Goal: Information Seeking & Learning: Learn about a topic

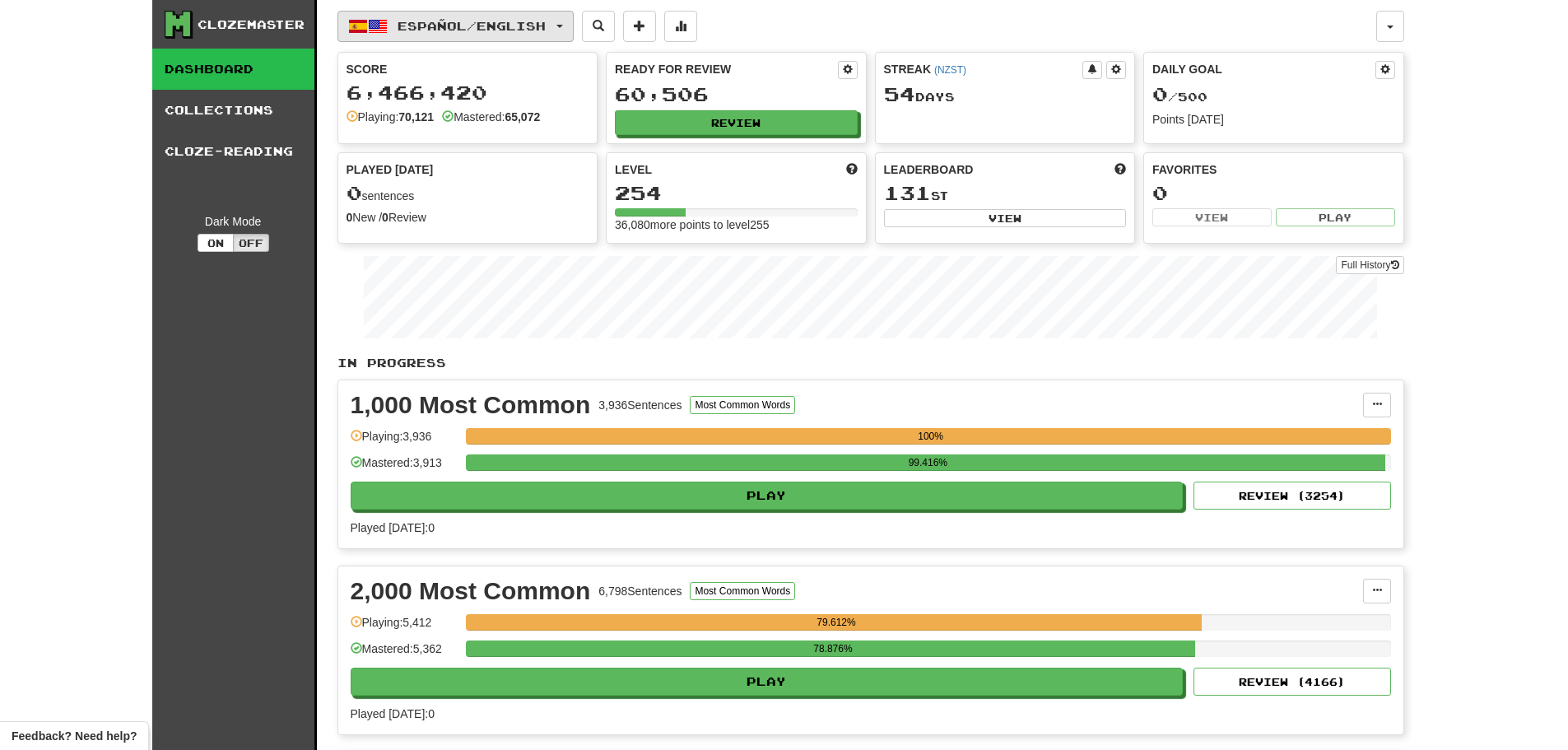
click at [479, 24] on span "Español / English" at bounding box center [472, 26] width 148 height 14
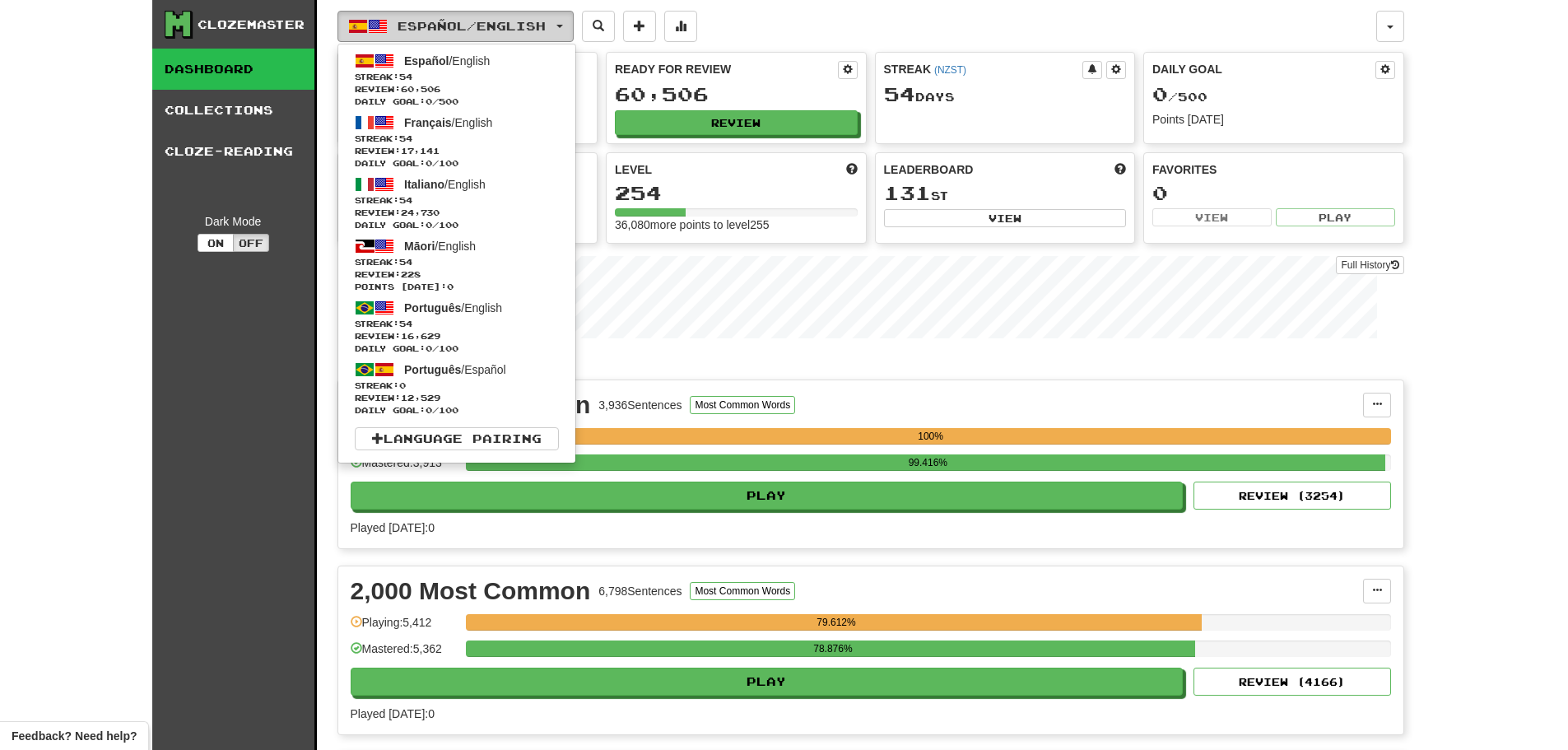
click at [479, 24] on span "Español / English" at bounding box center [472, 26] width 148 height 14
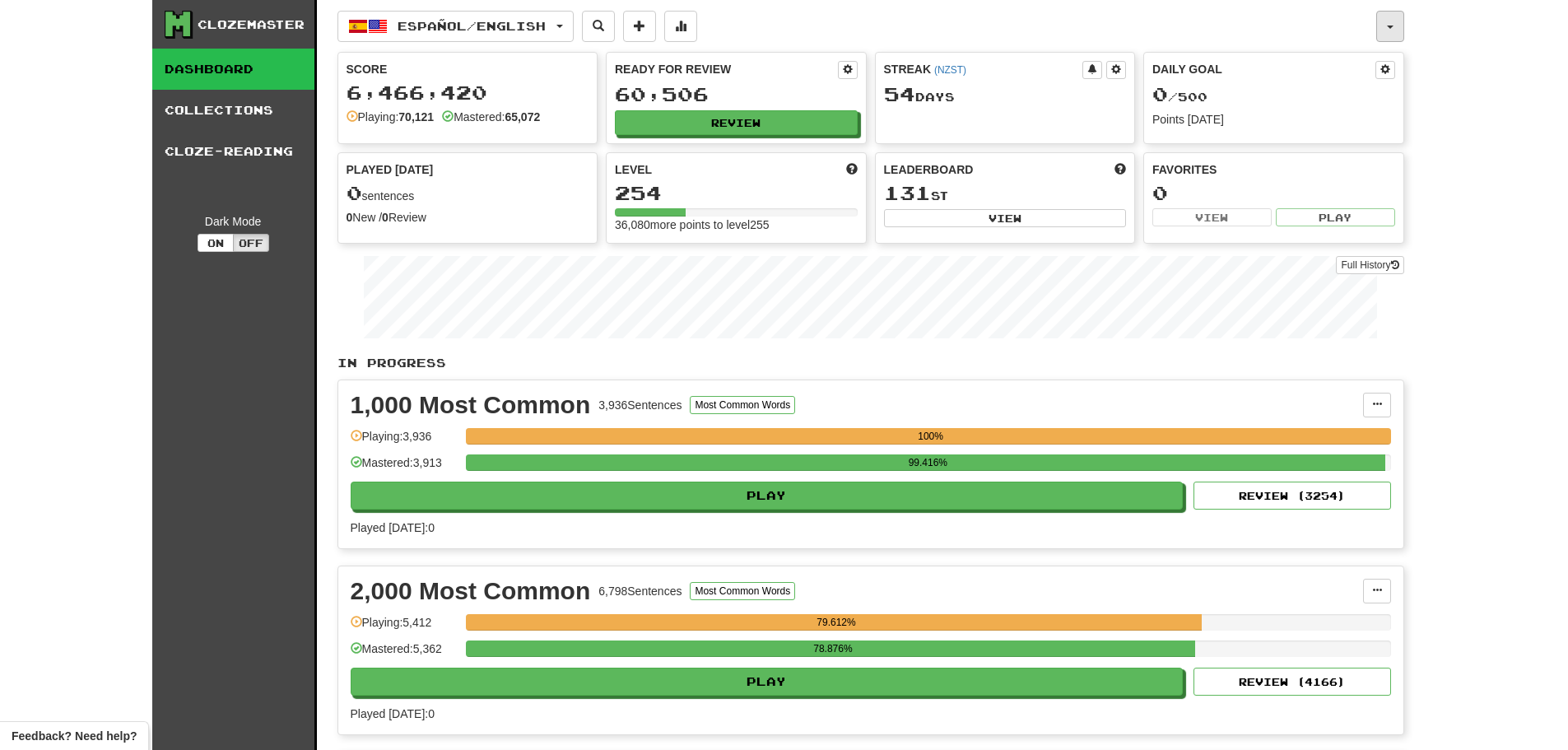
click at [1393, 26] on span "button" at bounding box center [1390, 27] width 7 height 3
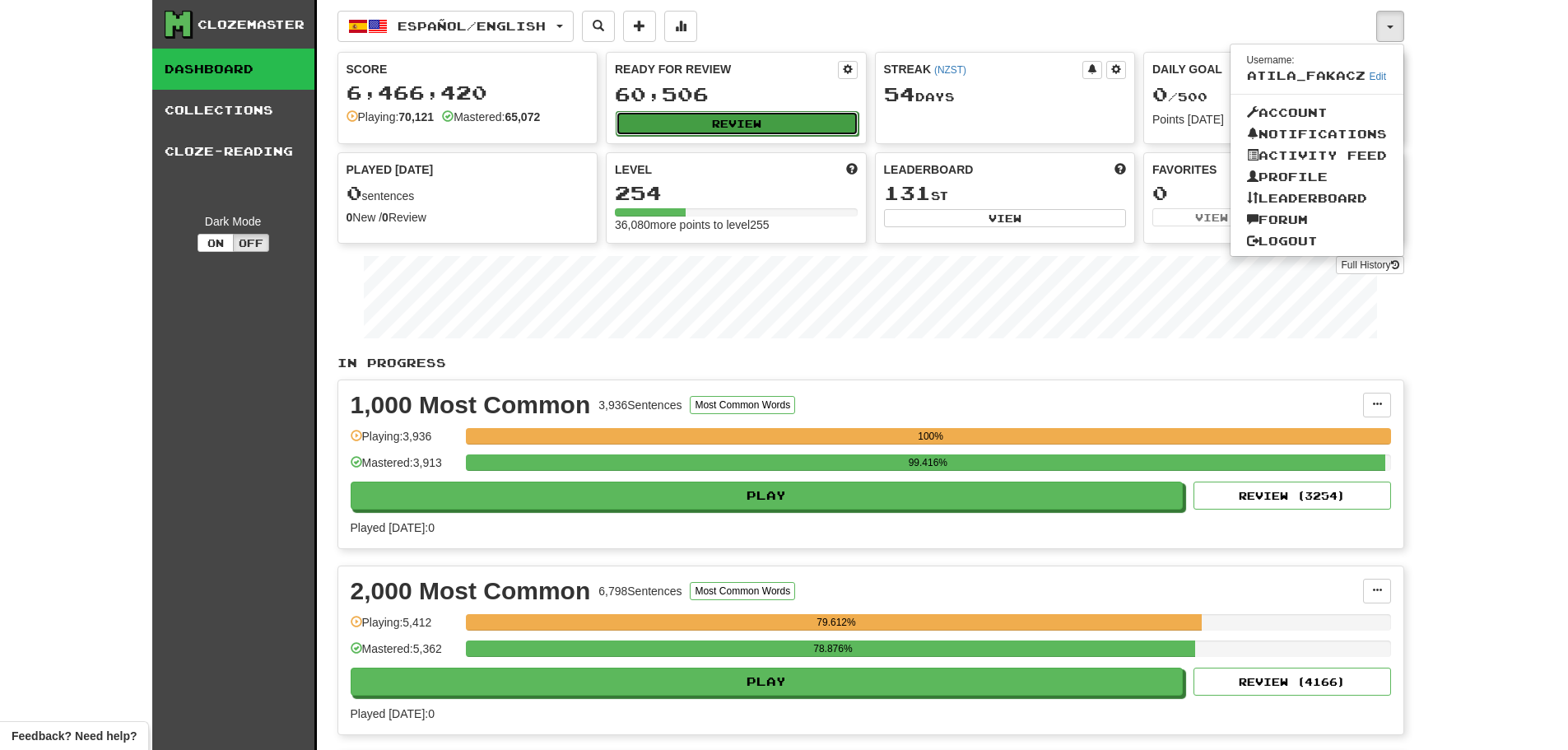
click at [720, 121] on button "Review" at bounding box center [737, 123] width 243 height 25
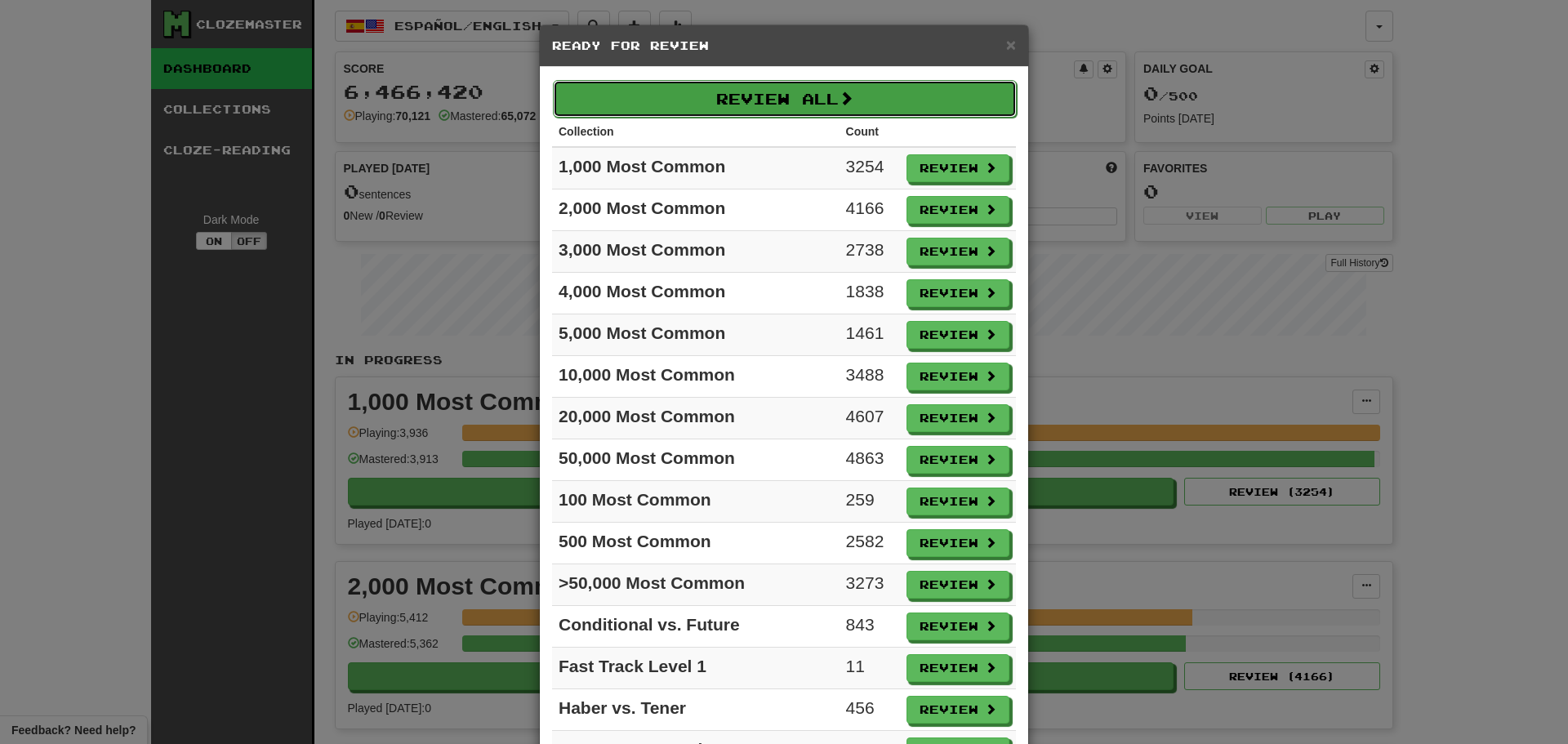
click at [722, 88] on button "Review All" at bounding box center [785, 99] width 464 height 38
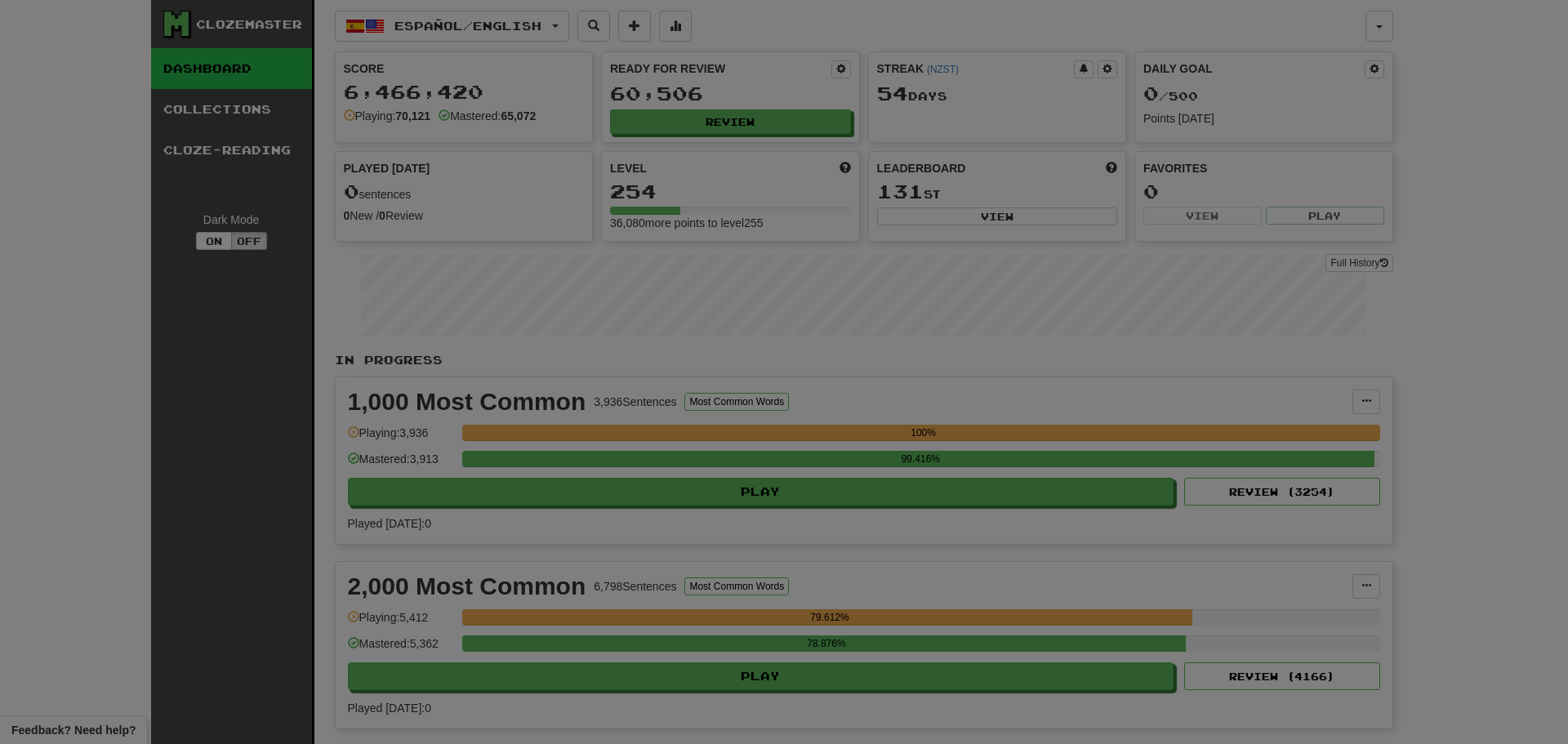
select select "********"
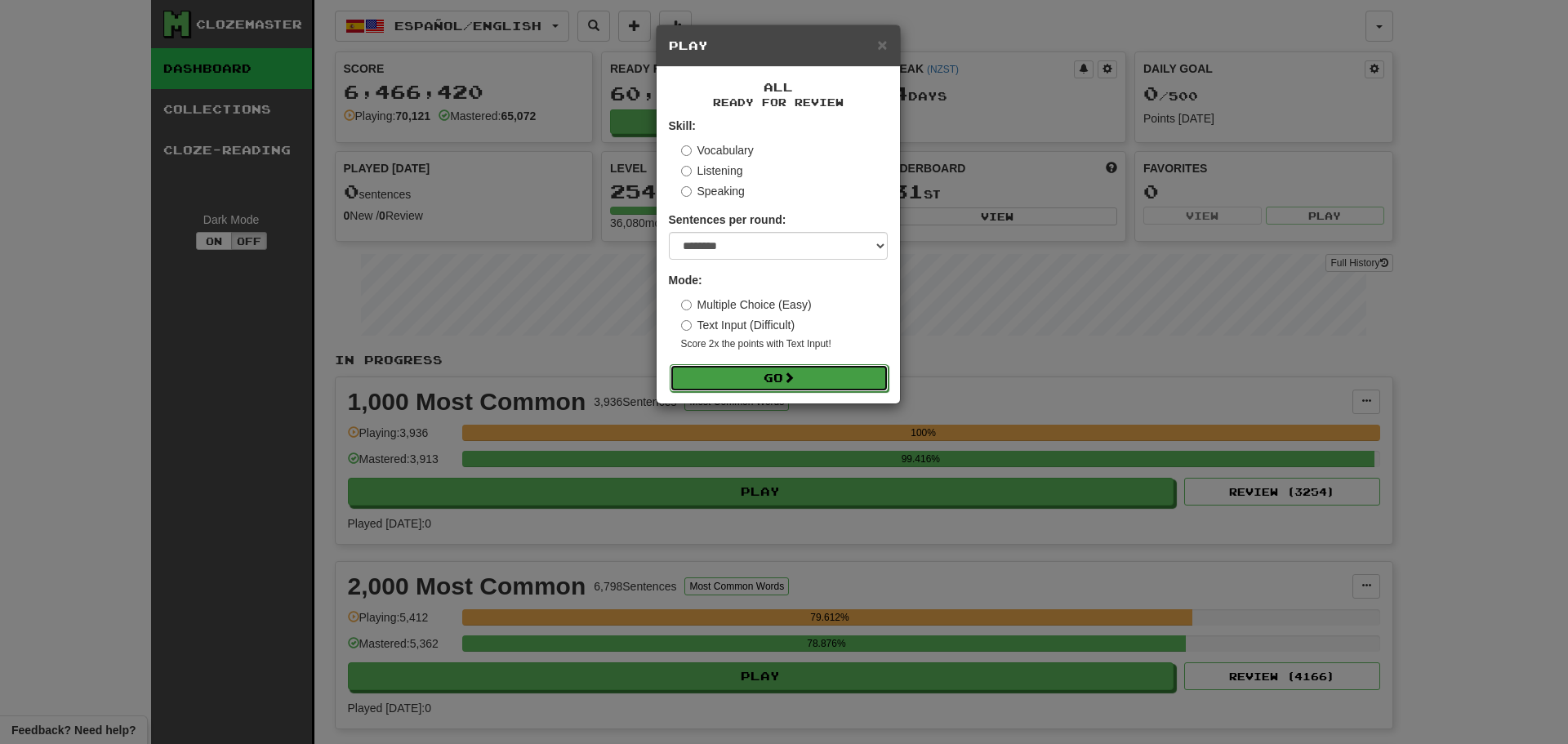
click at [760, 386] on button "Go" at bounding box center [779, 378] width 219 height 28
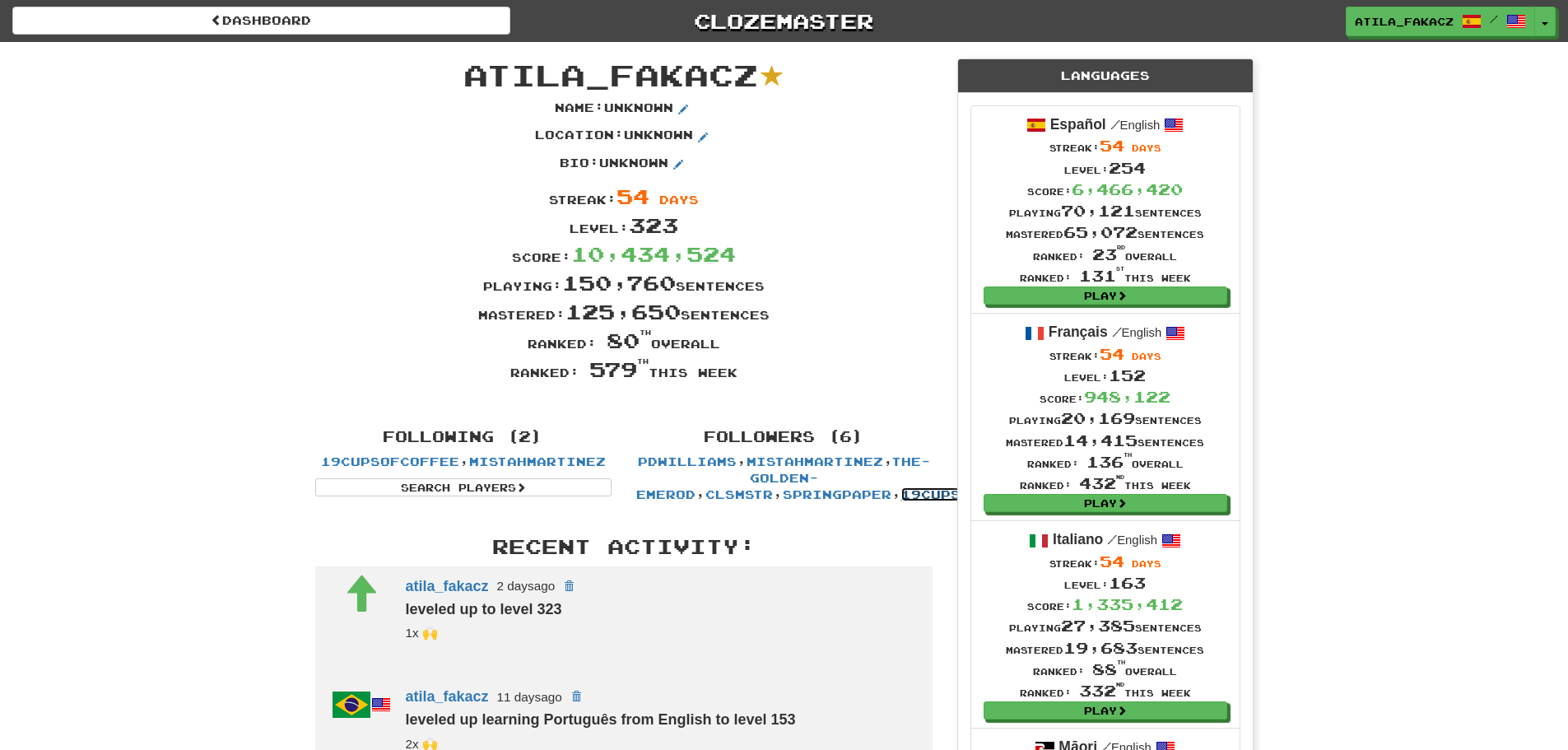
click at [901, 497] on link "19cupsofcoffee" at bounding box center [970, 494] width 139 height 14
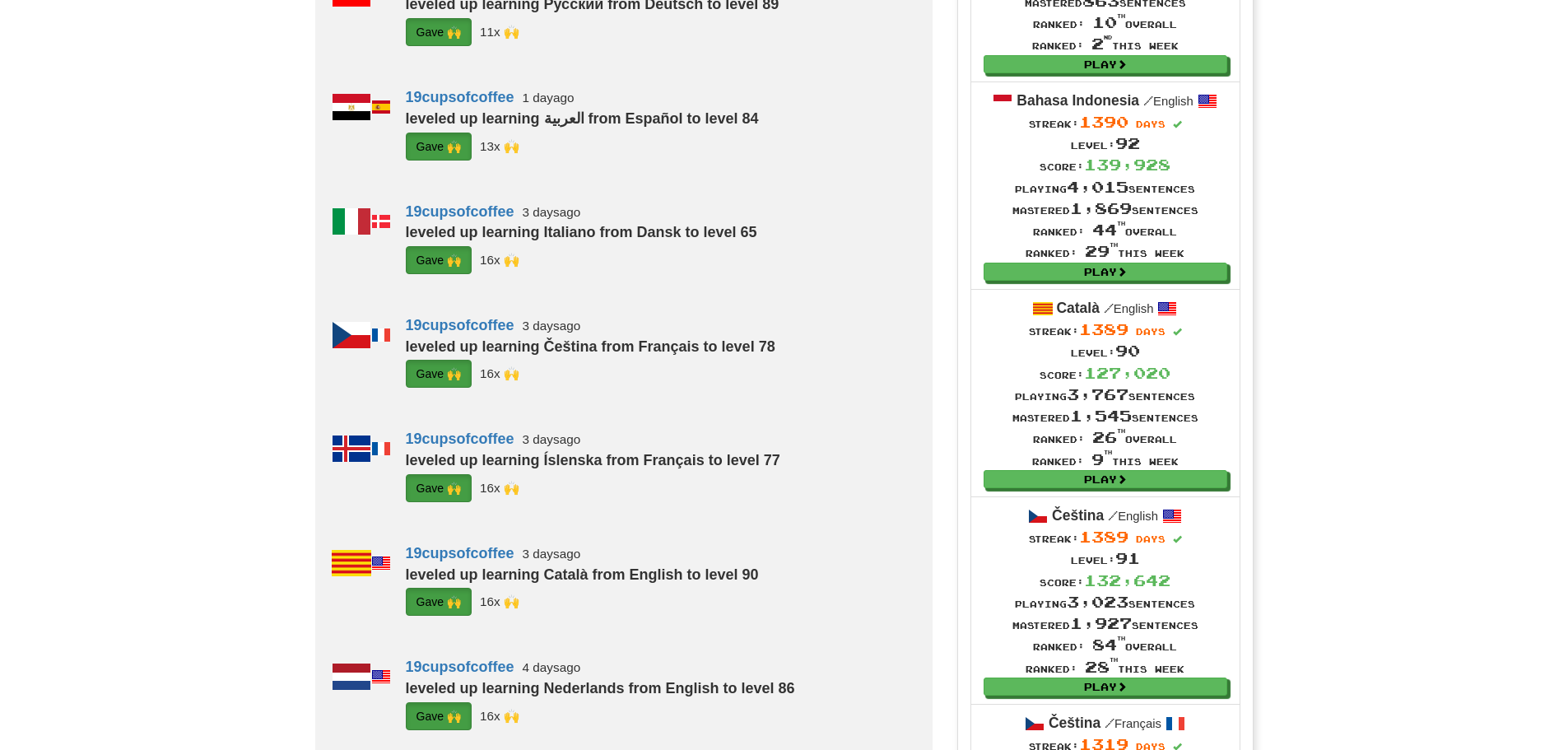
scroll to position [494, 0]
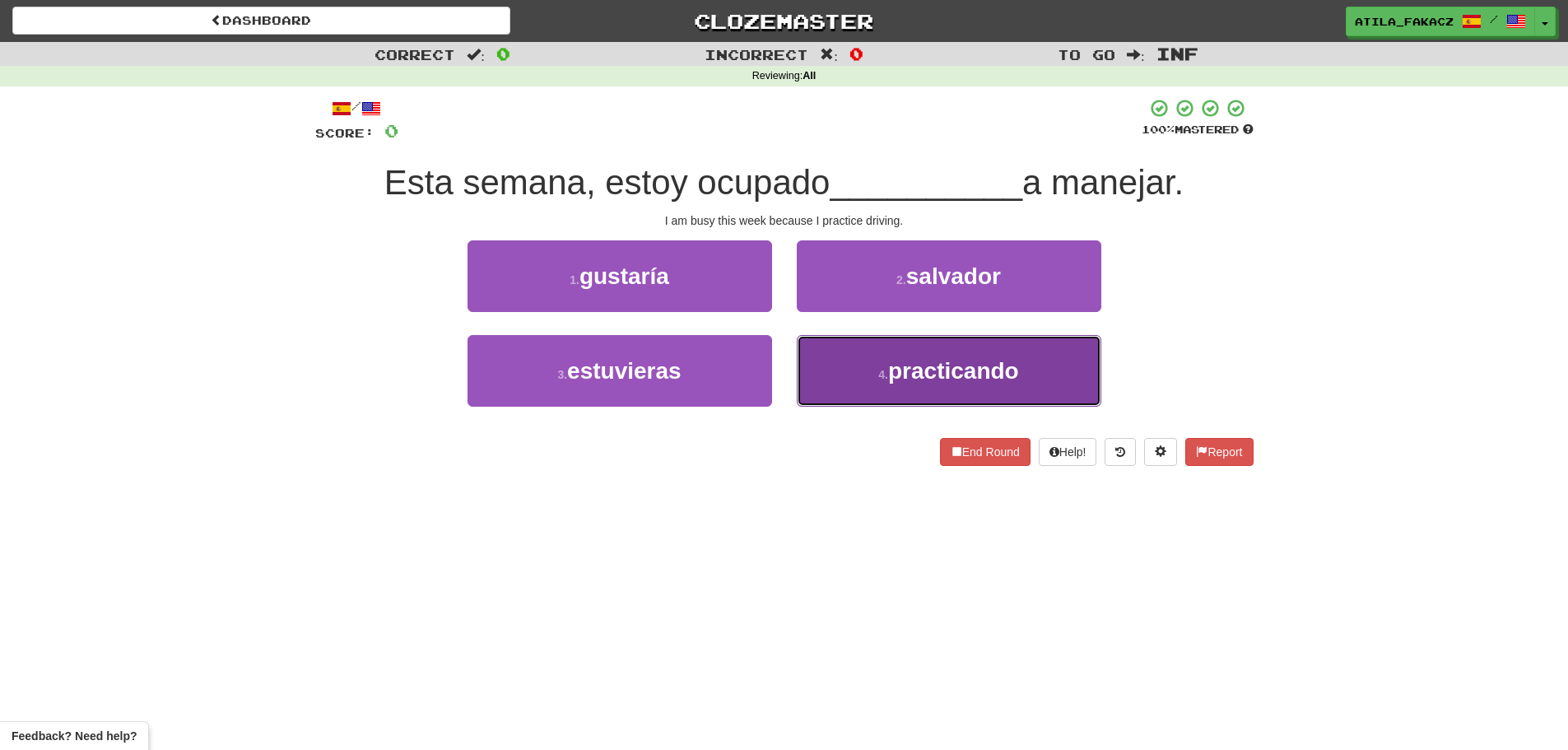
click at [977, 374] on span "practicando" at bounding box center [953, 371] width 131 height 26
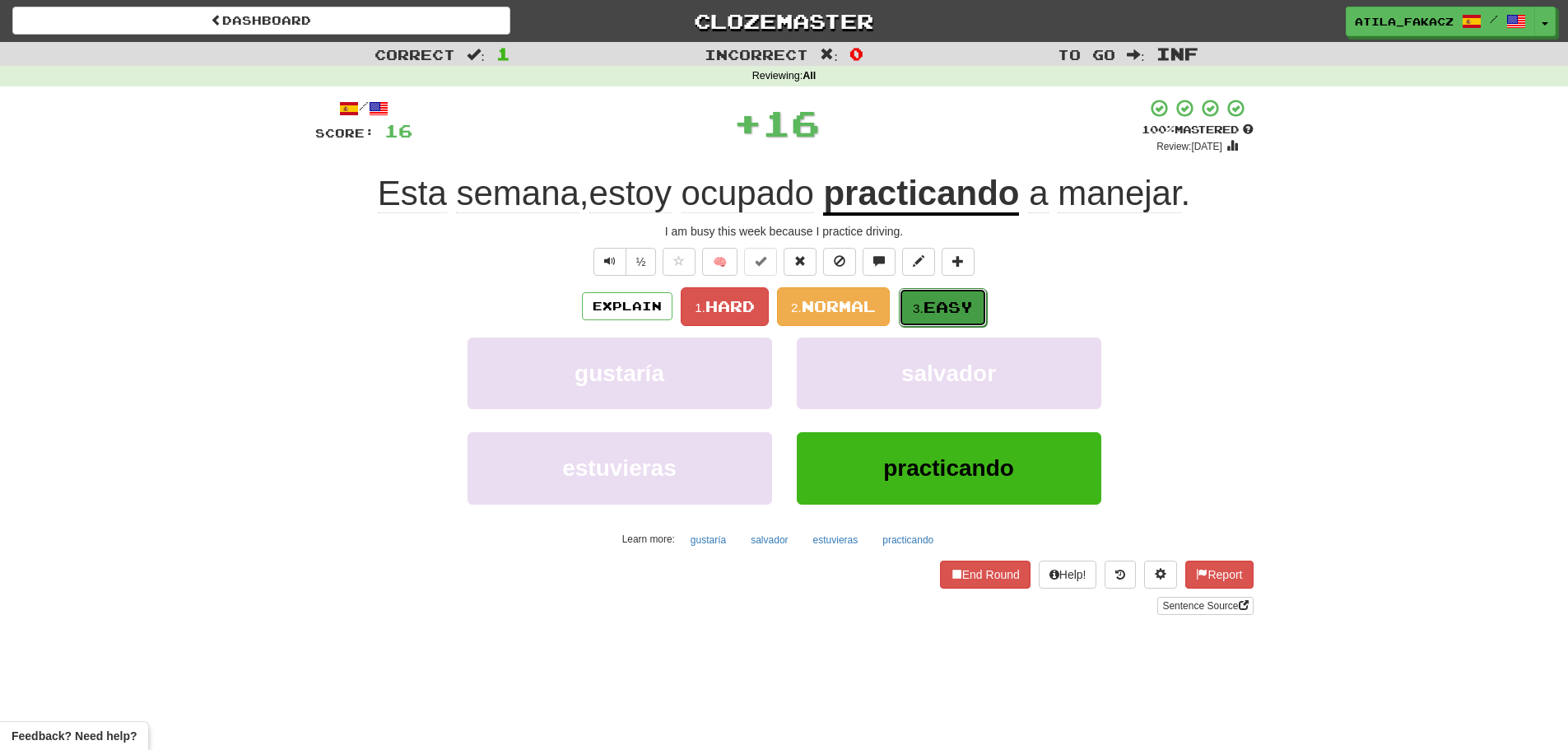
click at [949, 300] on span "Easy" at bounding box center [948, 306] width 49 height 18
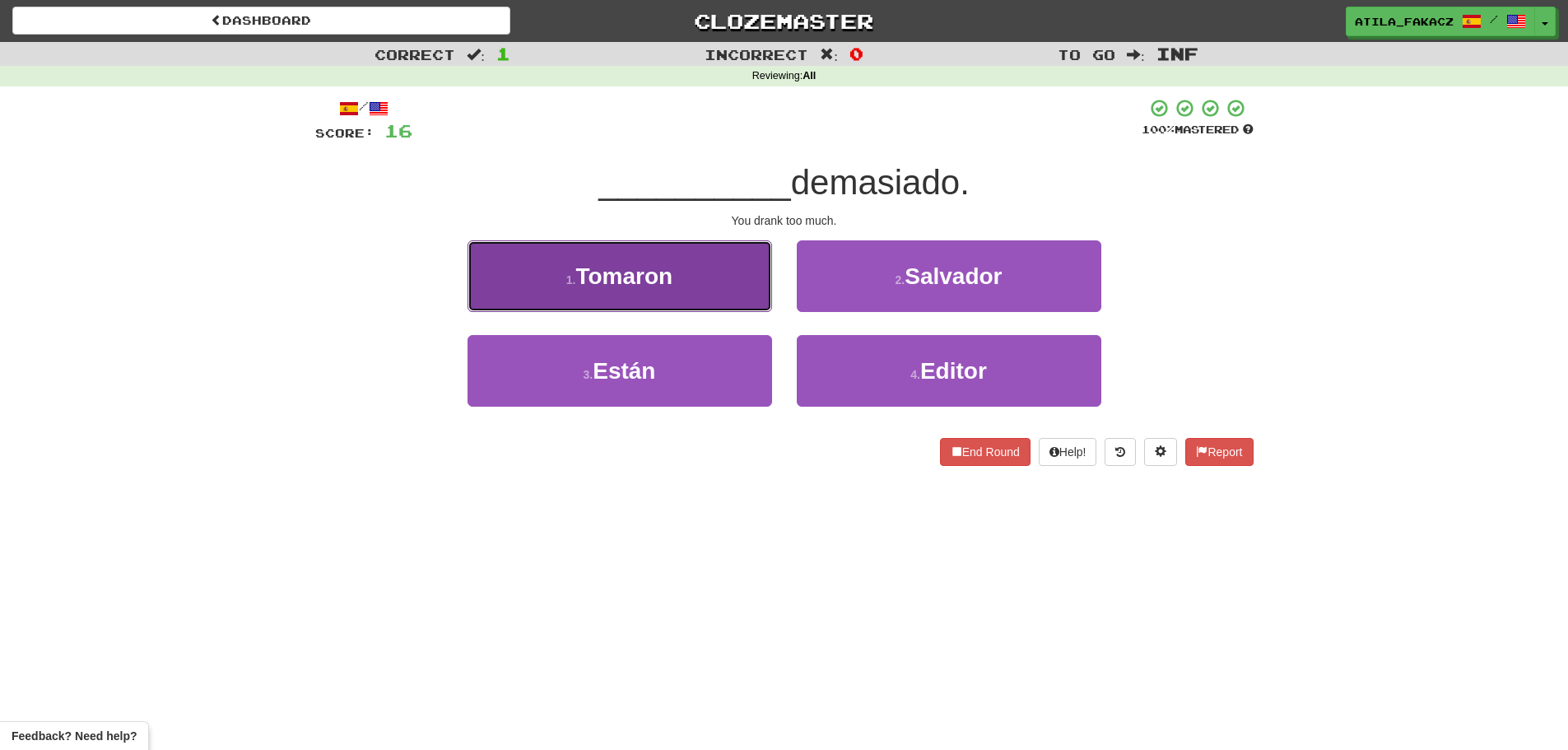
click at [707, 273] on button "1 . Tomaron" at bounding box center [620, 276] width 304 height 71
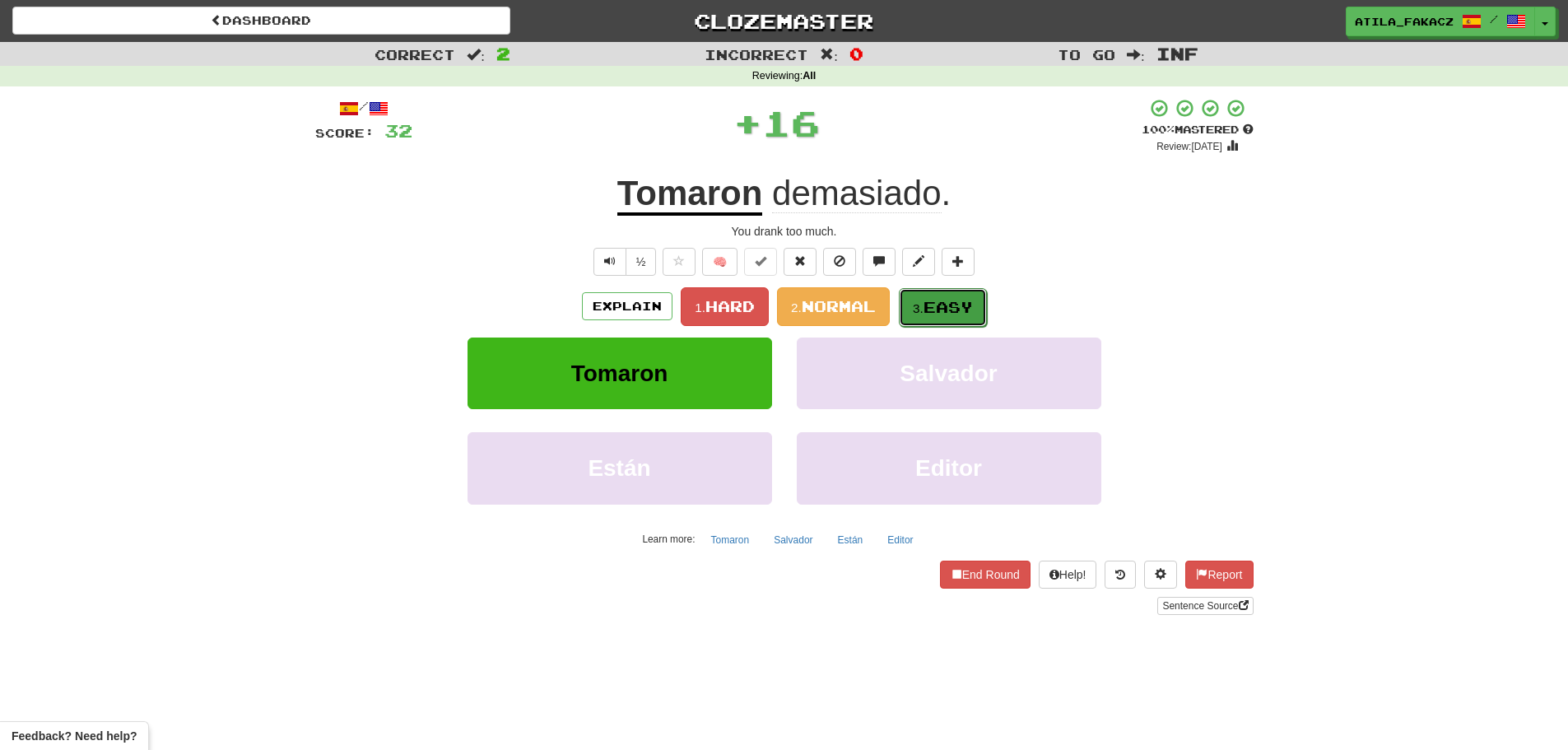
click at [941, 310] on span "Easy" at bounding box center [948, 306] width 49 height 18
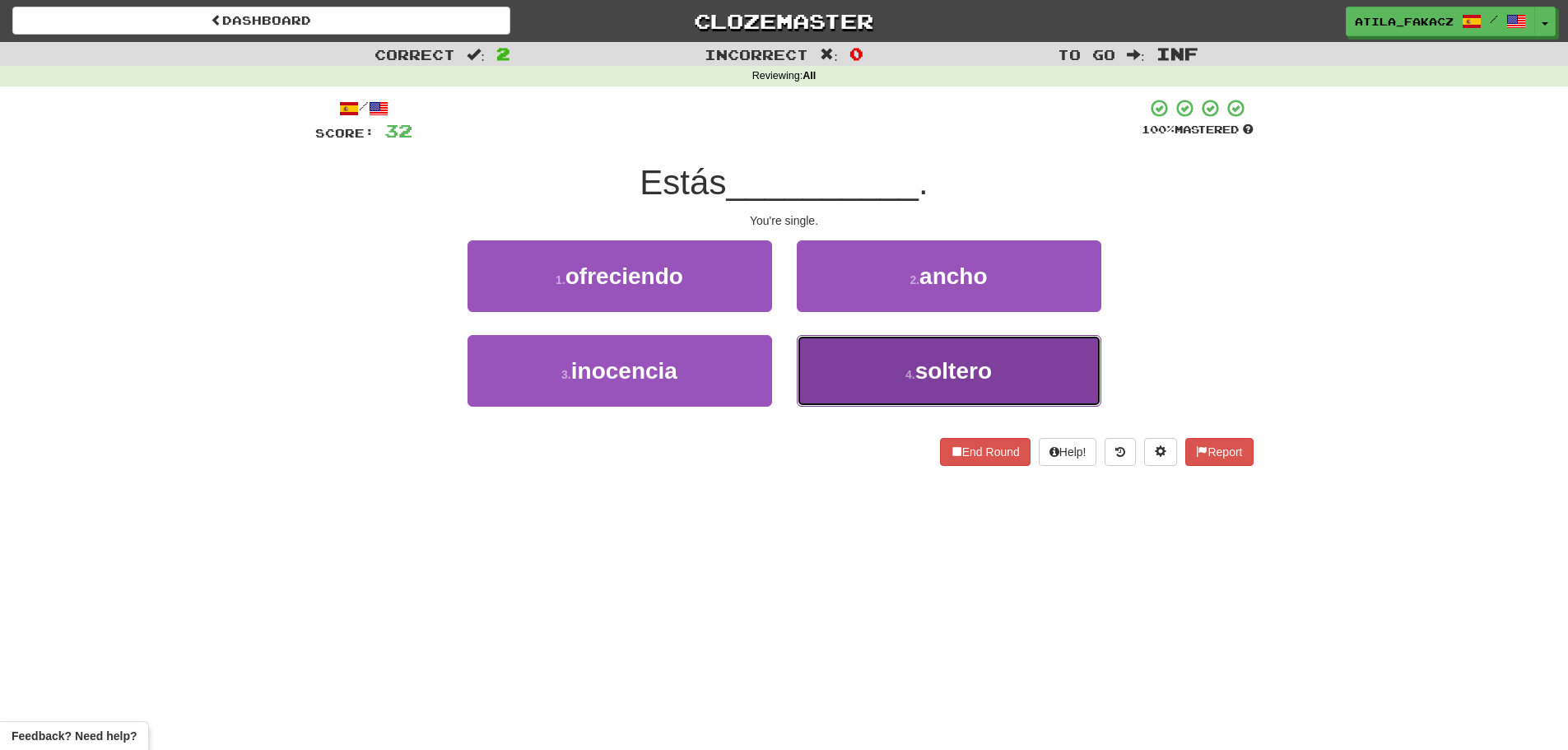
click at [865, 361] on button "4 . soltero" at bounding box center [949, 371] width 304 height 71
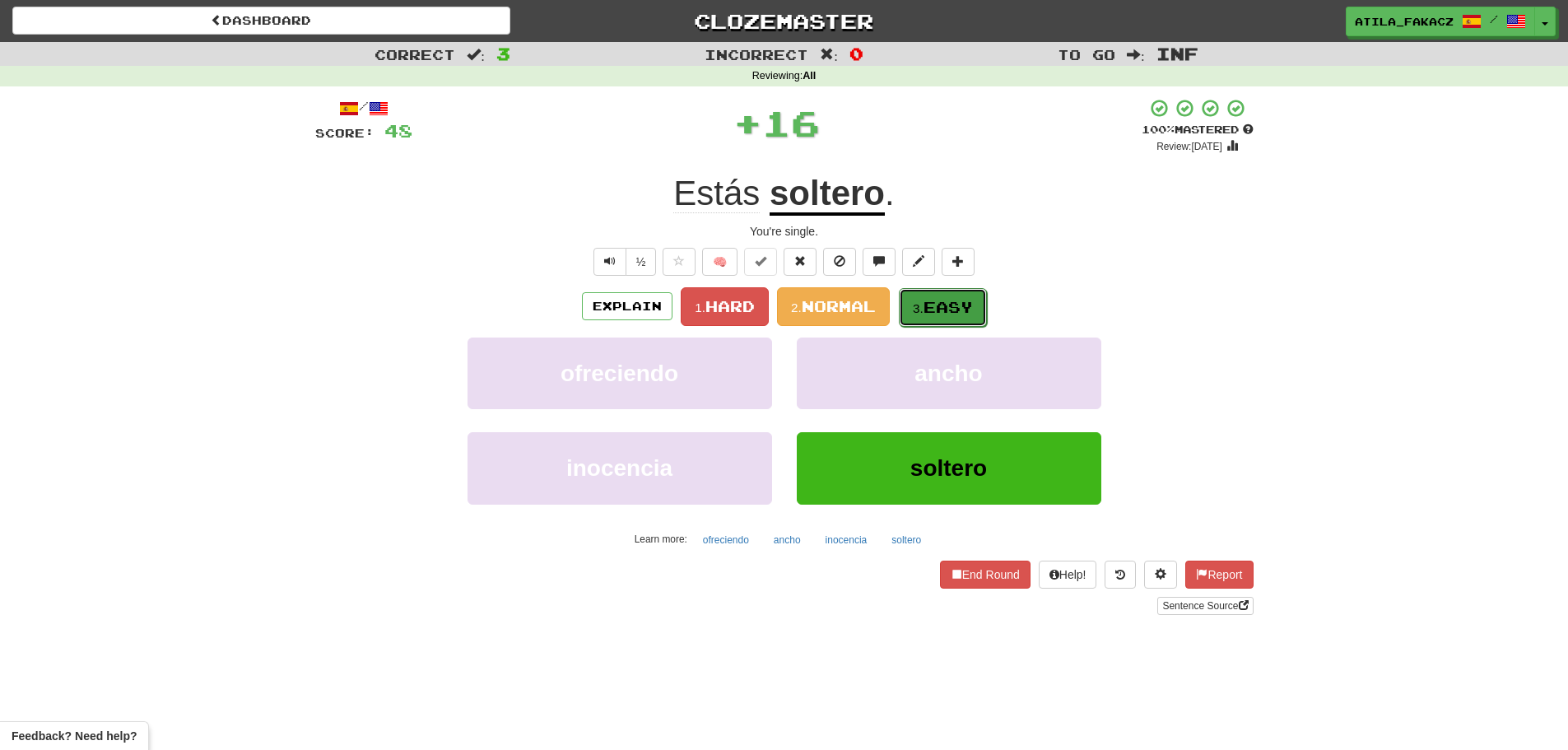
click at [949, 302] on span "Easy" at bounding box center [948, 306] width 49 height 18
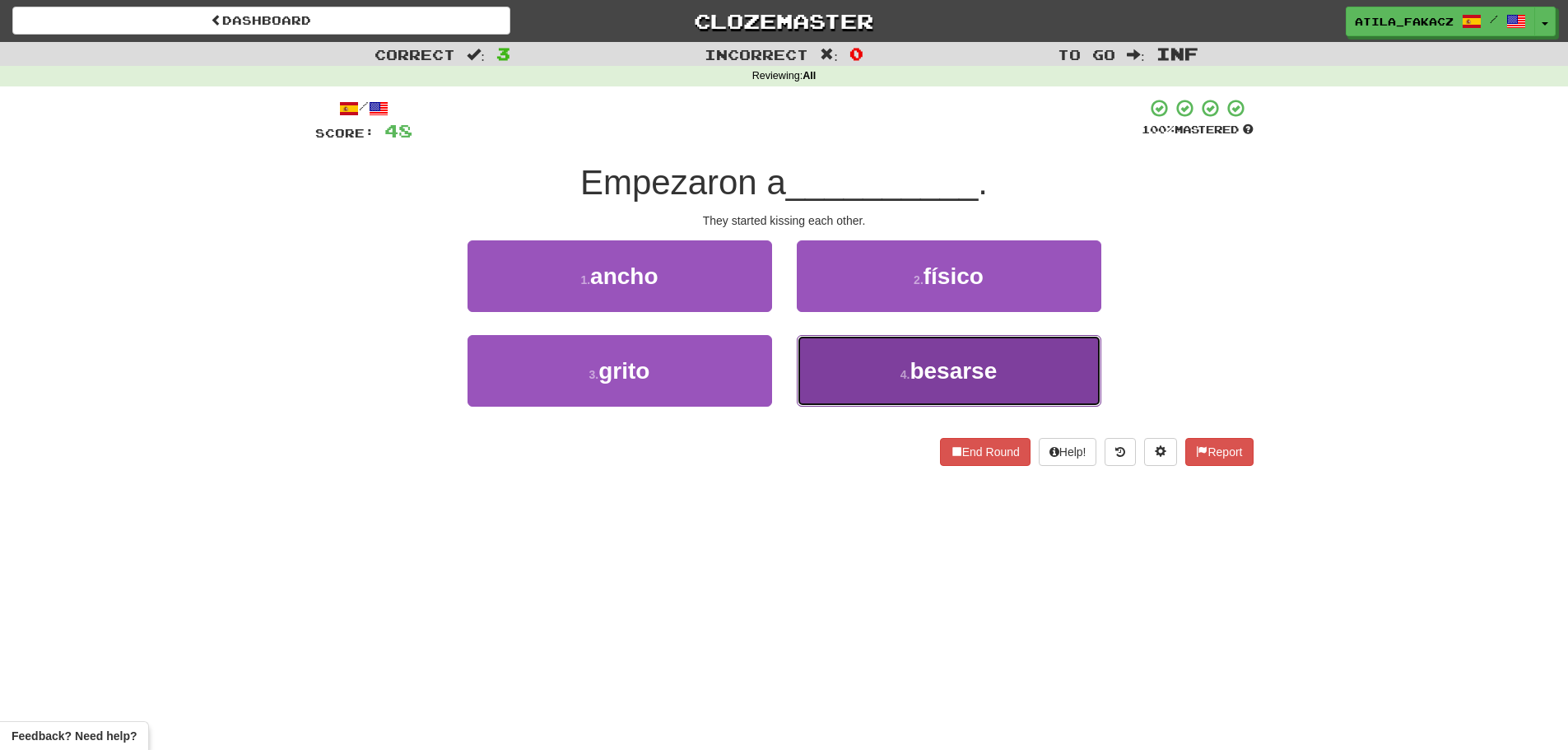
click at [880, 371] on button "4 . besarse" at bounding box center [949, 371] width 304 height 71
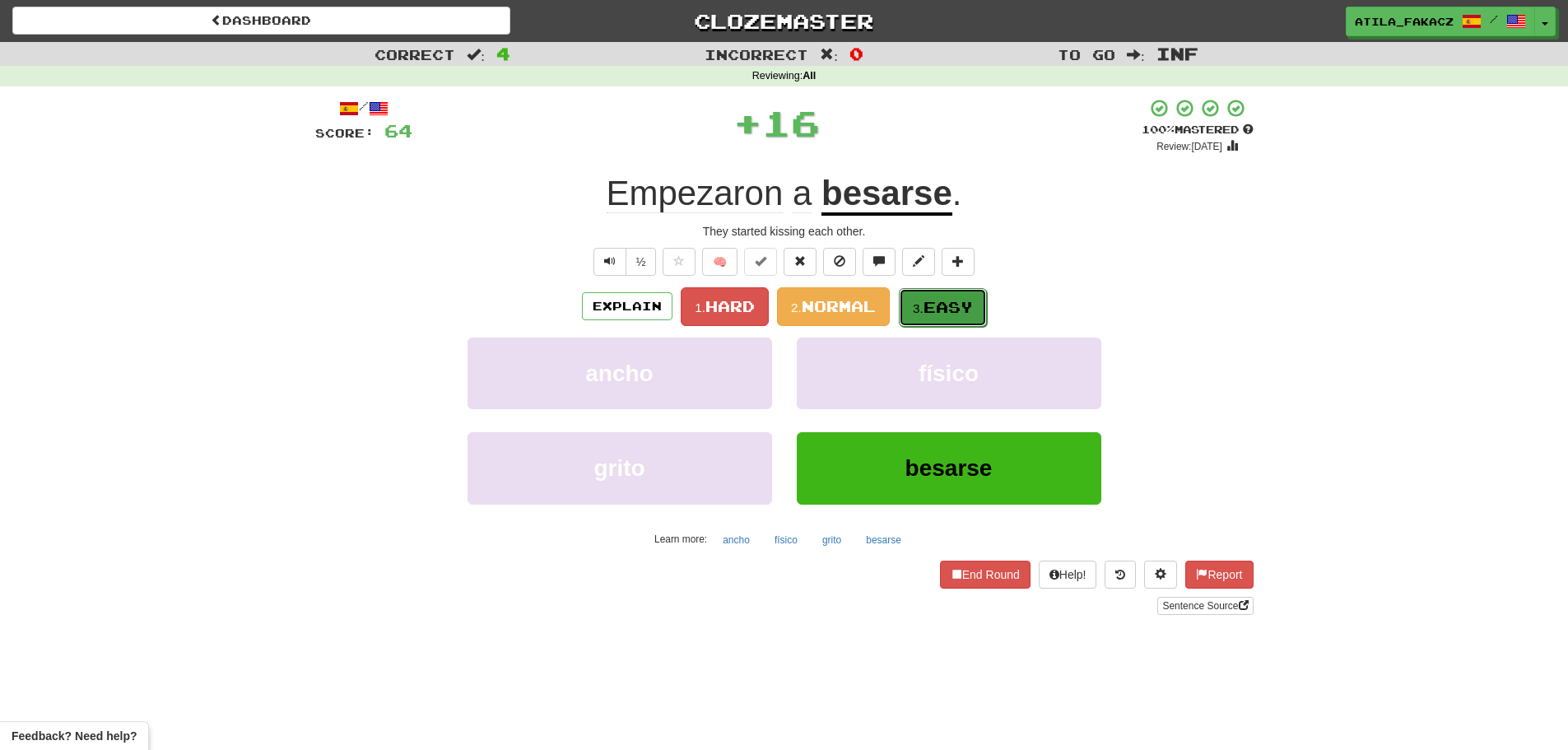
click at [944, 301] on span "Easy" at bounding box center [948, 306] width 49 height 18
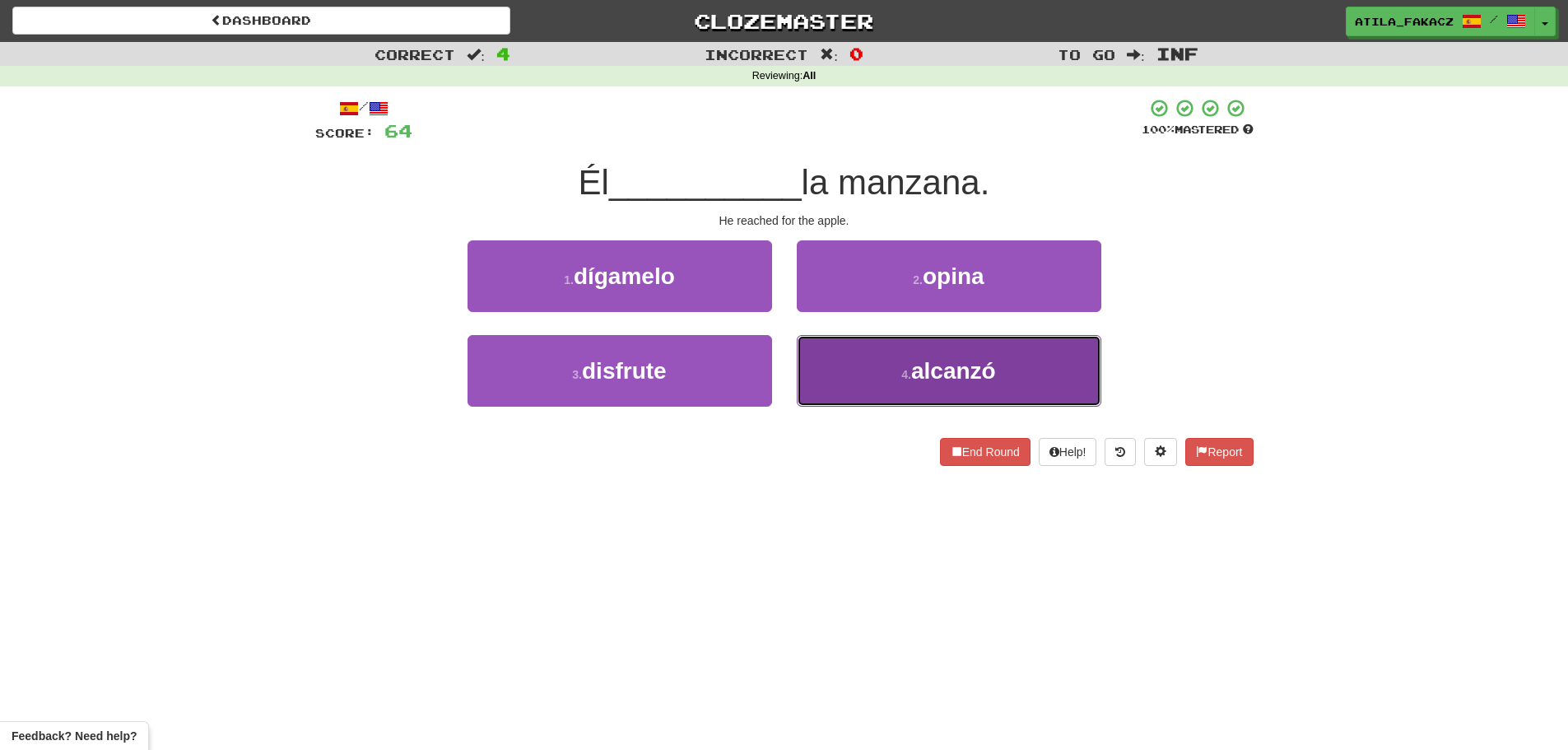
click at [843, 366] on button "4 . alcanzó" at bounding box center [949, 371] width 304 height 71
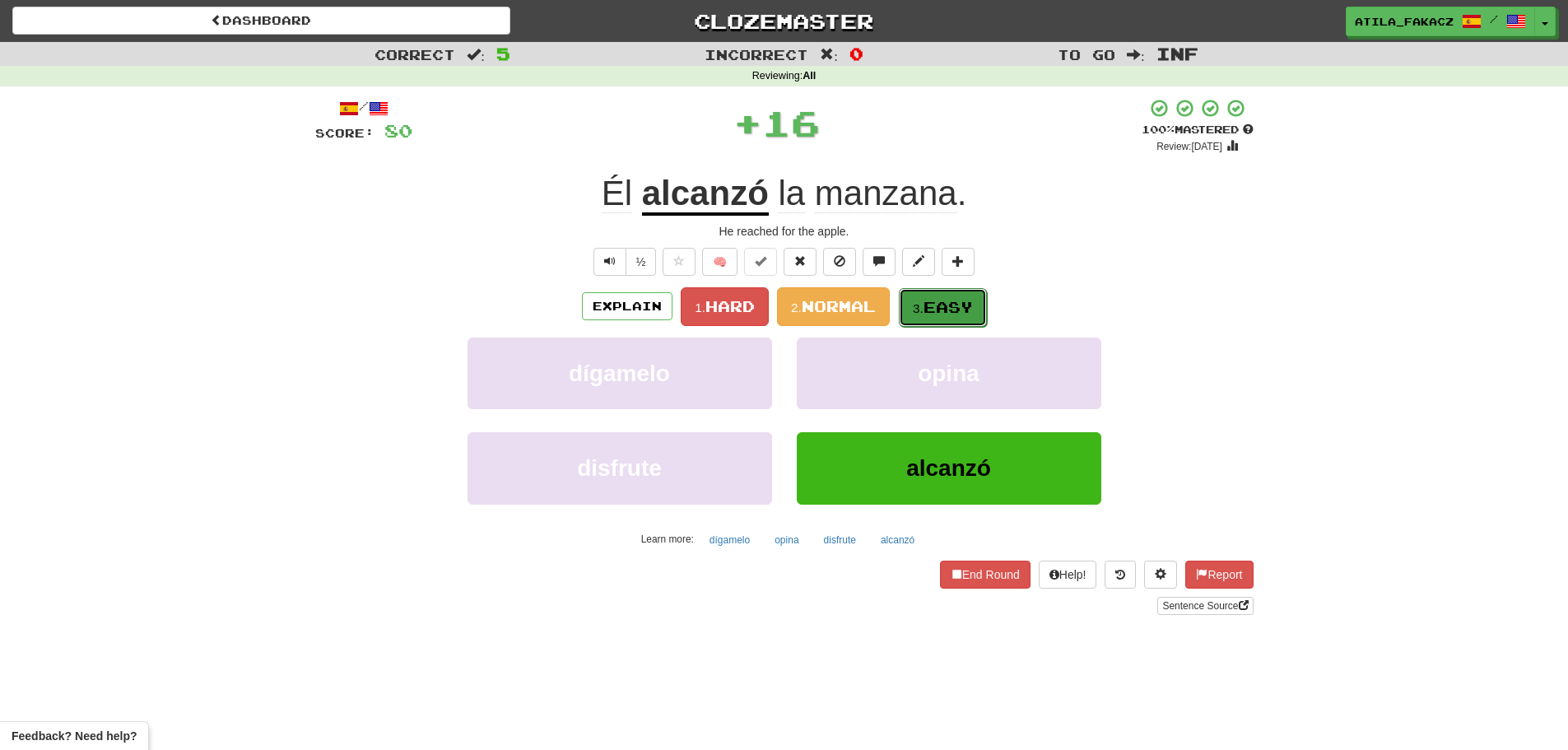
click at [940, 295] on button "3. Easy" at bounding box center [943, 307] width 88 height 38
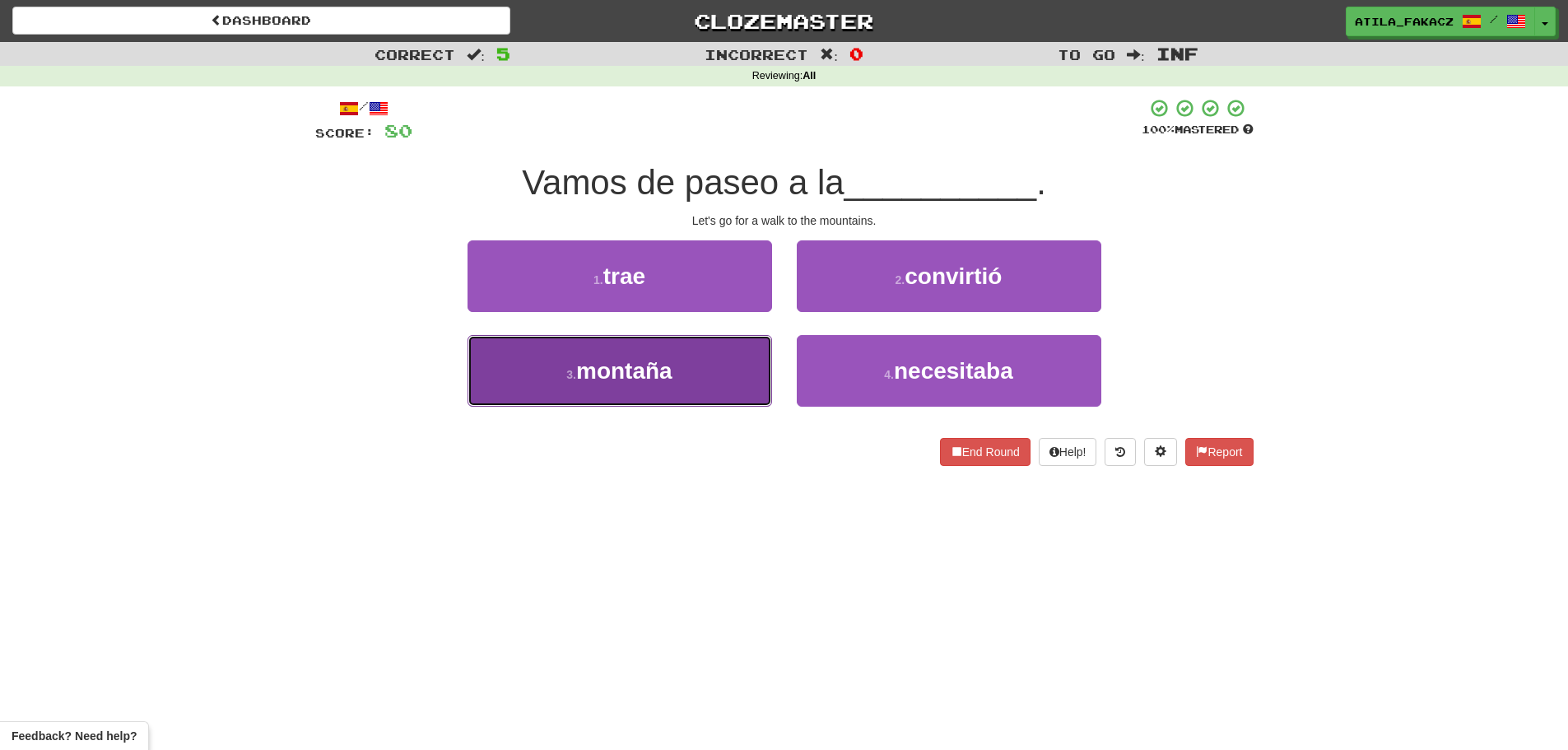
click at [681, 364] on button "3 . montaña" at bounding box center [620, 371] width 304 height 71
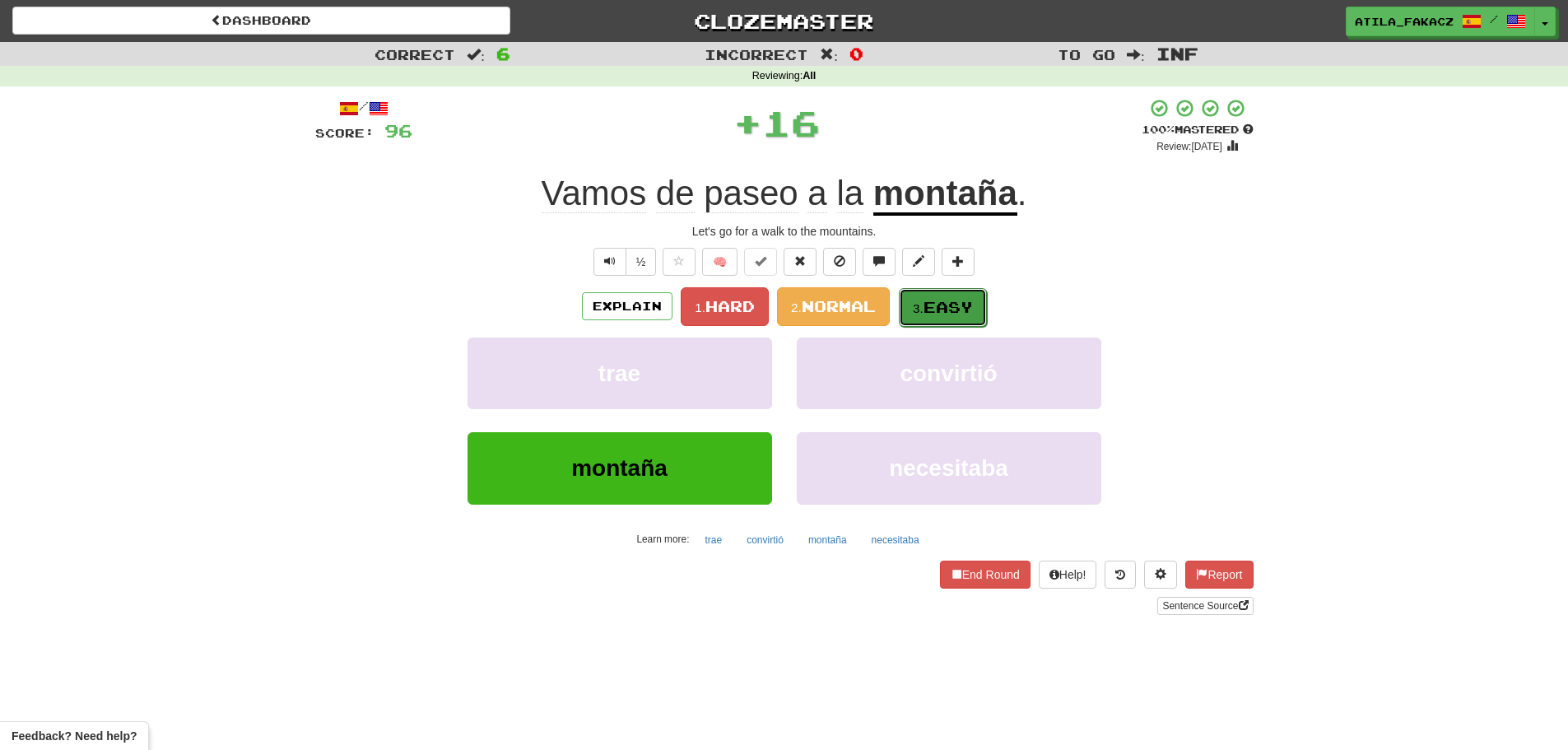
click at [963, 308] on span "Easy" at bounding box center [948, 306] width 49 height 18
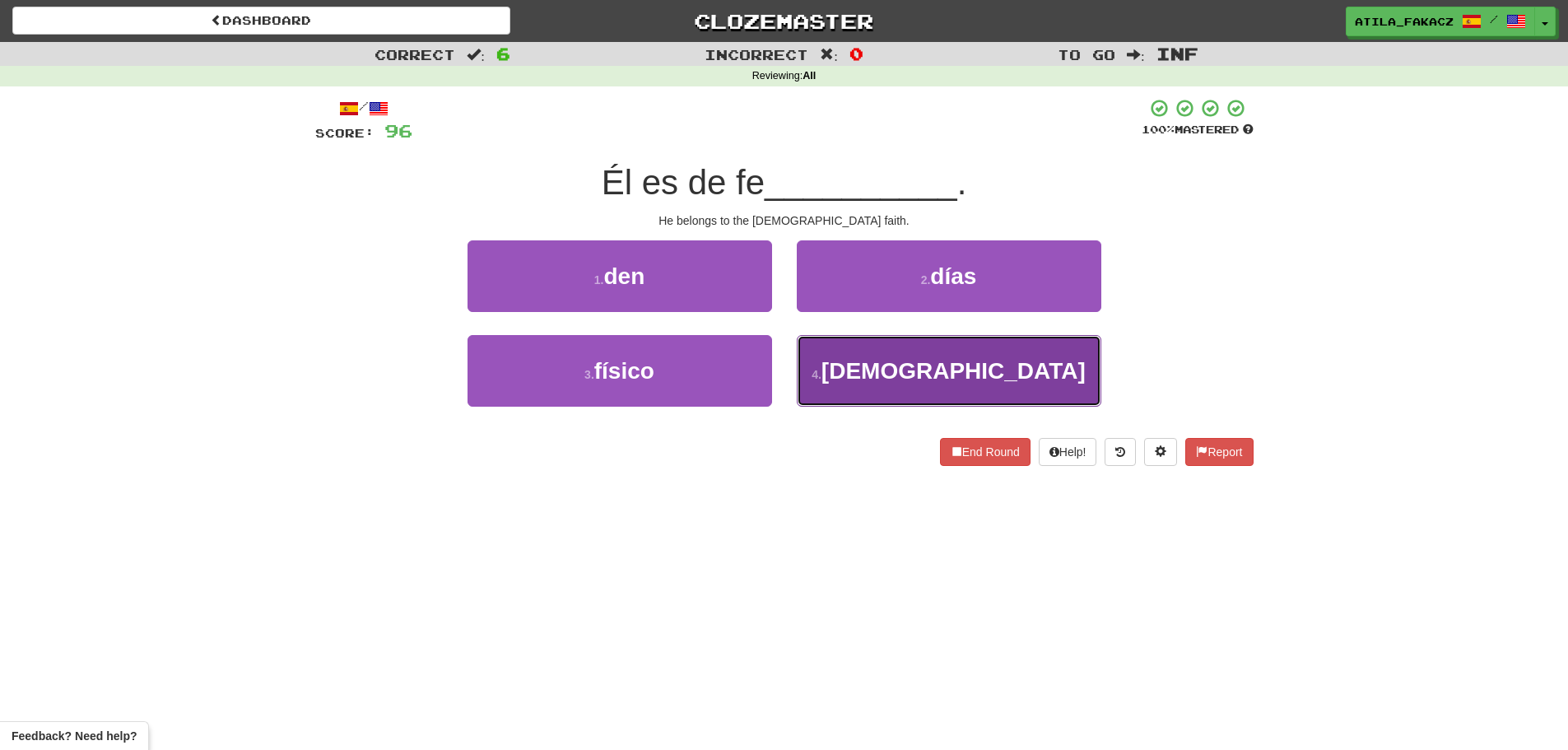
click at [824, 354] on button "4 . católica" at bounding box center [949, 371] width 304 height 71
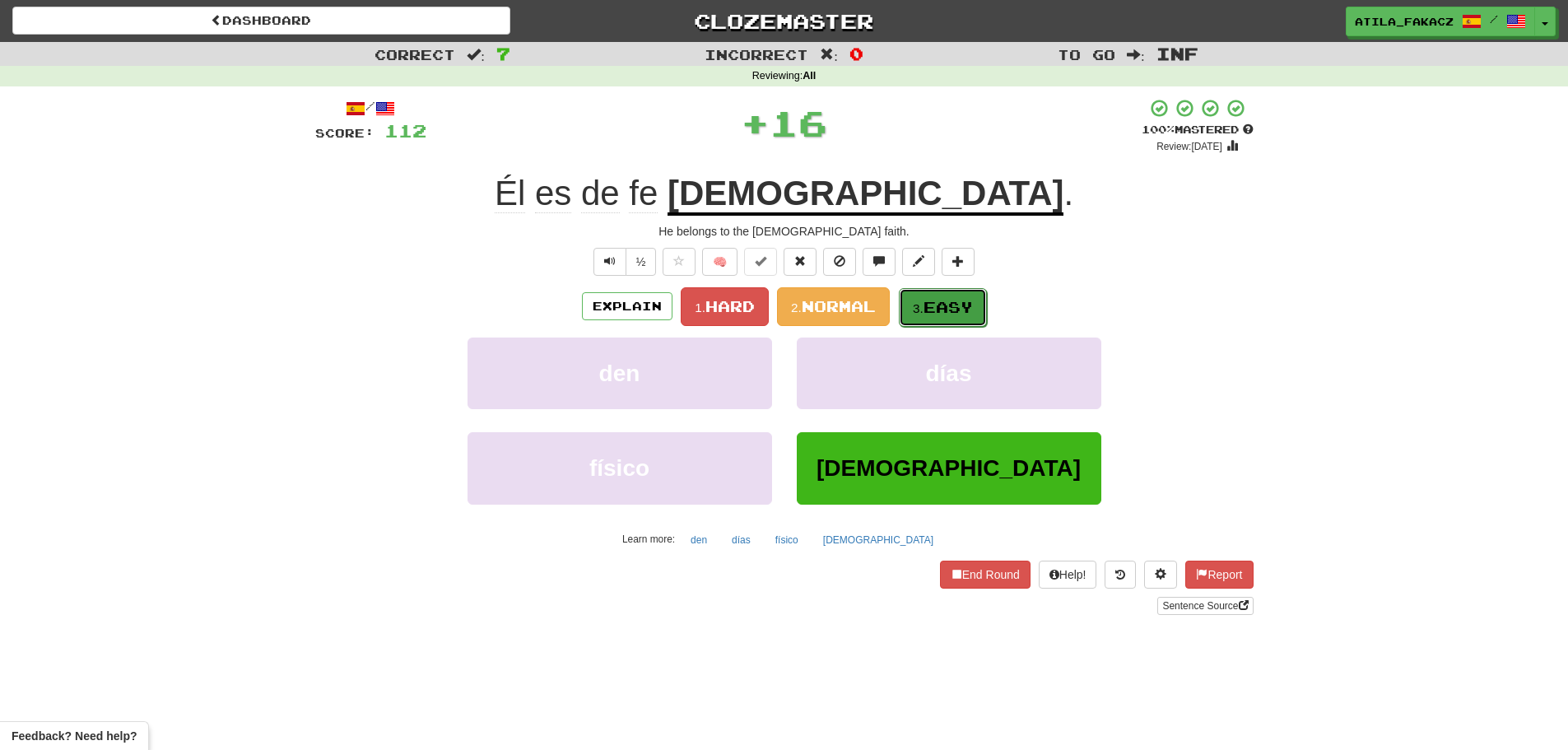
click at [933, 306] on span "Easy" at bounding box center [948, 306] width 49 height 18
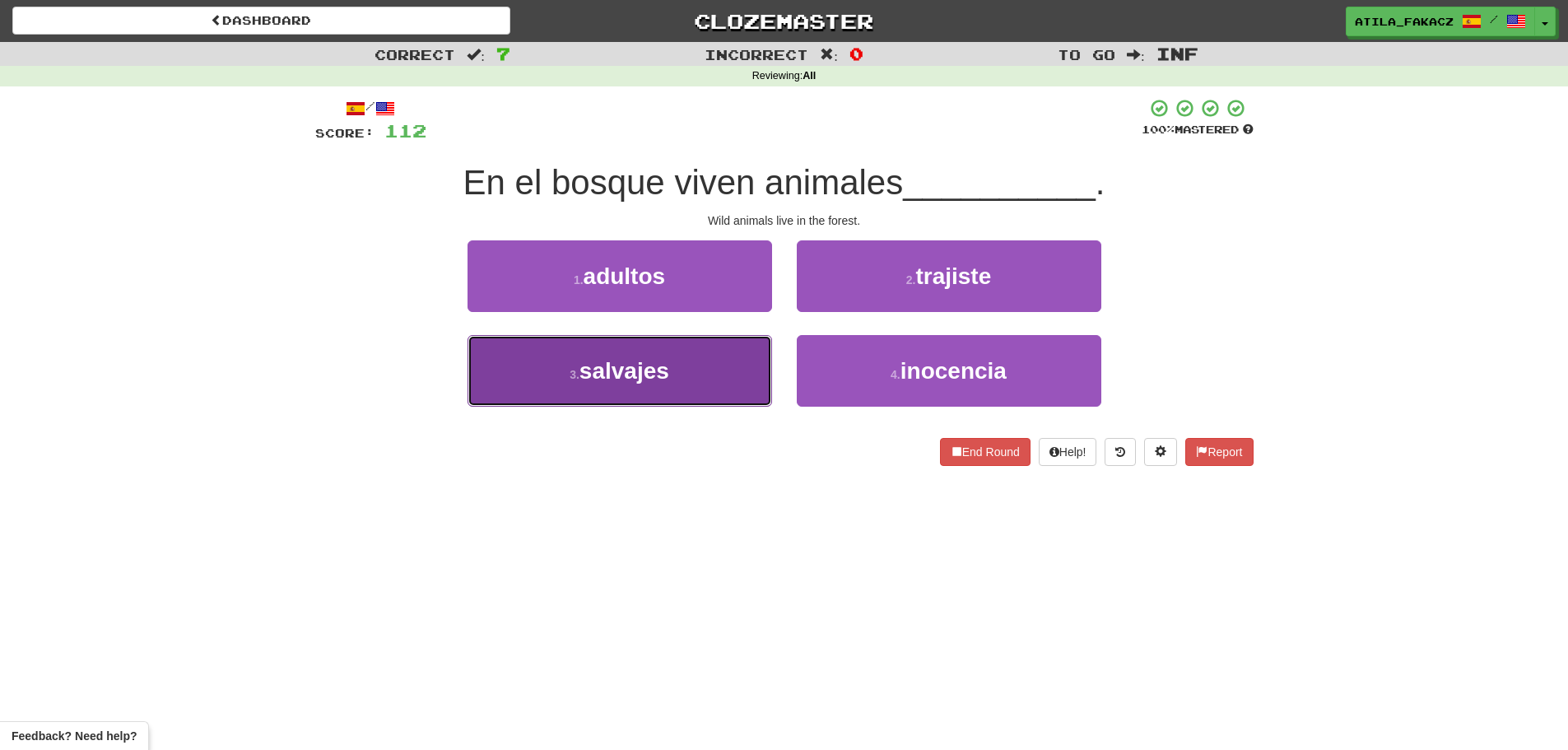
click at [736, 385] on button "3 . salvajes" at bounding box center [620, 371] width 304 height 71
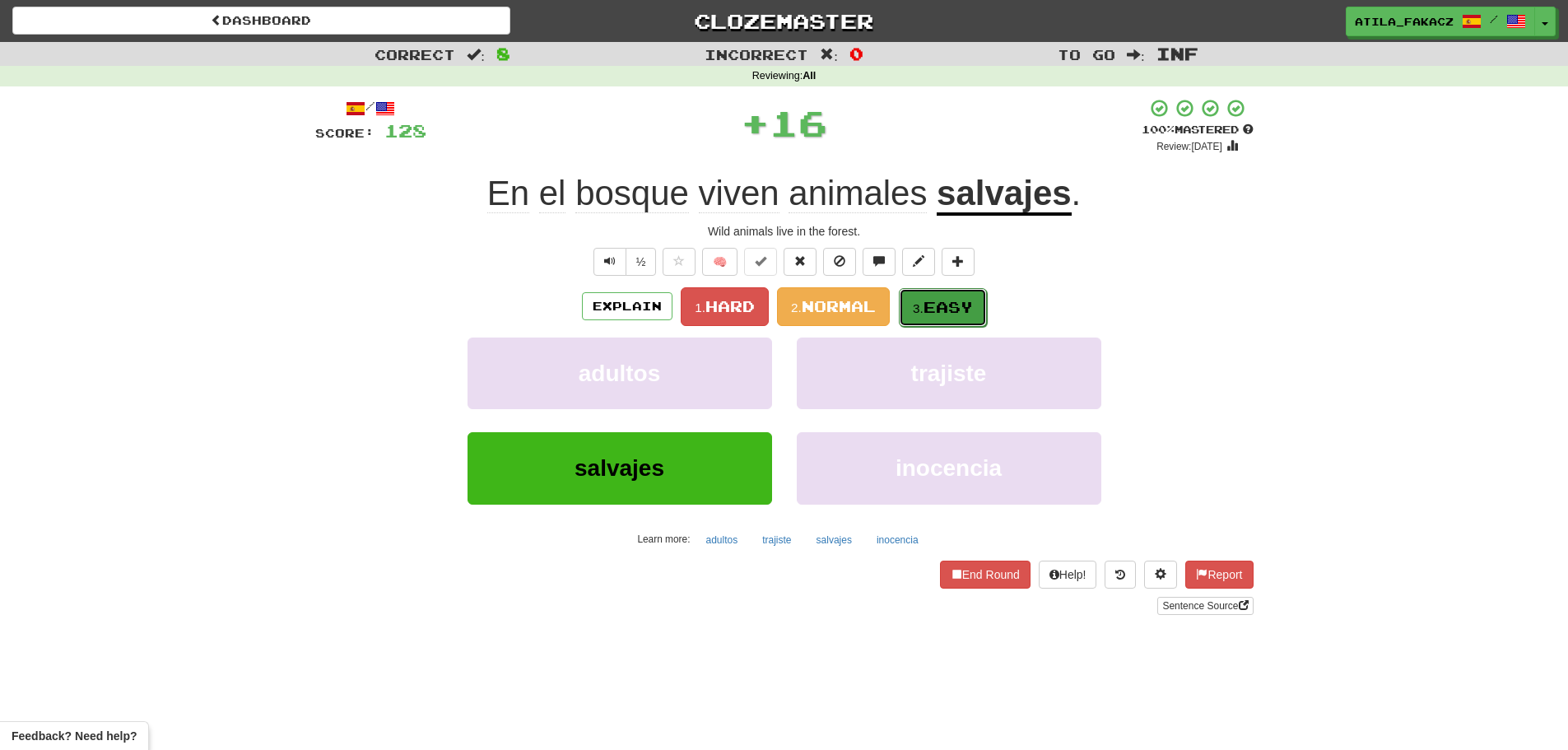
click at [958, 308] on span "Easy" at bounding box center [948, 306] width 49 height 18
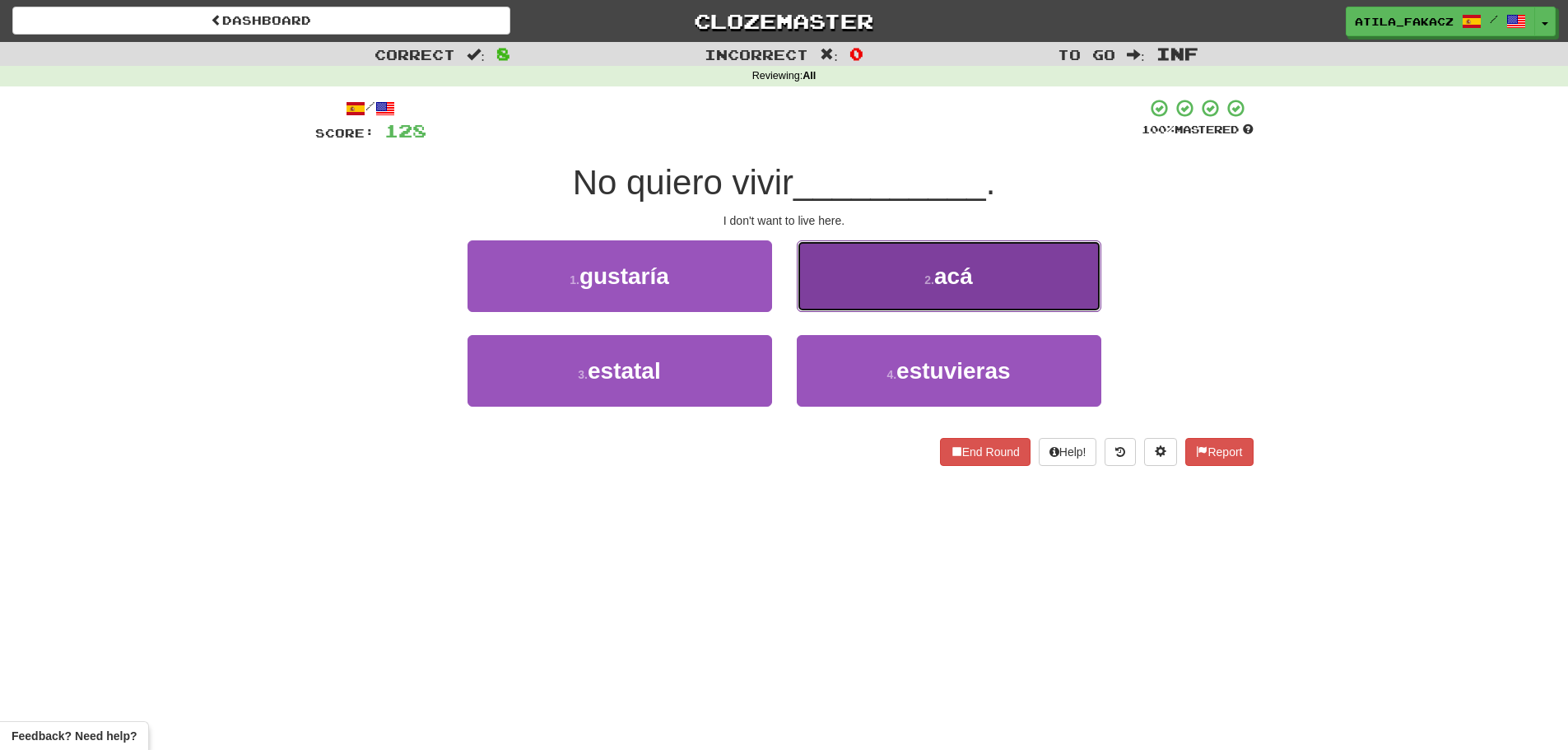
click at [897, 301] on button "2 . acá" at bounding box center [949, 276] width 304 height 71
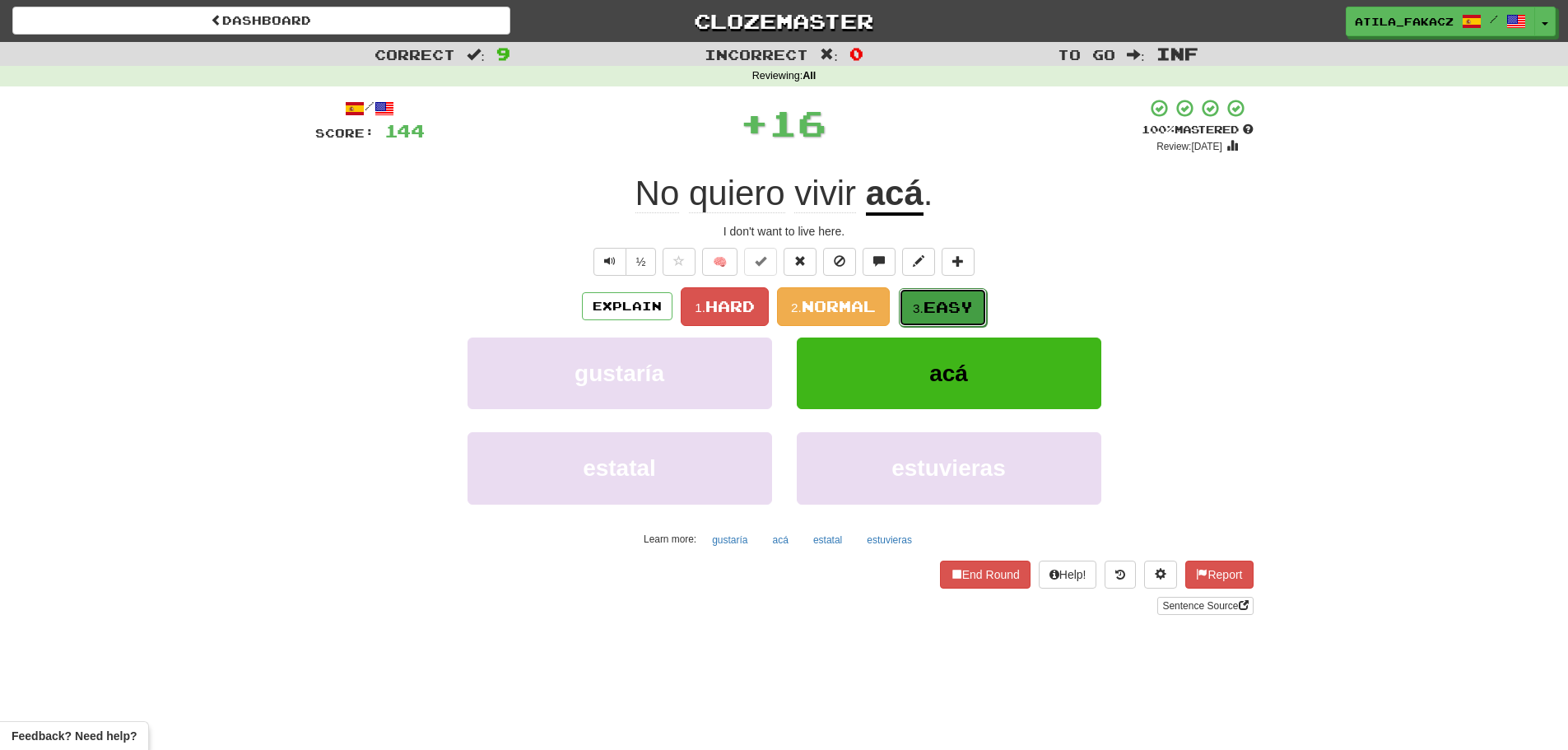
click at [964, 317] on button "3. Easy" at bounding box center [943, 307] width 88 height 38
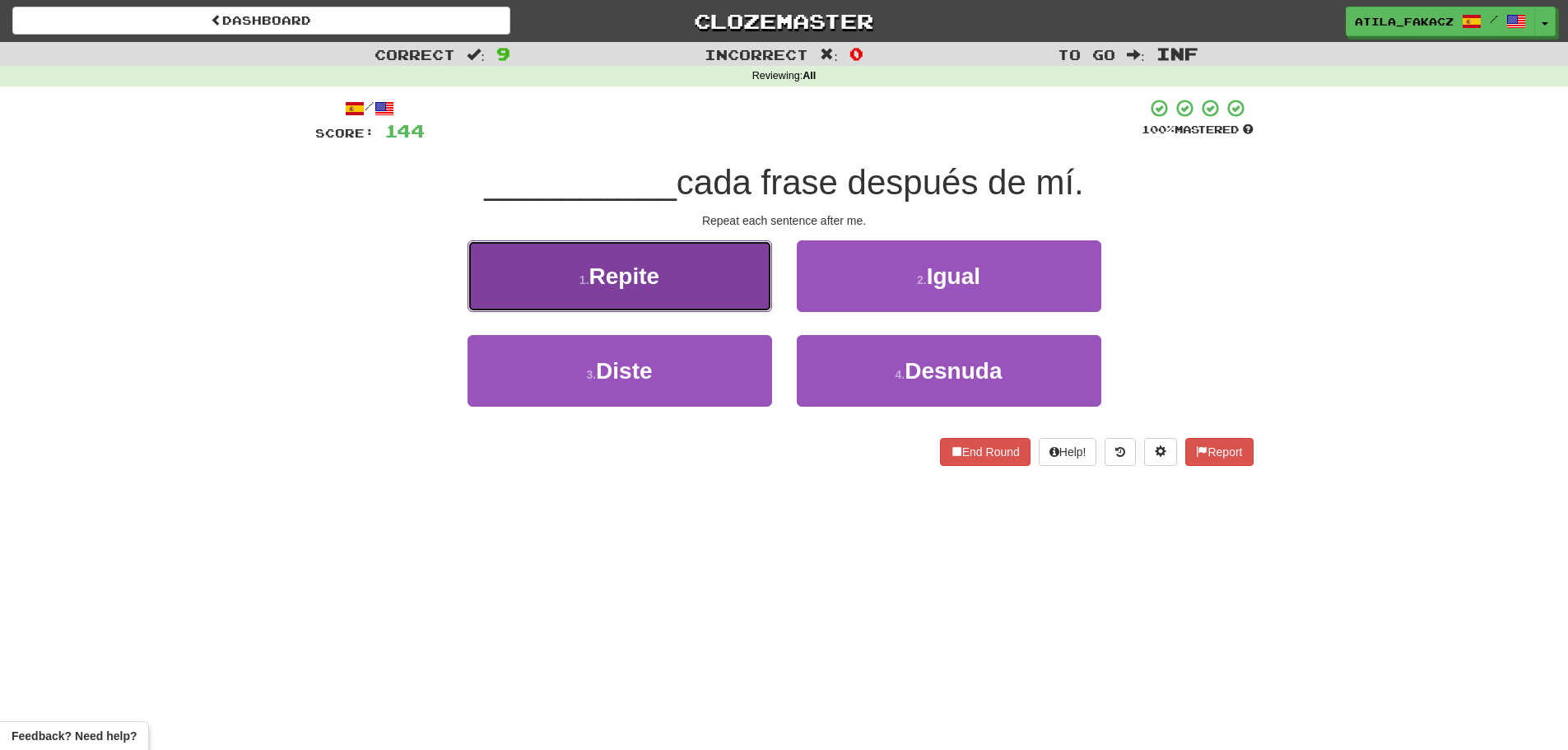
click at [710, 261] on button "1 . Repite" at bounding box center [620, 276] width 304 height 71
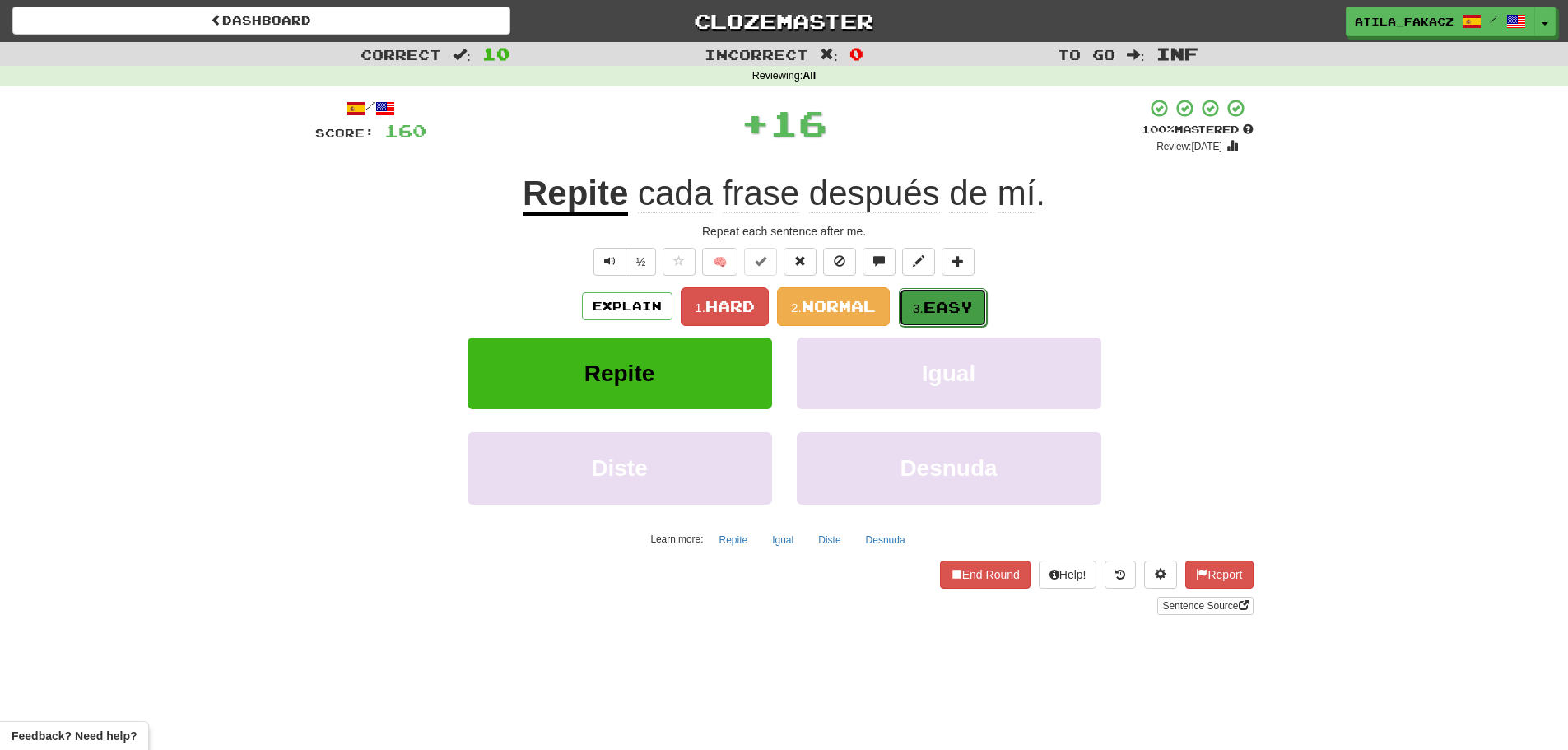
click at [952, 322] on button "3. Easy" at bounding box center [943, 307] width 88 height 38
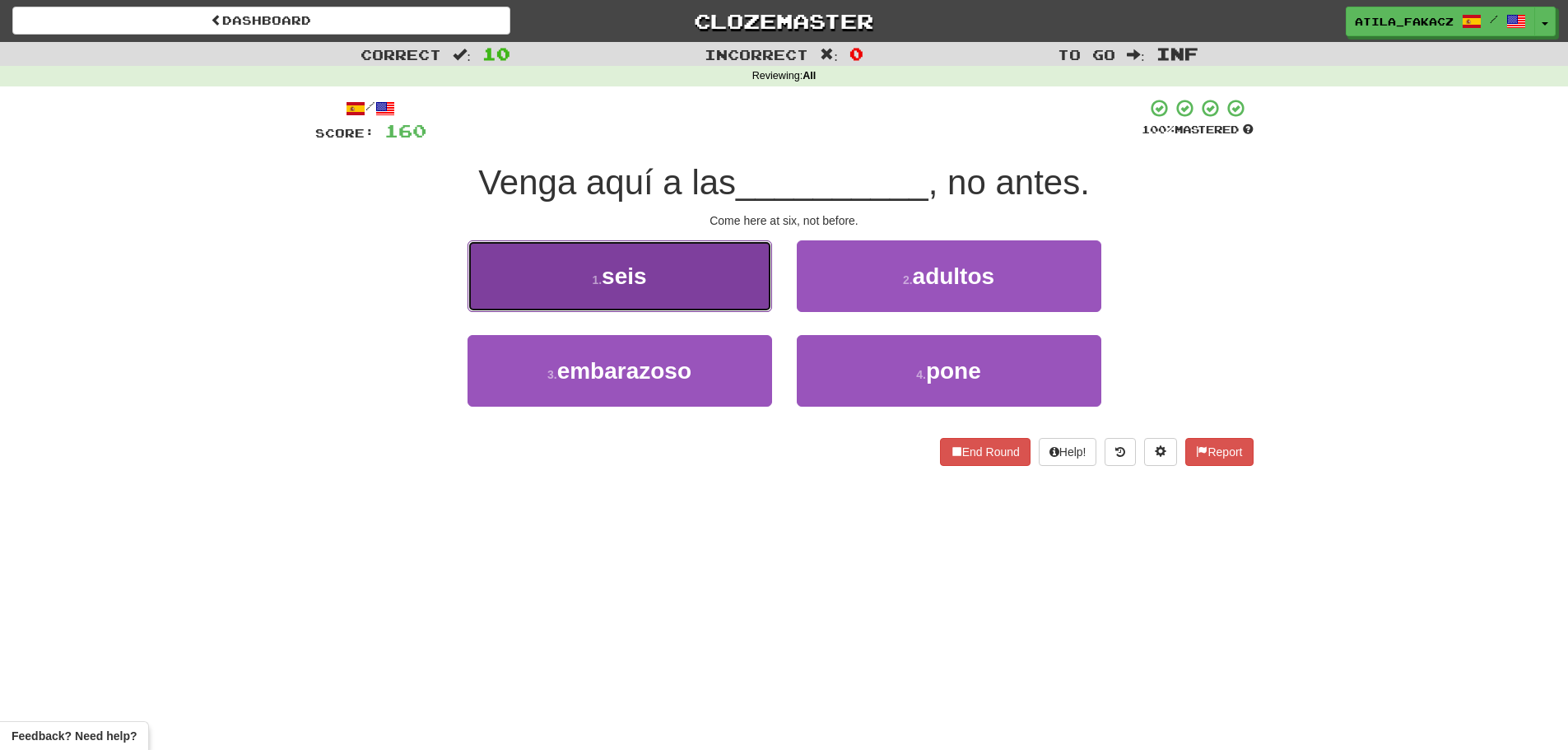
drag, startPoint x: 733, startPoint y: 281, endPoint x: 845, endPoint y: 282, distance: 112.0
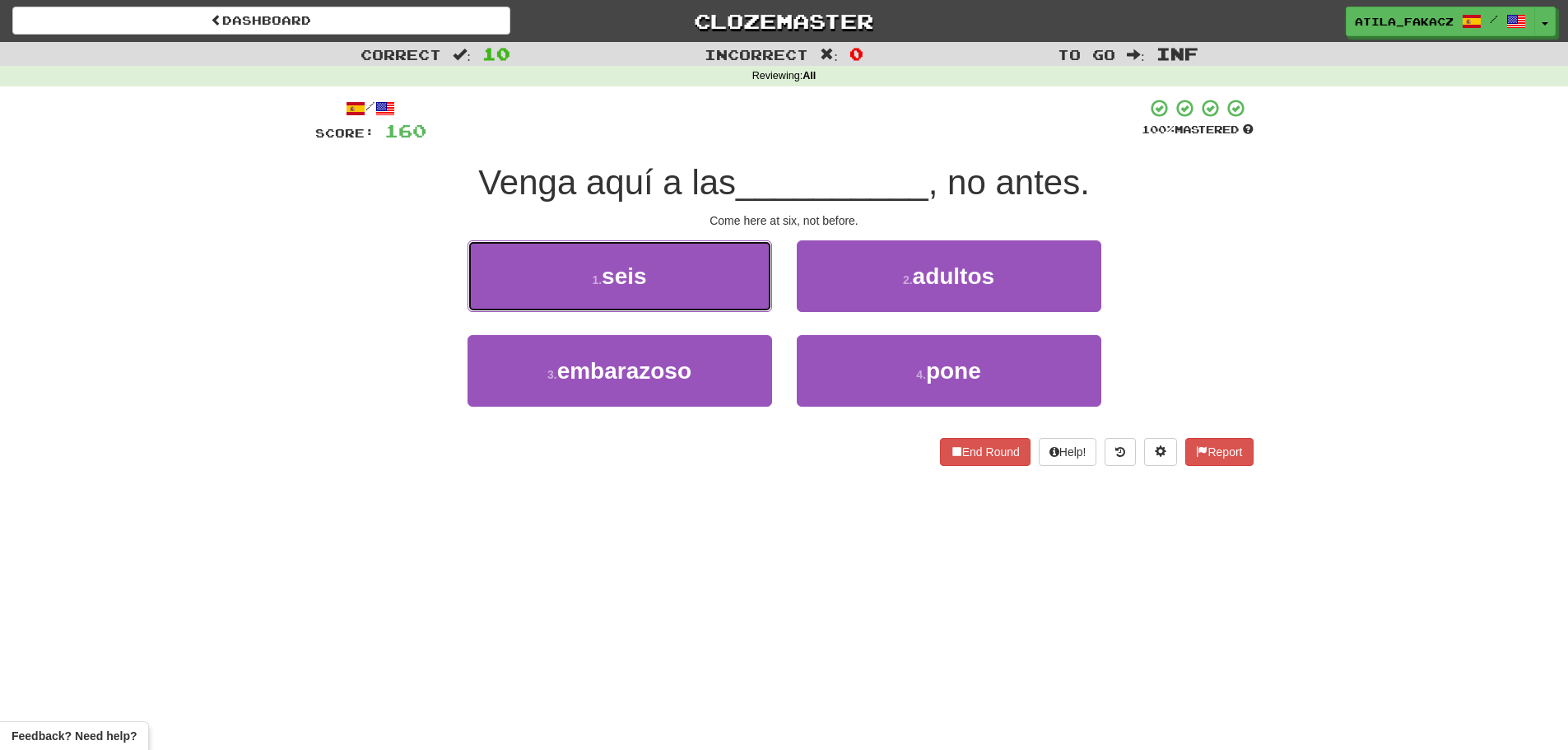
click at [736, 282] on button "1 . seis" at bounding box center [620, 276] width 304 height 71
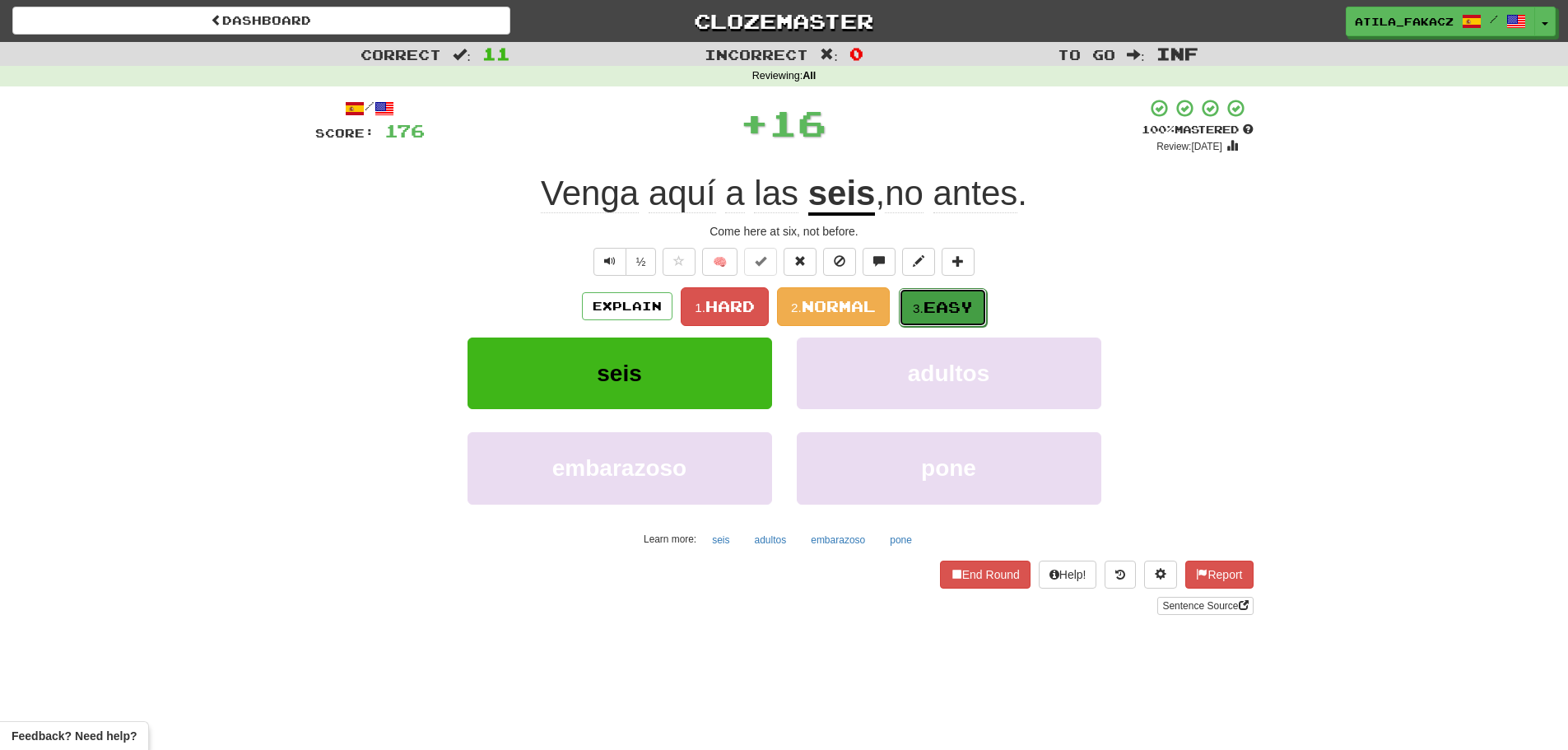
click at [959, 315] on span "Easy" at bounding box center [948, 306] width 49 height 18
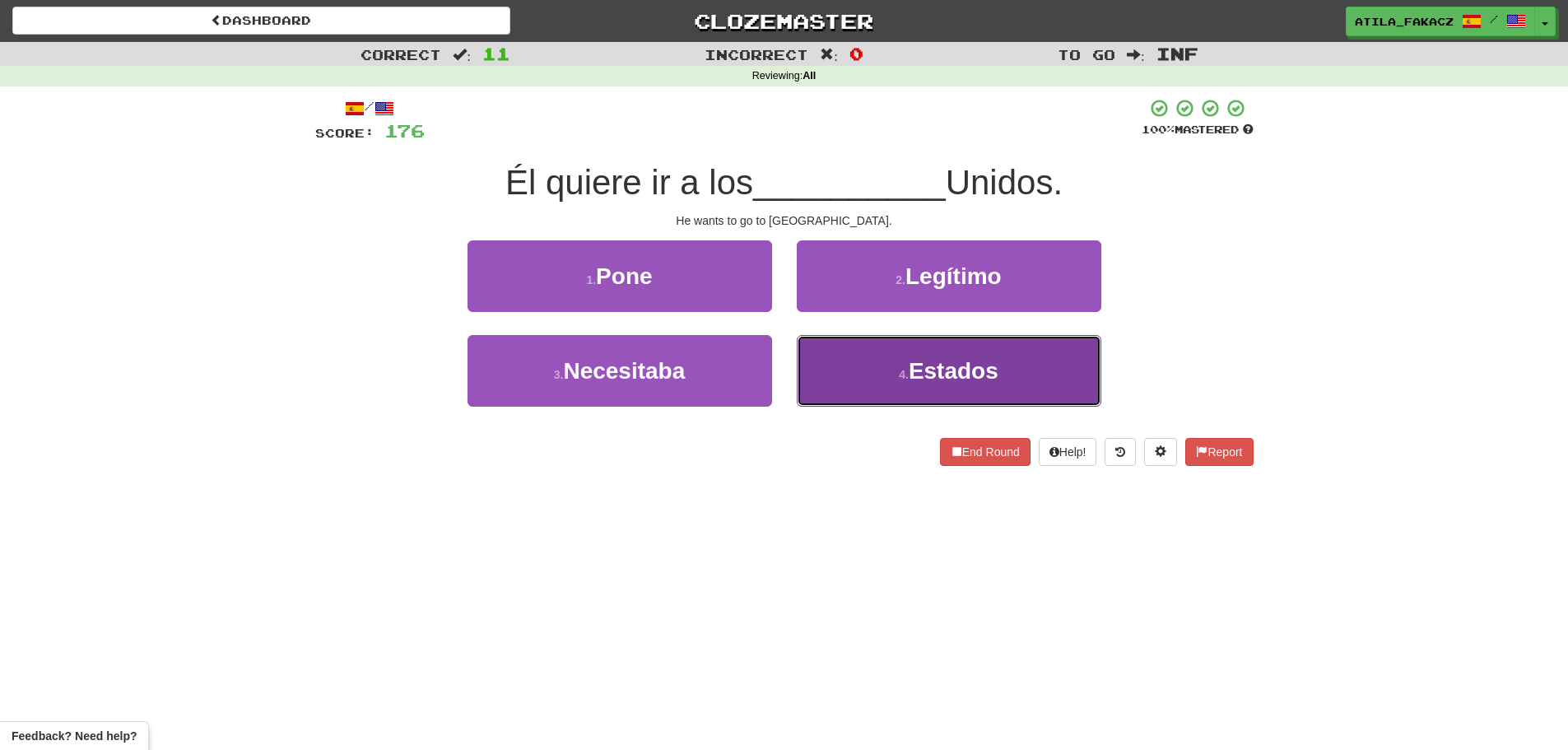
click at [861, 362] on button "4 . Estados" at bounding box center [949, 371] width 304 height 71
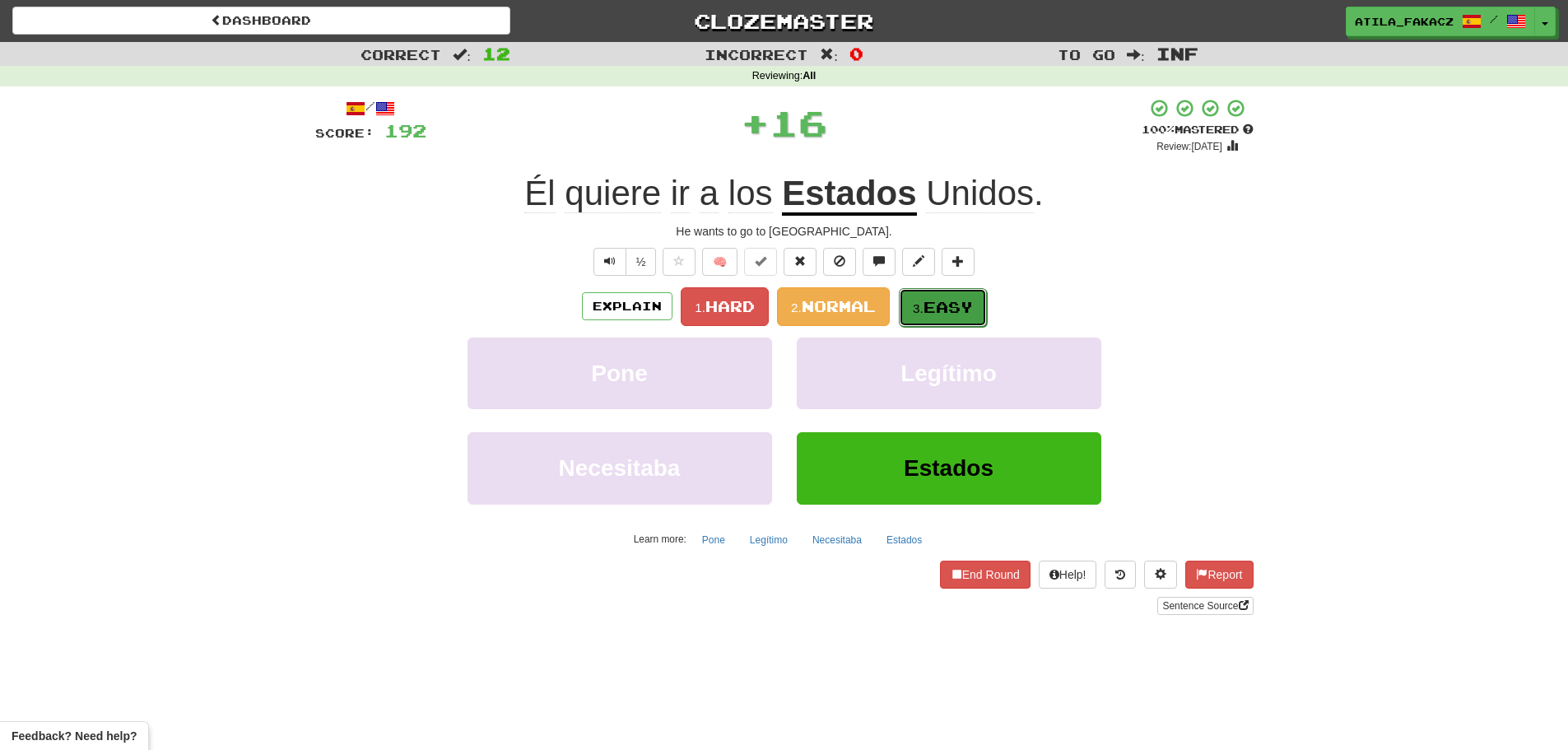
click at [946, 298] on span "Easy" at bounding box center [948, 306] width 49 height 18
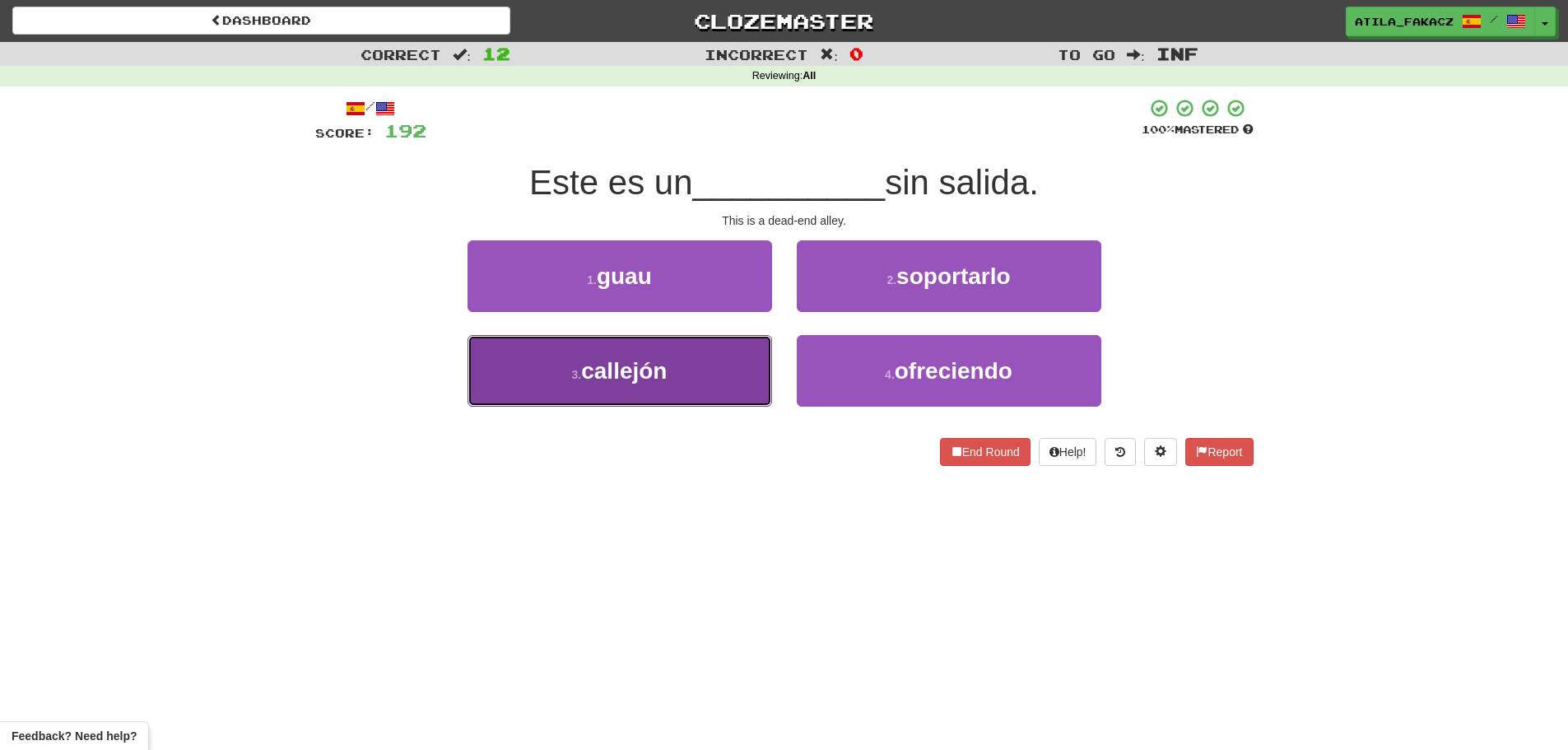
drag, startPoint x: 732, startPoint y: 373, endPoint x: 843, endPoint y: 330, distance: 119.0
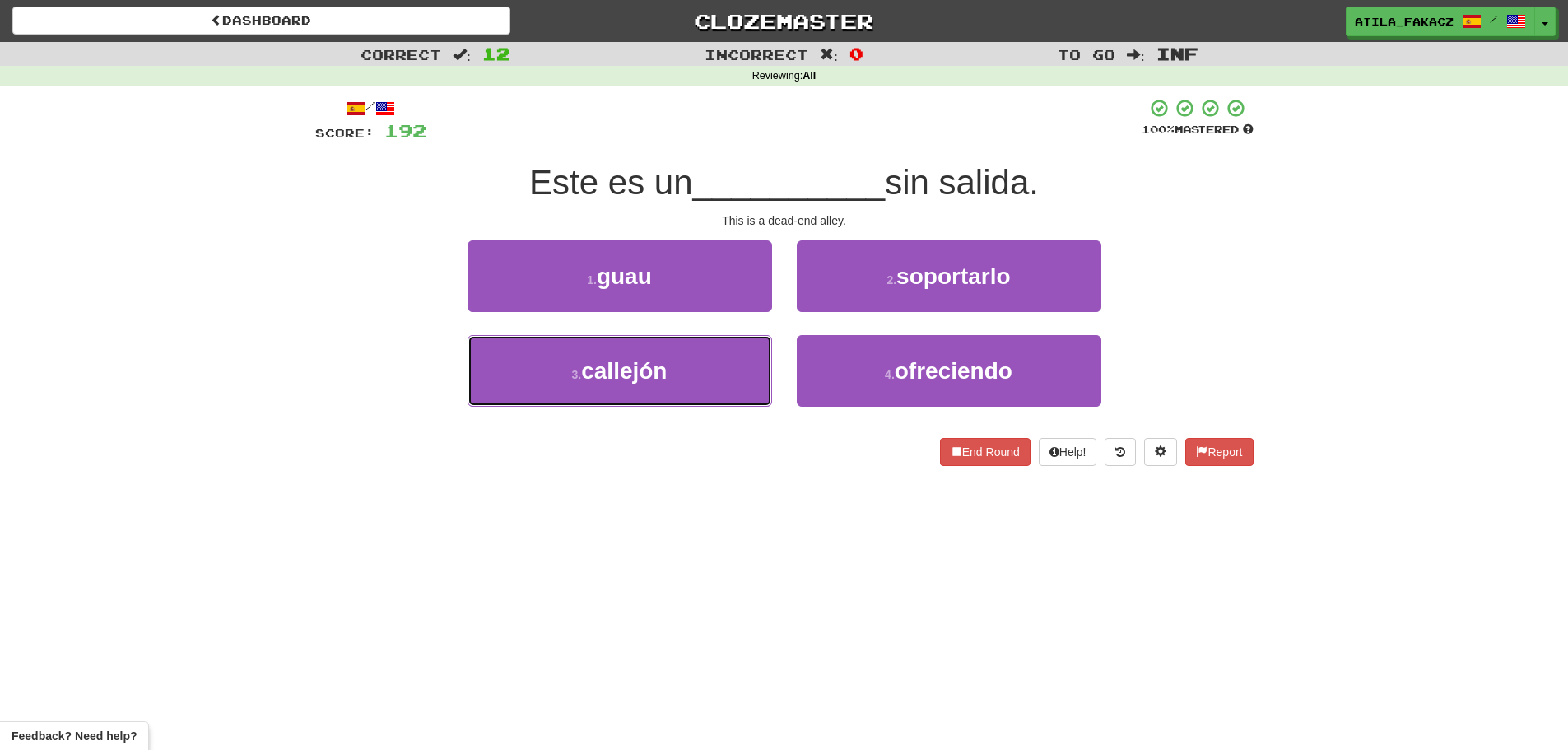
click at [732, 372] on button "3 . callejón" at bounding box center [620, 371] width 304 height 71
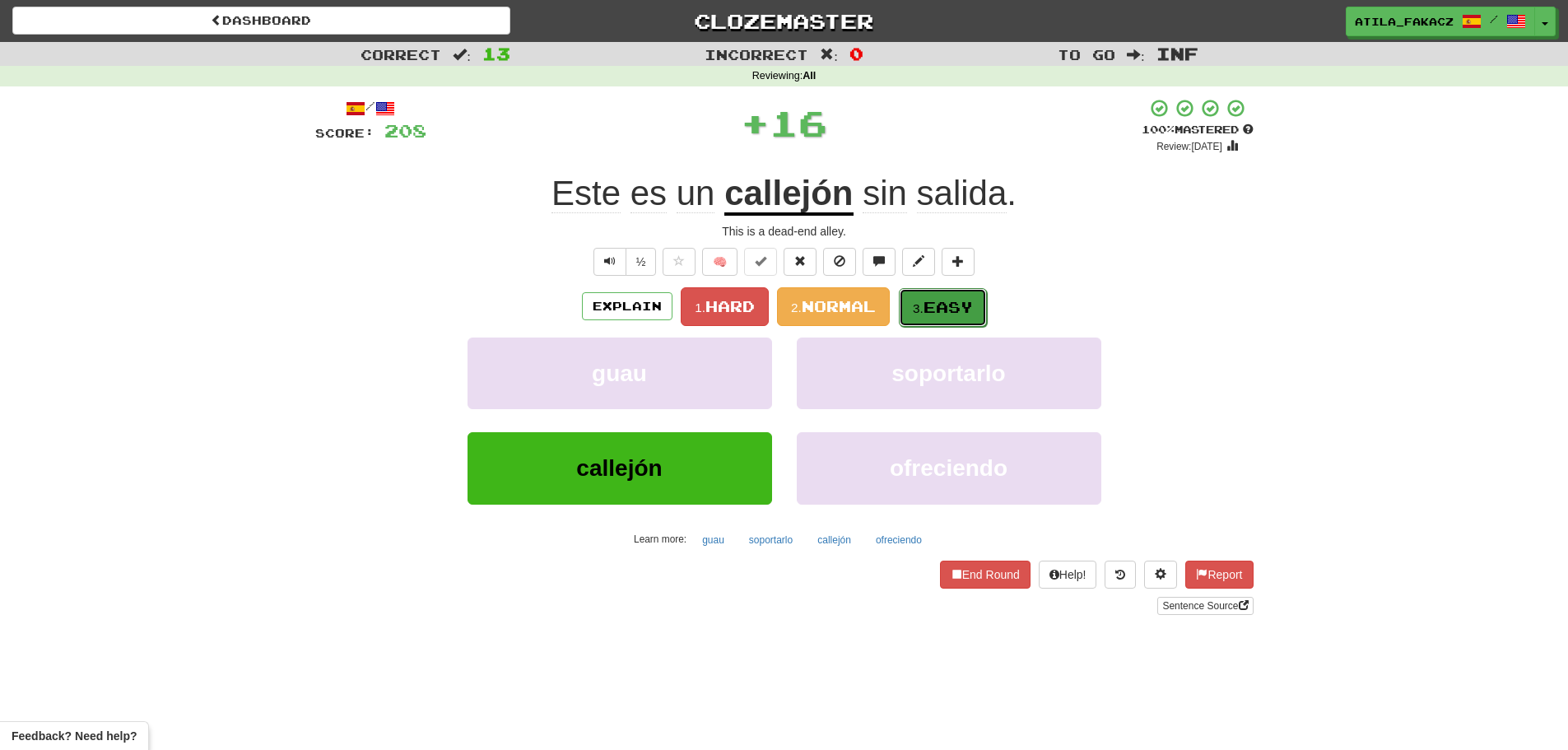
click at [923, 294] on button "3. Easy" at bounding box center [943, 307] width 88 height 38
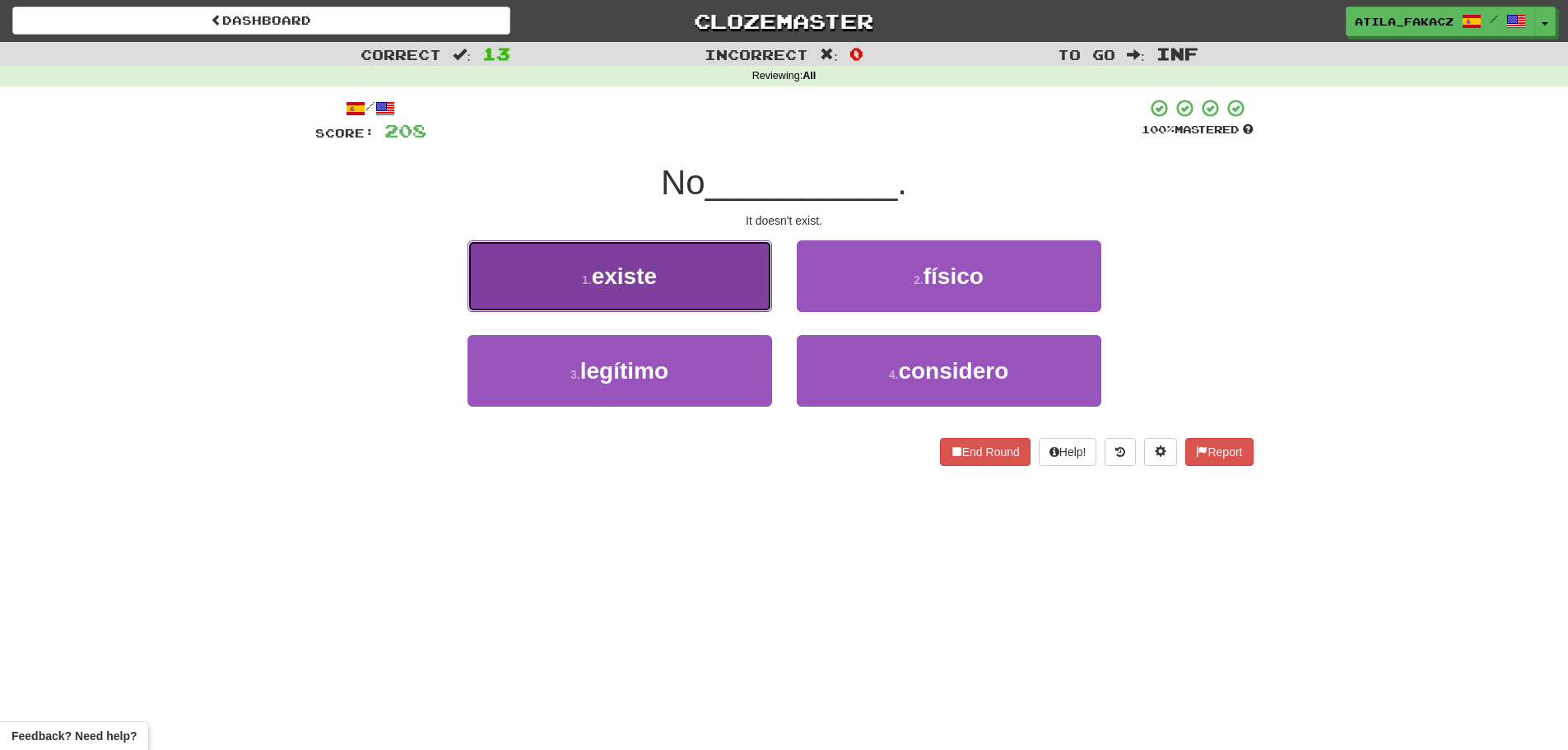
click at [666, 282] on button "1 . existe" at bounding box center [620, 276] width 304 height 71
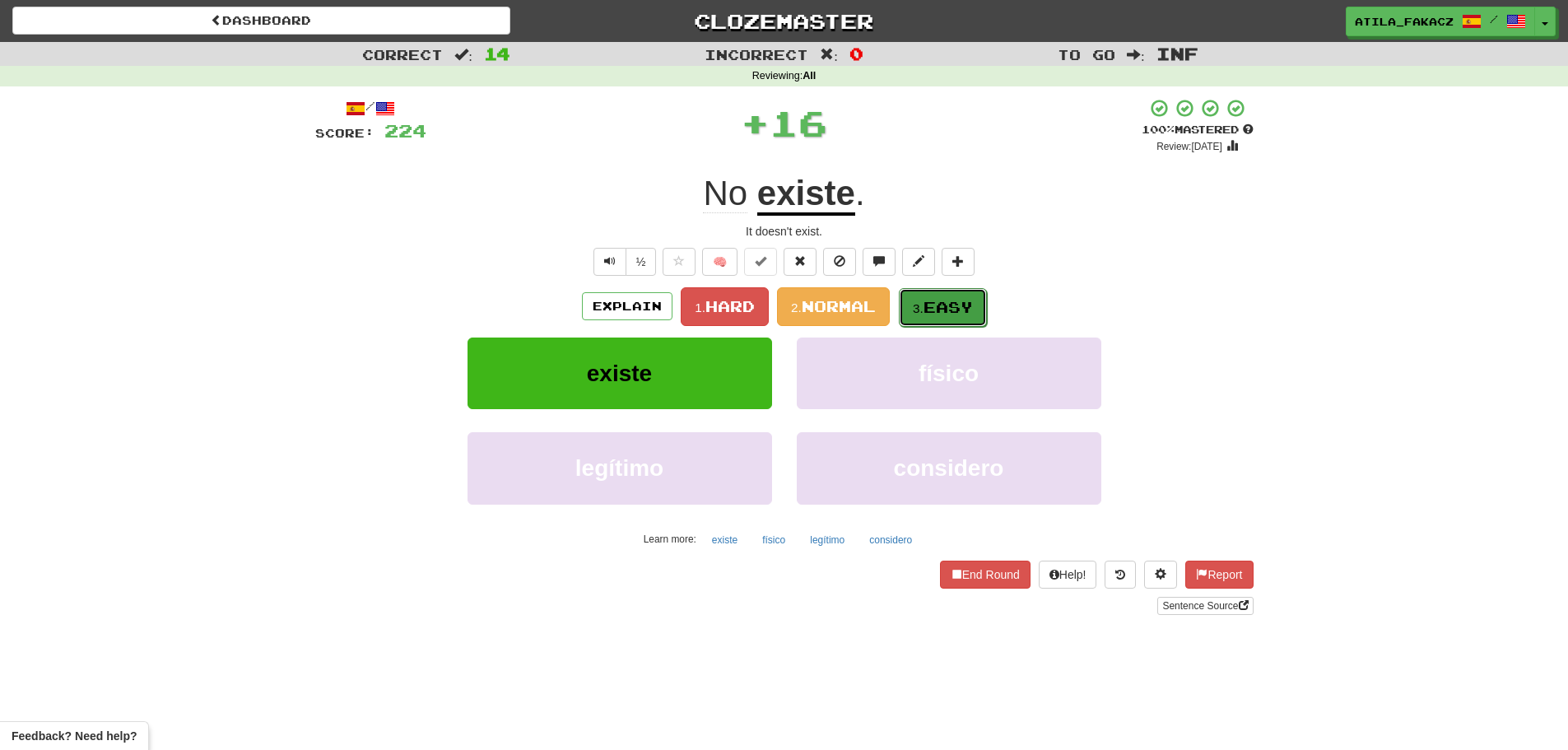
click at [946, 305] on span "Easy" at bounding box center [948, 306] width 49 height 18
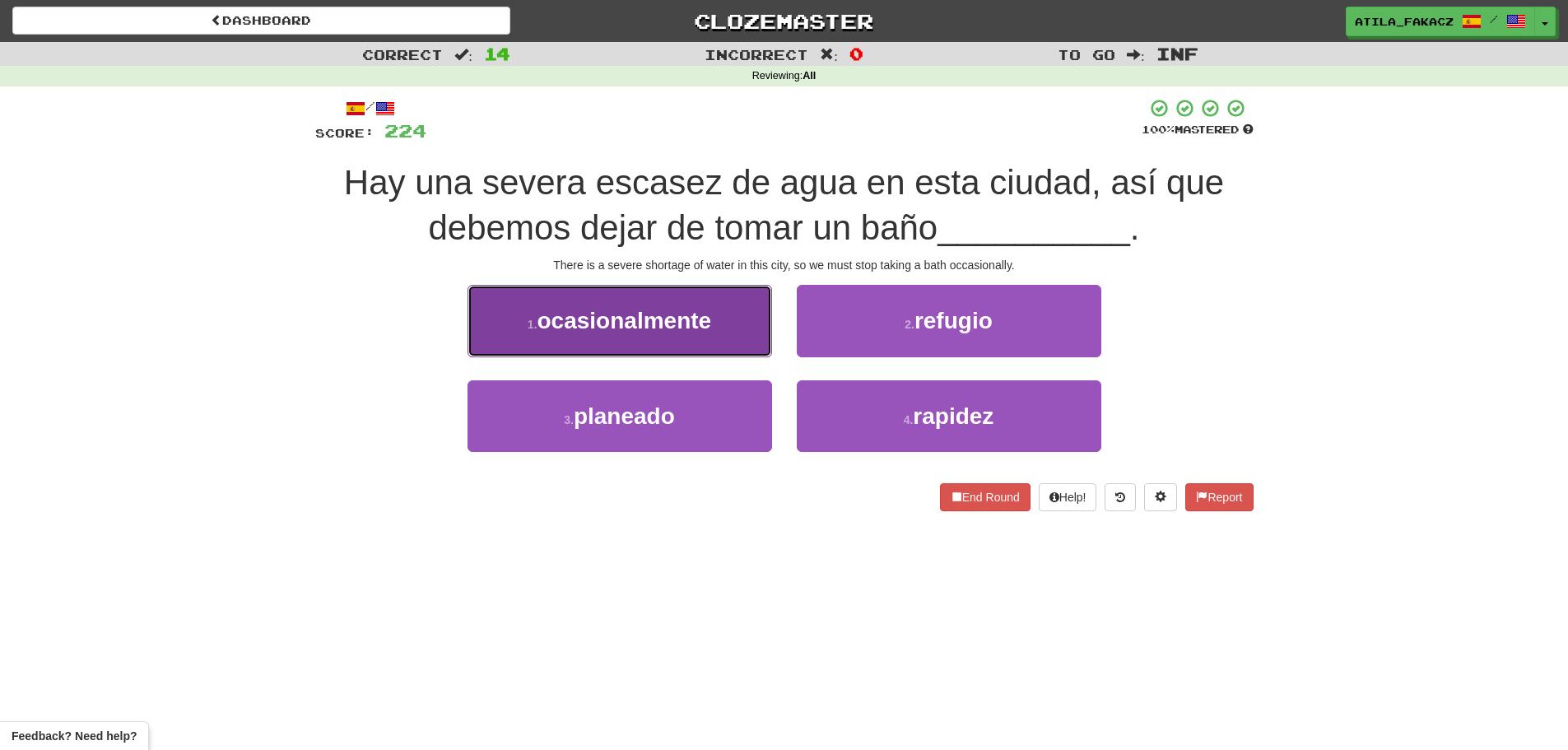
click at [763, 328] on button "1 . ocasionalmente" at bounding box center [620, 321] width 304 height 71
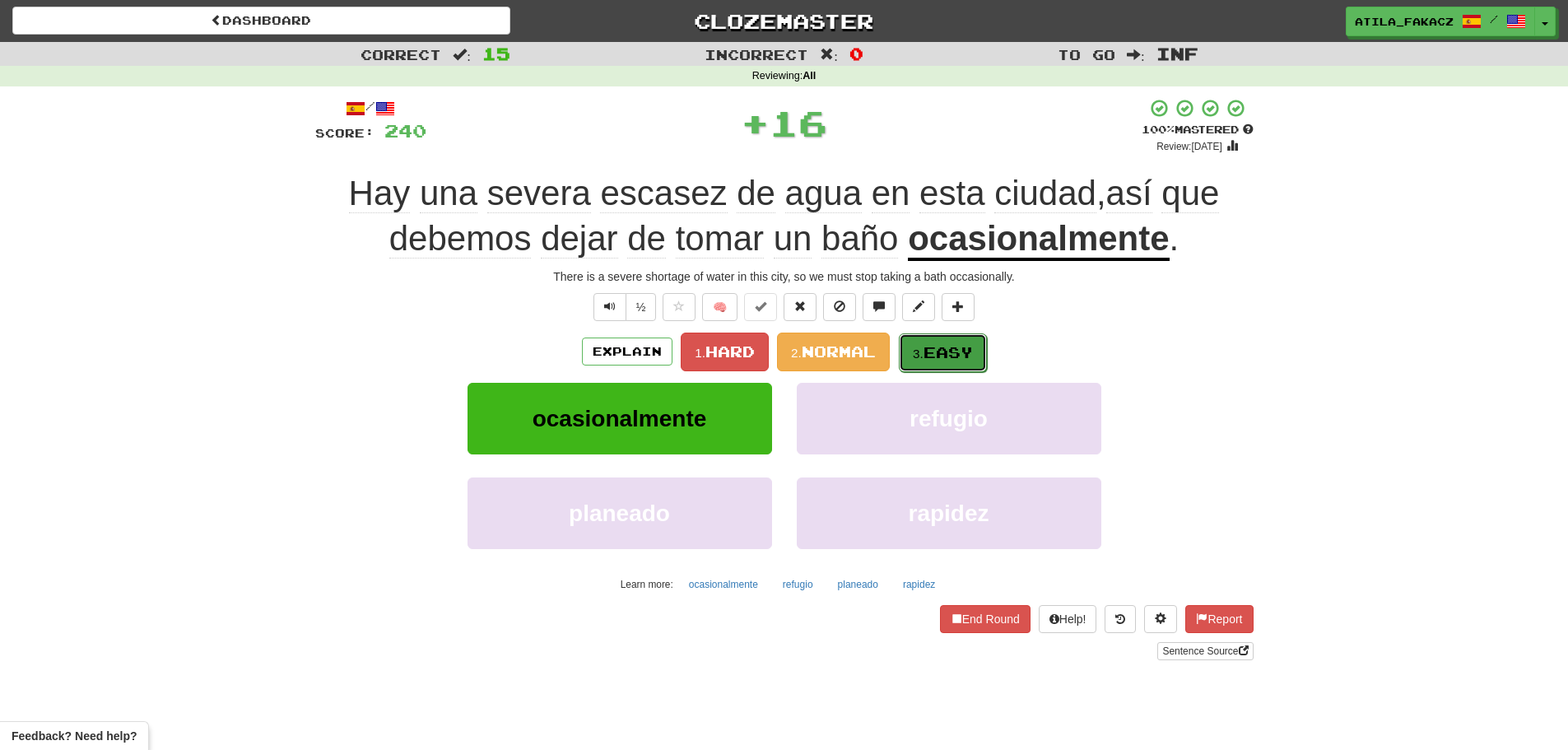
click at [931, 347] on span "Easy" at bounding box center [948, 352] width 49 height 18
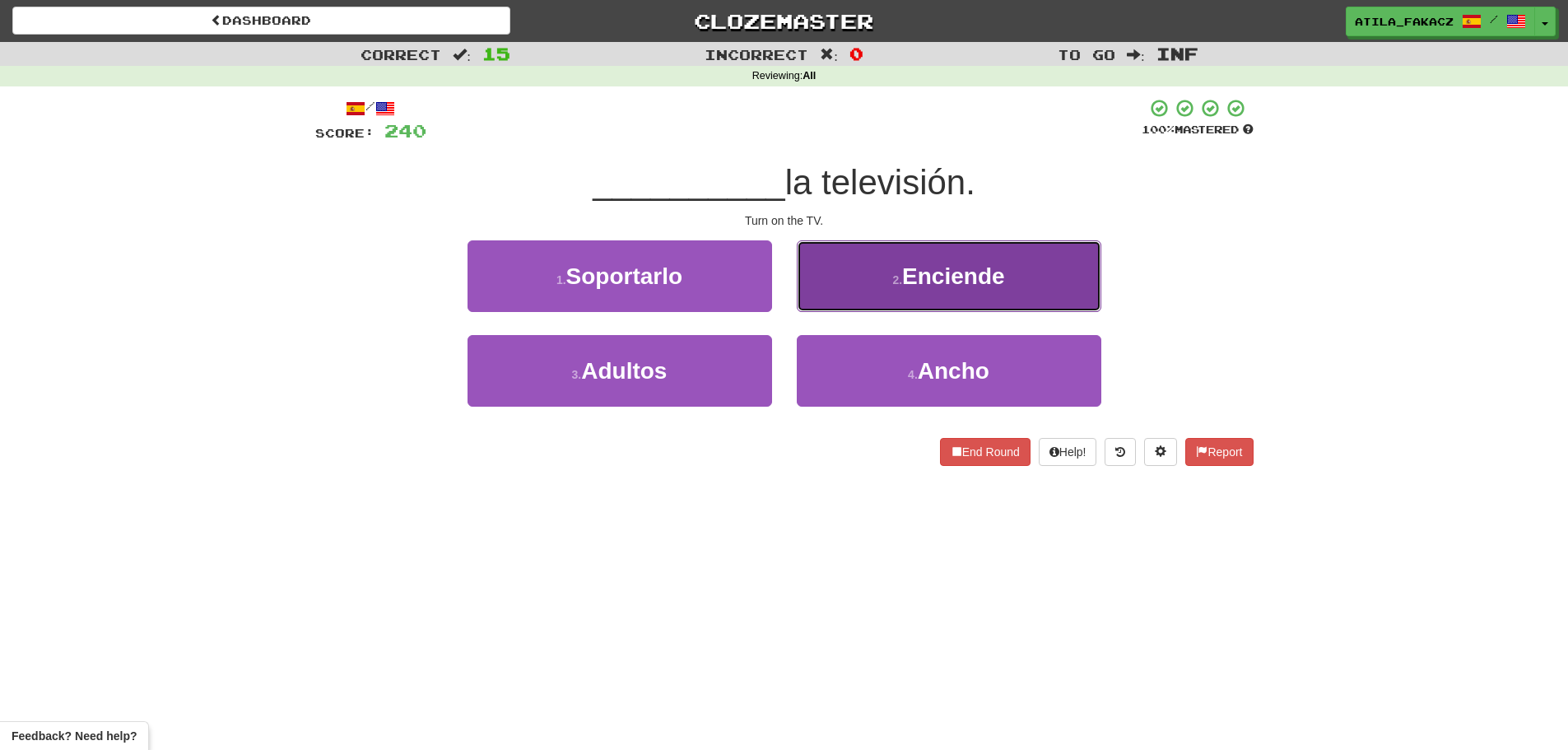
click at [858, 301] on button "2 . Enciende" at bounding box center [949, 276] width 304 height 71
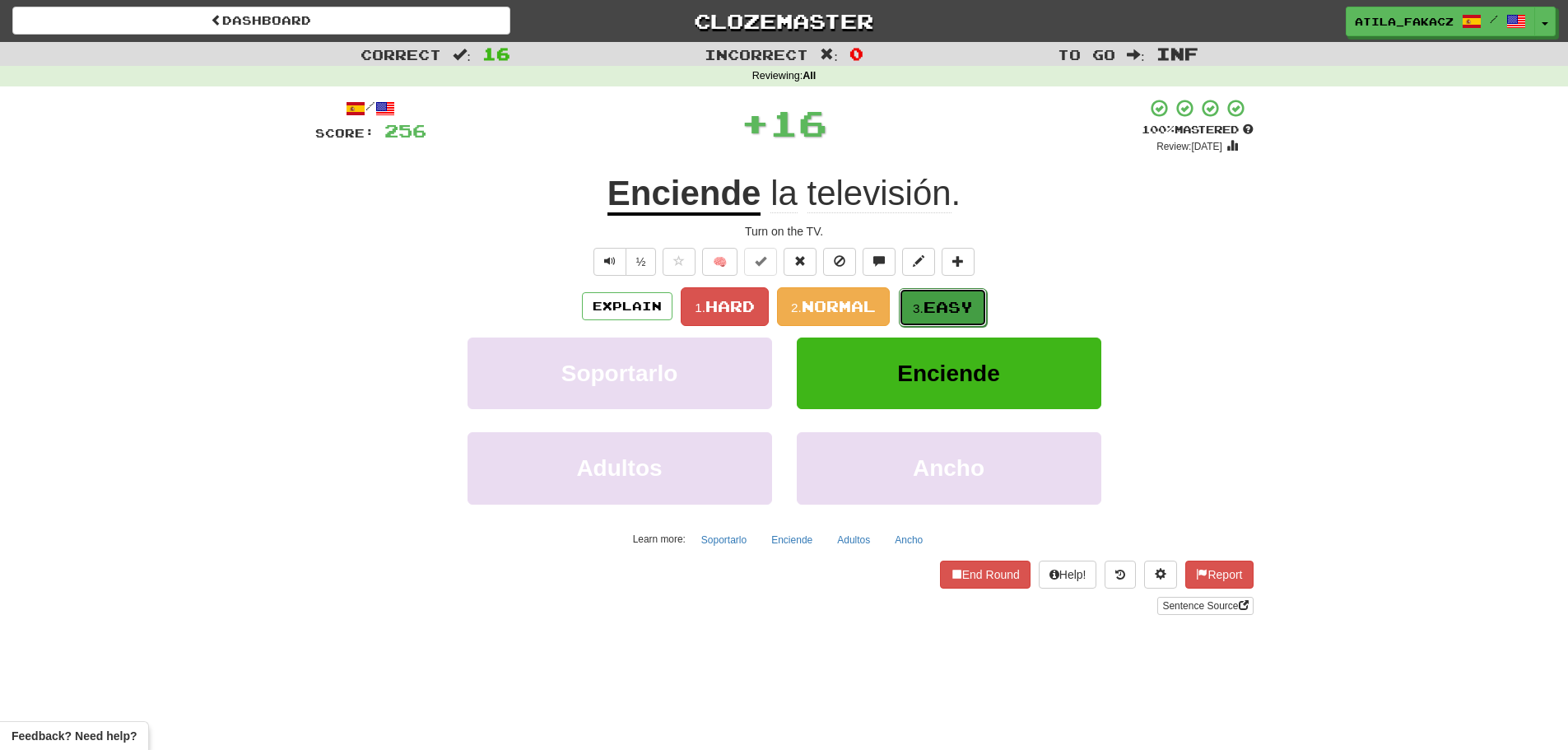
click at [957, 310] on span "Easy" at bounding box center [948, 306] width 49 height 18
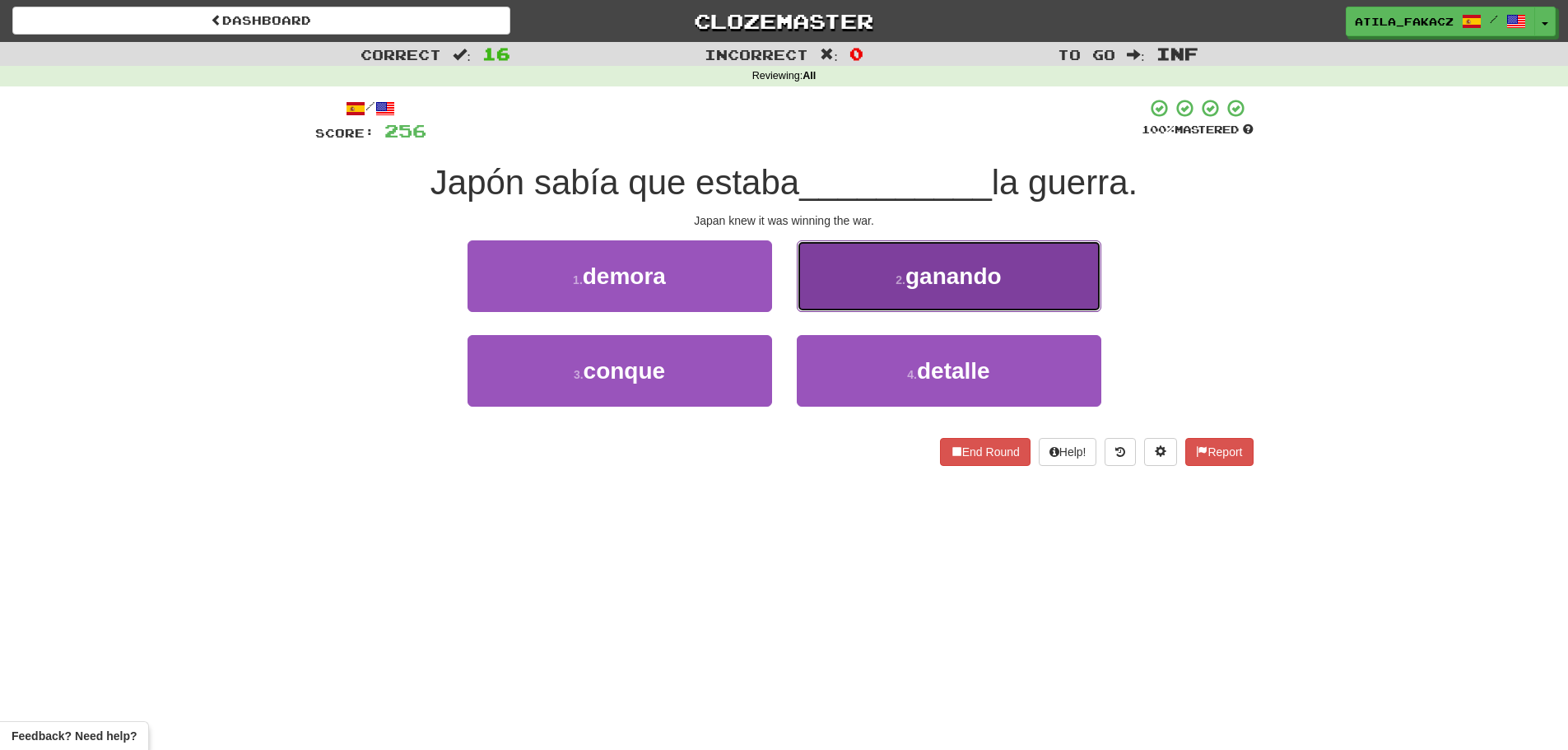
click at [889, 295] on button "2 . ganando" at bounding box center [949, 276] width 304 height 71
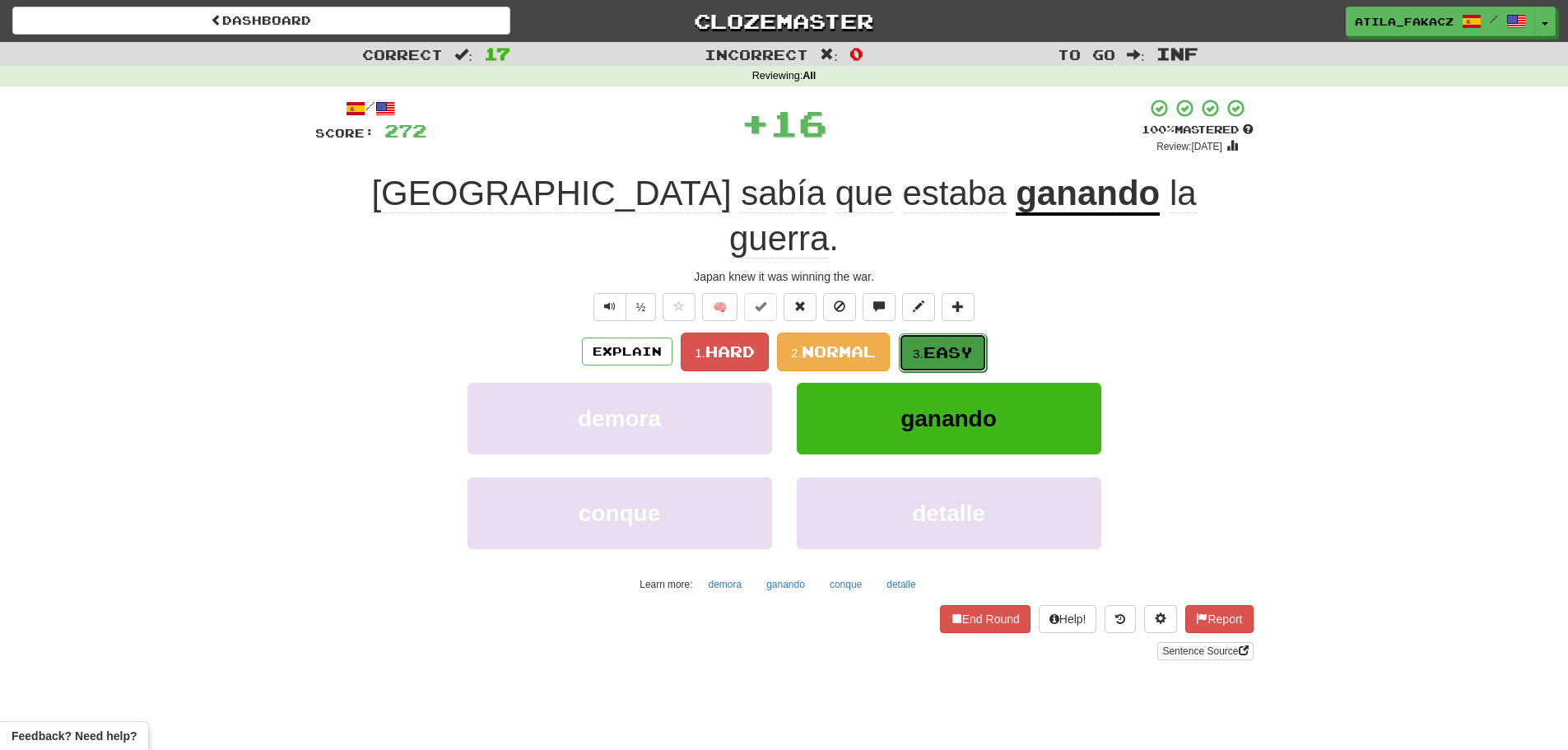
click at [938, 344] on span "Easy" at bounding box center [948, 352] width 49 height 18
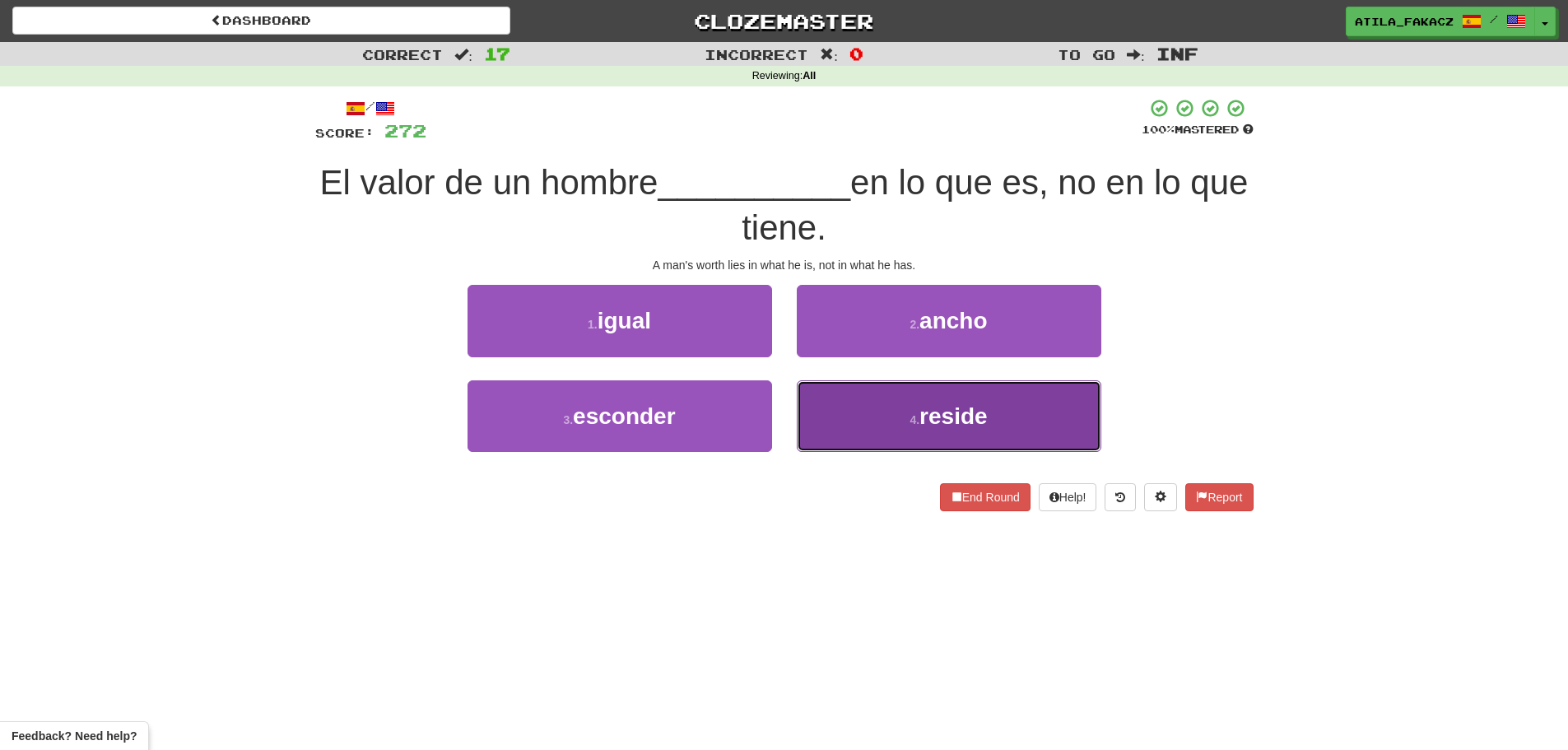
click at [858, 408] on button "4 . reside" at bounding box center [949, 416] width 304 height 71
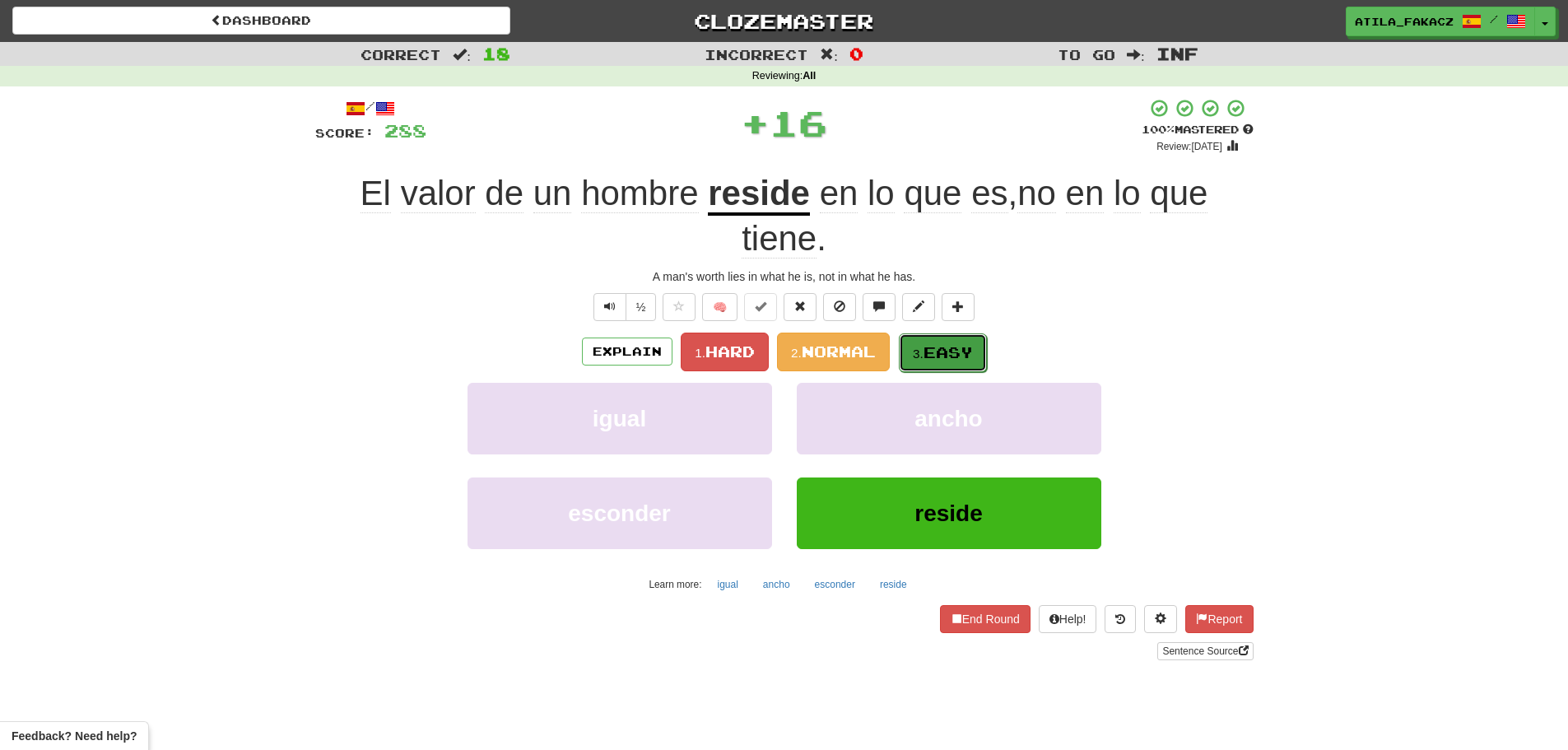
click at [933, 355] on span "Easy" at bounding box center [948, 352] width 49 height 18
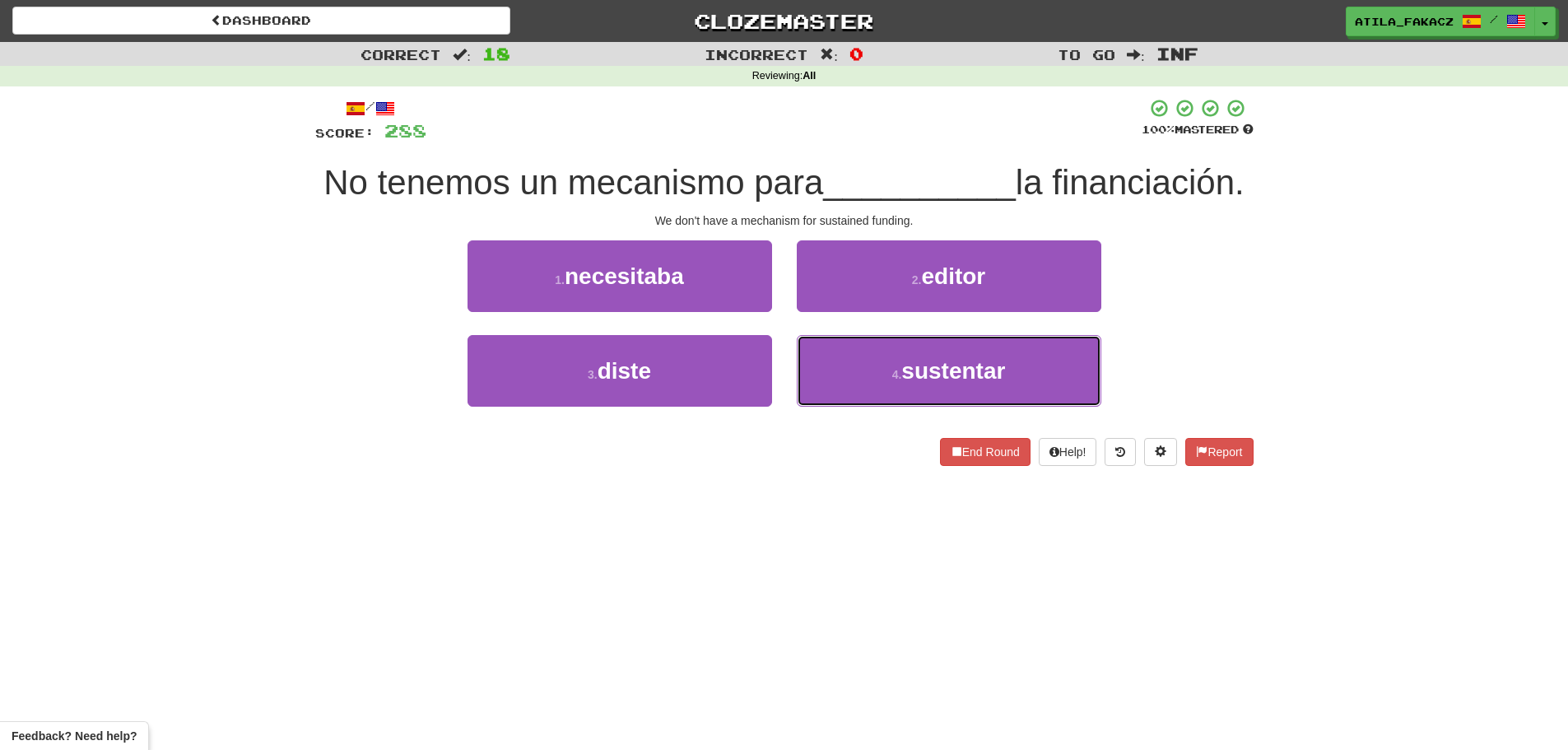
click at [856, 406] on button "4 . sustentar" at bounding box center [949, 371] width 304 height 71
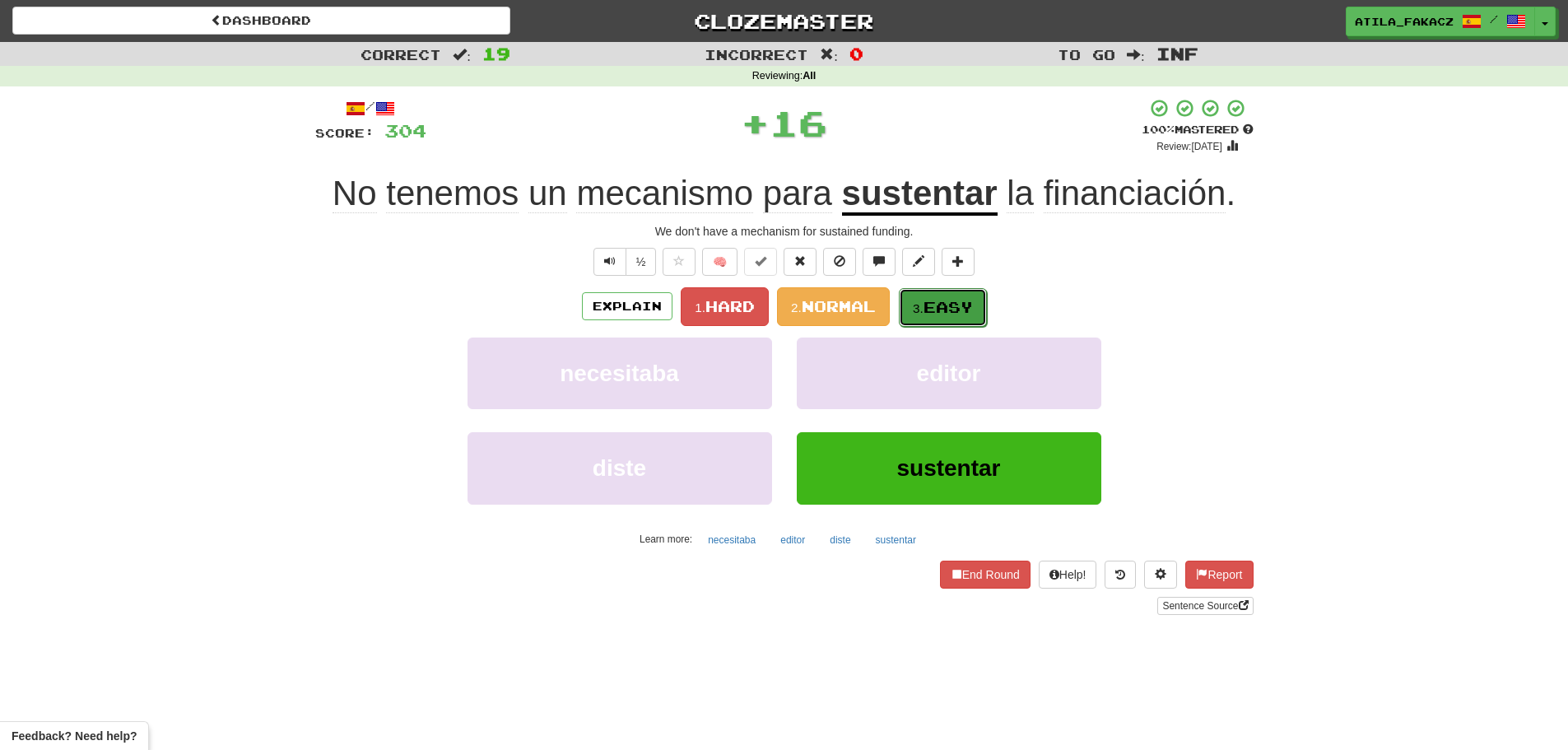
click at [946, 321] on button "3. Easy" at bounding box center [943, 307] width 88 height 38
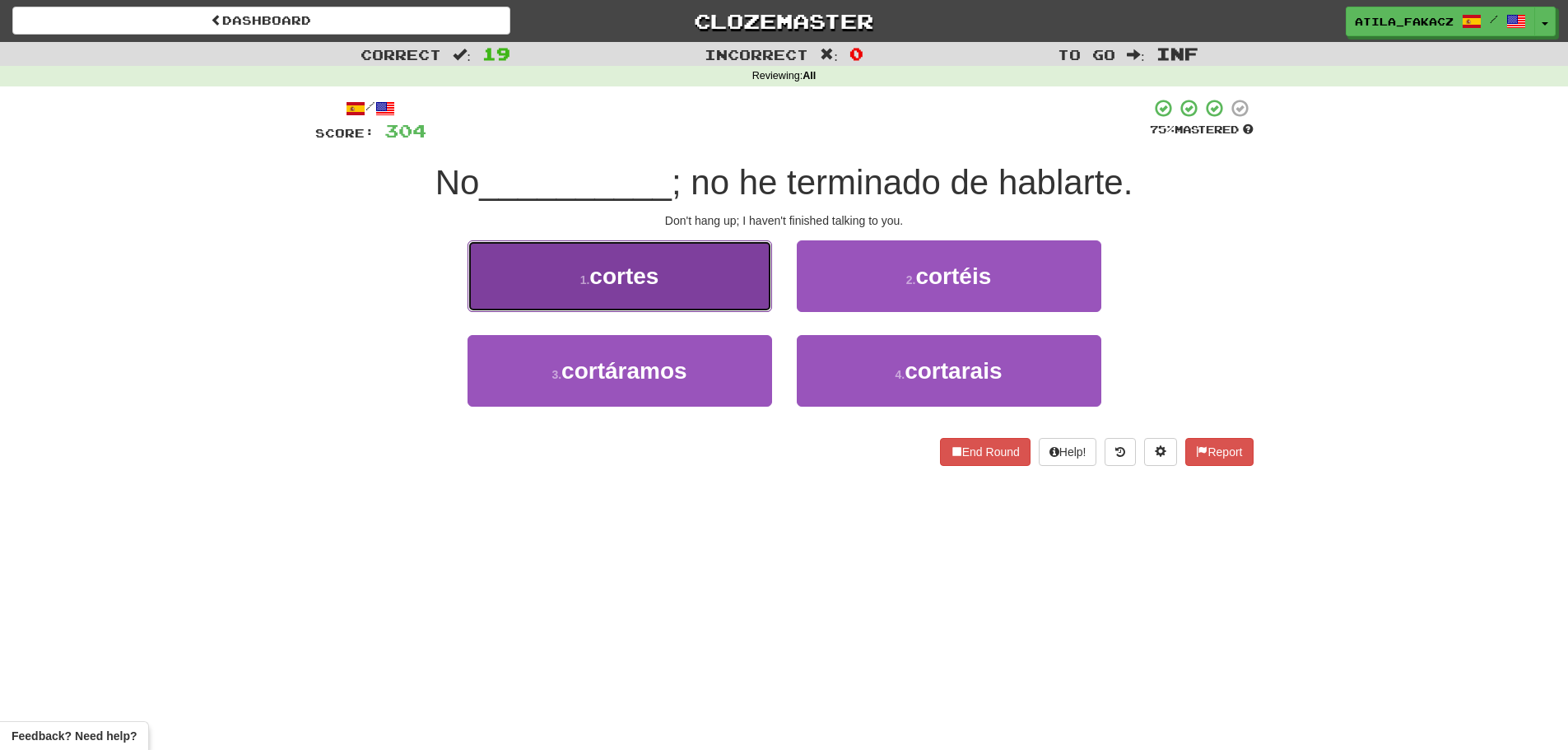
click at [718, 286] on button "1 . cortes" at bounding box center [620, 276] width 304 height 71
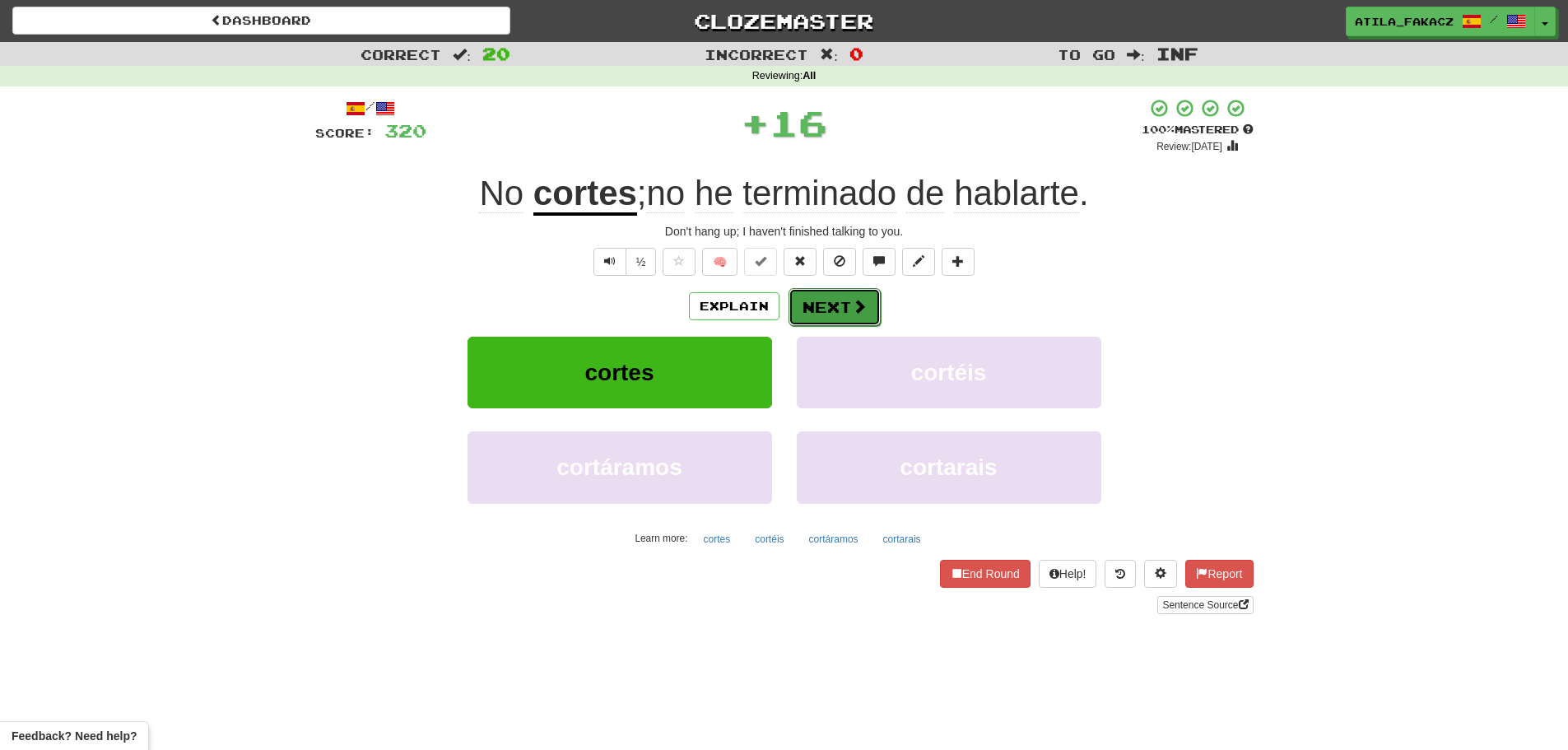
click at [875, 310] on button "Next" at bounding box center [834, 307] width 92 height 38
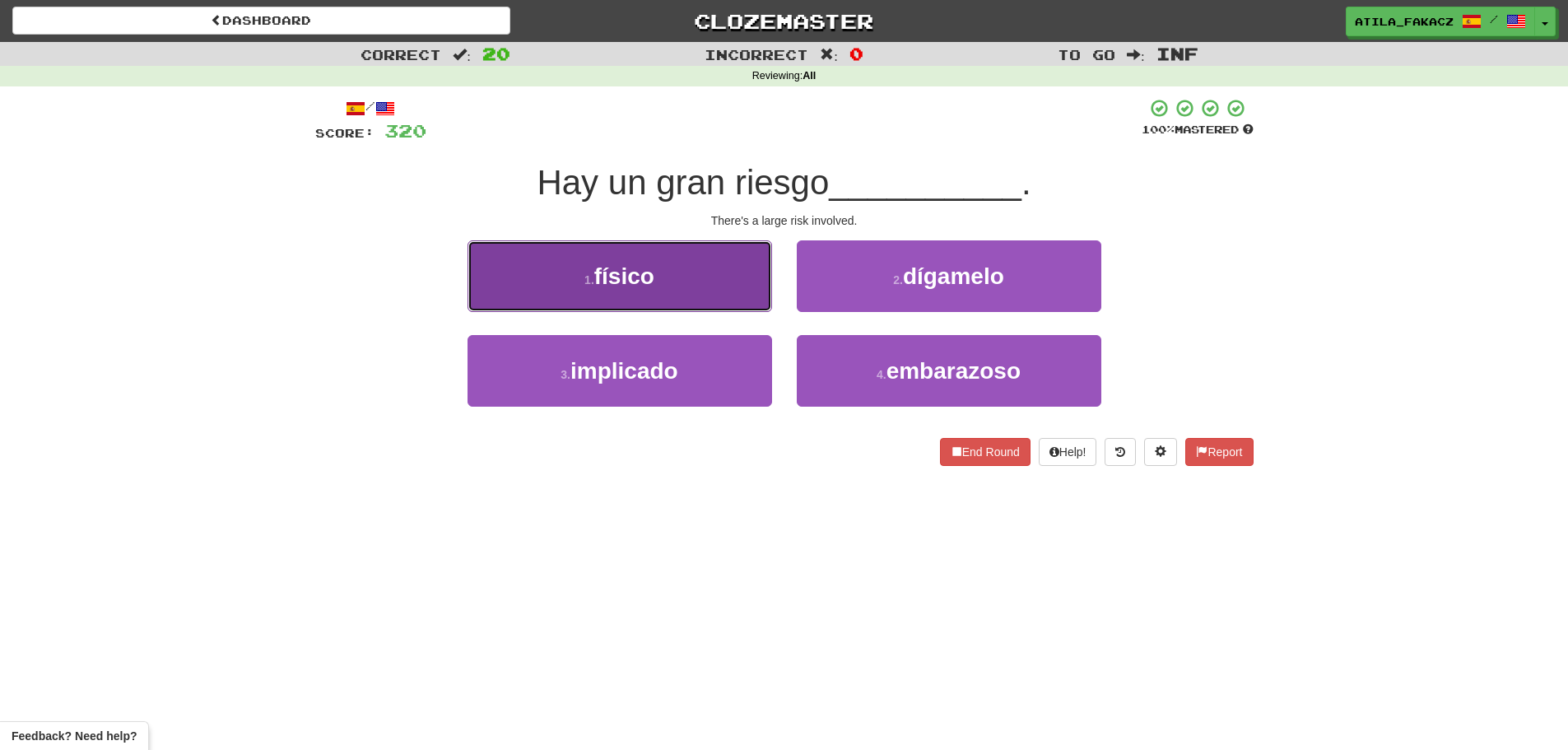
click at [693, 279] on button "1 . físico" at bounding box center [620, 276] width 304 height 71
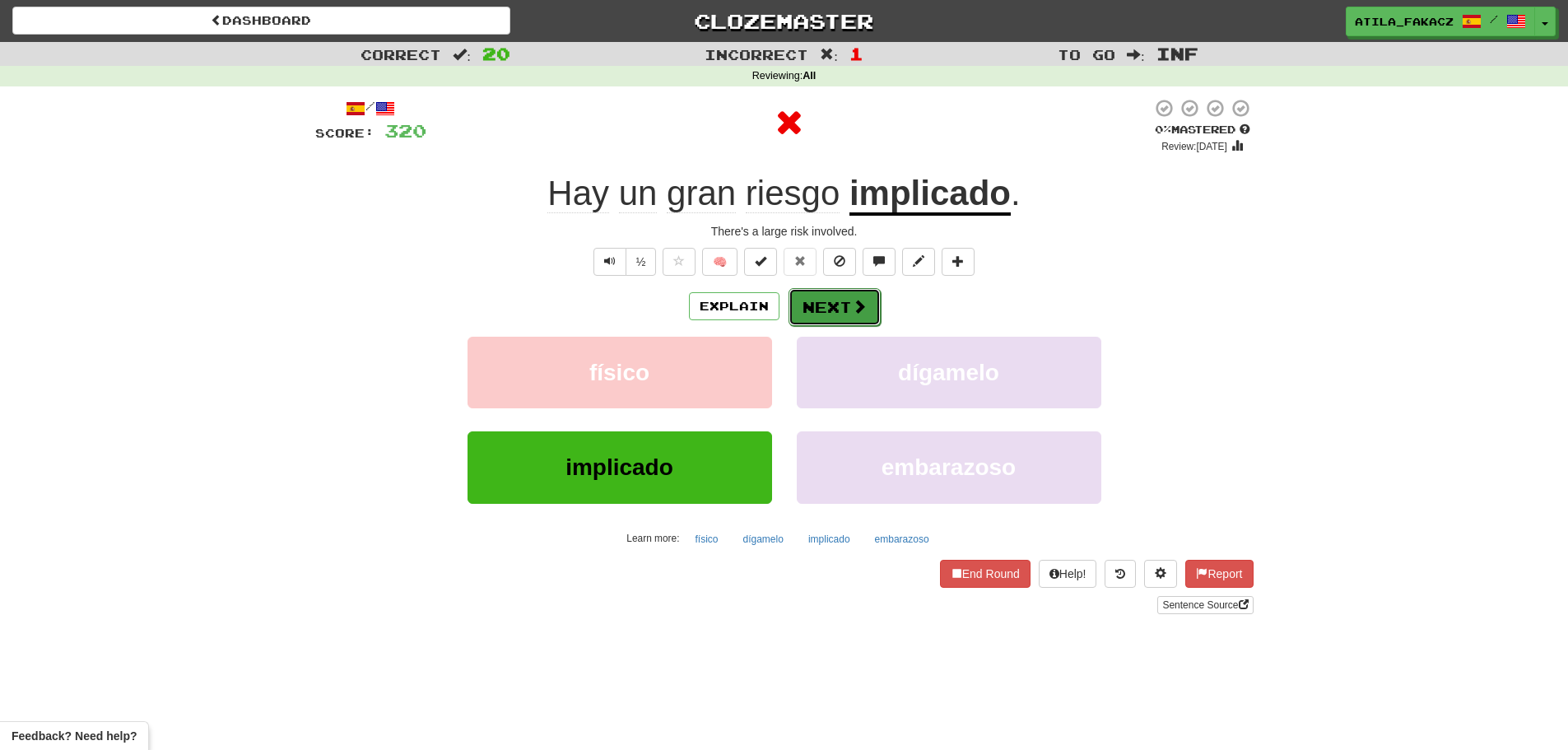
click at [810, 302] on button "Next" at bounding box center [834, 307] width 92 height 38
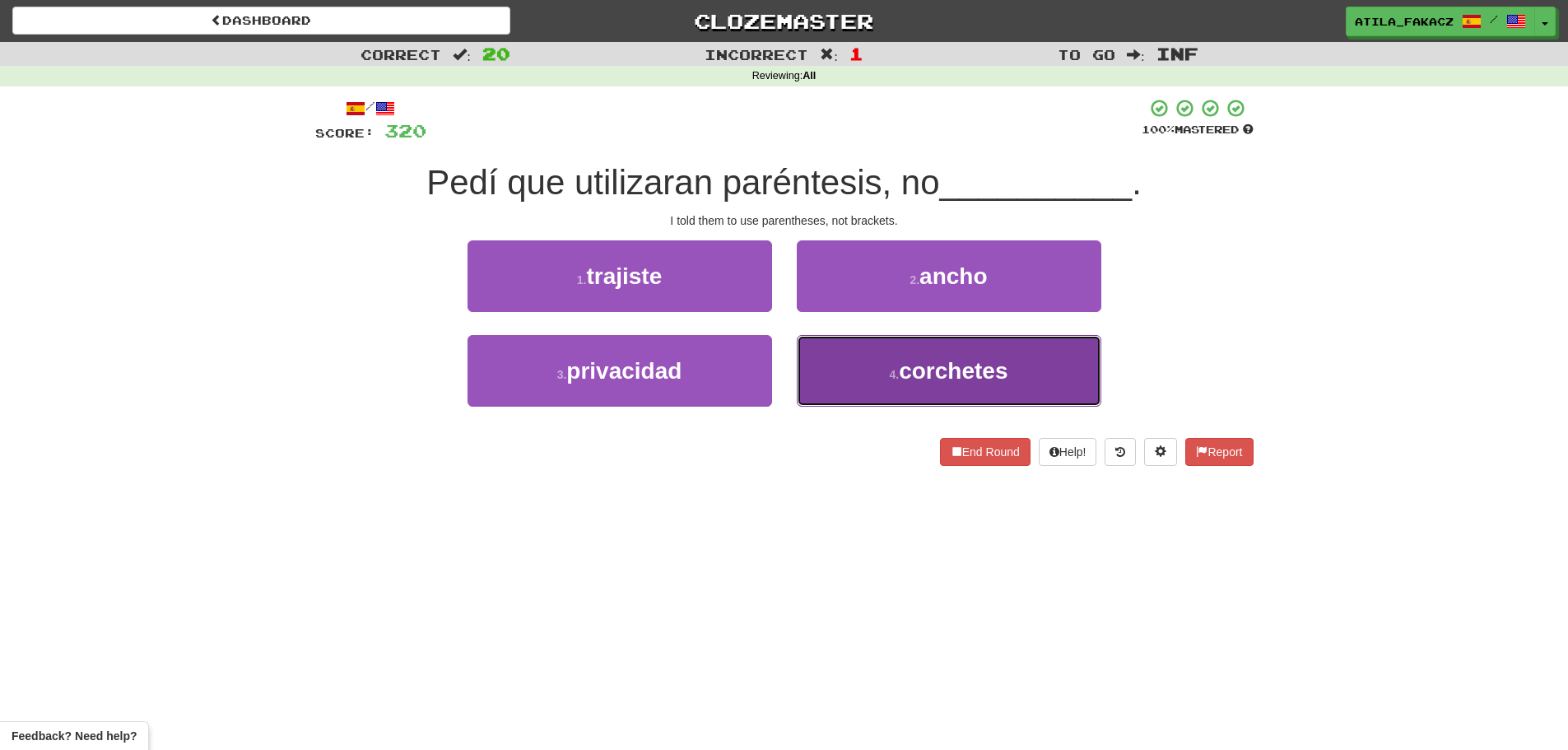
click at [836, 365] on button "4 . corchetes" at bounding box center [949, 371] width 304 height 71
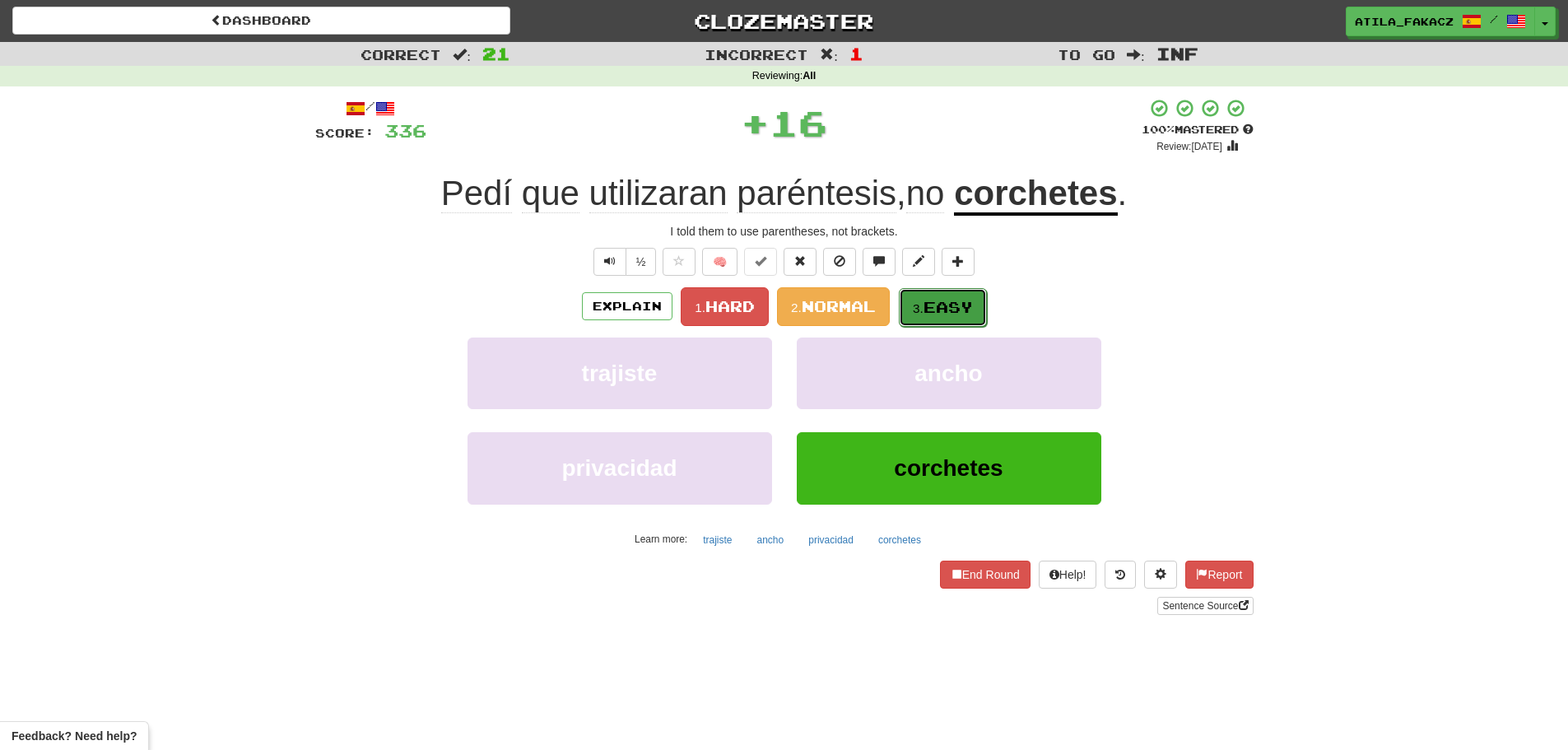
click at [933, 306] on span "Easy" at bounding box center [948, 306] width 49 height 18
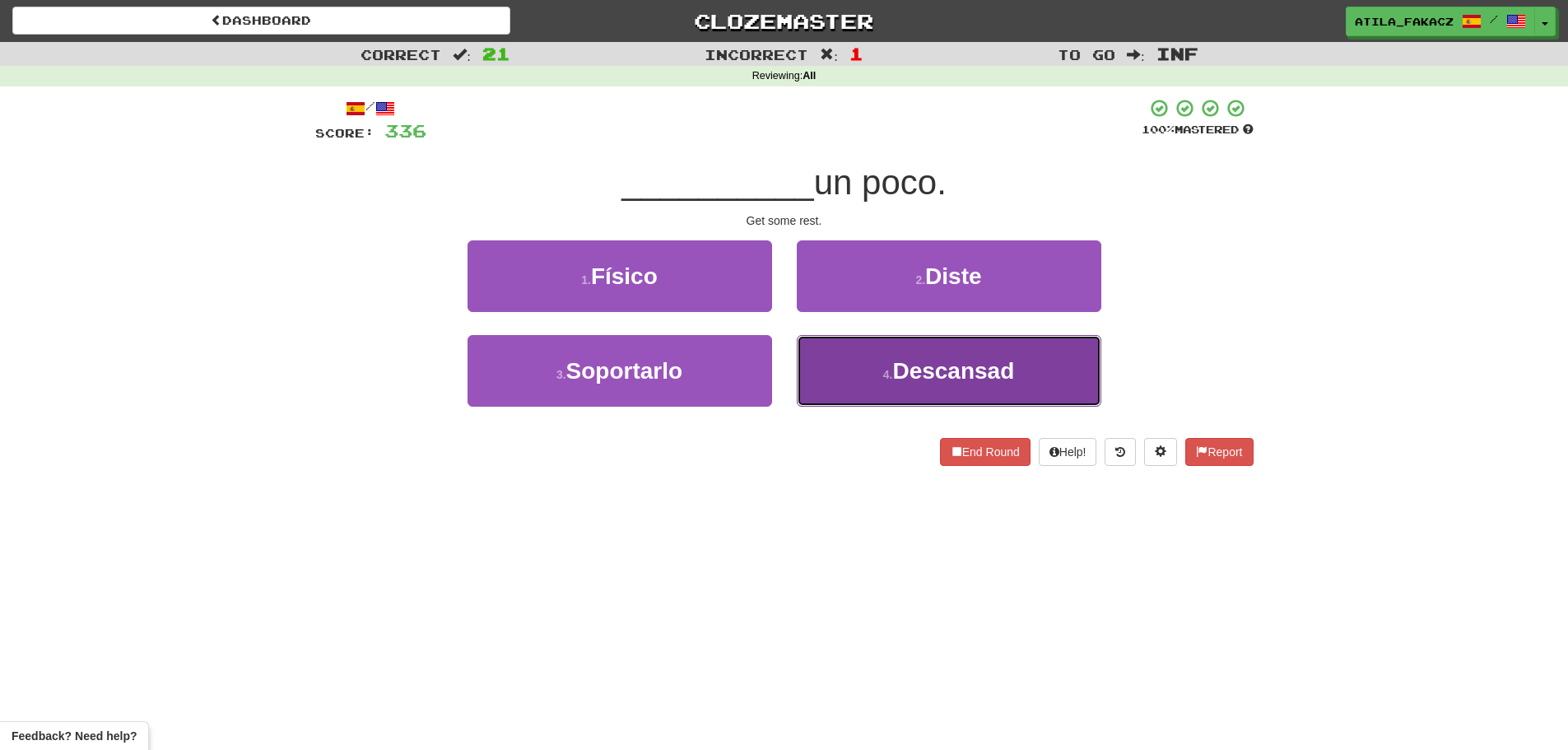
click at [883, 384] on button "4 . Descansad" at bounding box center [949, 371] width 304 height 71
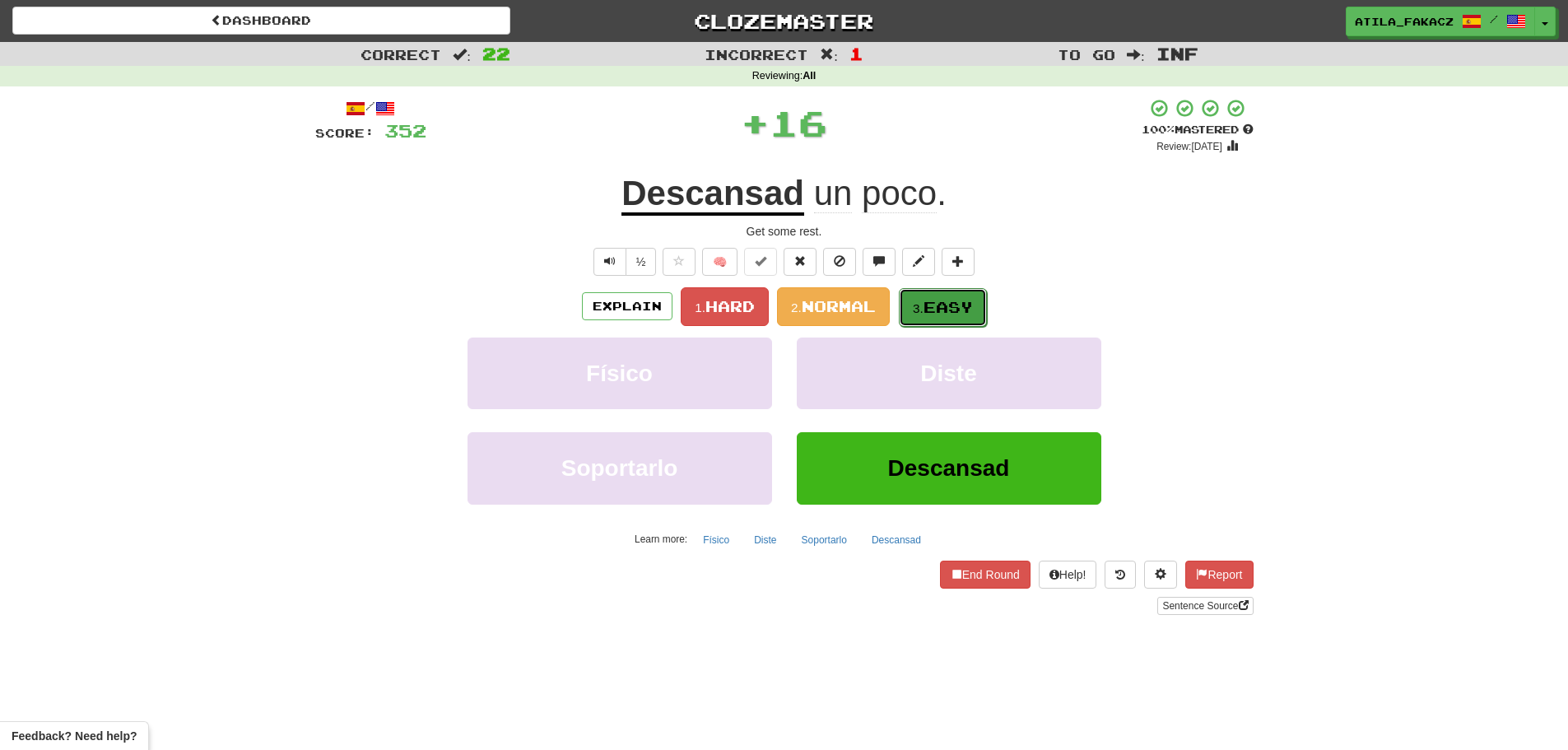
click at [960, 295] on button "3. Easy" at bounding box center [943, 307] width 88 height 38
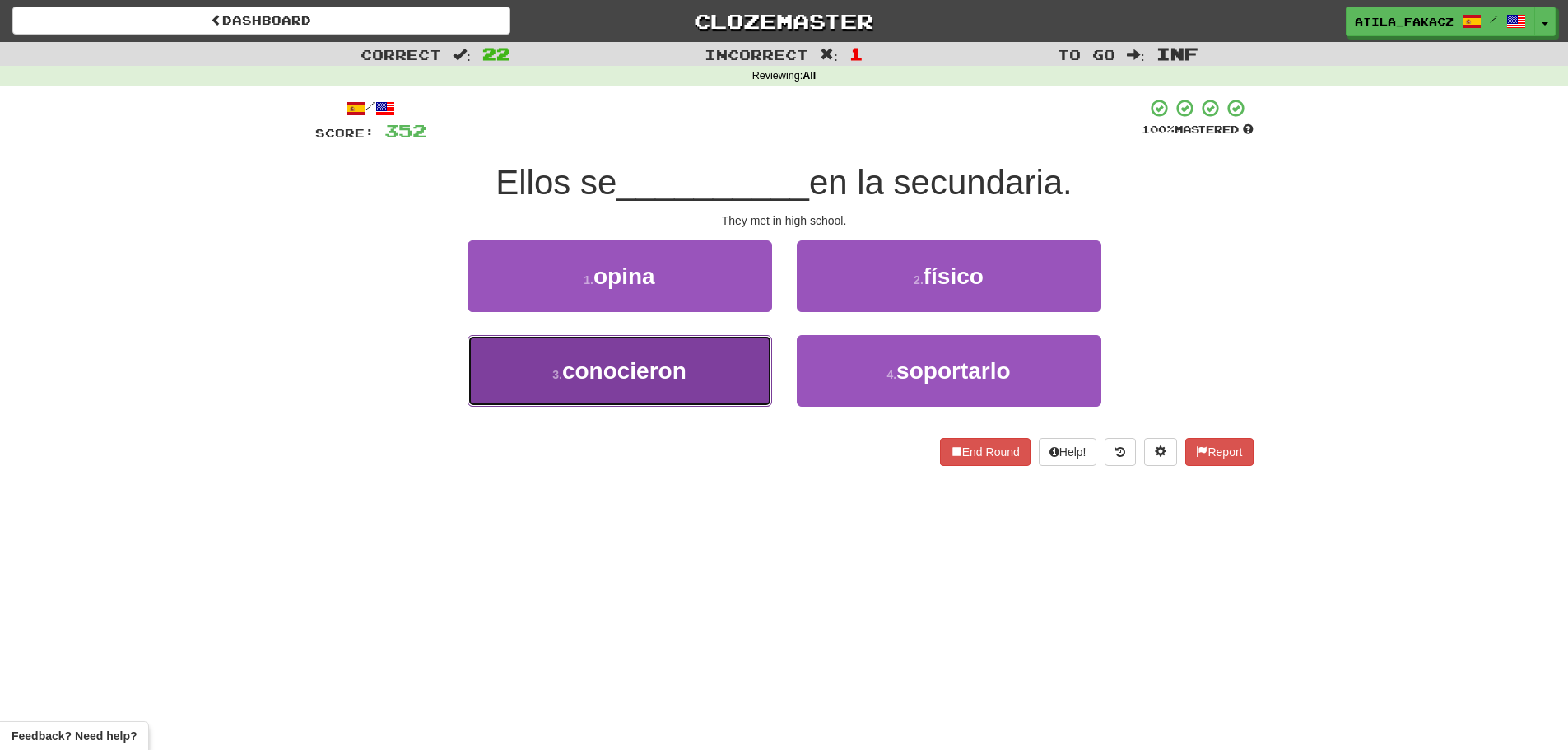
click at [704, 376] on button "3 . conocieron" at bounding box center [620, 371] width 304 height 71
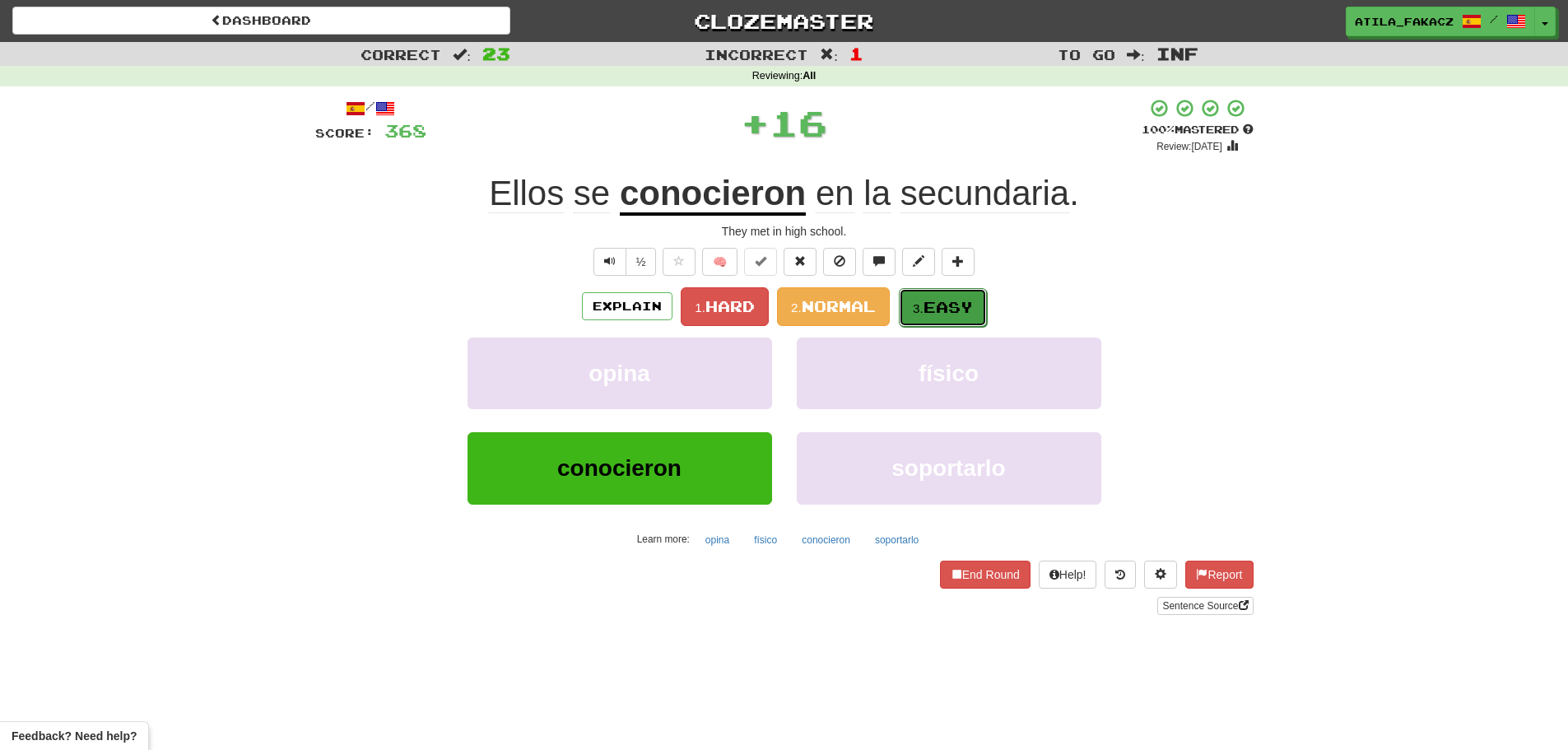
click at [939, 302] on span "Easy" at bounding box center [948, 306] width 49 height 18
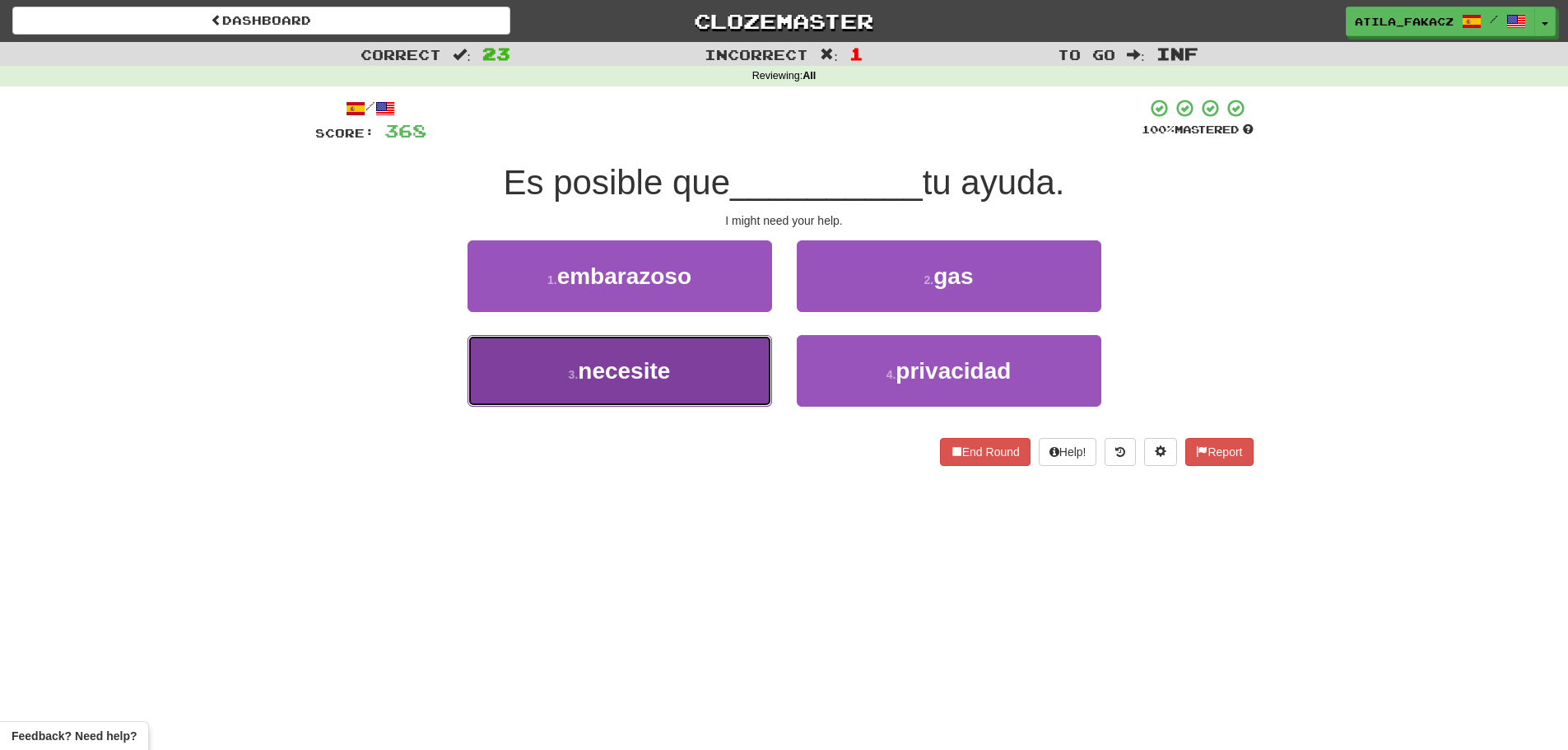
click at [732, 380] on button "3 . necesite" at bounding box center [620, 371] width 304 height 71
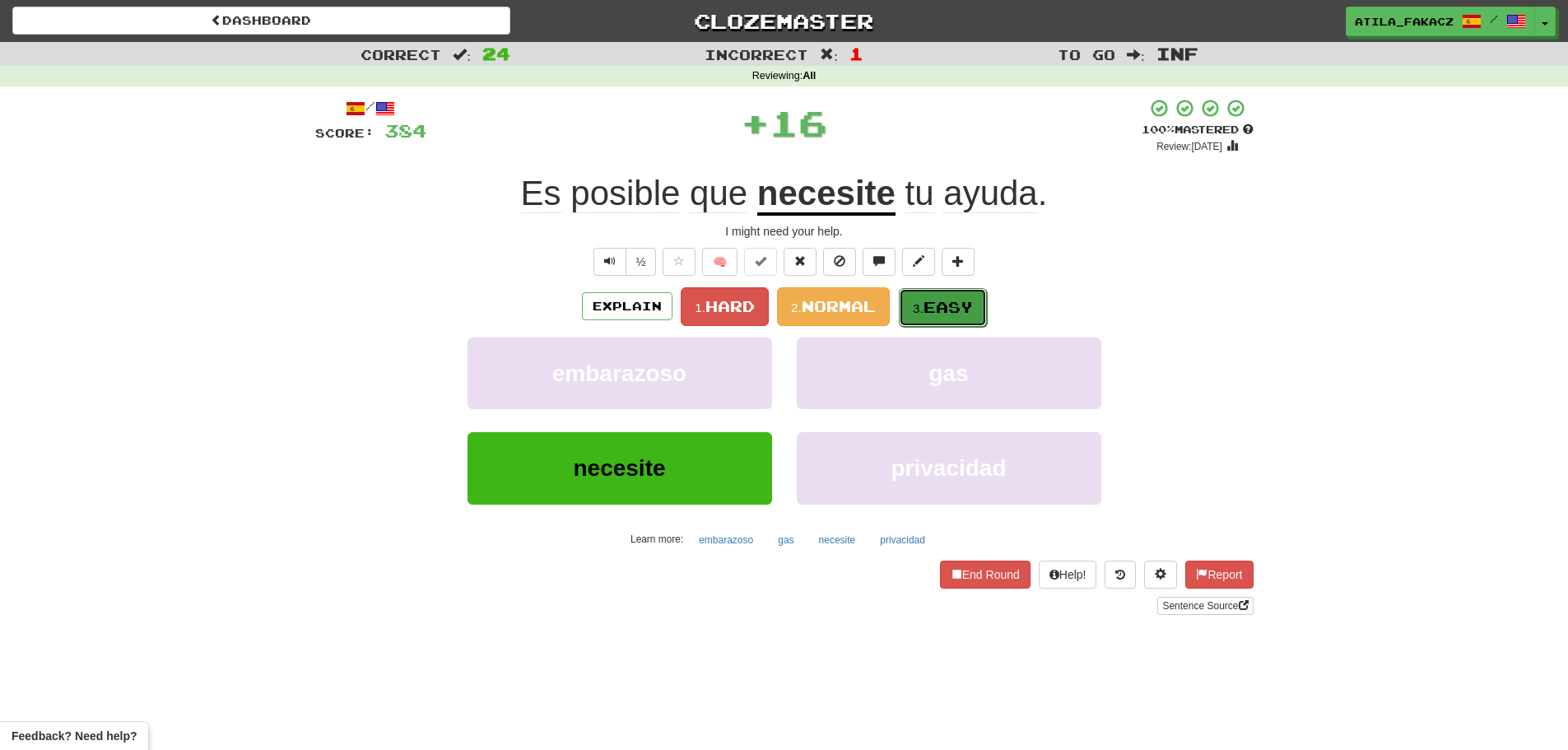
click at [953, 314] on span "Easy" at bounding box center [948, 306] width 49 height 18
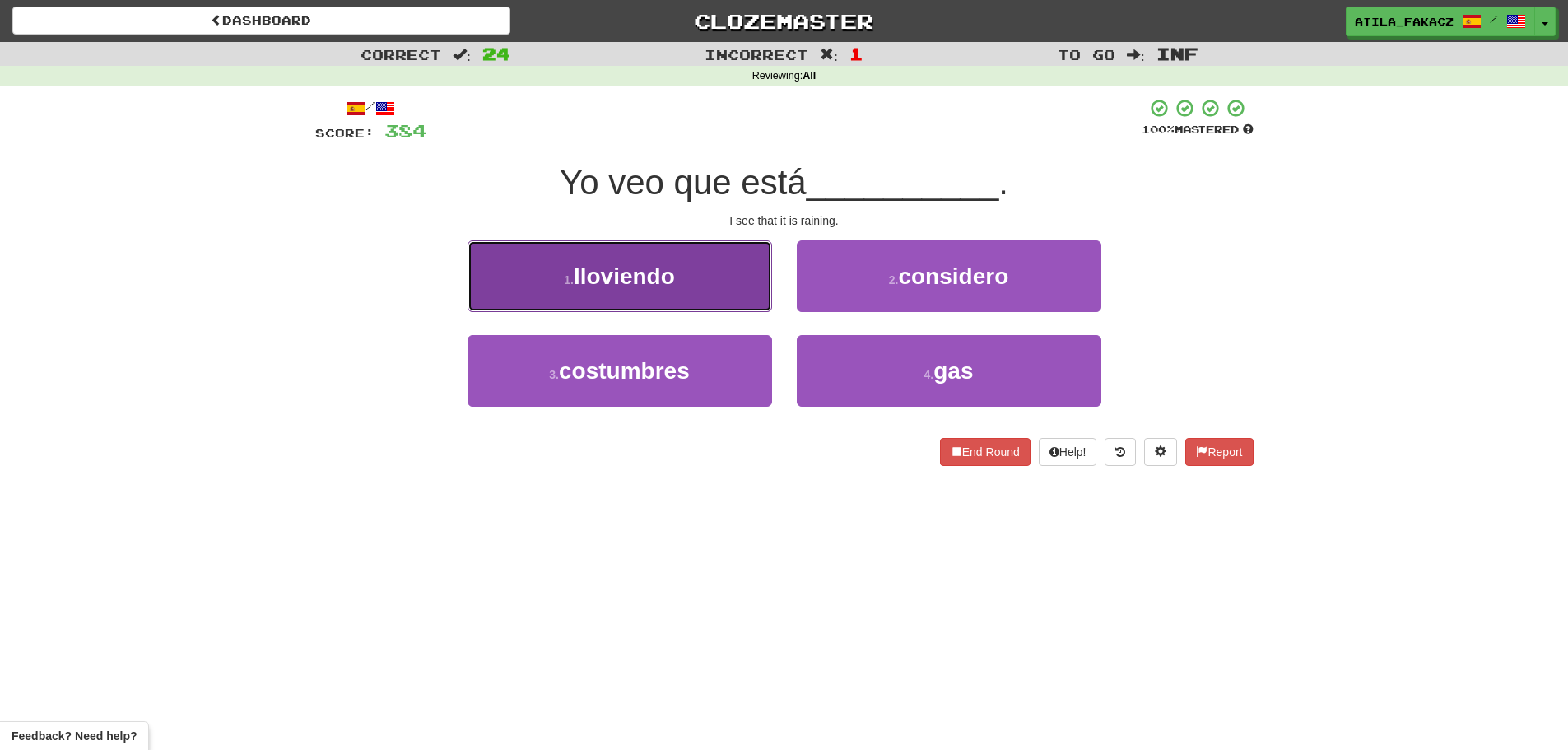
click at [683, 281] on button "1 . lloviendo" at bounding box center [620, 276] width 304 height 71
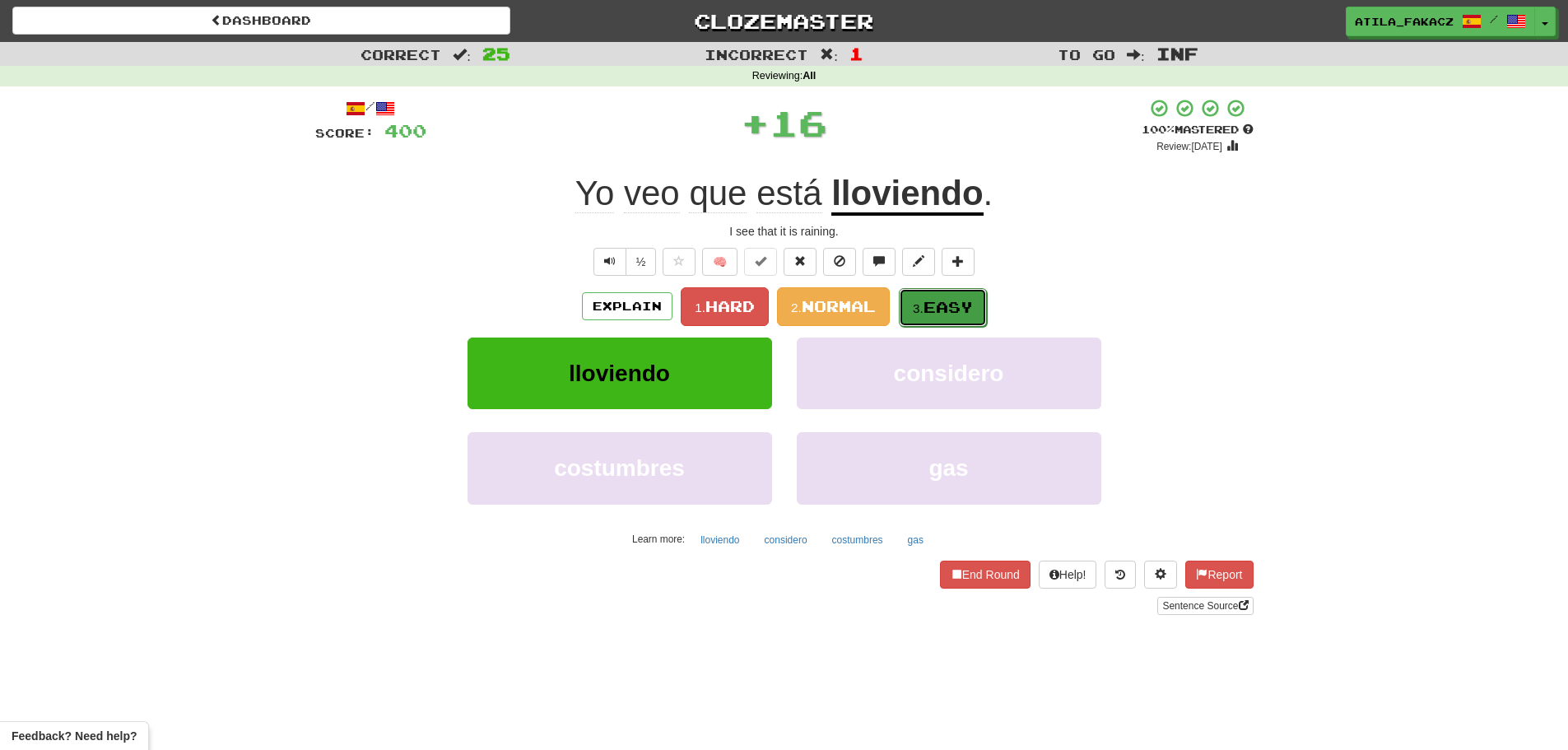
click at [934, 298] on span "Easy" at bounding box center [948, 306] width 49 height 18
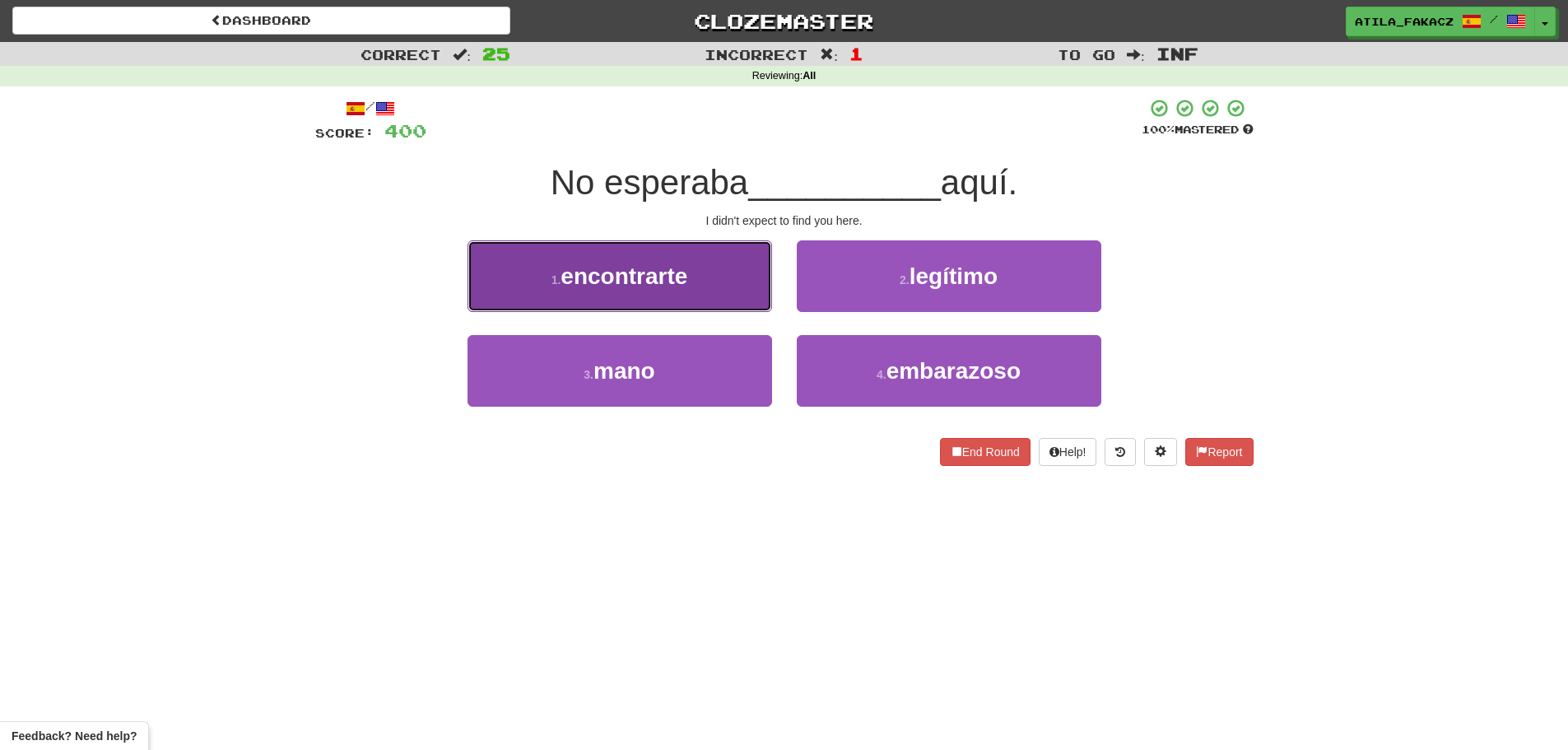
click at [687, 287] on span "encontrarte" at bounding box center [623, 276] width 127 height 26
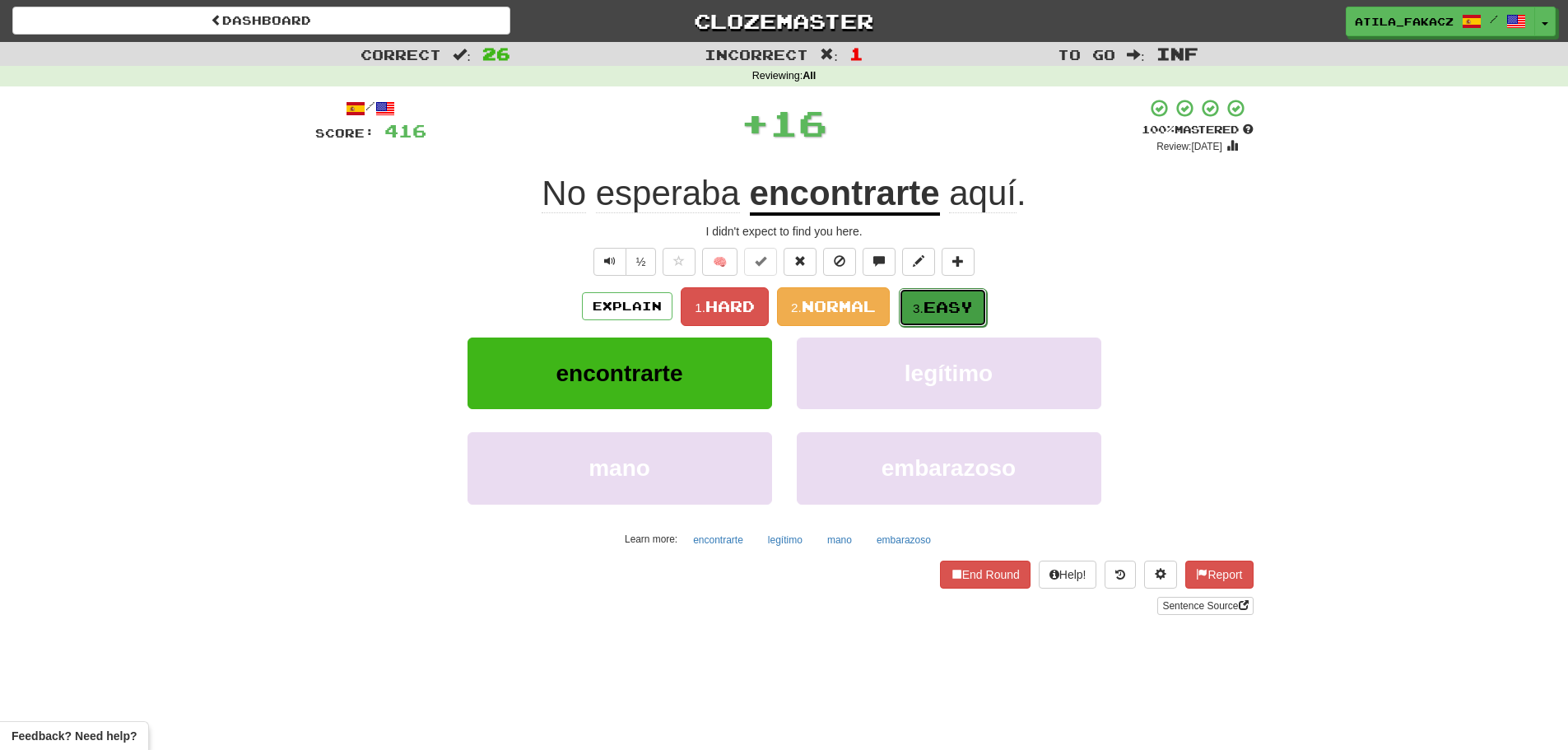
click at [946, 304] on span "Easy" at bounding box center [948, 306] width 49 height 18
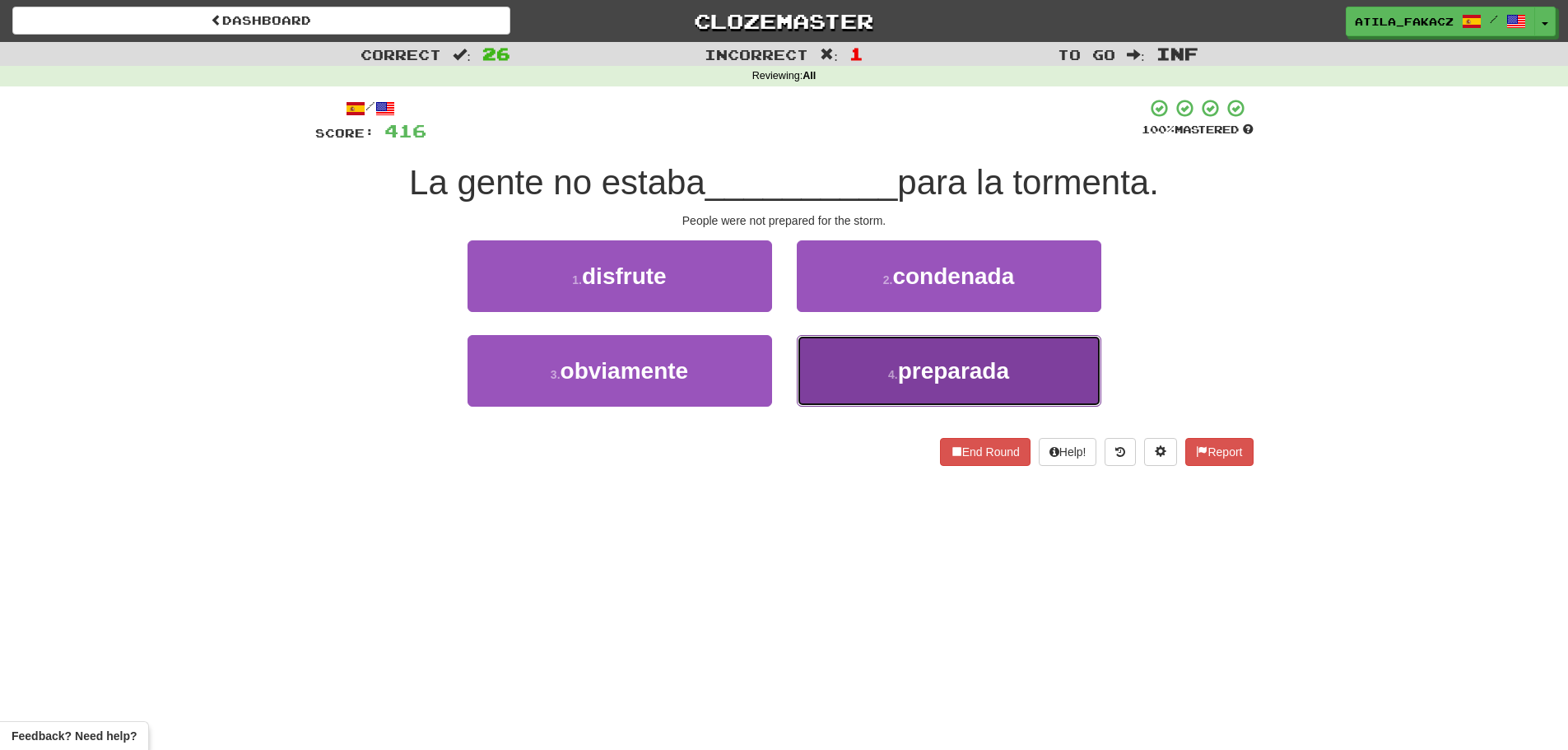
click at [915, 362] on span "preparada" at bounding box center [953, 371] width 111 height 26
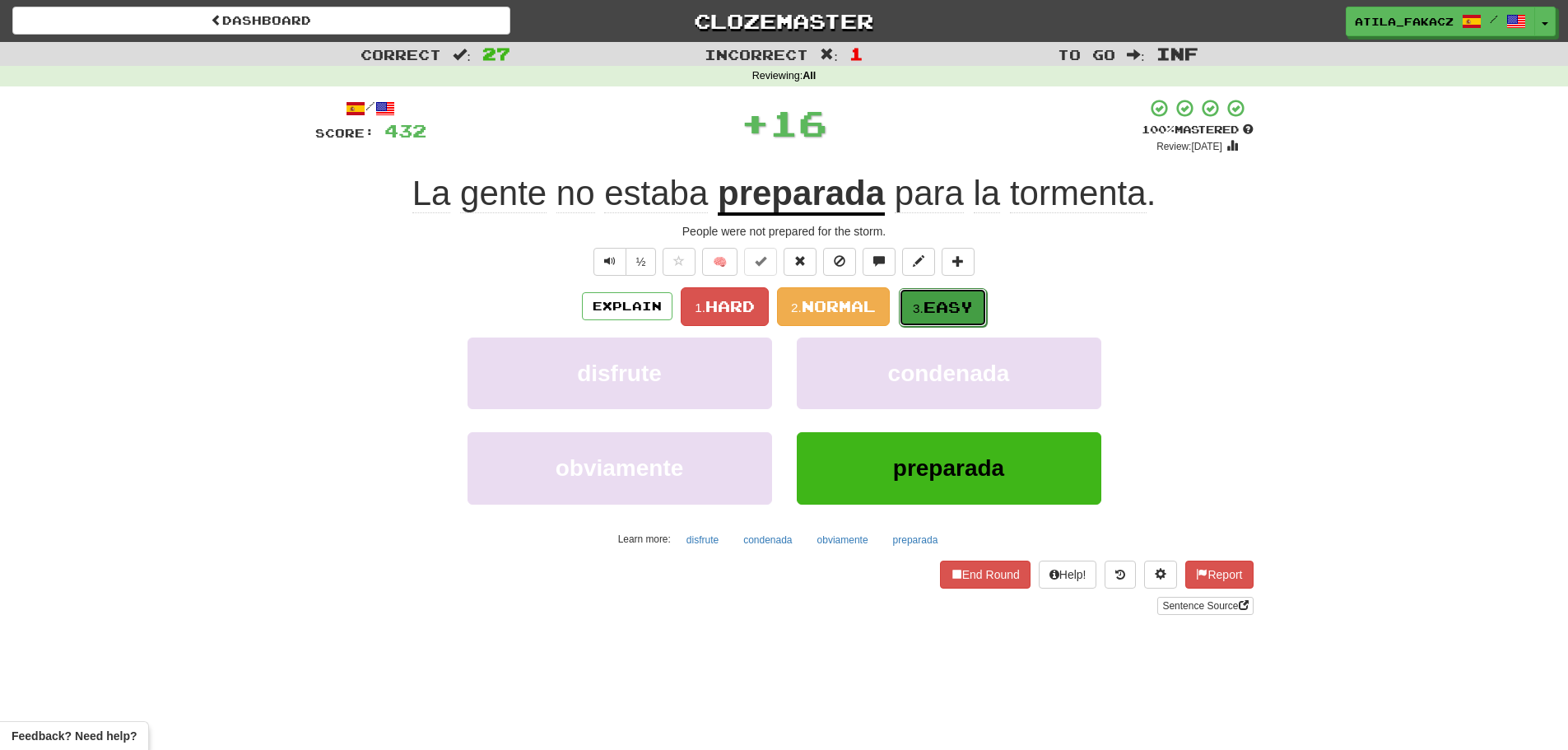
click at [927, 306] on span "Easy" at bounding box center [948, 306] width 49 height 18
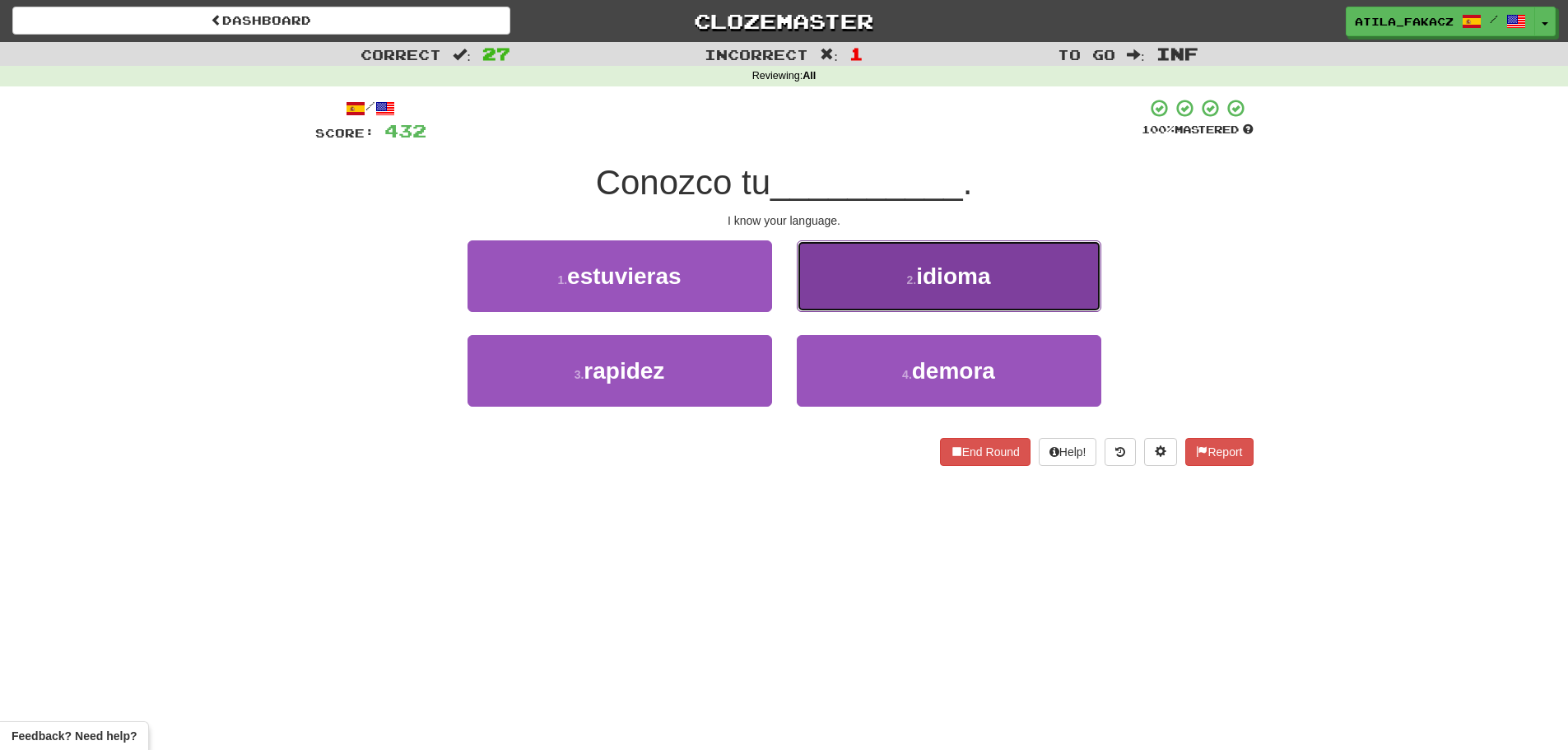
click at [871, 285] on button "2 . idioma" at bounding box center [949, 276] width 304 height 71
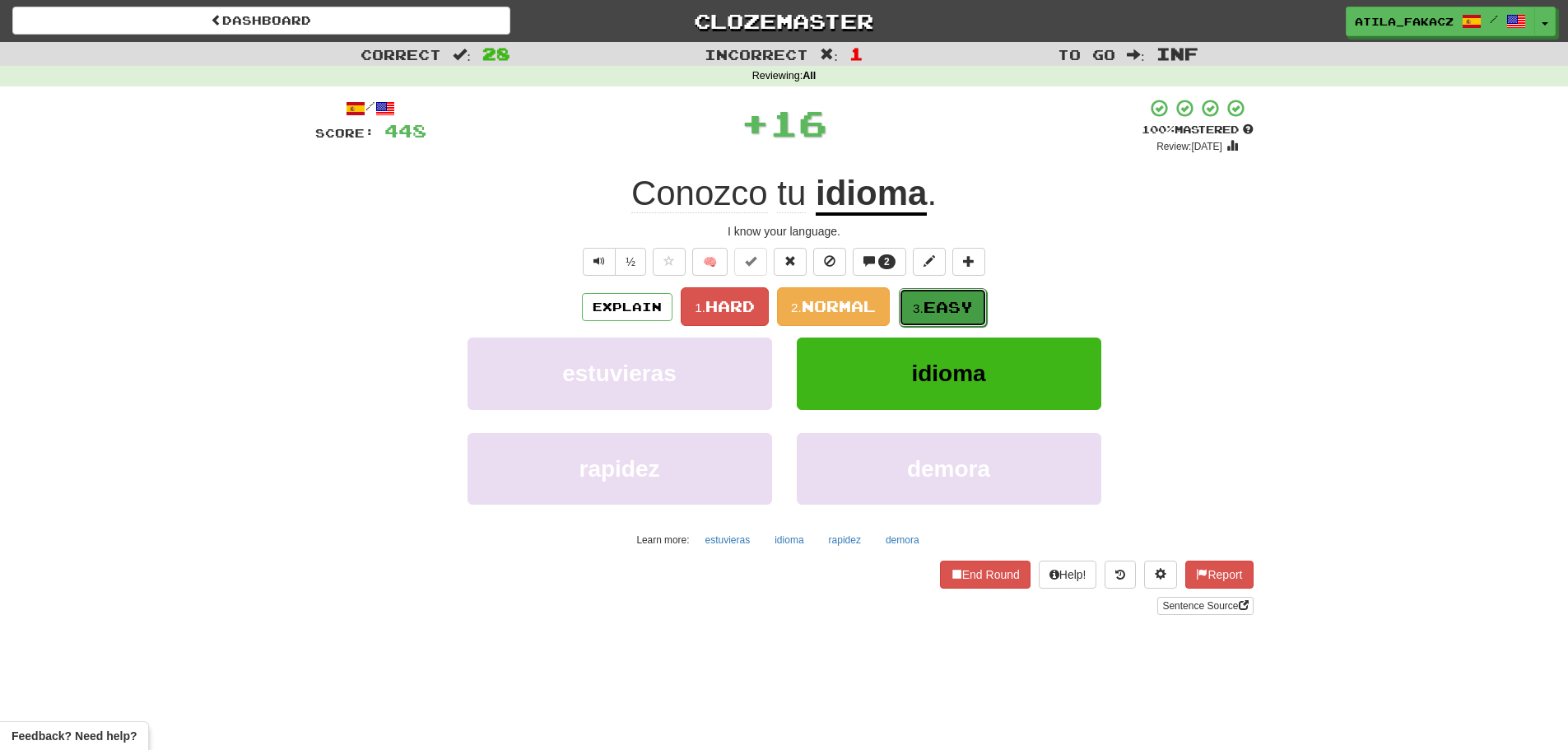
click at [961, 299] on span "Easy" at bounding box center [948, 306] width 49 height 18
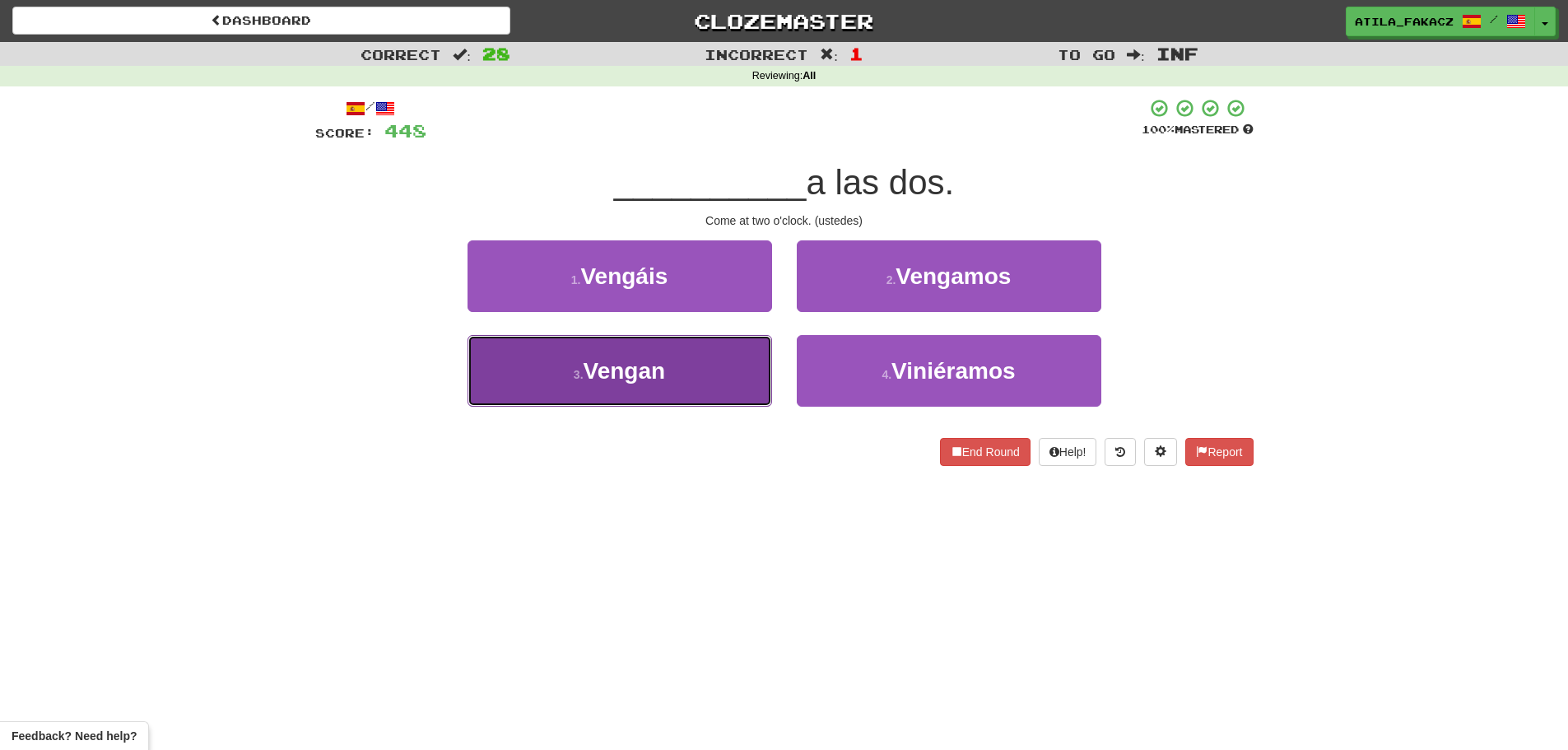
click at [630, 365] on span "Vengan" at bounding box center [624, 371] width 82 height 26
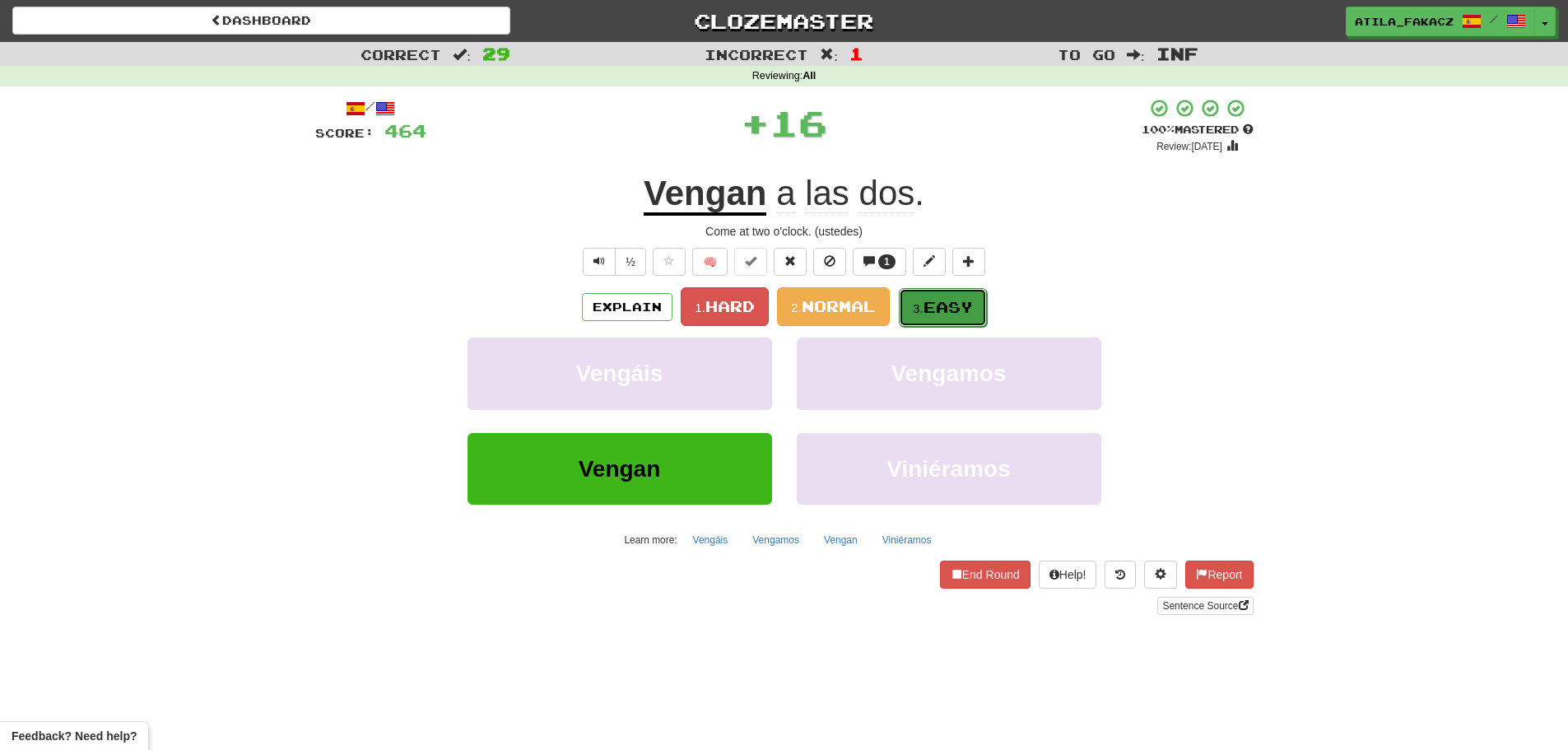
click at [929, 292] on button "3. Easy" at bounding box center [943, 307] width 88 height 38
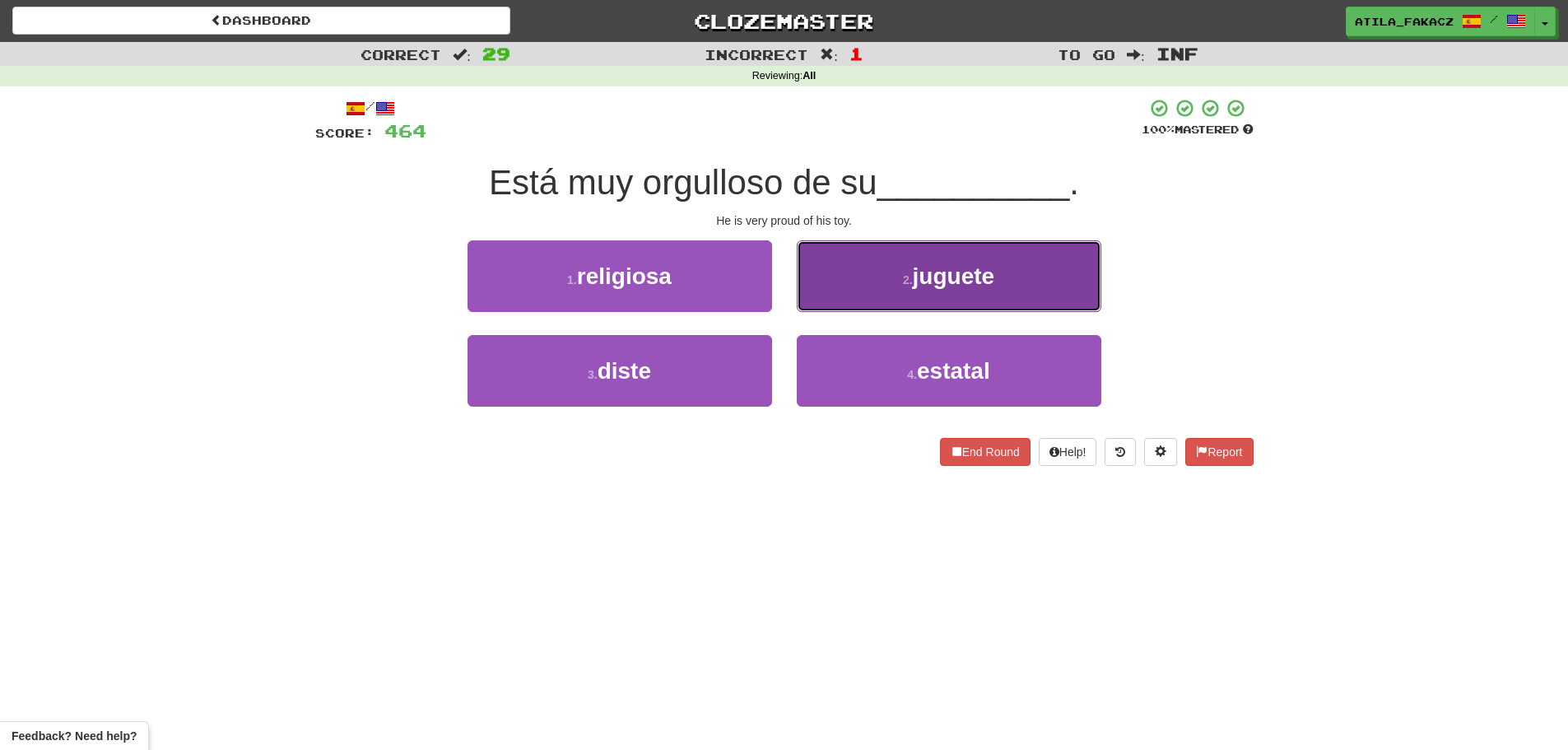
click at [889, 279] on button "2 . juguete" at bounding box center [949, 276] width 304 height 71
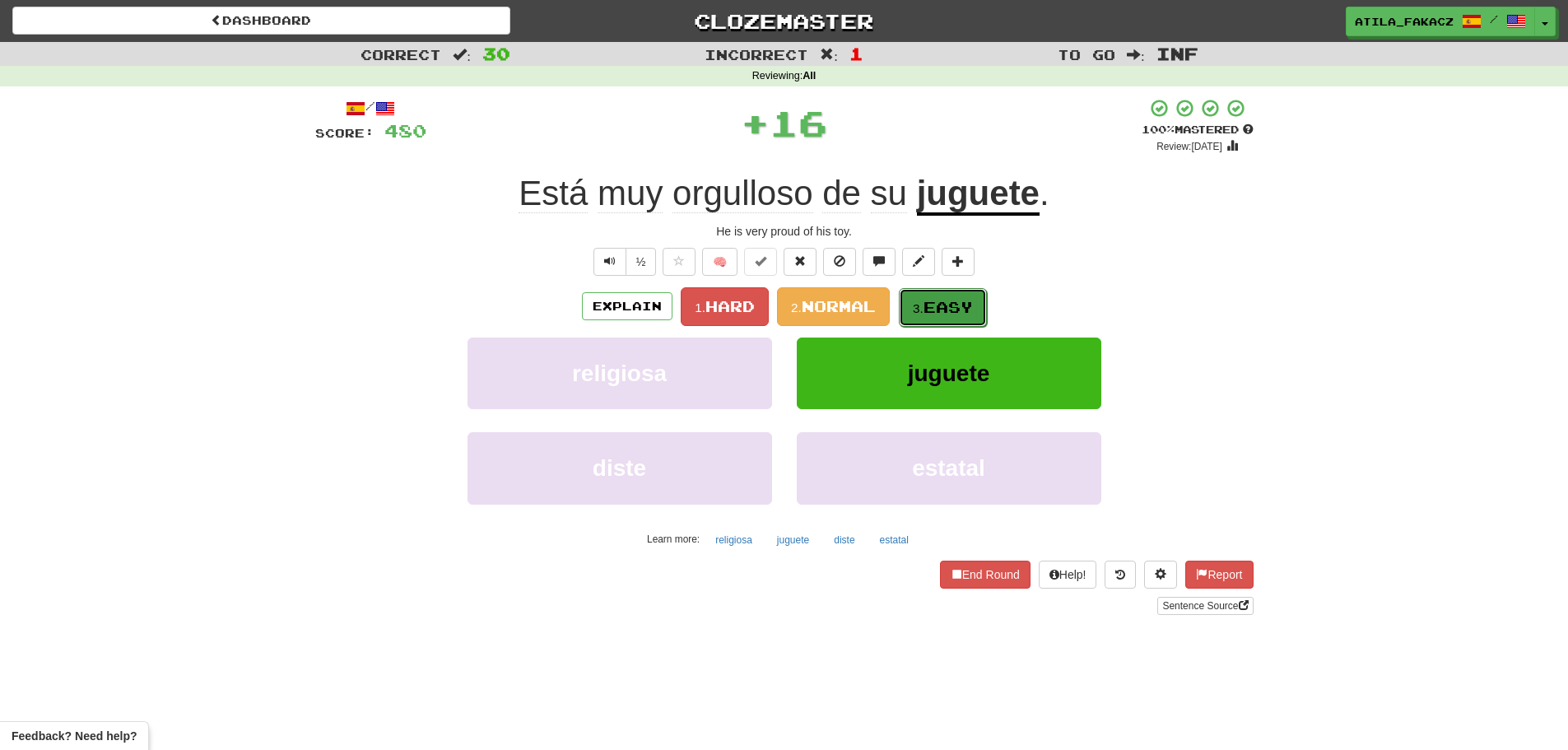
click at [937, 304] on span "Easy" at bounding box center [948, 306] width 49 height 18
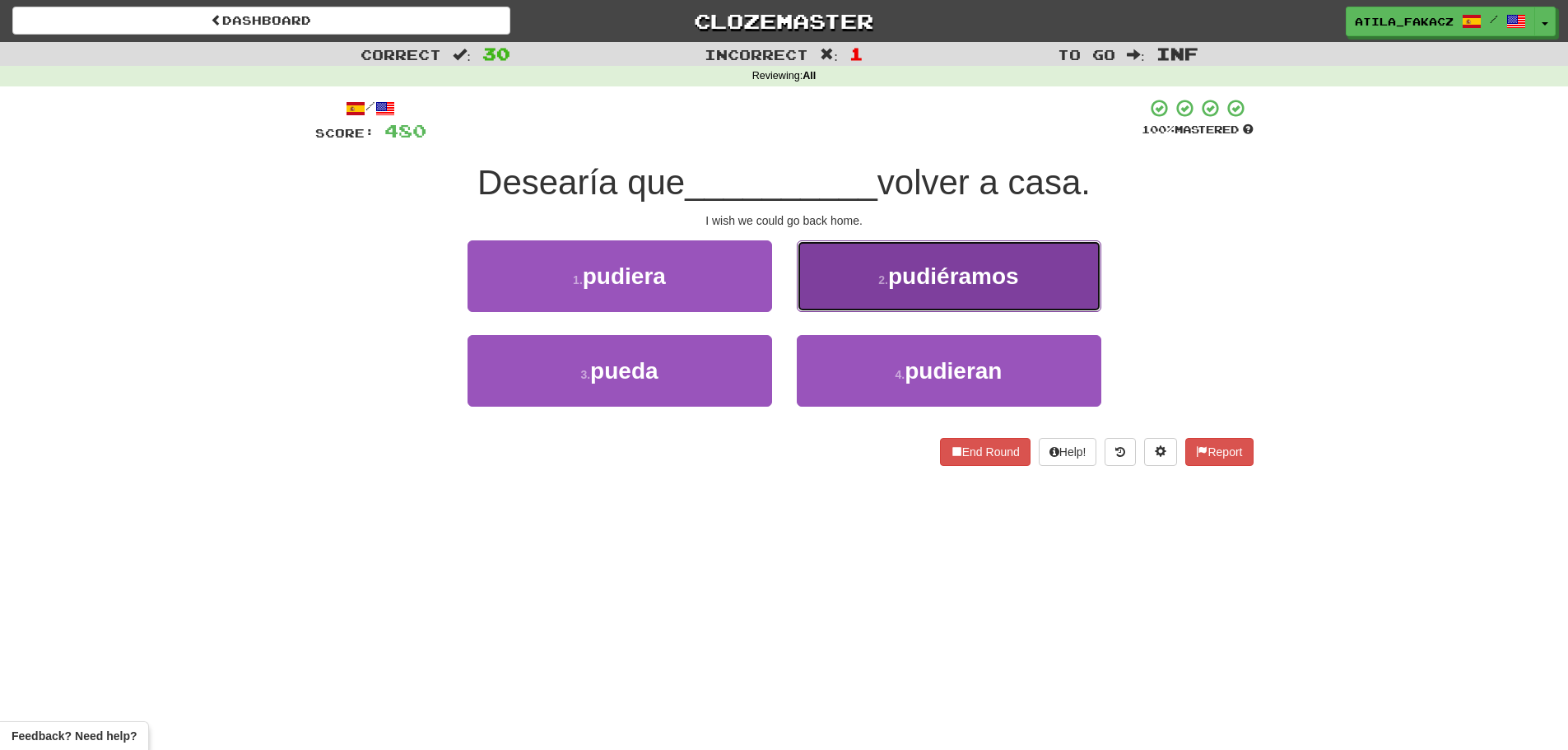
click at [866, 293] on button "2 . pudiéramos" at bounding box center [949, 276] width 304 height 71
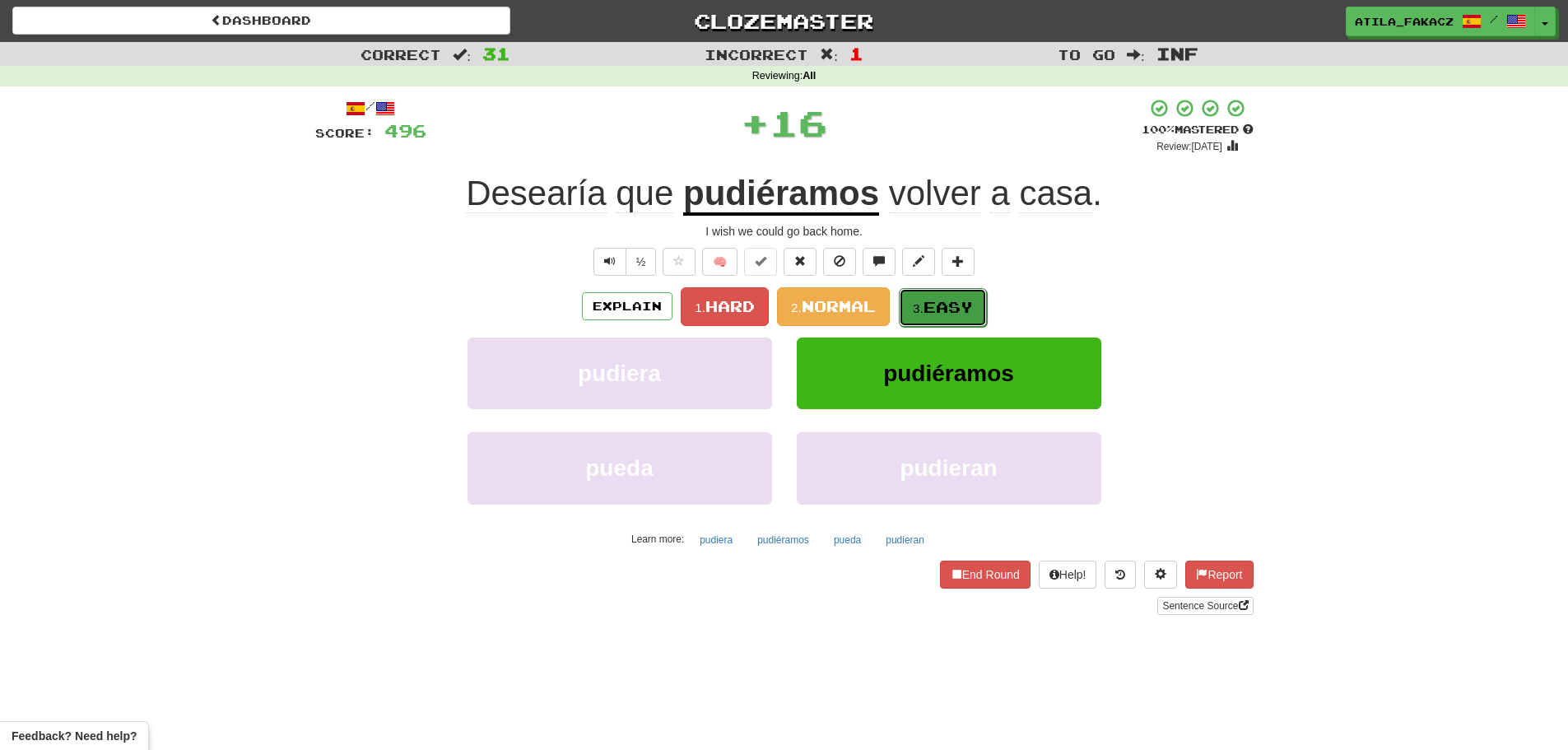
click at [938, 310] on span "Easy" at bounding box center [948, 306] width 49 height 18
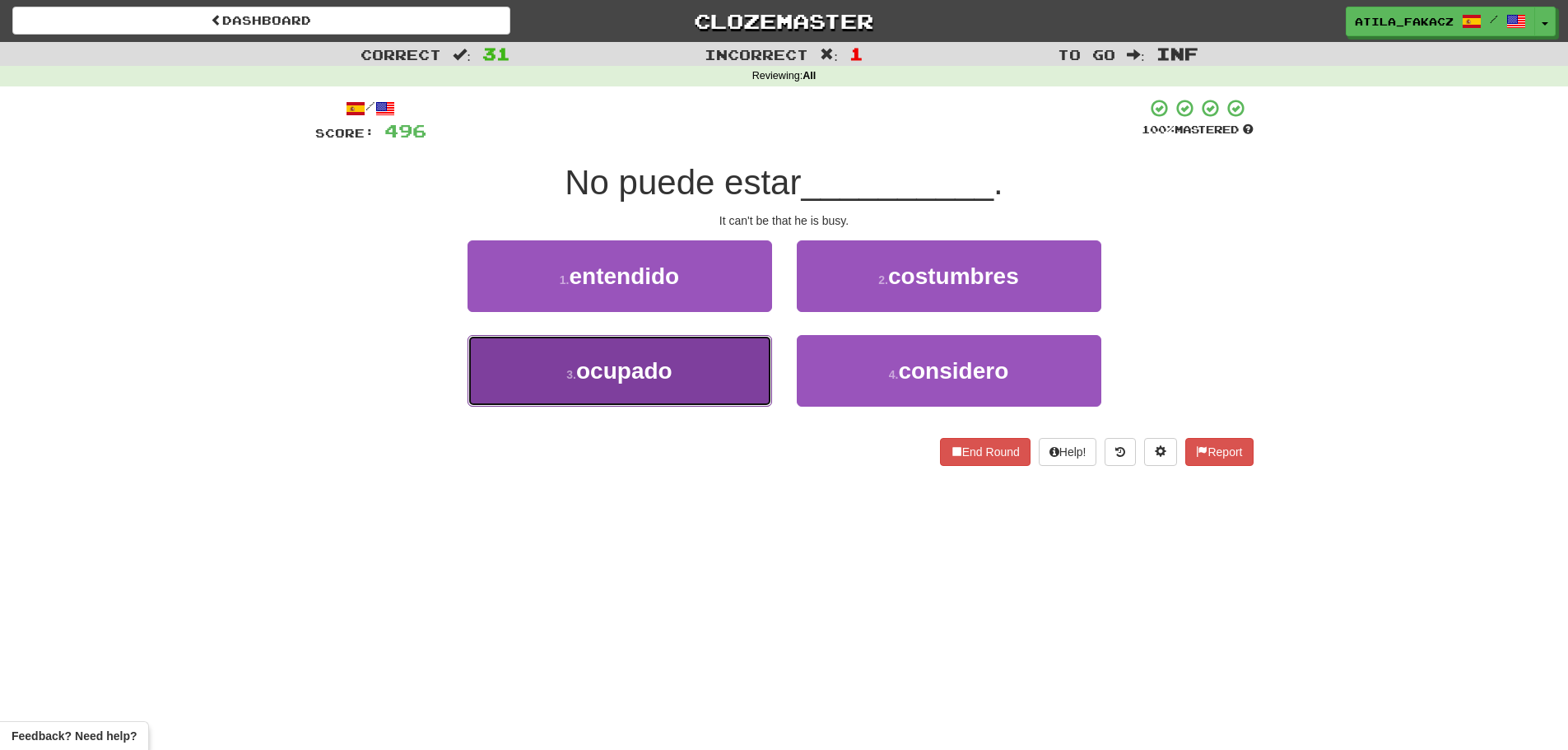
click at [704, 346] on button "3 . ocupado" at bounding box center [620, 371] width 304 height 71
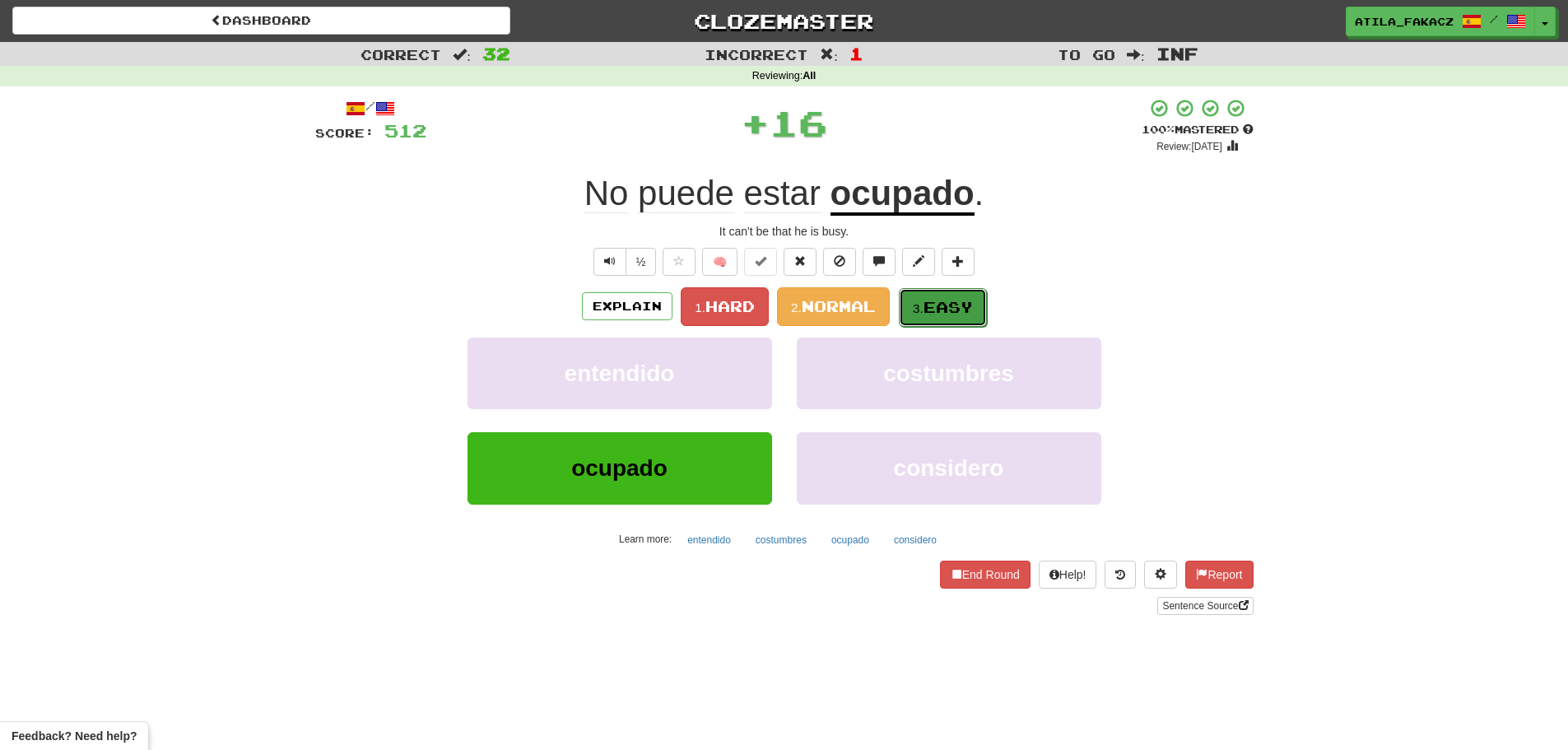
click at [935, 298] on span "Easy" at bounding box center [948, 306] width 49 height 18
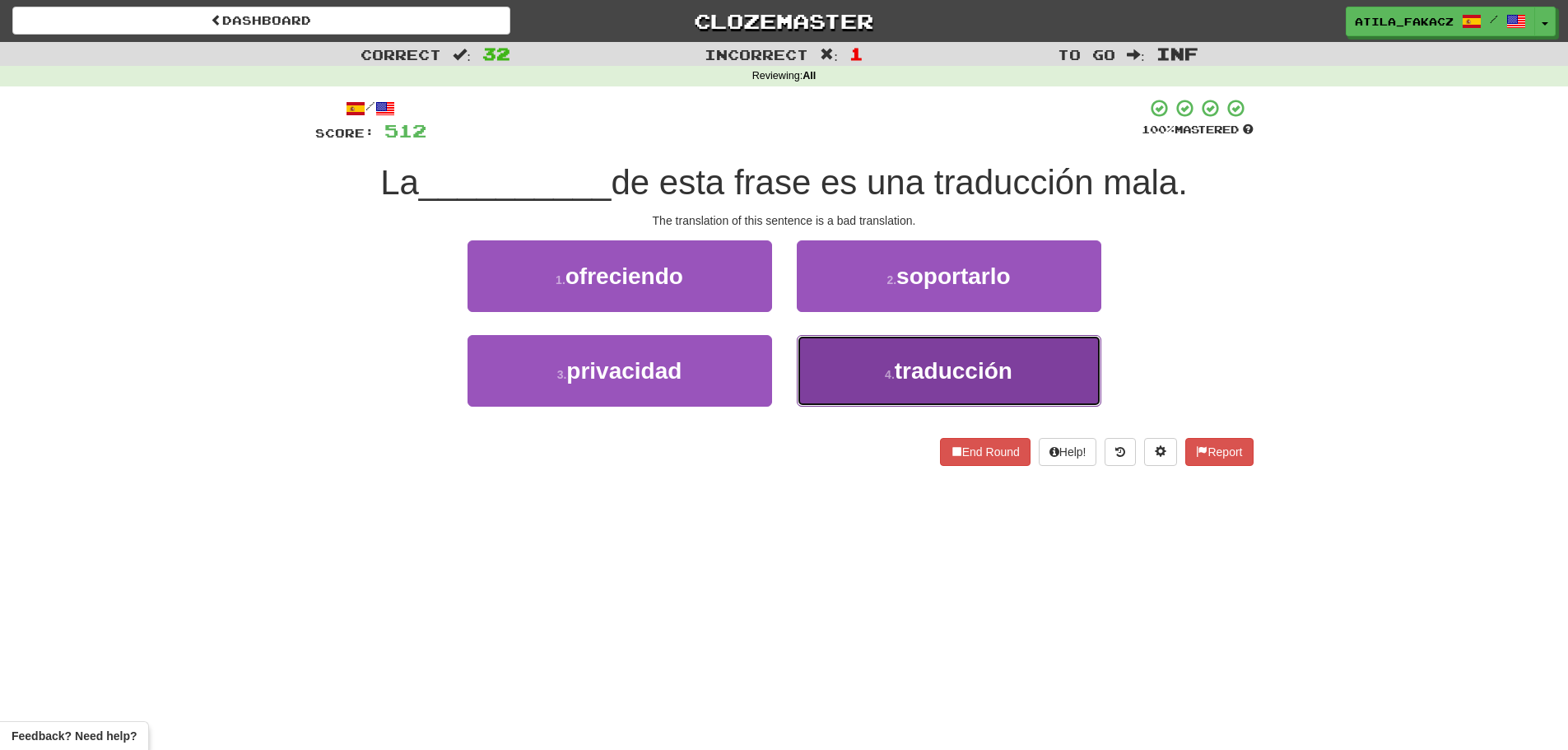
click at [848, 362] on button "4 . traducción" at bounding box center [949, 371] width 304 height 71
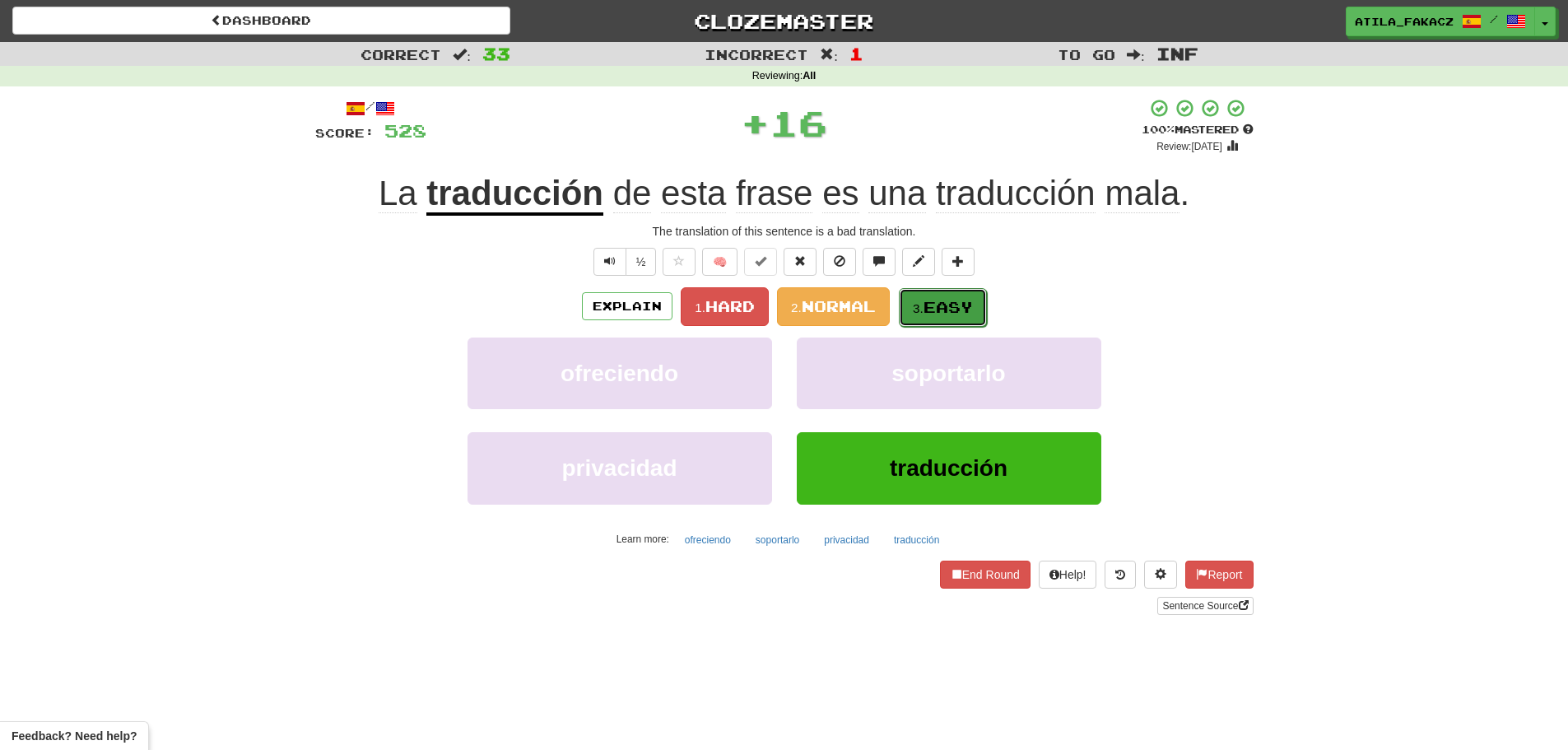
click at [912, 319] on button "3. Easy" at bounding box center [943, 307] width 88 height 38
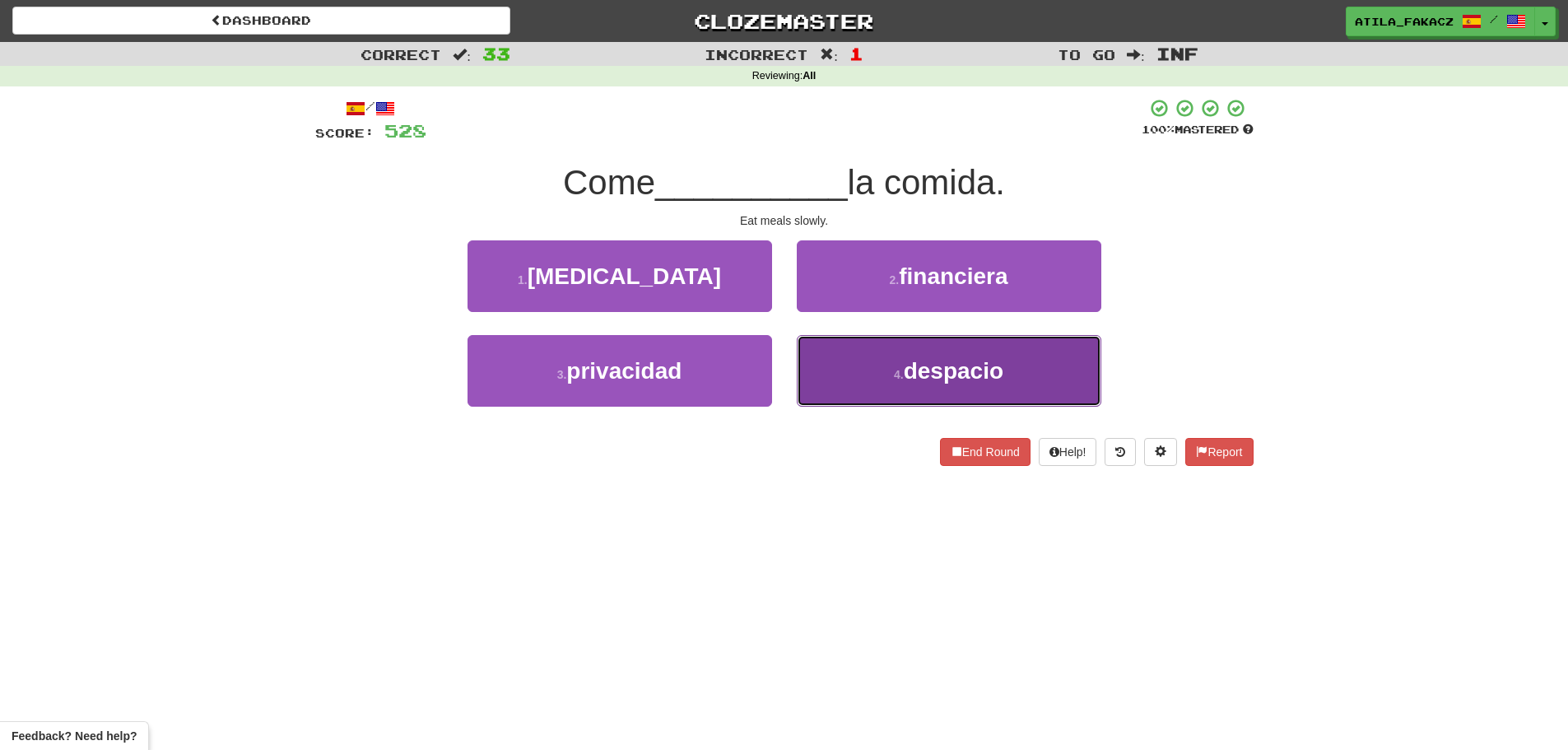
click at [935, 364] on span "despacio" at bounding box center [953, 371] width 99 height 26
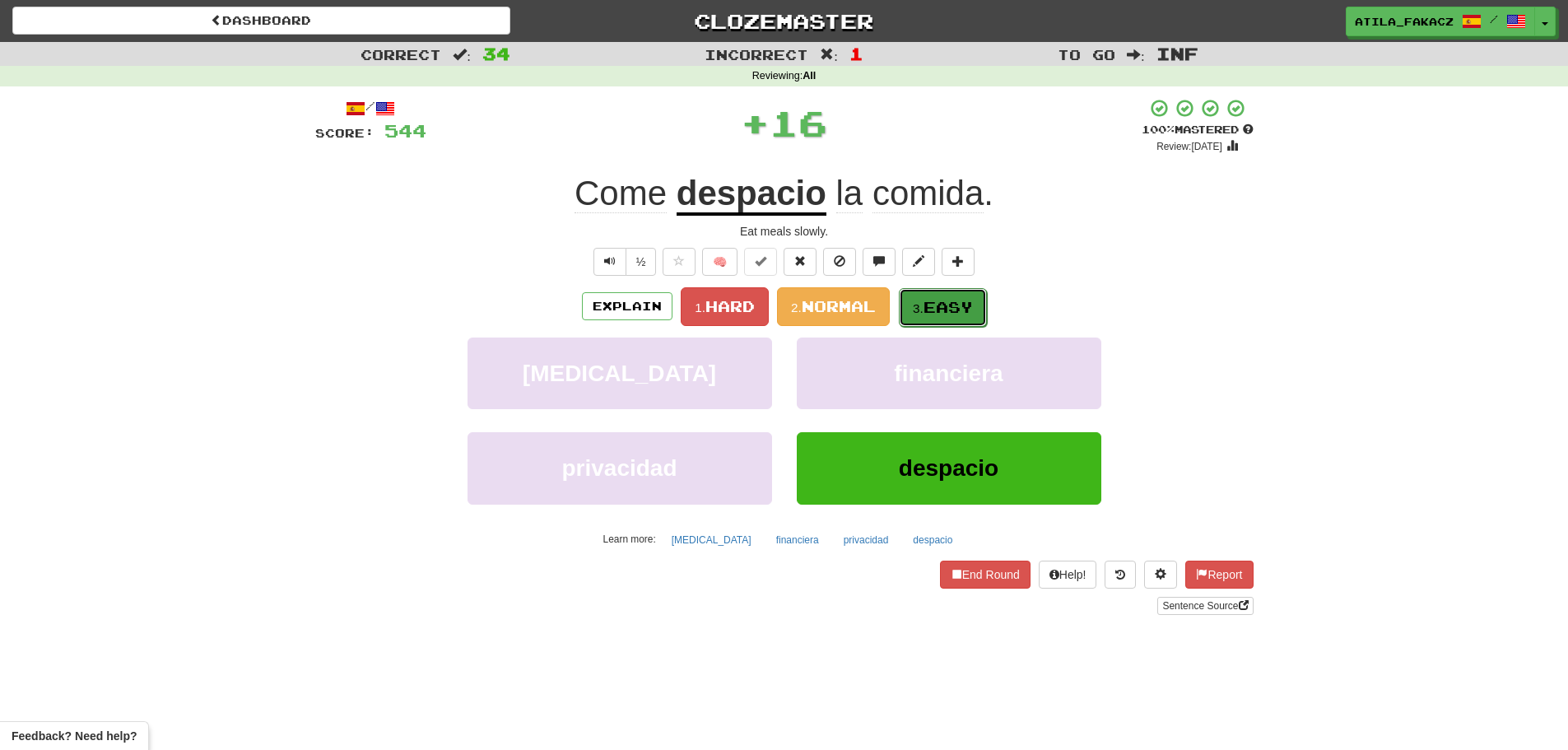
click at [930, 304] on span "Easy" at bounding box center [948, 306] width 49 height 18
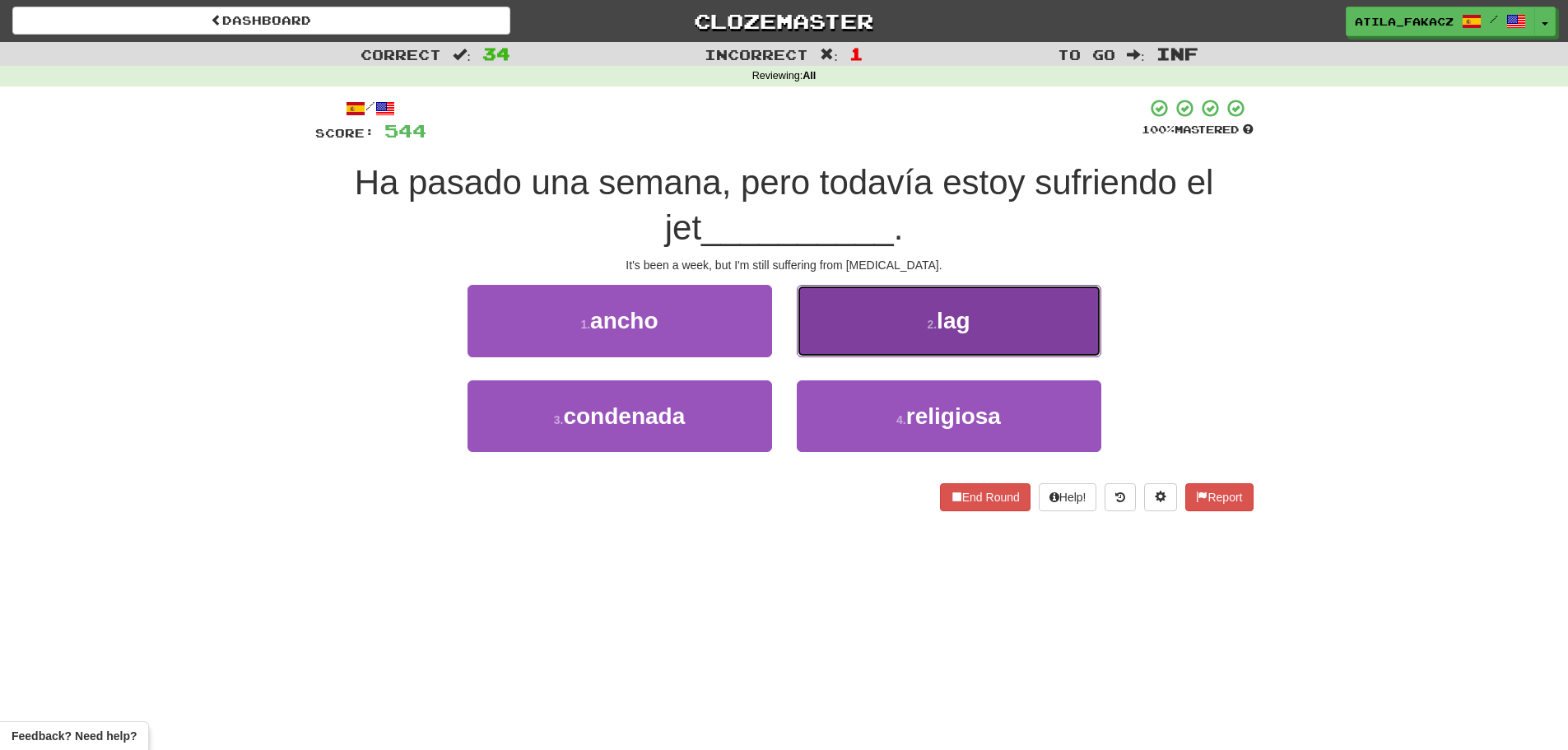
click at [869, 320] on button "2 . lag" at bounding box center [949, 321] width 304 height 71
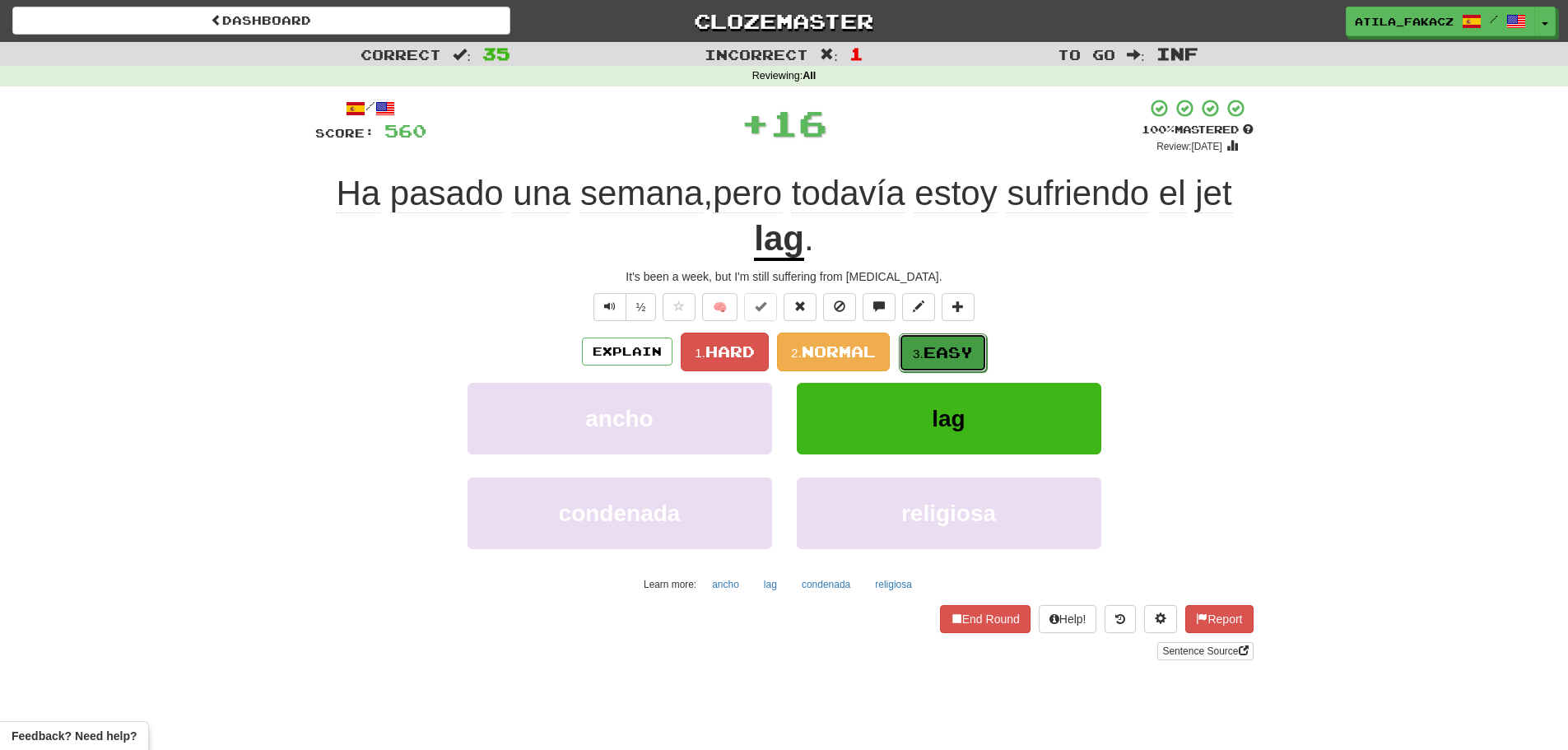
click at [952, 337] on button "3. Easy" at bounding box center [943, 352] width 88 height 38
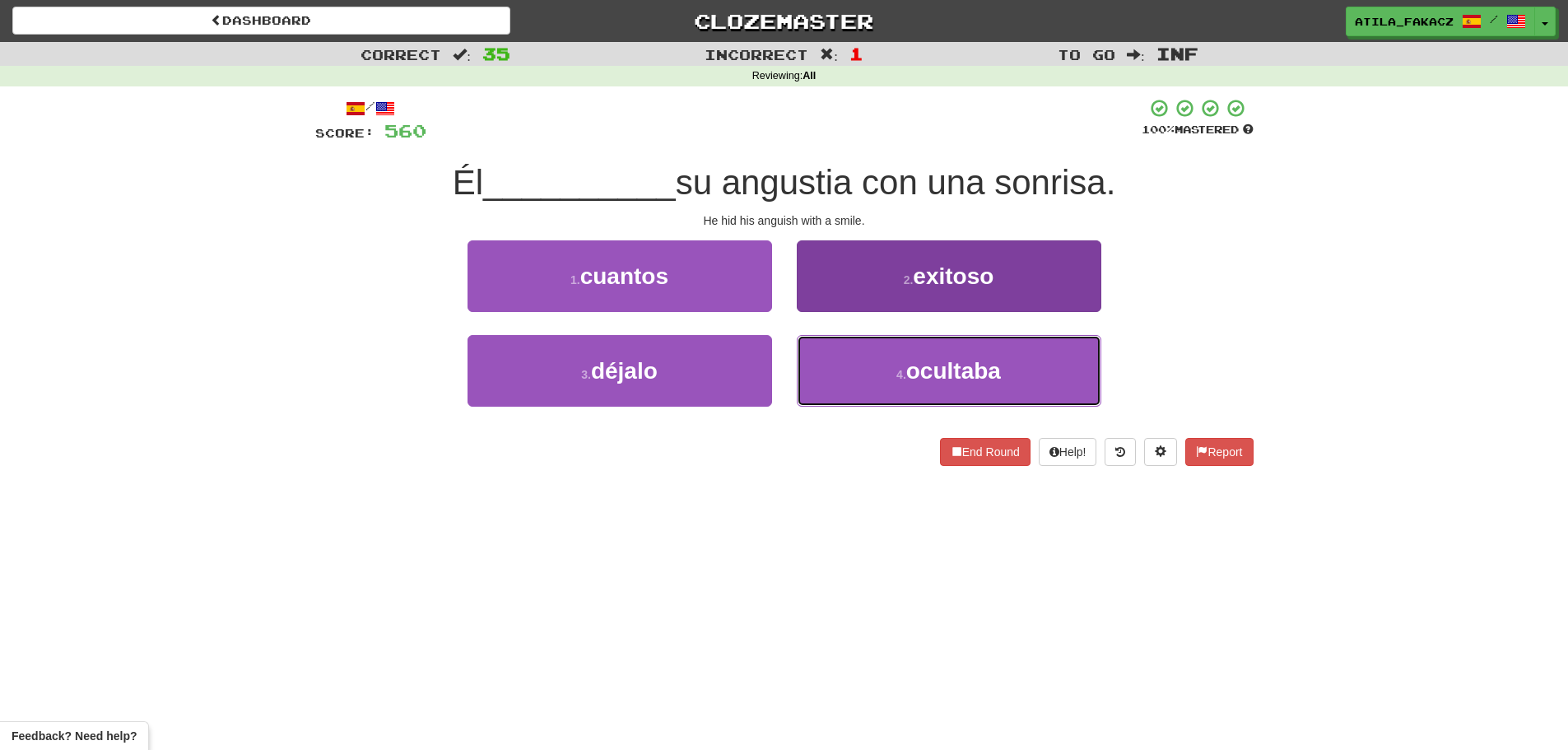
drag, startPoint x: 852, startPoint y: 365, endPoint x: 864, endPoint y: 349, distance: 20.0
click at [857, 364] on button "4 . ocultaba" at bounding box center [949, 371] width 304 height 71
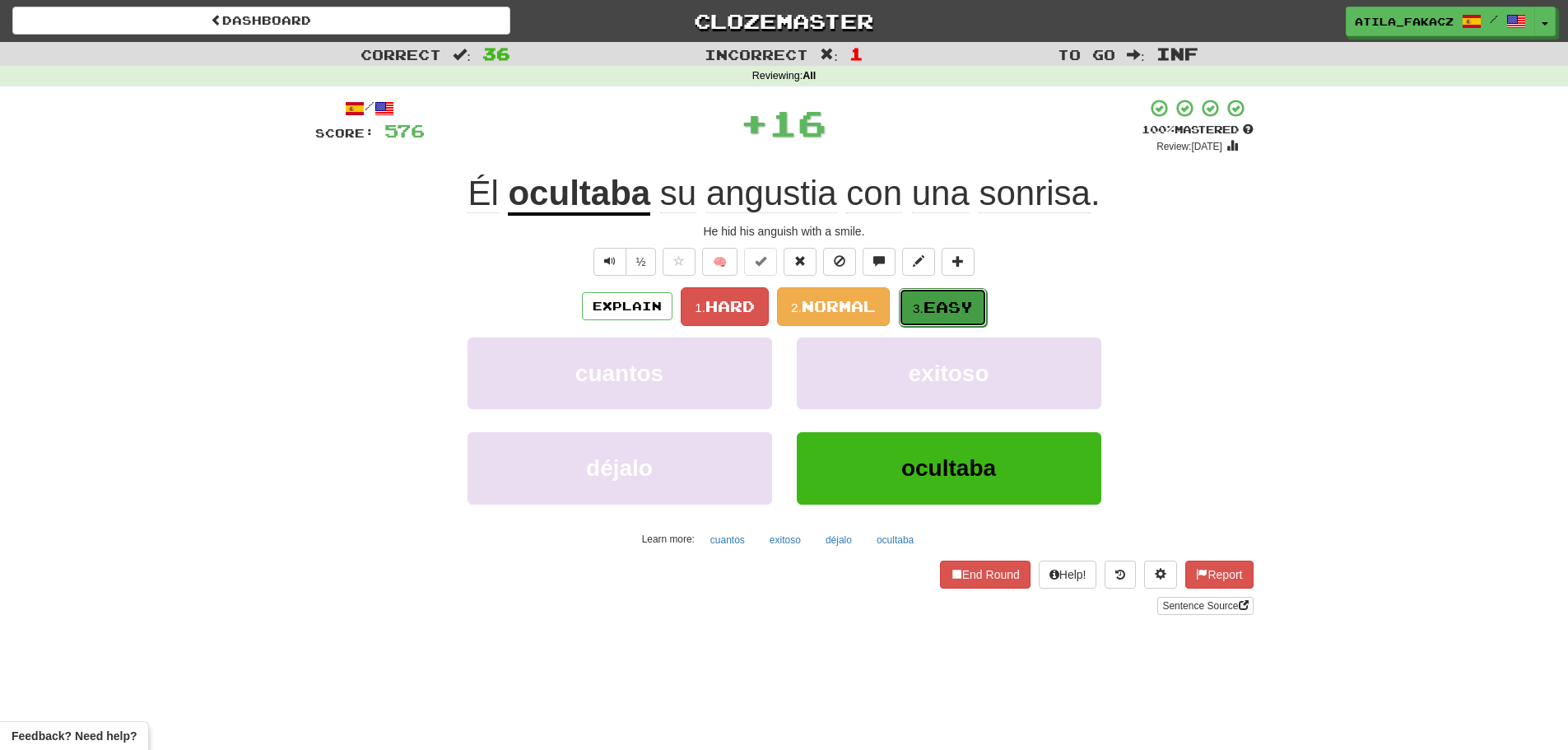
click at [933, 323] on button "3. Easy" at bounding box center [943, 307] width 88 height 38
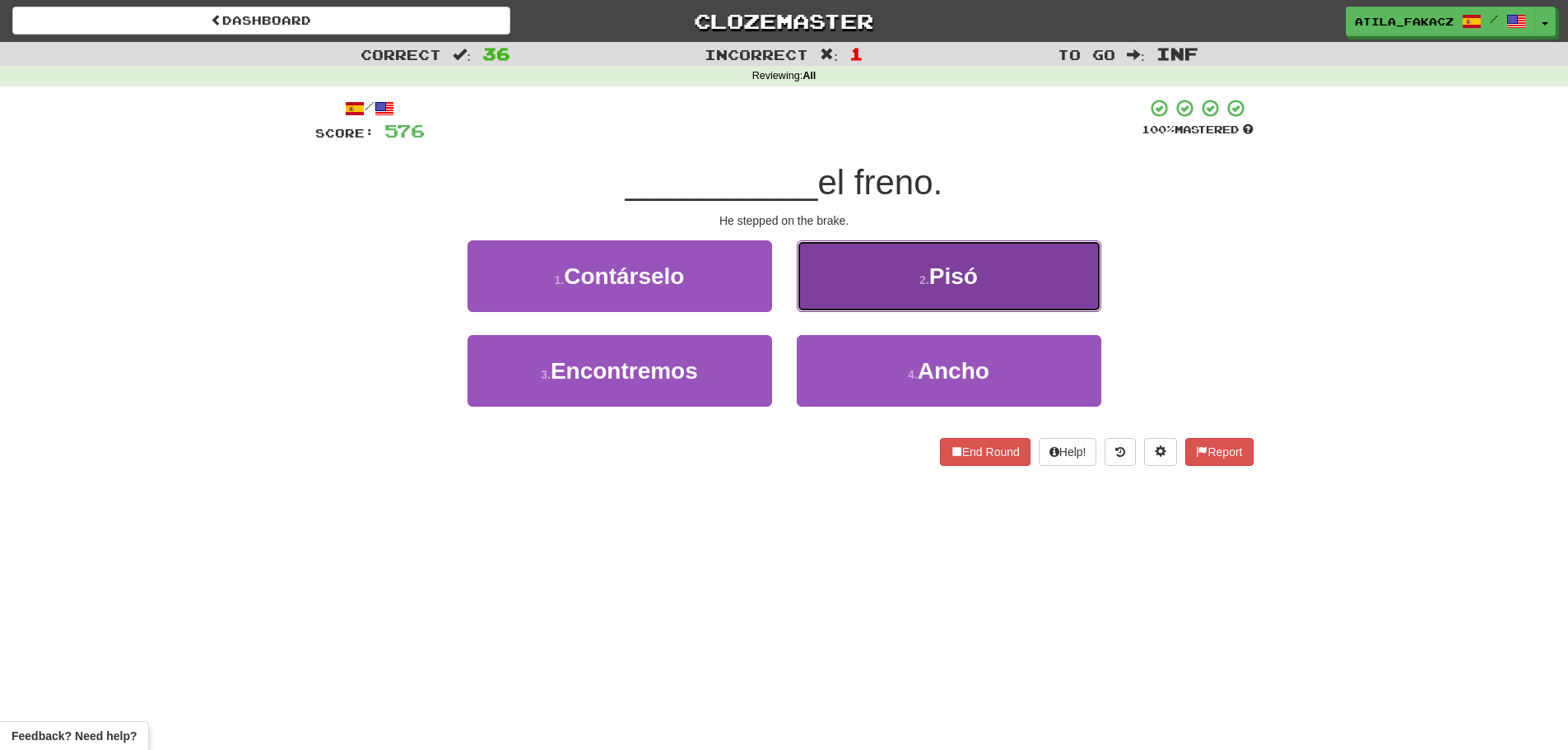
click at [835, 281] on button "2 . Pisó" at bounding box center [949, 276] width 304 height 71
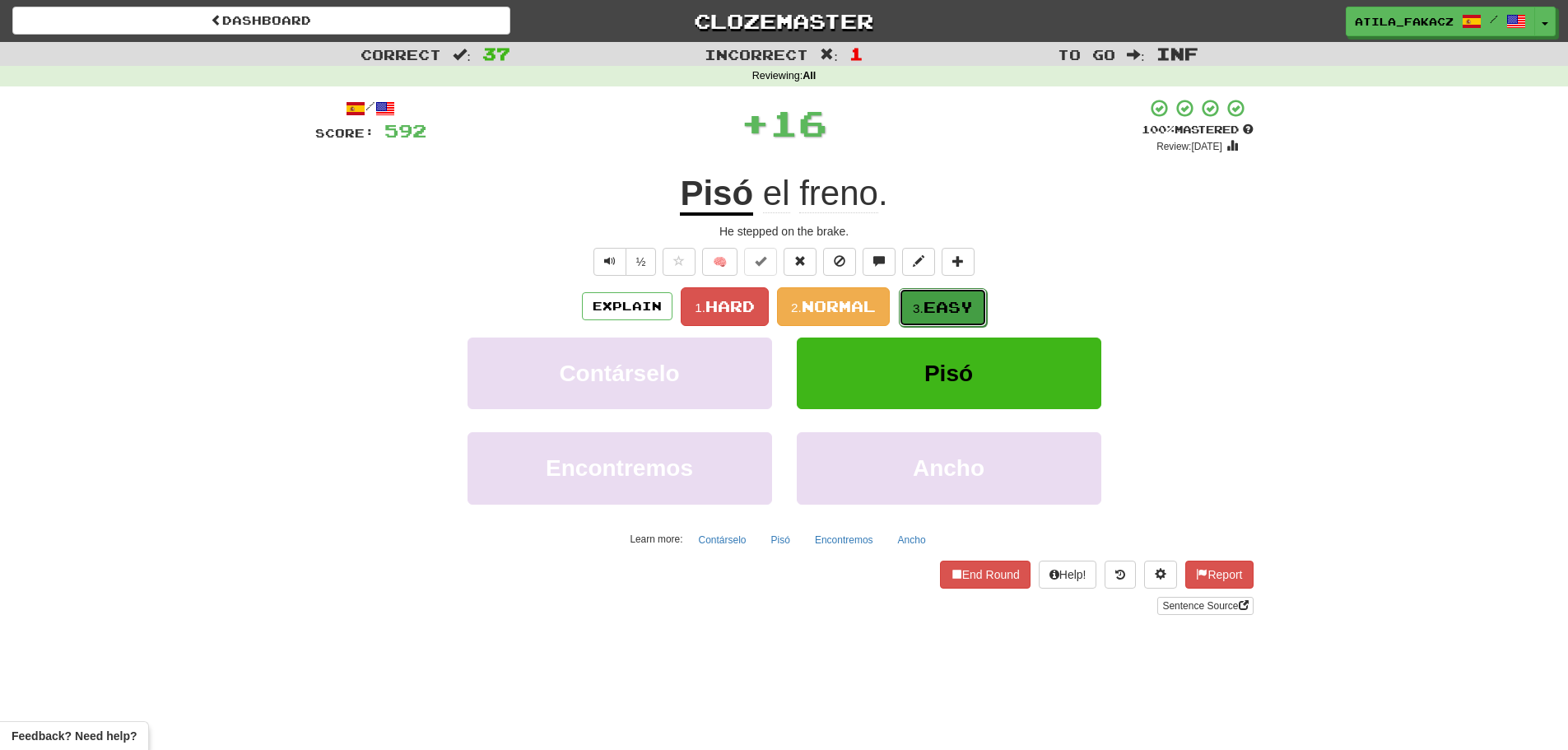
click at [950, 310] on span "Easy" at bounding box center [948, 306] width 49 height 18
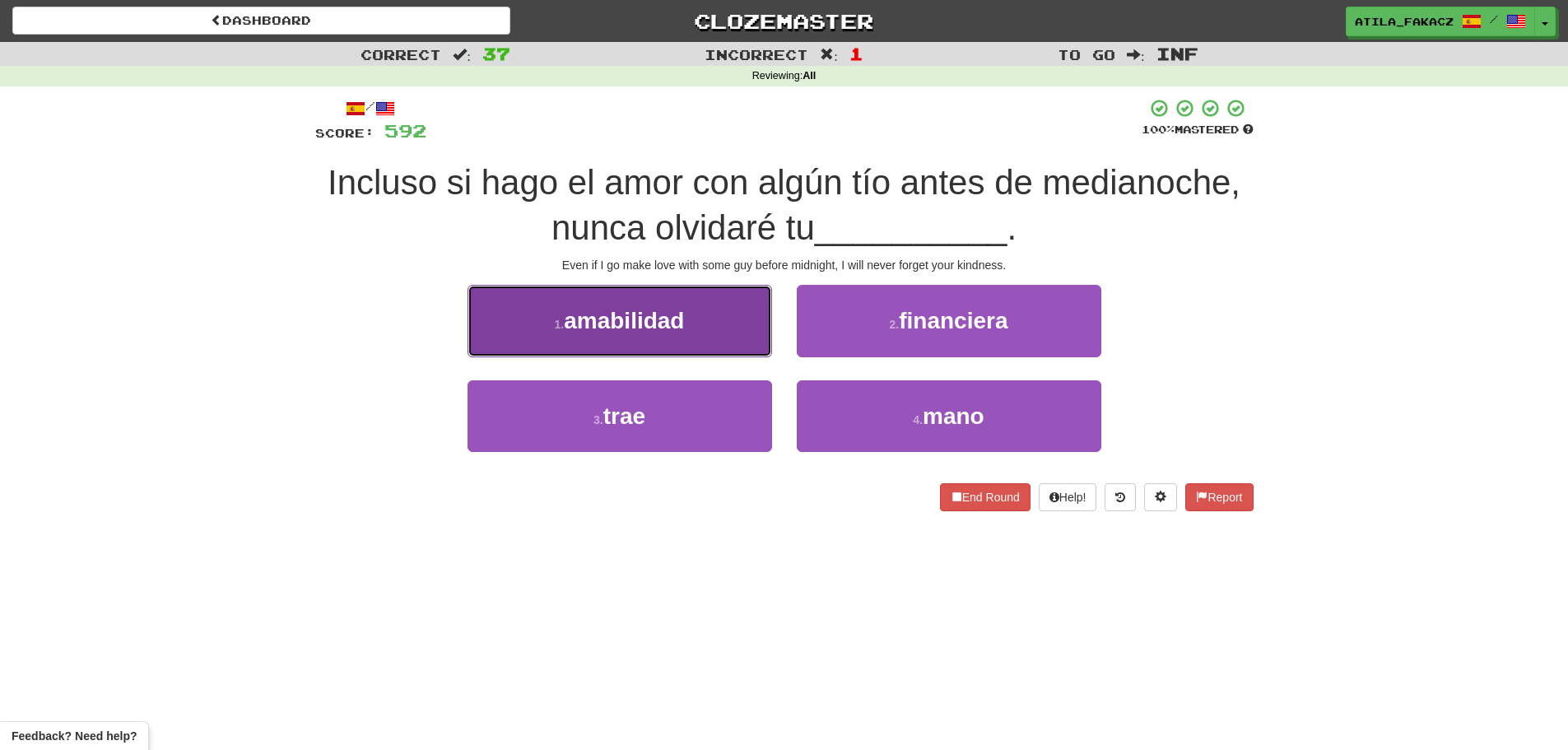
click at [710, 348] on button "1 . amabilidad" at bounding box center [620, 321] width 304 height 71
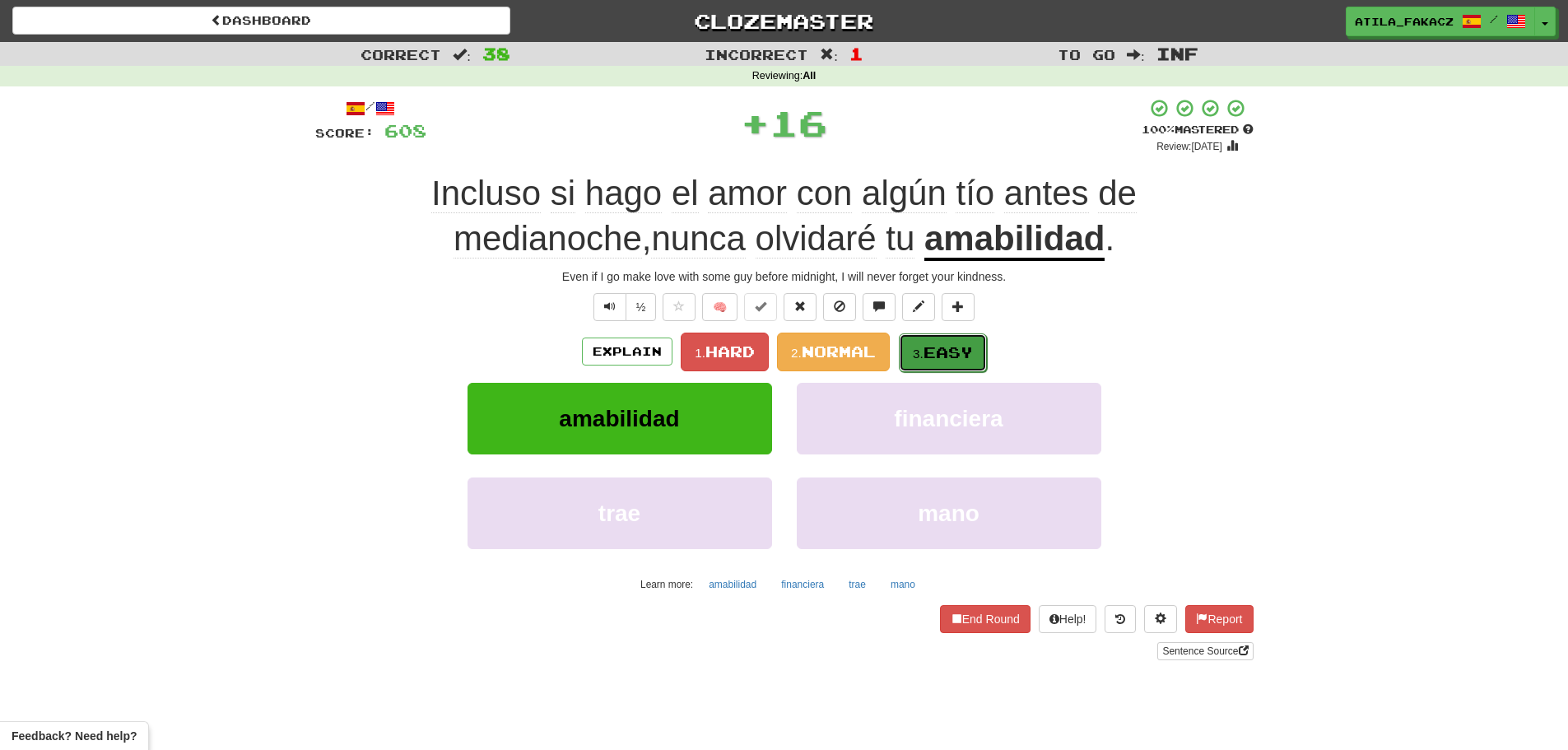
click at [949, 350] on span "Easy" at bounding box center [948, 352] width 49 height 18
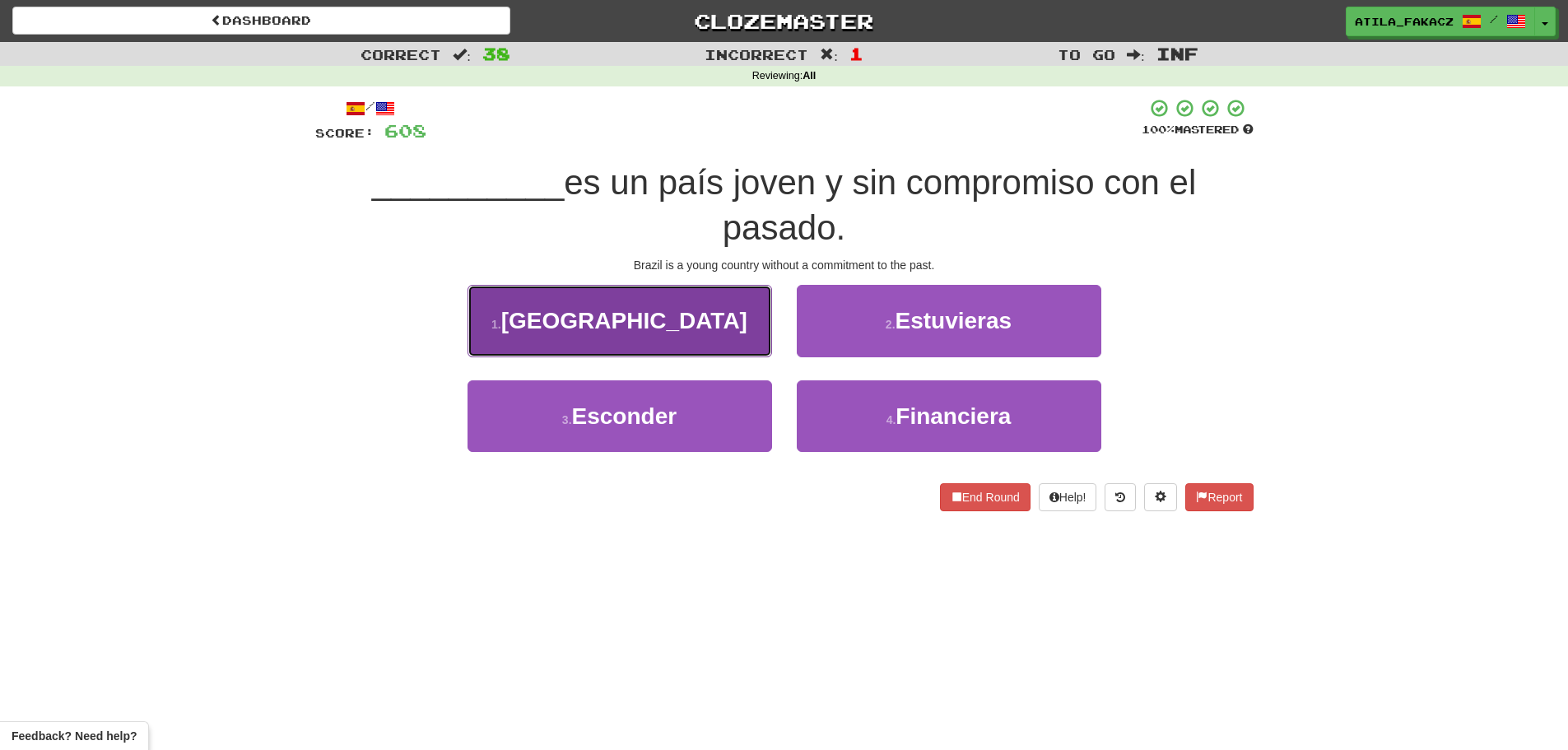
click at [752, 331] on button "1 . Brasil" at bounding box center [620, 321] width 304 height 71
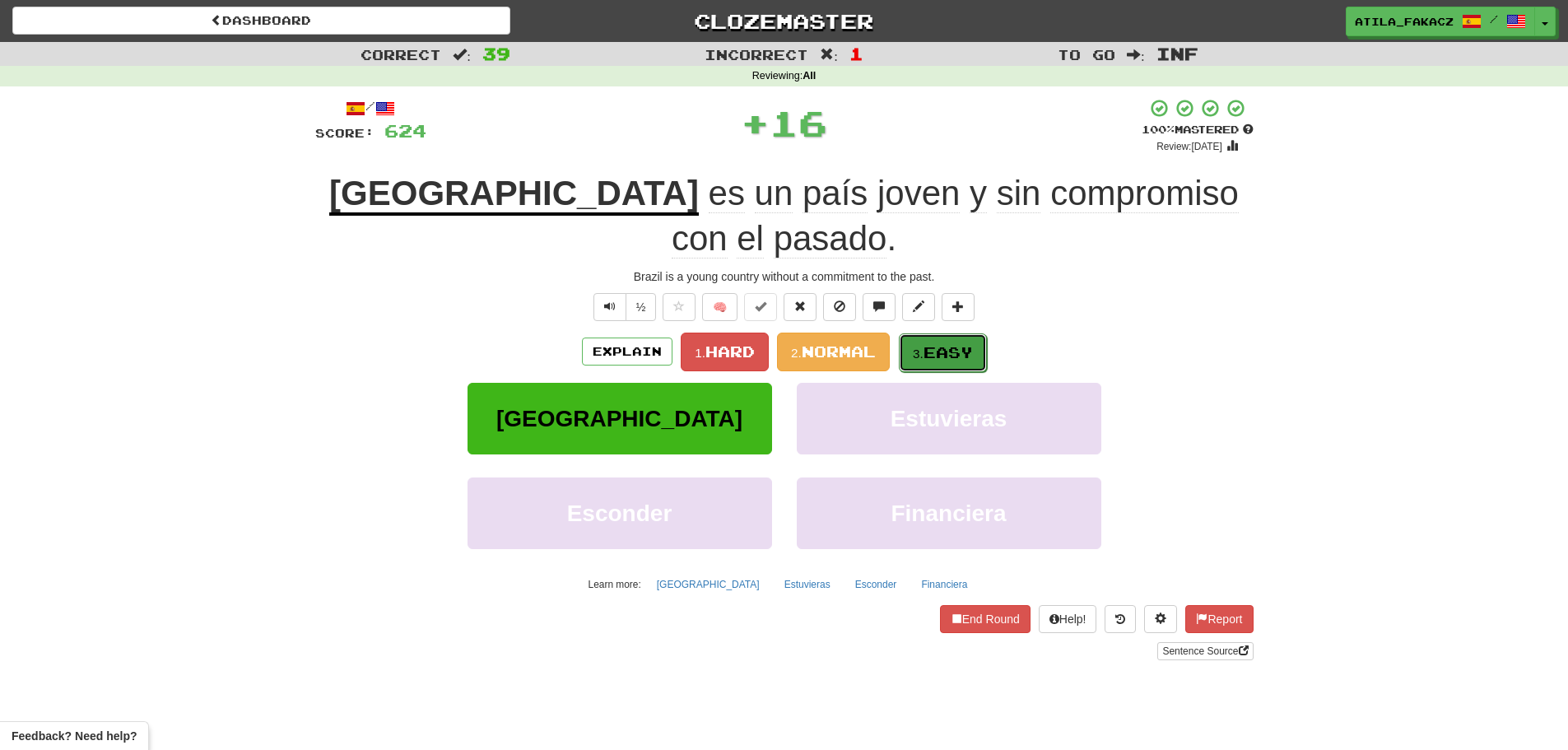
click at [952, 344] on span "Easy" at bounding box center [948, 352] width 49 height 18
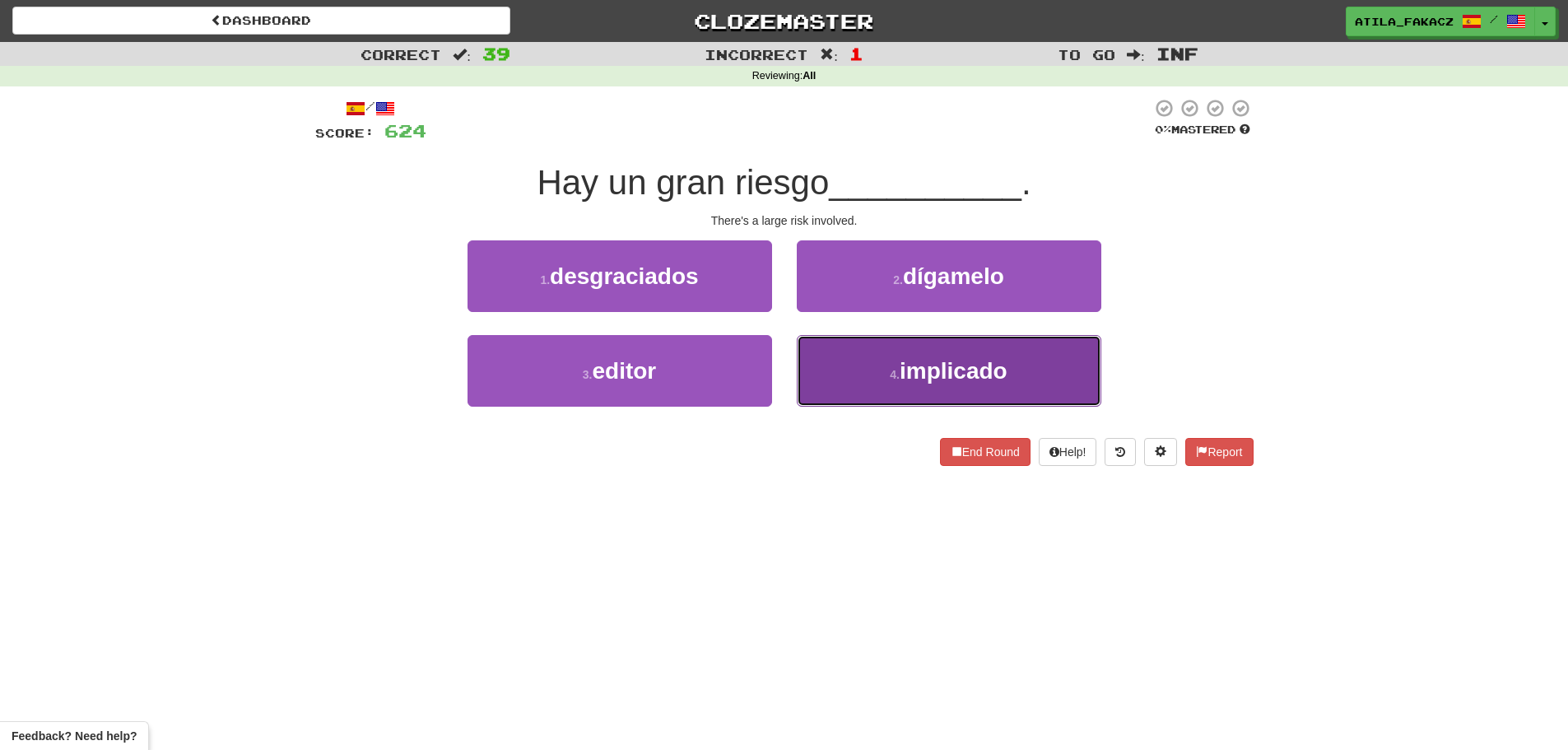
click at [802, 357] on button "4 . implicado" at bounding box center [949, 371] width 304 height 71
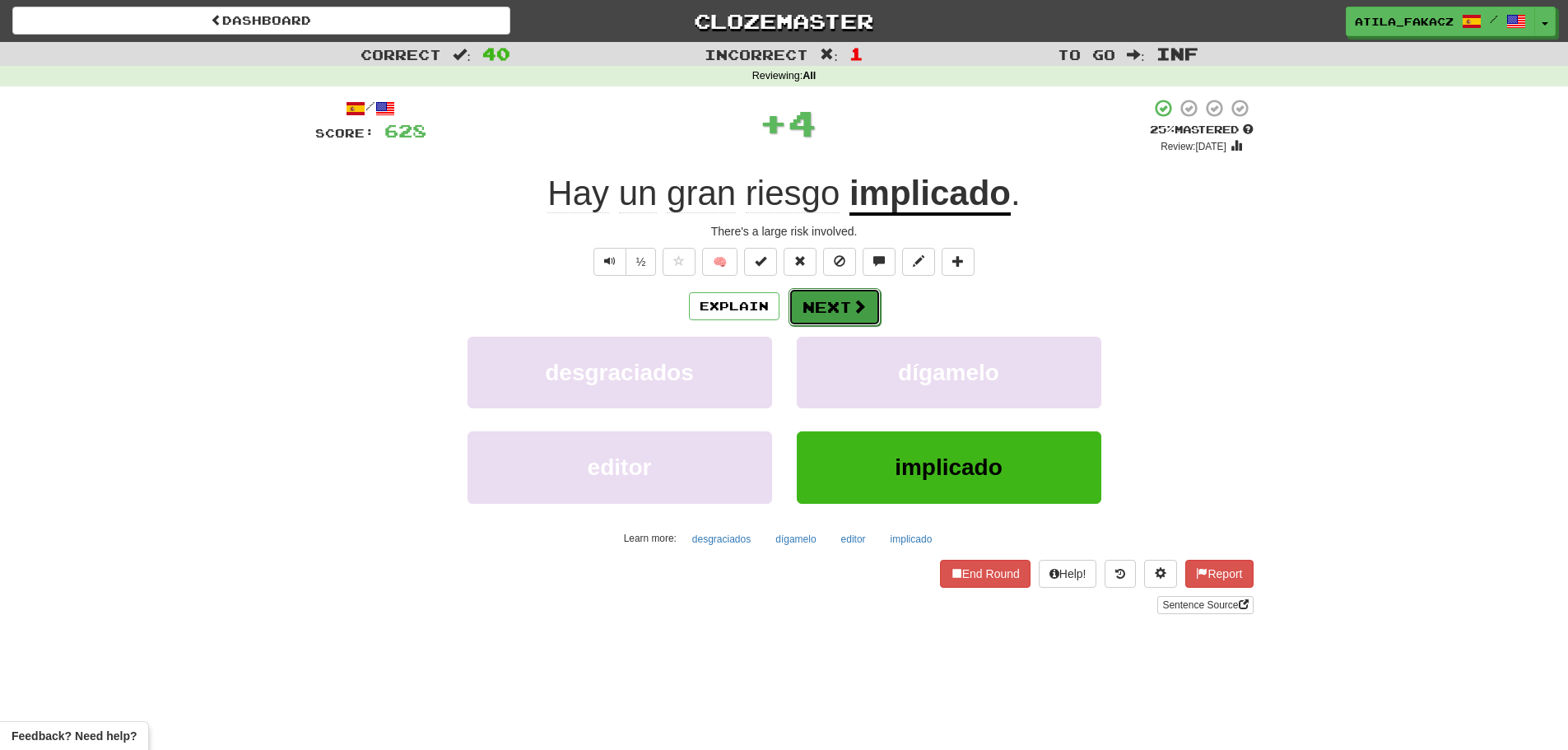
click at [857, 299] on span at bounding box center [859, 305] width 14 height 14
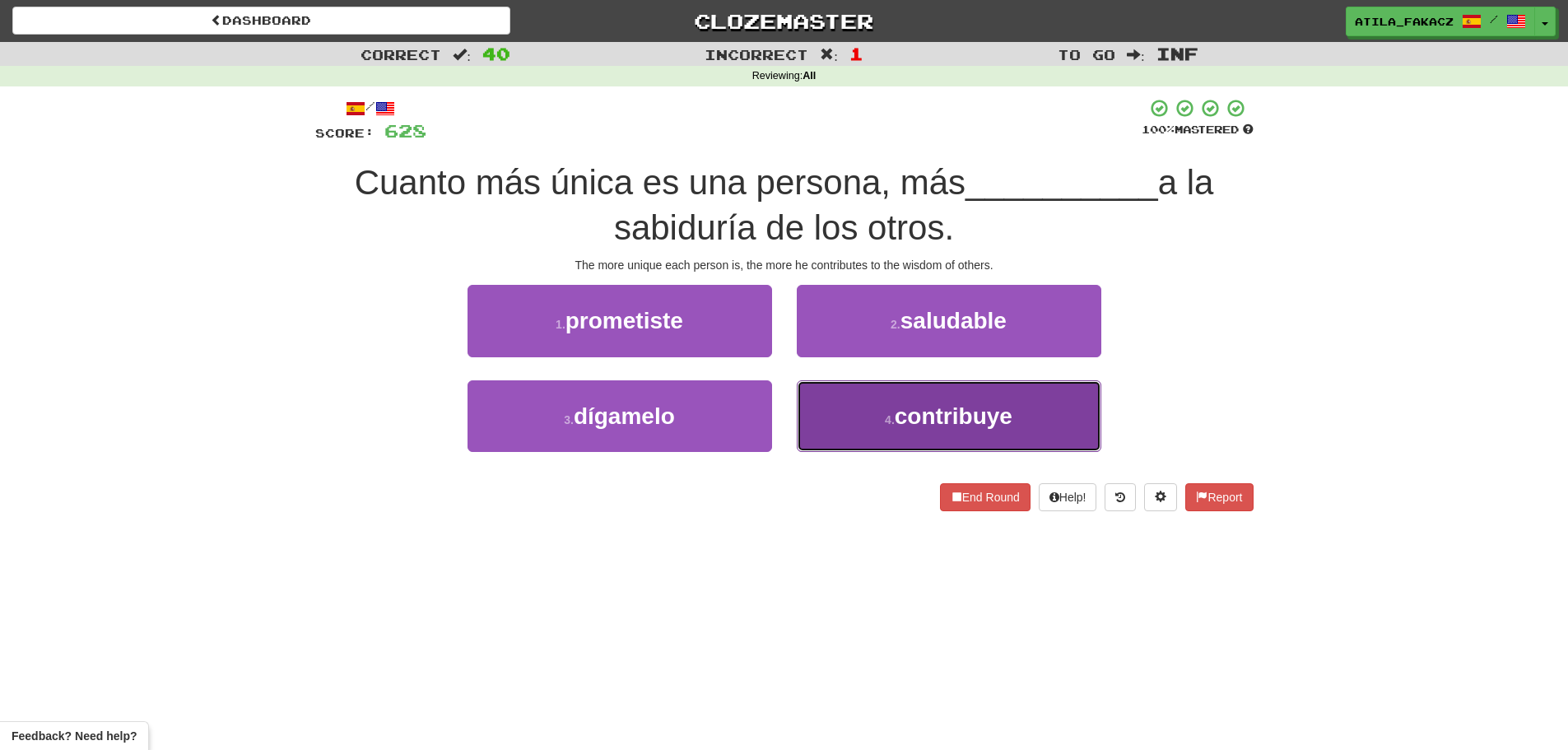
click at [903, 435] on button "4 . contribuye" at bounding box center [949, 416] width 304 height 71
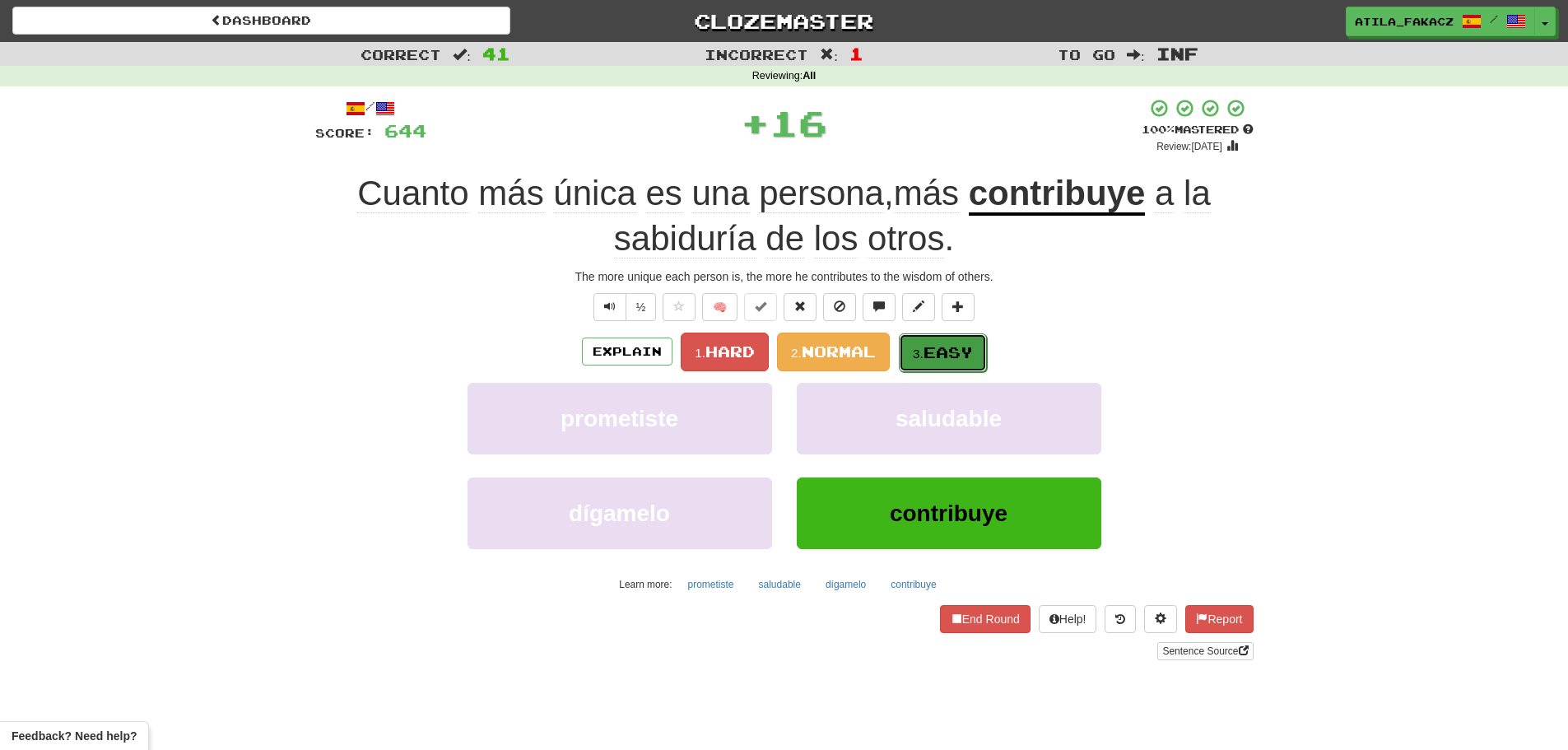
click at [935, 344] on span "Easy" at bounding box center [948, 352] width 49 height 18
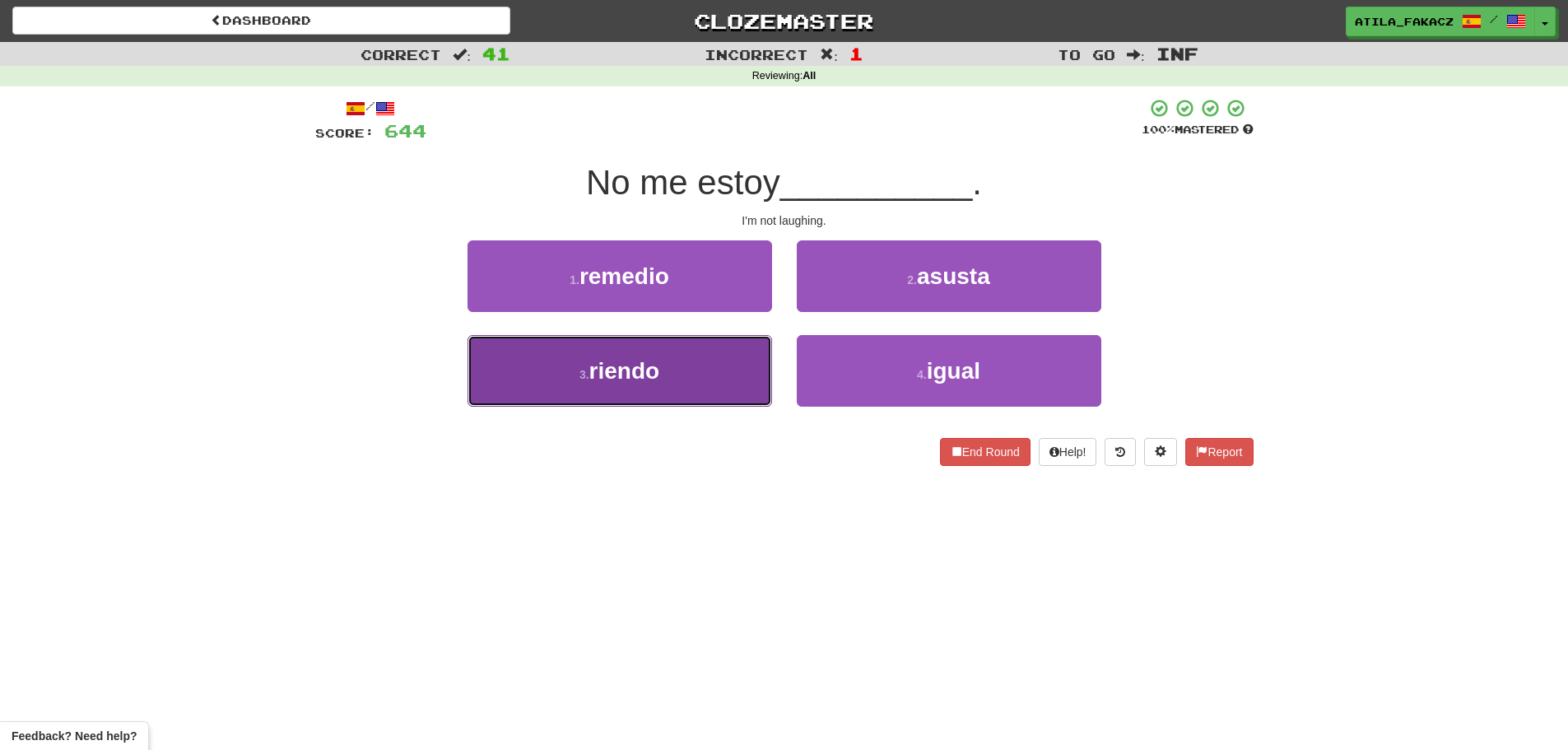
click at [705, 388] on button "3 . riendo" at bounding box center [620, 371] width 304 height 71
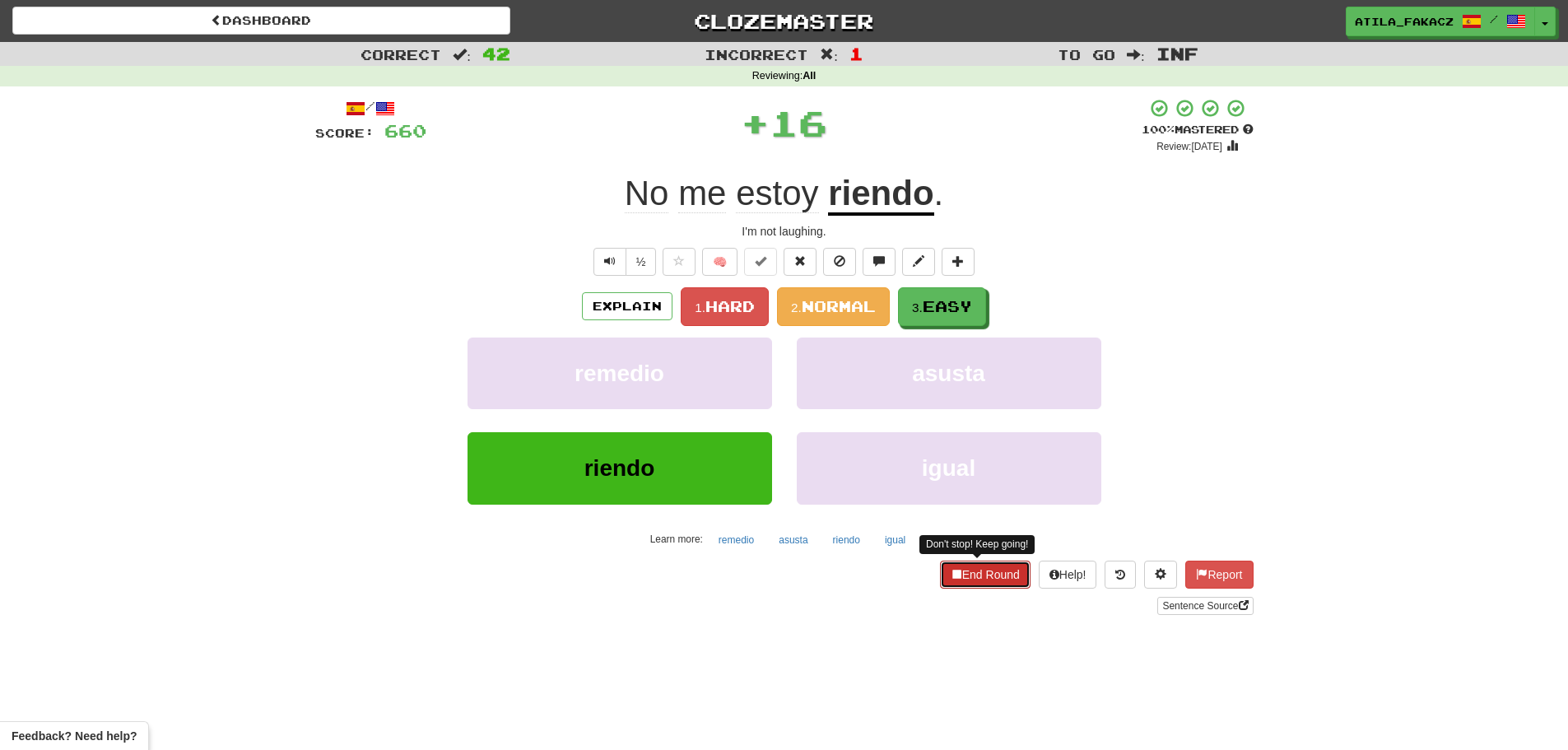
click at [997, 576] on button "End Round" at bounding box center [985, 574] width 90 height 28
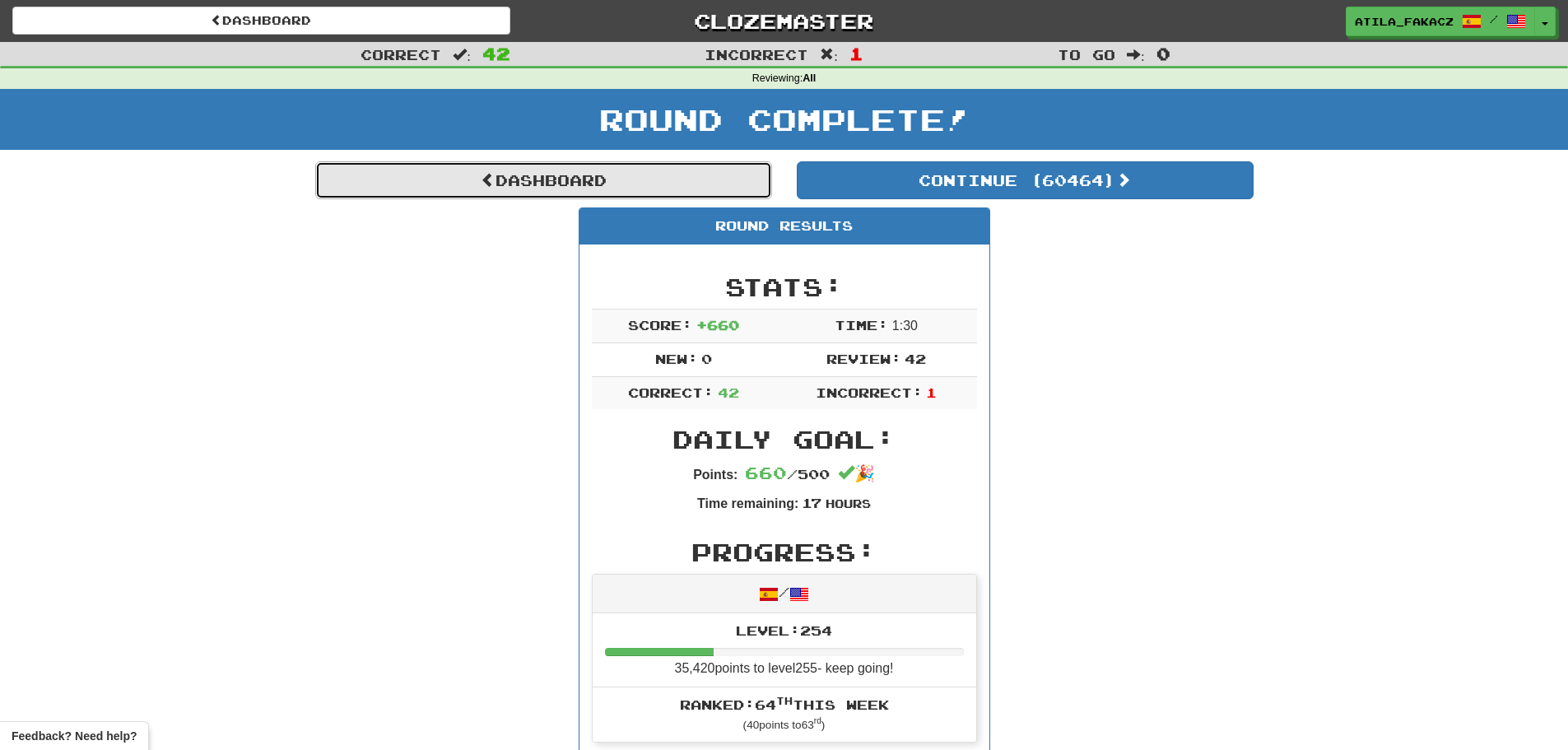
click at [526, 176] on link "Dashboard" at bounding box center [543, 180] width 457 height 38
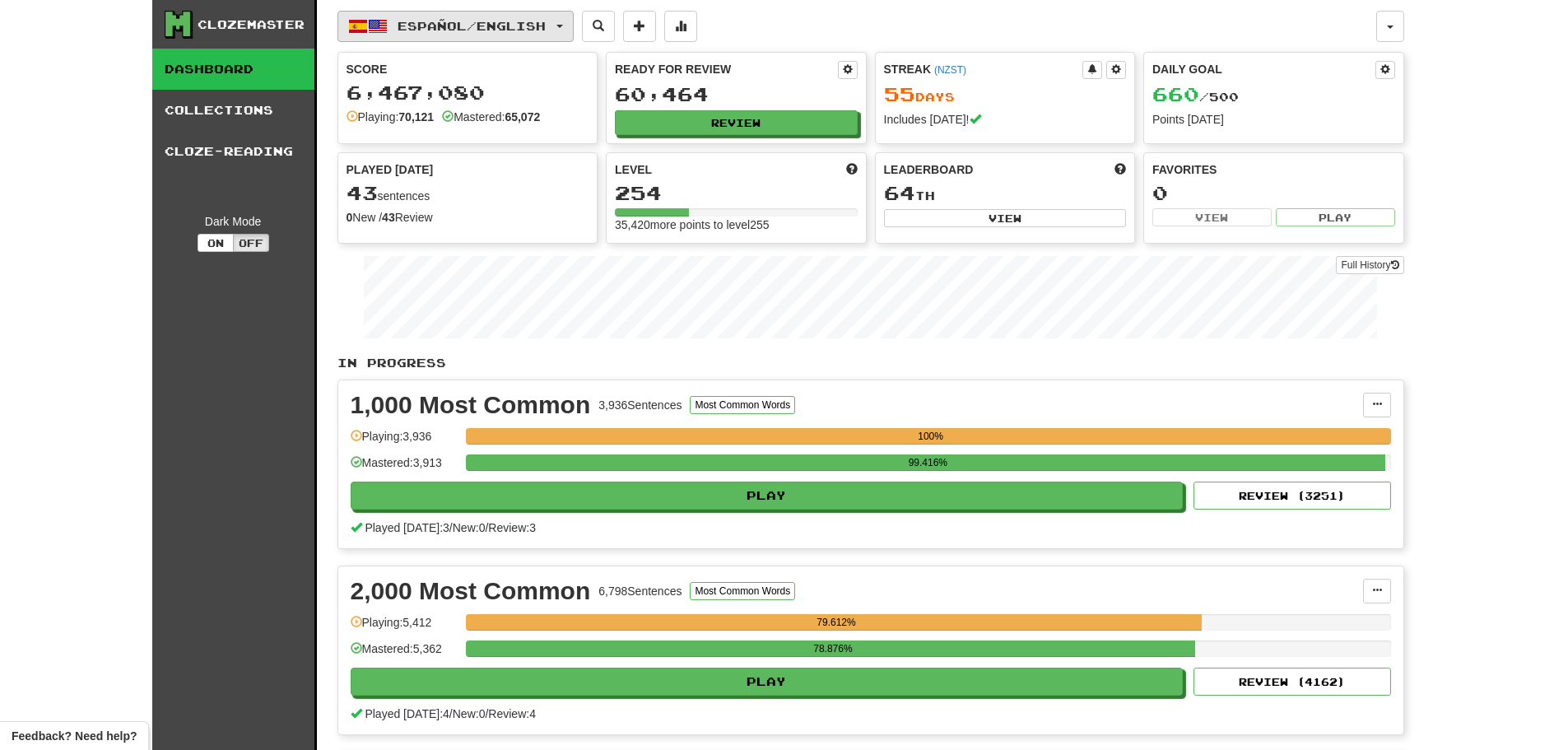
click at [466, 31] on span "Español / English" at bounding box center [472, 26] width 148 height 14
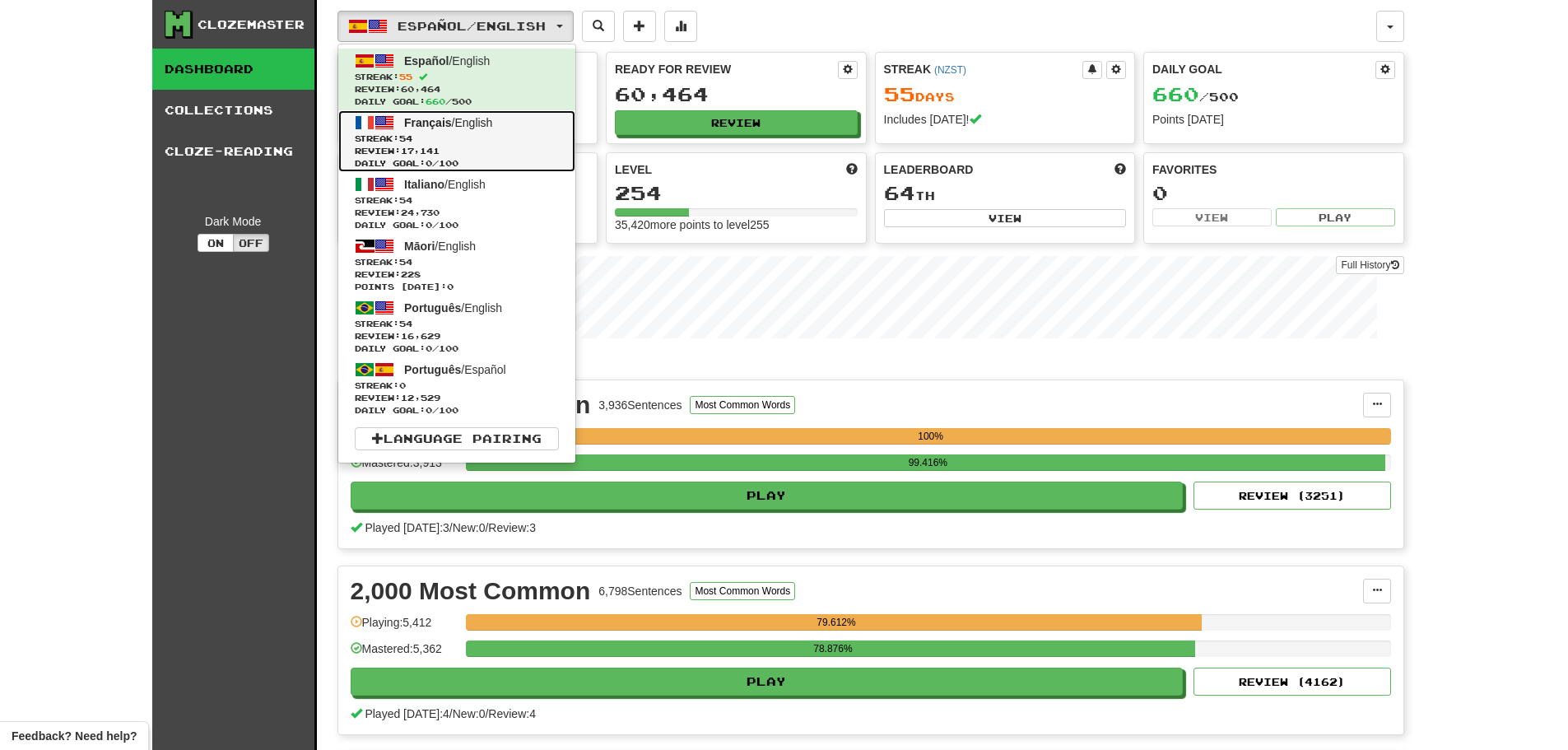
click at [462, 138] on span "Streak: 54" at bounding box center [457, 139] width 204 height 13
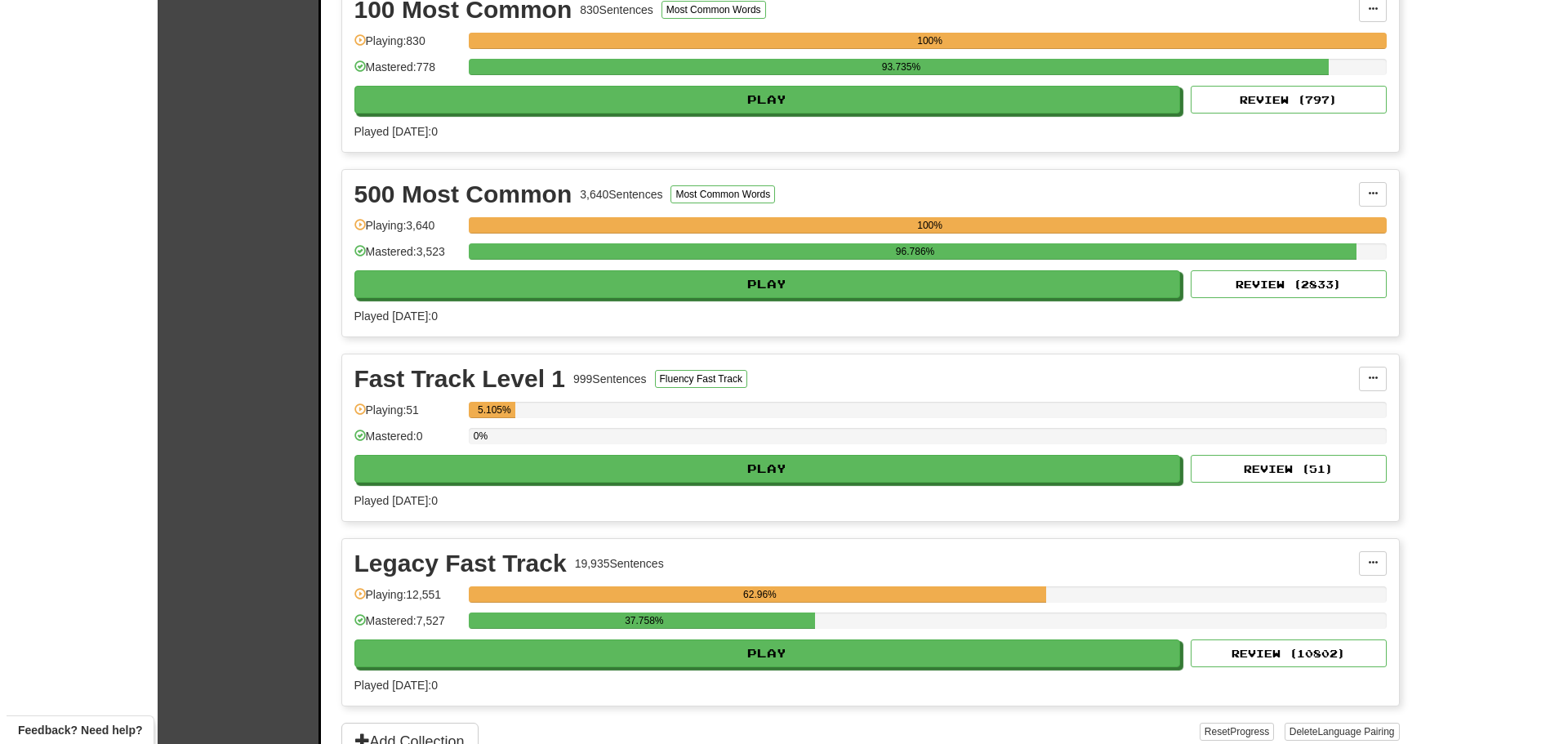
scroll to position [735, 0]
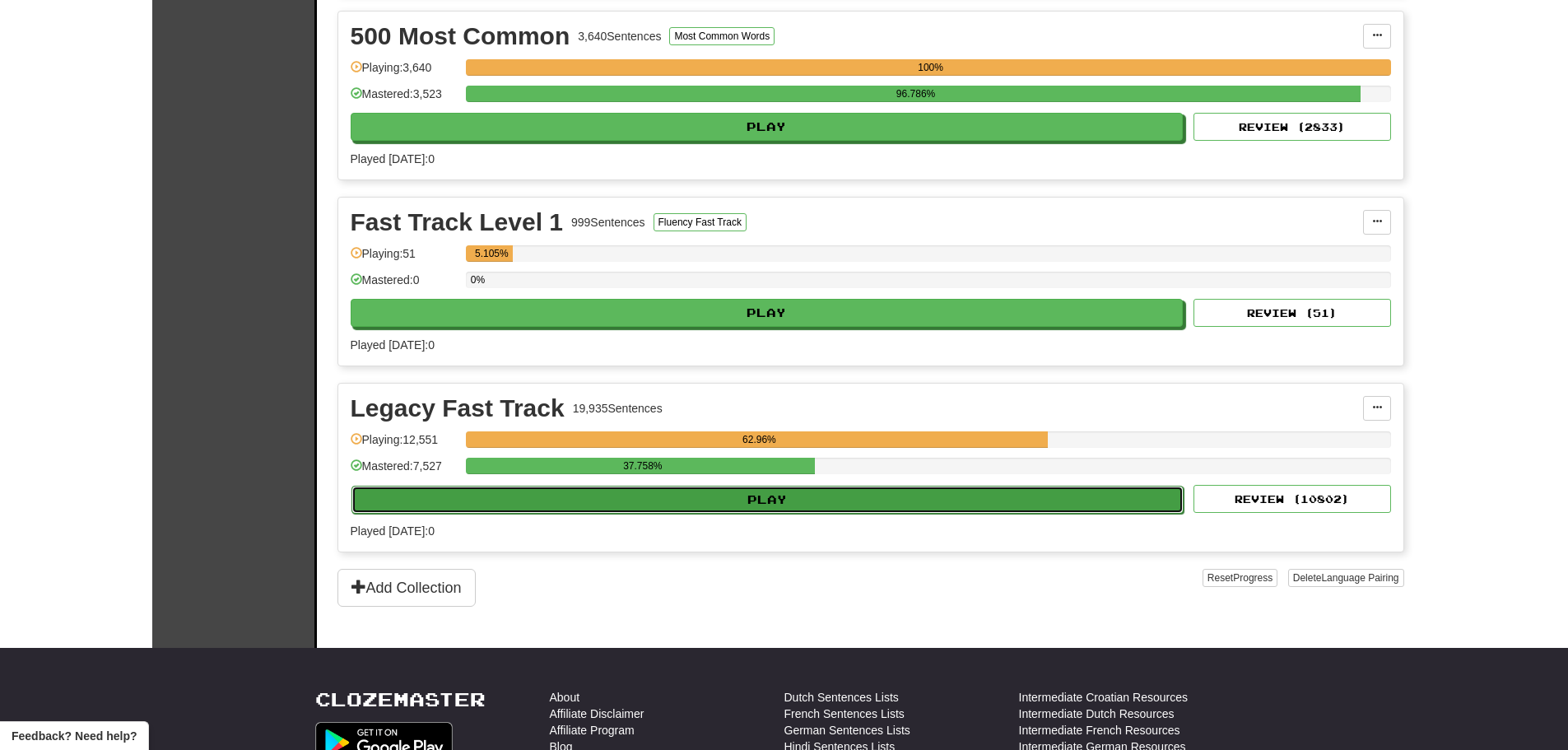
click at [758, 498] on button "Play" at bounding box center [768, 499] width 833 height 28
select select "********"
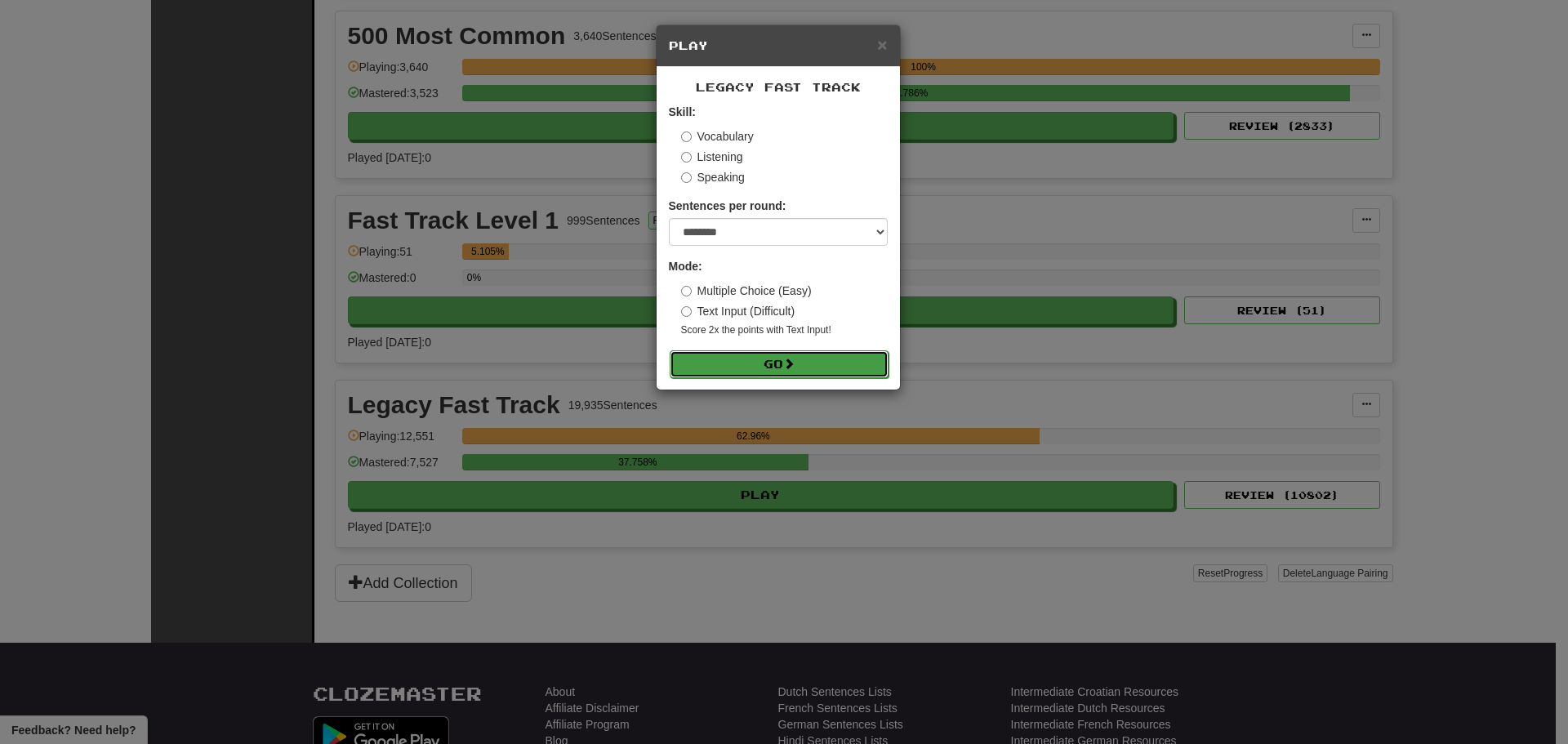
click at [778, 370] on button "Go" at bounding box center [779, 364] width 219 height 28
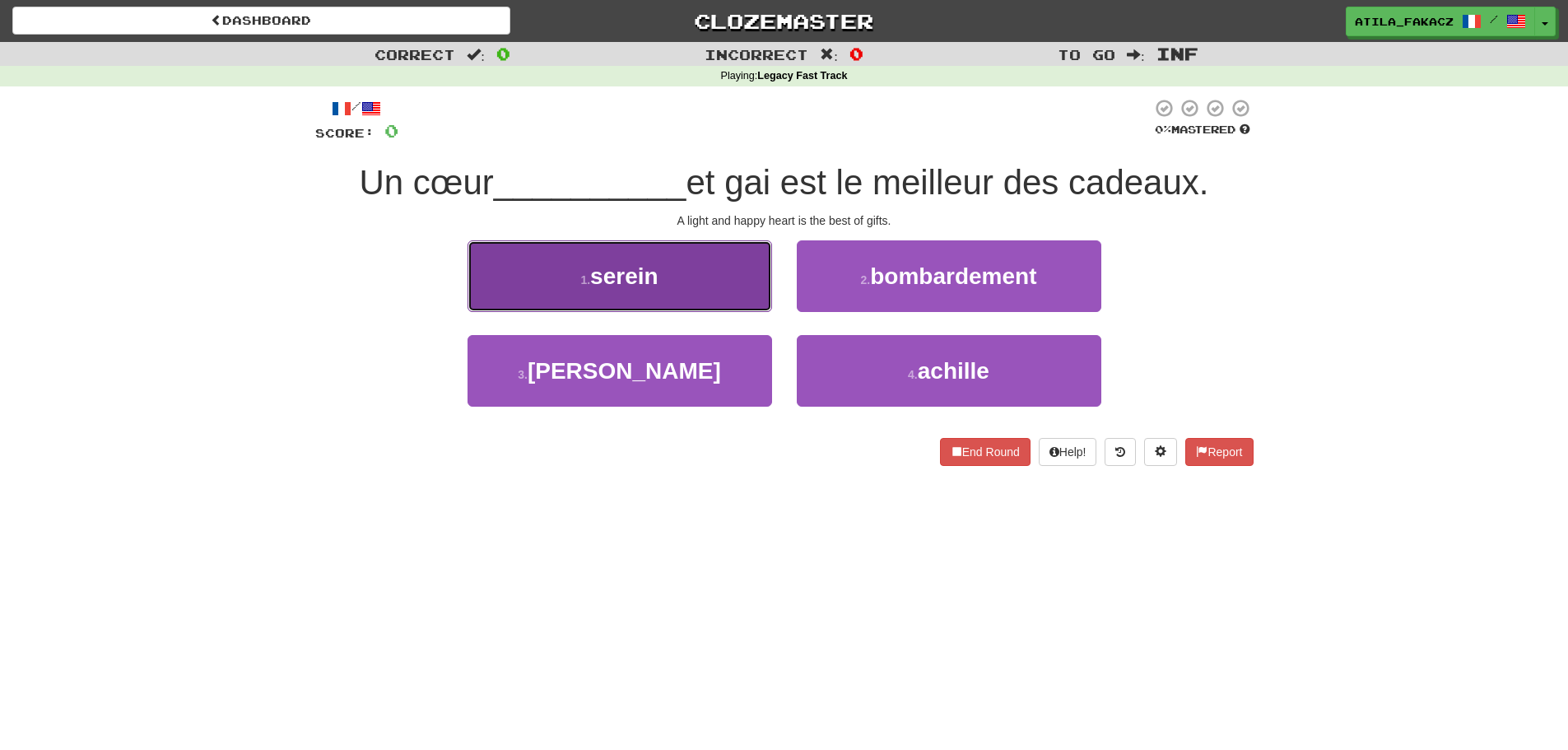
click at [645, 275] on span "serein" at bounding box center [624, 276] width 68 height 26
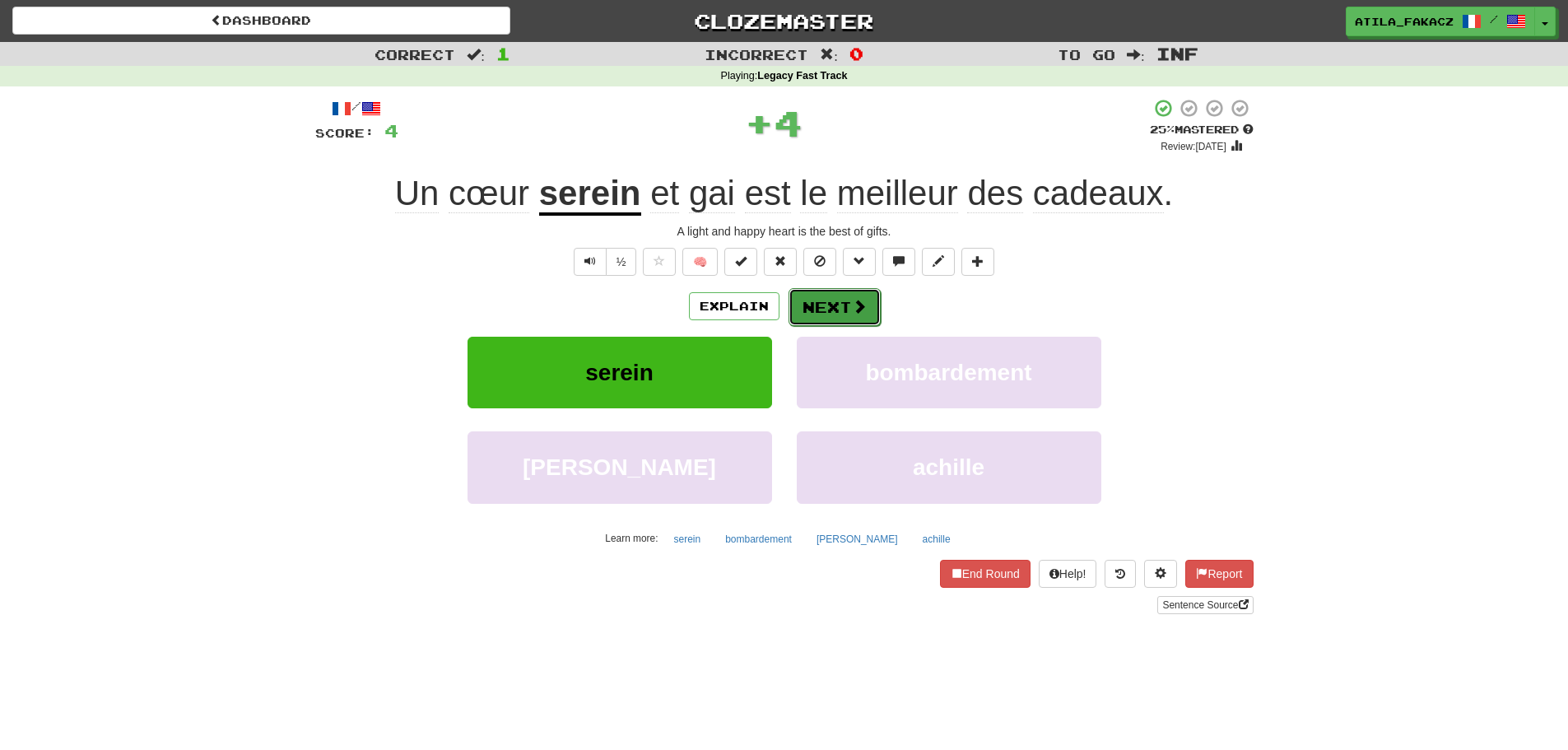
click at [826, 298] on button "Next" at bounding box center [834, 307] width 92 height 38
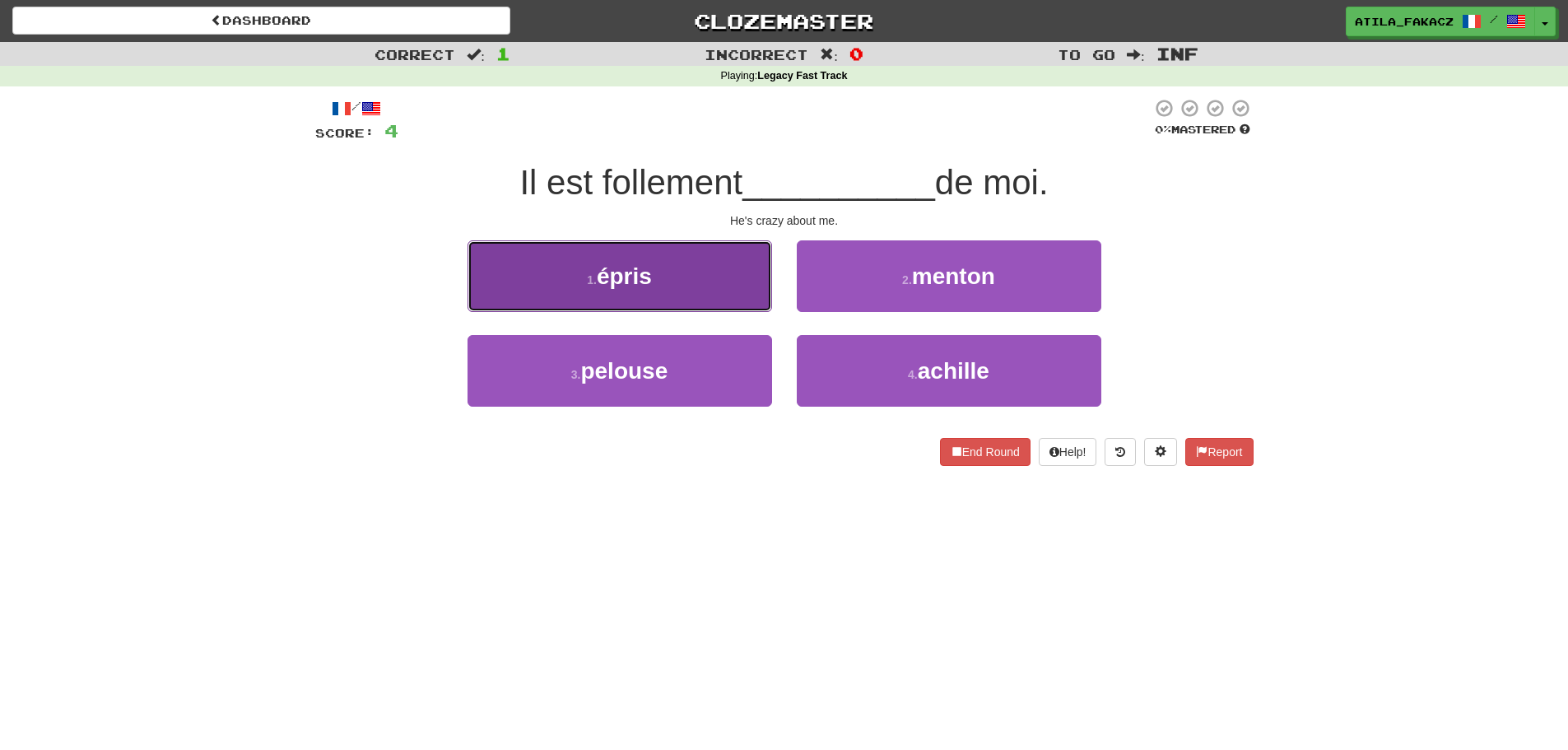
click at [681, 292] on button "1 . épris" at bounding box center [620, 276] width 304 height 71
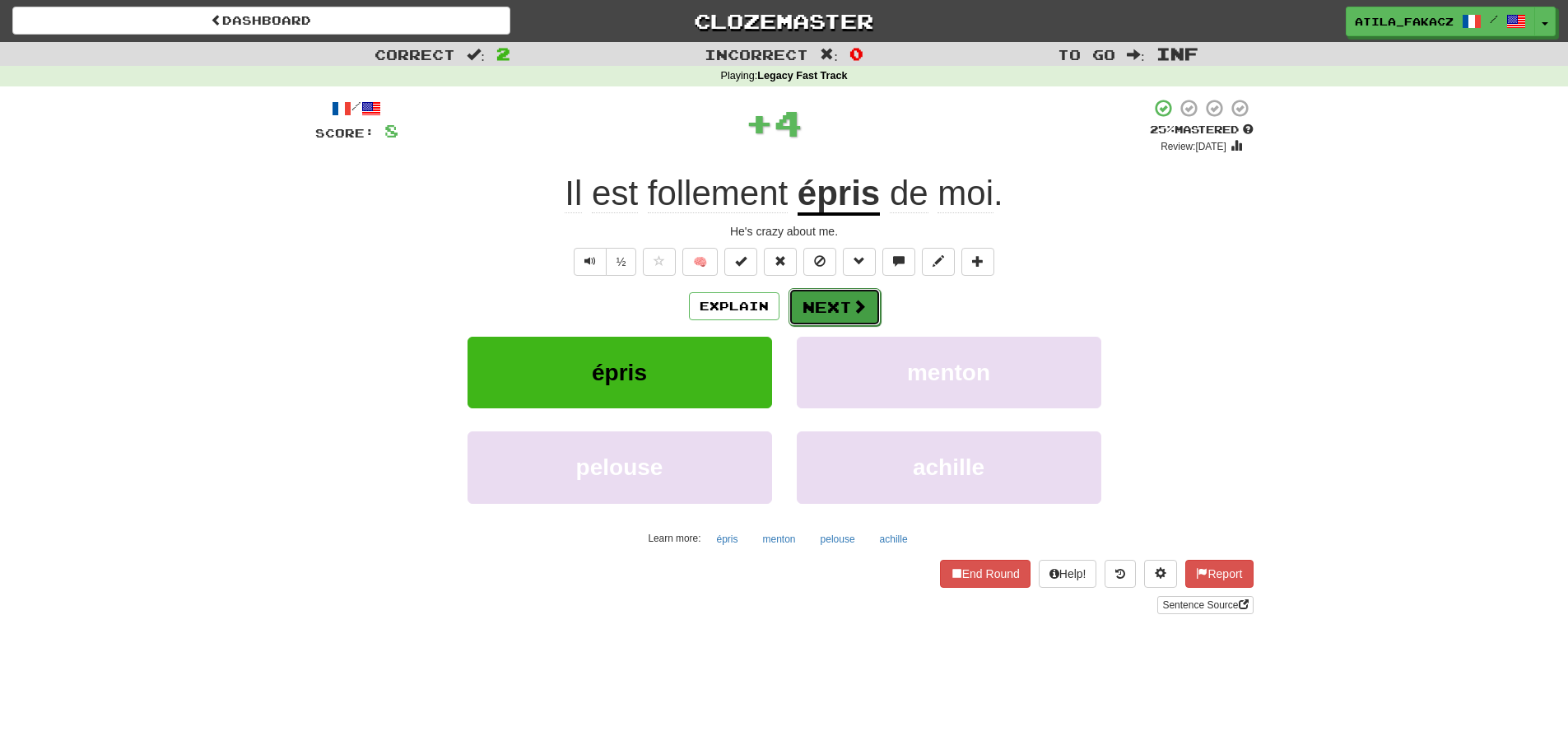
click at [840, 308] on button "Next" at bounding box center [834, 307] width 92 height 38
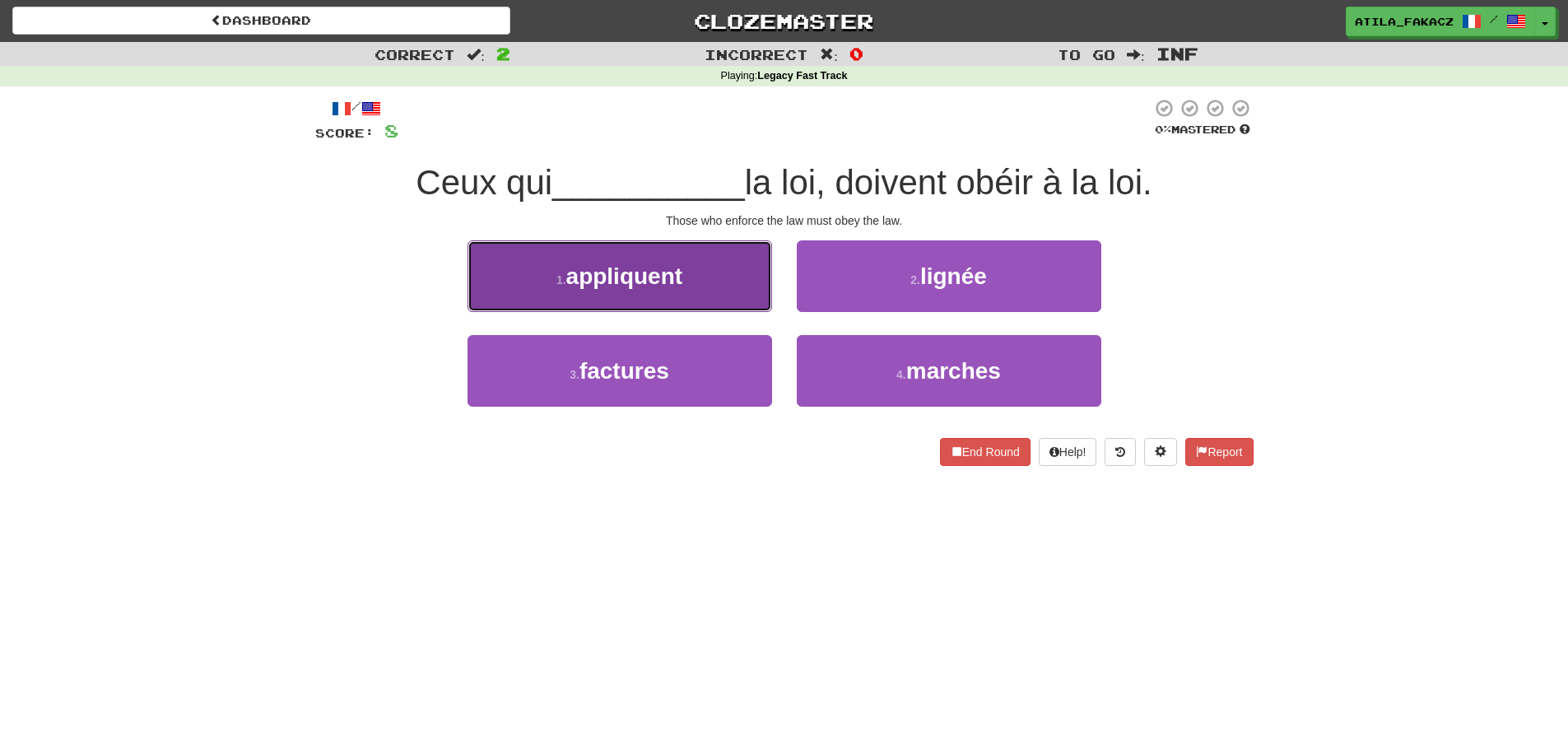
click at [733, 274] on button "1 . appliquent" at bounding box center [620, 276] width 304 height 71
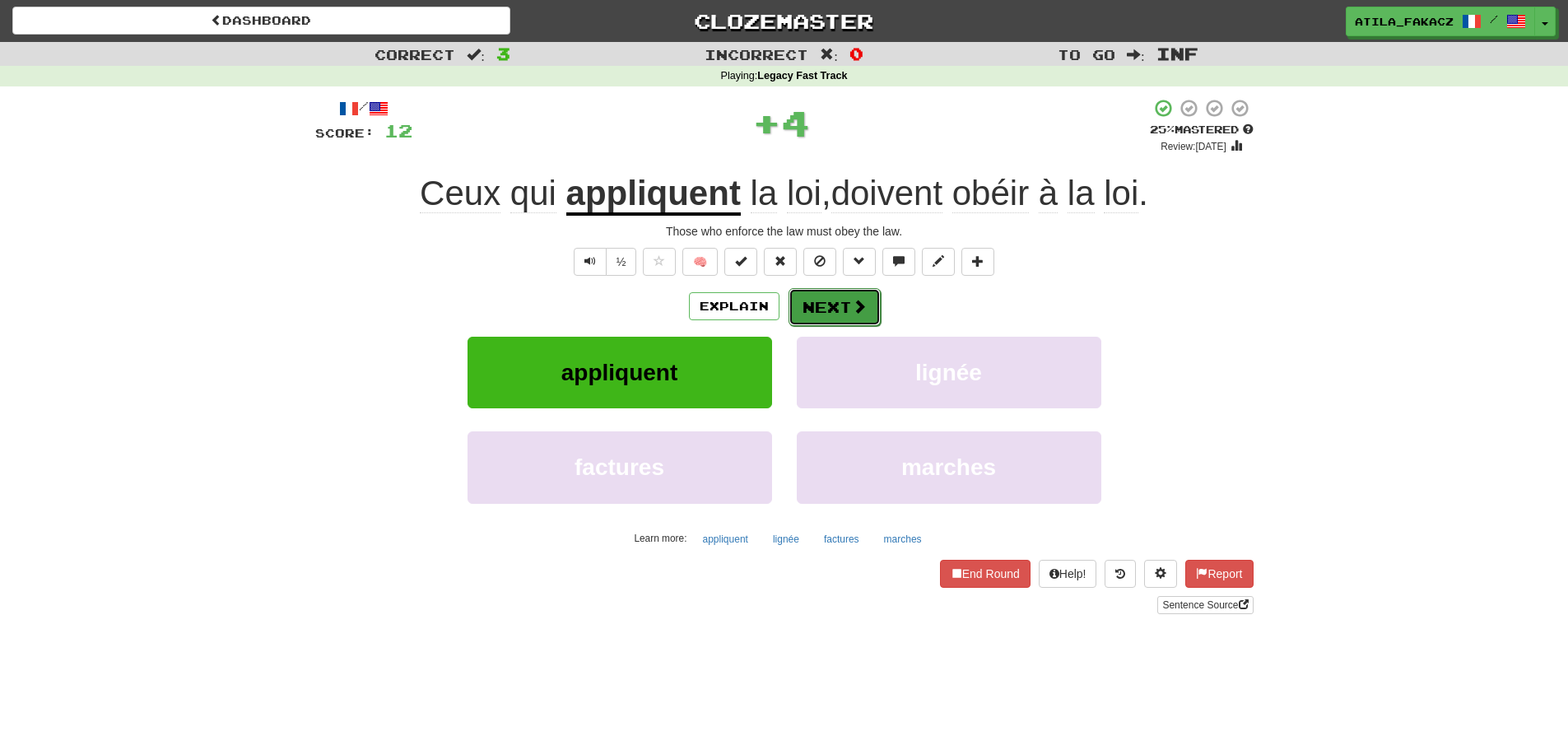
click at [868, 295] on button "Next" at bounding box center [834, 307] width 92 height 38
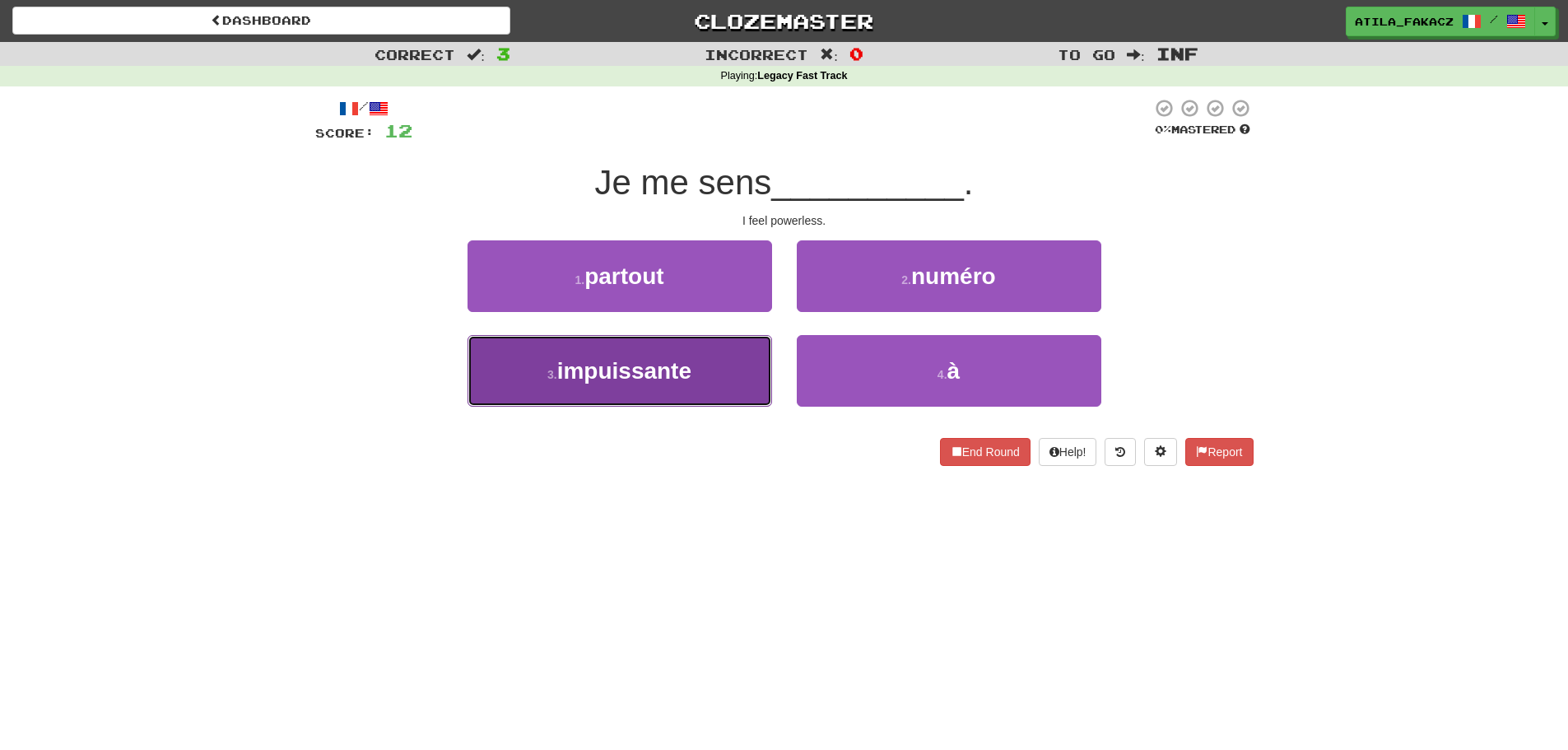
click at [713, 383] on button "3 . impuissante" at bounding box center [620, 371] width 304 height 71
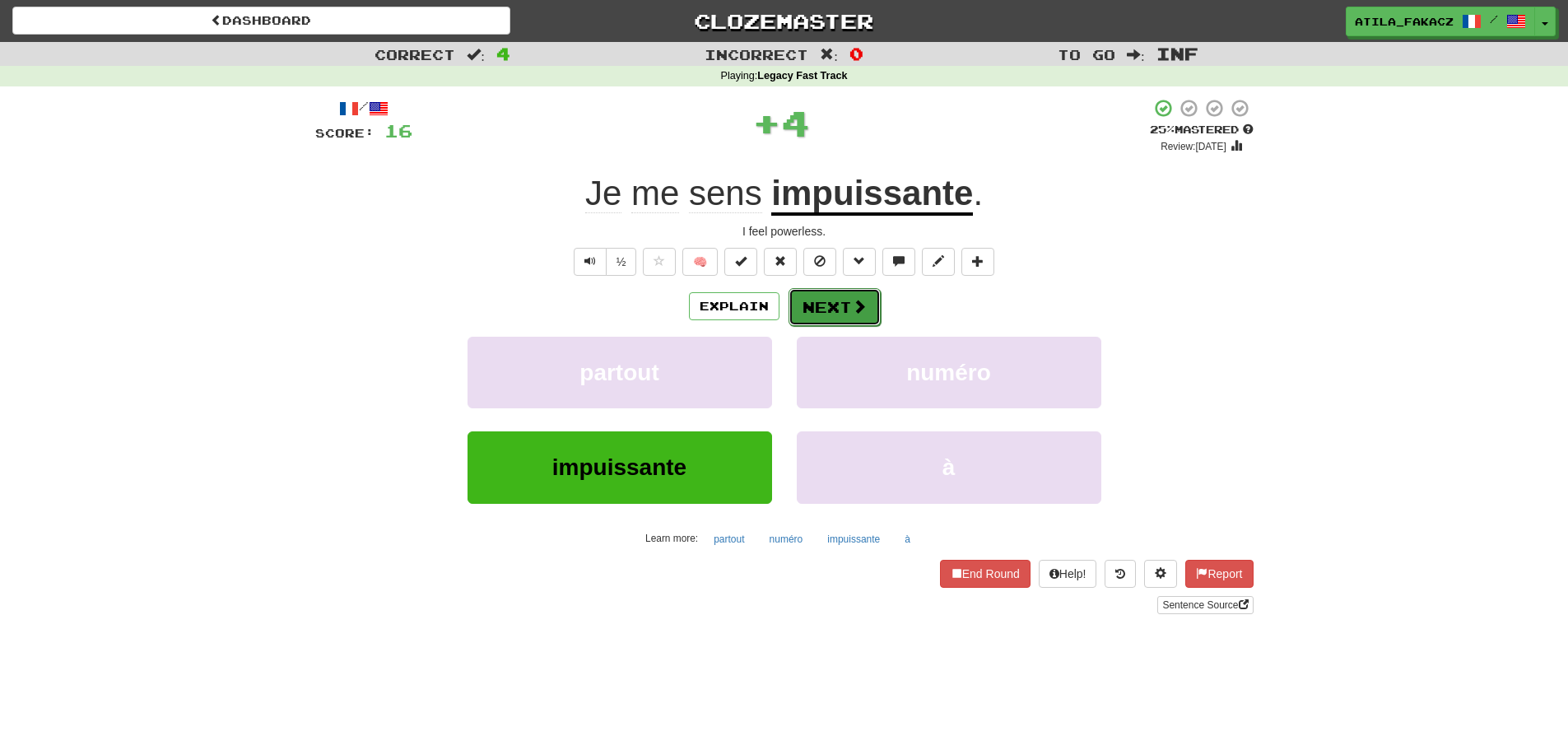
click at [835, 304] on button "Next" at bounding box center [834, 307] width 92 height 38
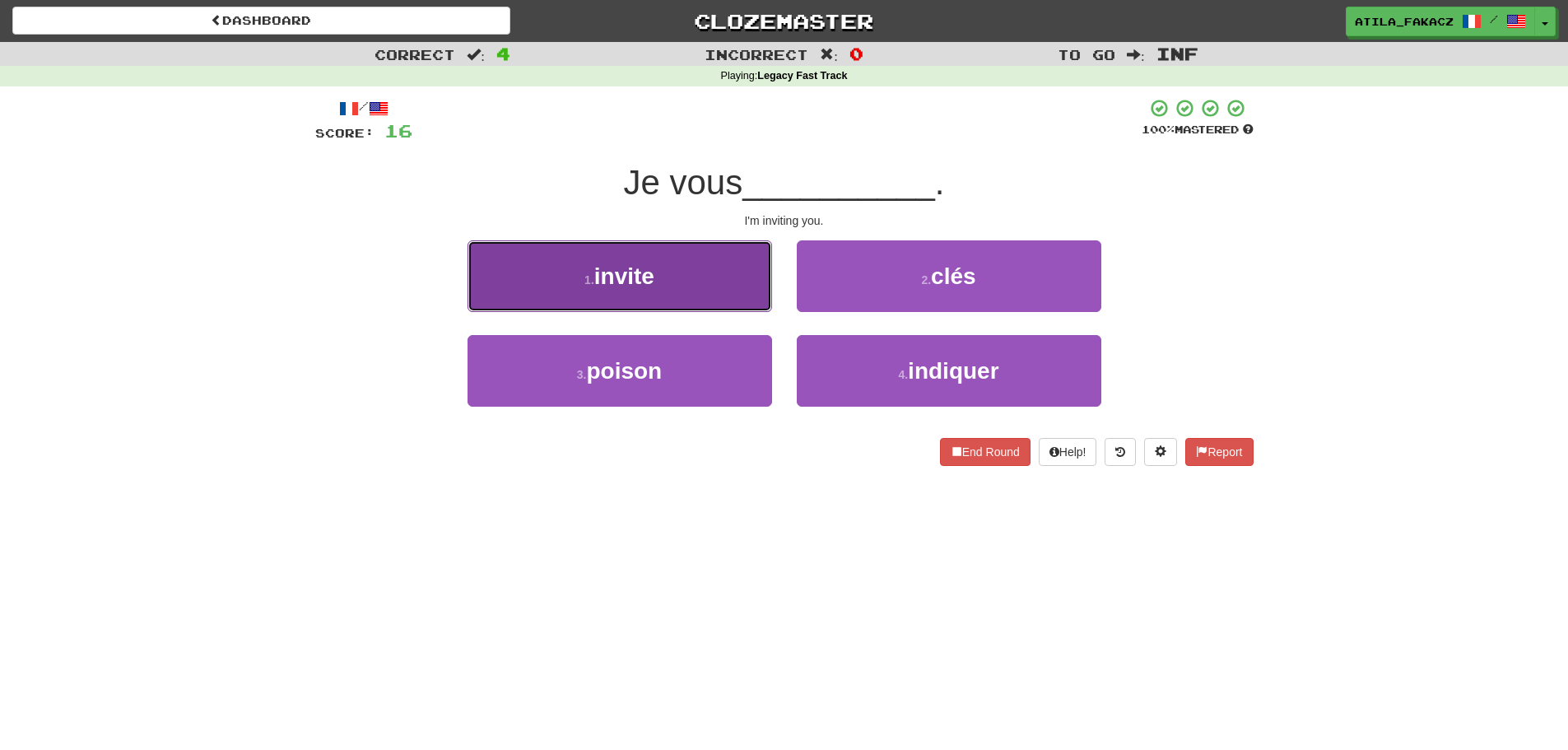
click at [681, 293] on button "1 . invite" at bounding box center [620, 276] width 304 height 71
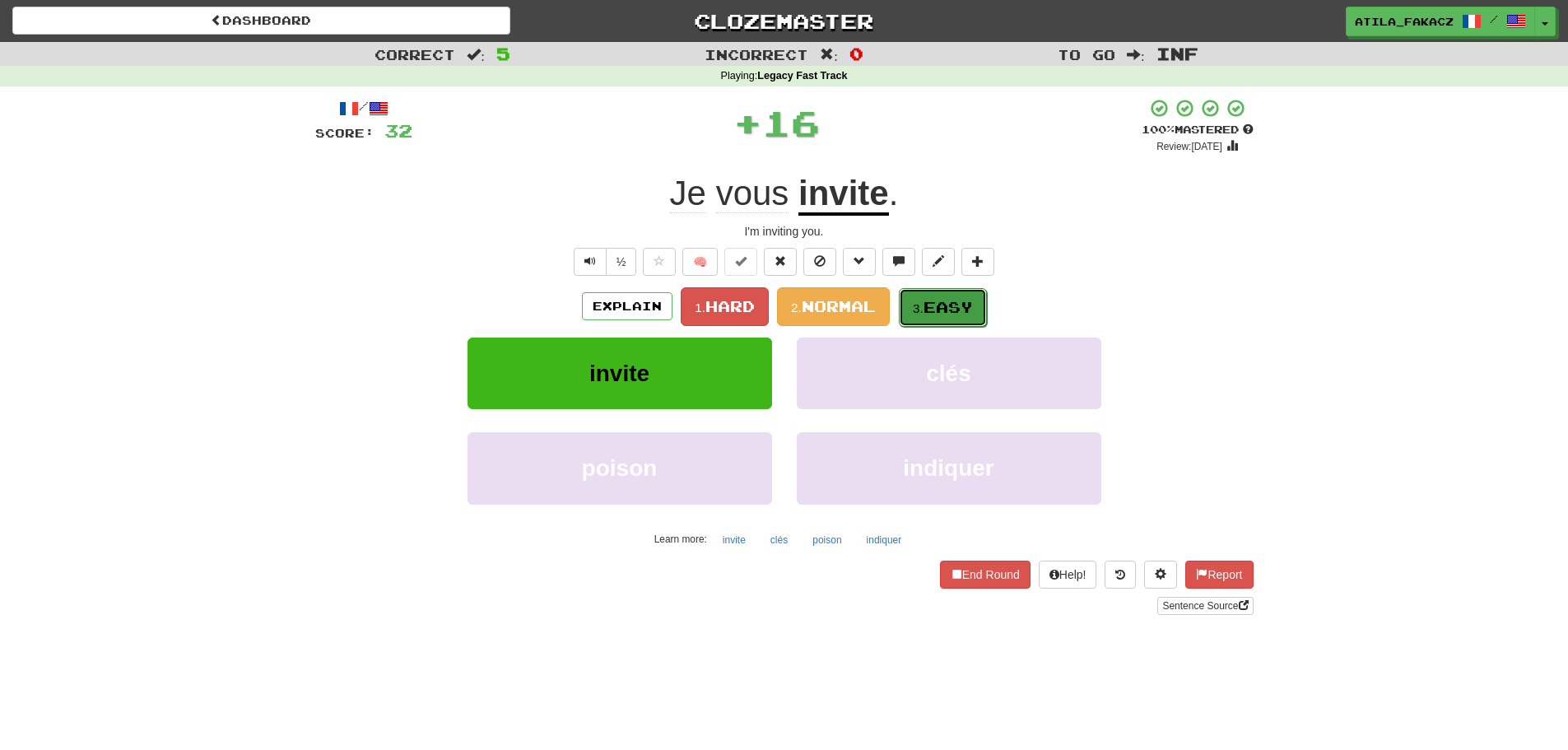
click at [946, 313] on span "Easy" at bounding box center [948, 306] width 49 height 18
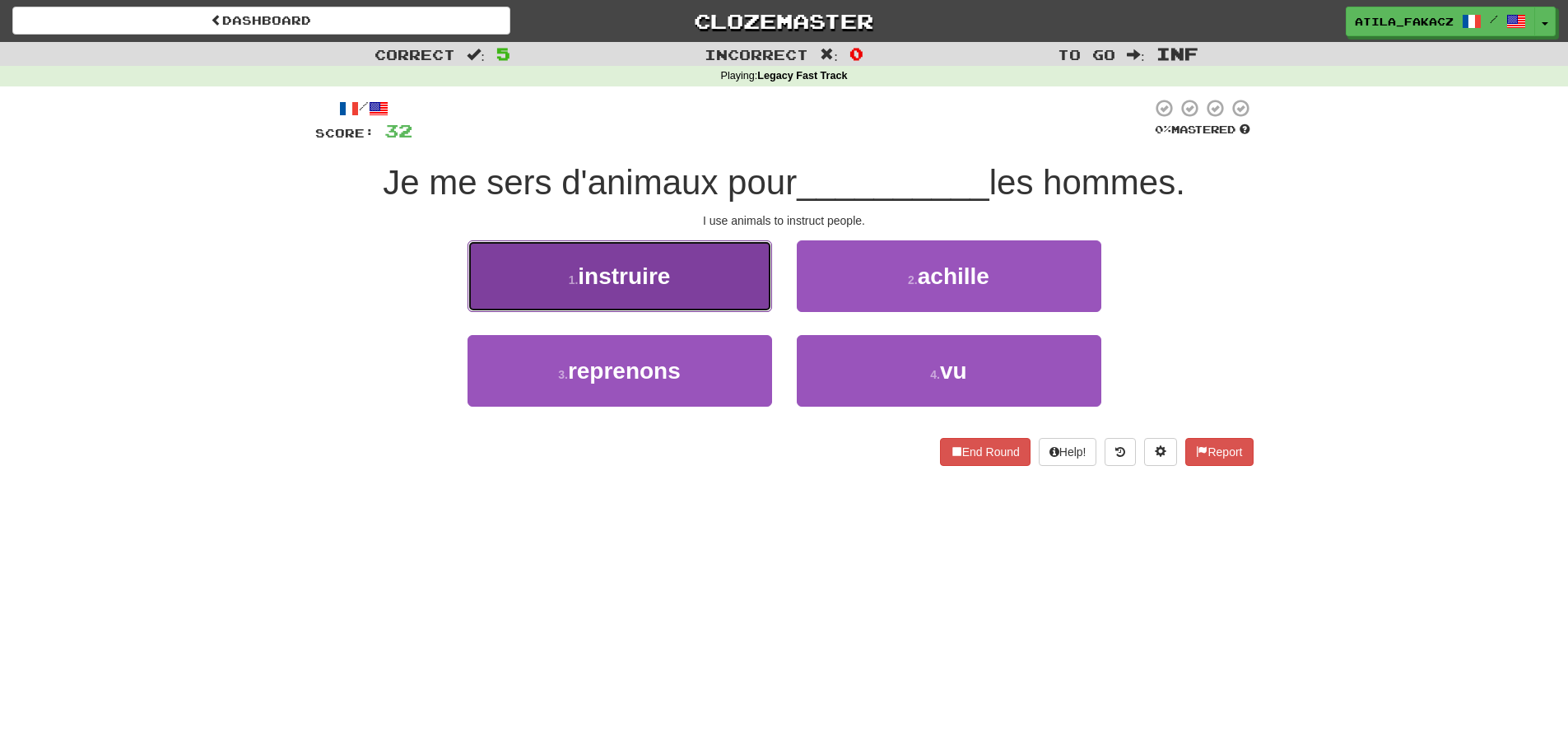
click at [719, 282] on button "1 . instruire" at bounding box center [620, 276] width 304 height 71
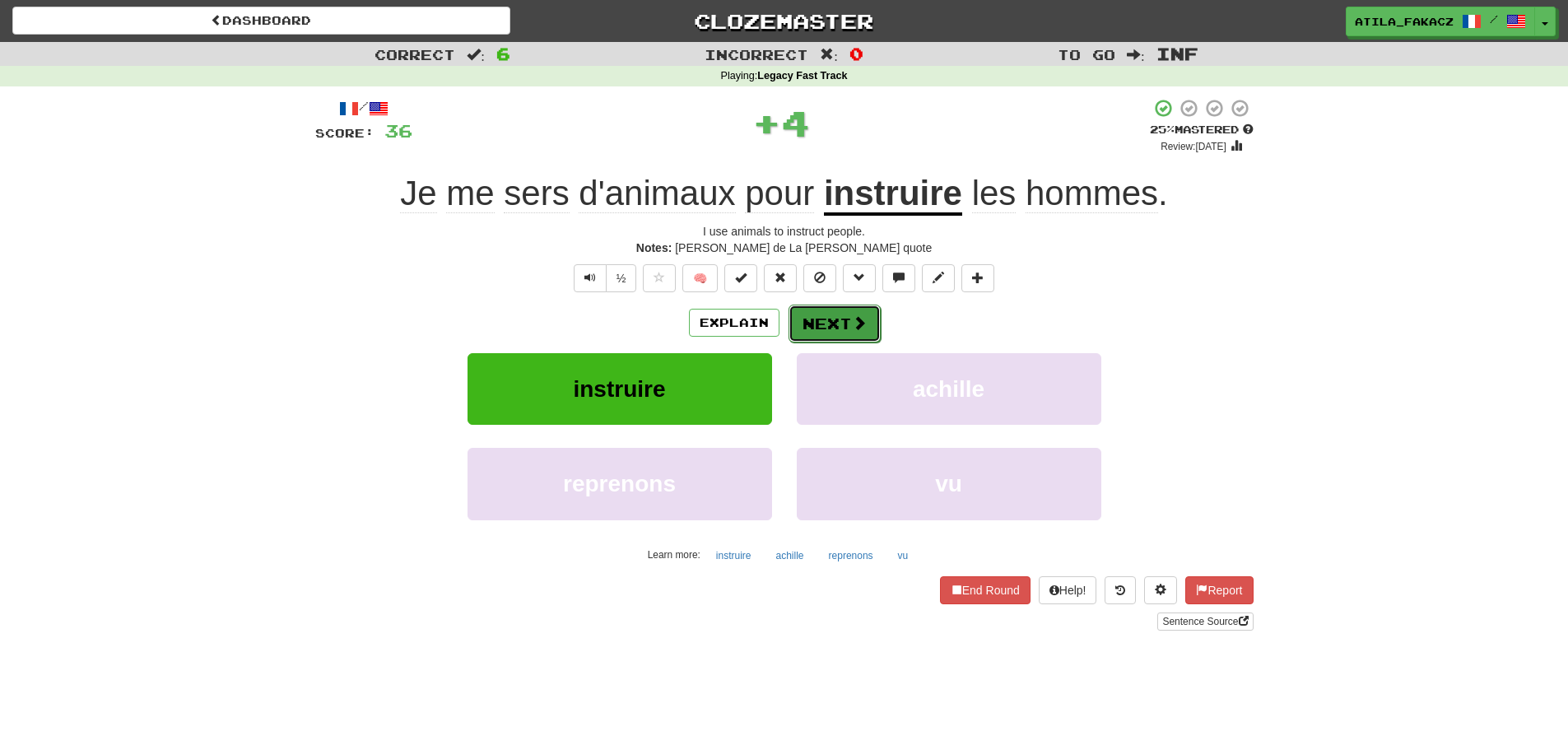
click at [829, 319] on button "Next" at bounding box center [834, 323] width 92 height 38
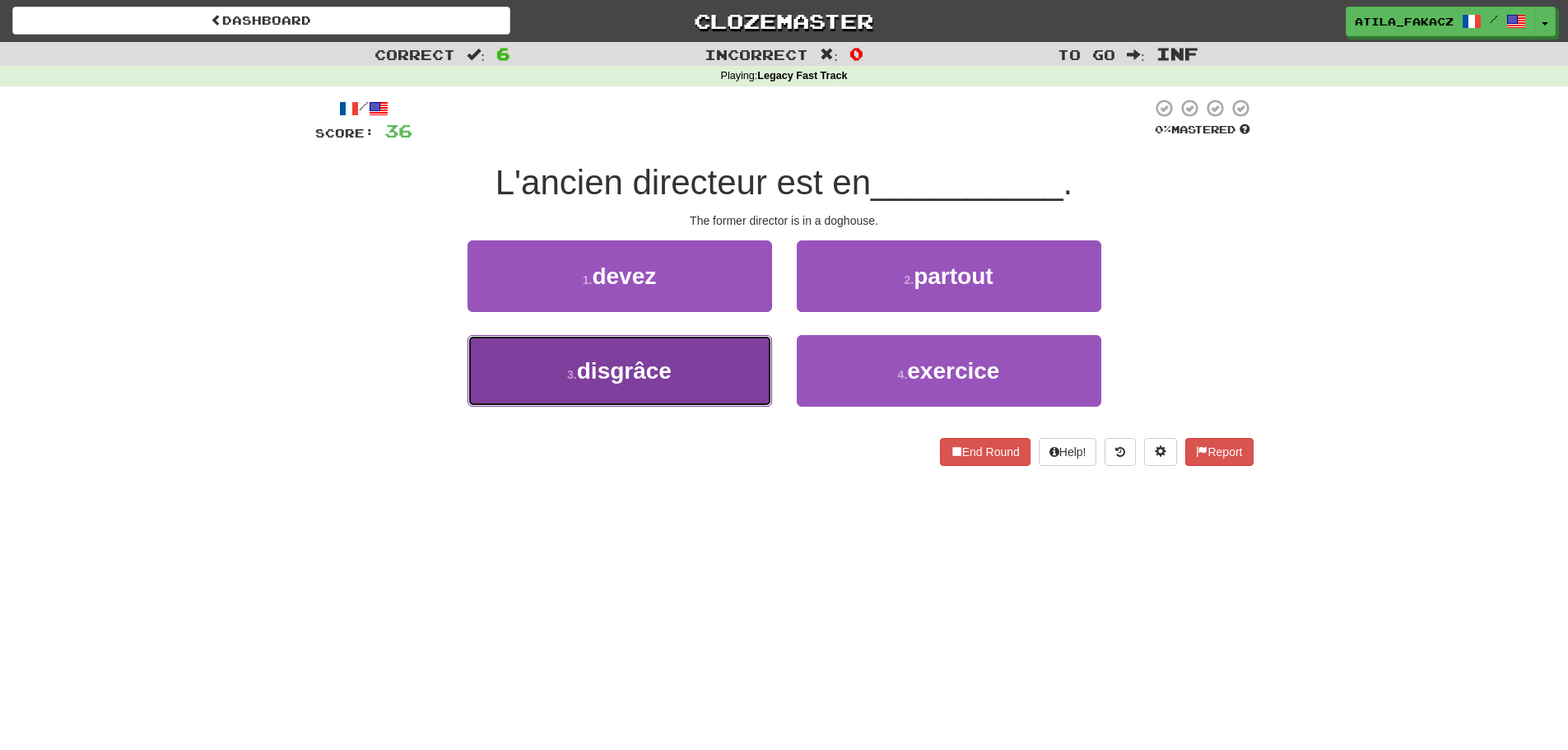
click at [733, 386] on button "3 . disgrâce" at bounding box center [620, 371] width 304 height 71
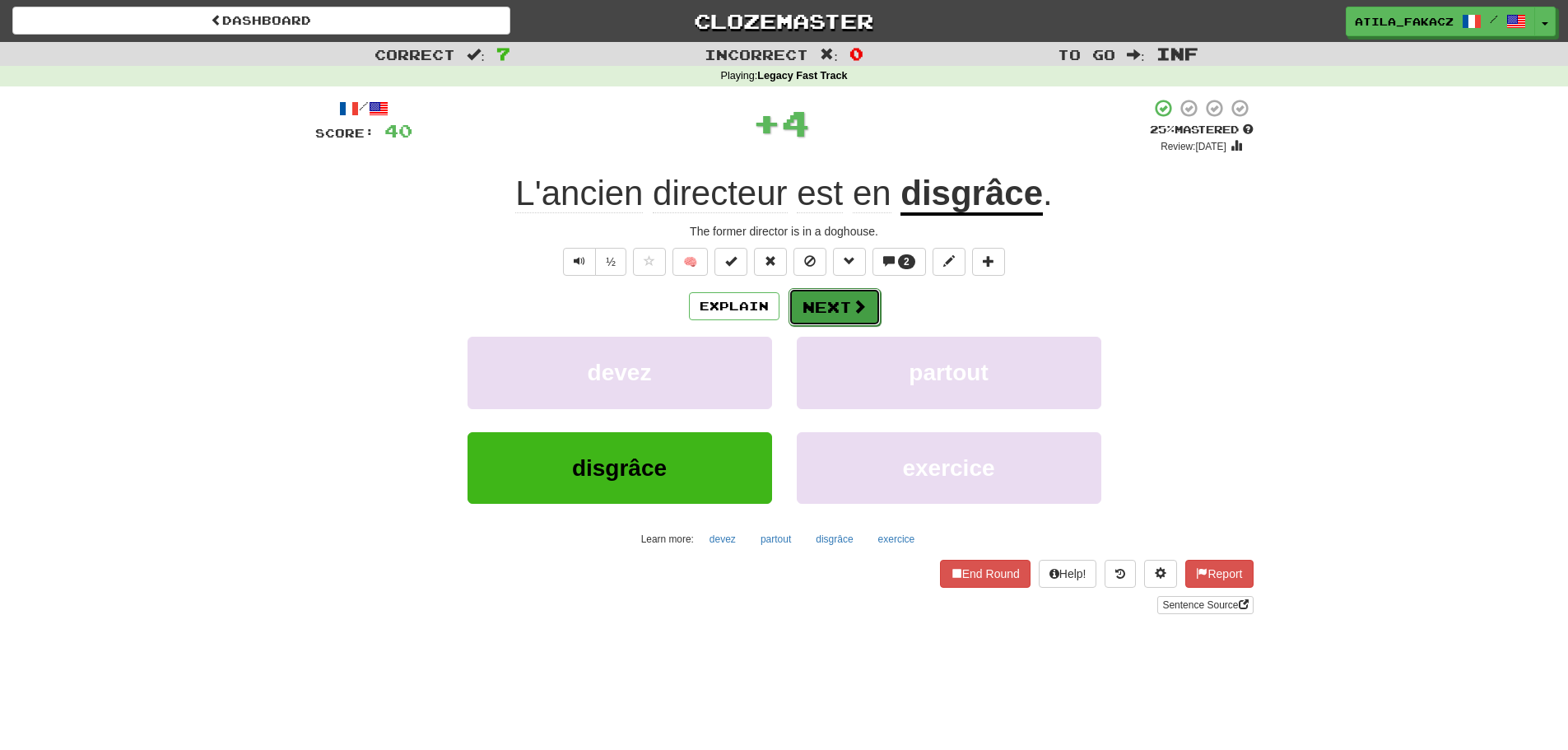
click at [852, 314] on span at bounding box center [859, 305] width 14 height 14
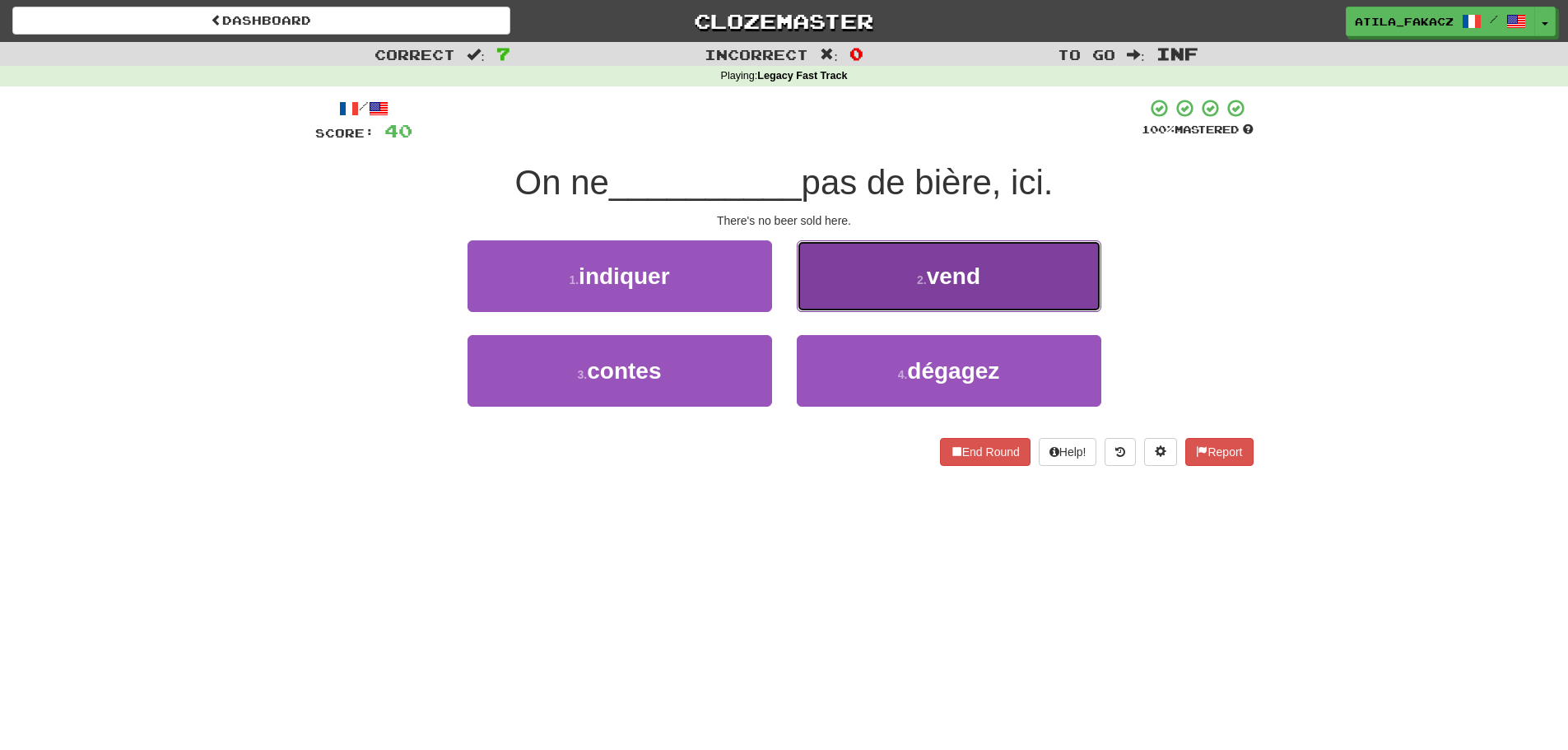
click at [918, 279] on small "2 ." at bounding box center [922, 279] width 10 height 13
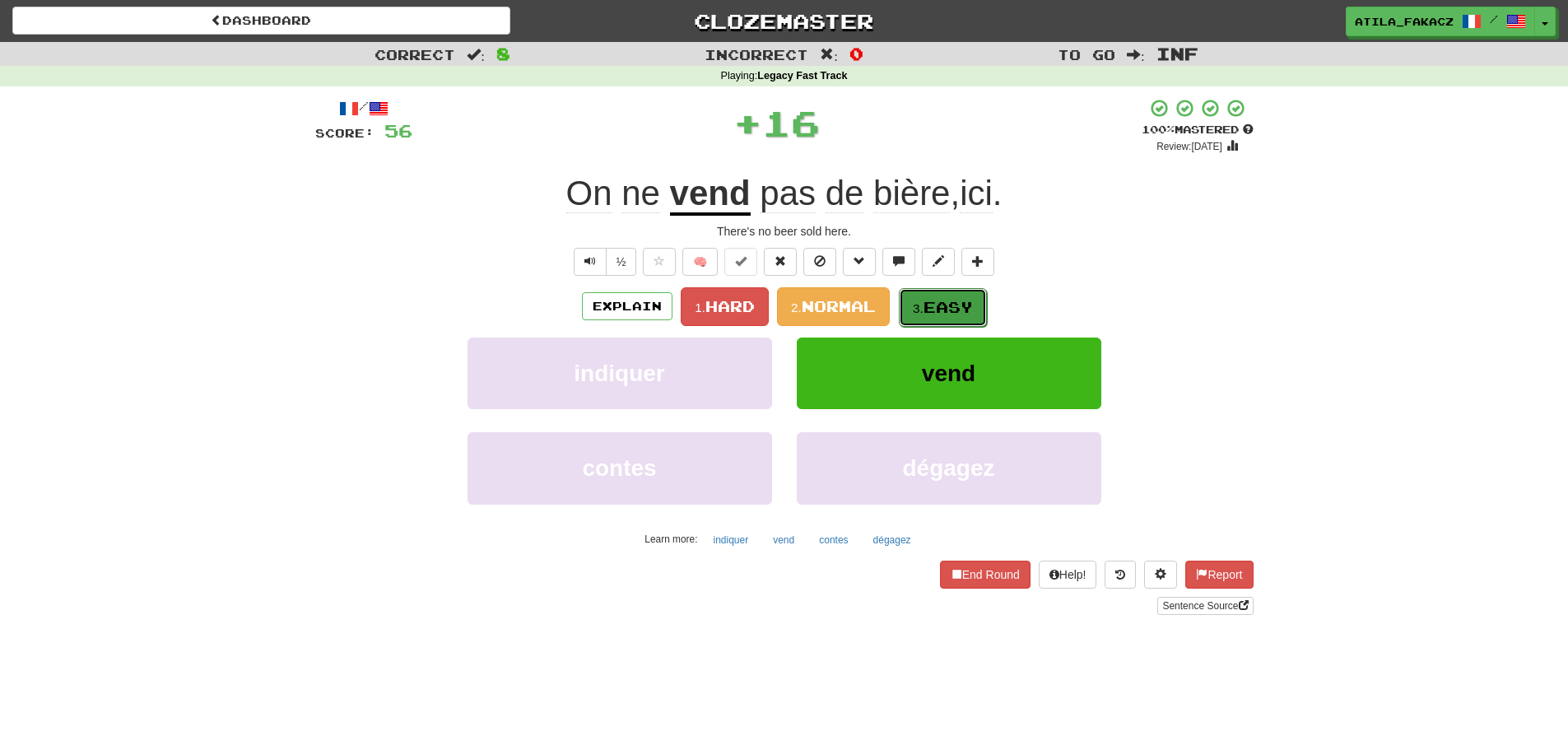
click at [956, 306] on span "Easy" at bounding box center [948, 306] width 49 height 18
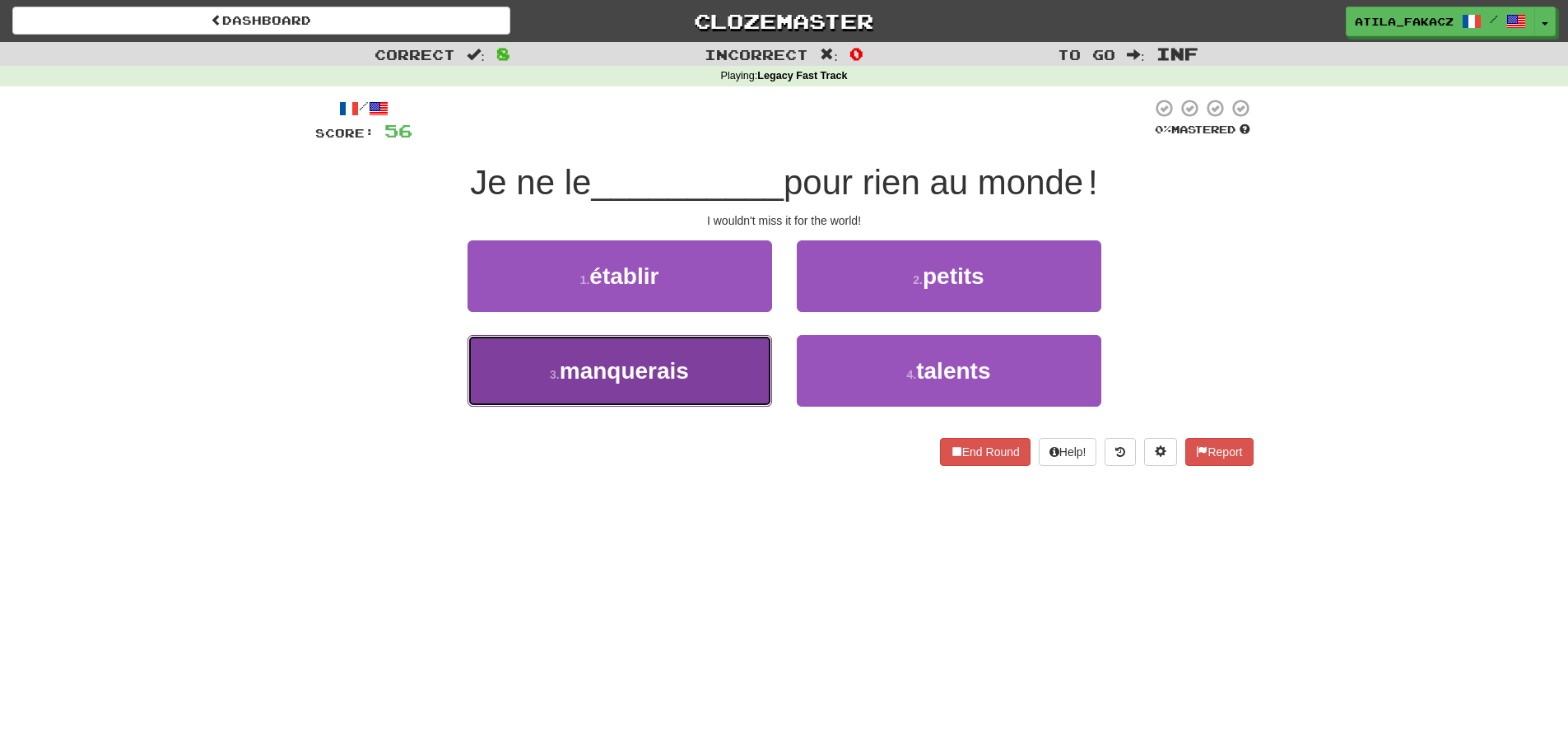
click at [705, 372] on button "3 . manquerais" at bounding box center [620, 371] width 304 height 71
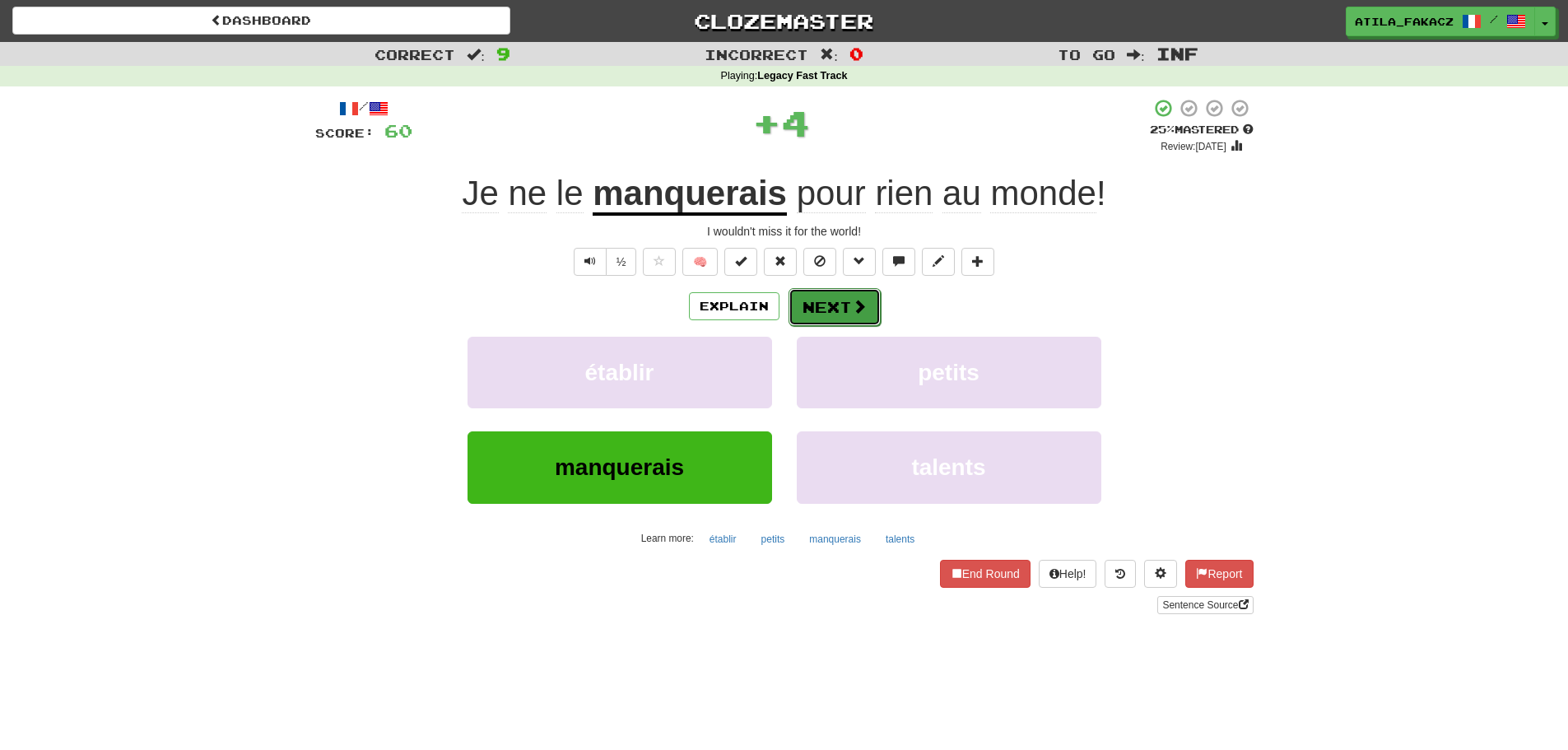
click at [852, 305] on span at bounding box center [859, 305] width 14 height 14
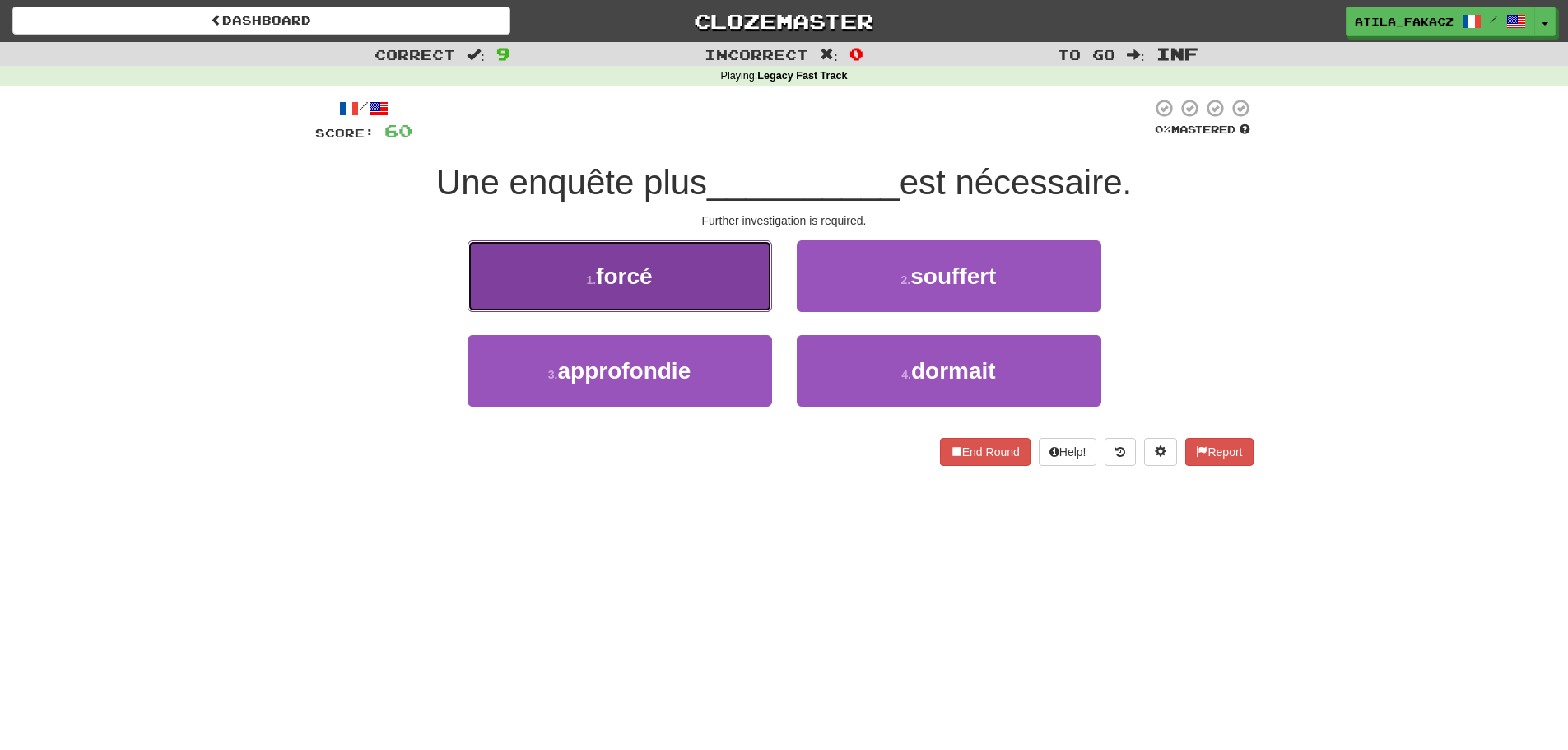
click at [727, 259] on button "1 . forcé" at bounding box center [620, 276] width 304 height 71
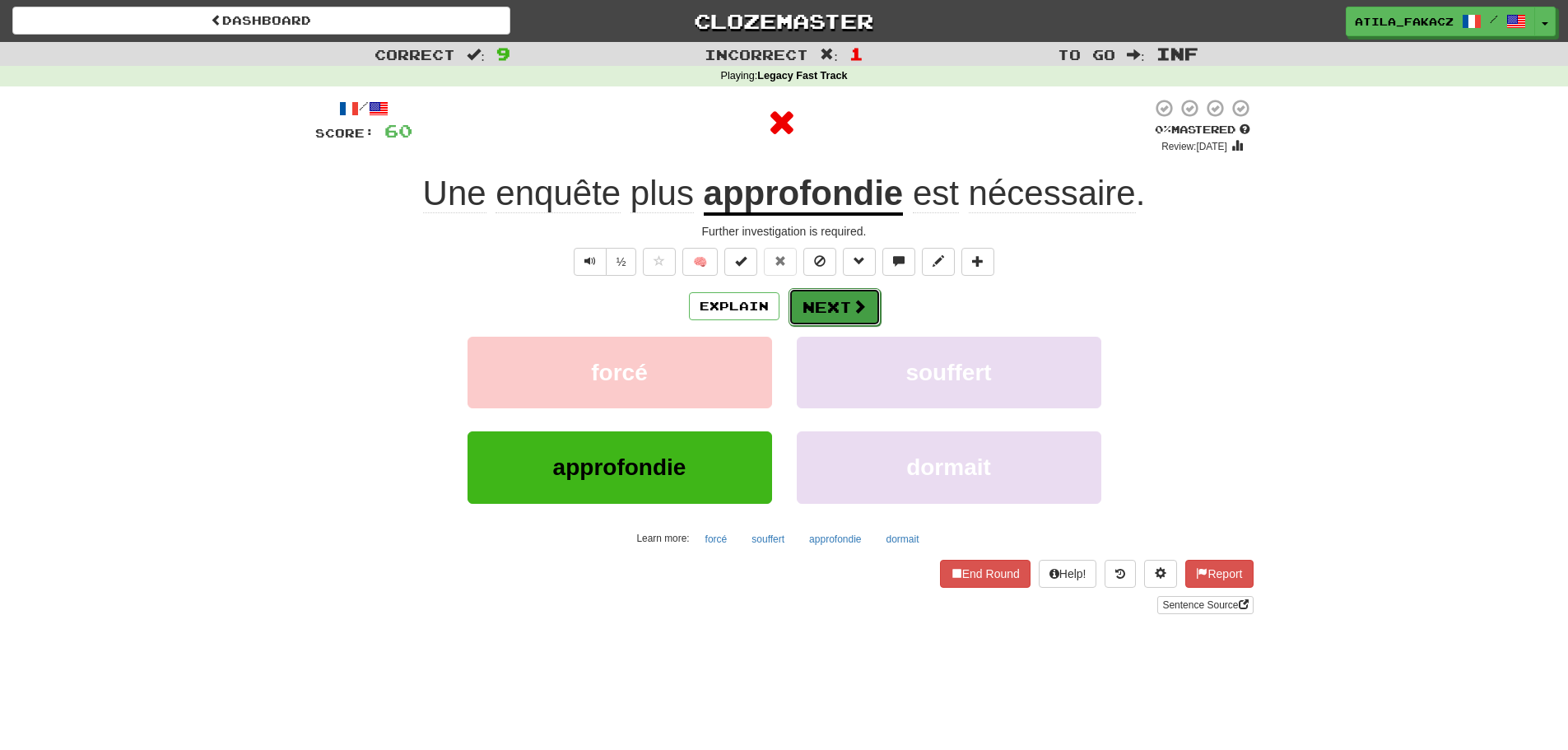
click at [856, 303] on span at bounding box center [859, 305] width 14 height 14
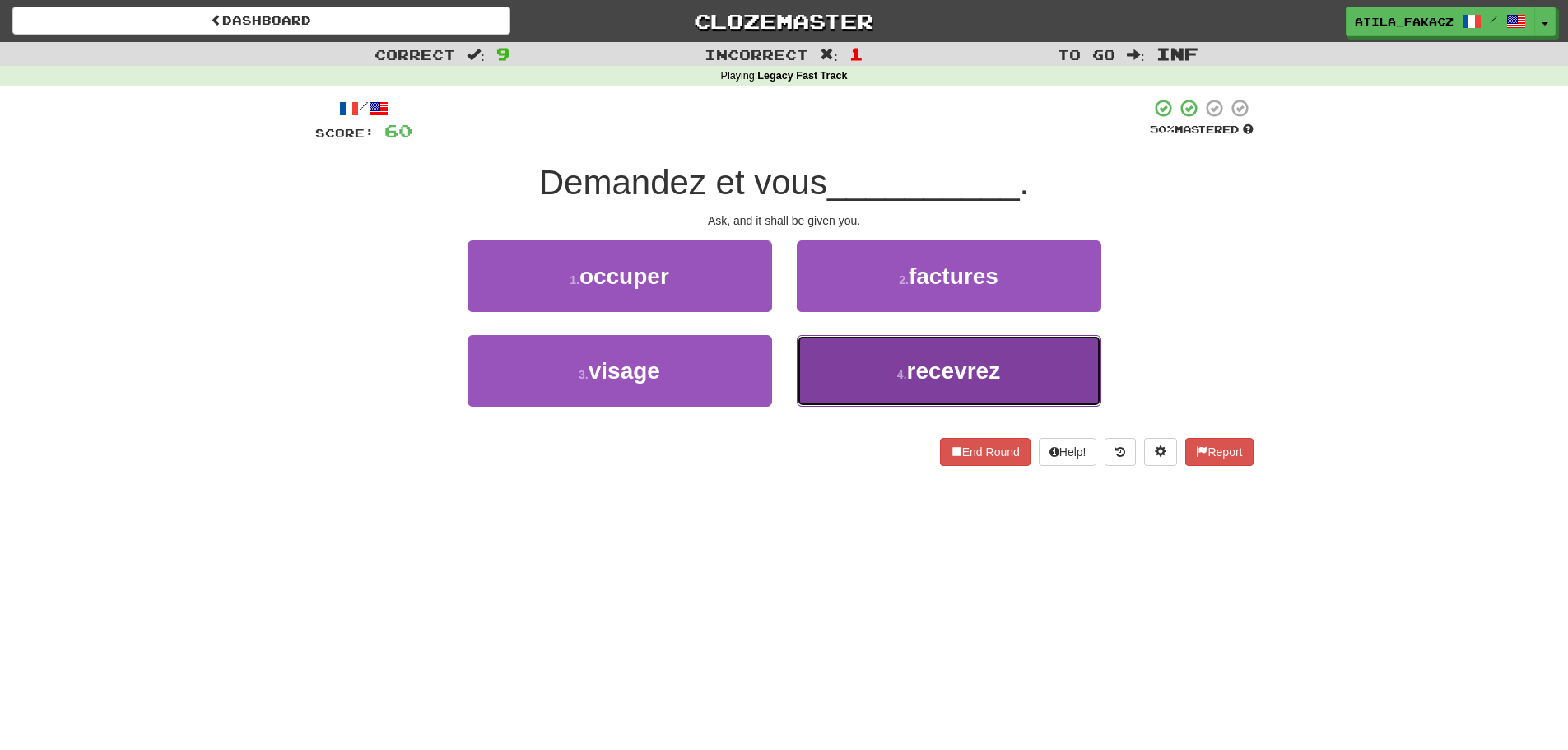
click at [852, 378] on button "4 . recevrez" at bounding box center [949, 371] width 304 height 71
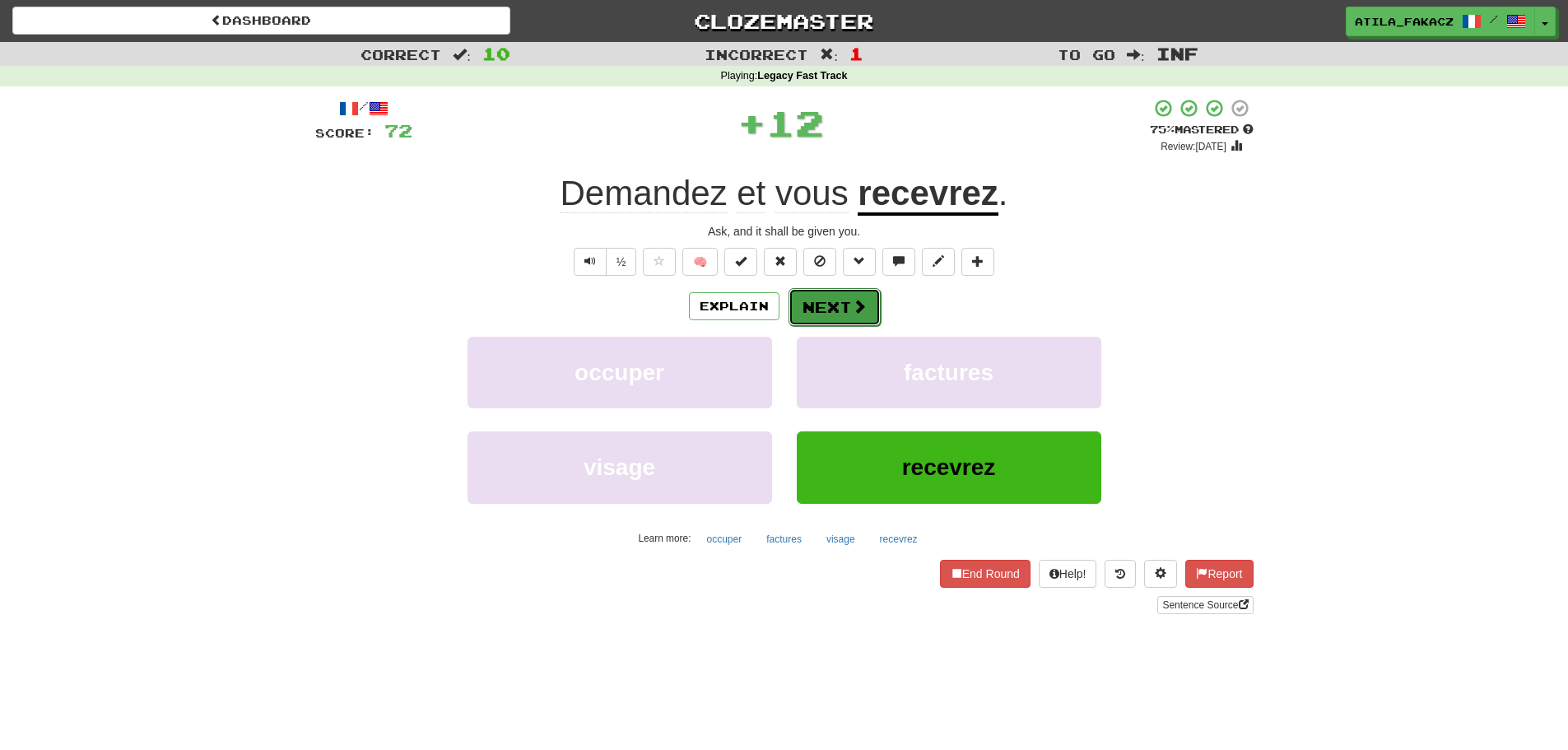
click at [846, 308] on button "Next" at bounding box center [834, 307] width 92 height 38
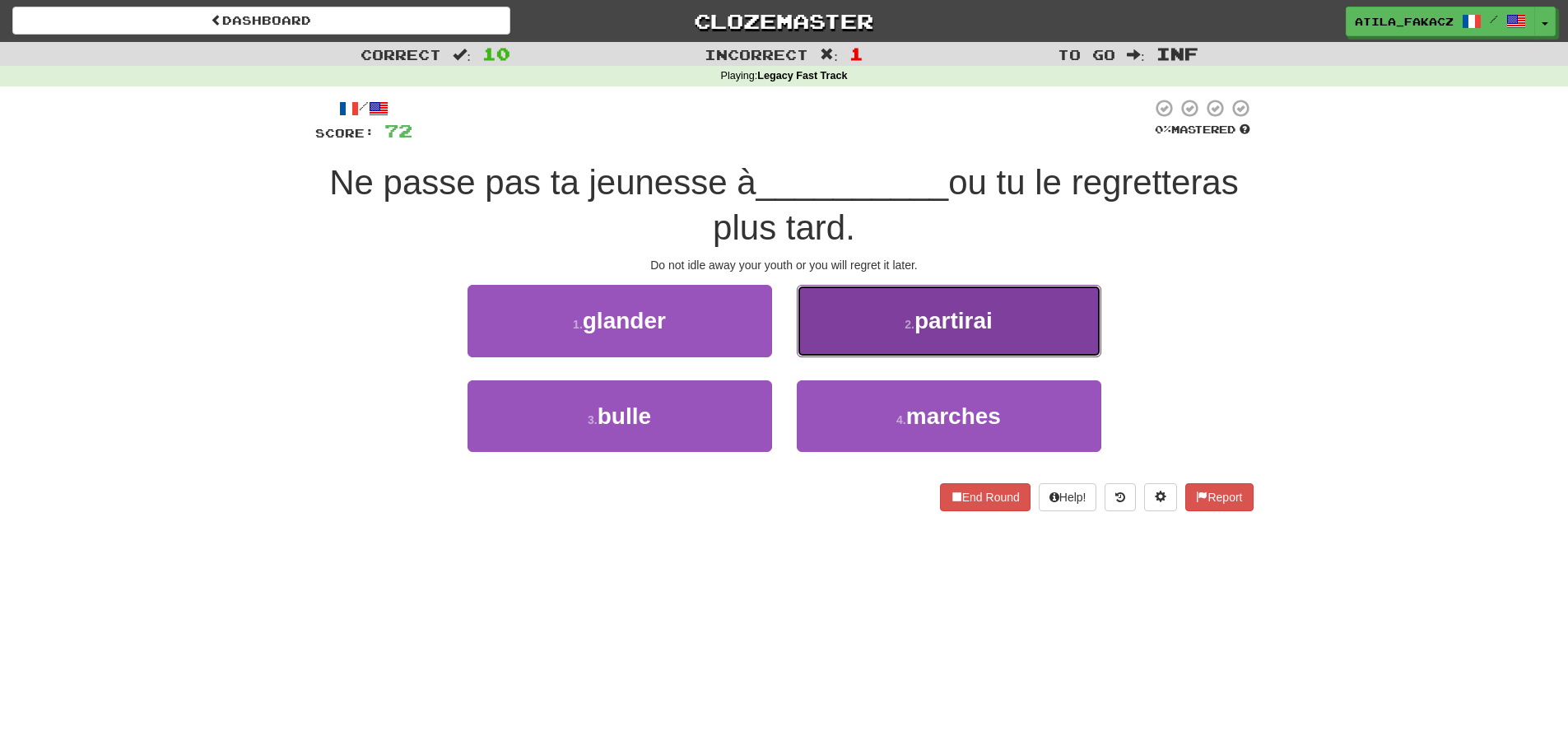
click at [838, 327] on button "2 . partirai" at bounding box center [949, 321] width 304 height 71
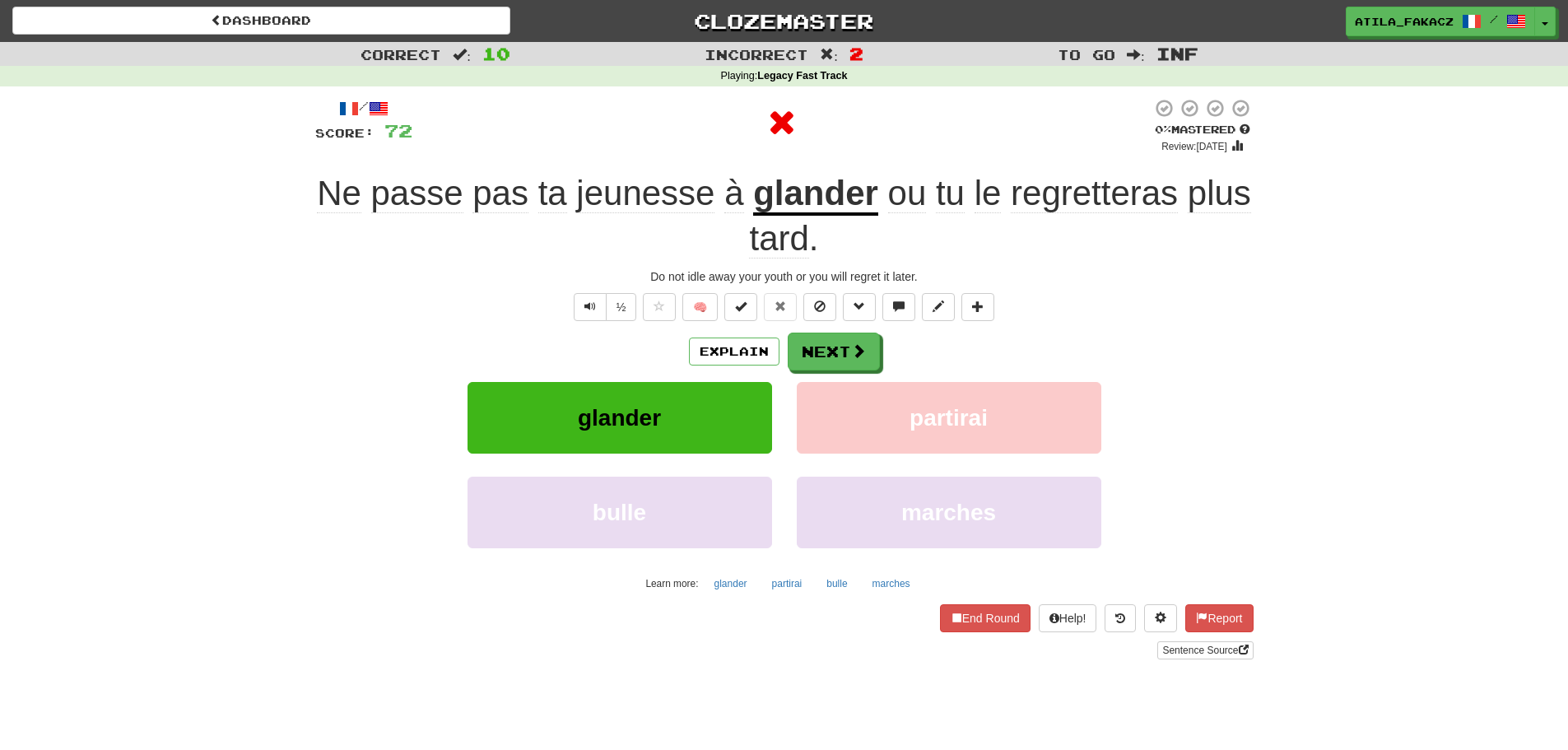
click at [829, 203] on u "glander" at bounding box center [815, 194] width 125 height 42
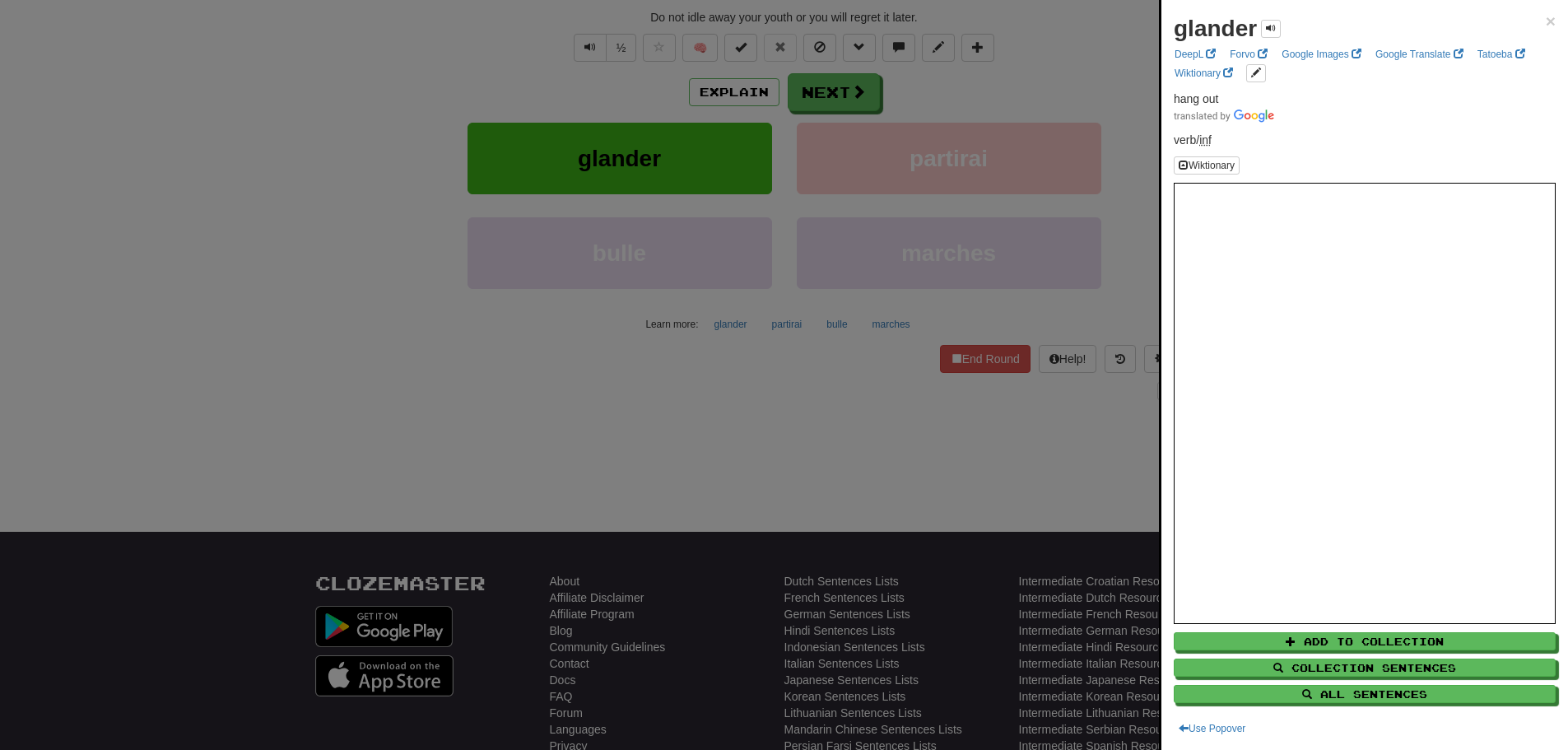
scroll to position [329, 0]
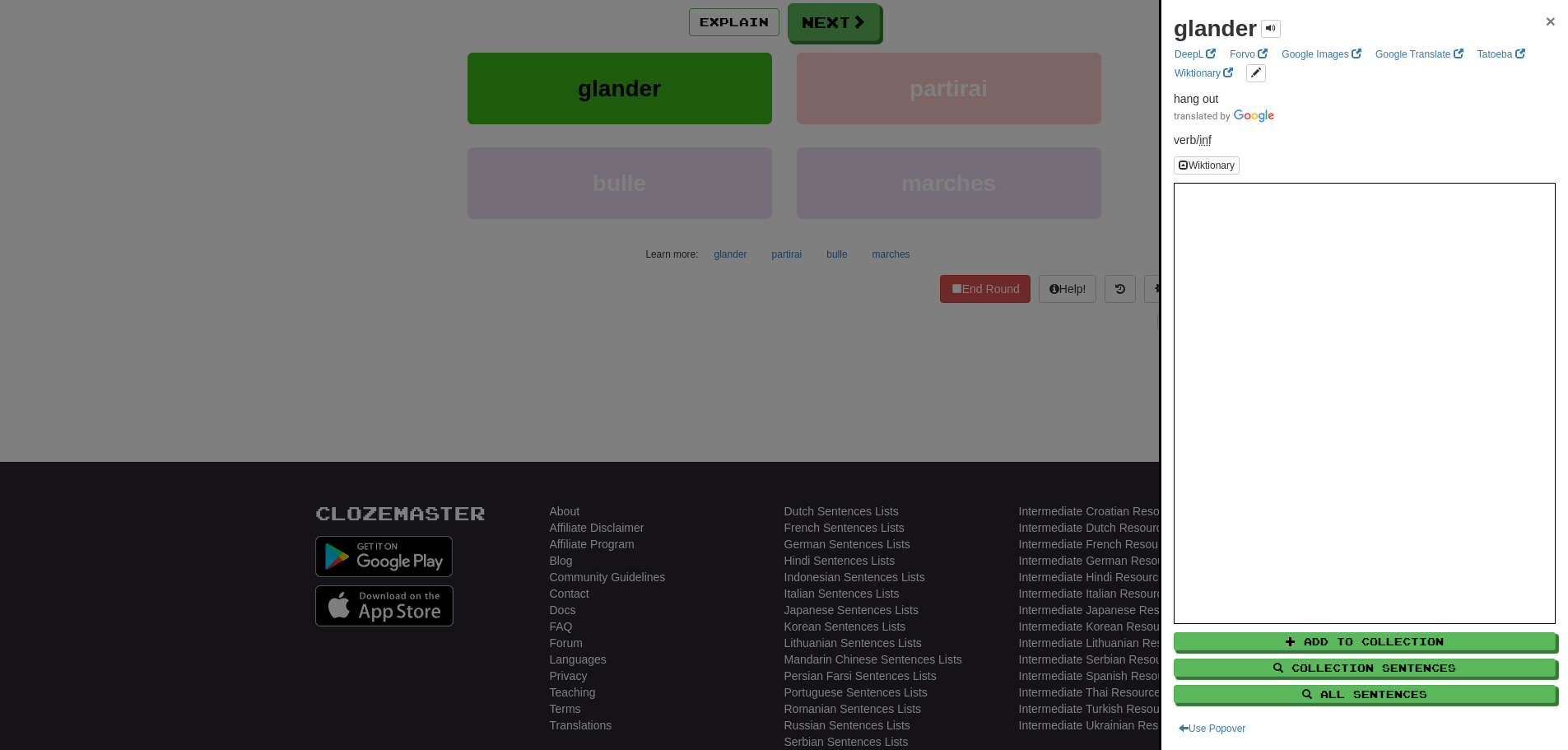
click at [1546, 22] on span "×" at bounding box center [1551, 21] width 10 height 19
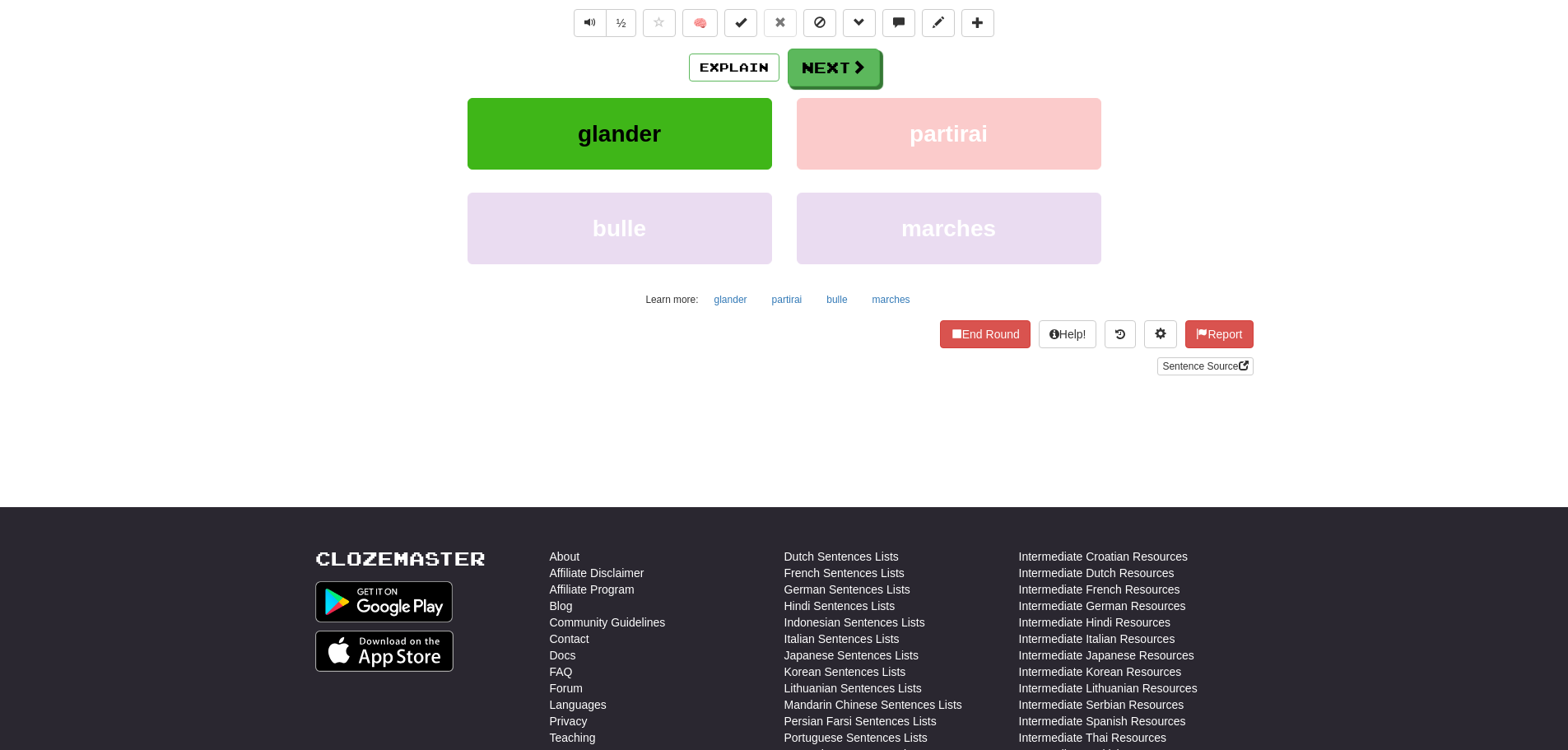
scroll to position [0, 0]
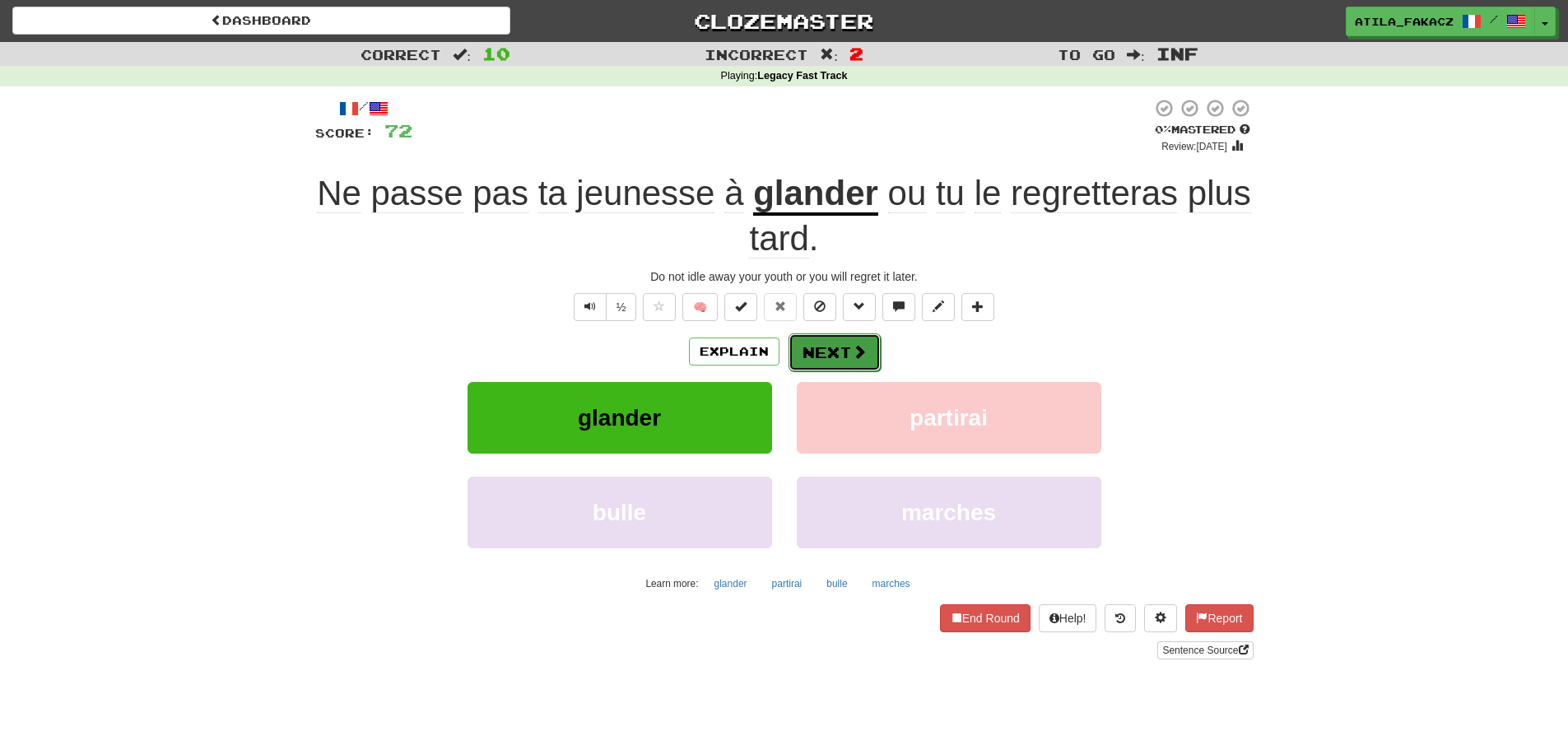
click at [835, 345] on button "Next" at bounding box center [834, 352] width 92 height 38
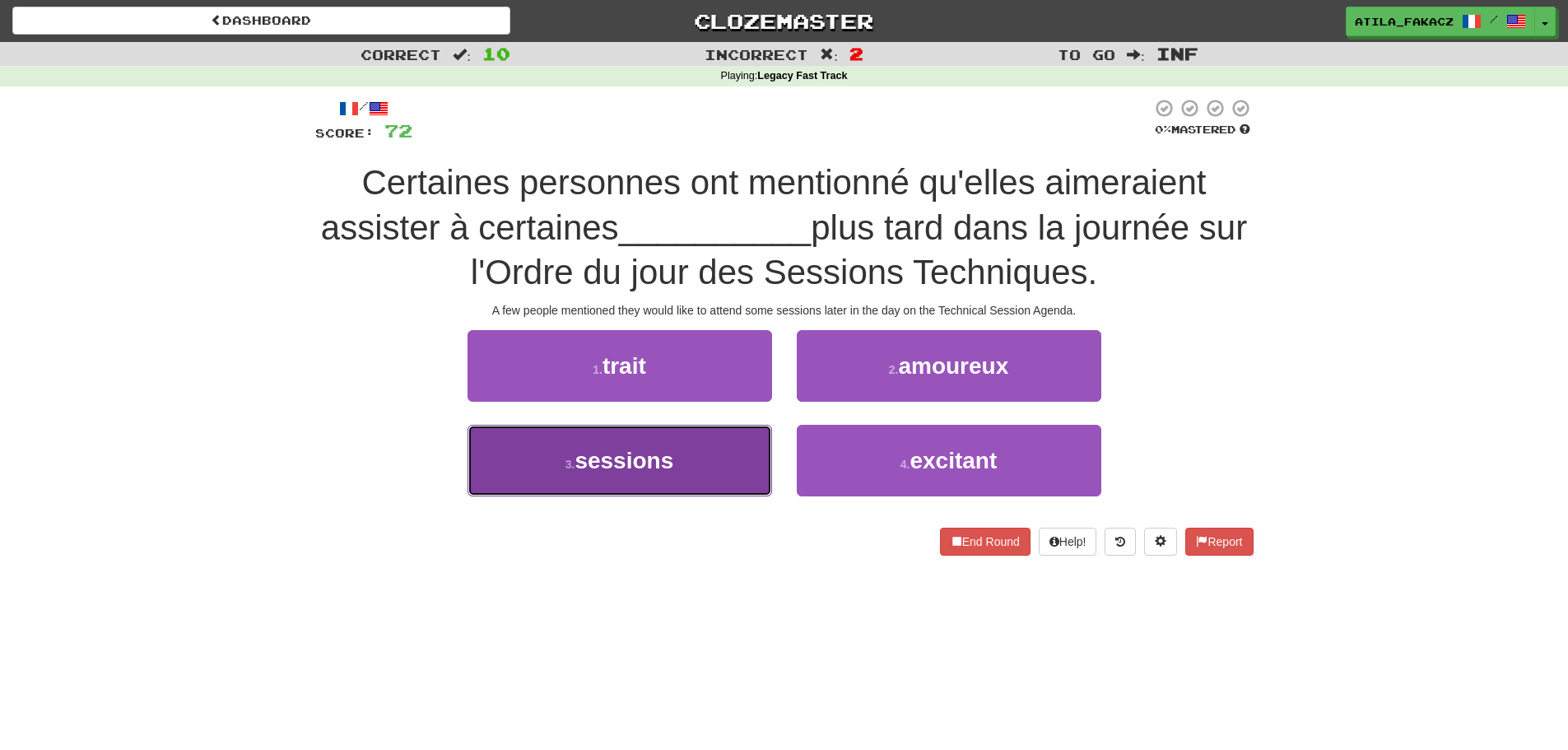
click at [662, 450] on span "sessions" at bounding box center [624, 461] width 99 height 26
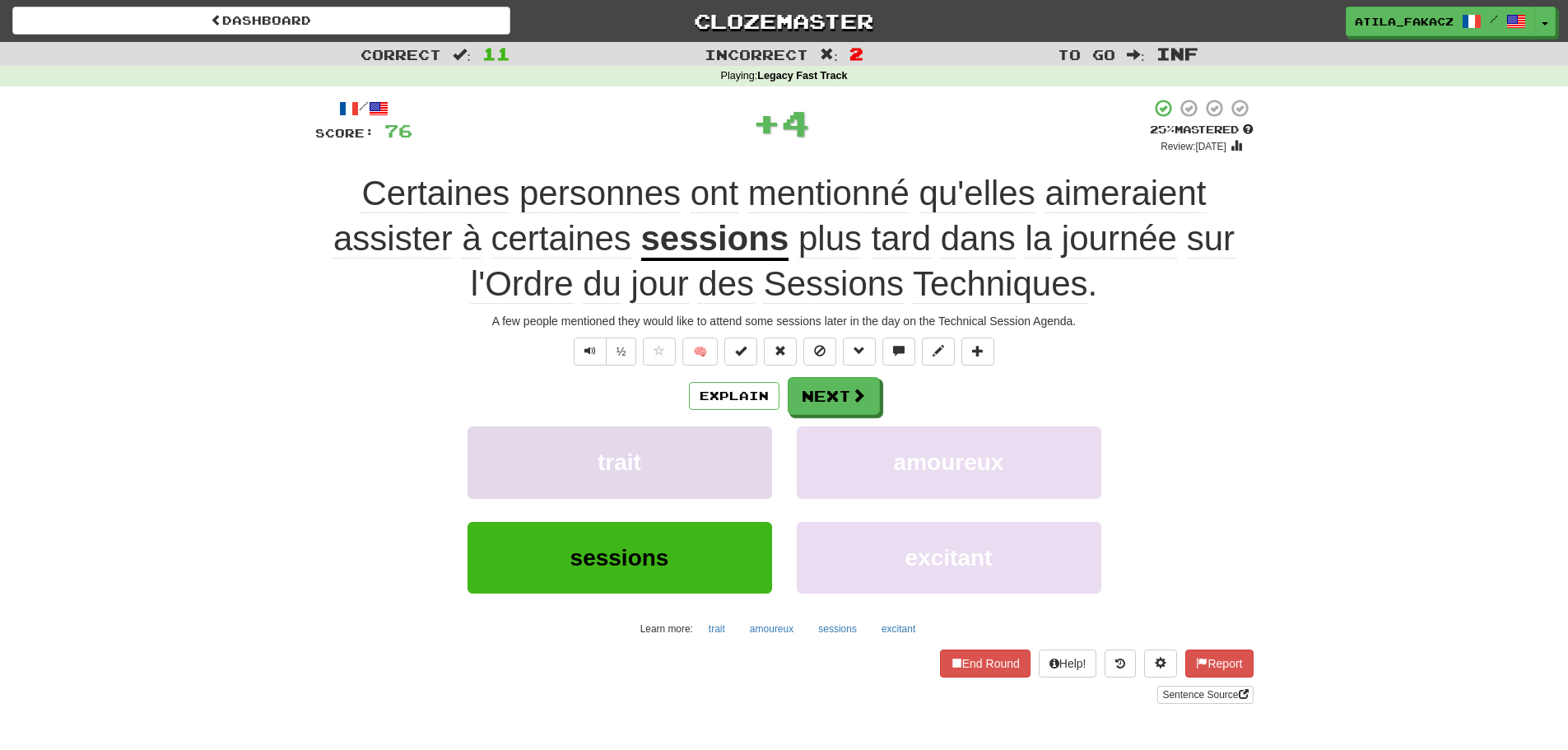
click at [879, 380] on div "Explain Next" at bounding box center [784, 395] width 938 height 38
click at [853, 391] on span at bounding box center [859, 395] width 14 height 14
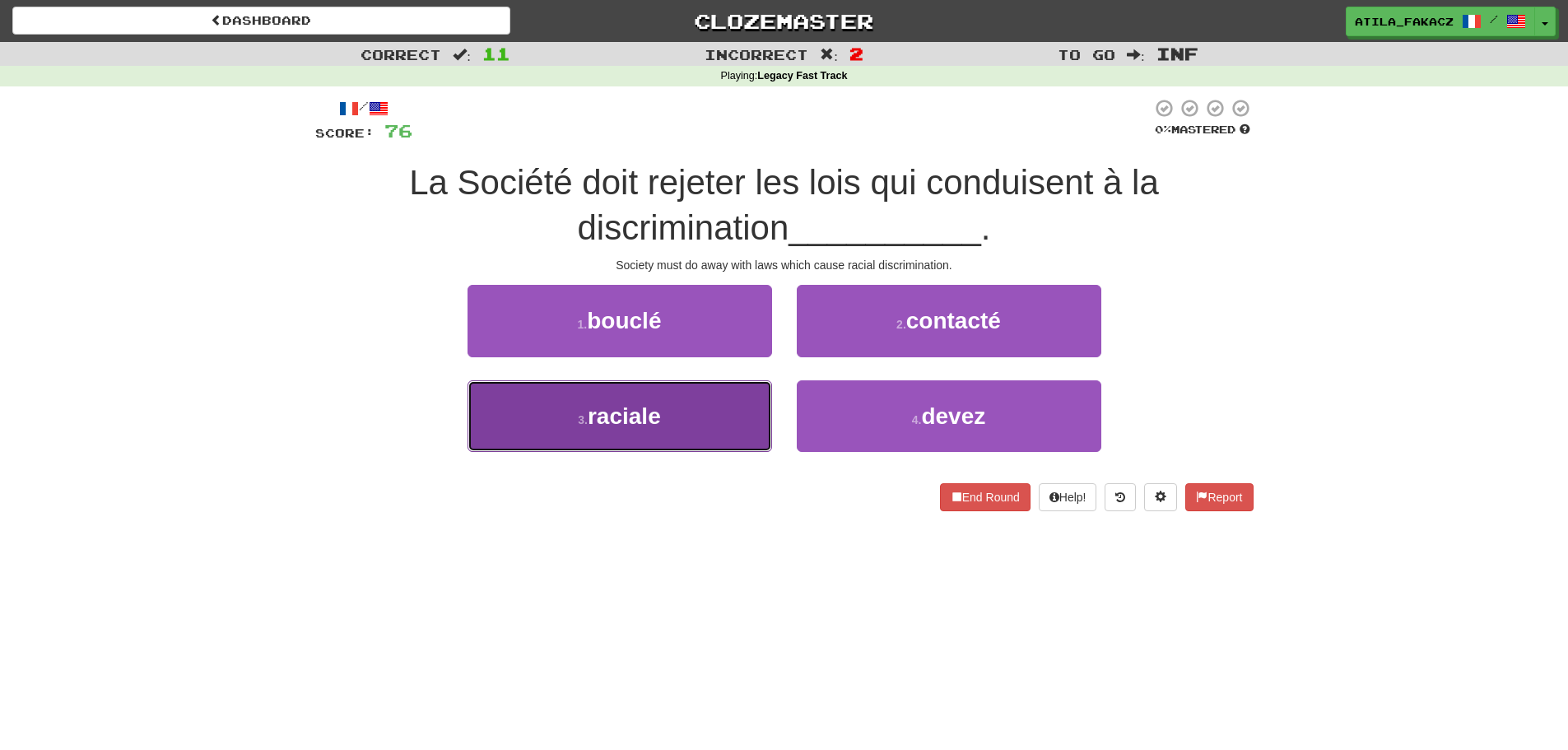
click at [694, 411] on button "3 . raciale" at bounding box center [620, 416] width 304 height 71
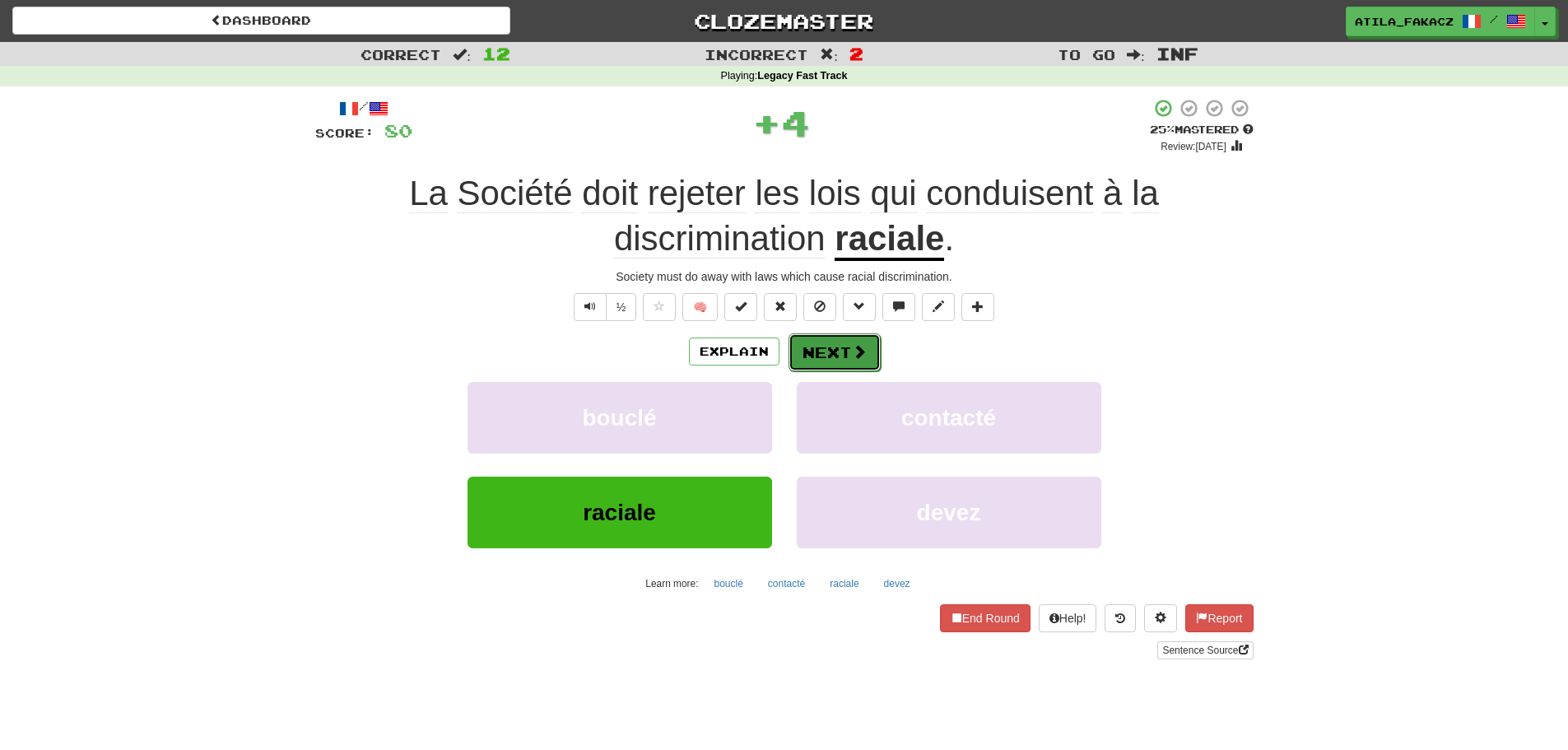
click at [847, 355] on button "Next" at bounding box center [834, 352] width 92 height 38
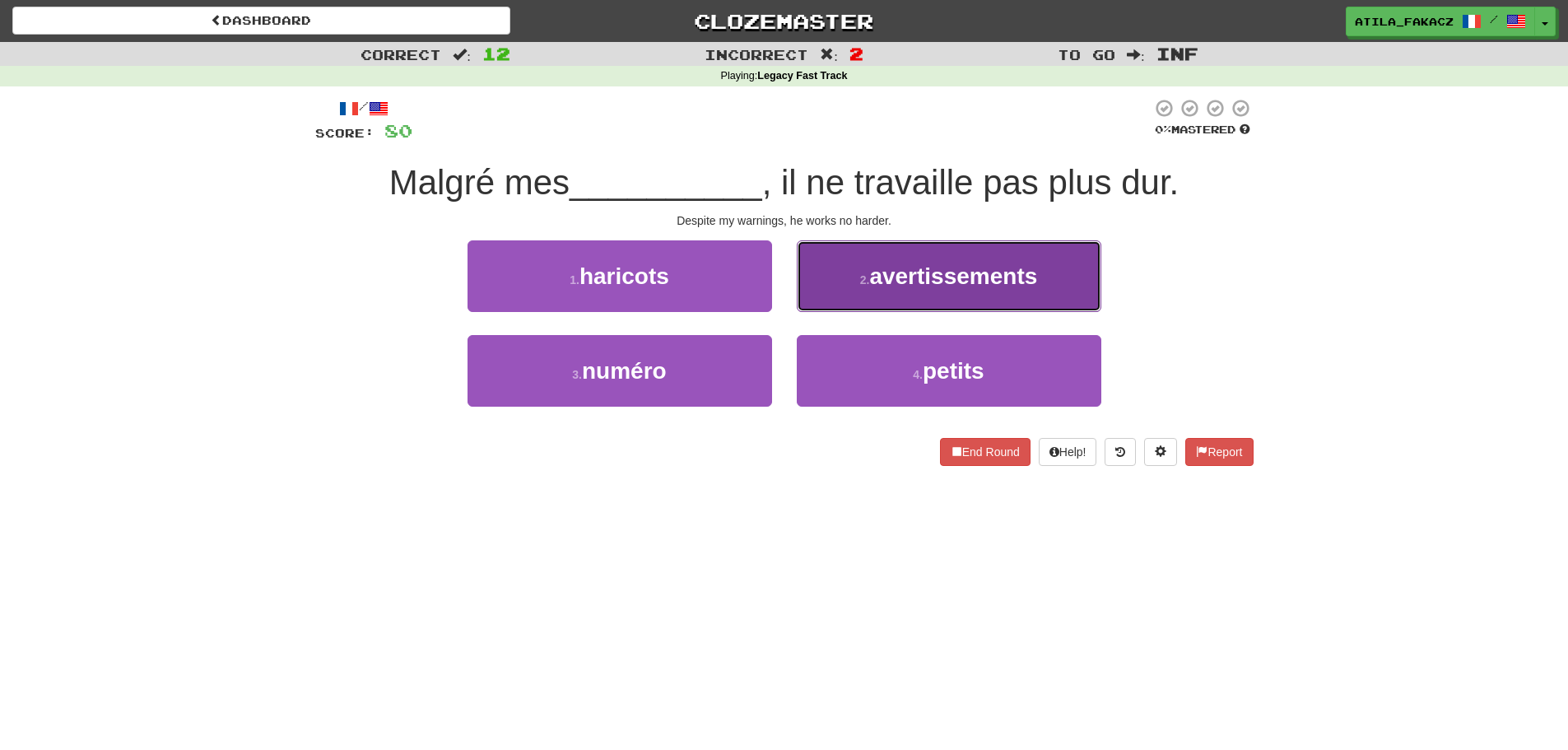
click at [847, 292] on button "2 . avertissements" at bounding box center [949, 276] width 304 height 71
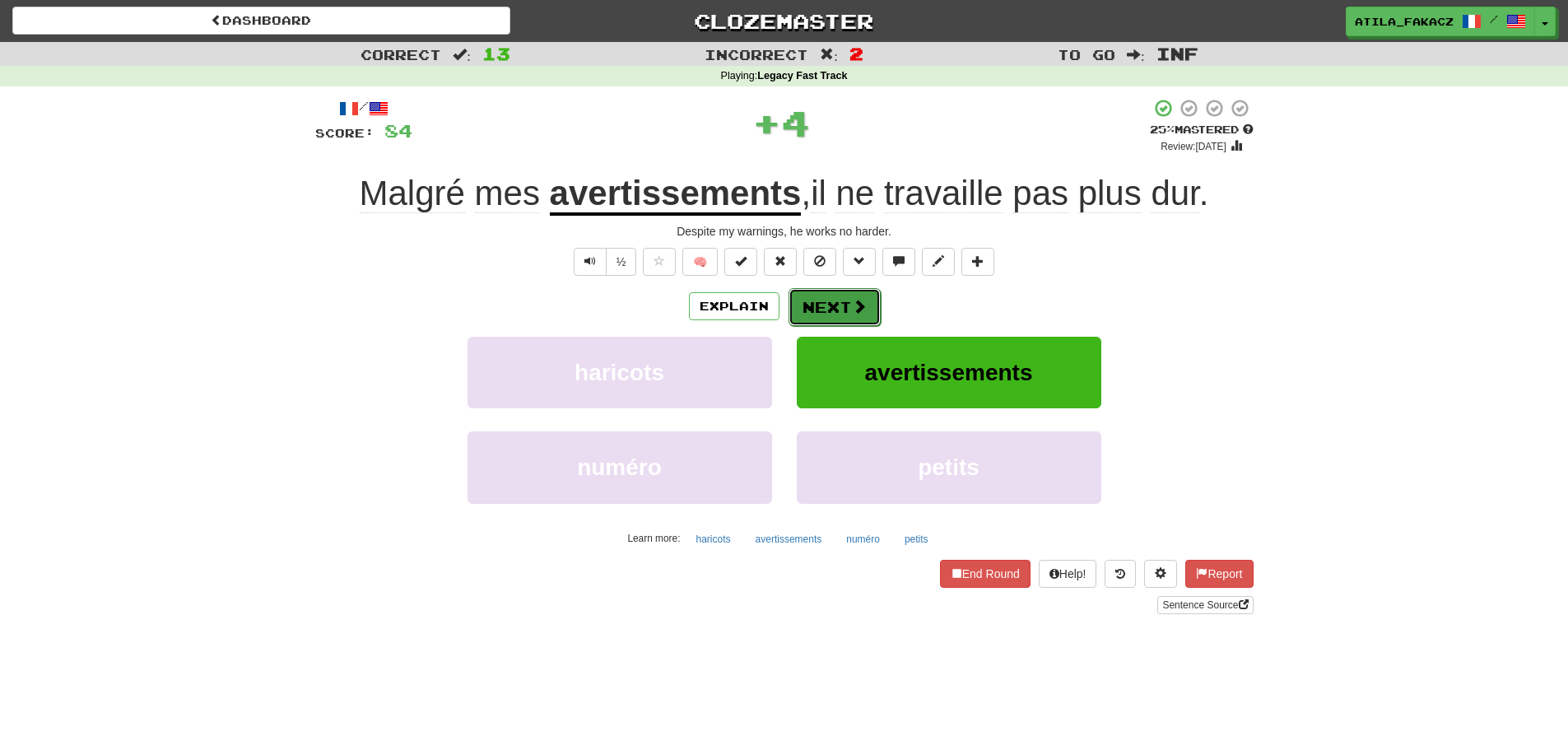
click at [846, 295] on button "Next" at bounding box center [834, 307] width 92 height 38
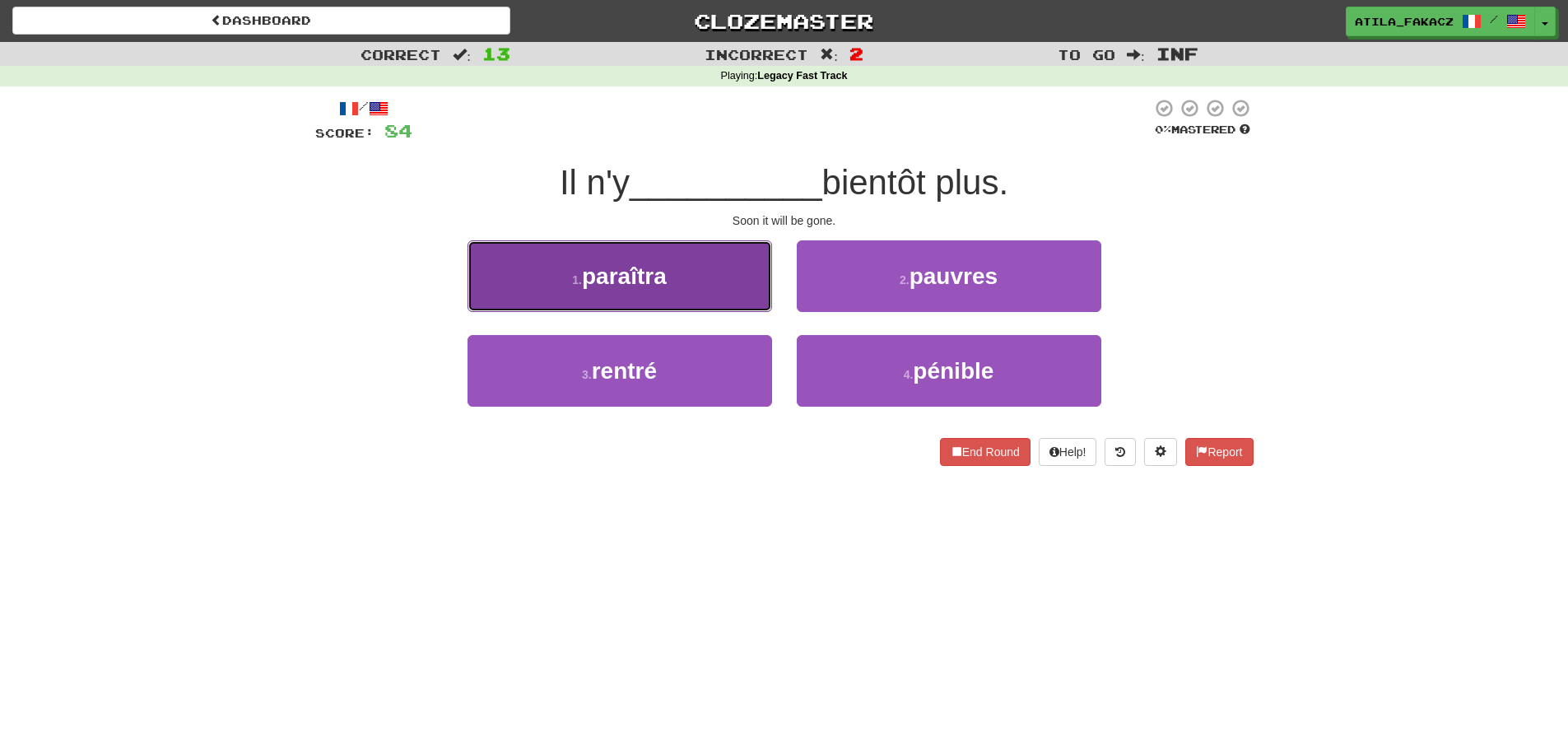
click at [698, 293] on button "1 . paraîtra" at bounding box center [620, 276] width 304 height 71
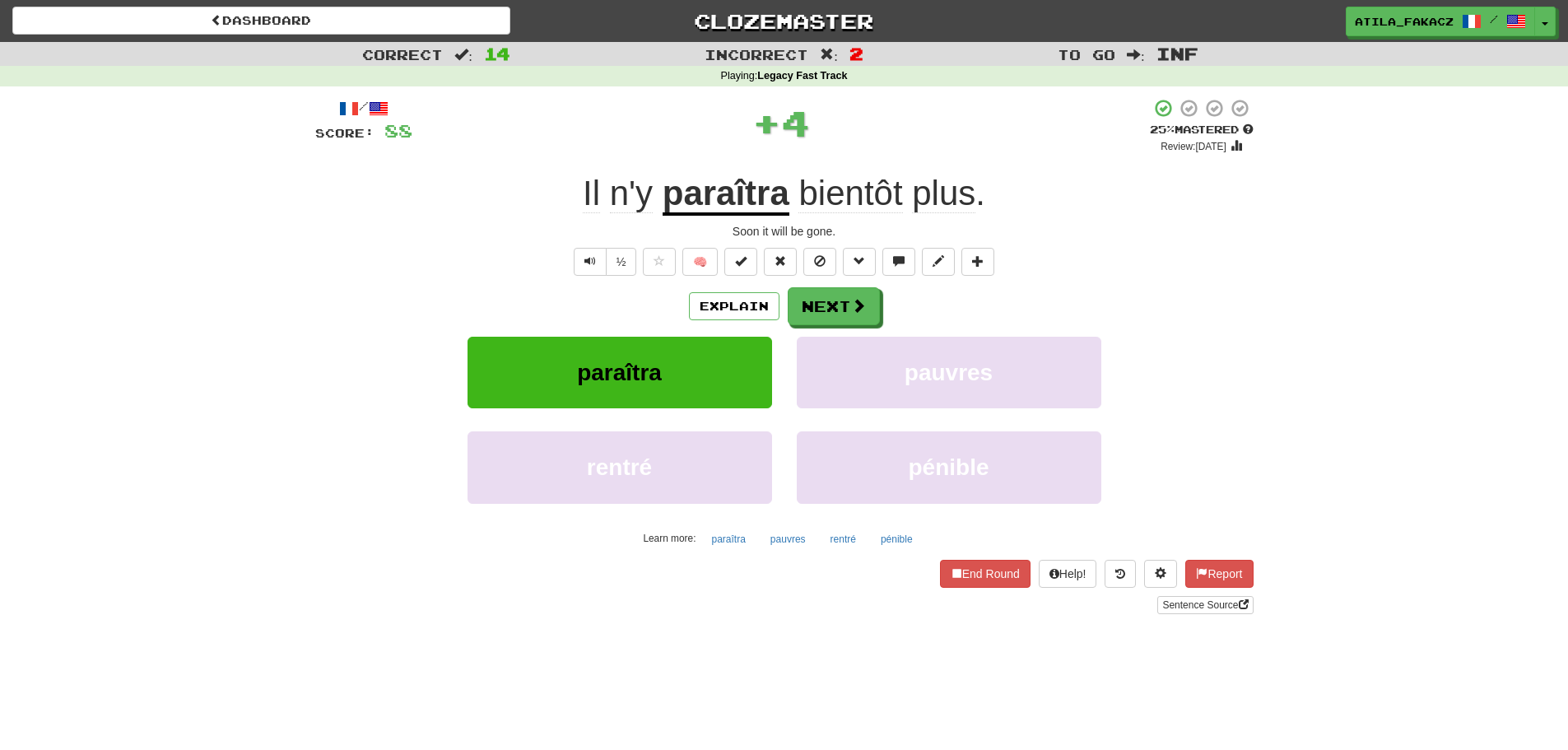
click at [753, 199] on u "paraîtra" at bounding box center [725, 194] width 127 height 42
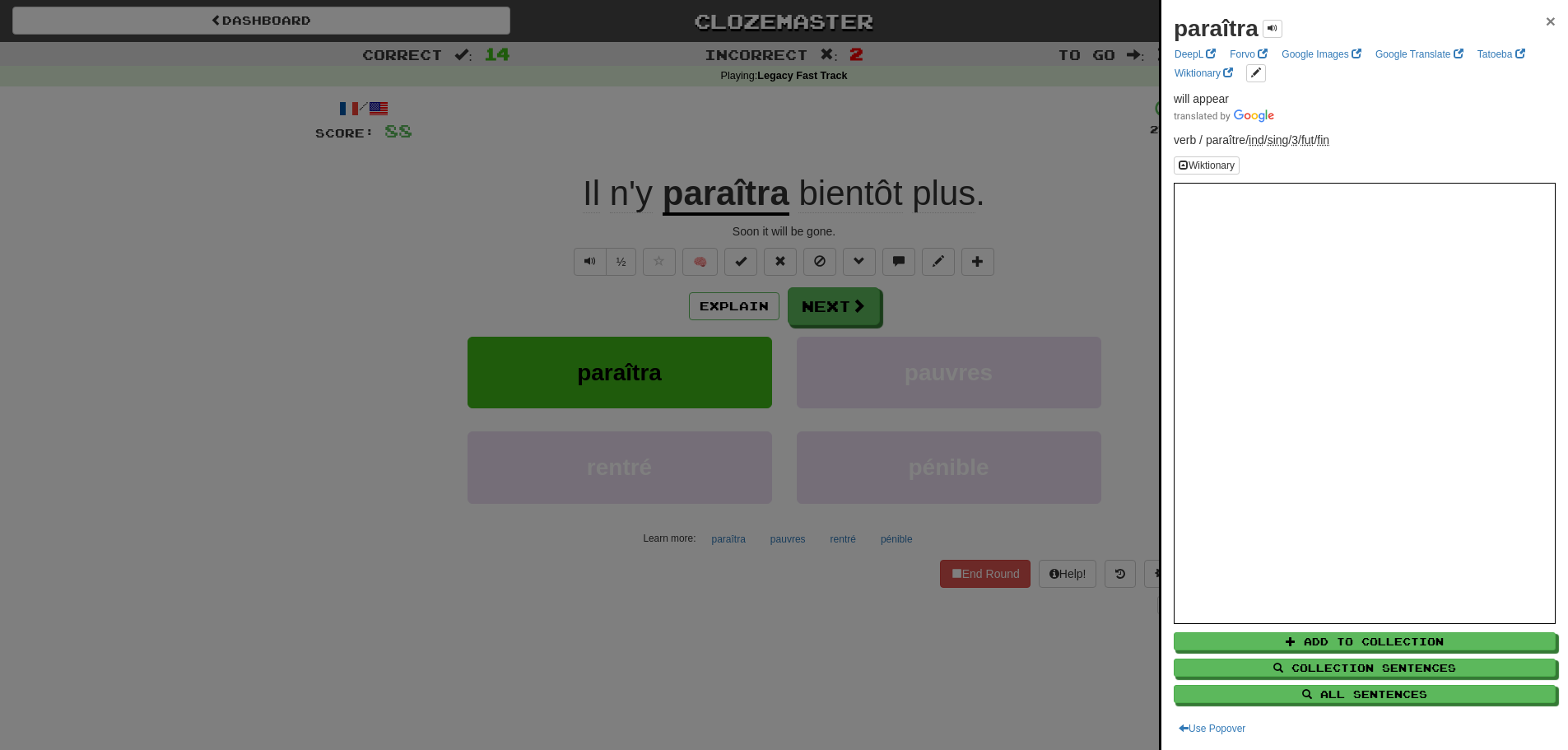
click at [1546, 21] on span "×" at bounding box center [1551, 21] width 10 height 19
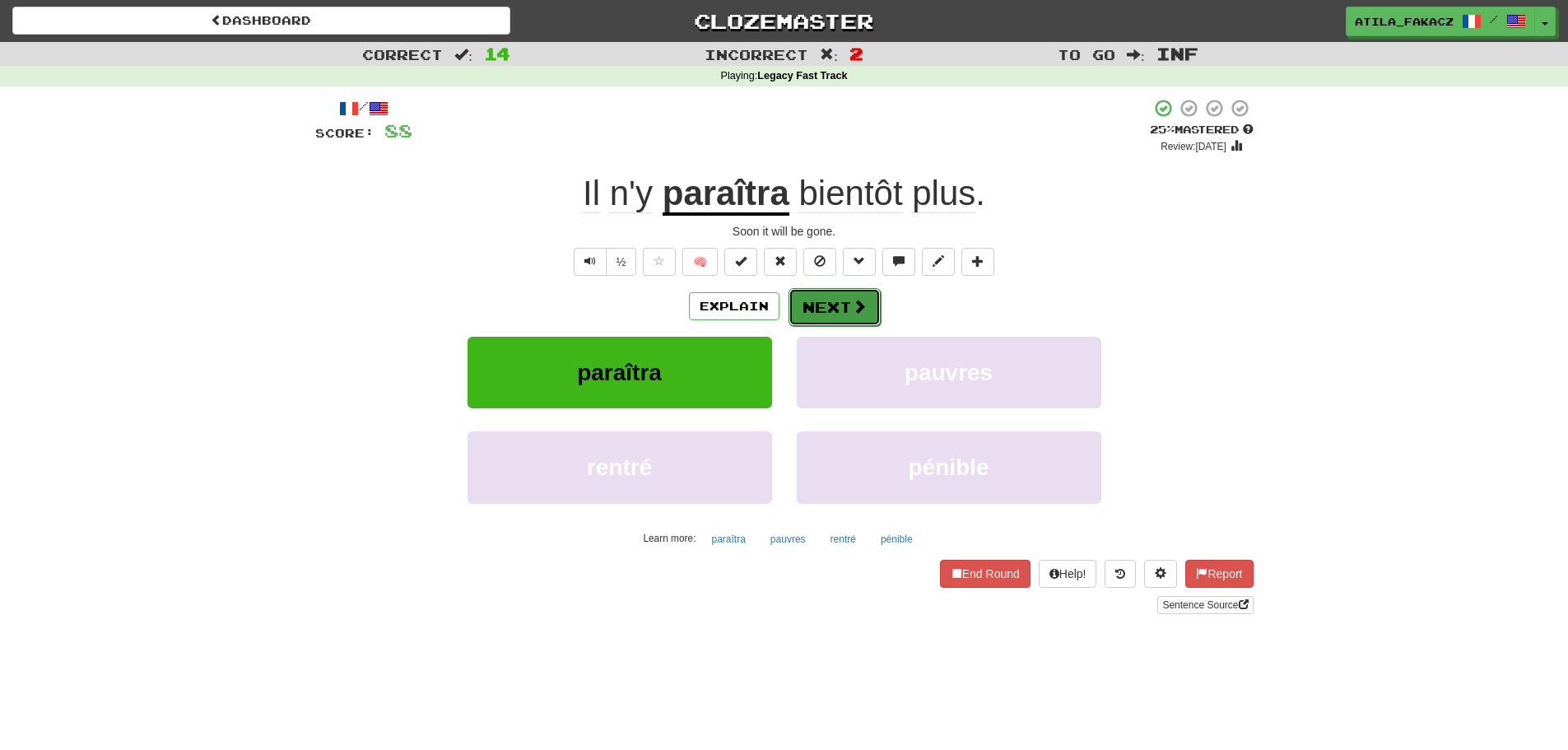
click at [859, 320] on button "Next" at bounding box center [834, 307] width 92 height 38
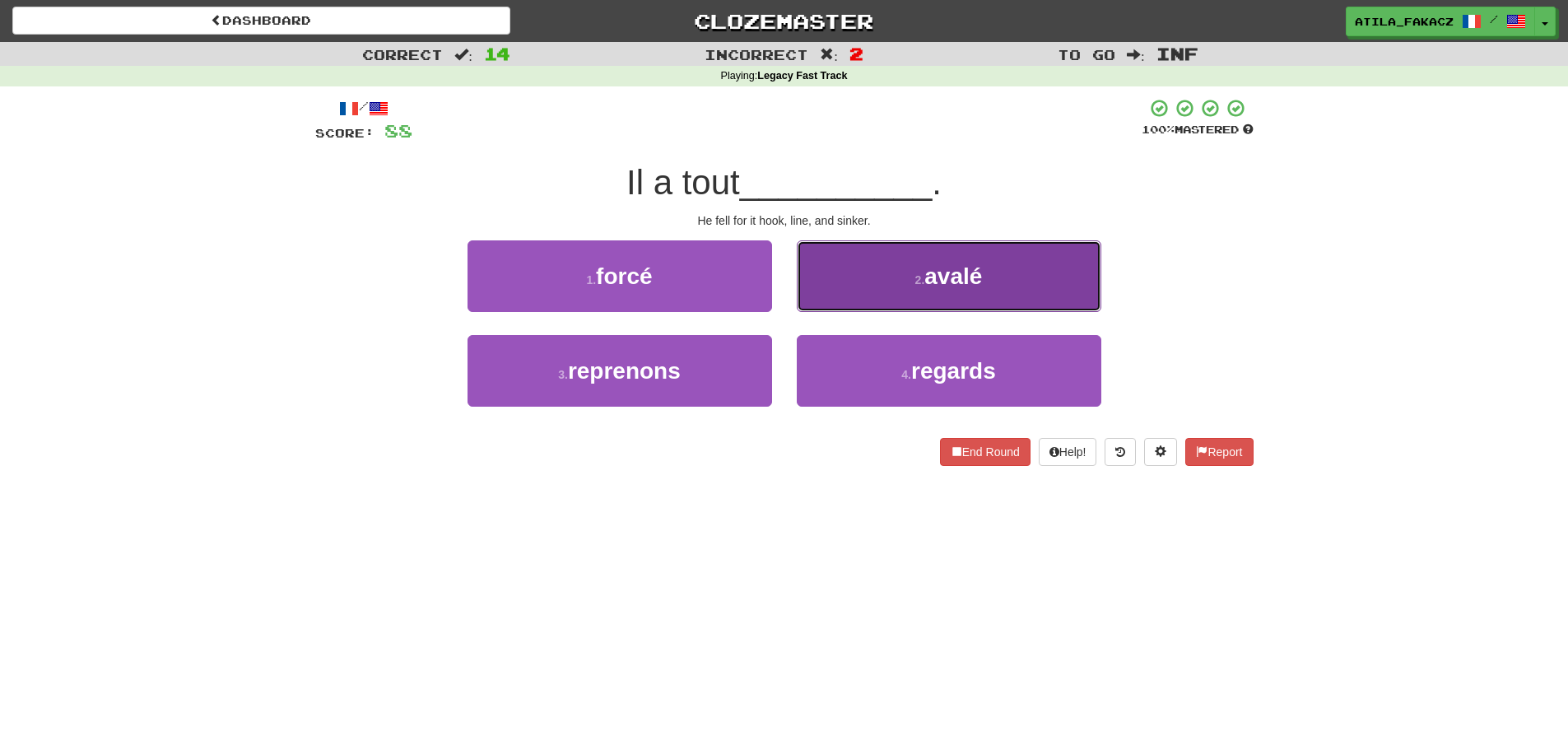
click at [933, 291] on button "2 . avalé" at bounding box center [949, 276] width 304 height 71
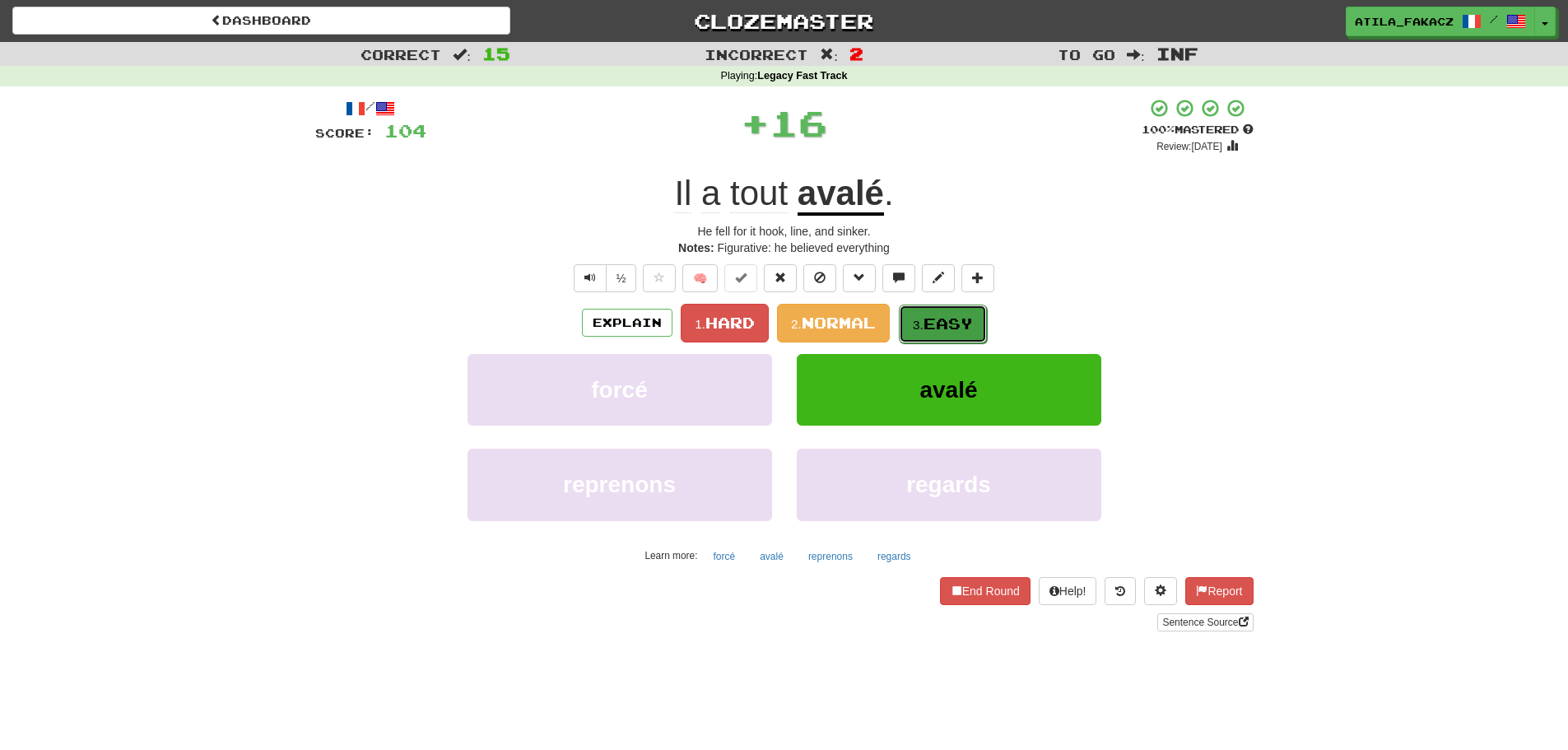
click at [967, 327] on span "Easy" at bounding box center [948, 323] width 49 height 18
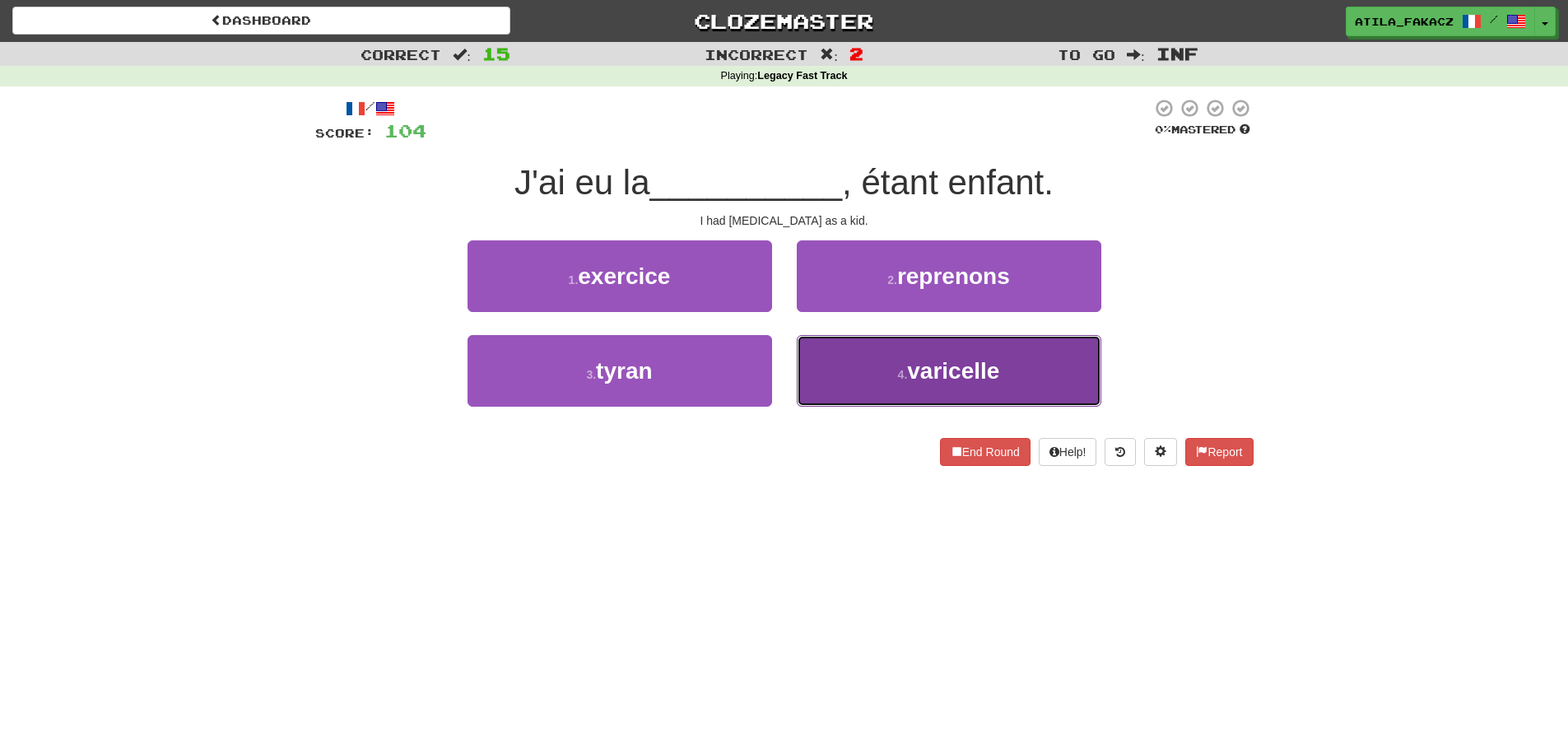
click at [883, 370] on button "4 . varicelle" at bounding box center [949, 371] width 304 height 71
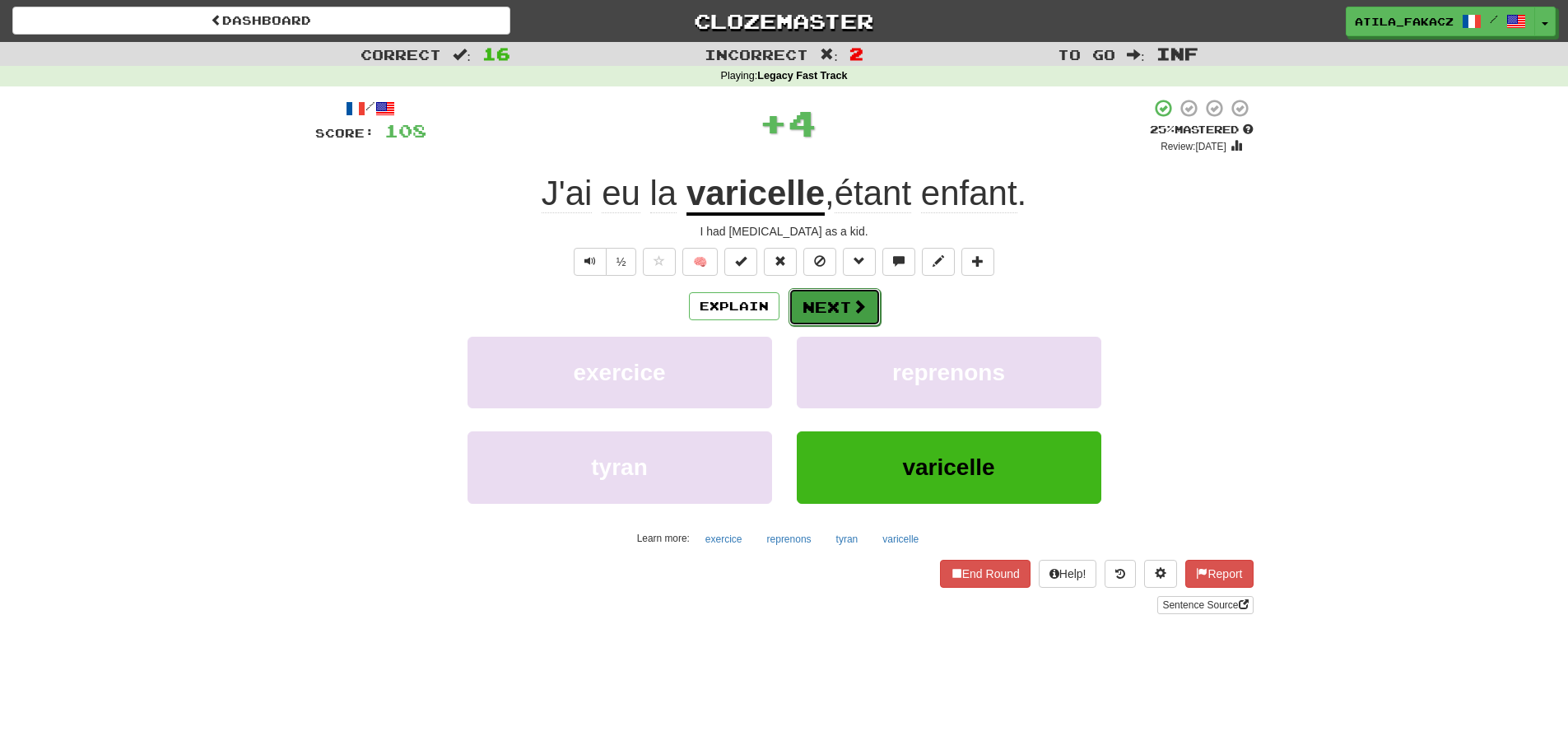
click at [857, 304] on span at bounding box center [859, 305] width 14 height 14
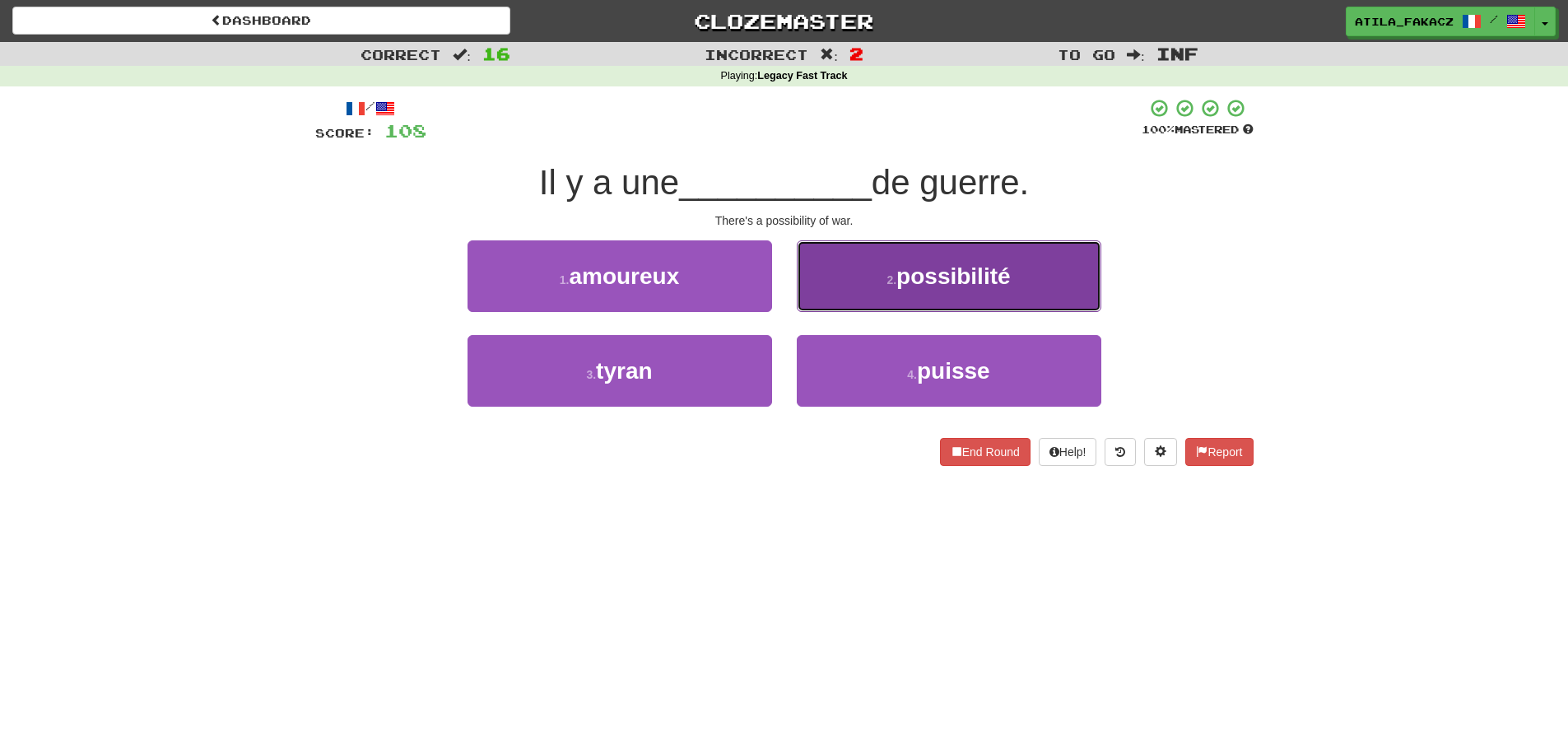
click at [907, 290] on button "2 . possibilité" at bounding box center [949, 276] width 304 height 71
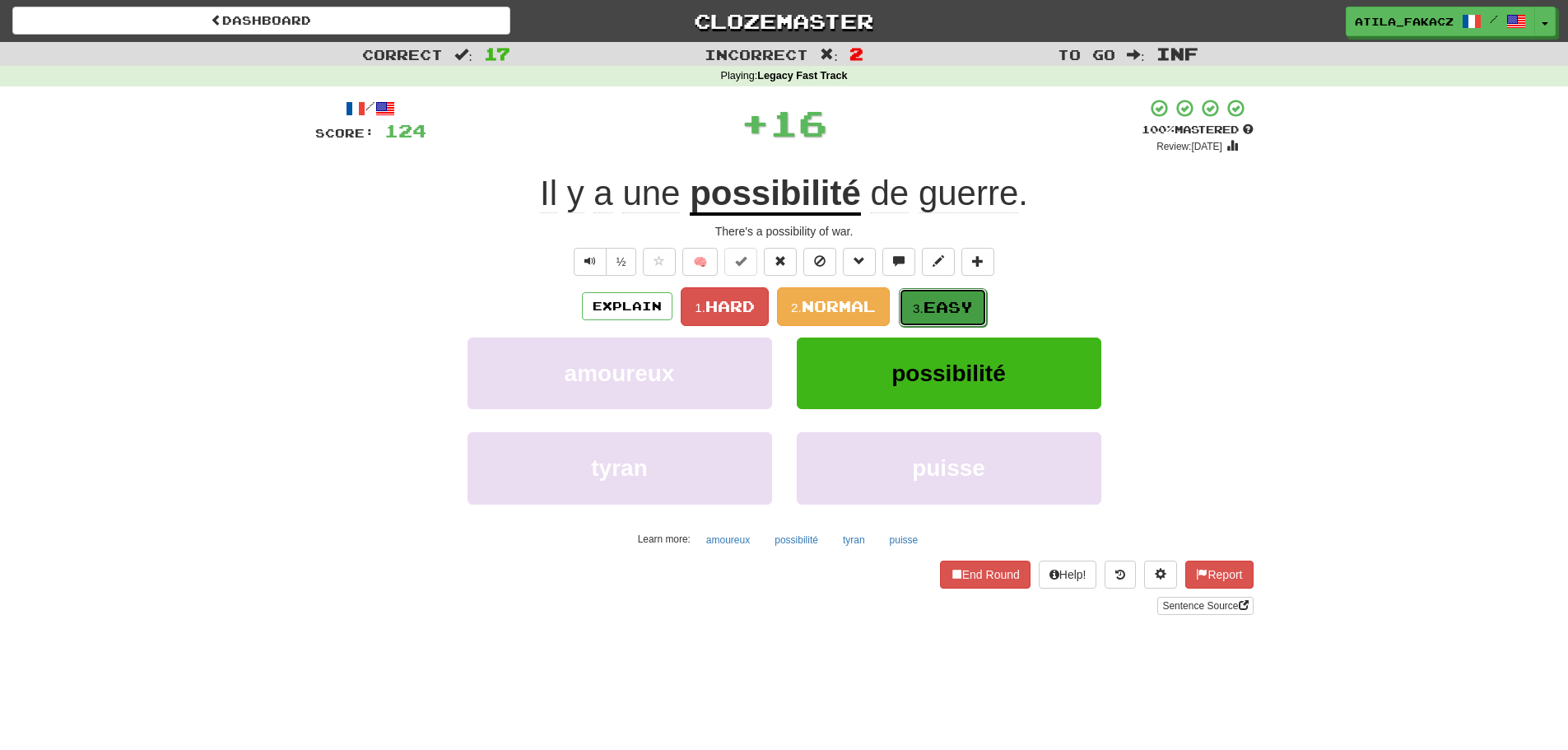
click at [940, 305] on span "Easy" at bounding box center [948, 306] width 49 height 18
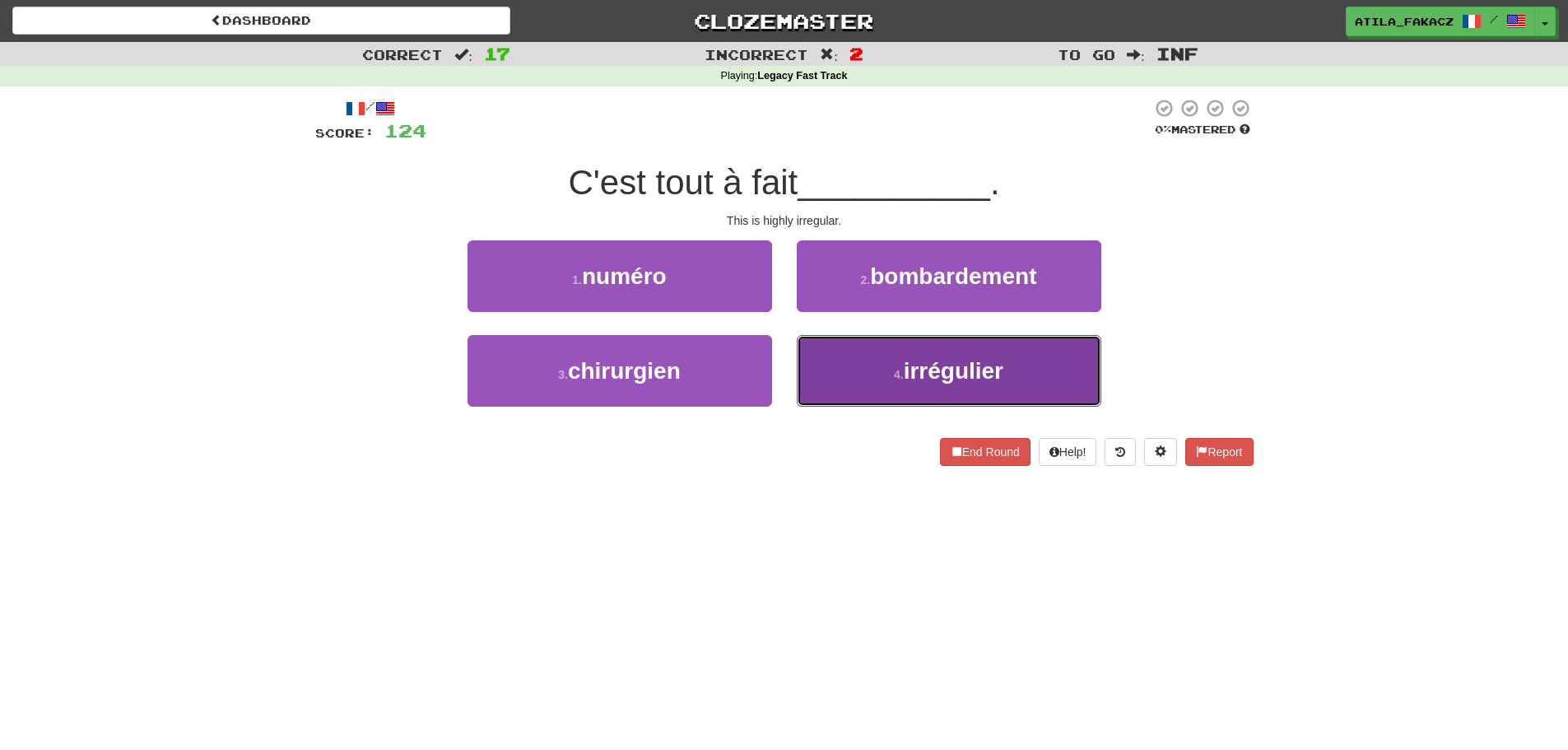
click at [855, 337] on button "4 . irrégulier" at bounding box center [949, 371] width 304 height 71
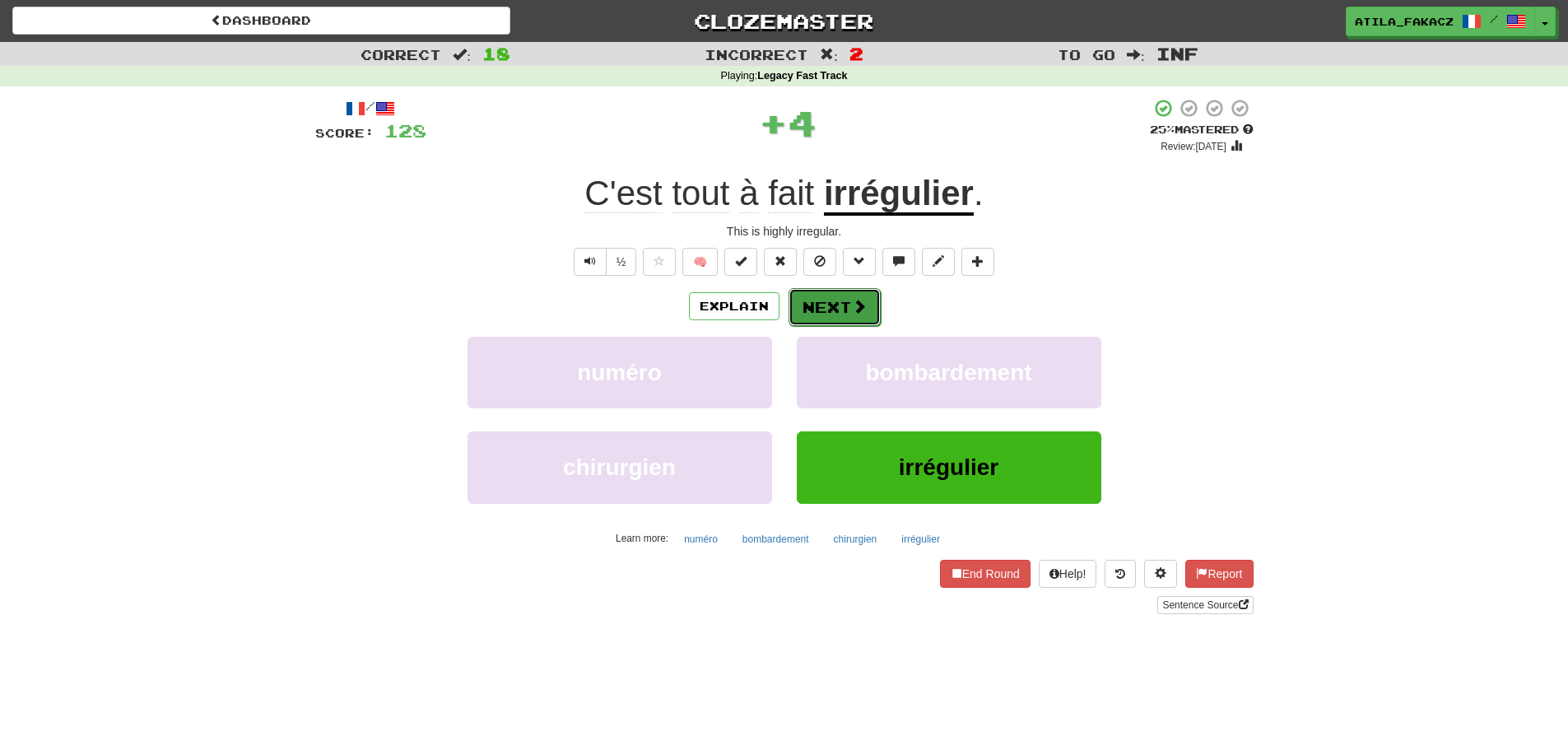
click at [862, 304] on span at bounding box center [859, 305] width 14 height 14
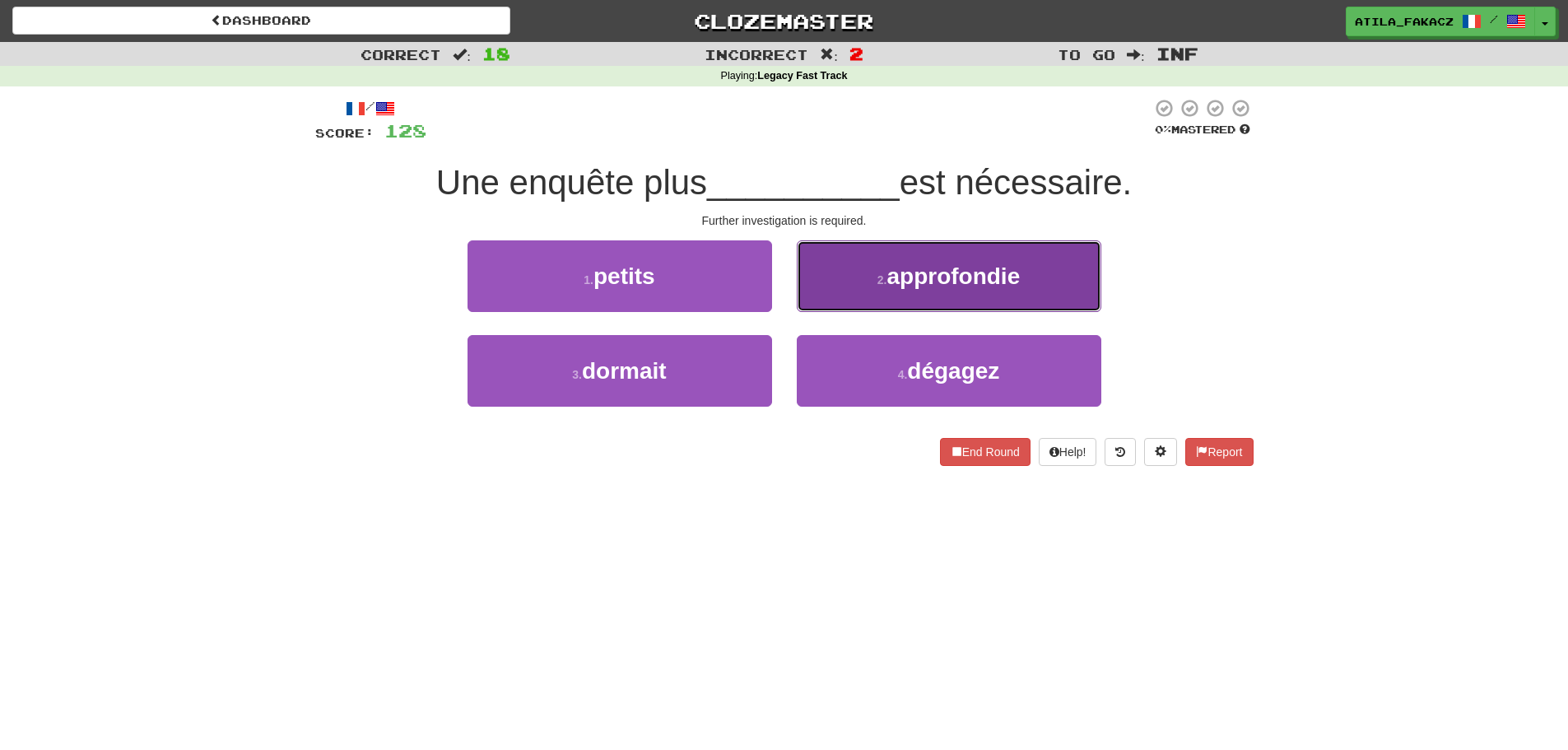
click at [889, 287] on span "approfondie" at bounding box center [952, 276] width 134 height 26
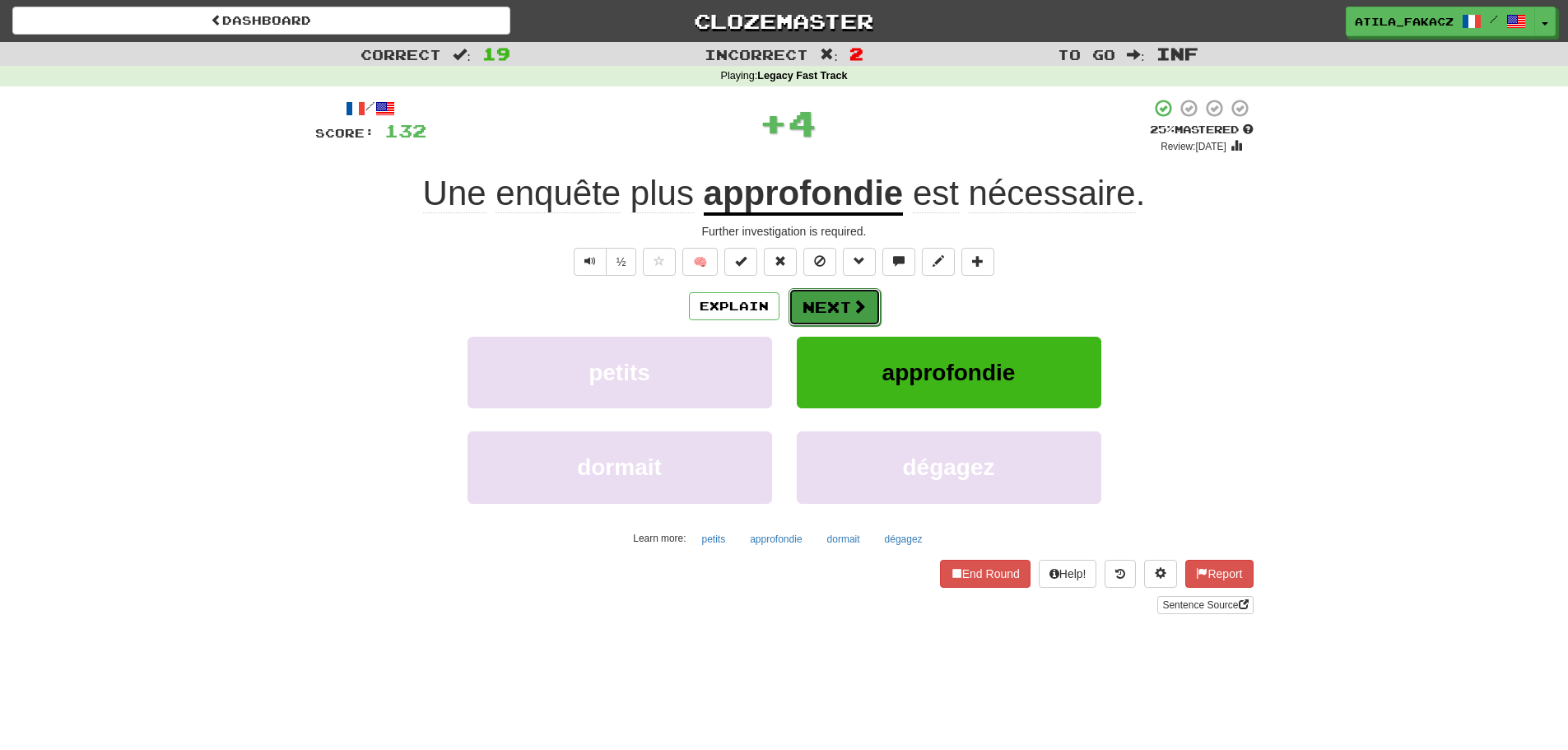
click at [858, 305] on span at bounding box center [859, 305] width 14 height 14
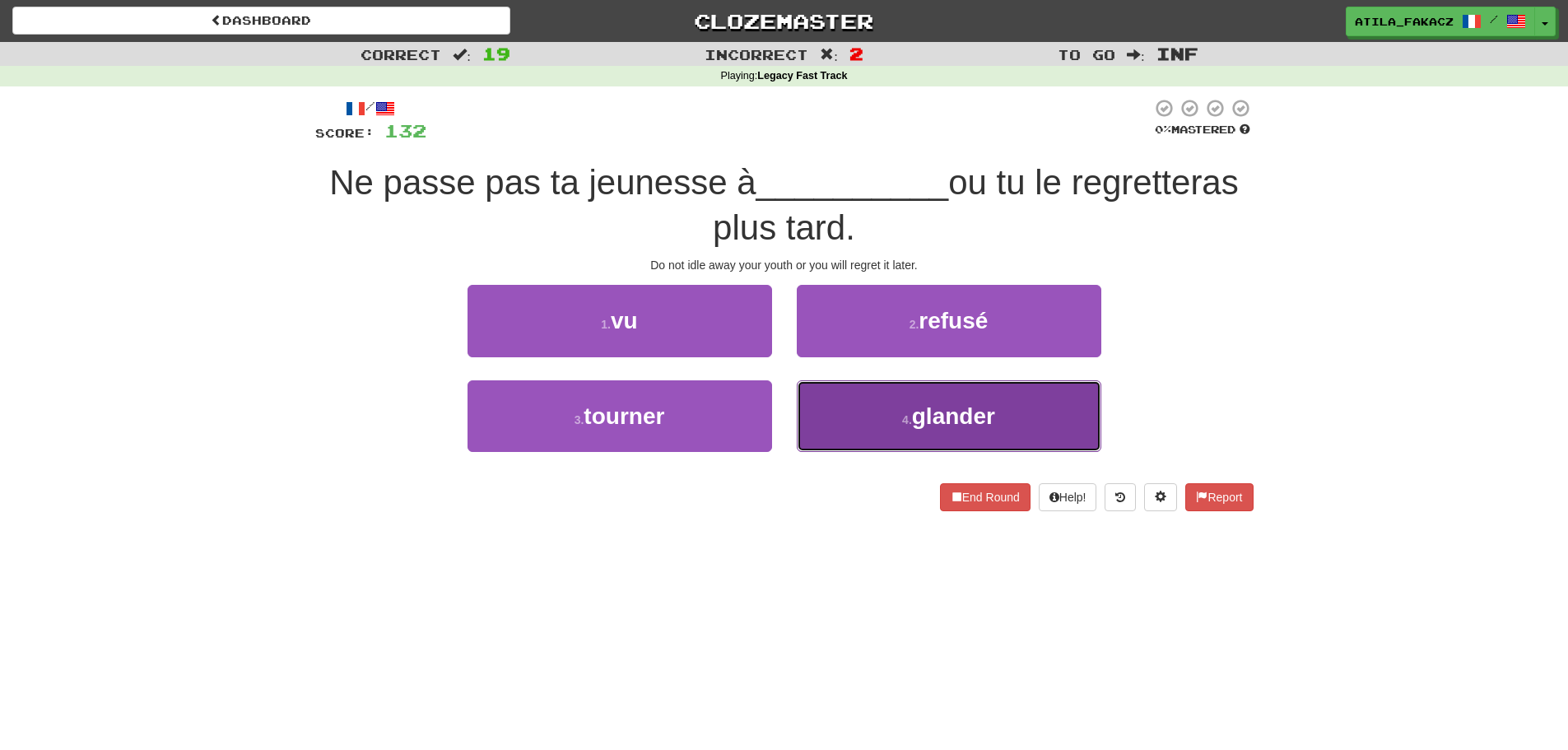
click at [868, 417] on button "4 . glander" at bounding box center [949, 416] width 304 height 71
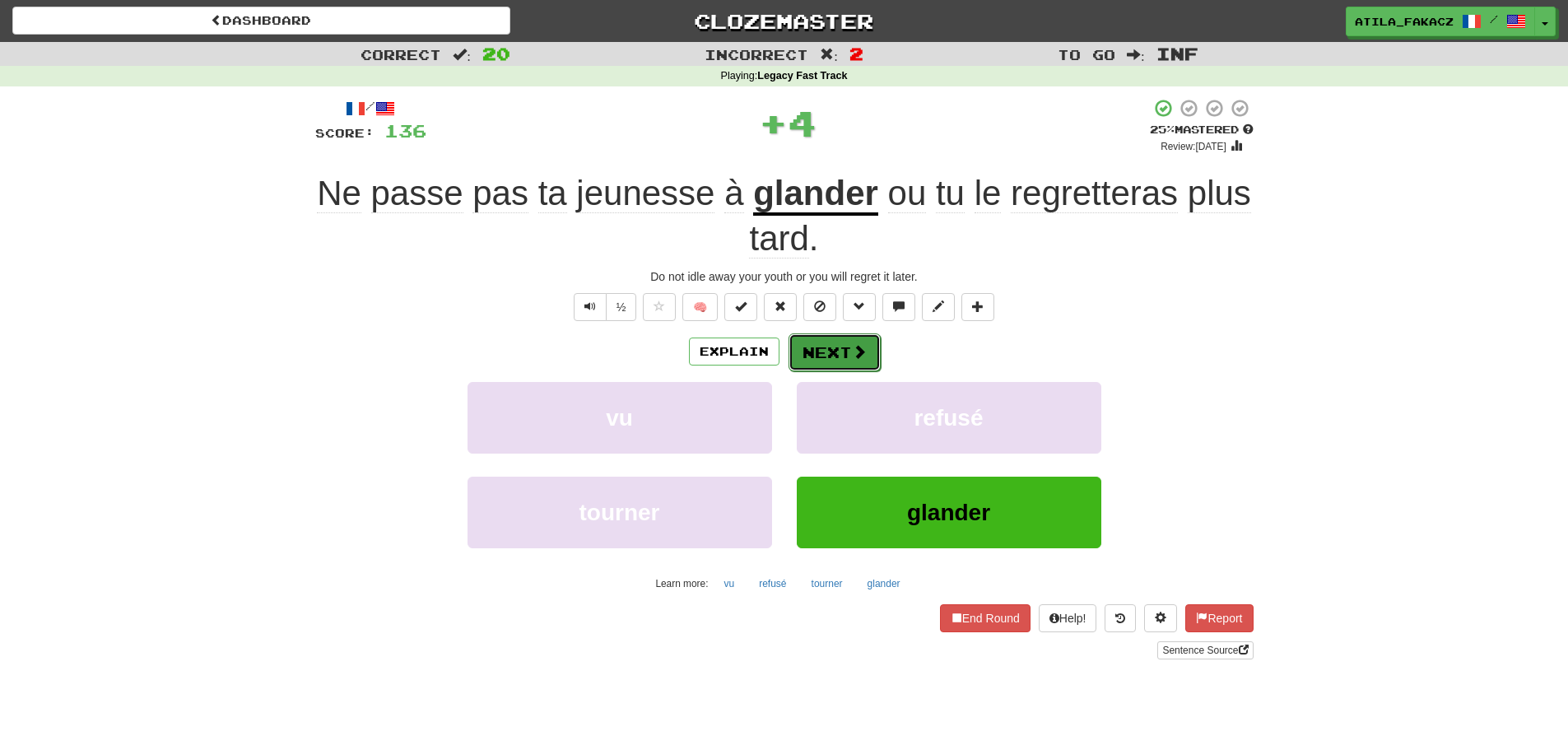
click at [871, 355] on button "Next" at bounding box center [834, 352] width 92 height 38
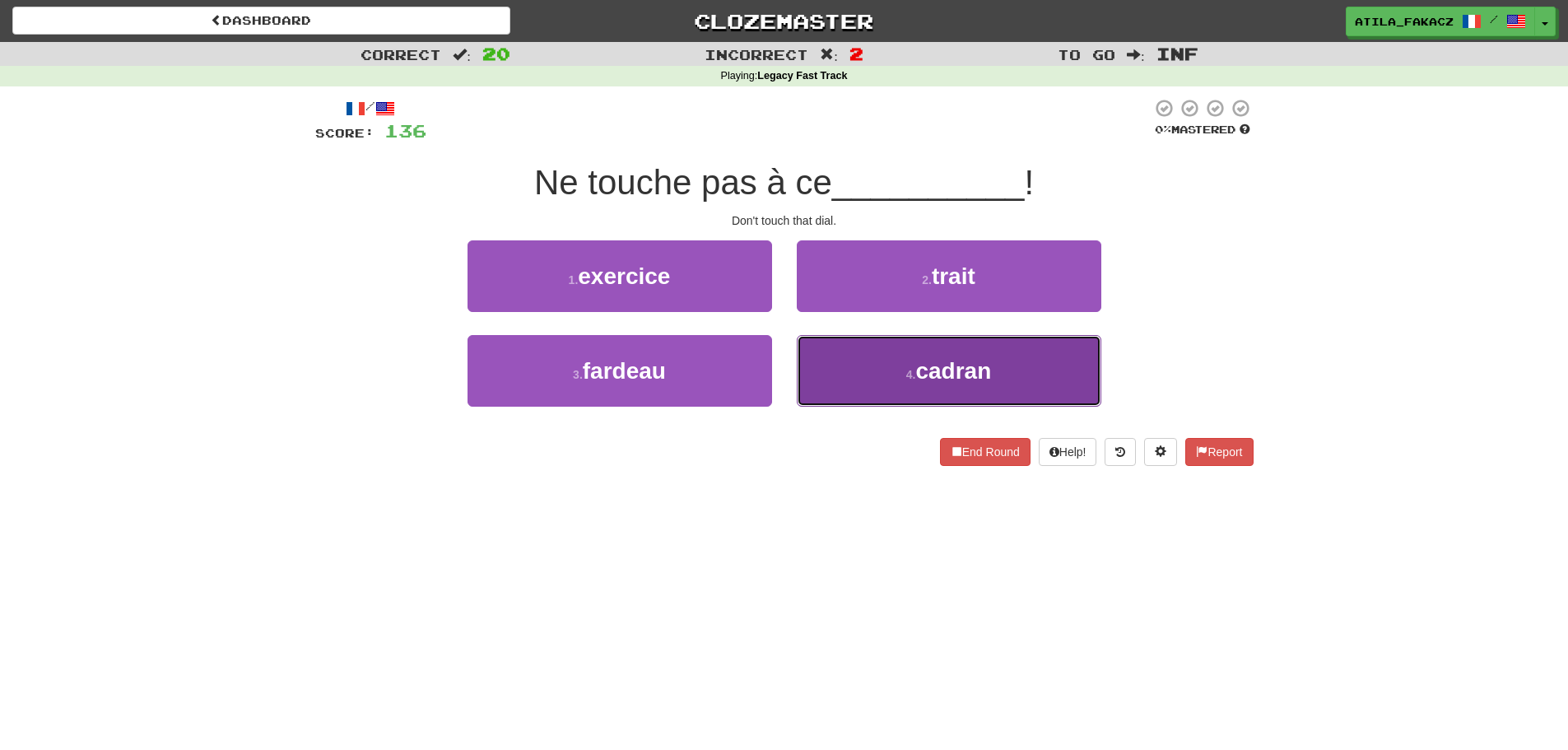
click at [821, 368] on button "4 . cadran" at bounding box center [949, 371] width 304 height 71
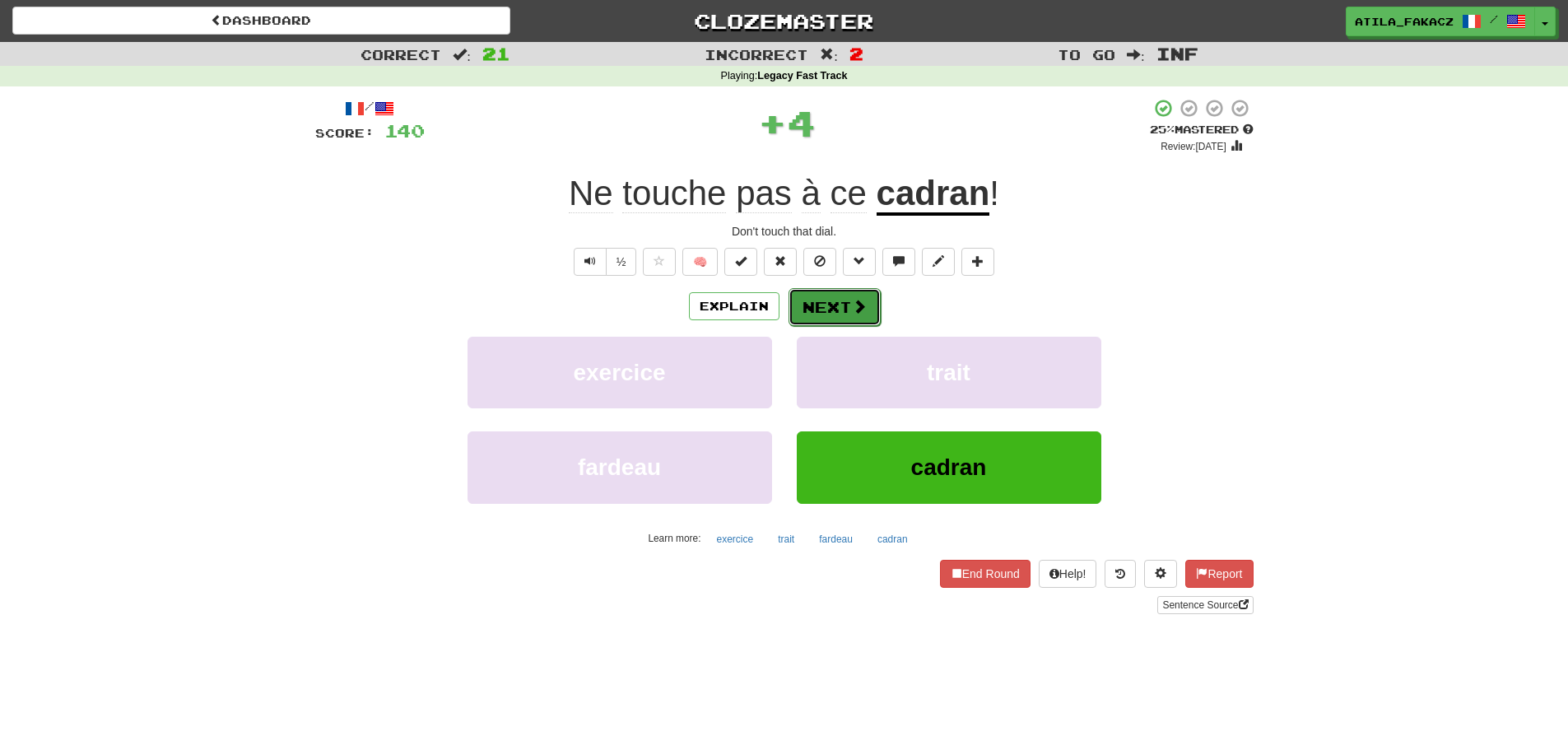
click at [832, 308] on button "Next" at bounding box center [834, 307] width 92 height 38
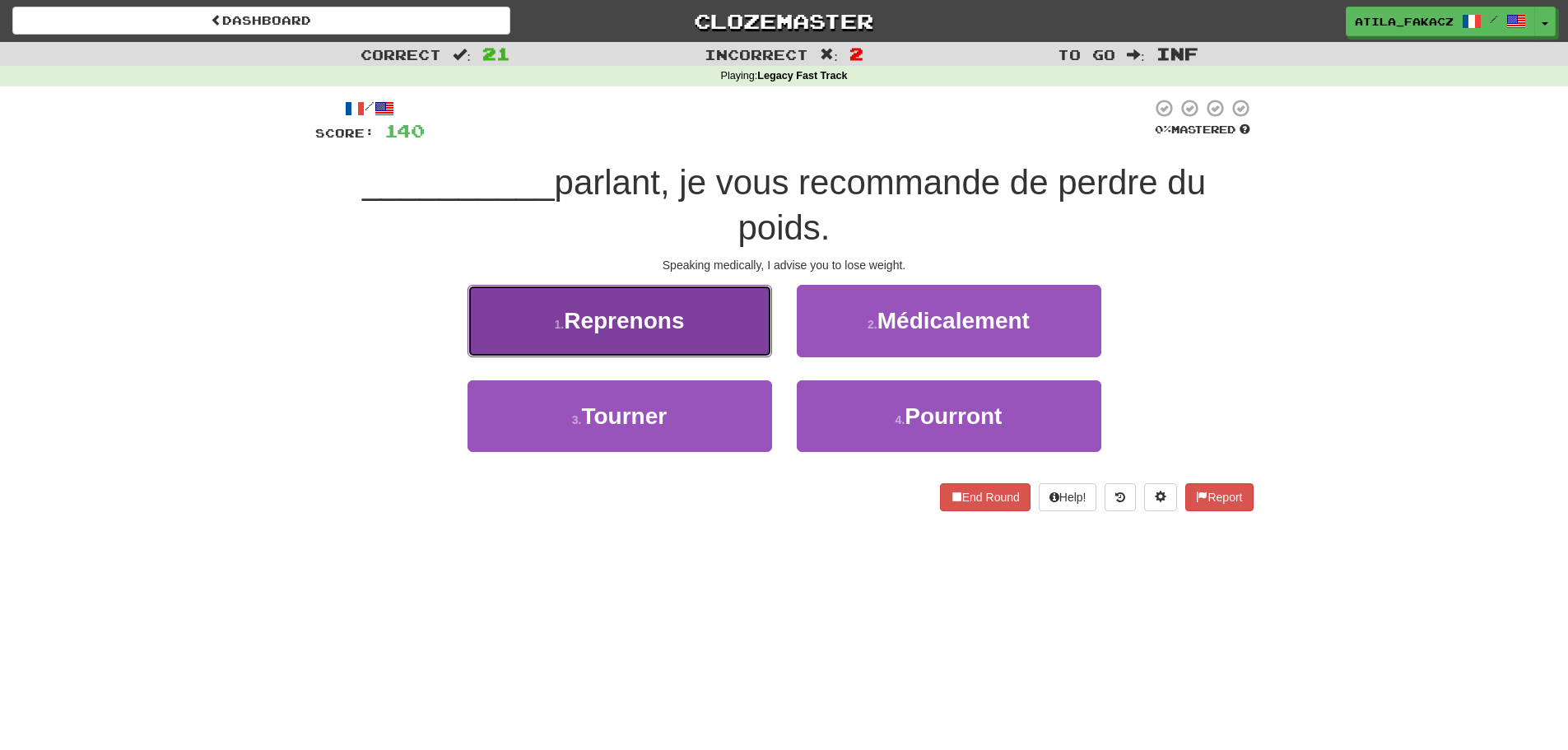
click at [706, 338] on button "1 . Reprenons" at bounding box center [620, 321] width 304 height 71
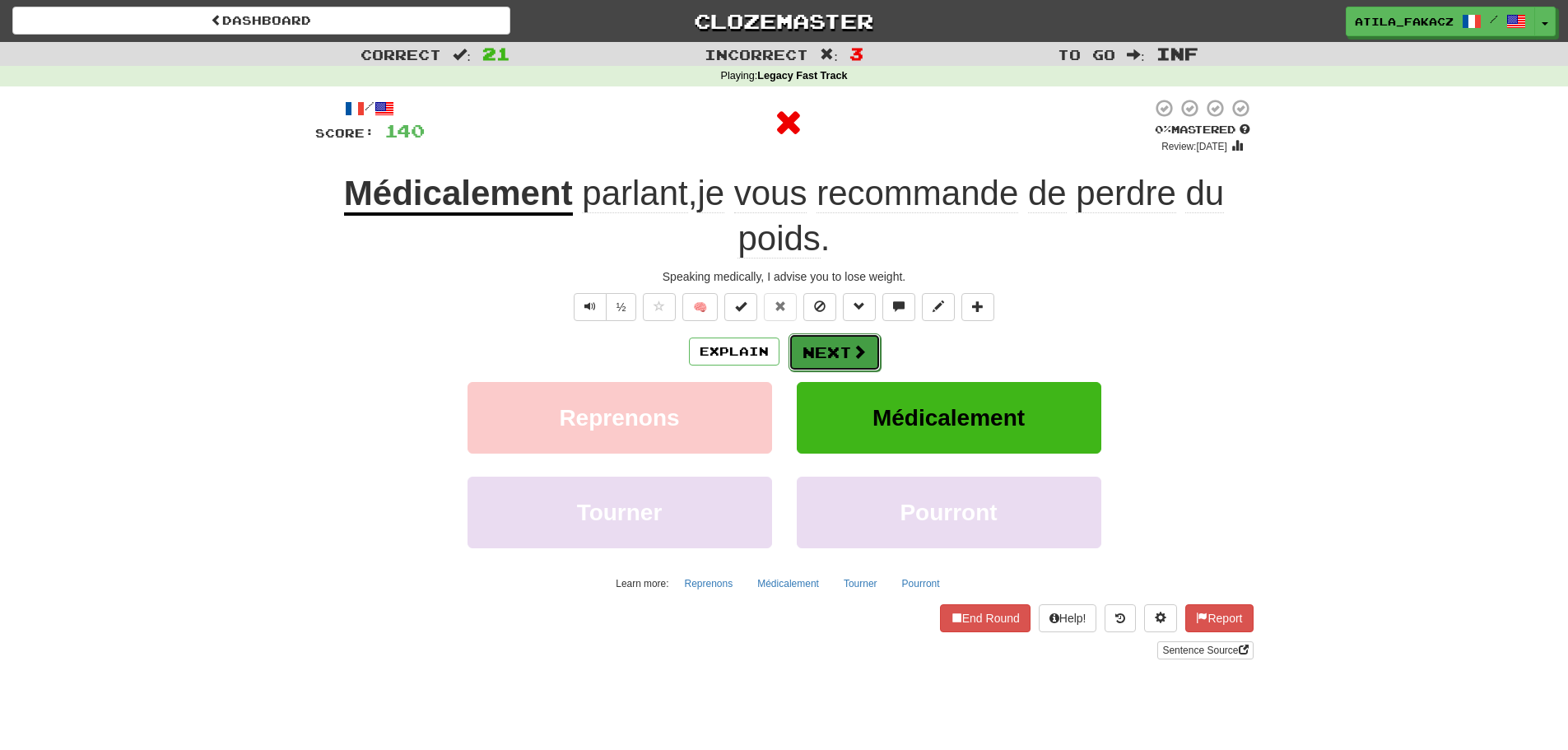
click at [859, 348] on span at bounding box center [859, 351] width 14 height 14
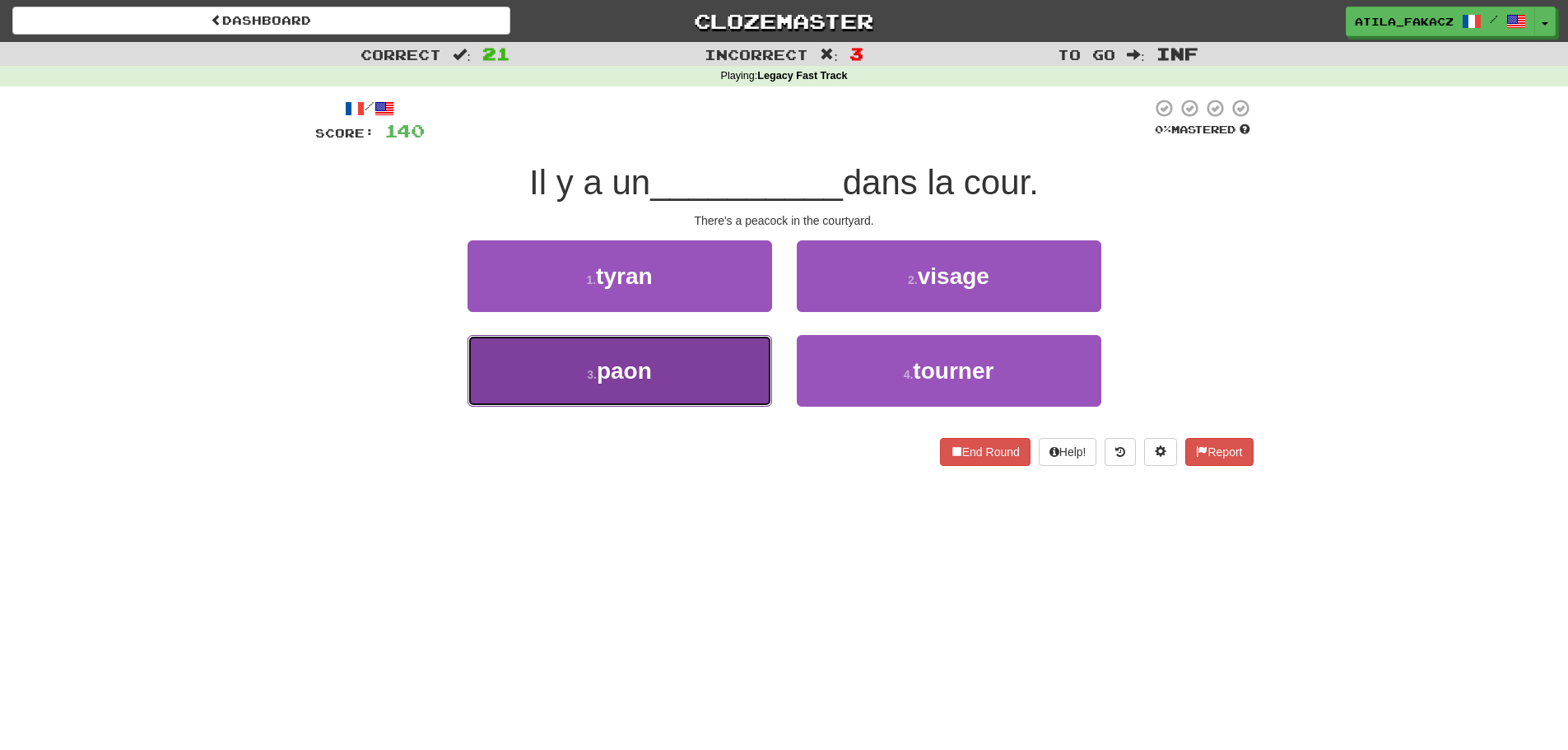
click at [713, 379] on button "3 . paon" at bounding box center [620, 371] width 304 height 71
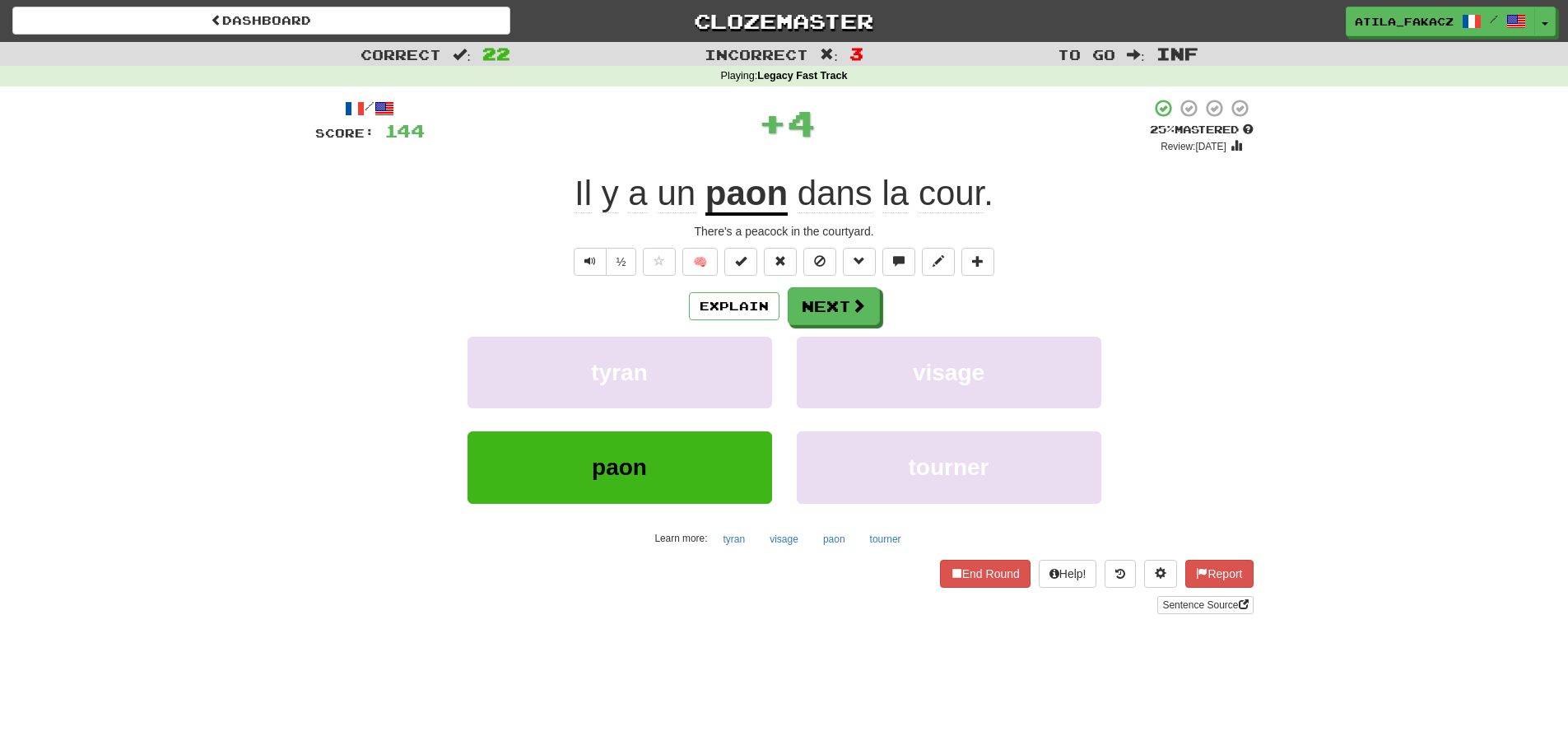
click at [738, 201] on u "paon" at bounding box center [747, 194] width 82 height 42
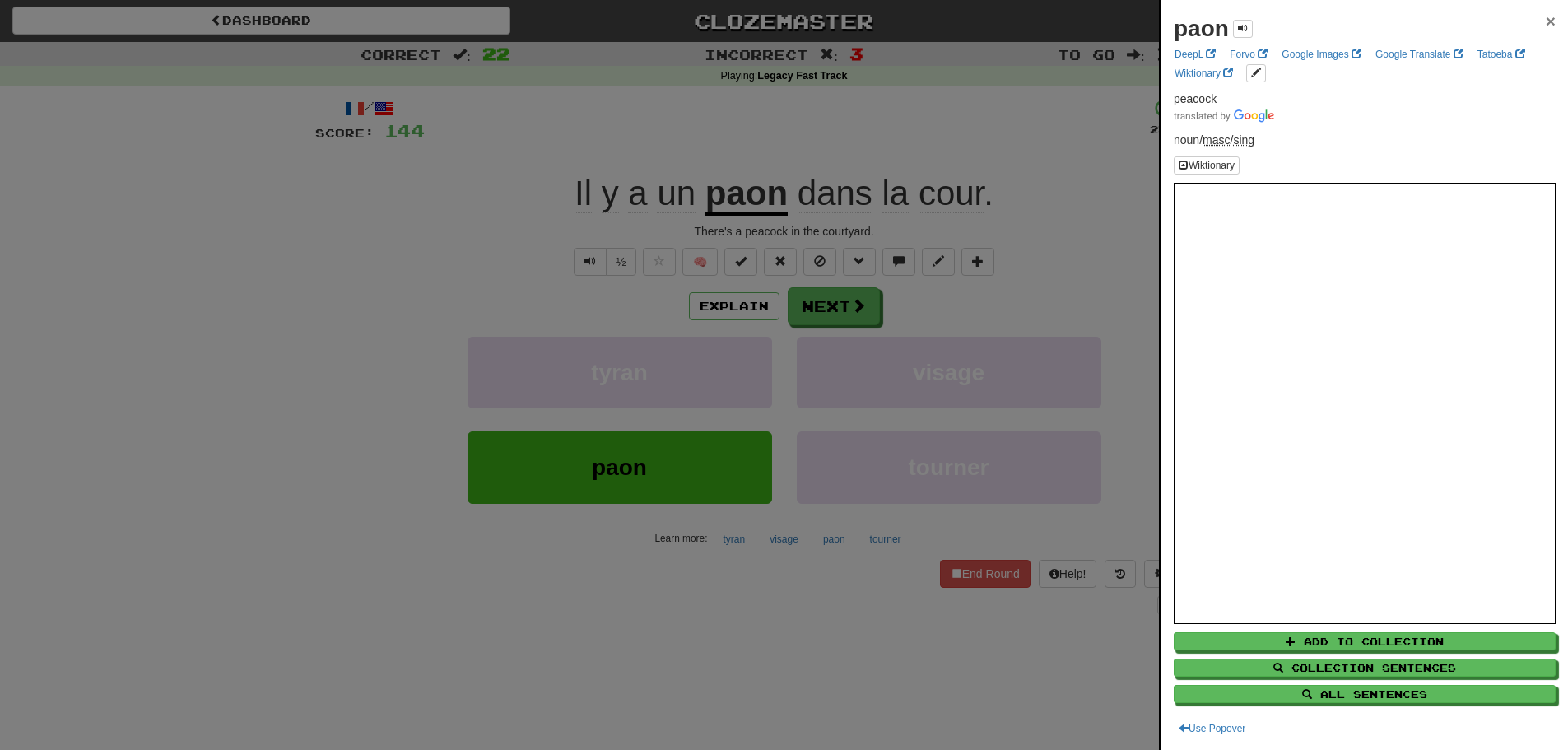
click at [1546, 24] on span "×" at bounding box center [1551, 21] width 10 height 19
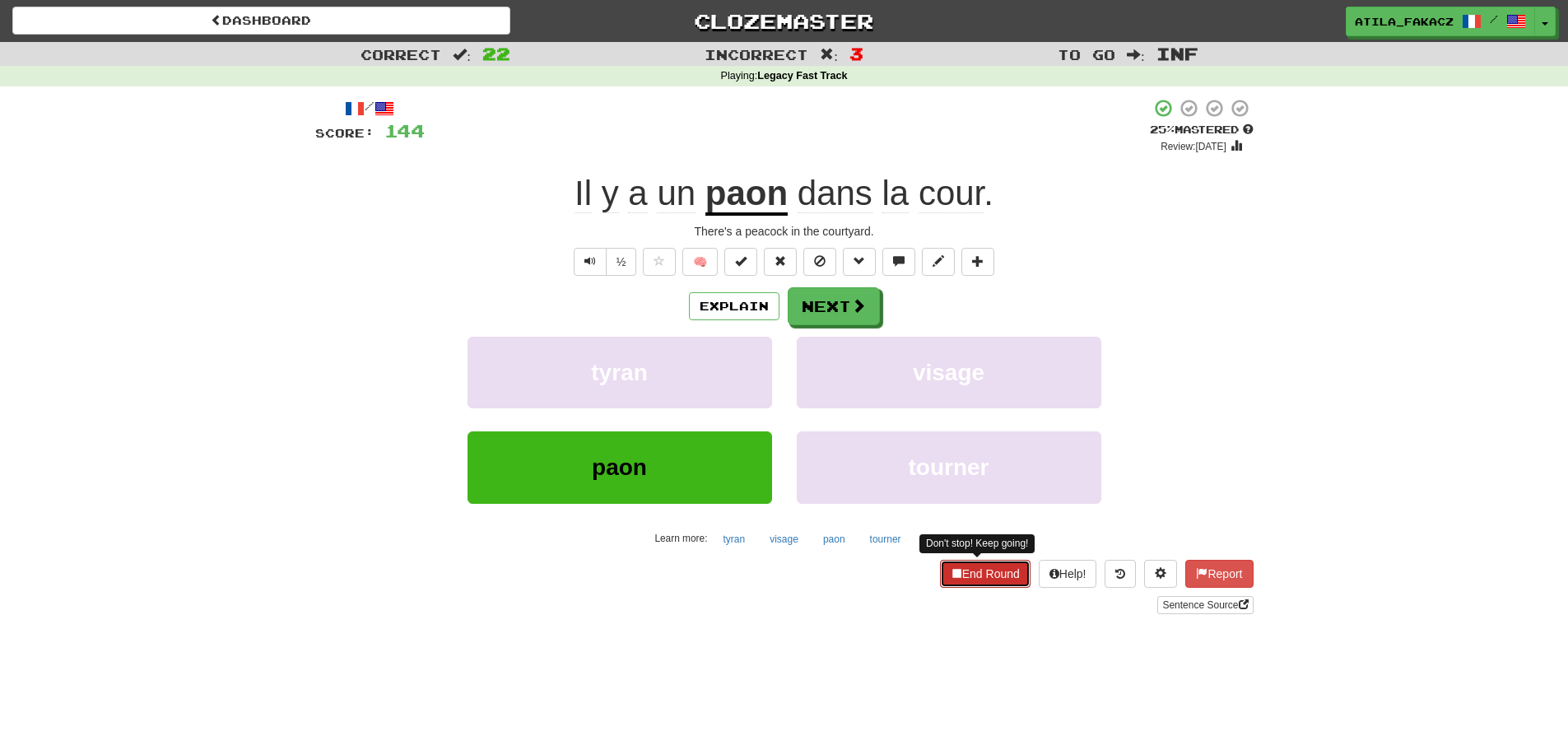
click at [988, 572] on button "End Round" at bounding box center [985, 573] width 90 height 28
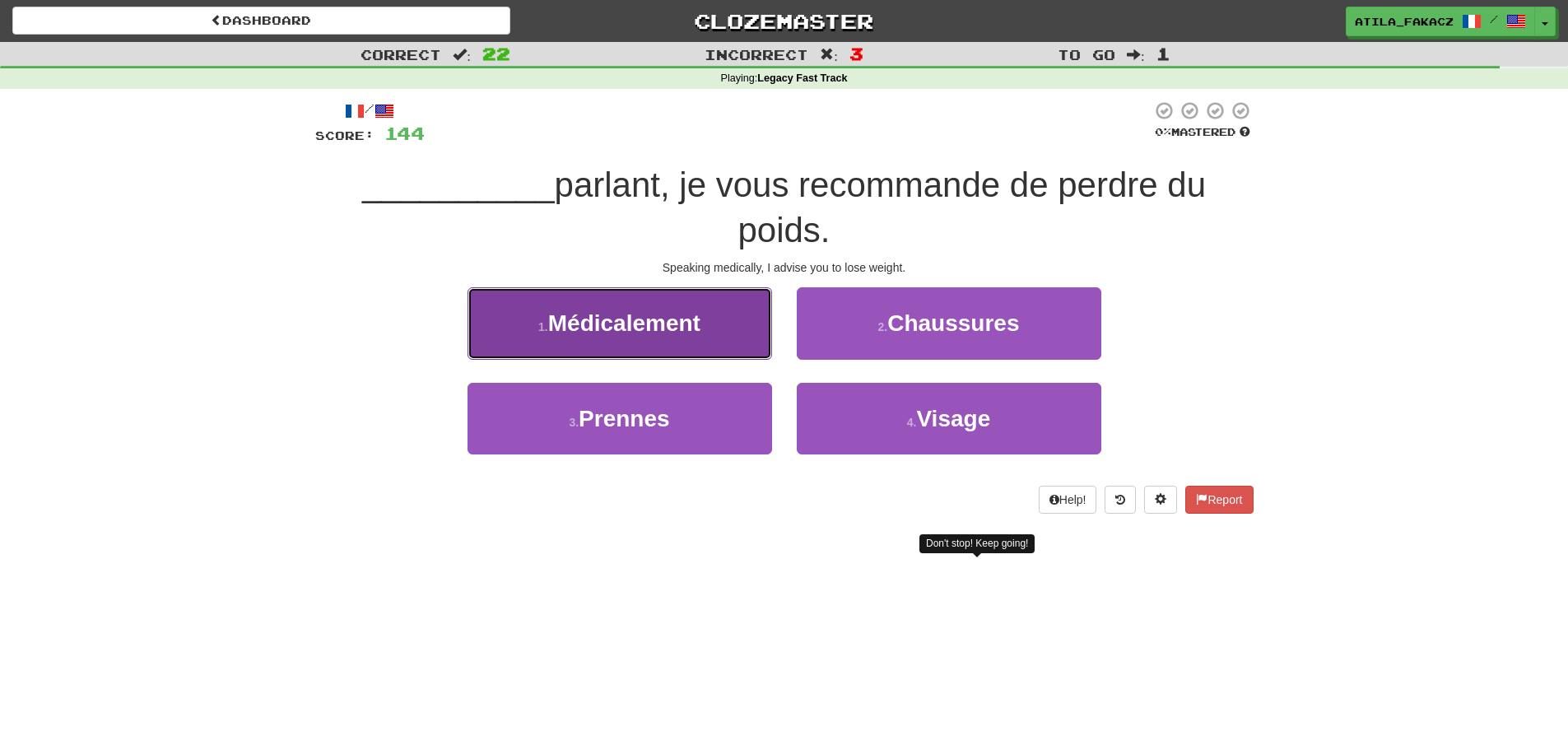
click at [674, 332] on span "Médicalement" at bounding box center [624, 323] width 152 height 26
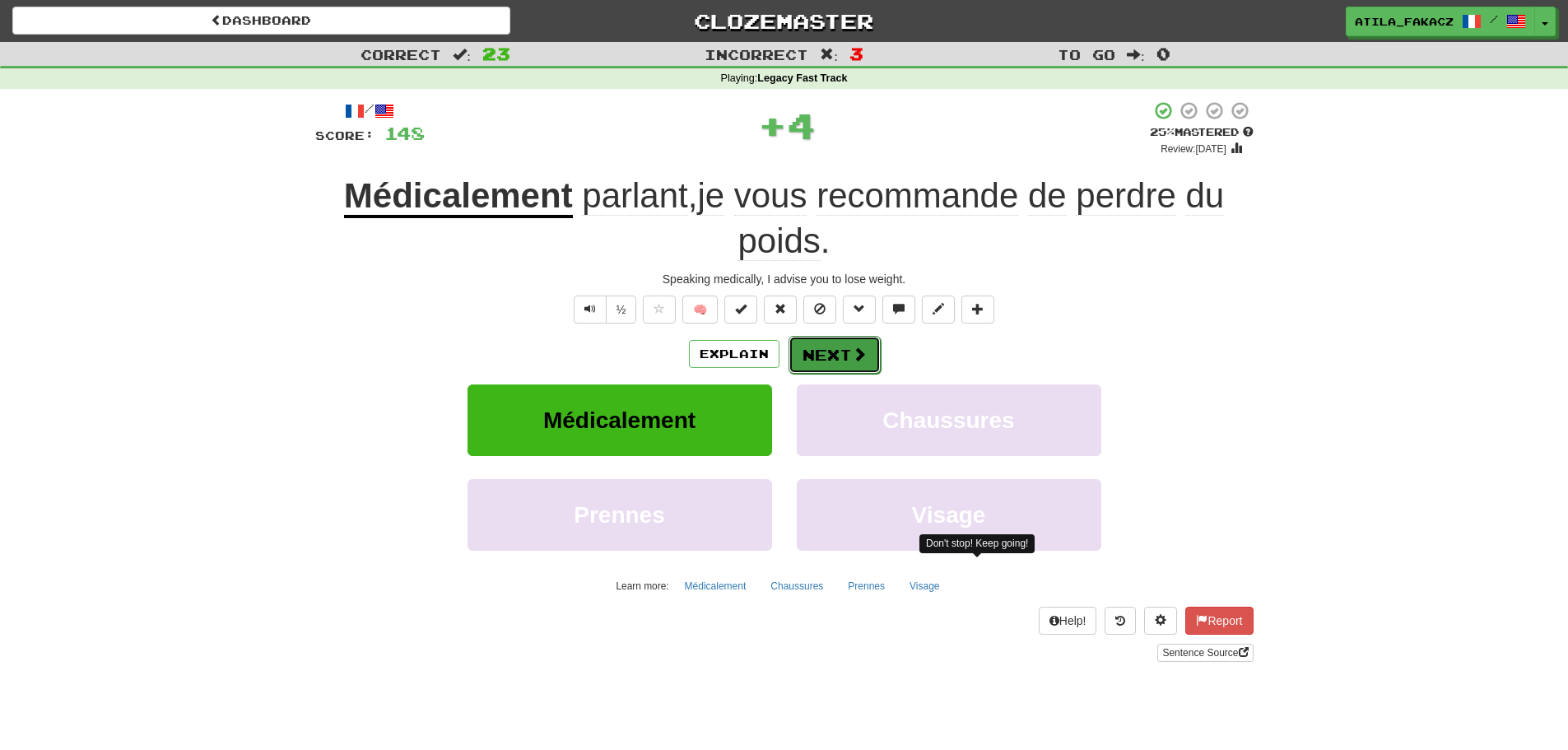
click at [811, 349] on button "Next" at bounding box center [834, 355] width 92 height 38
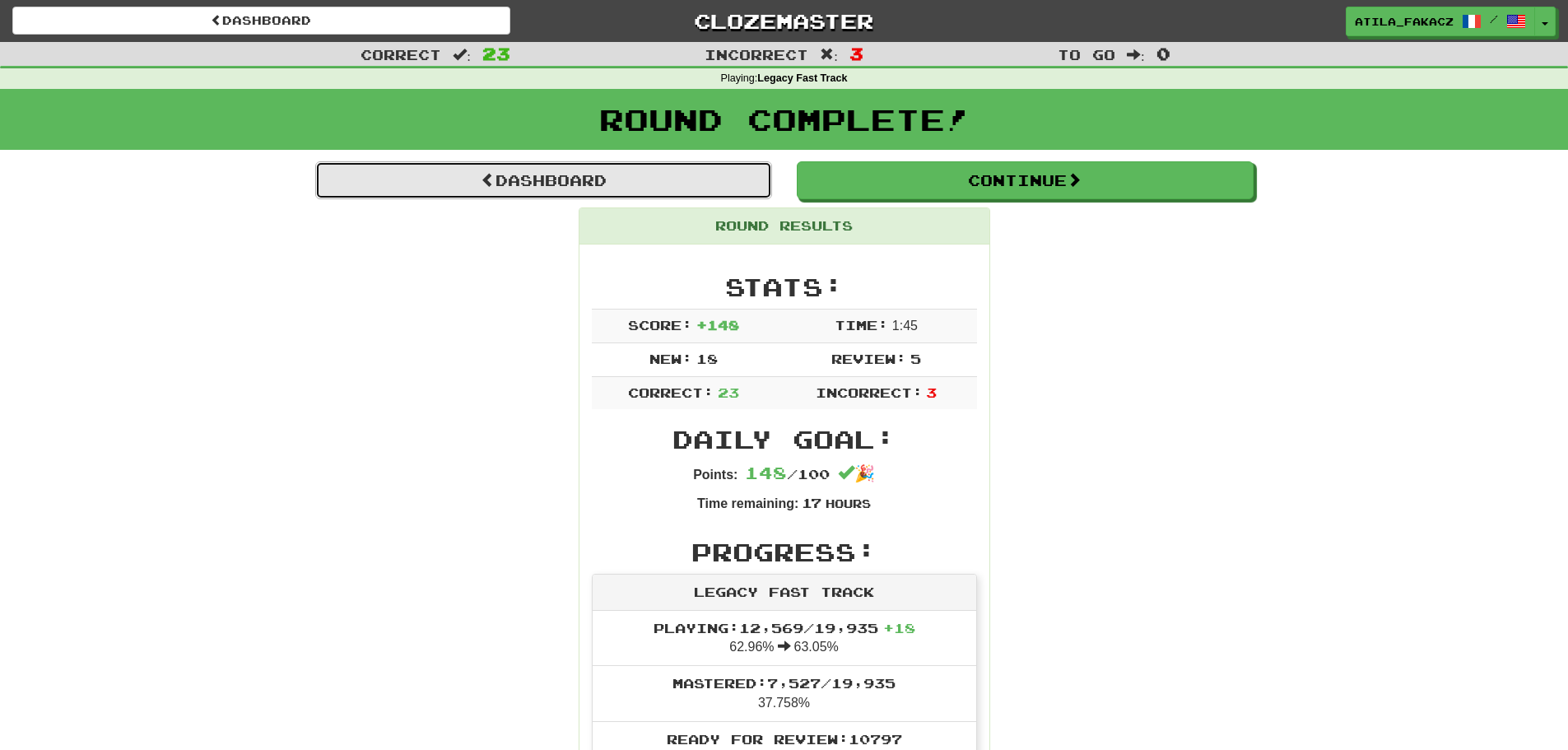
click at [469, 173] on link "Dashboard" at bounding box center [543, 180] width 457 height 38
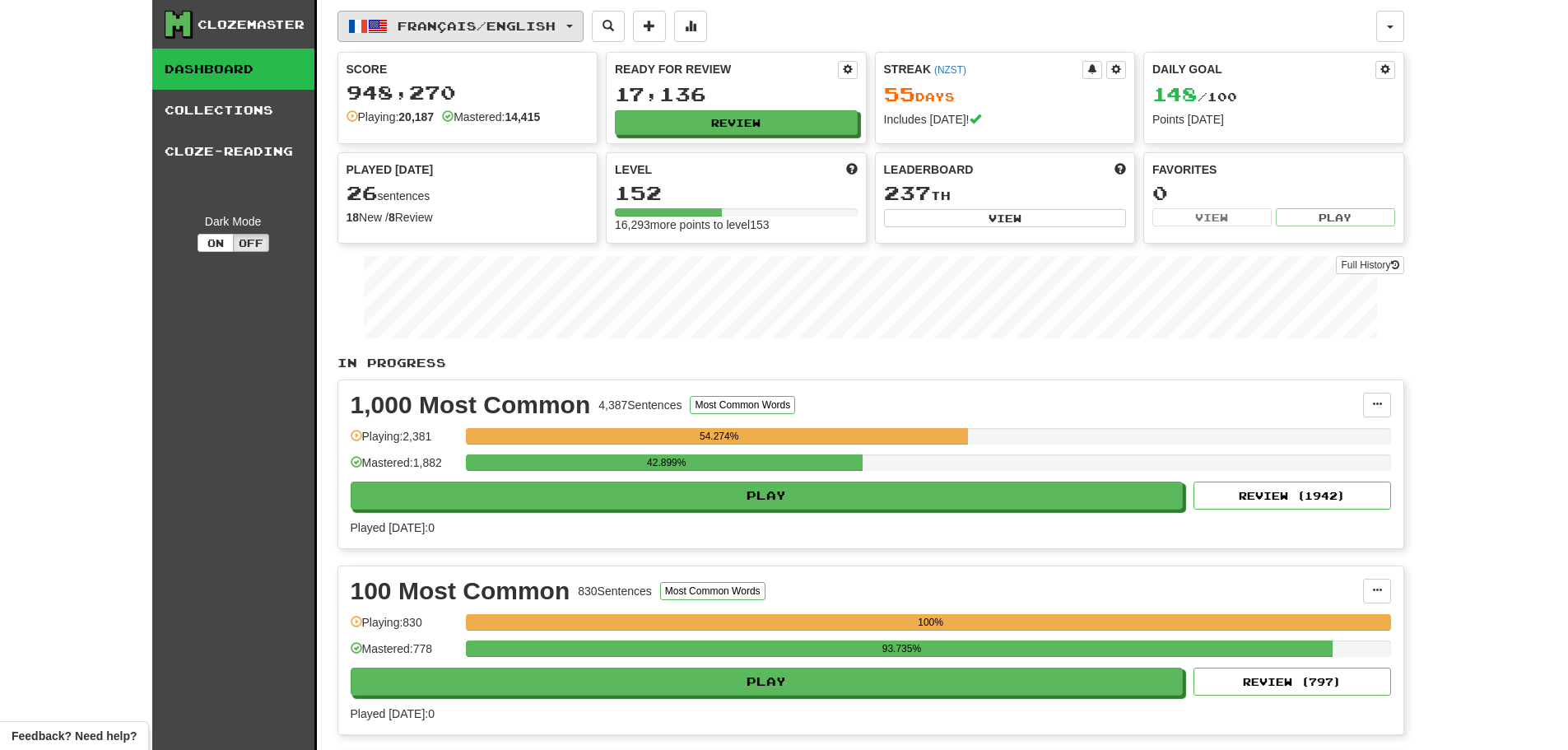
click at [489, 18] on button "Français / English" at bounding box center [460, 26] width 246 height 31
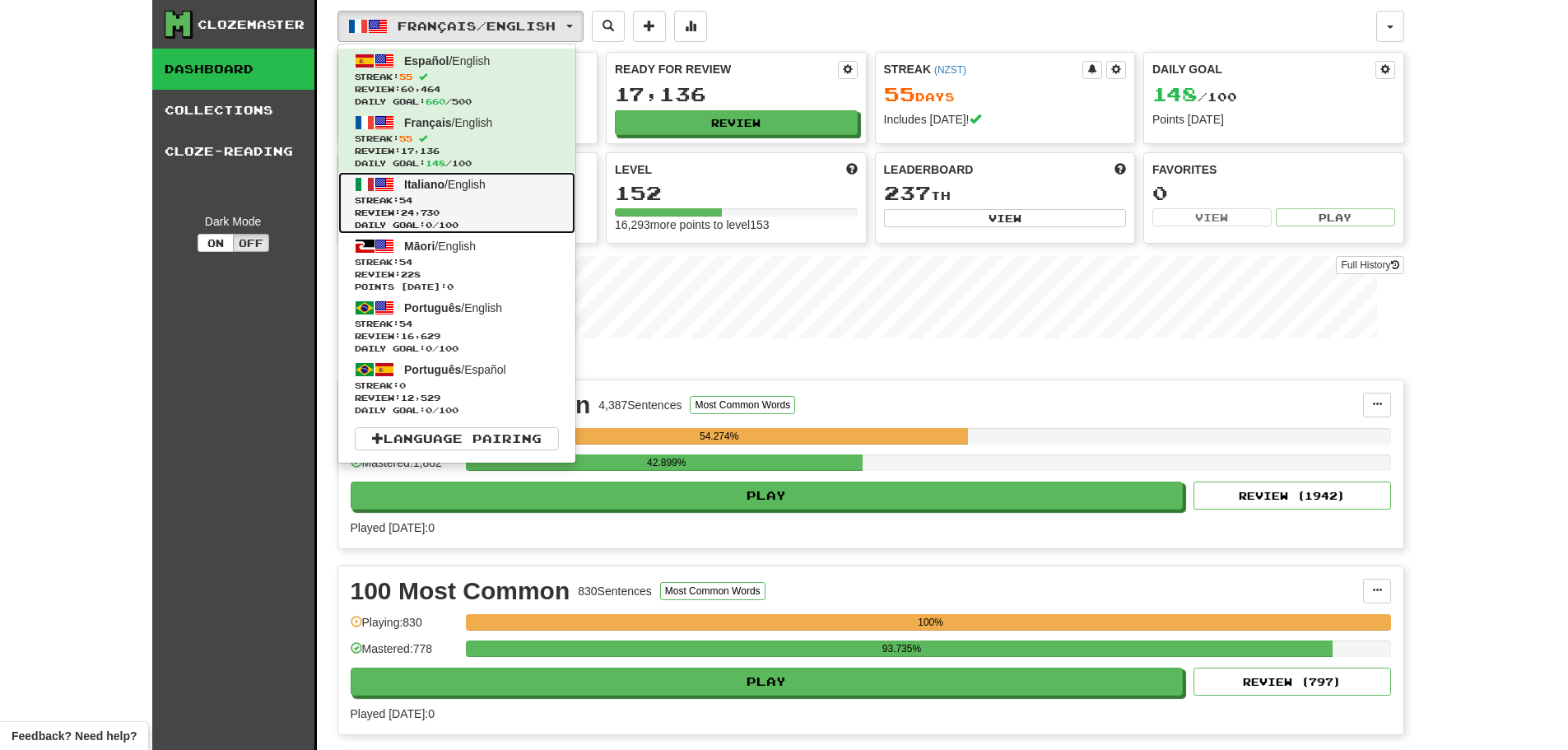
click at [440, 201] on span "Streak: 54" at bounding box center [457, 200] width 204 height 13
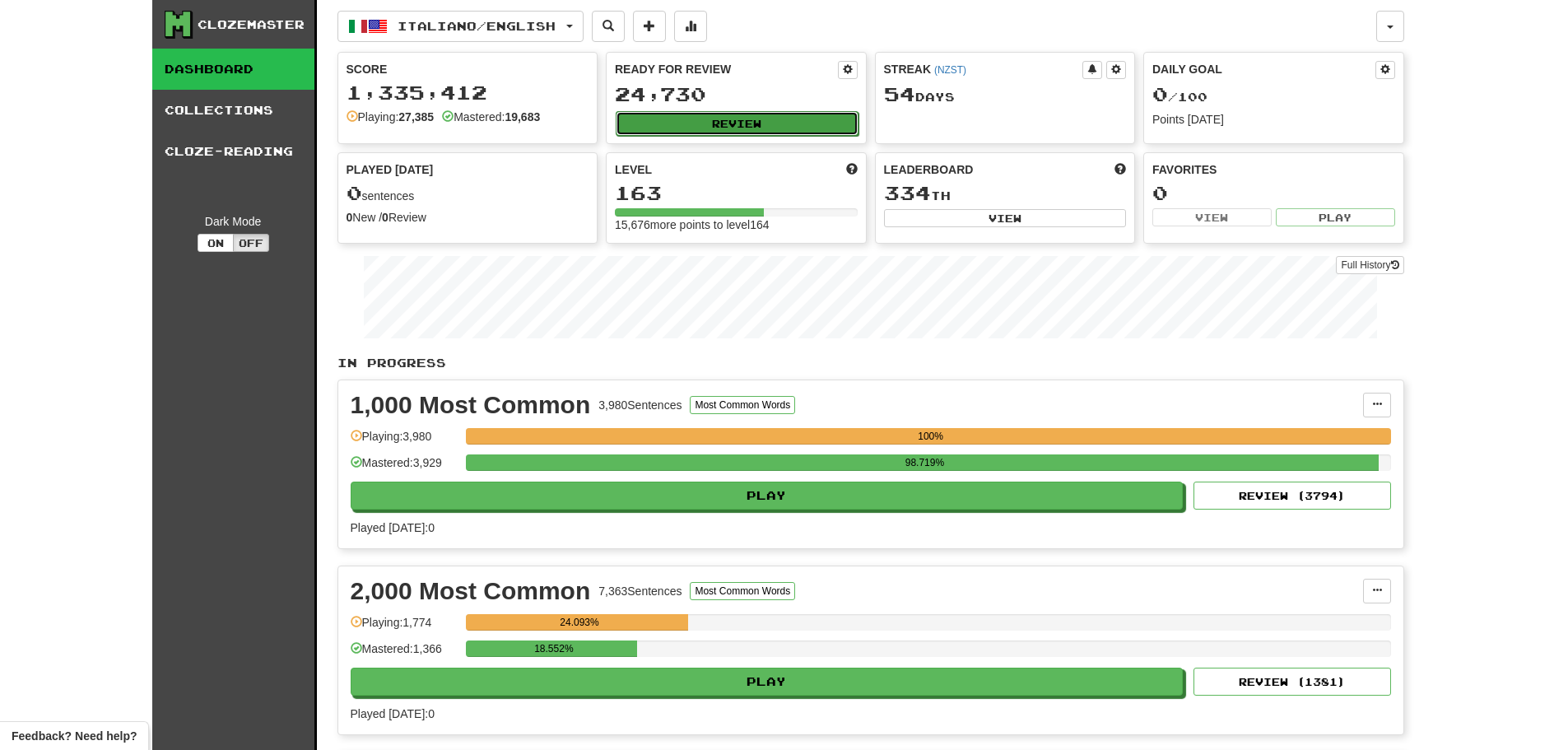
click at [736, 125] on button "Review" at bounding box center [737, 123] width 243 height 25
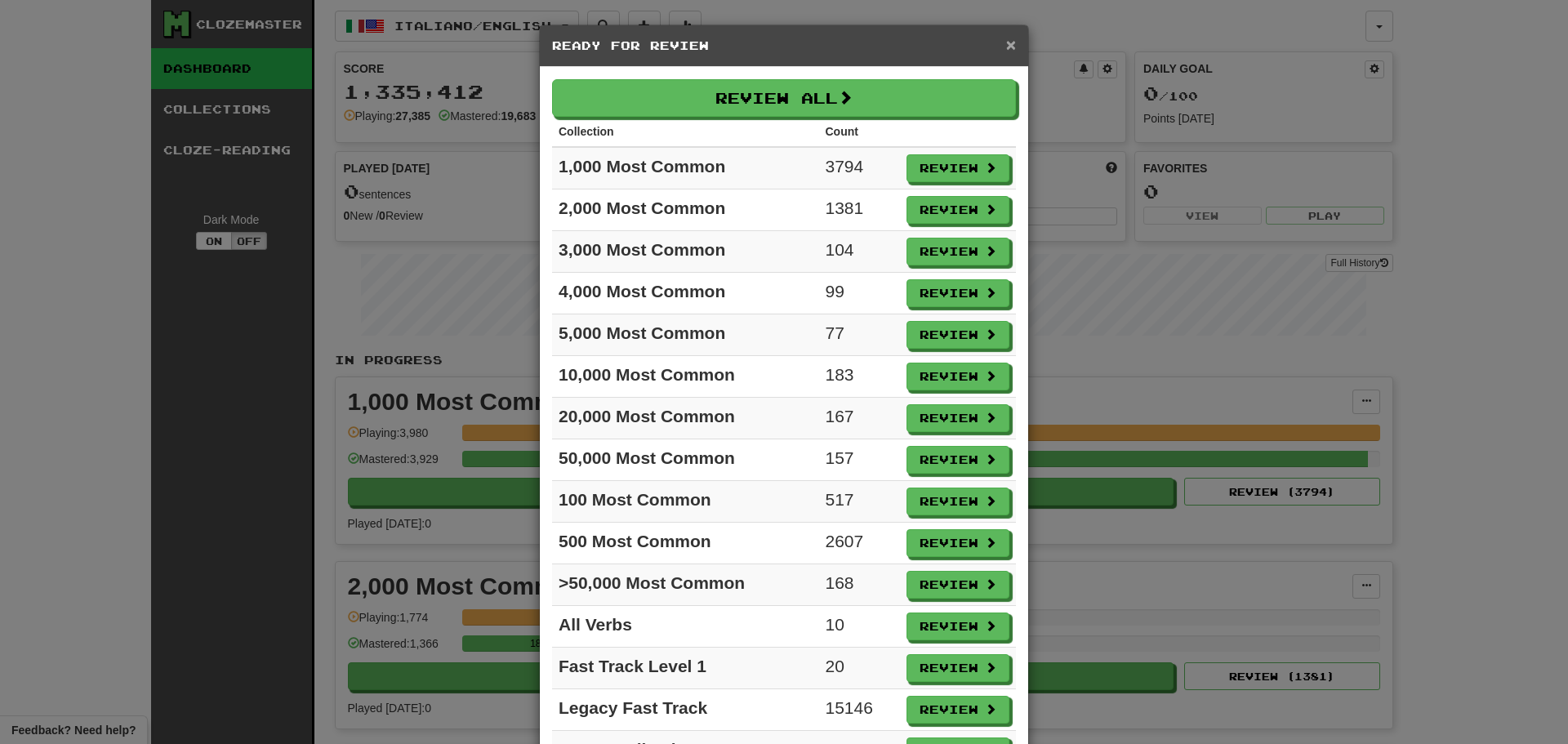
click at [1007, 43] on span "×" at bounding box center [1012, 45] width 10 height 19
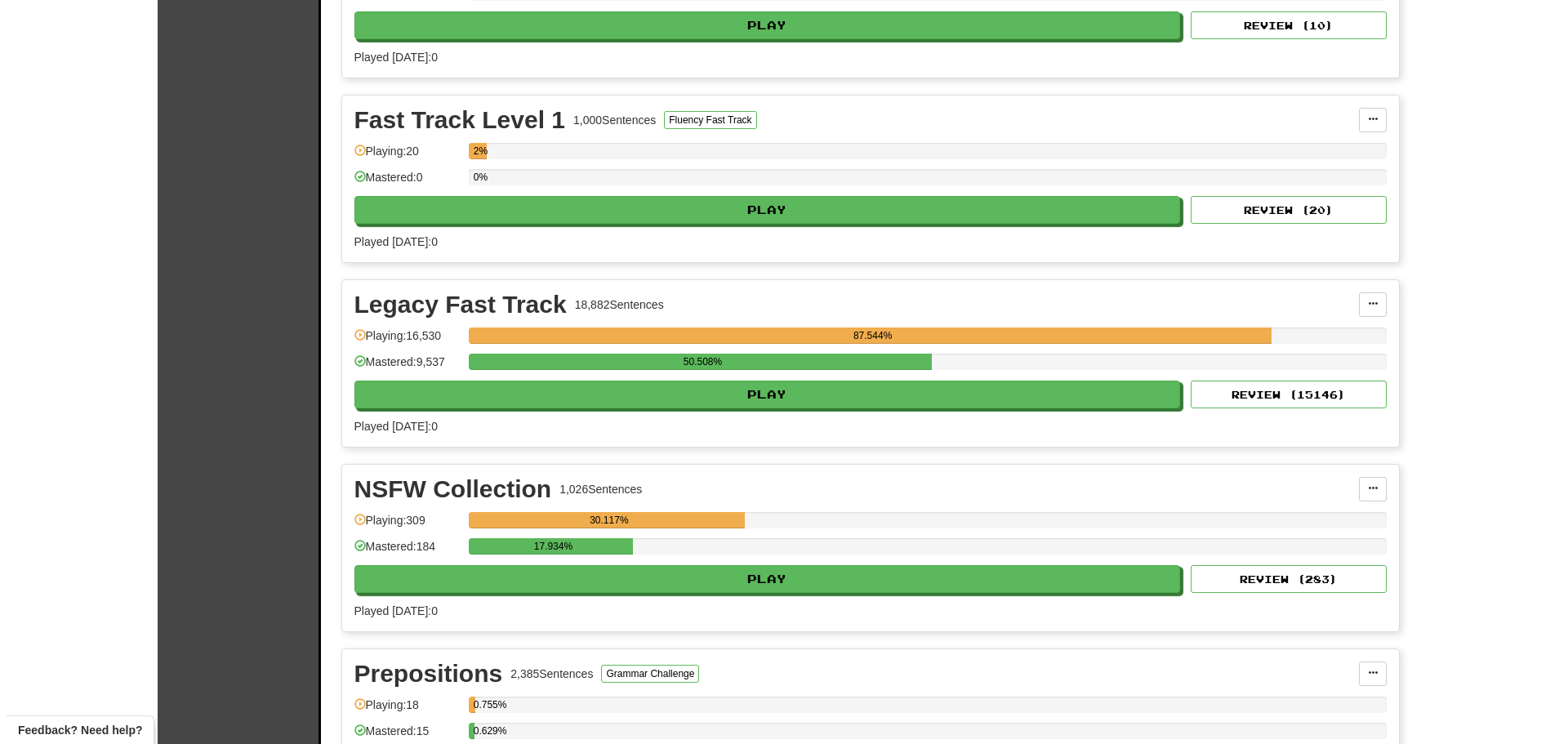
scroll to position [1307, 0]
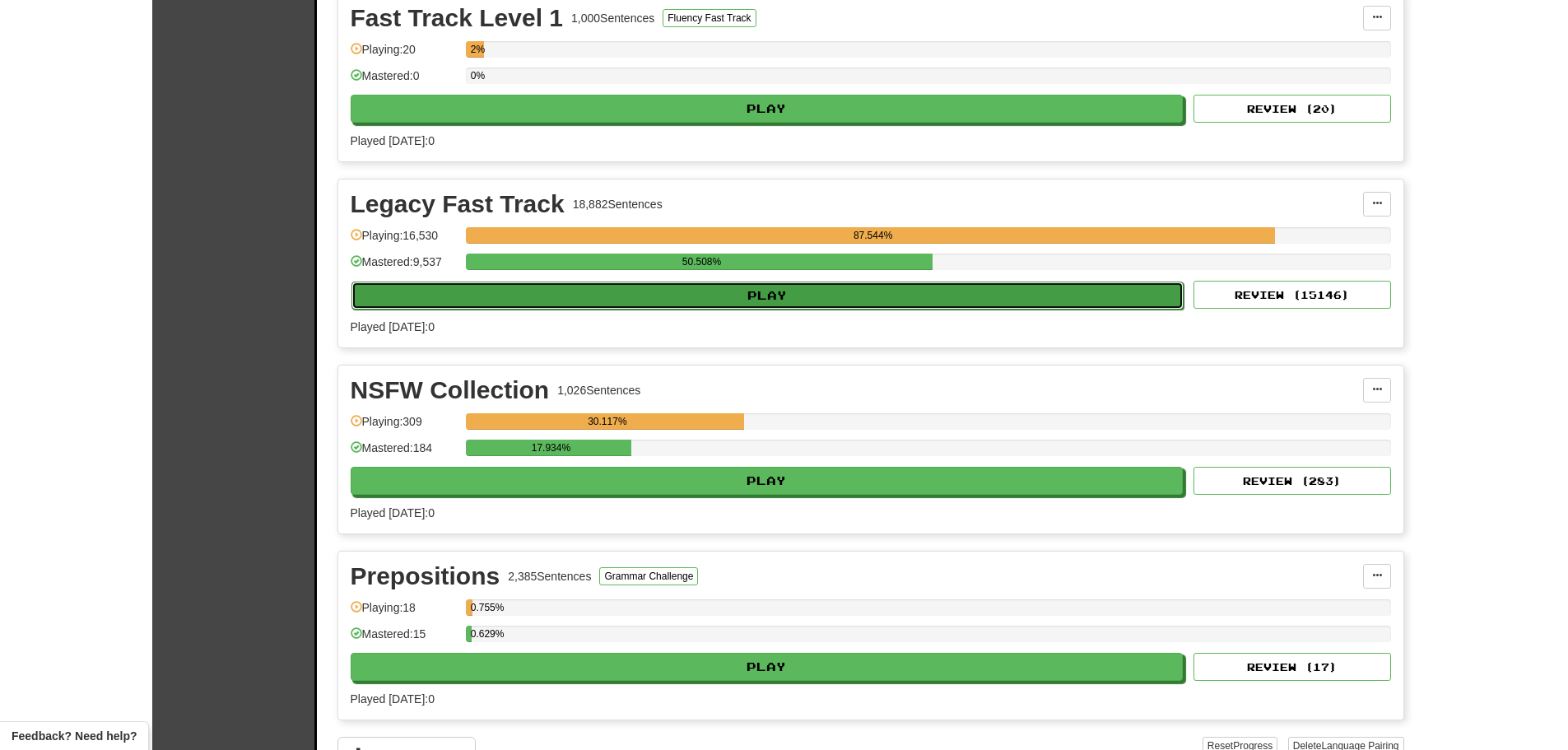
click at [680, 295] on button "Play" at bounding box center [768, 295] width 833 height 28
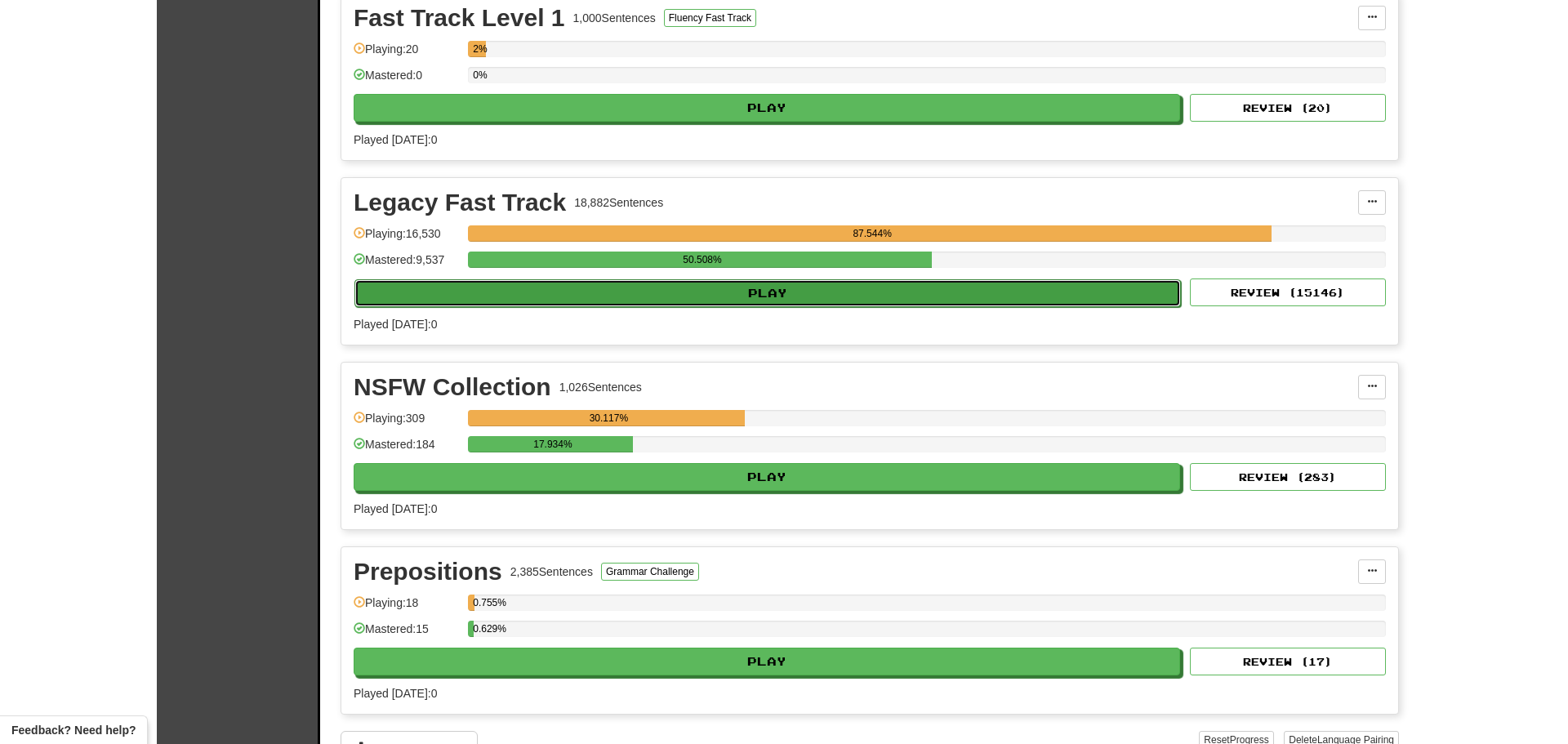
select select "********"
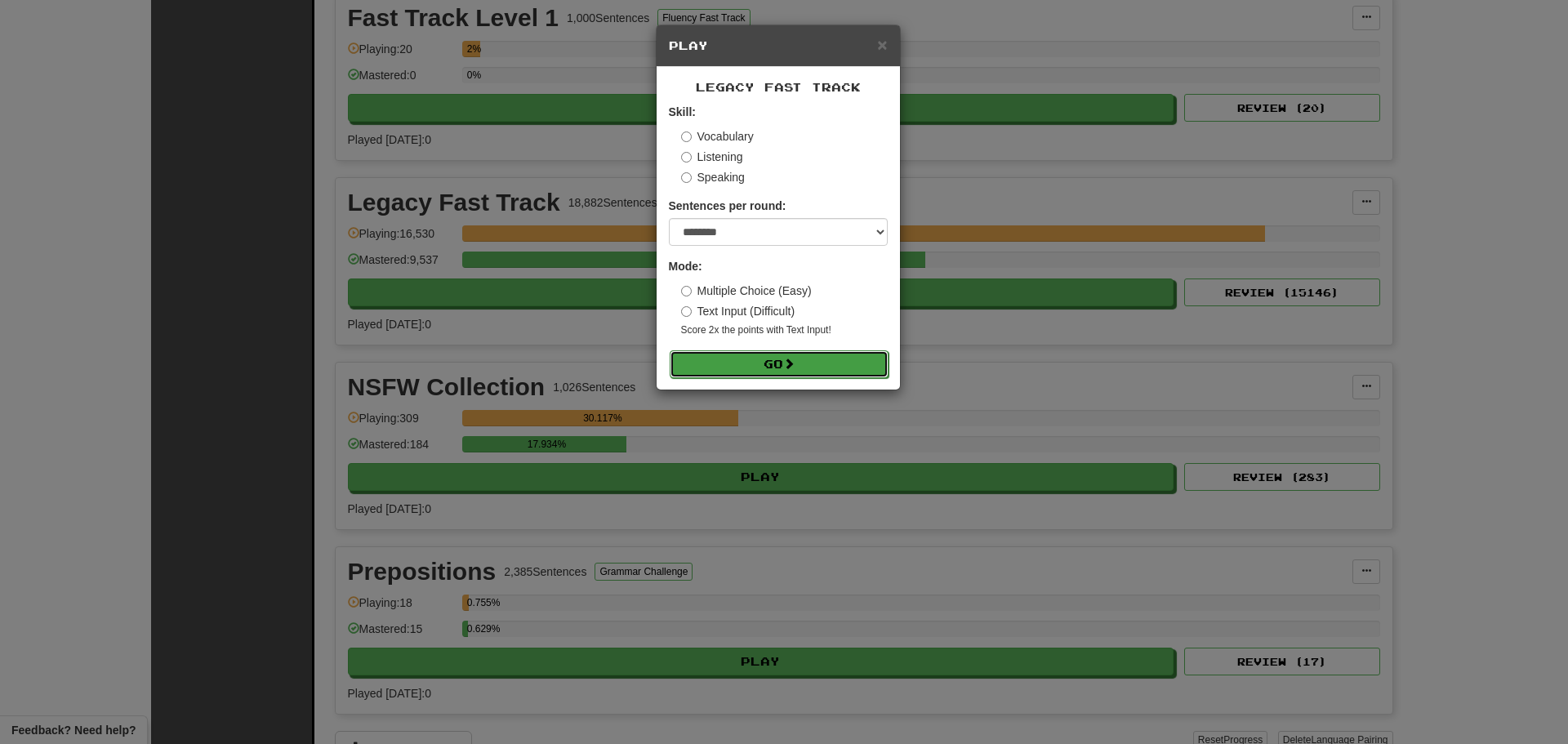
click at [738, 365] on button "Go" at bounding box center [779, 364] width 219 height 28
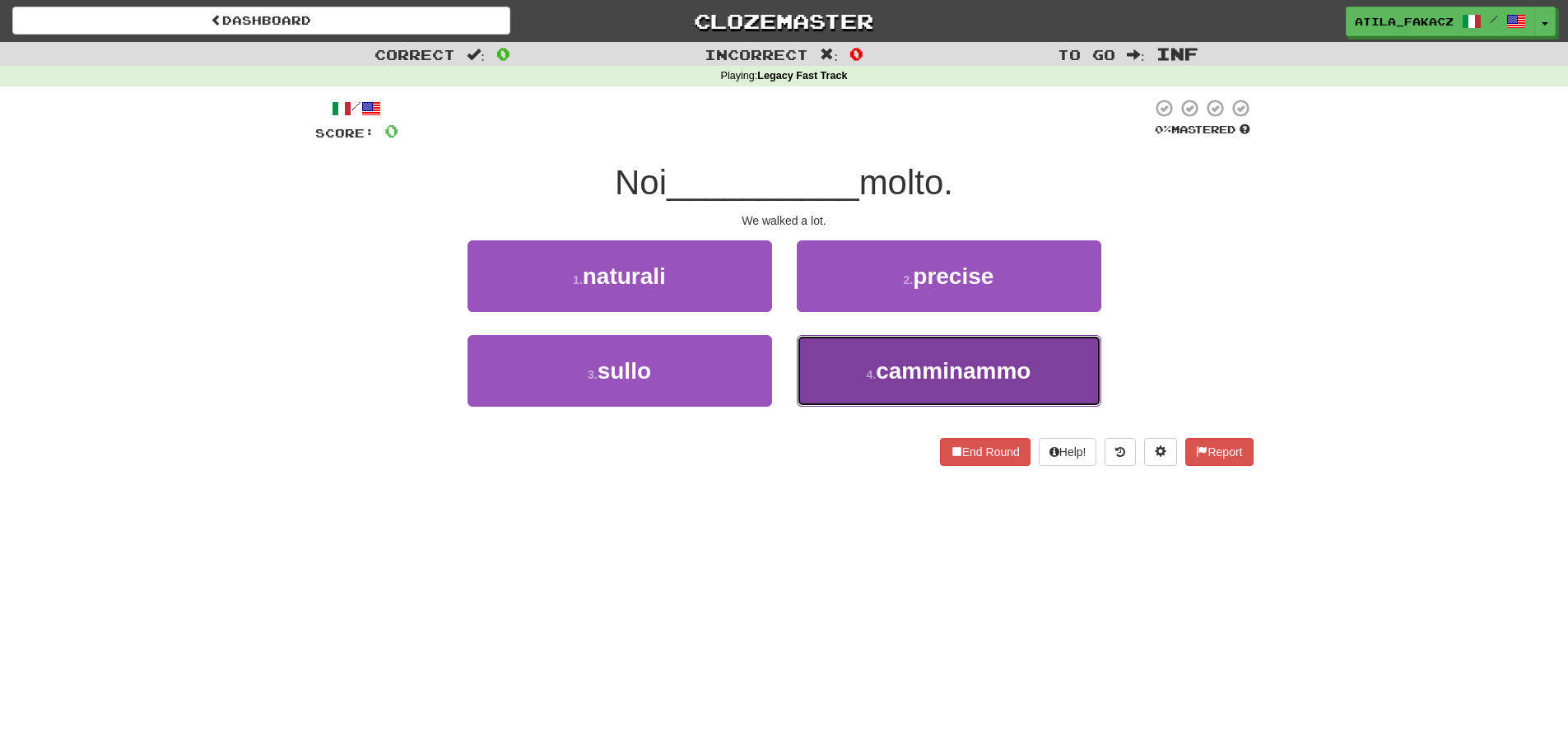
click at [816, 363] on button "4 . camminammo" at bounding box center [949, 371] width 304 height 71
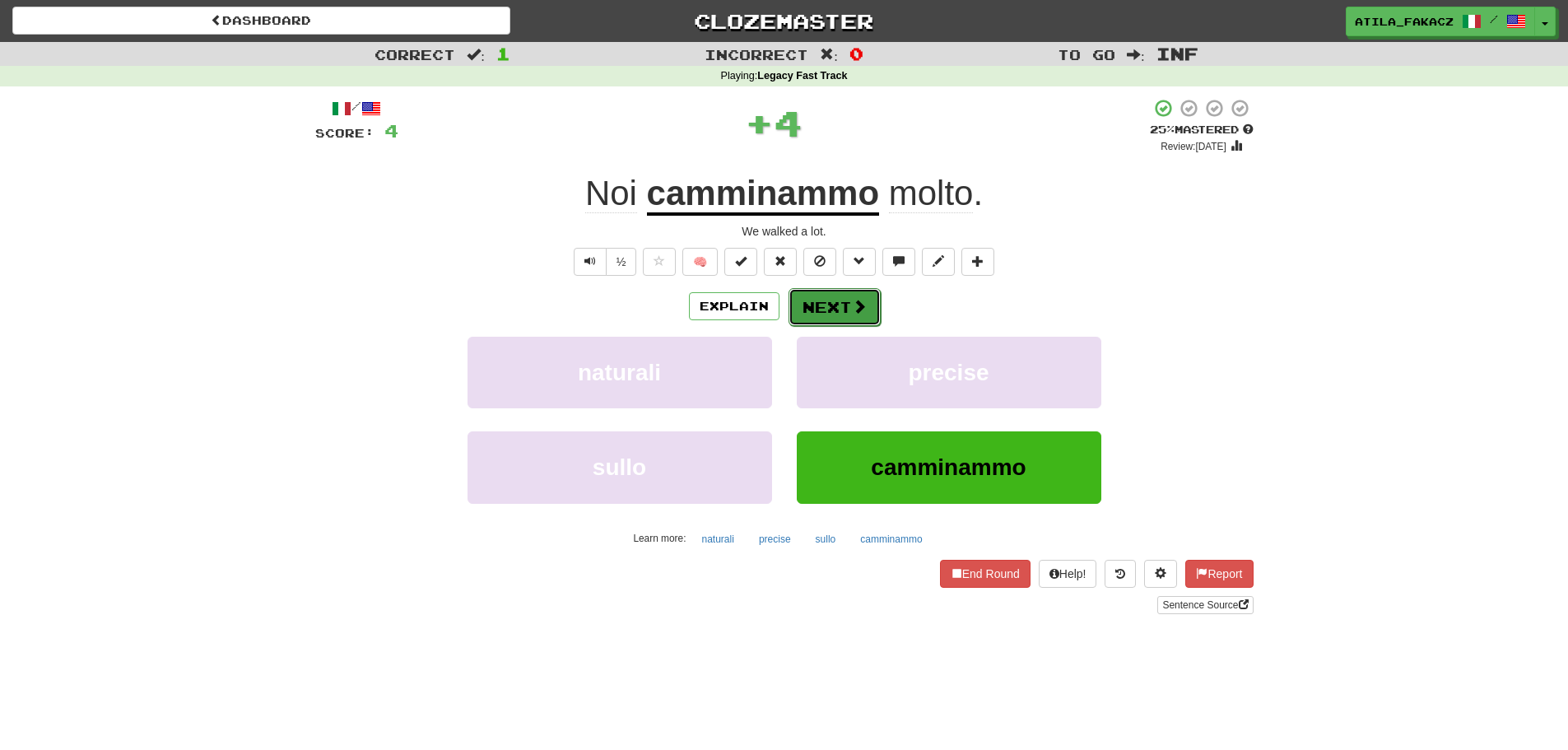
click at [841, 306] on button "Next" at bounding box center [834, 307] width 92 height 38
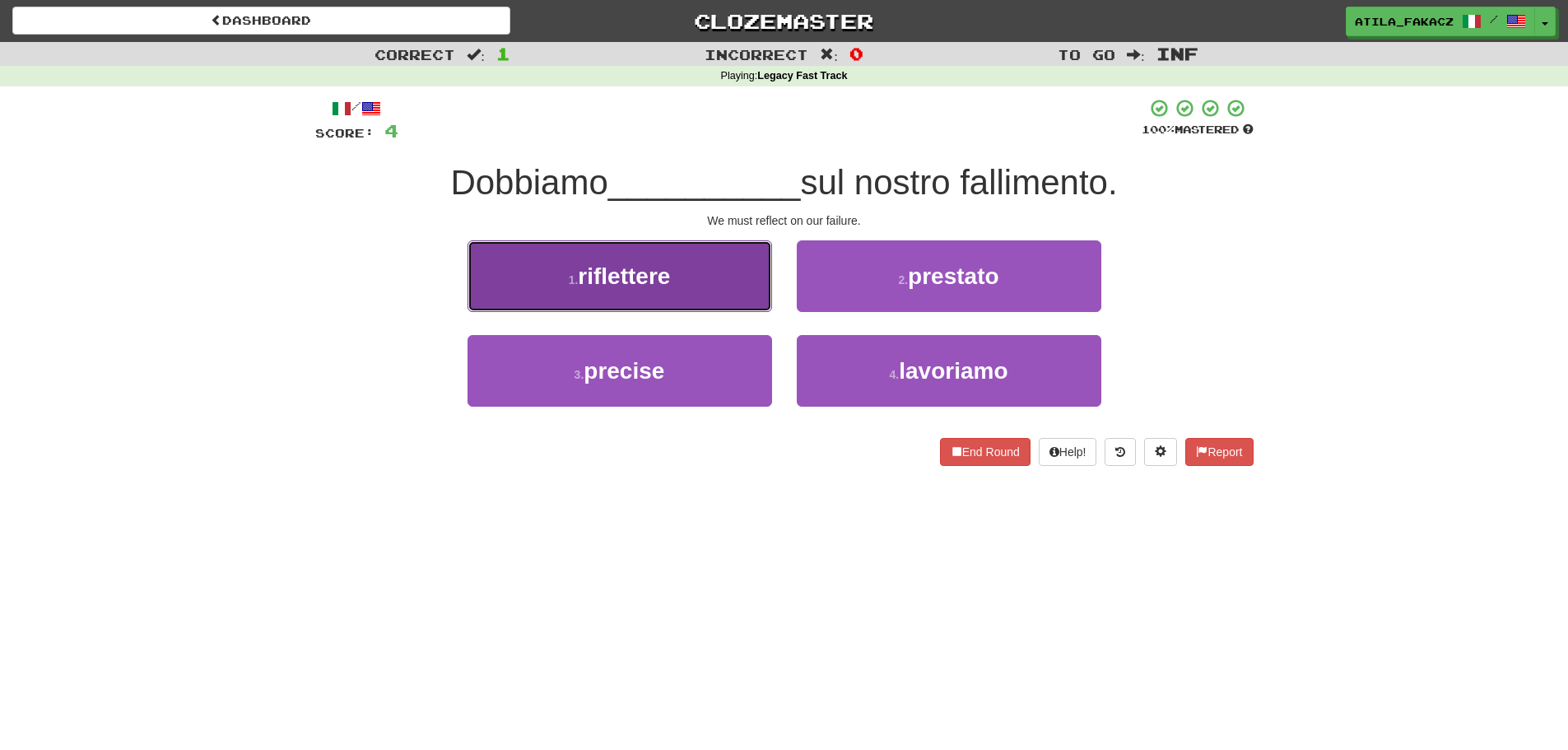
click at [709, 288] on button "1 . riflettere" at bounding box center [620, 276] width 304 height 71
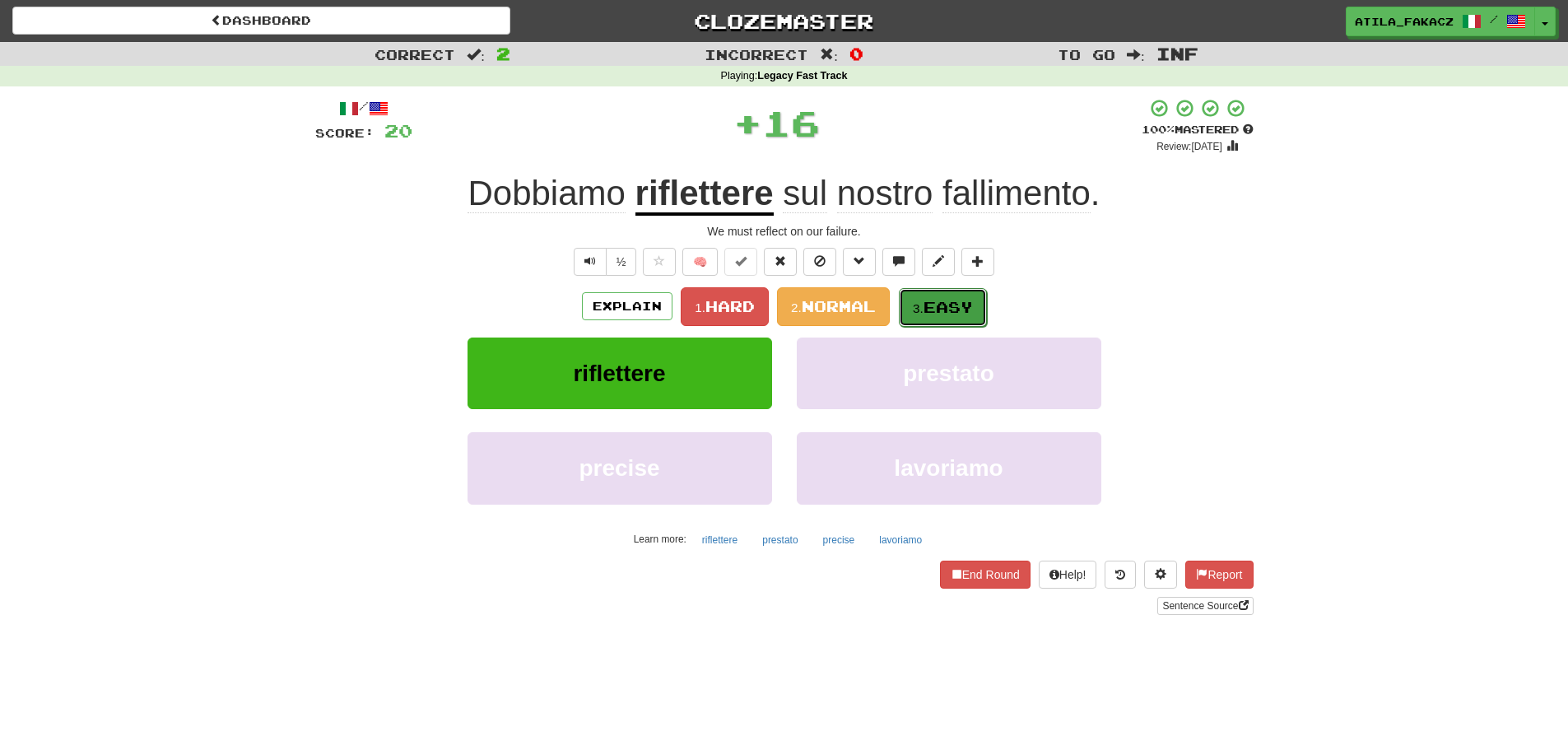
click at [947, 311] on span "Easy" at bounding box center [948, 306] width 49 height 18
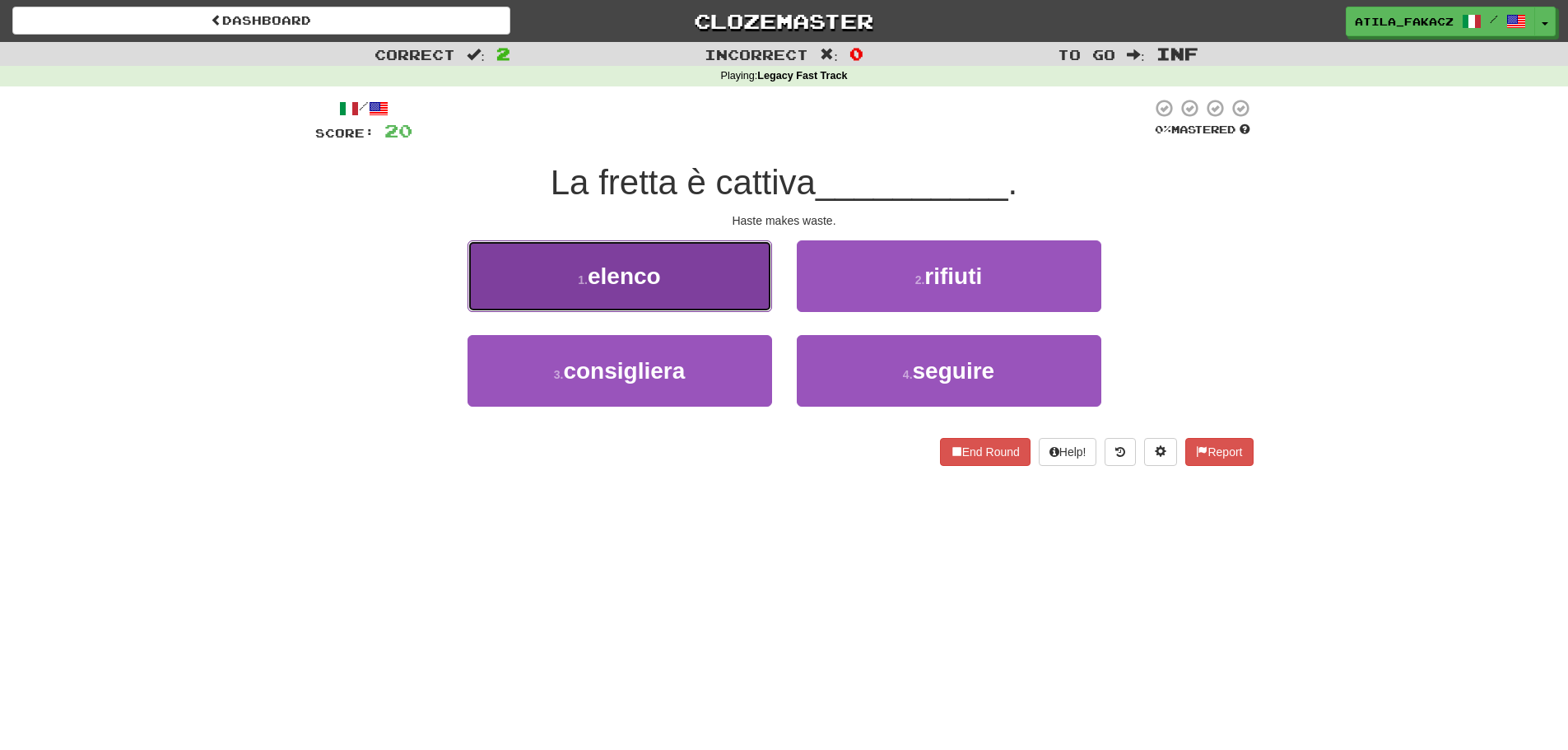
click at [707, 276] on button "1 . elenco" at bounding box center [620, 276] width 304 height 71
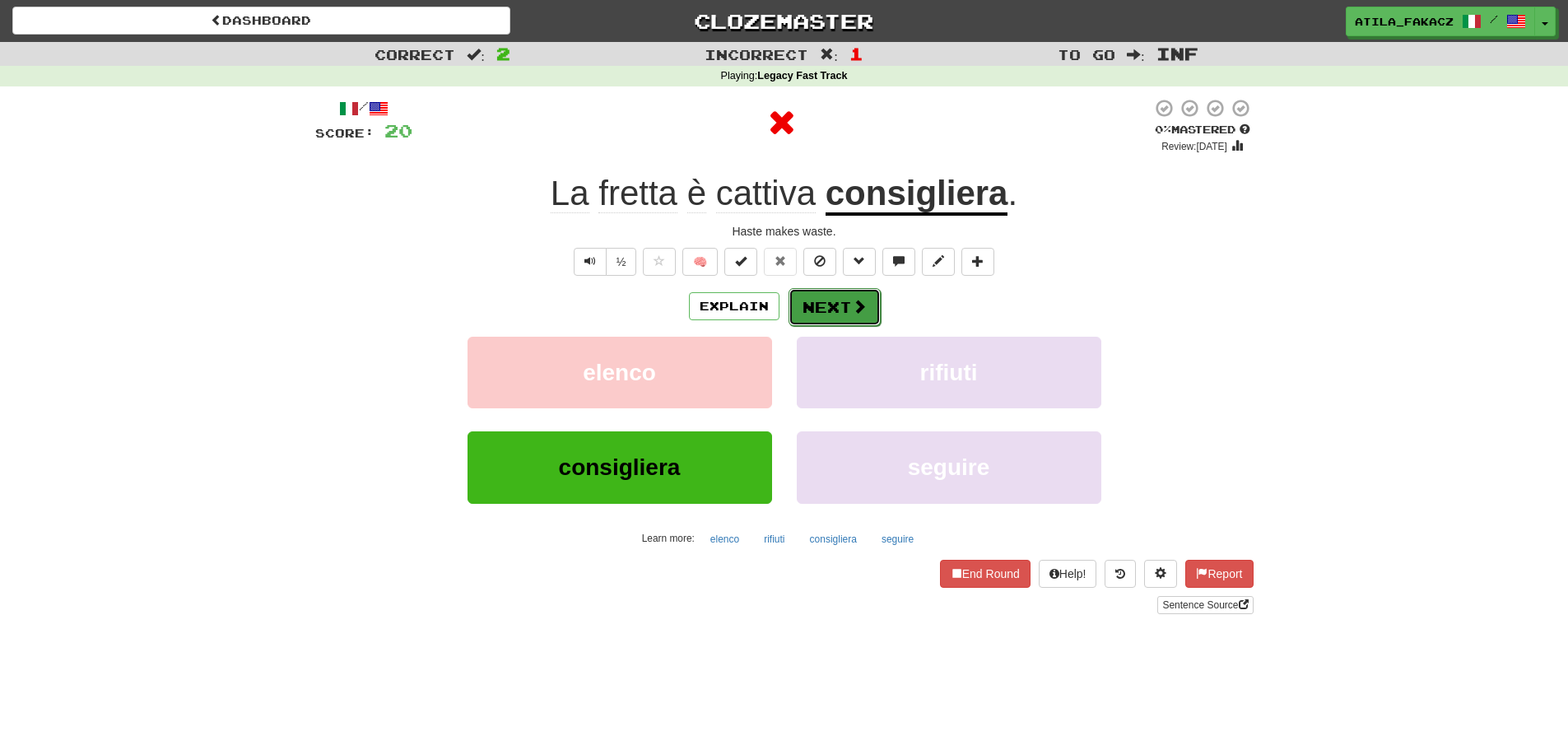
click at [827, 293] on button "Next" at bounding box center [834, 307] width 92 height 38
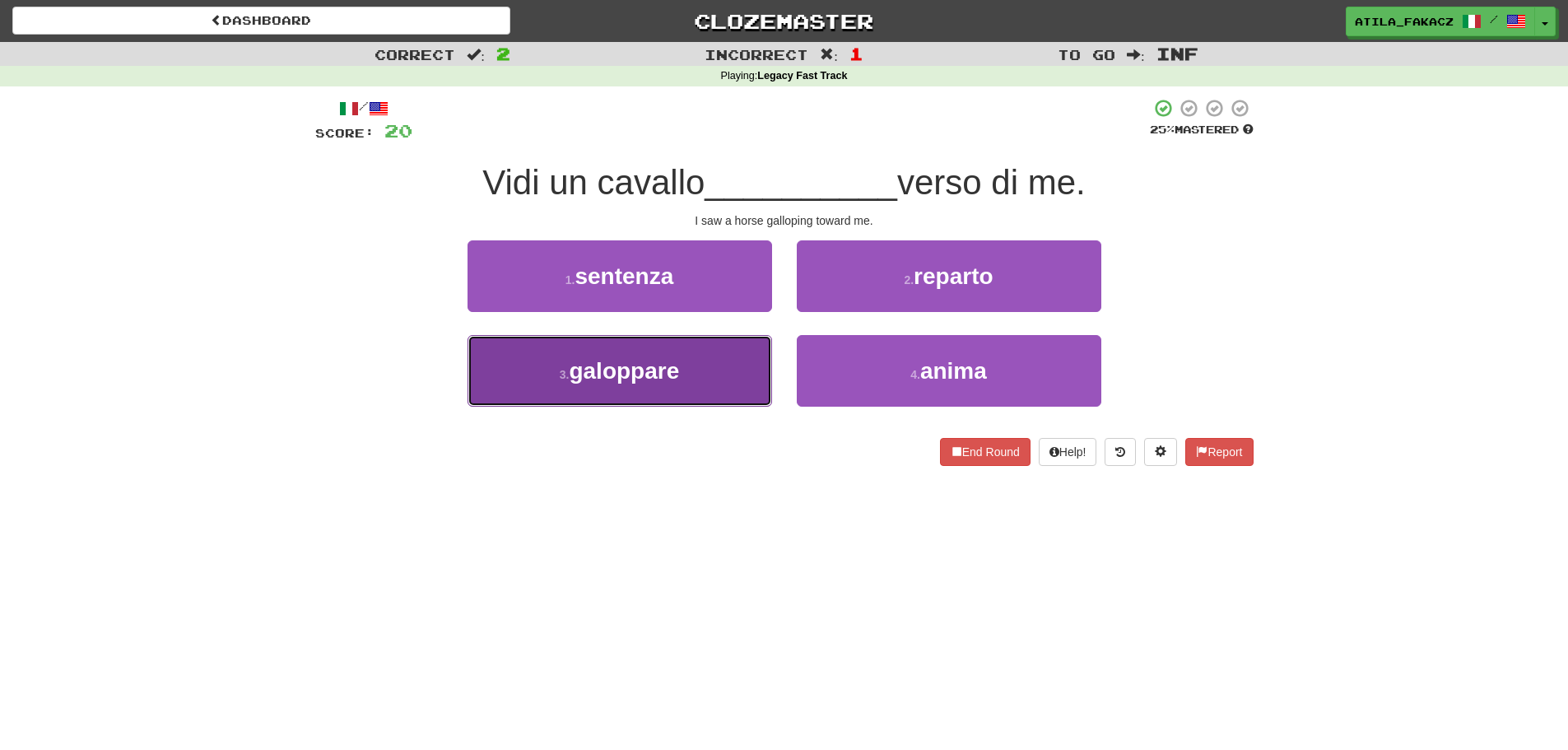
click at [736, 361] on button "3 . galoppare" at bounding box center [620, 371] width 304 height 71
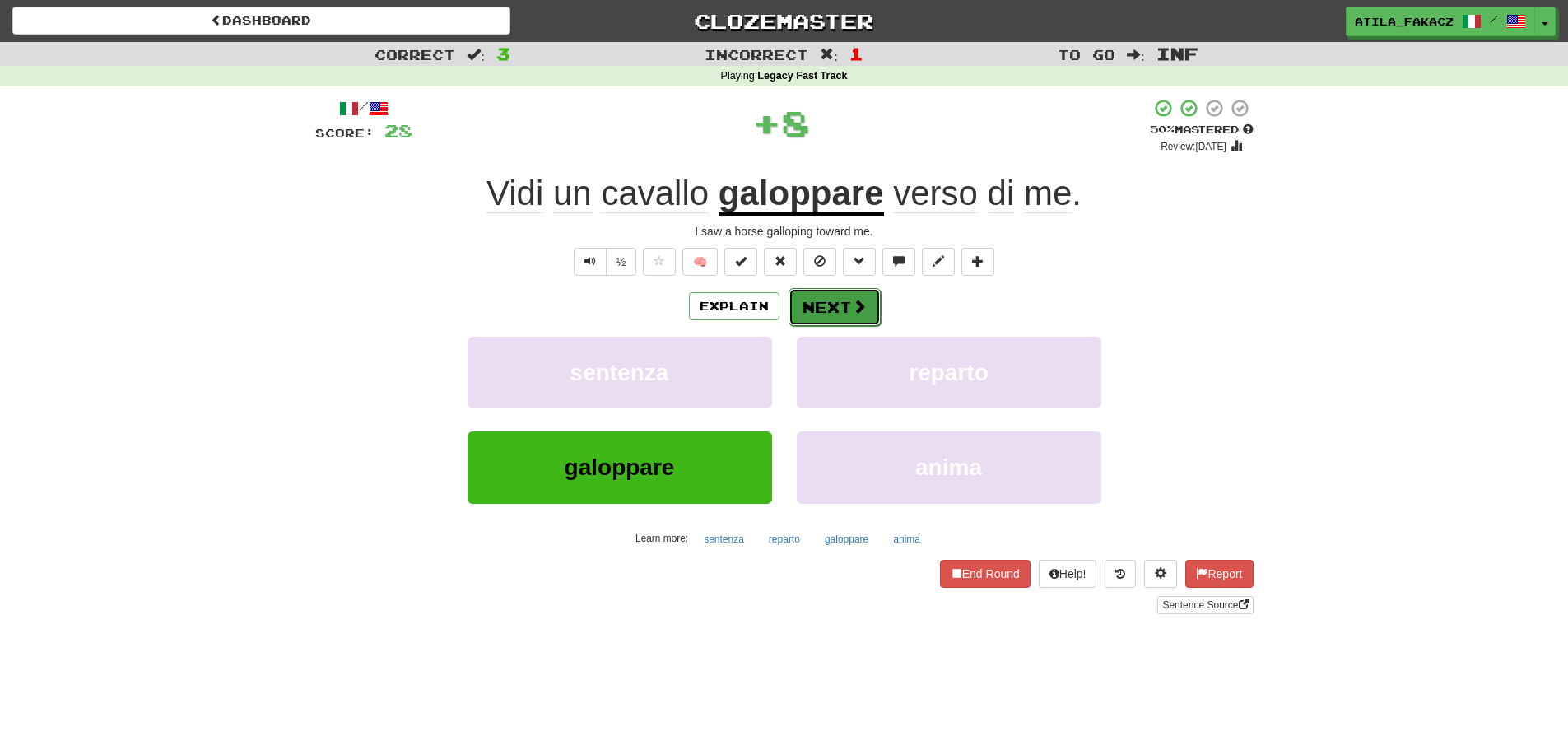
click at [845, 304] on button "Next" at bounding box center [834, 307] width 92 height 38
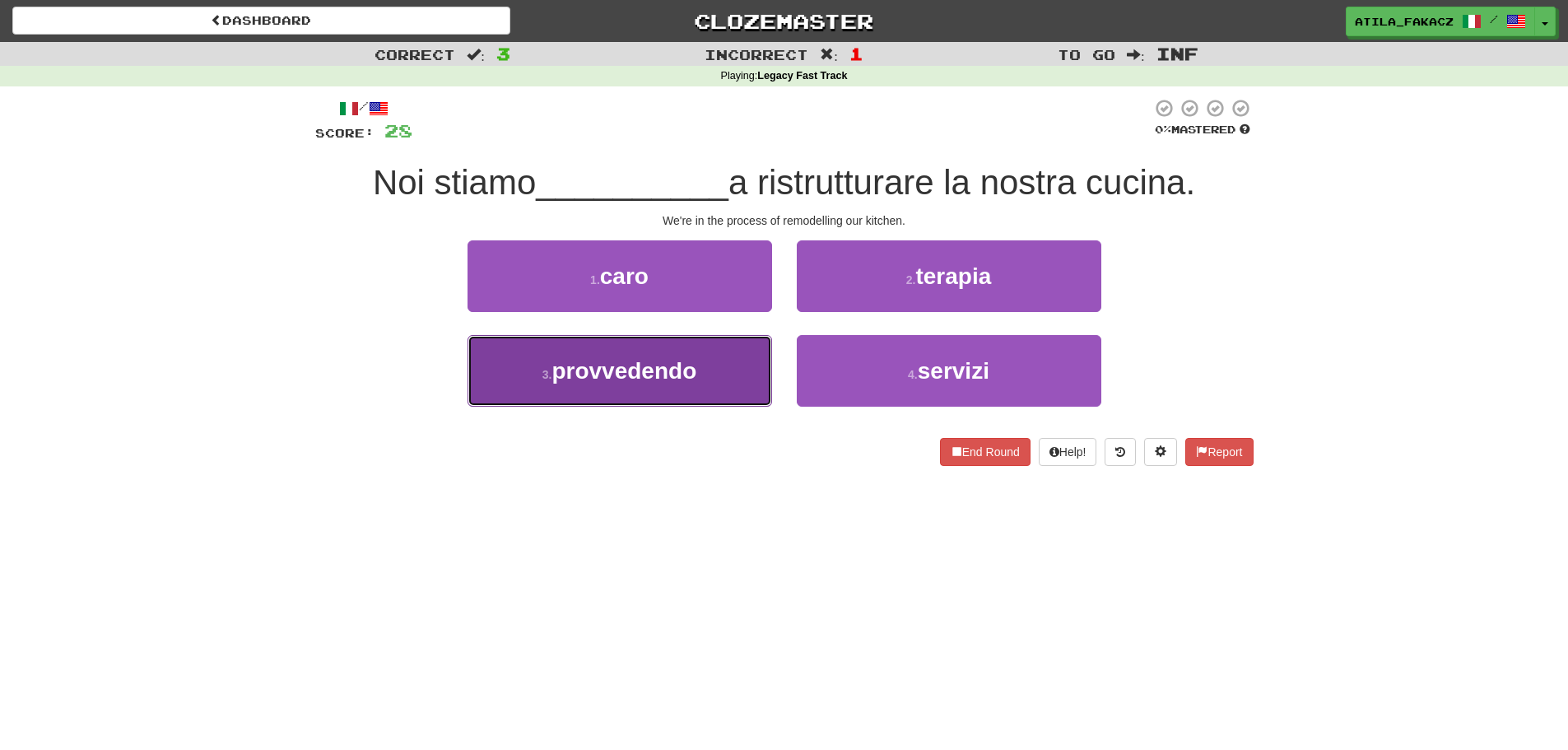
click at [704, 364] on button "3 . provvedendo" at bounding box center [620, 371] width 304 height 71
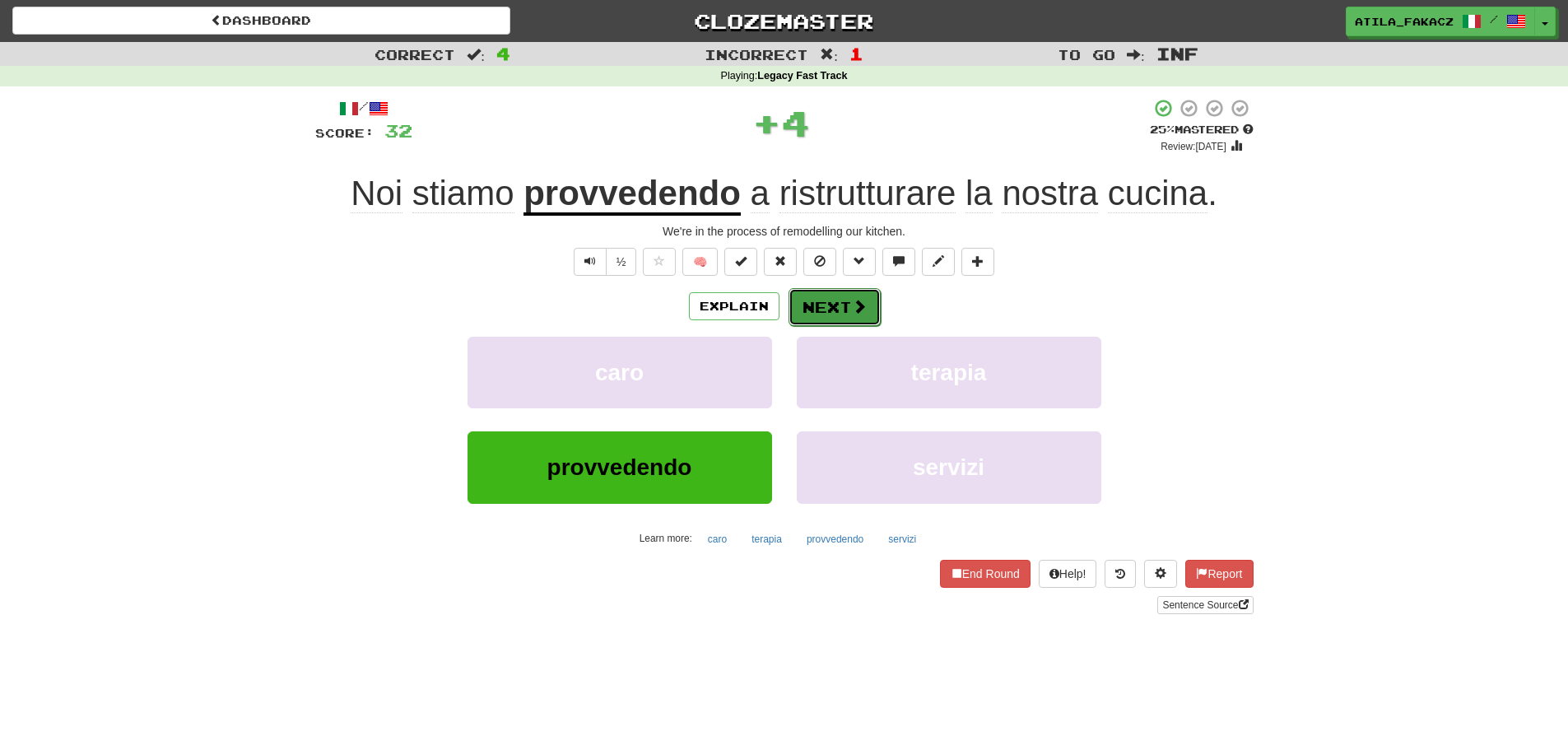
click at [841, 311] on button "Next" at bounding box center [834, 307] width 92 height 38
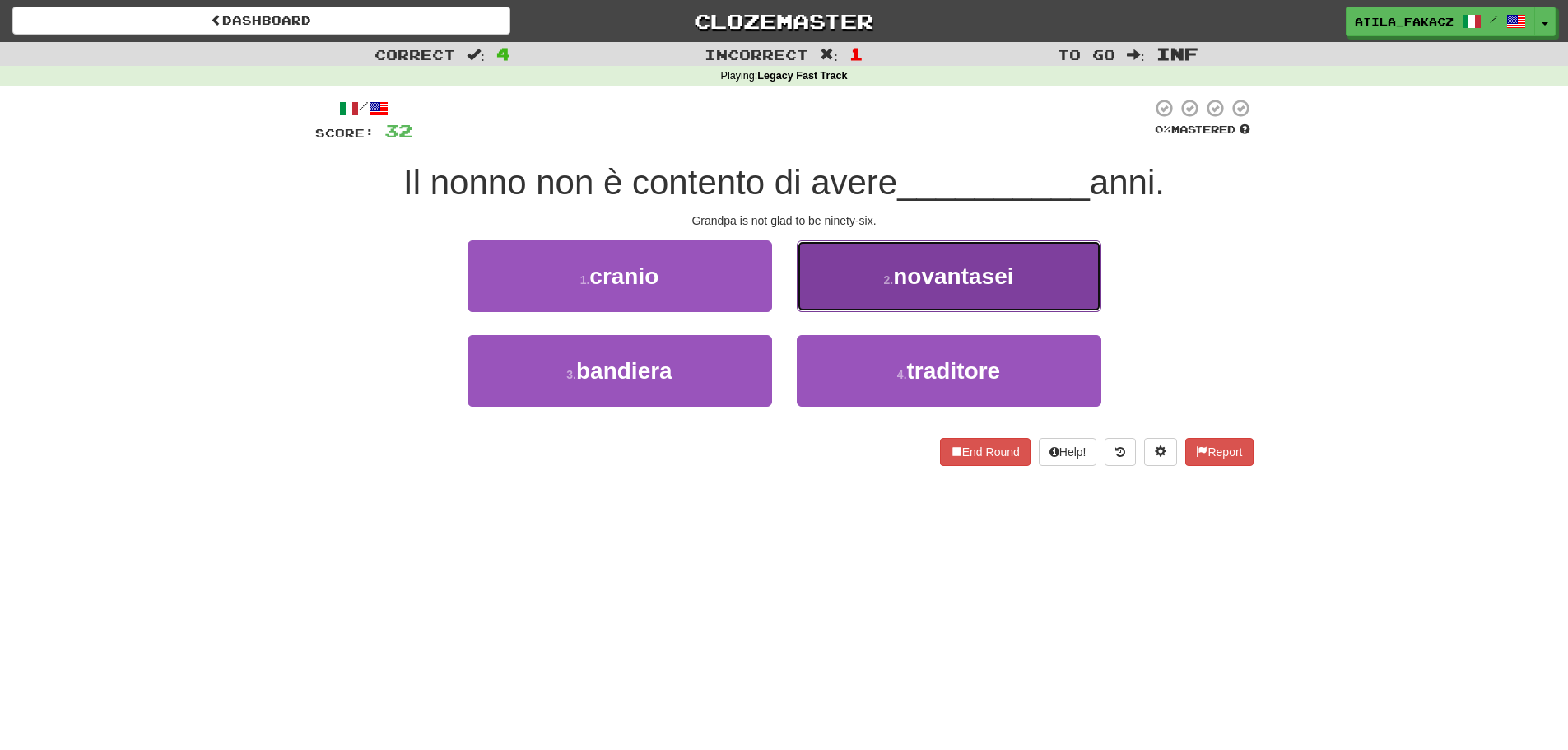
click at [840, 295] on button "2 . novantasei" at bounding box center [949, 276] width 304 height 71
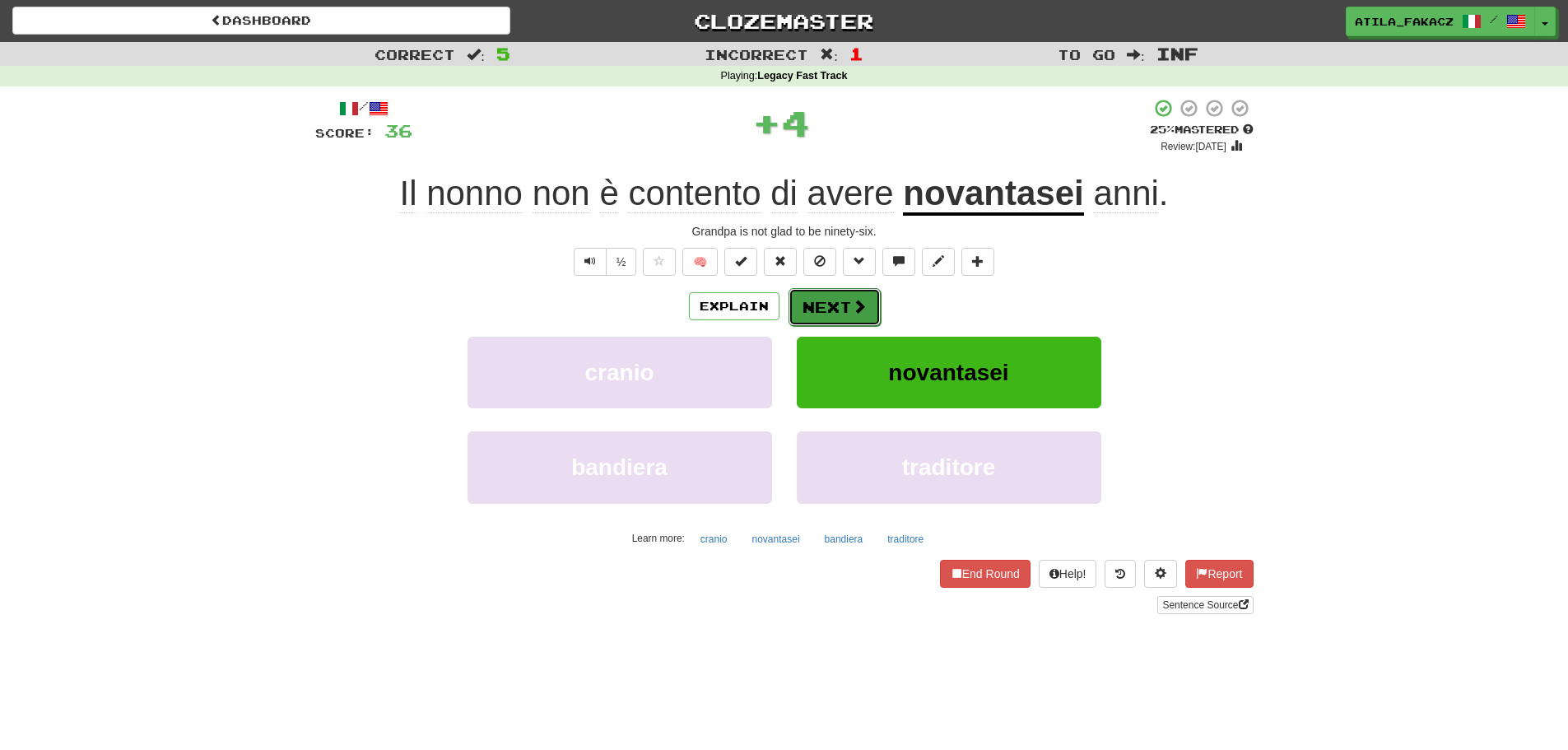
click at [840, 306] on button "Next" at bounding box center [834, 307] width 92 height 38
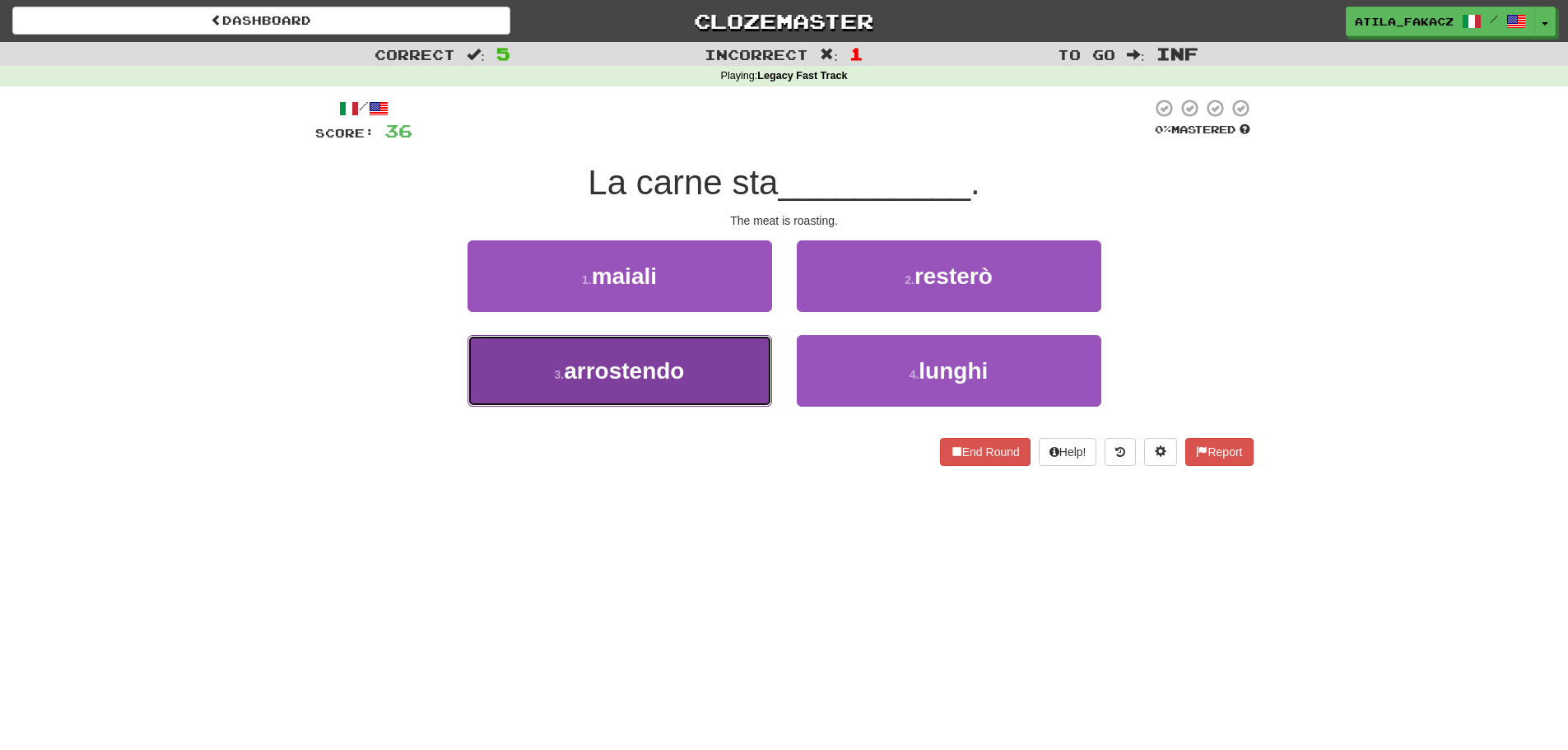
click at [741, 381] on button "3 . arrostendo" at bounding box center [620, 371] width 304 height 71
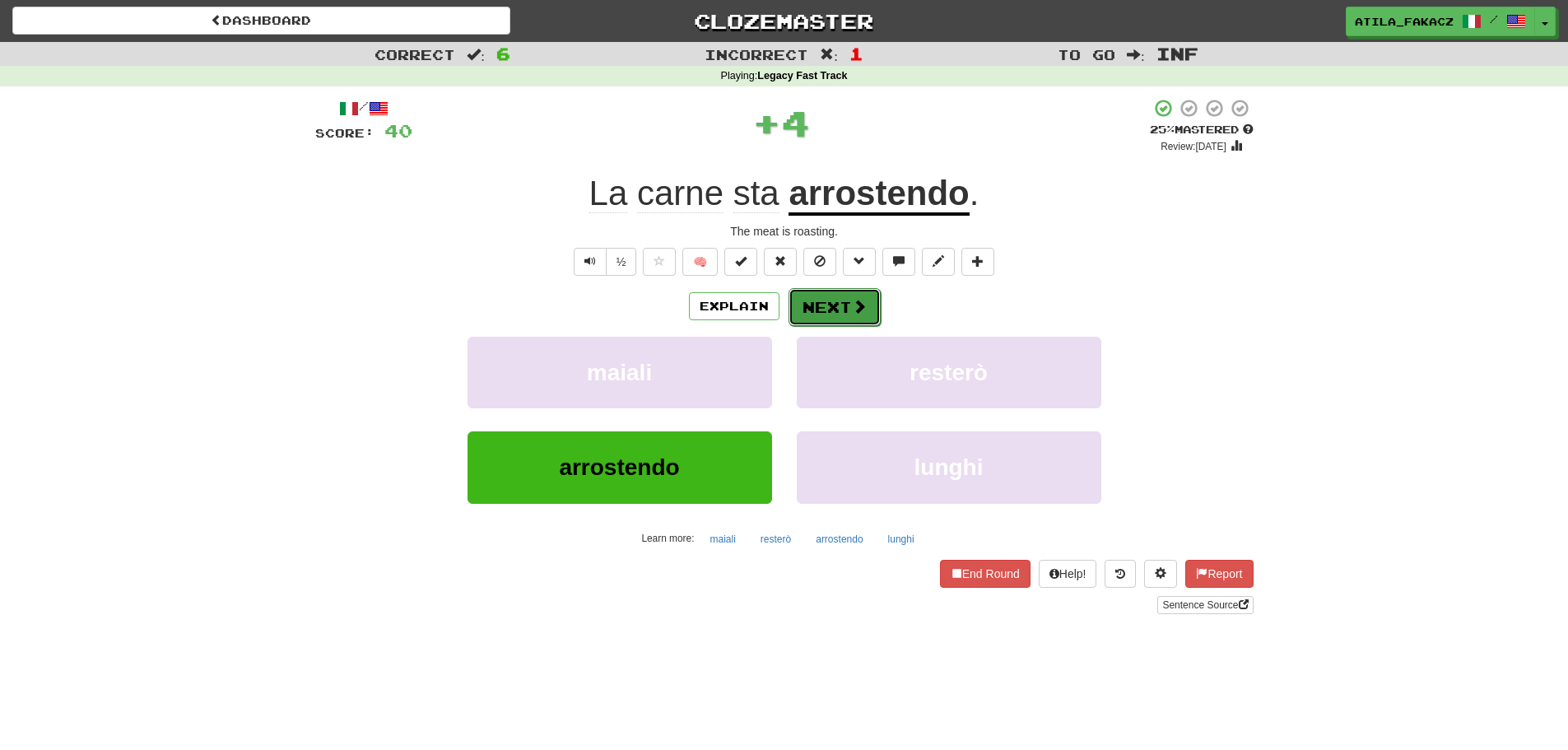
click at [878, 298] on button "Next" at bounding box center [834, 307] width 92 height 38
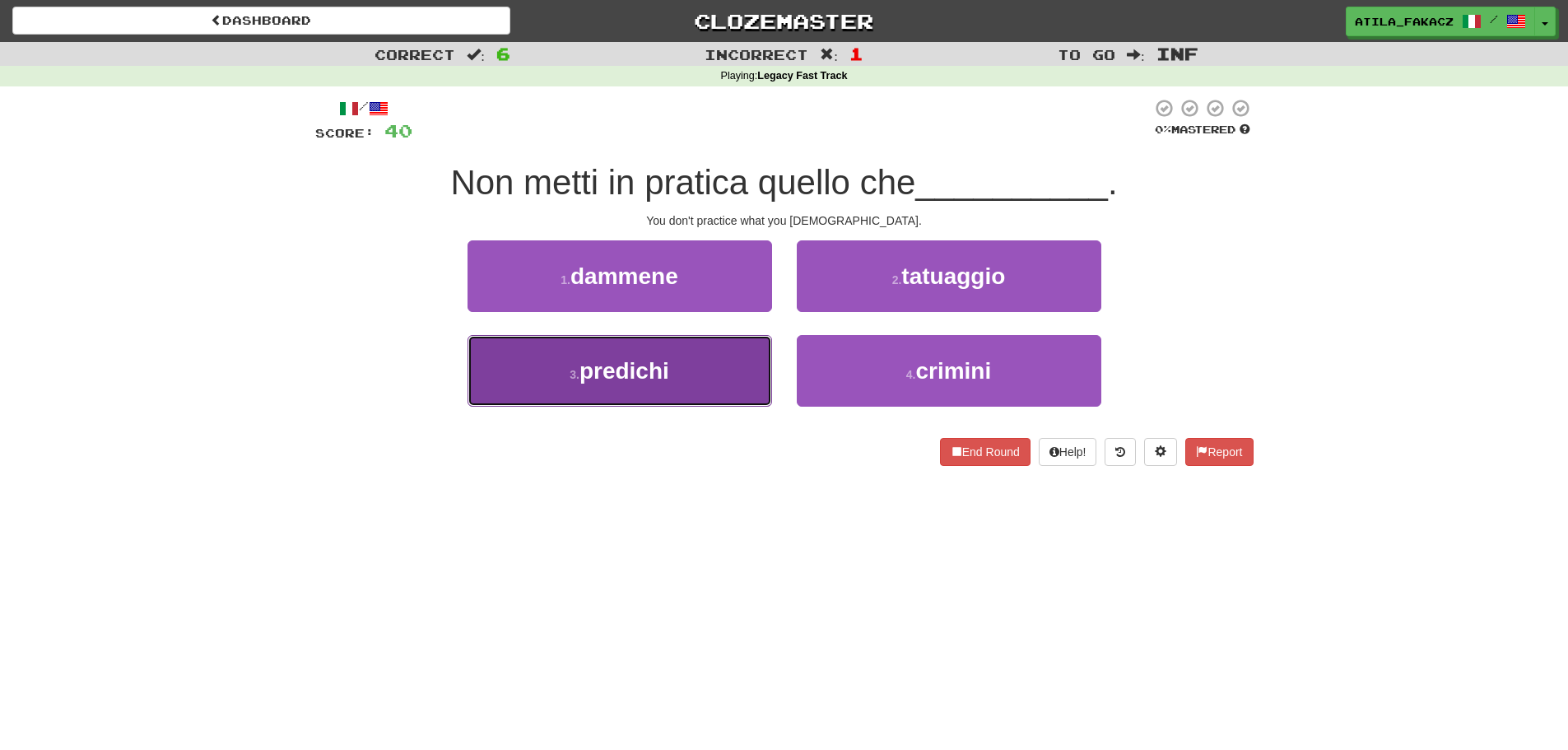
click at [655, 346] on button "3 . predichi" at bounding box center [620, 371] width 304 height 71
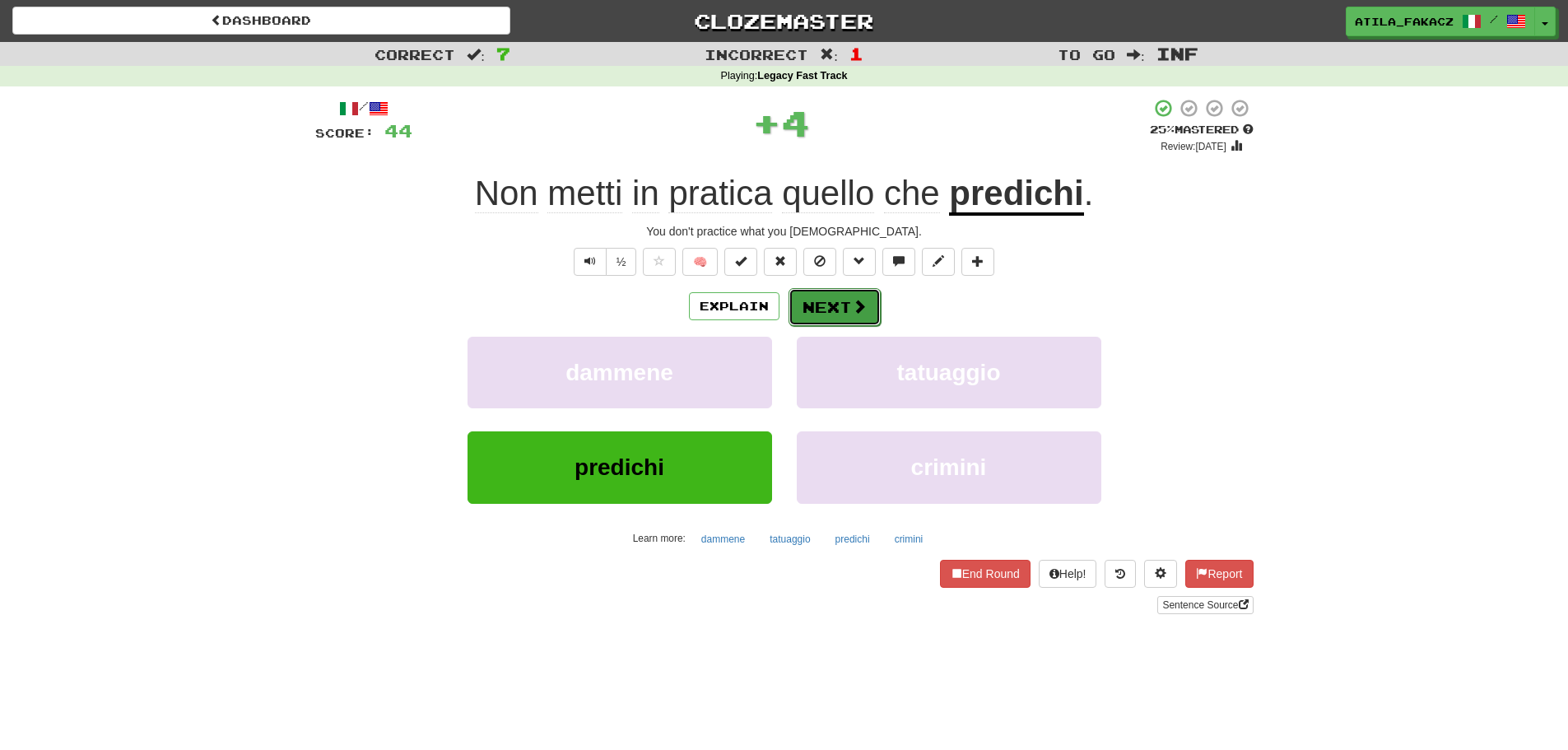
click at [854, 314] on span at bounding box center [859, 305] width 14 height 14
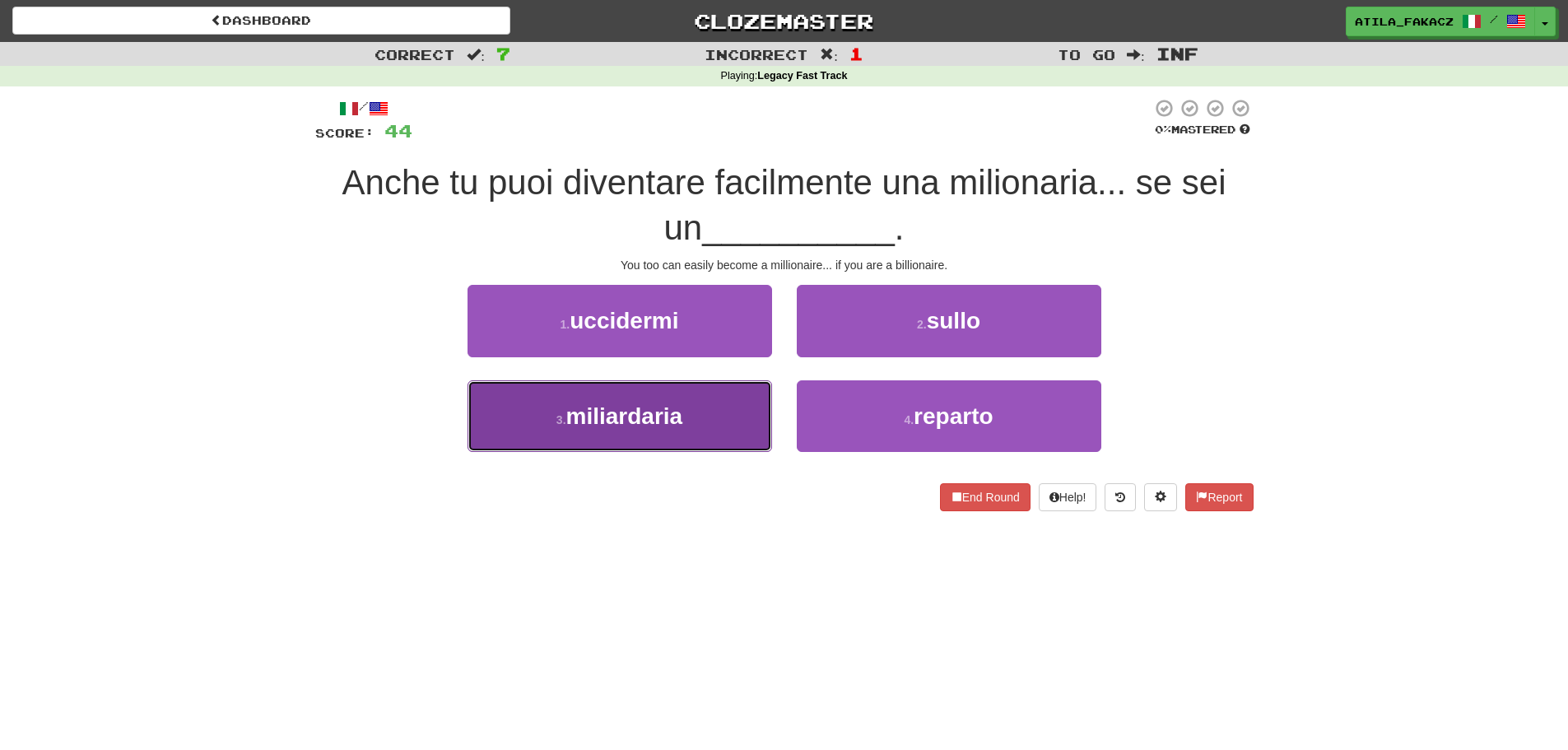
click at [717, 398] on button "3 . miliardaria" at bounding box center [620, 416] width 304 height 71
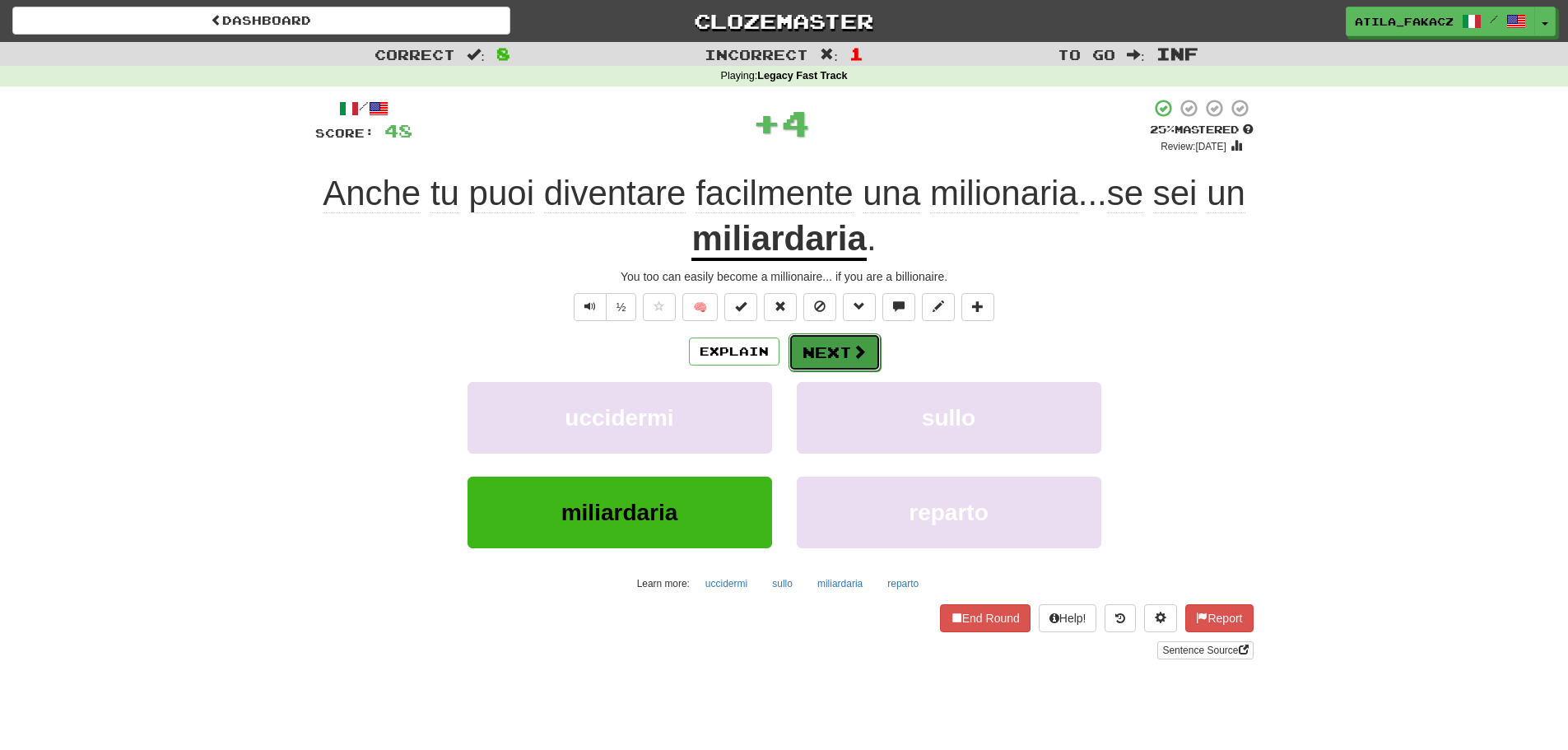
click at [819, 353] on button "Next" at bounding box center [834, 352] width 92 height 38
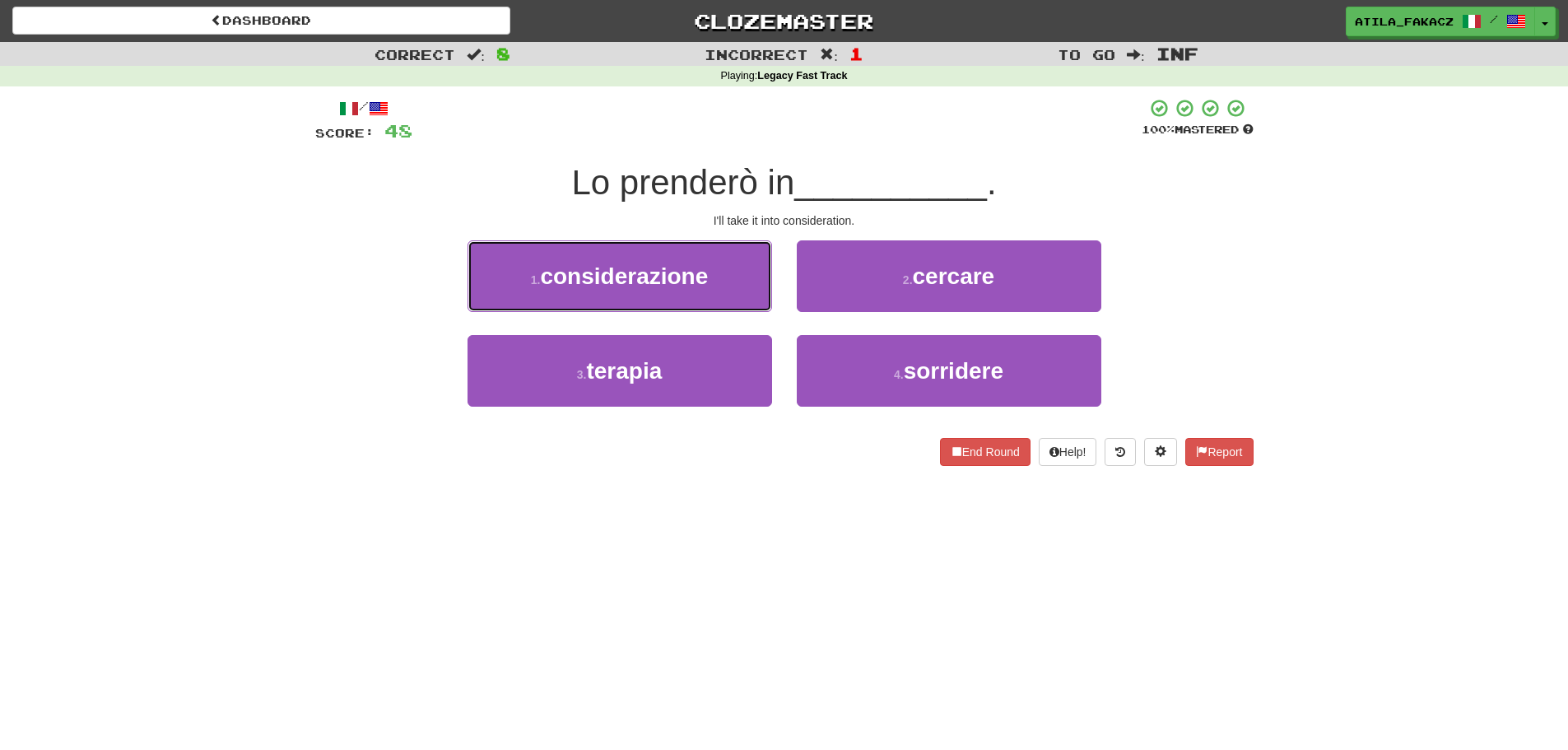
drag, startPoint x: 717, startPoint y: 270, endPoint x: 734, endPoint y: 286, distance: 23.3
click at [717, 272] on button "1 . considerazione" at bounding box center [620, 276] width 304 height 71
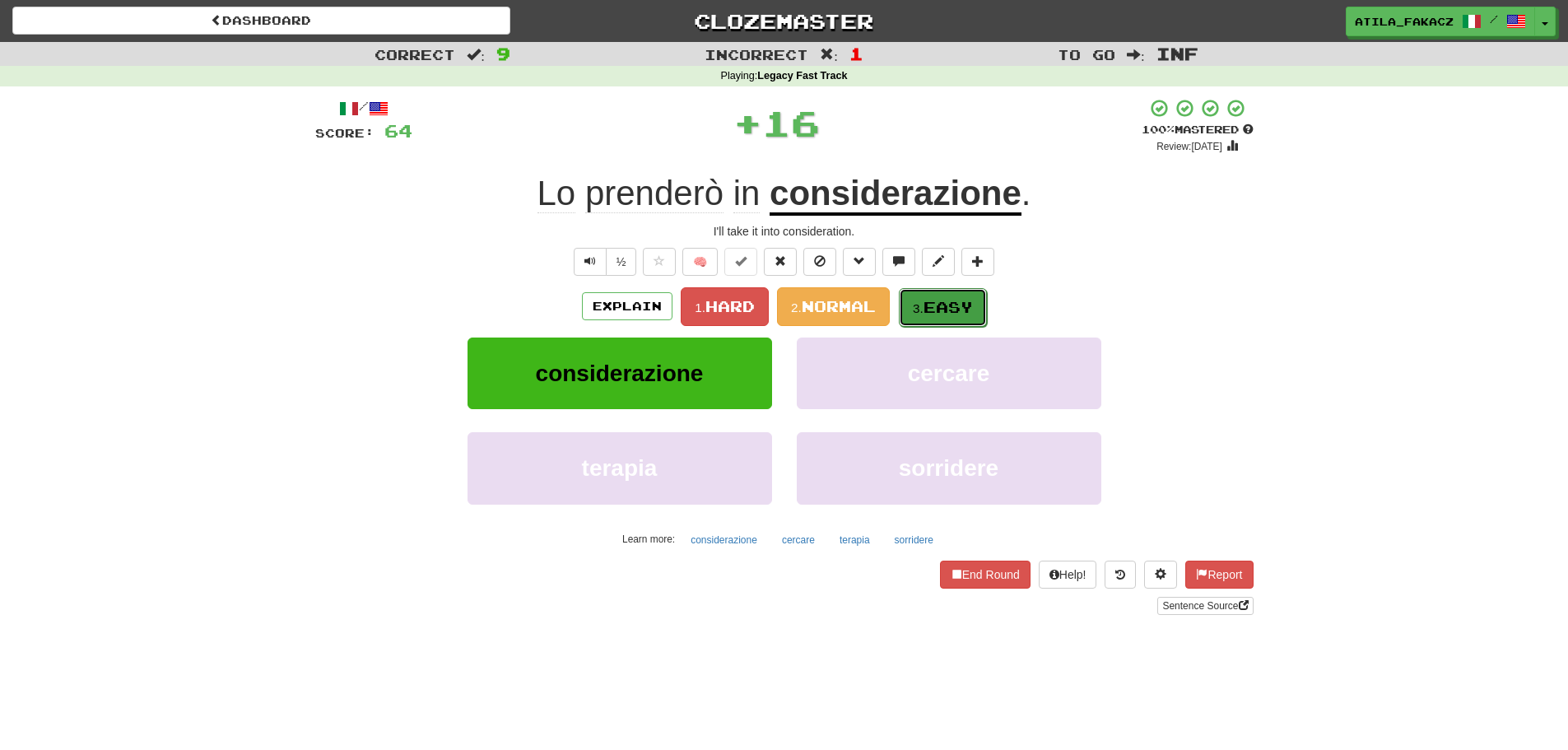
click at [963, 308] on span "Easy" at bounding box center [948, 306] width 49 height 18
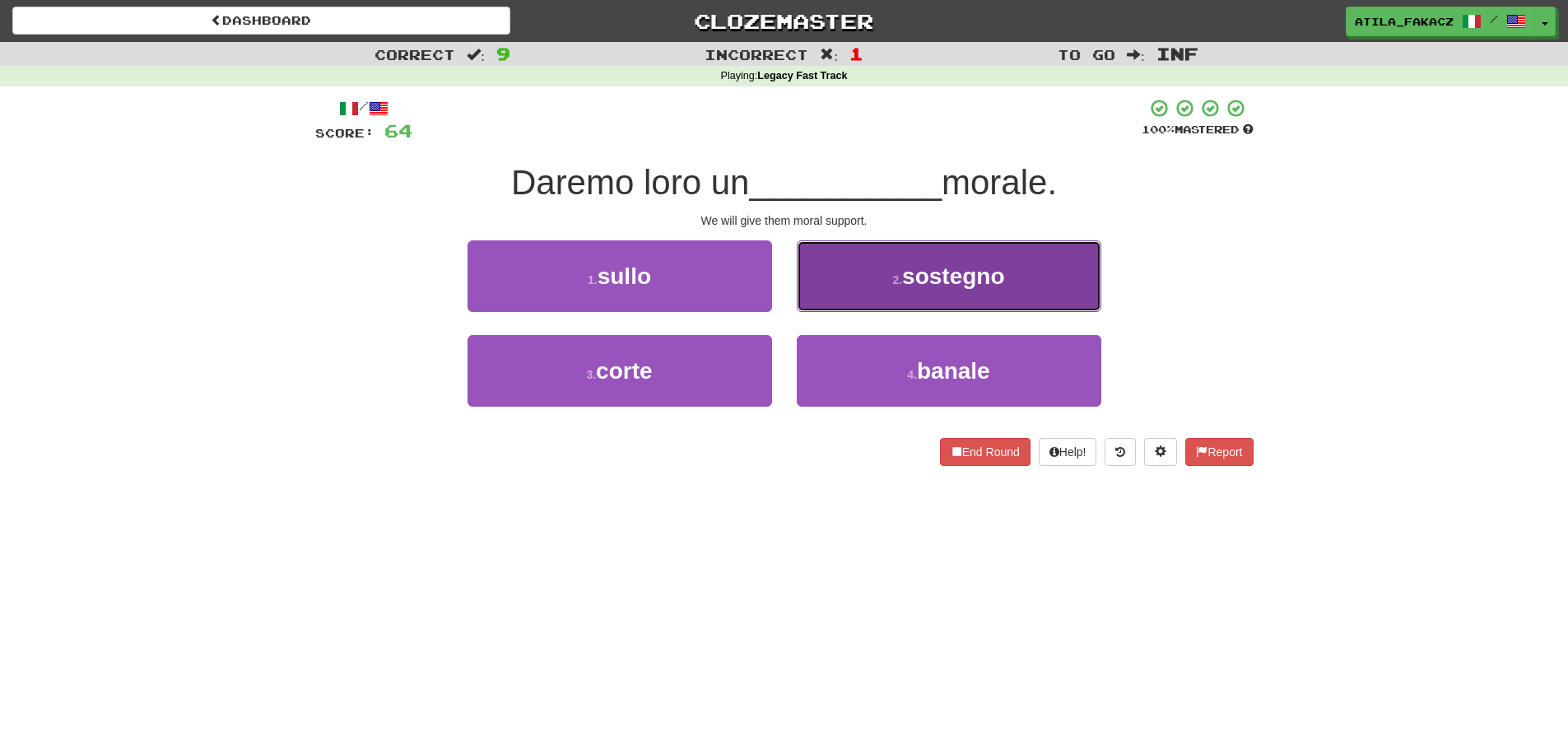
click at [867, 270] on button "2 . sostegno" at bounding box center [949, 276] width 304 height 71
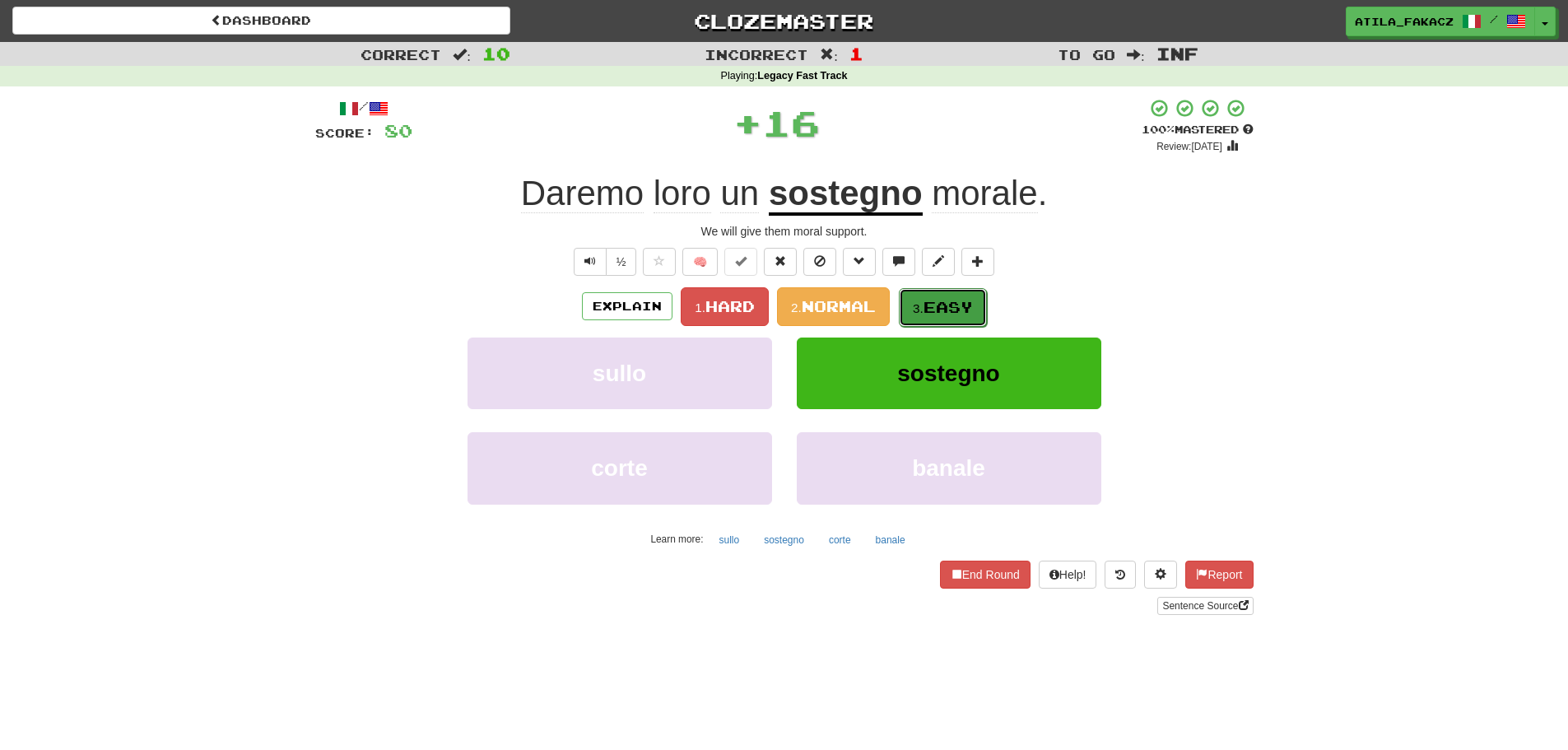
click at [962, 320] on button "3. Easy" at bounding box center [943, 307] width 88 height 38
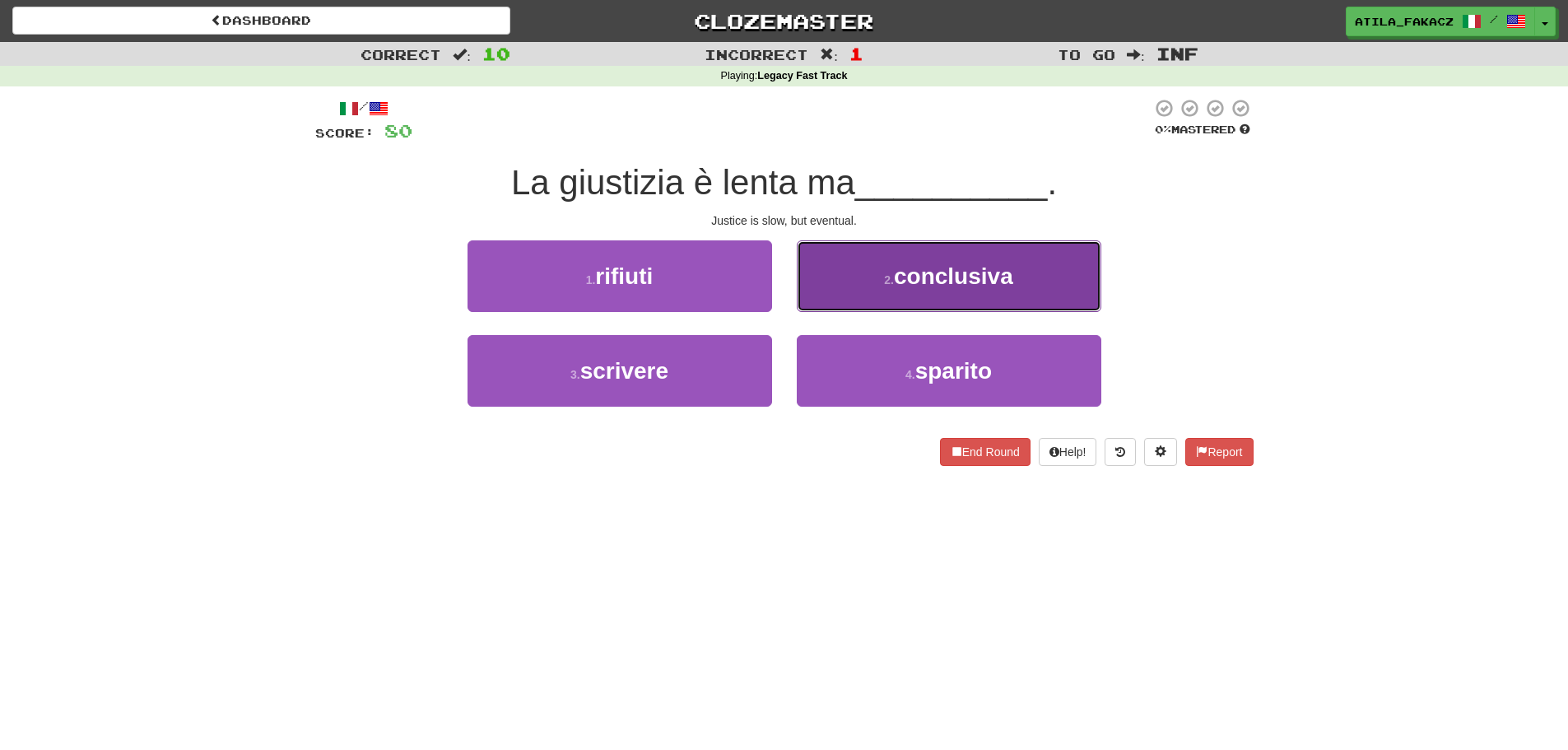
click at [897, 291] on button "2 . conclusiva" at bounding box center [949, 276] width 304 height 71
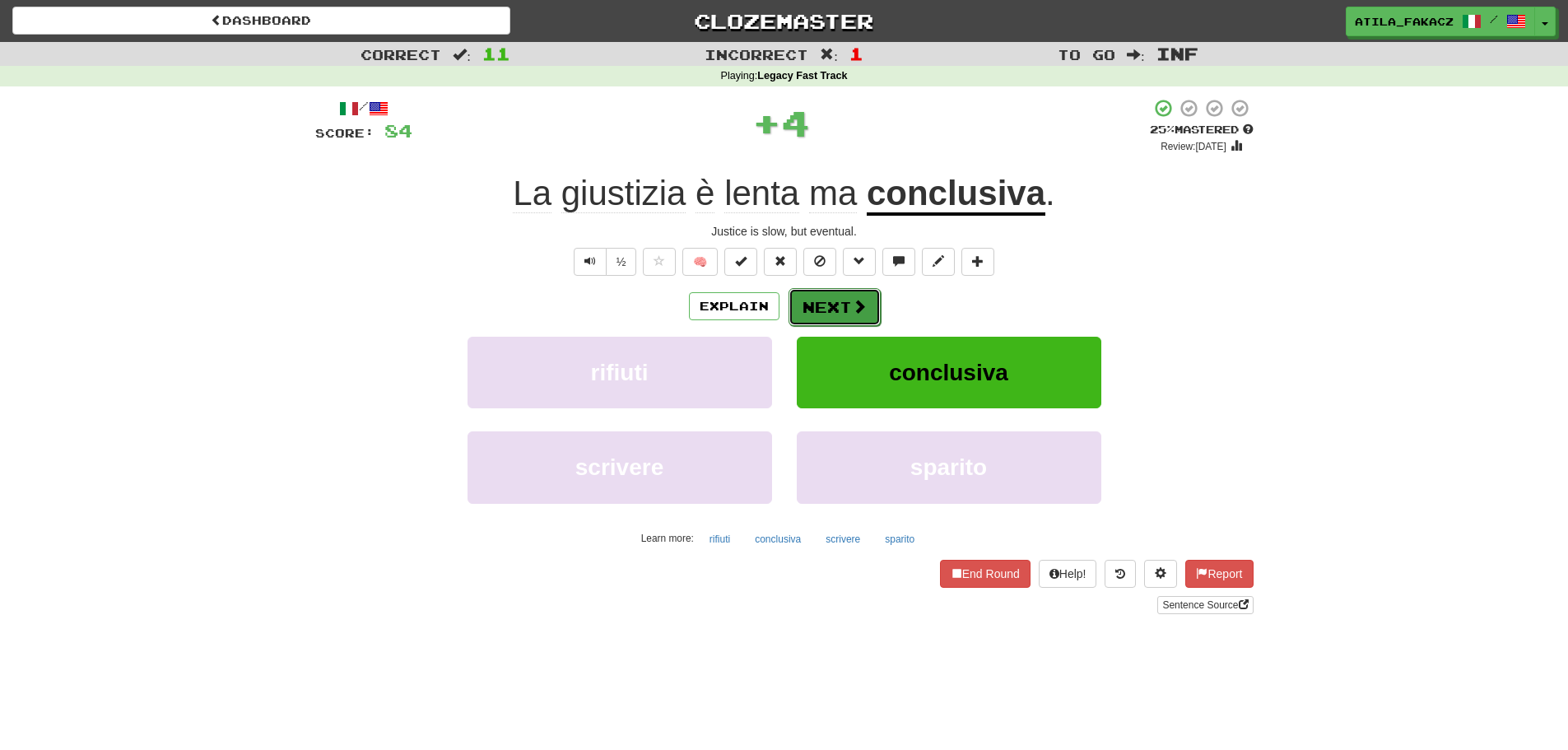
click at [838, 294] on button "Next" at bounding box center [834, 307] width 92 height 38
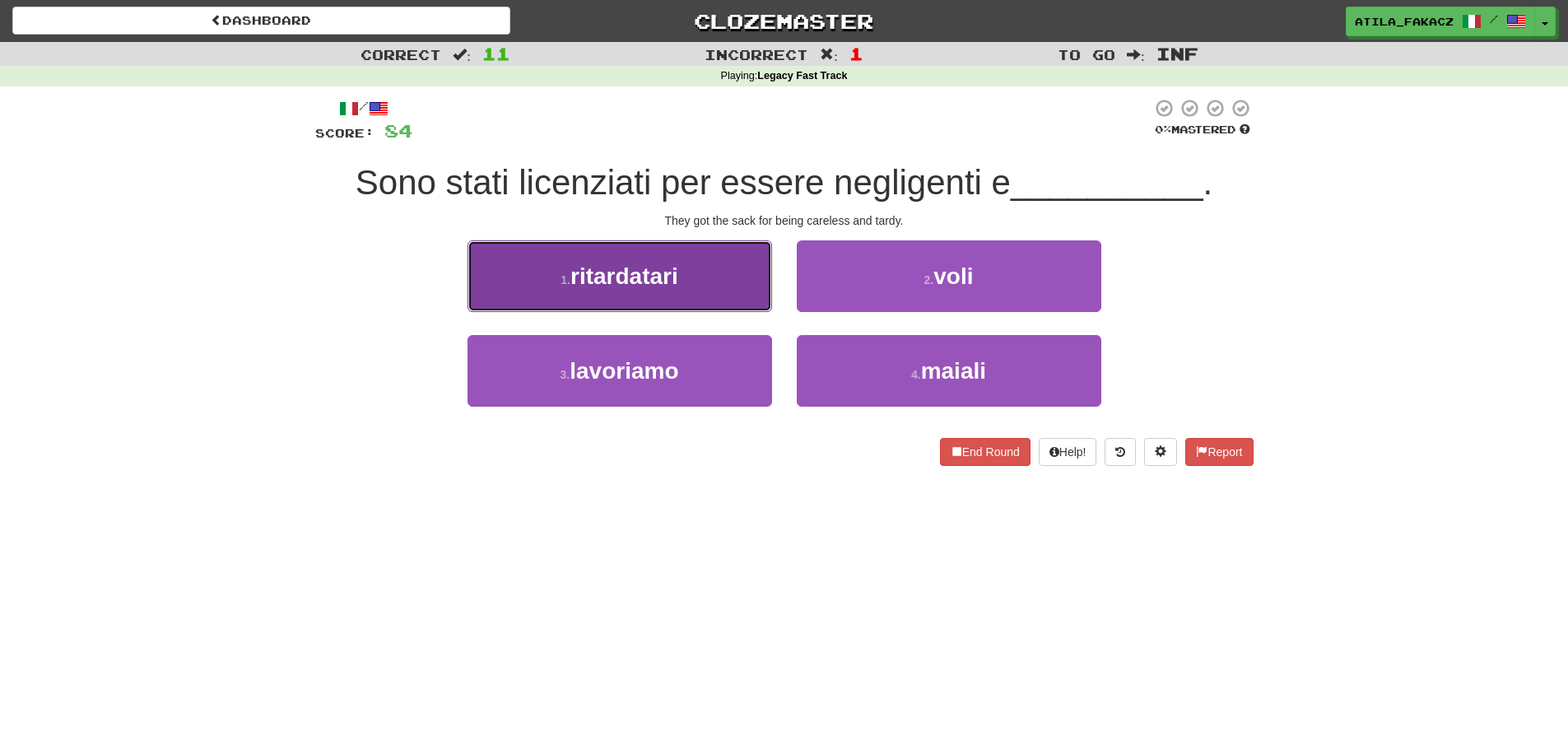
click at [707, 295] on button "1 . ritardatari" at bounding box center [620, 276] width 304 height 71
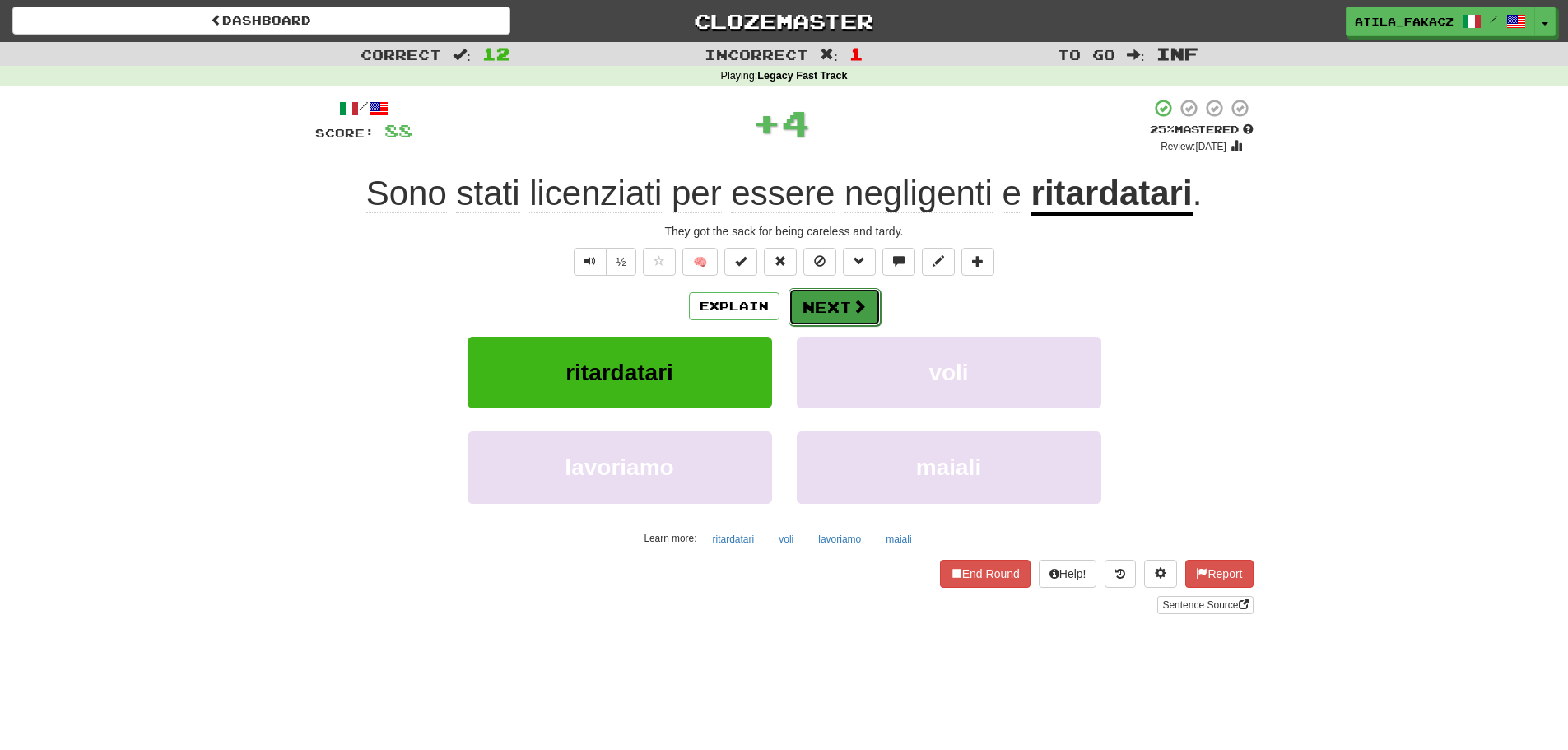
click at [867, 304] on button "Next" at bounding box center [834, 307] width 92 height 38
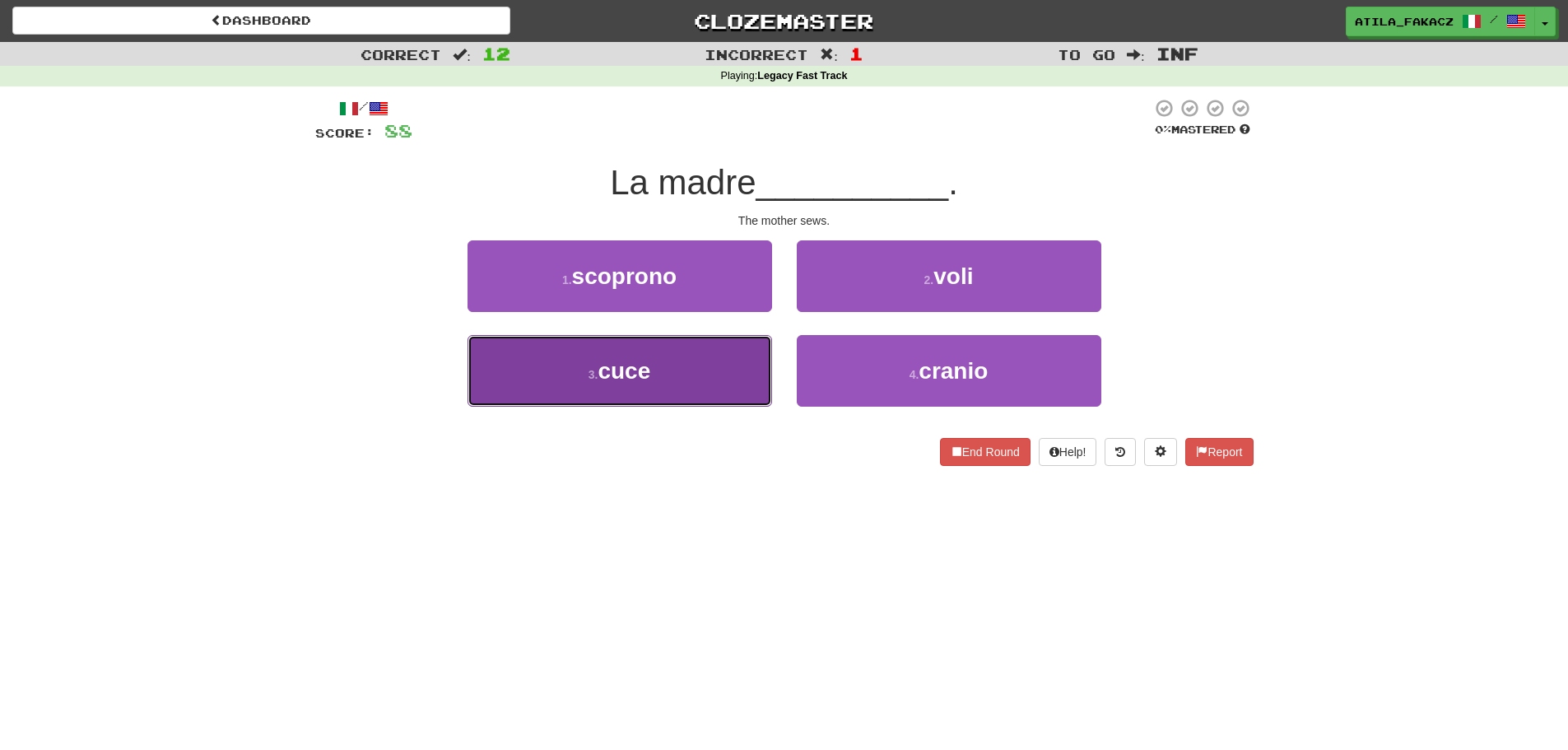
click at [691, 389] on button "3 . cuce" at bounding box center [620, 371] width 304 height 71
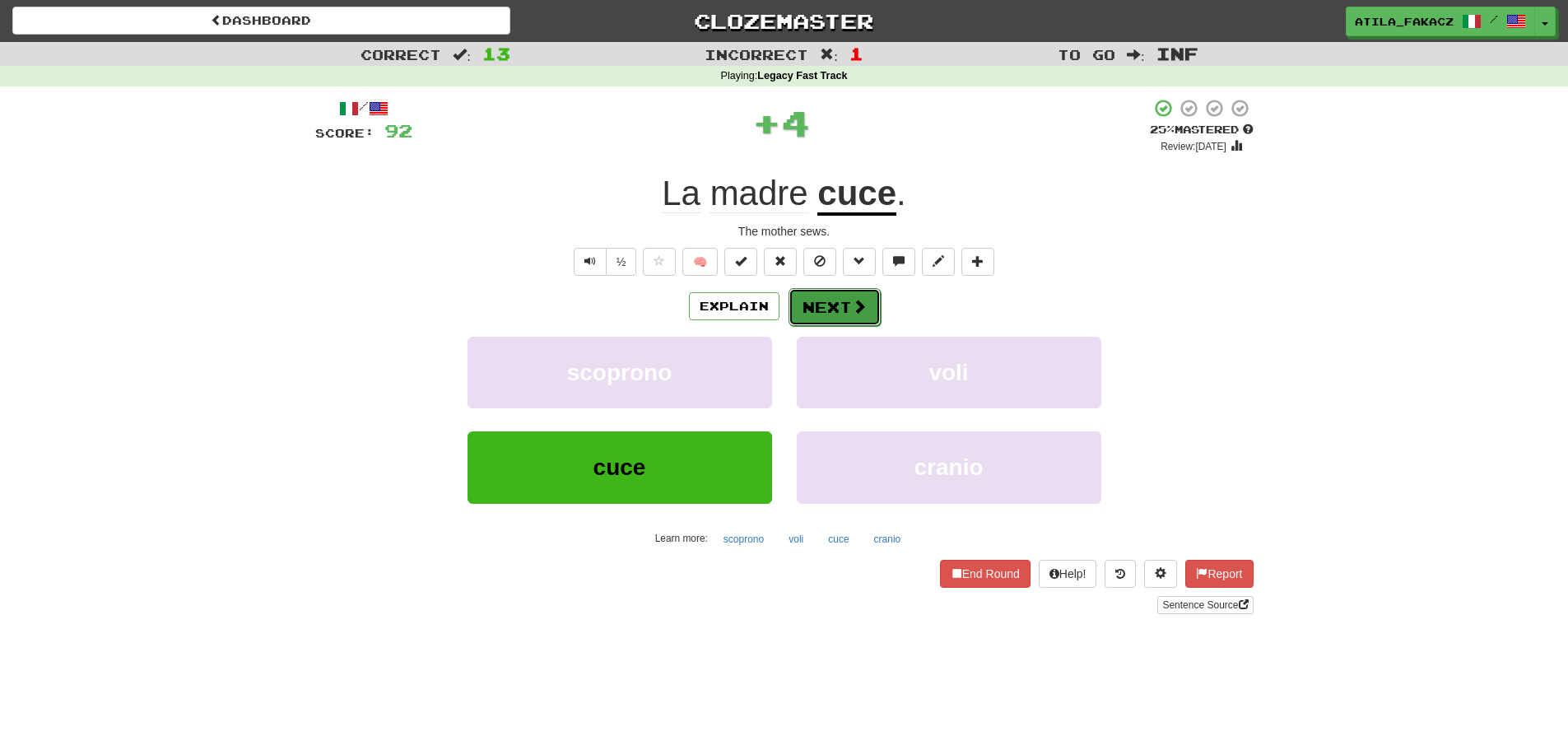
click at [856, 303] on span at bounding box center [859, 305] width 14 height 14
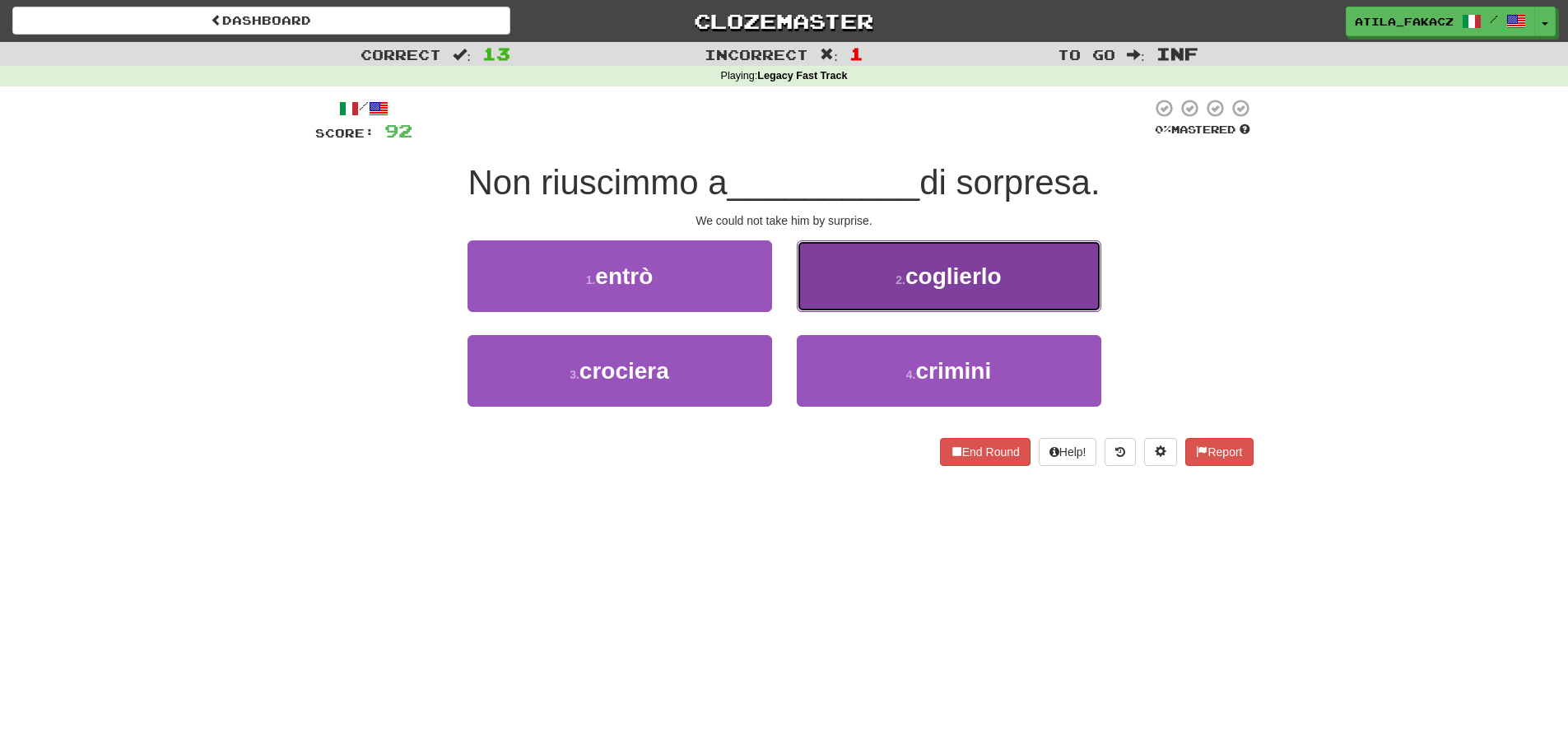
click at [827, 279] on button "2 . coglierlo" at bounding box center [949, 276] width 304 height 71
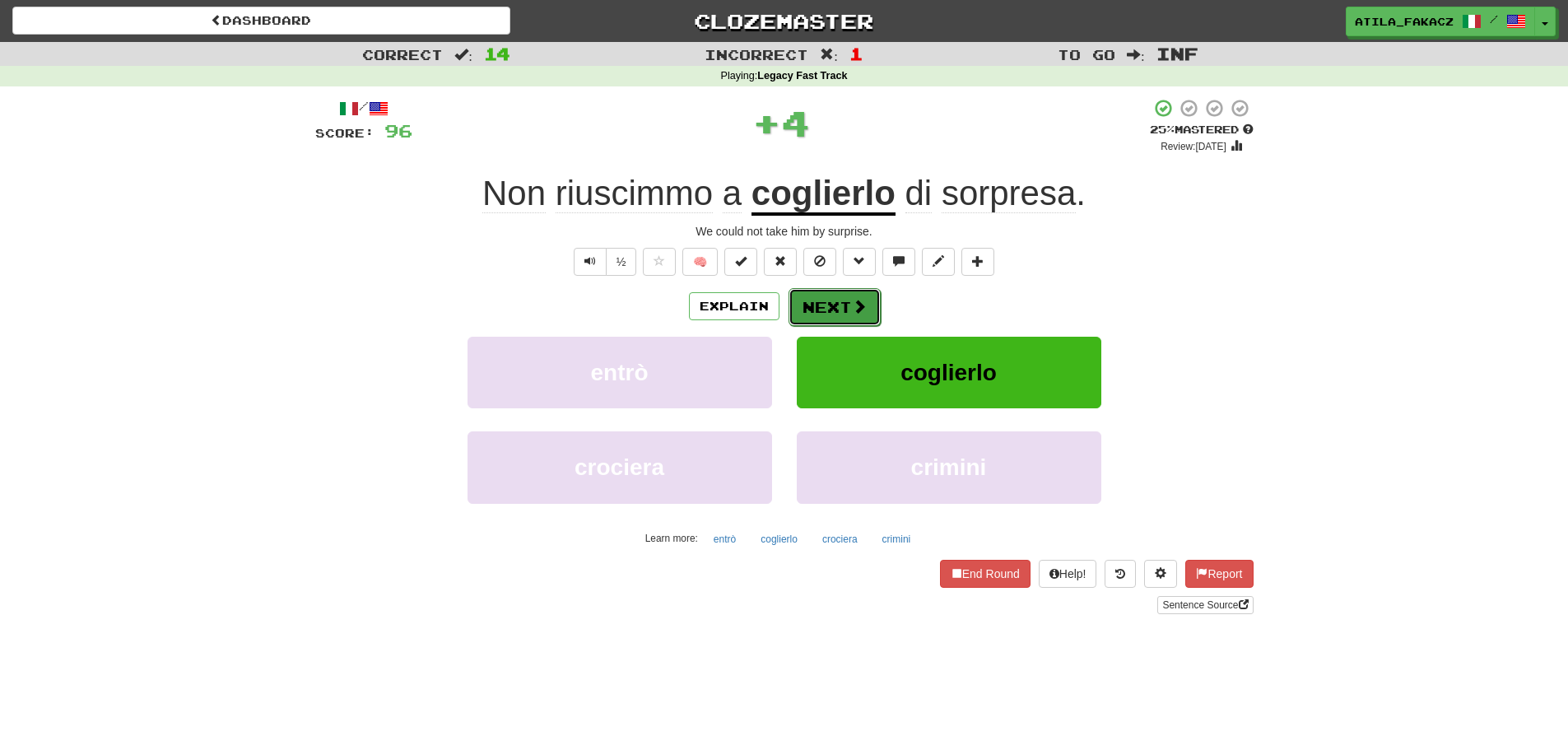
click at [866, 308] on button "Next" at bounding box center [834, 307] width 92 height 38
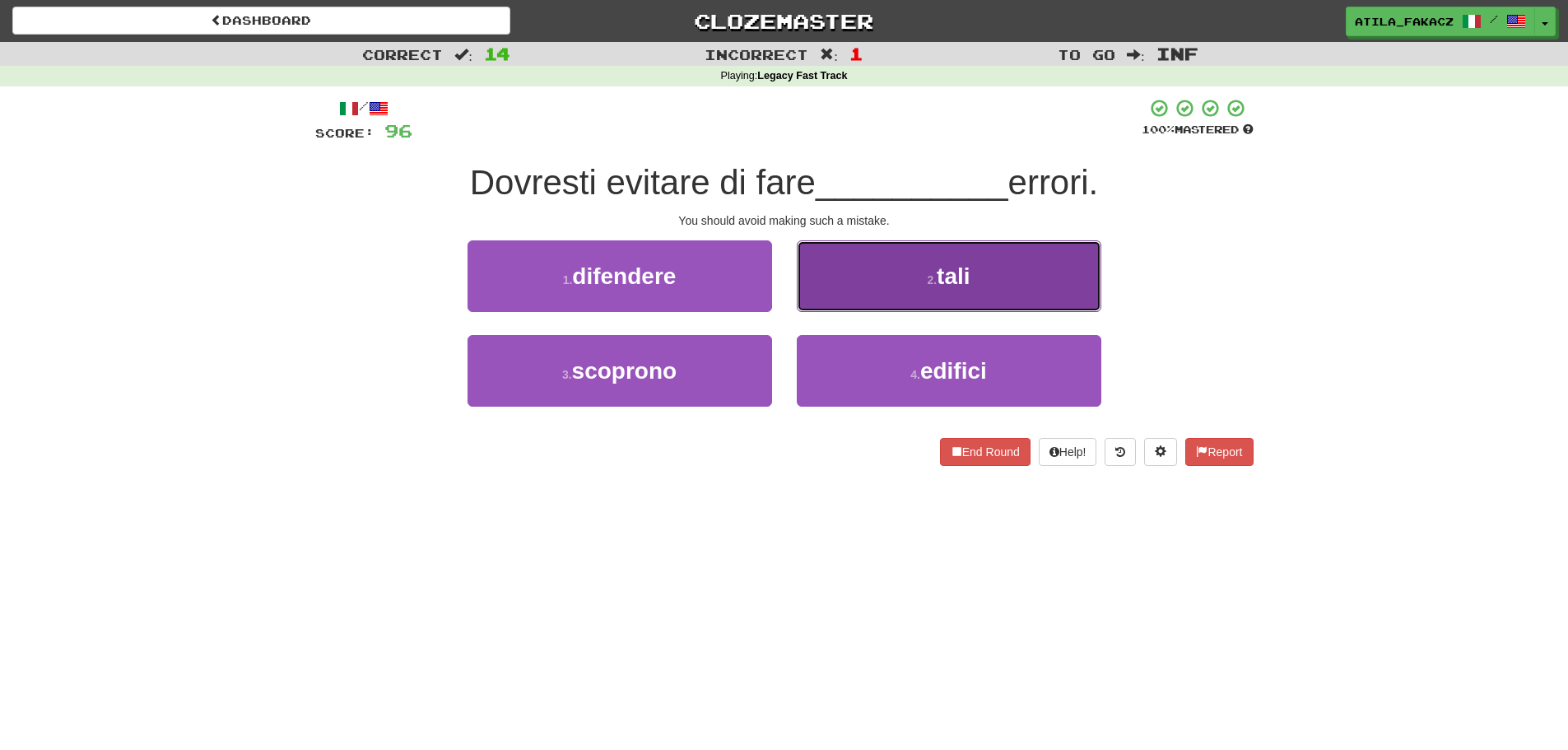
click at [855, 277] on button "2 . tali" at bounding box center [949, 276] width 304 height 71
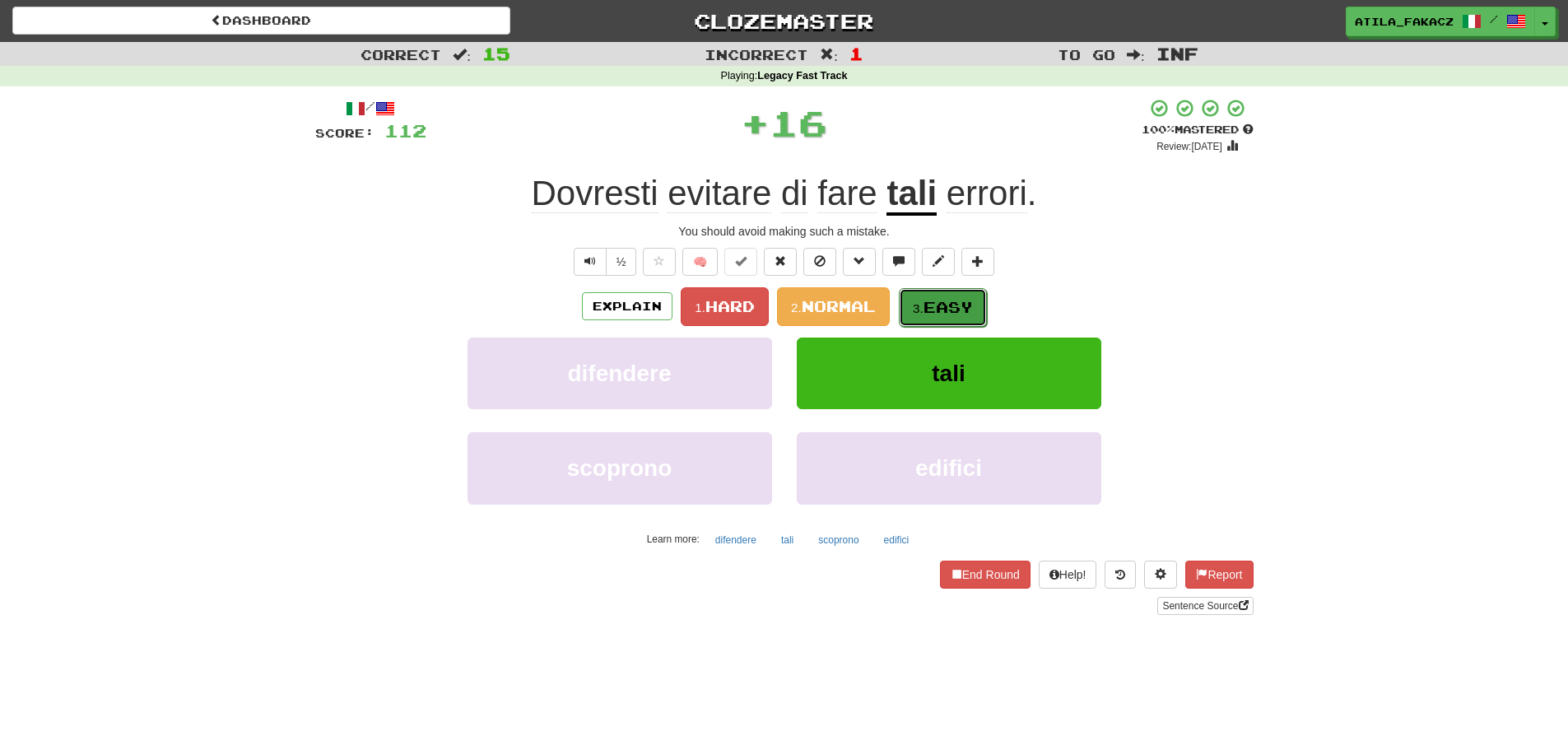
click at [928, 301] on button "3. Easy" at bounding box center [943, 307] width 88 height 38
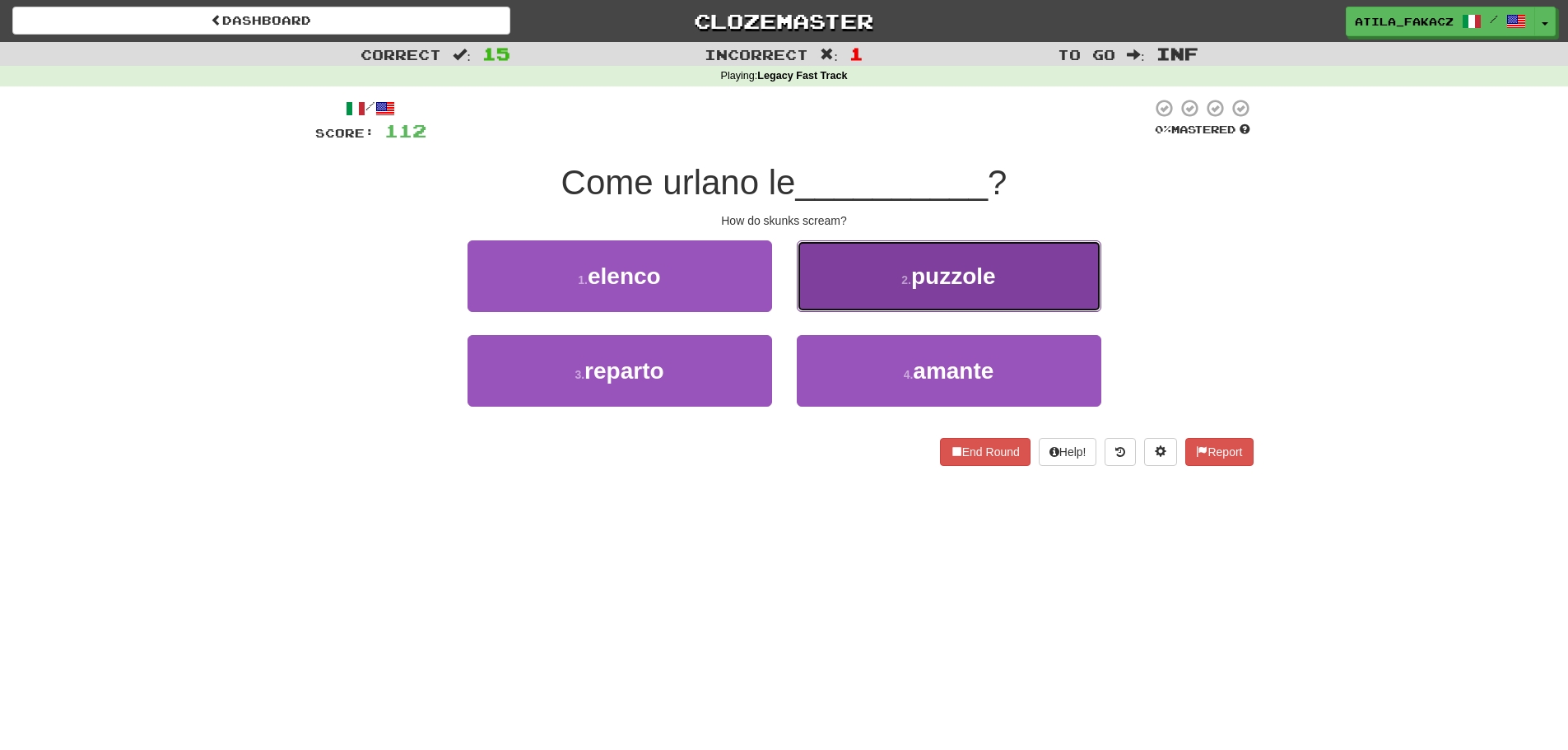
click at [881, 287] on button "2 . puzzole" at bounding box center [949, 276] width 304 height 71
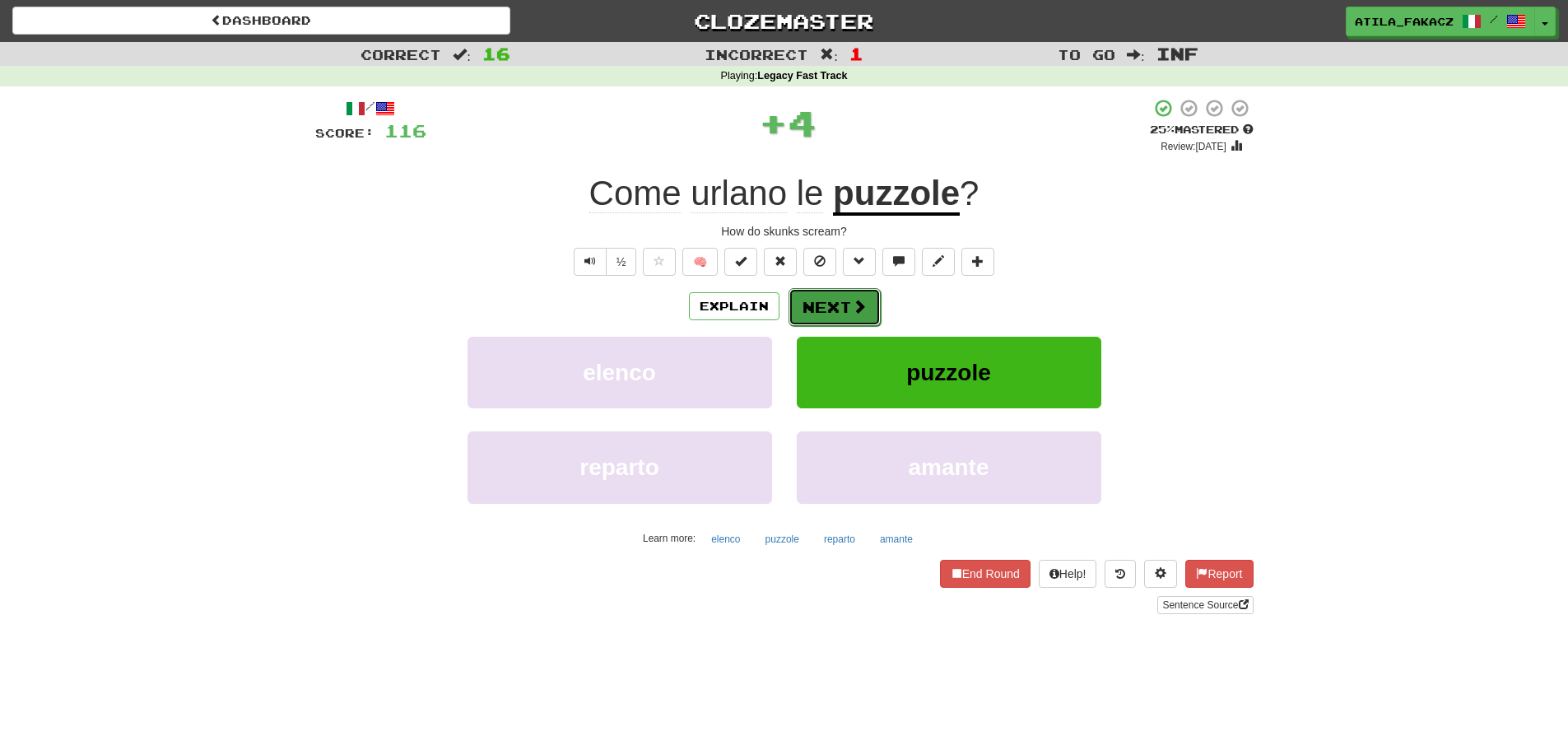
click at [829, 292] on button "Next" at bounding box center [834, 307] width 92 height 38
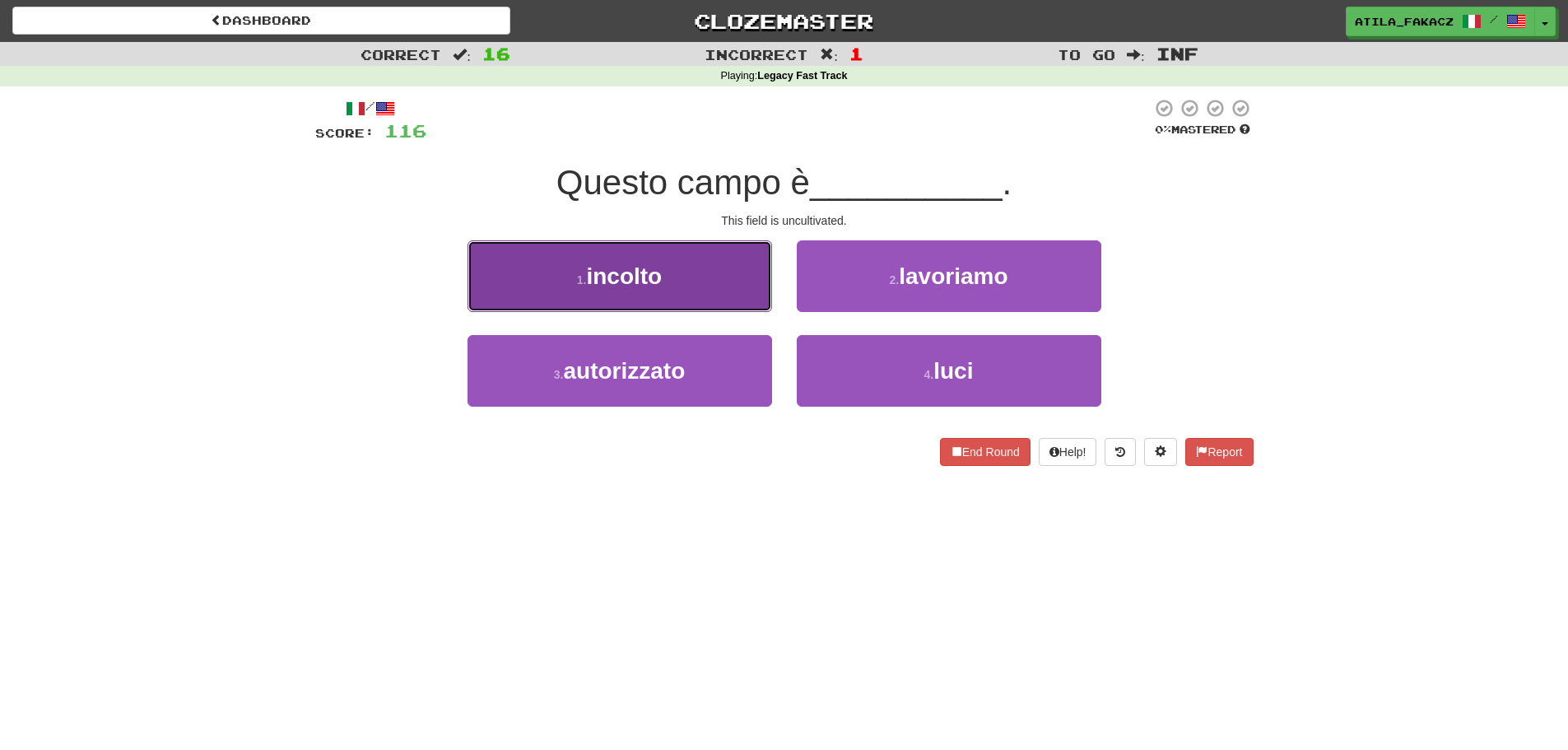
click at [715, 293] on button "1 . incolto" at bounding box center [620, 276] width 304 height 71
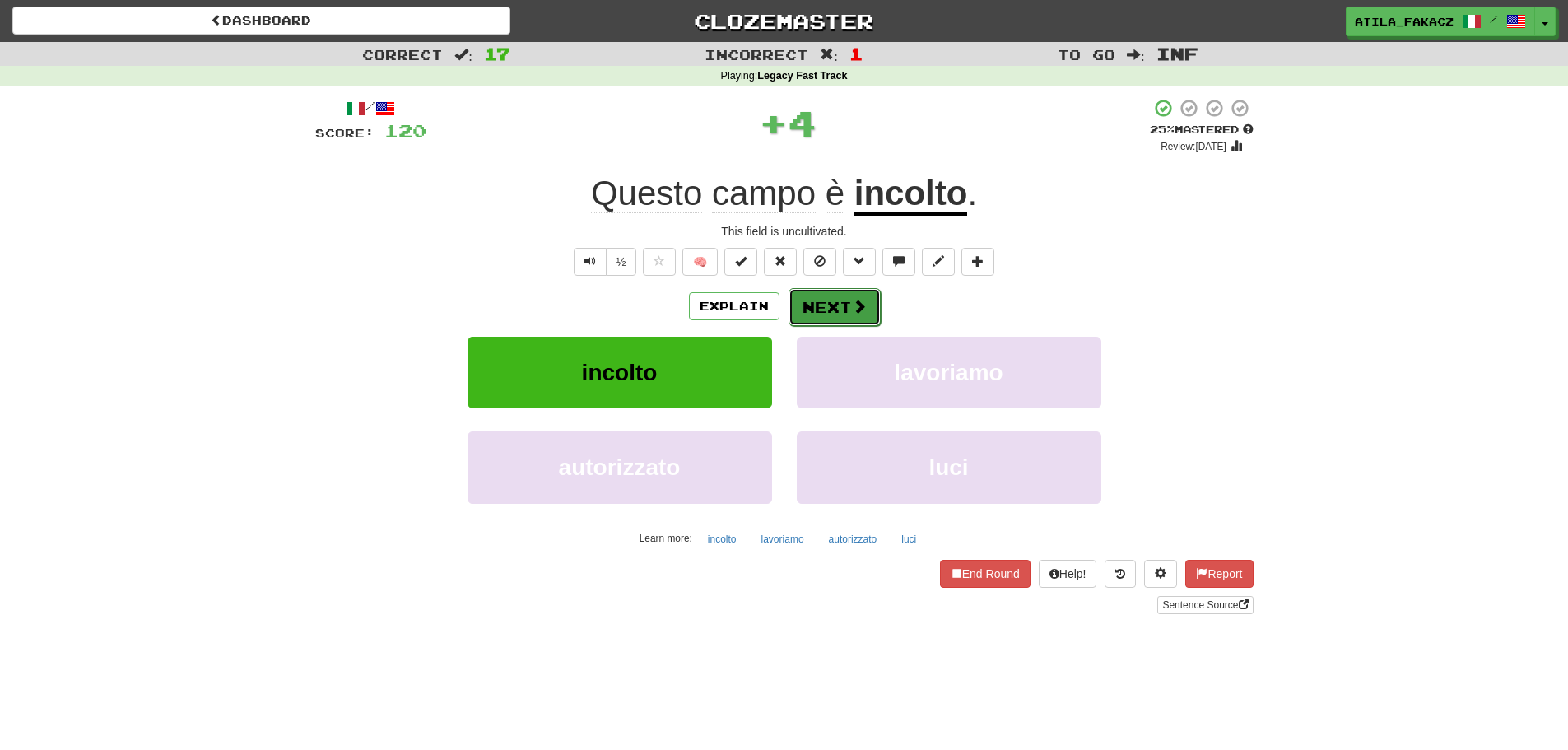
click at [846, 299] on button "Next" at bounding box center [834, 307] width 92 height 38
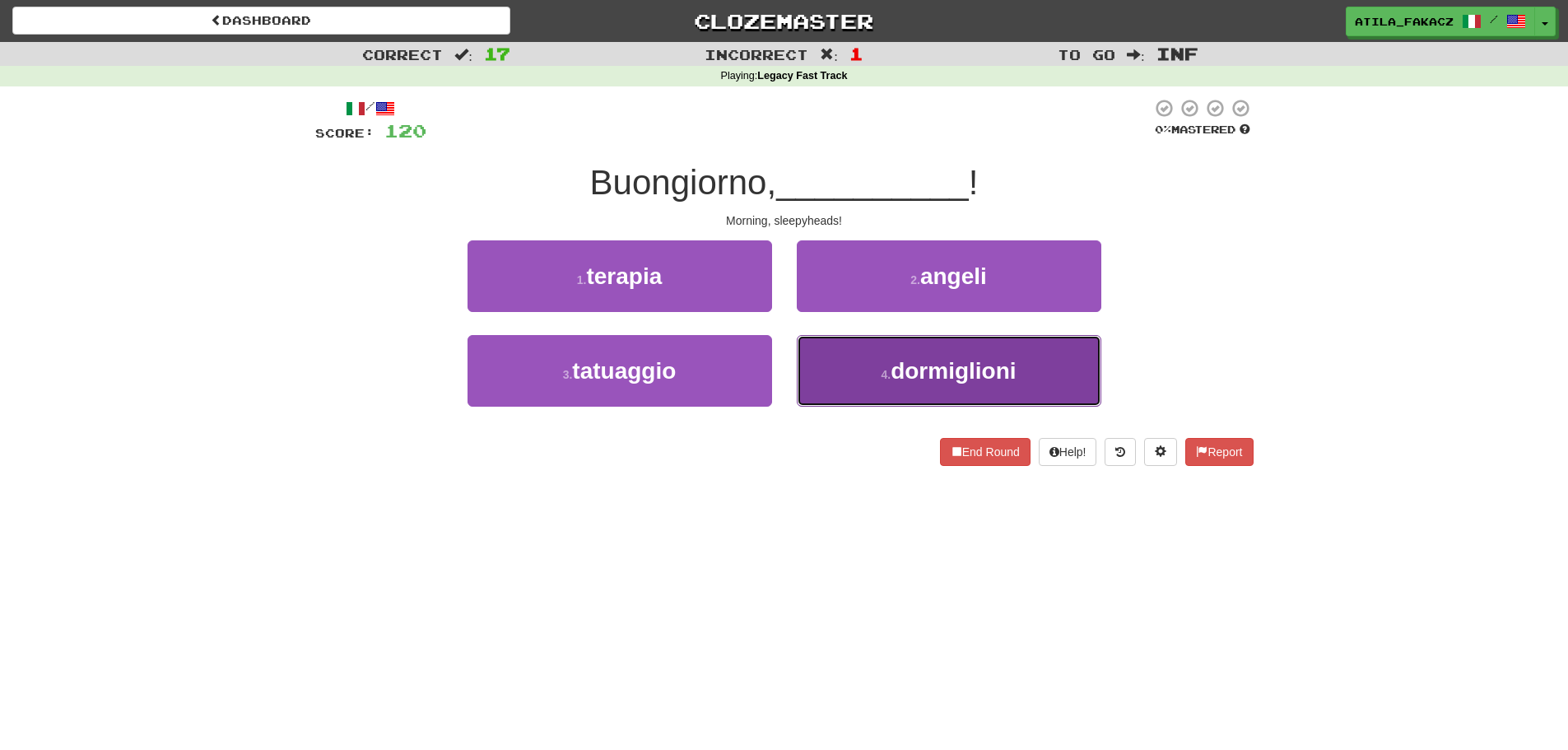
click at [861, 380] on button "4 . dormiglioni" at bounding box center [949, 371] width 304 height 71
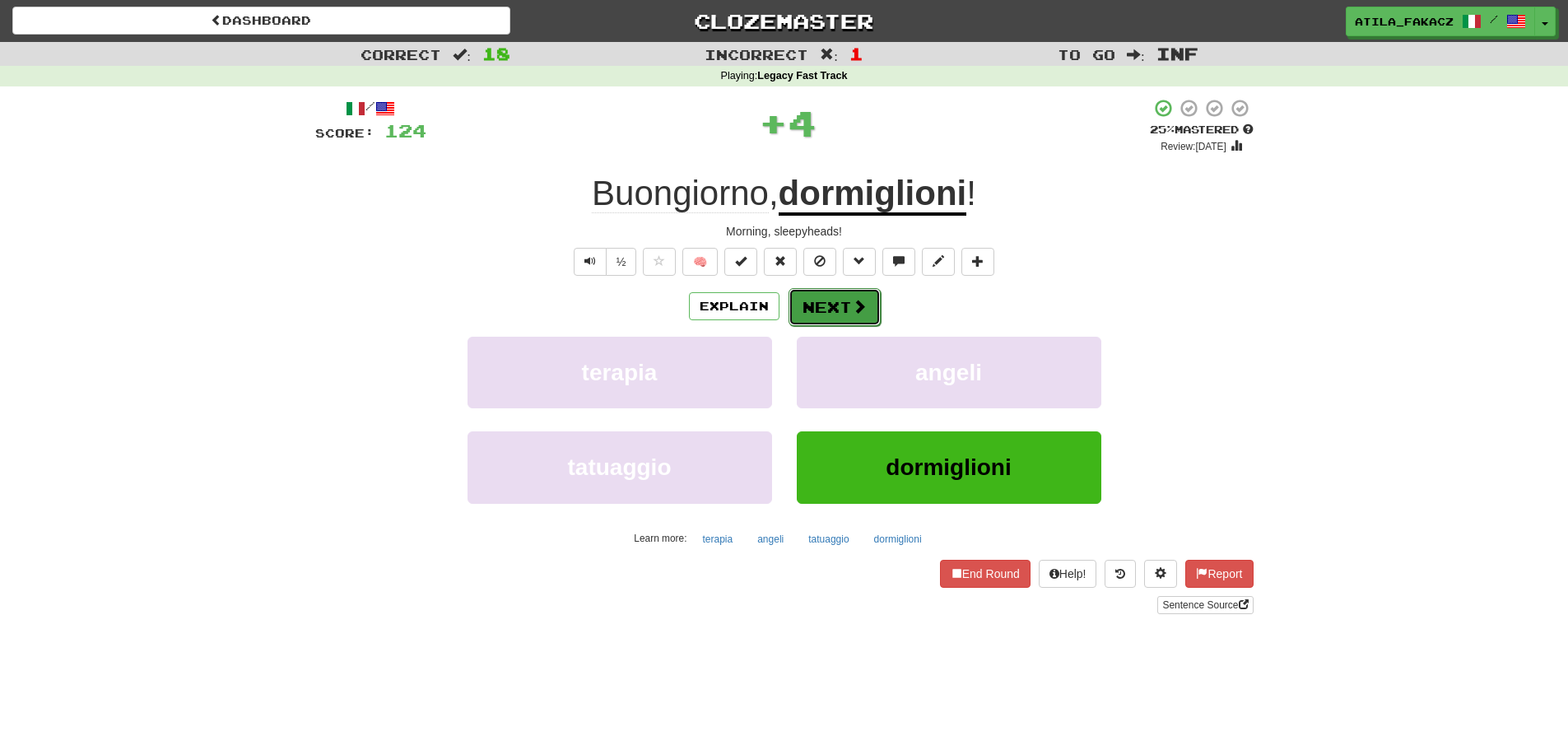
click at [867, 310] on button "Next" at bounding box center [834, 307] width 92 height 38
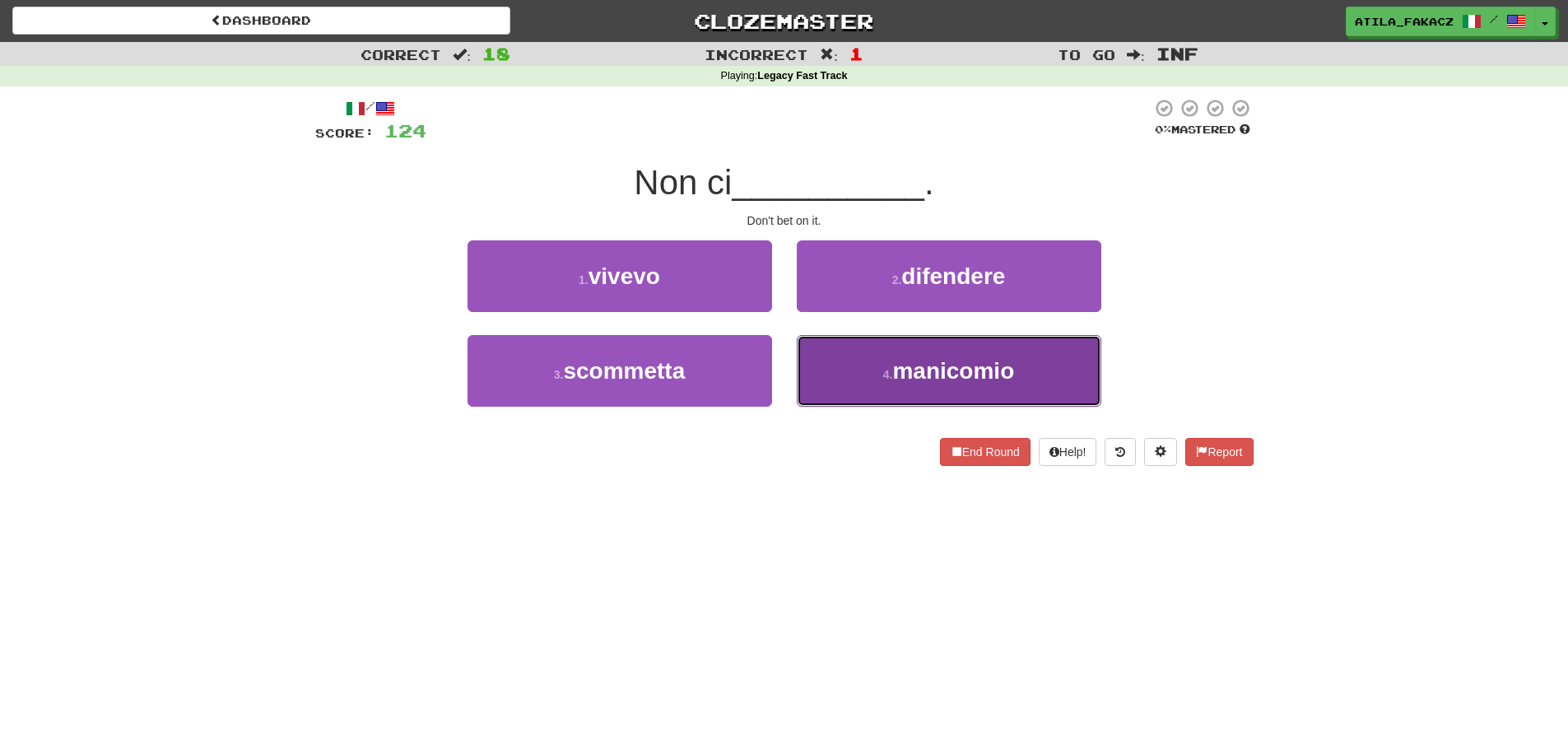
click at [880, 355] on button "4 . manicomio" at bounding box center [949, 371] width 304 height 71
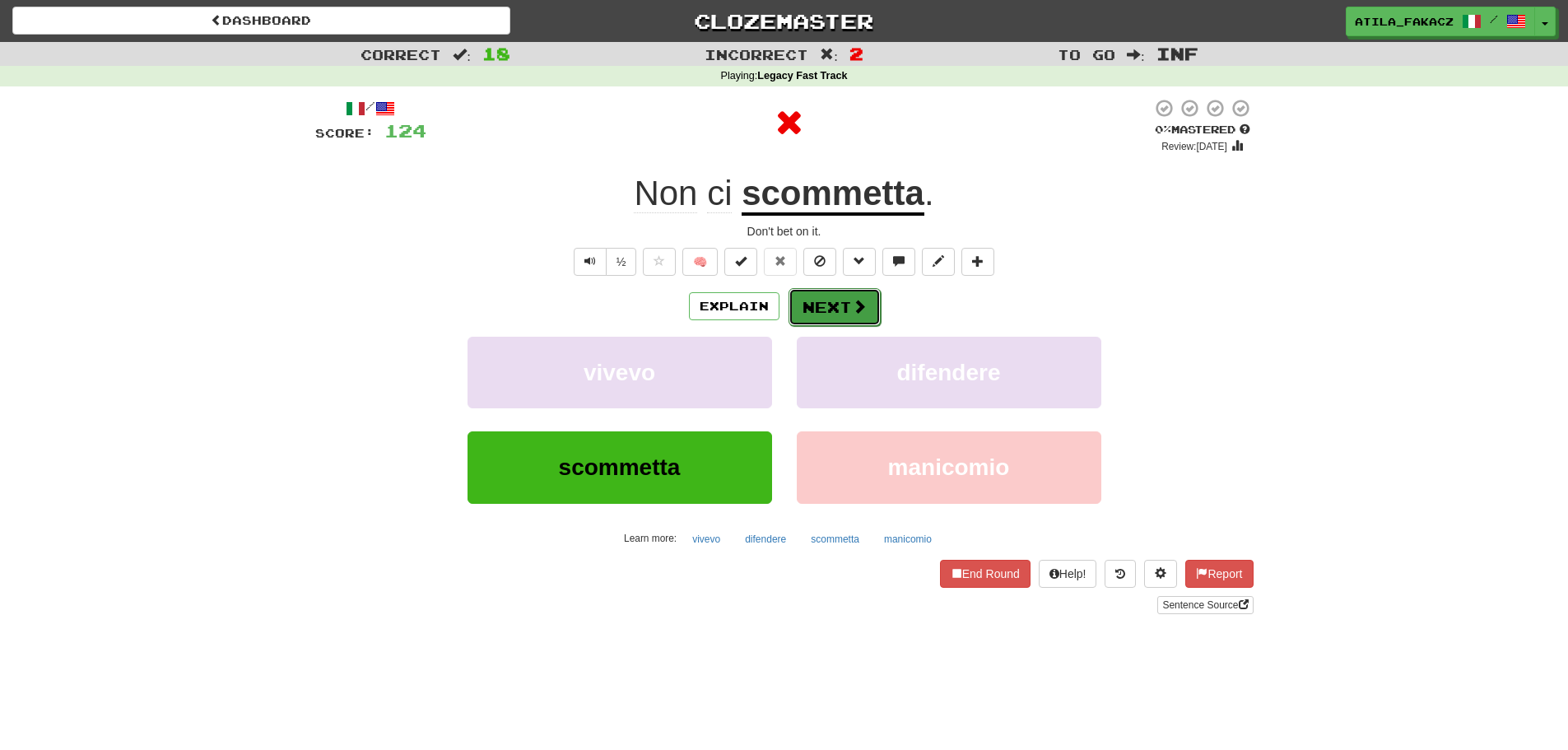
click at [835, 305] on button "Next" at bounding box center [834, 307] width 92 height 38
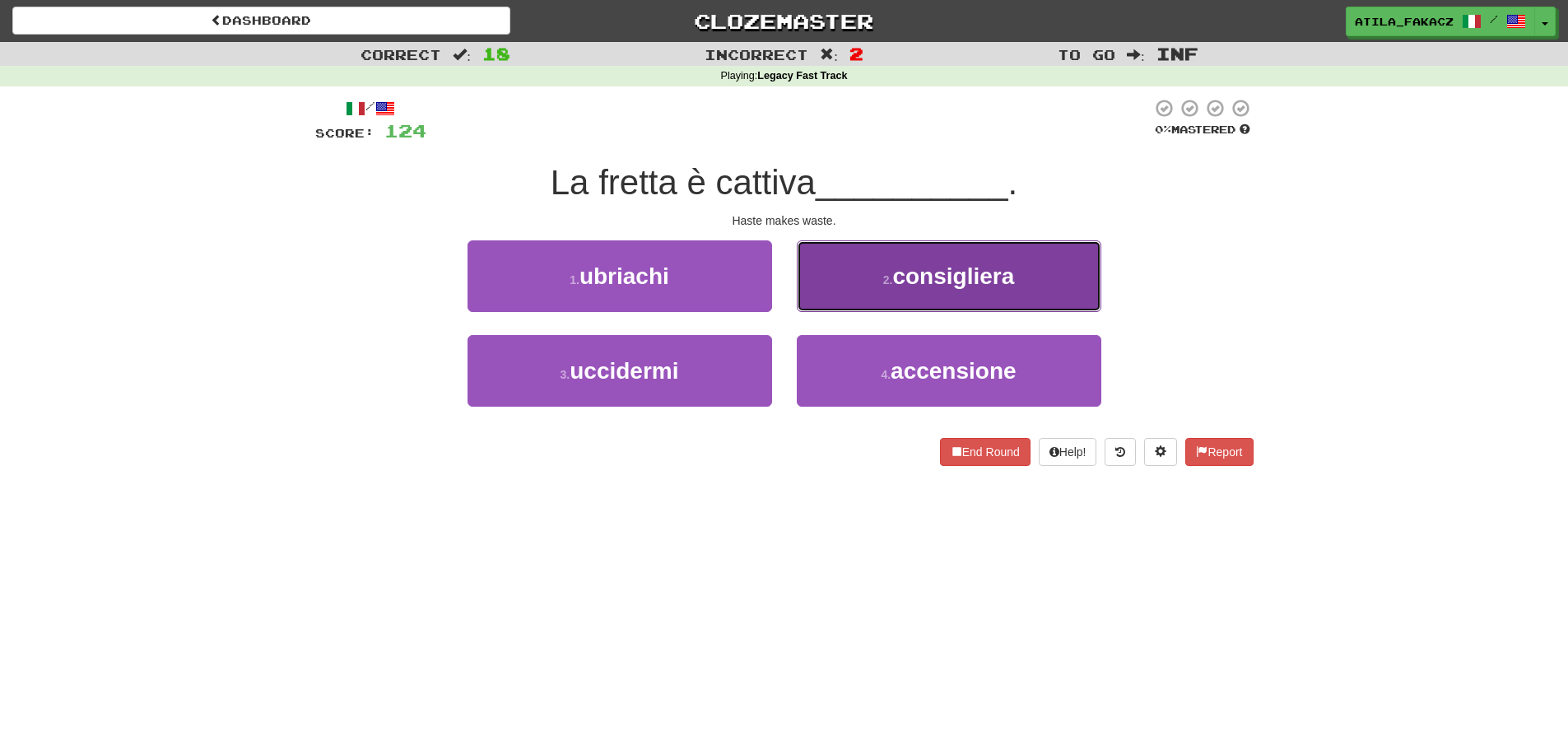
click at [869, 307] on button "2 . consigliera" at bounding box center [949, 276] width 304 height 71
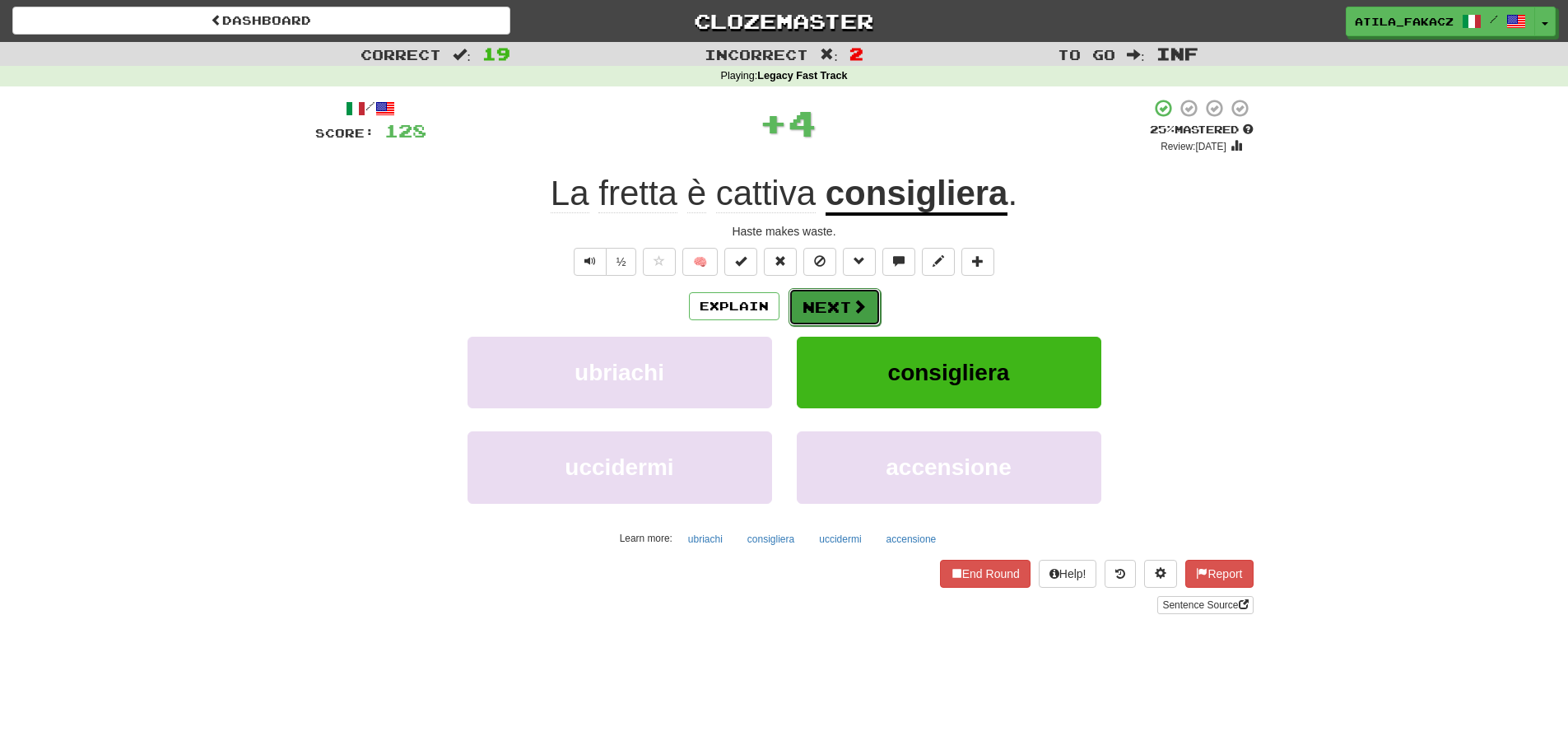
click at [852, 301] on span at bounding box center [859, 305] width 14 height 14
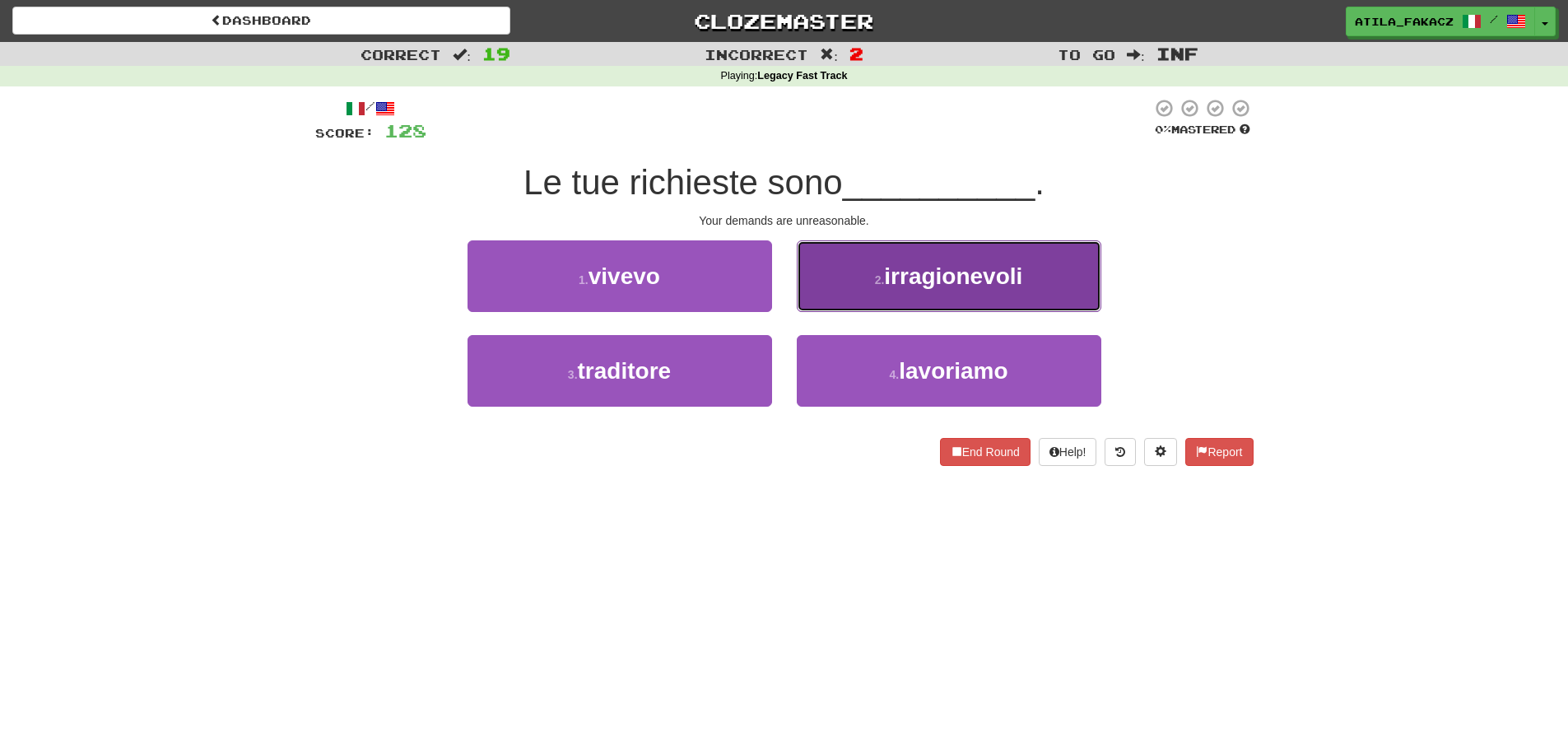
click at [855, 287] on button "2 . irragionevoli" at bounding box center [949, 276] width 304 height 71
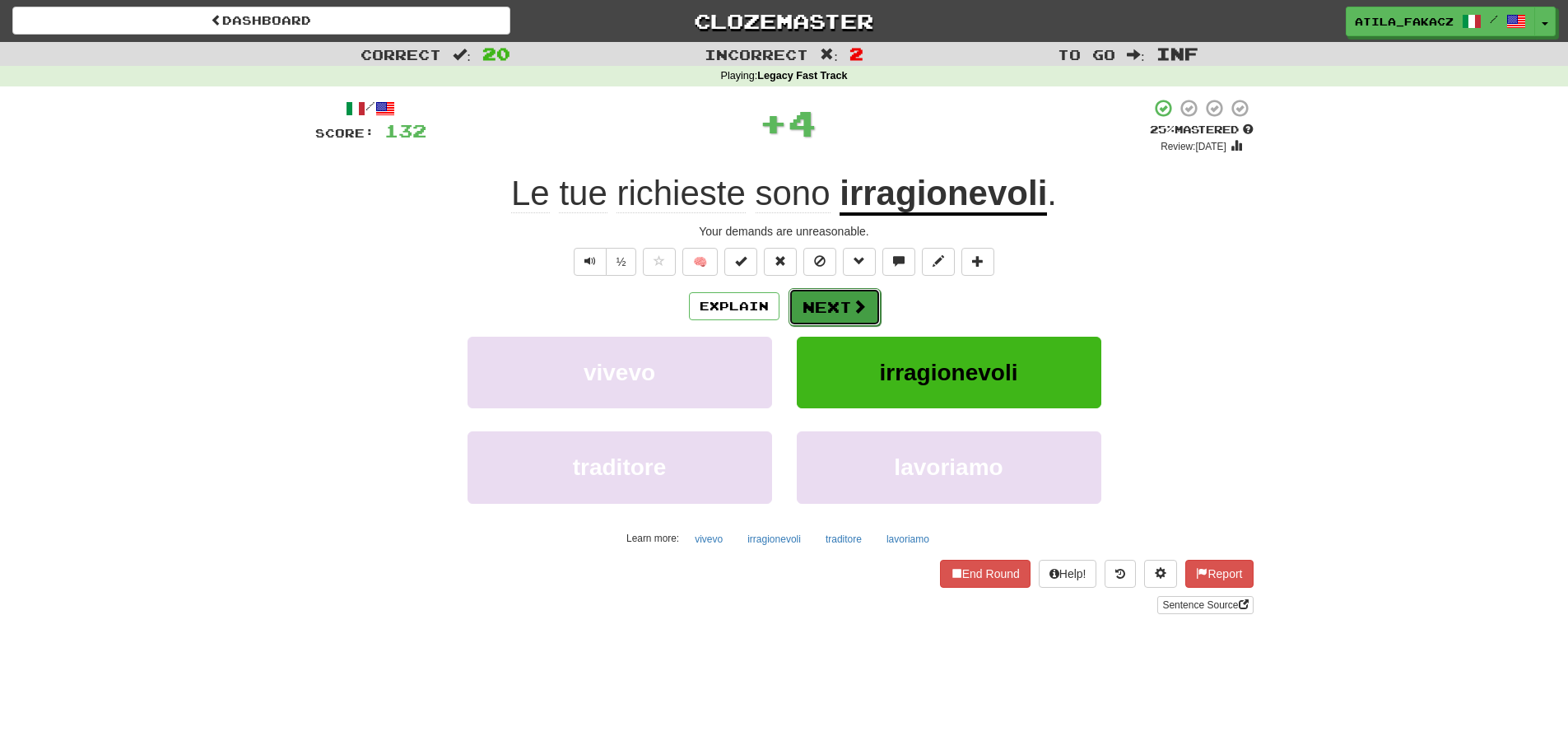
click at [852, 302] on span at bounding box center [859, 305] width 14 height 14
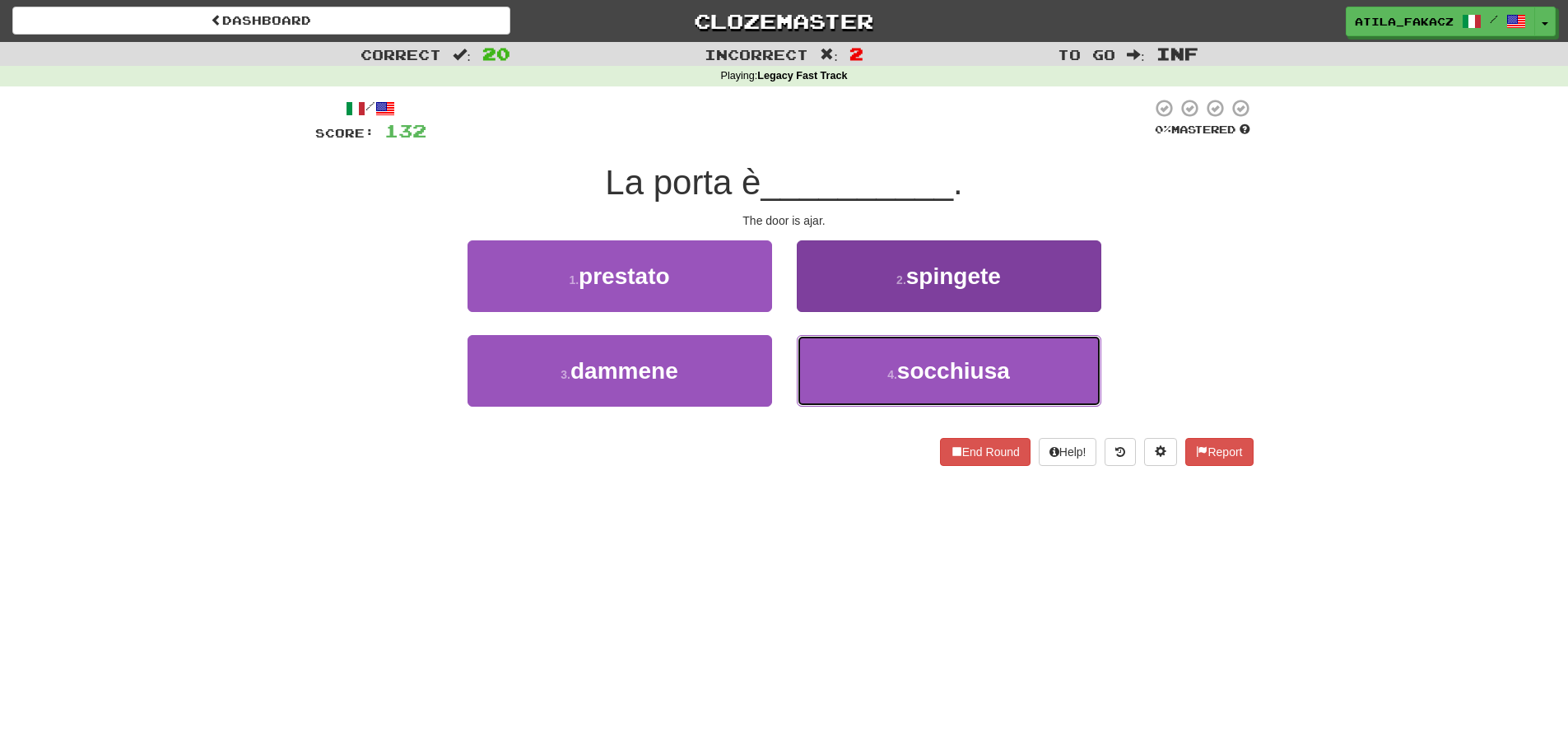
drag, startPoint x: 842, startPoint y: 373, endPoint x: 835, endPoint y: 361, distance: 13.9
click at [840, 373] on button "4 . socchiusa" at bounding box center [949, 371] width 304 height 71
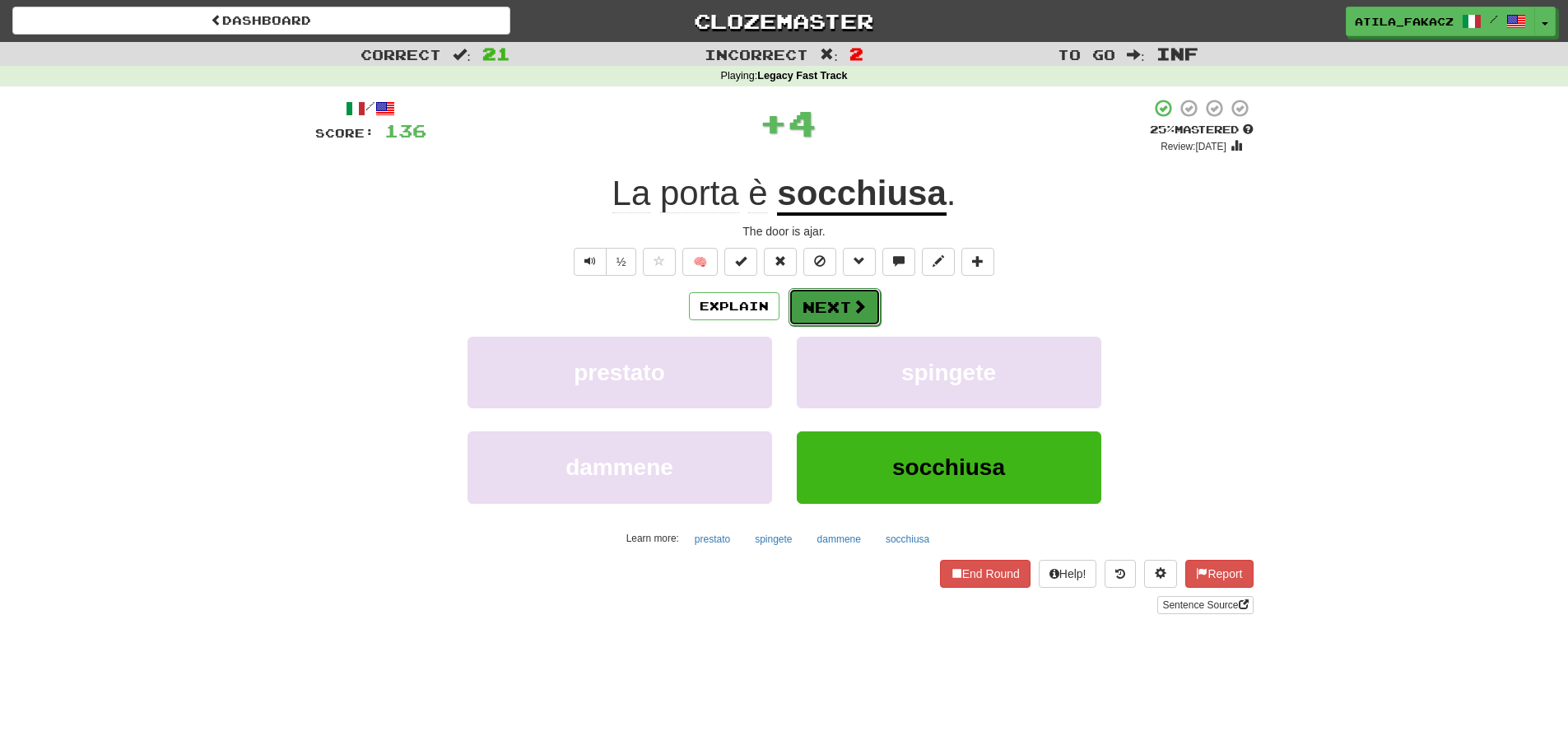
click at [819, 296] on button "Next" at bounding box center [834, 307] width 92 height 38
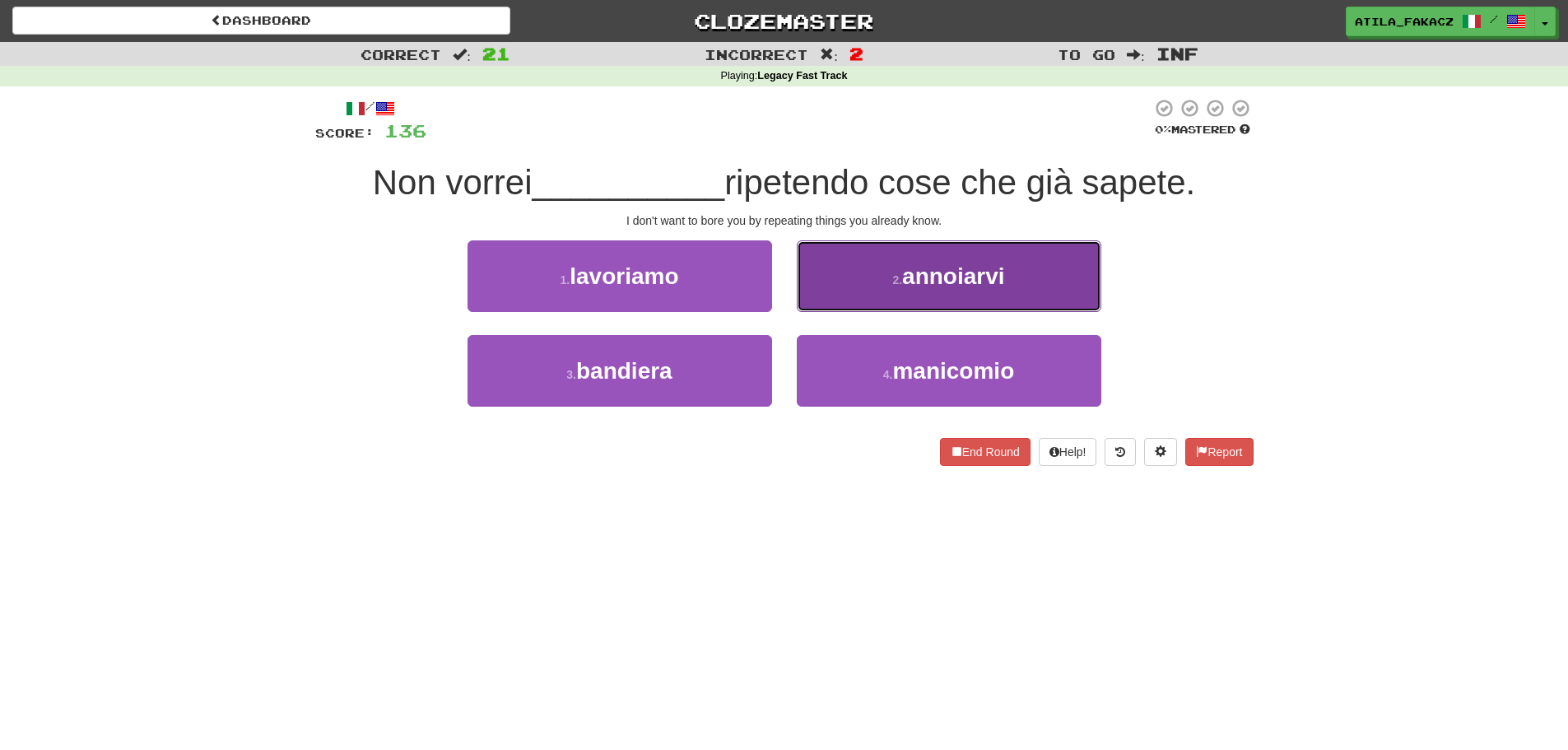
click at [909, 281] on span "annoiarvi" at bounding box center [953, 276] width 102 height 26
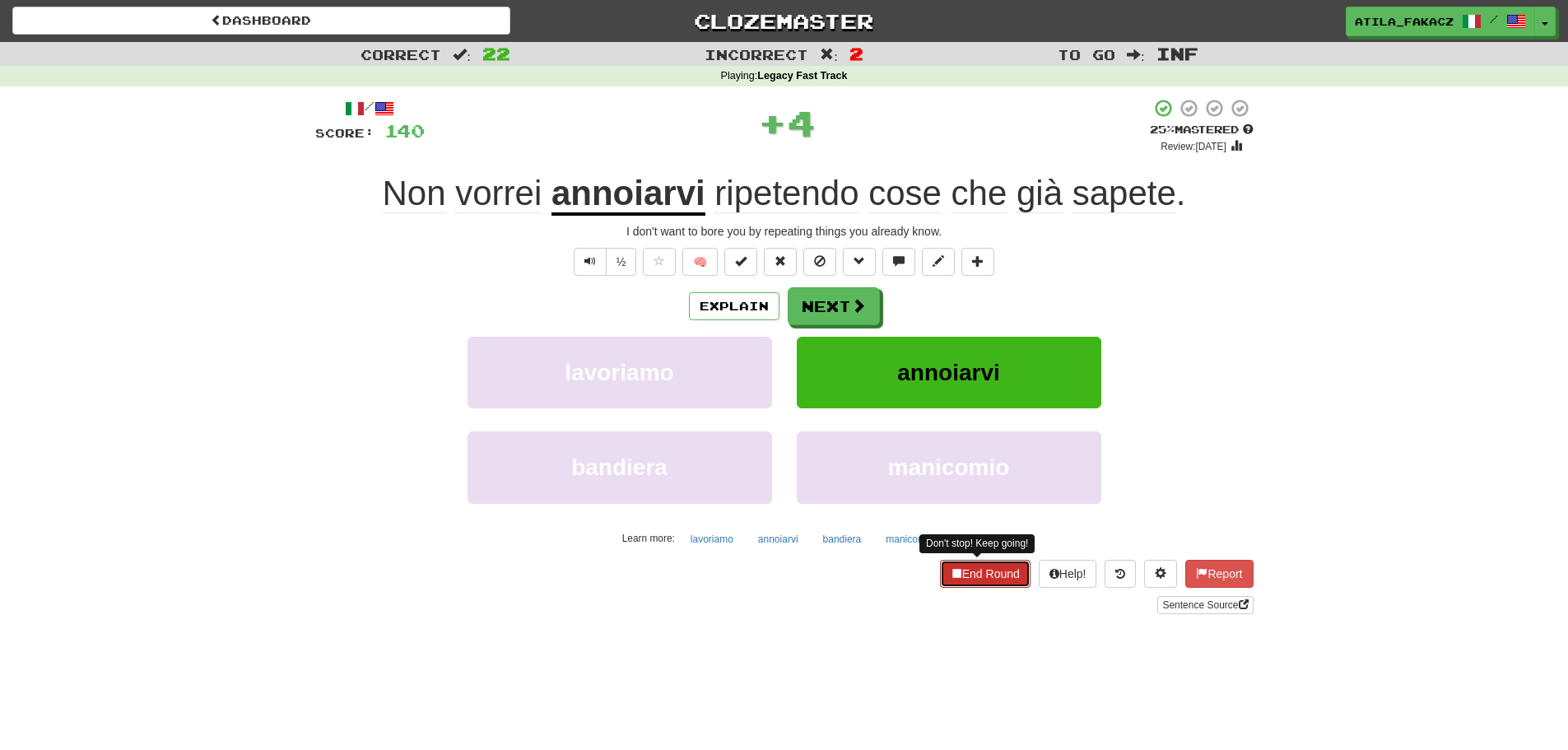
click at [997, 568] on button "End Round" at bounding box center [985, 573] width 90 height 28
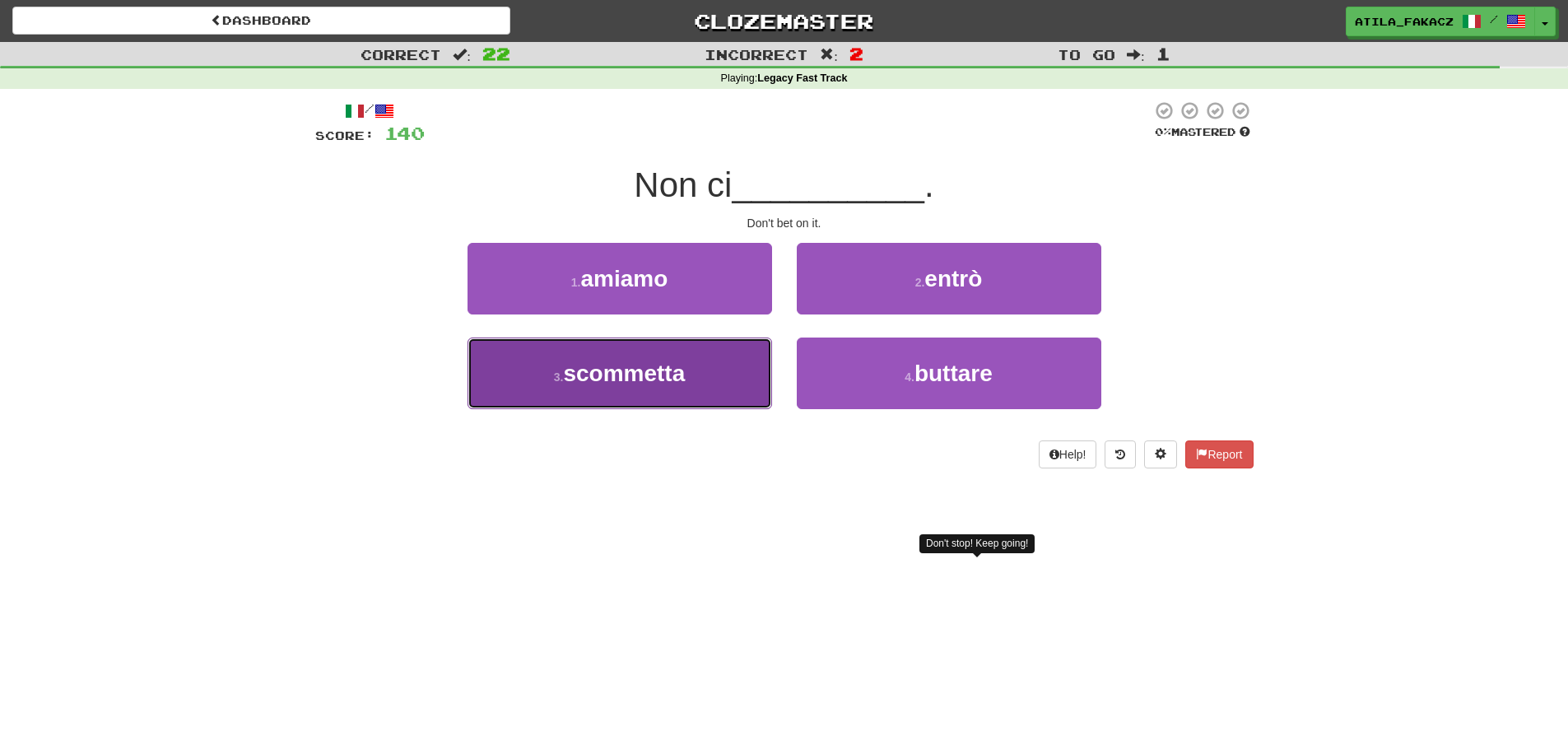
click at [682, 363] on span "scommetta" at bounding box center [623, 373] width 122 height 26
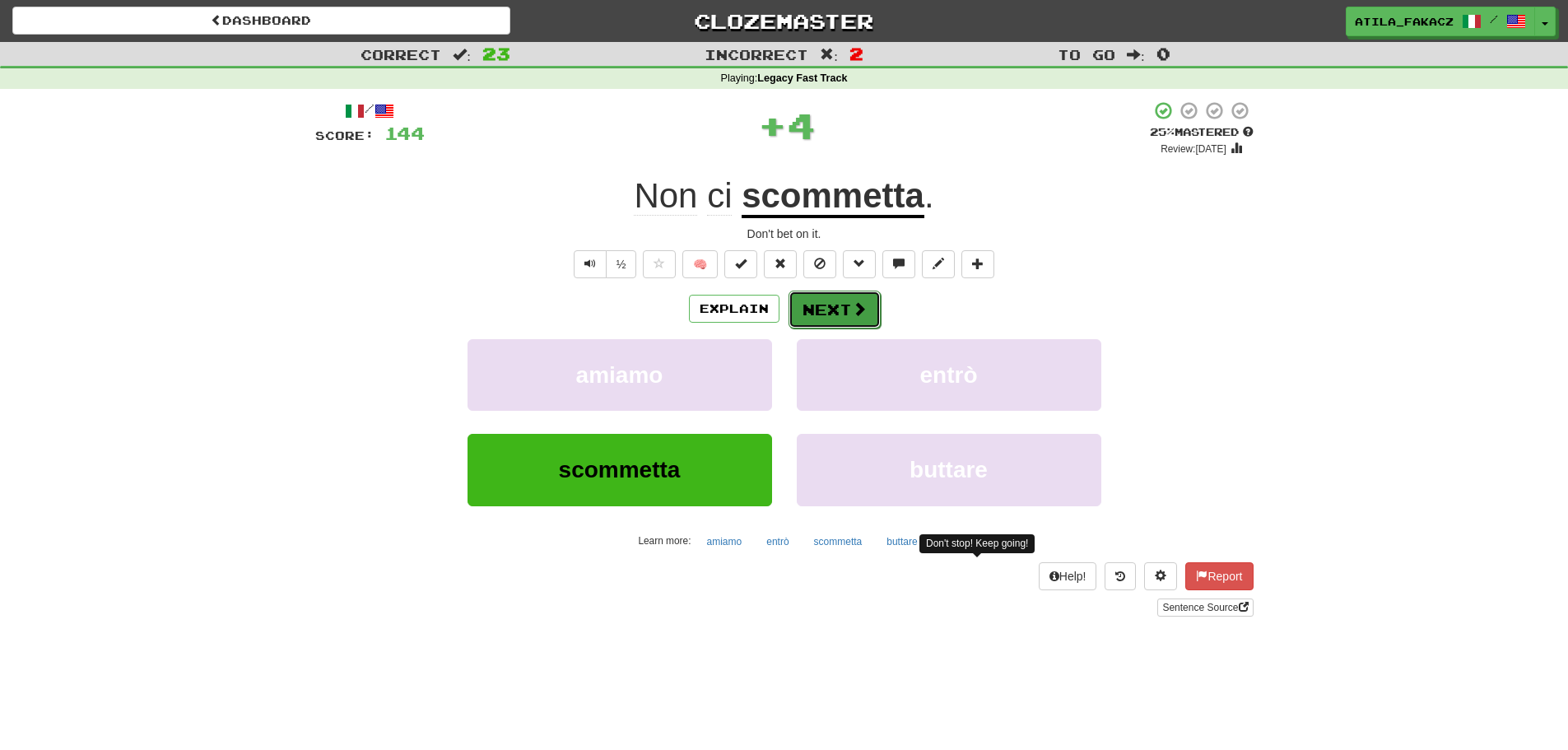
click at [835, 305] on button "Next" at bounding box center [834, 310] width 92 height 38
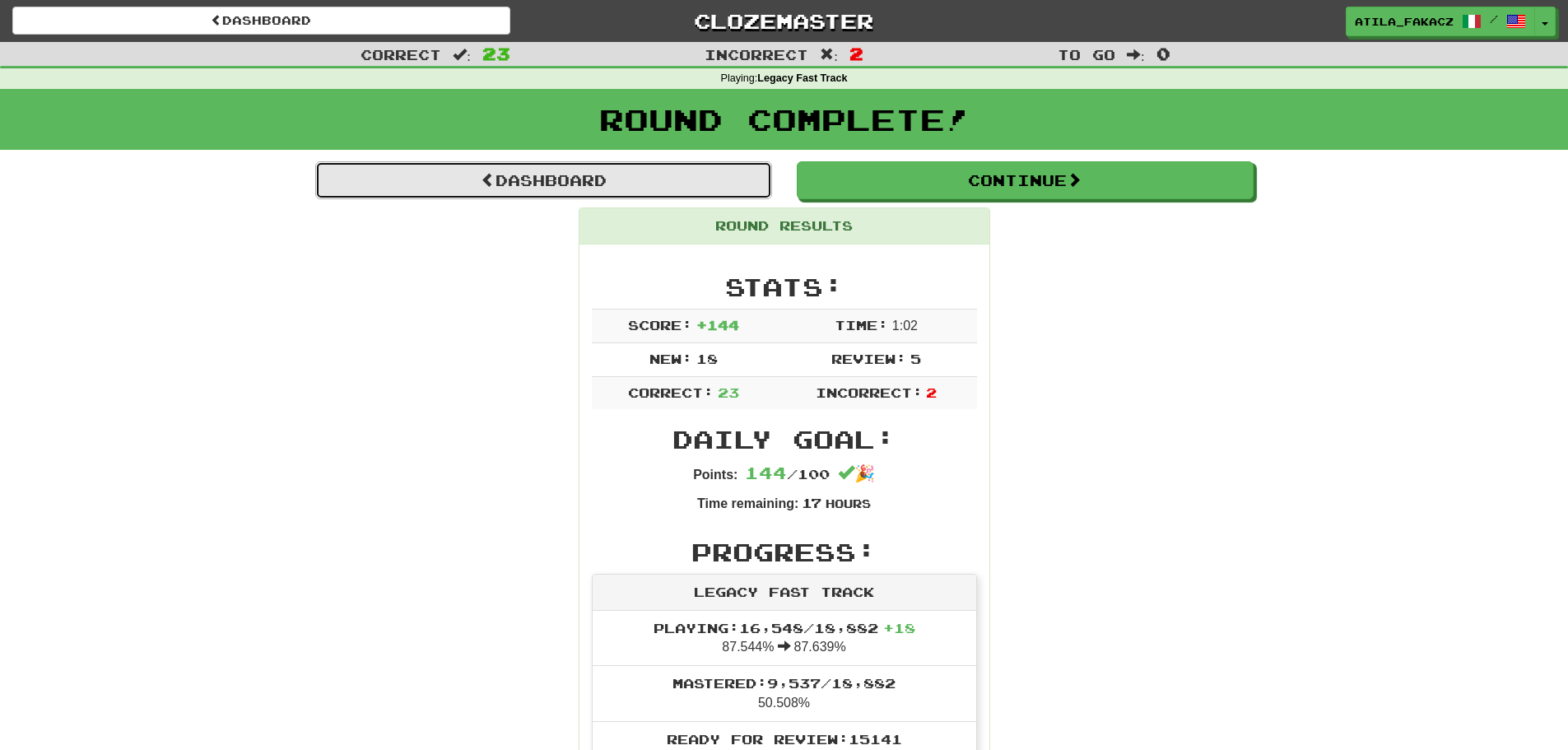
click at [508, 167] on link "Dashboard" at bounding box center [543, 180] width 457 height 38
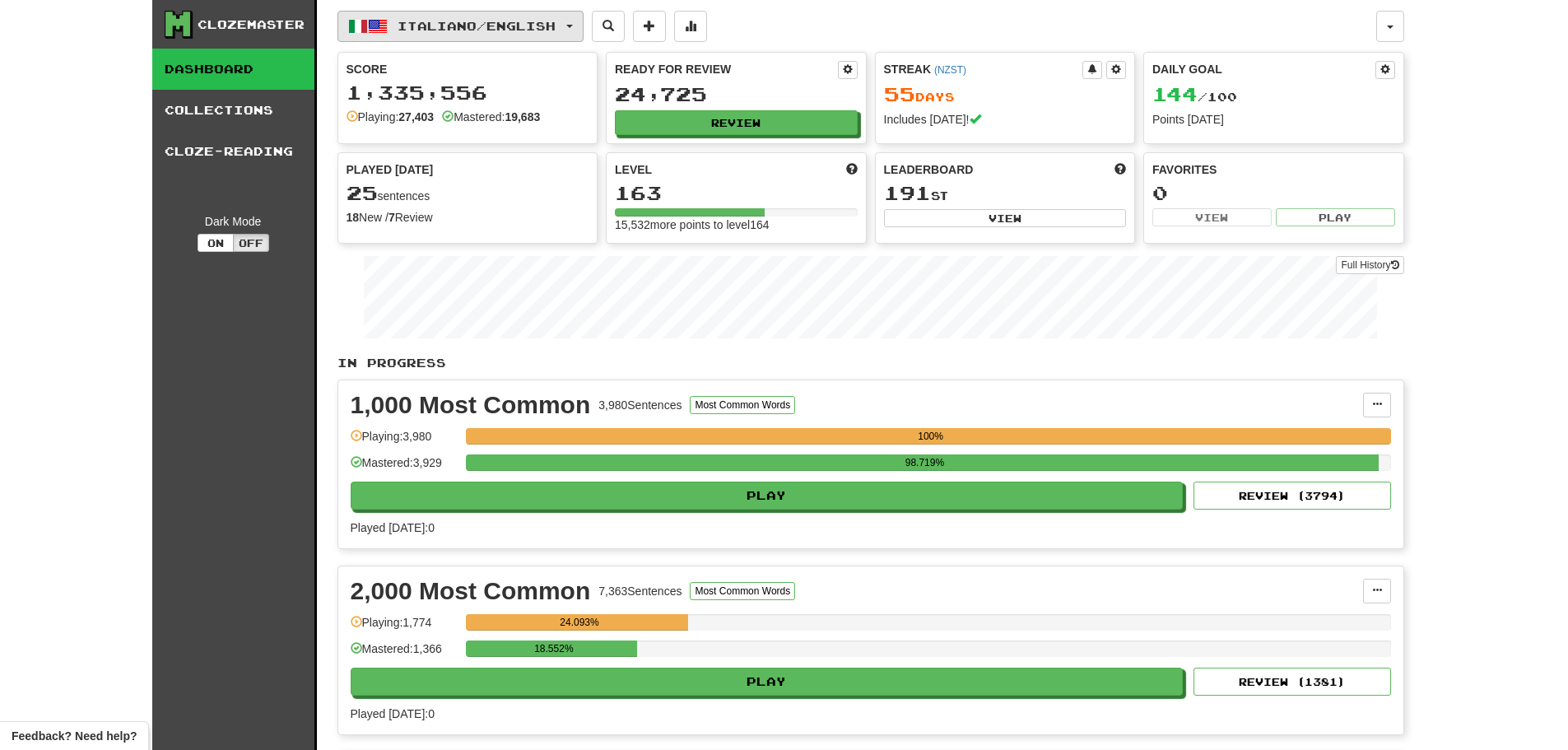
click at [528, 16] on button "Italiano / English" at bounding box center [460, 26] width 246 height 31
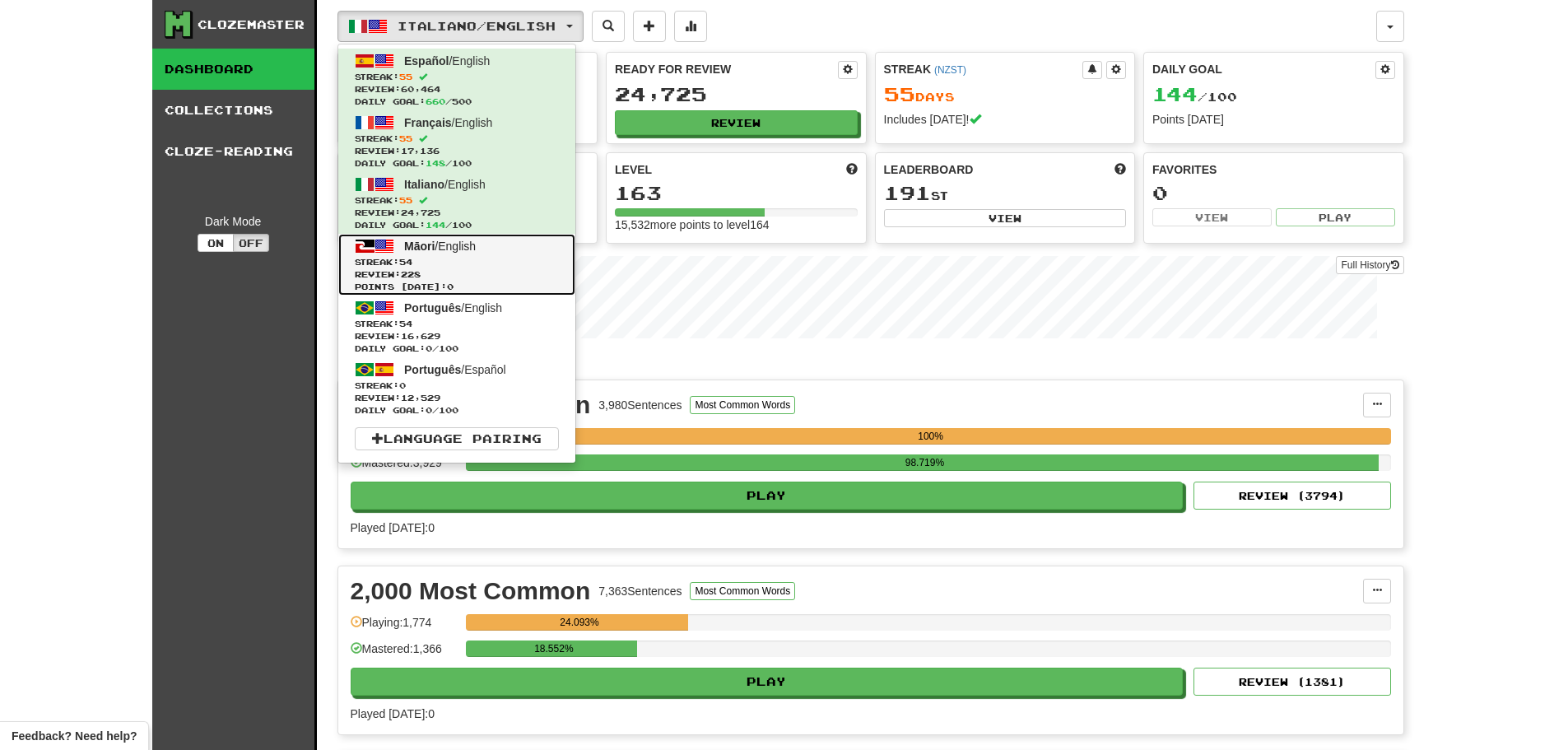
click at [438, 259] on span "Streak: 54" at bounding box center [457, 262] width 204 height 13
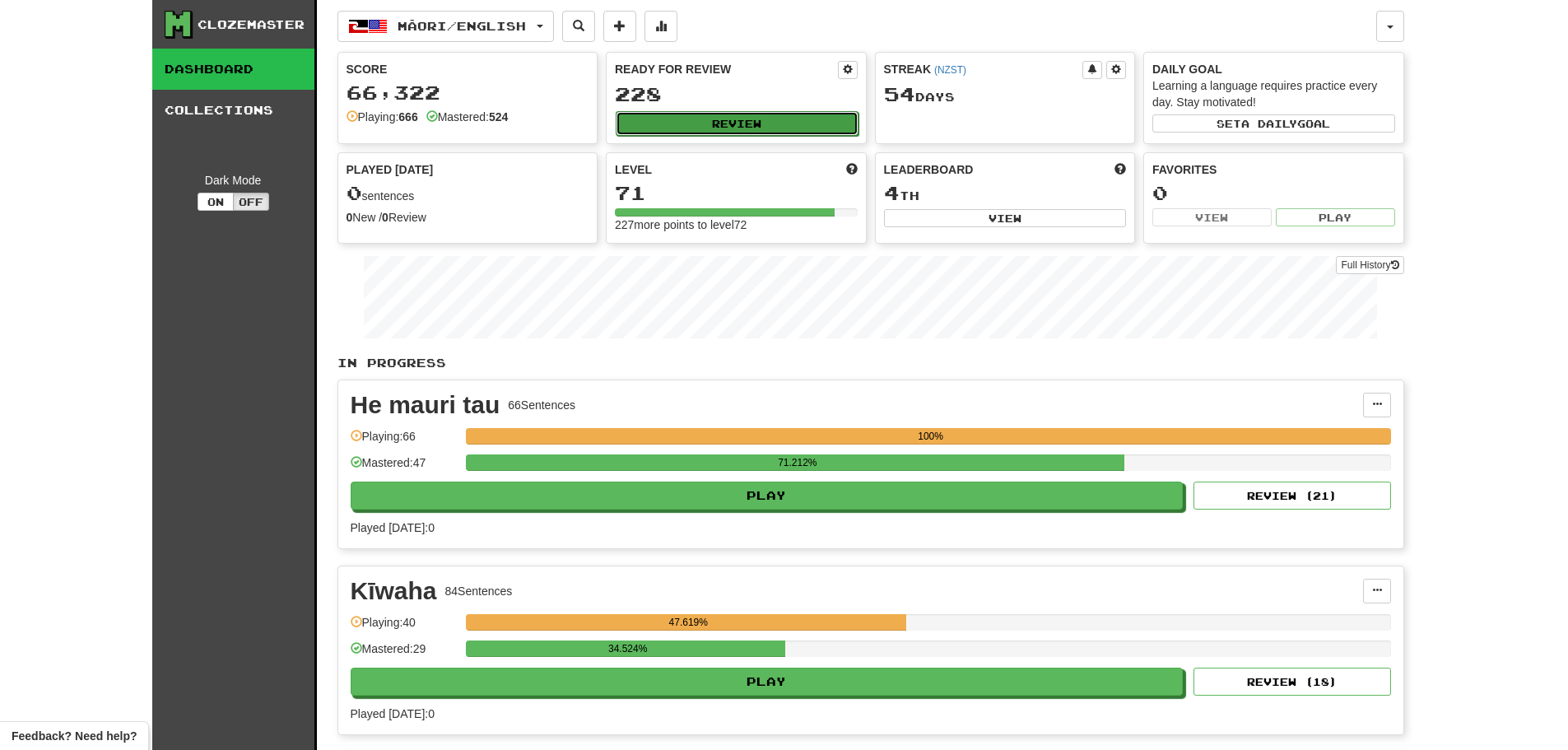
click at [739, 128] on button "Review" at bounding box center [737, 123] width 243 height 25
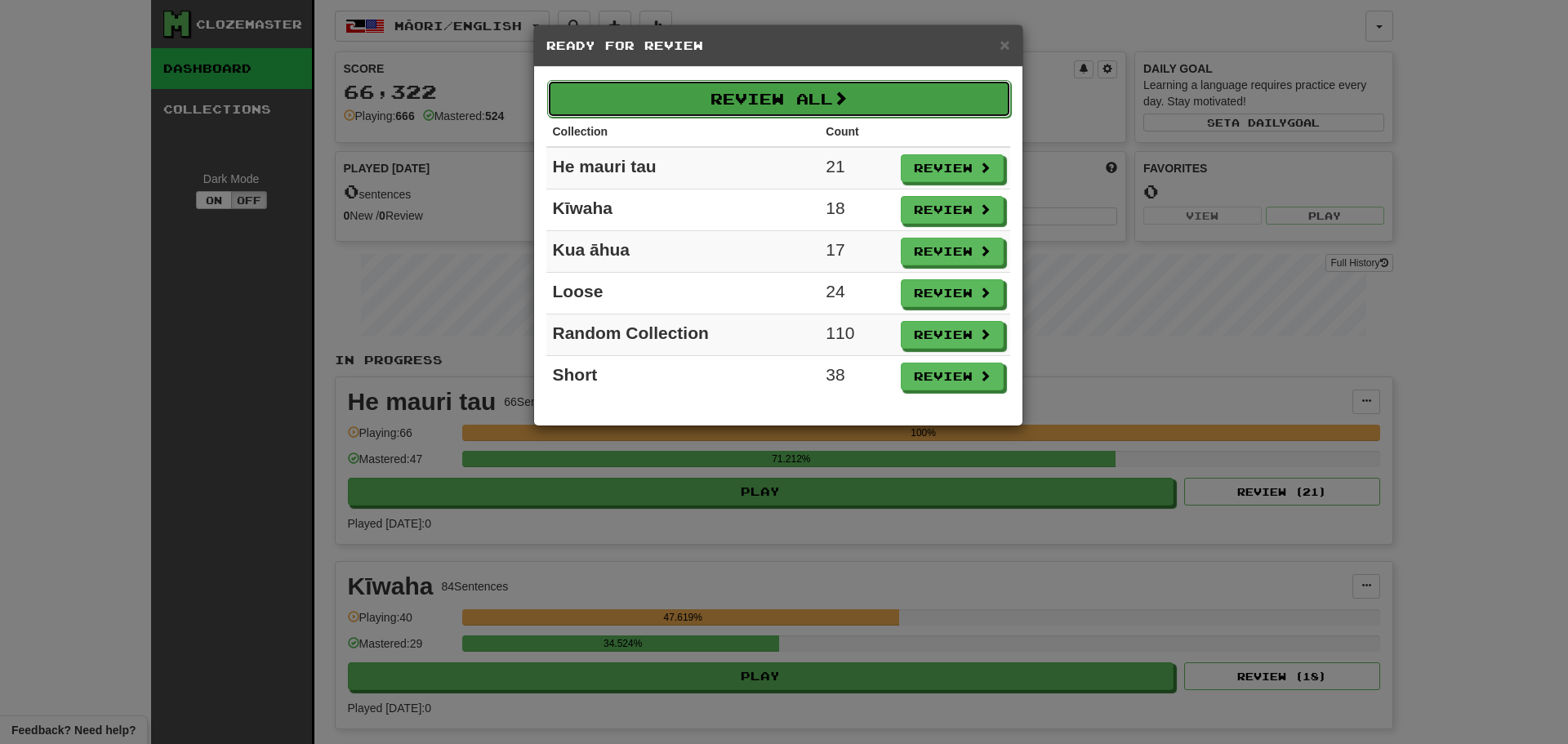
click at [749, 105] on button "Review All" at bounding box center [780, 99] width 464 height 38
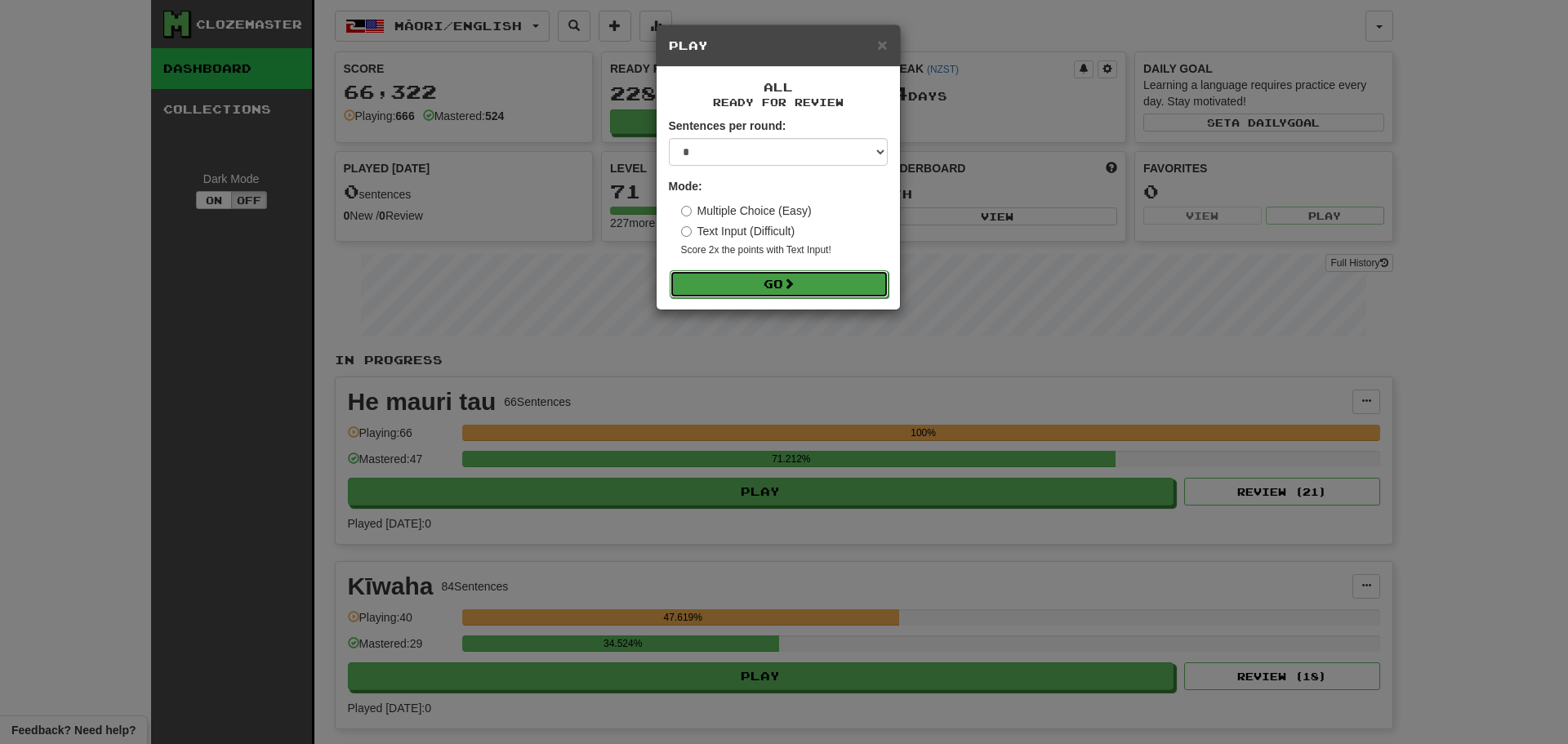
click at [762, 279] on button "Go" at bounding box center [779, 283] width 219 height 28
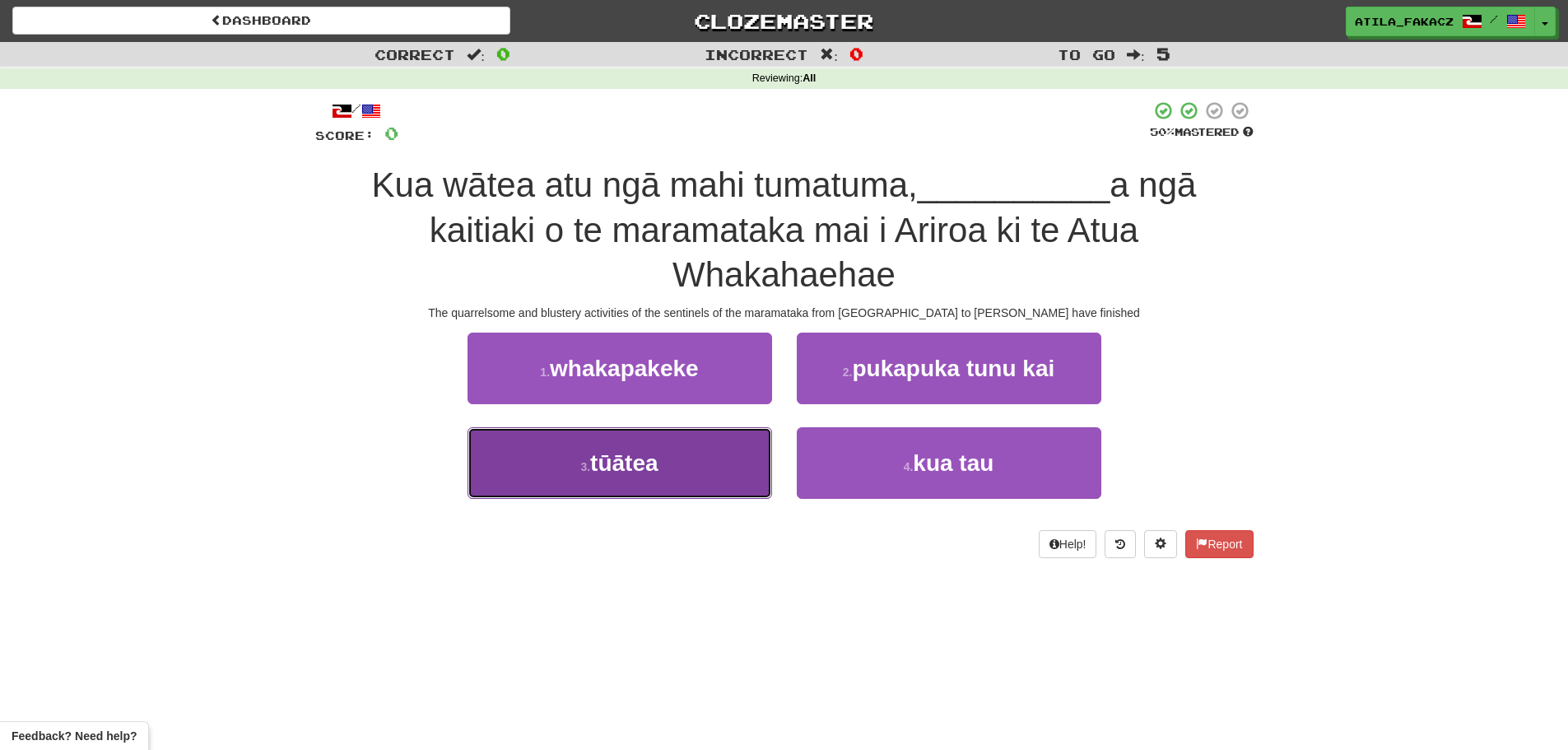
click at [673, 462] on button "3 . tūātea" at bounding box center [620, 463] width 304 height 71
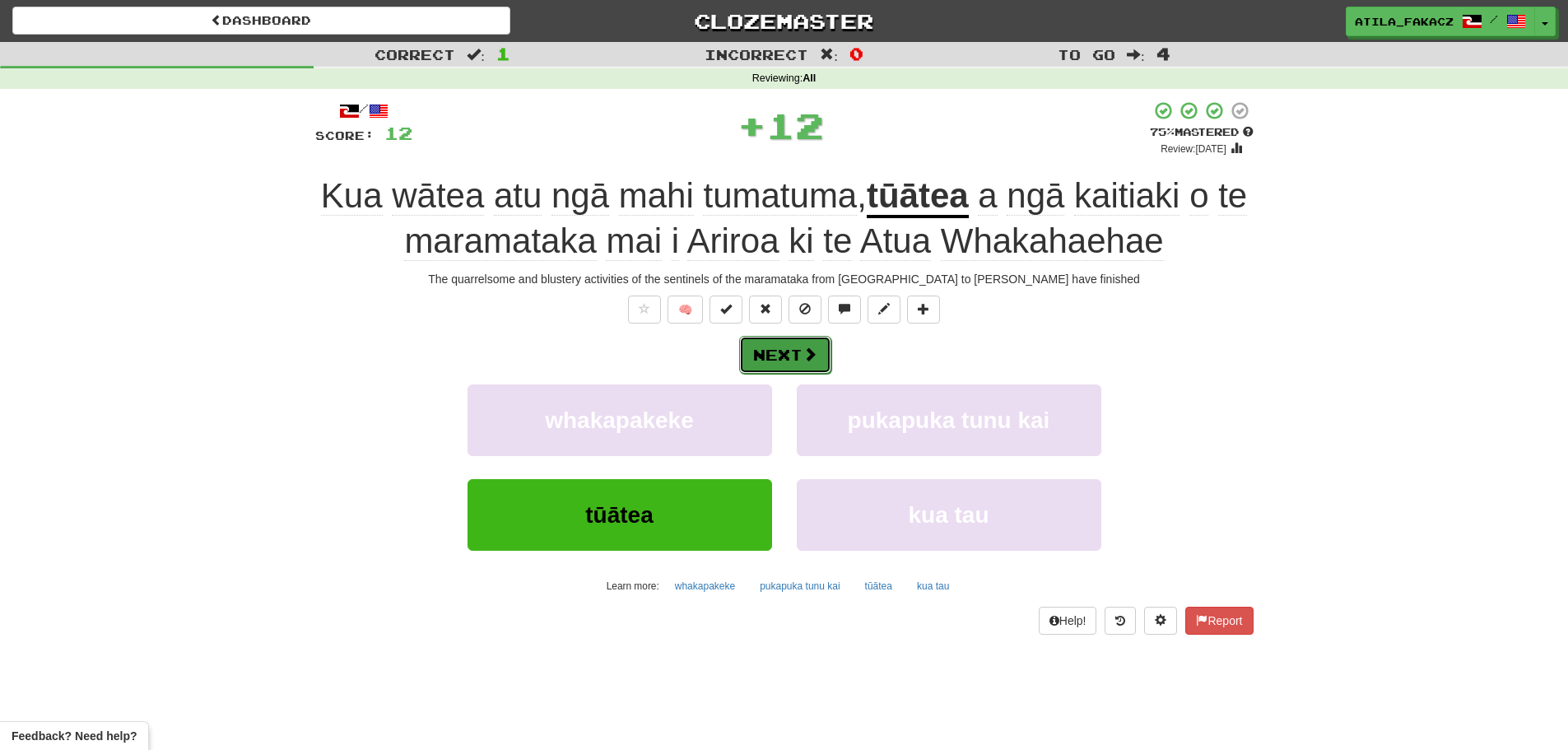
click at [778, 346] on button "Next" at bounding box center [785, 355] width 92 height 38
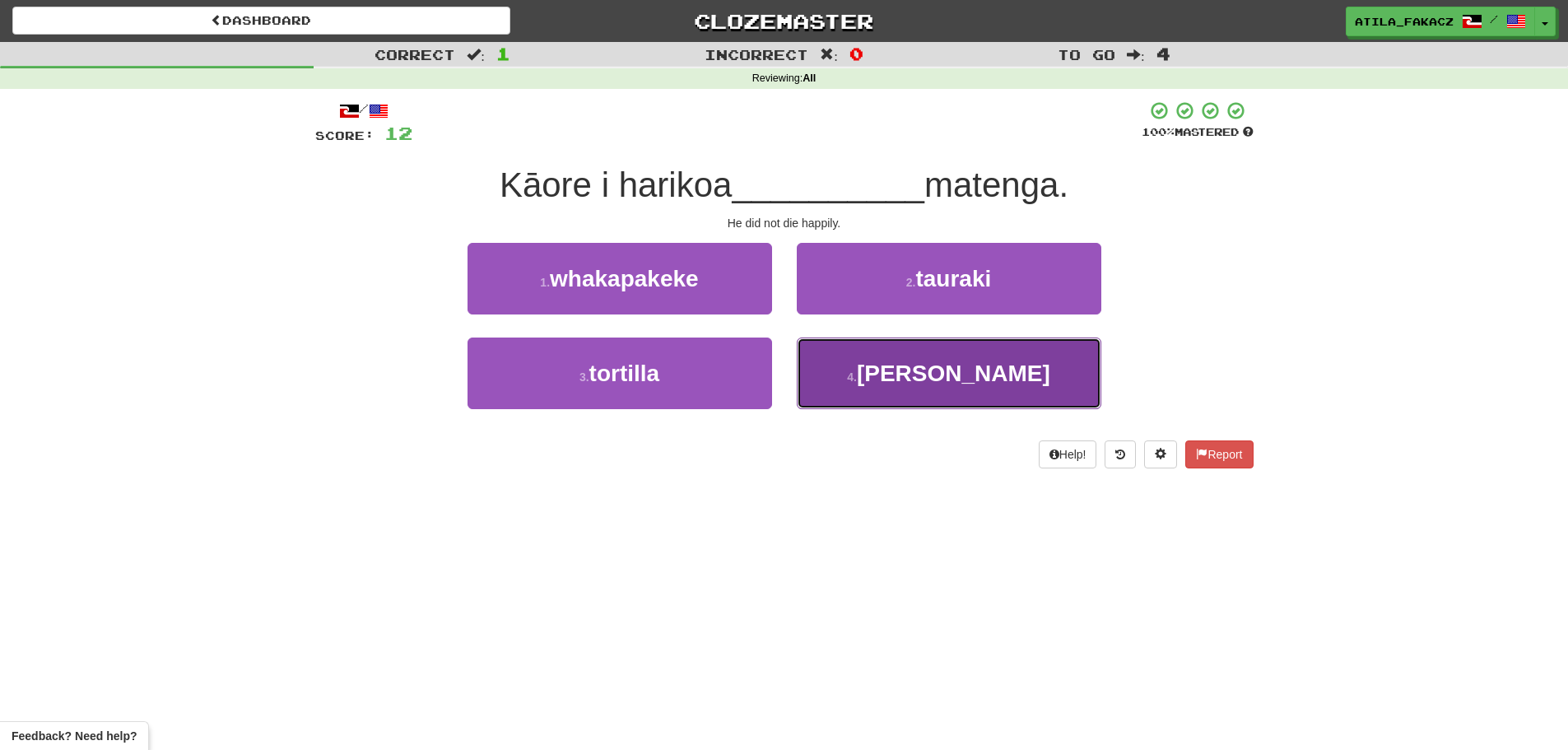
click at [855, 367] on button "4 . [GEOGRAPHIC_DATA]" at bounding box center [949, 373] width 304 height 71
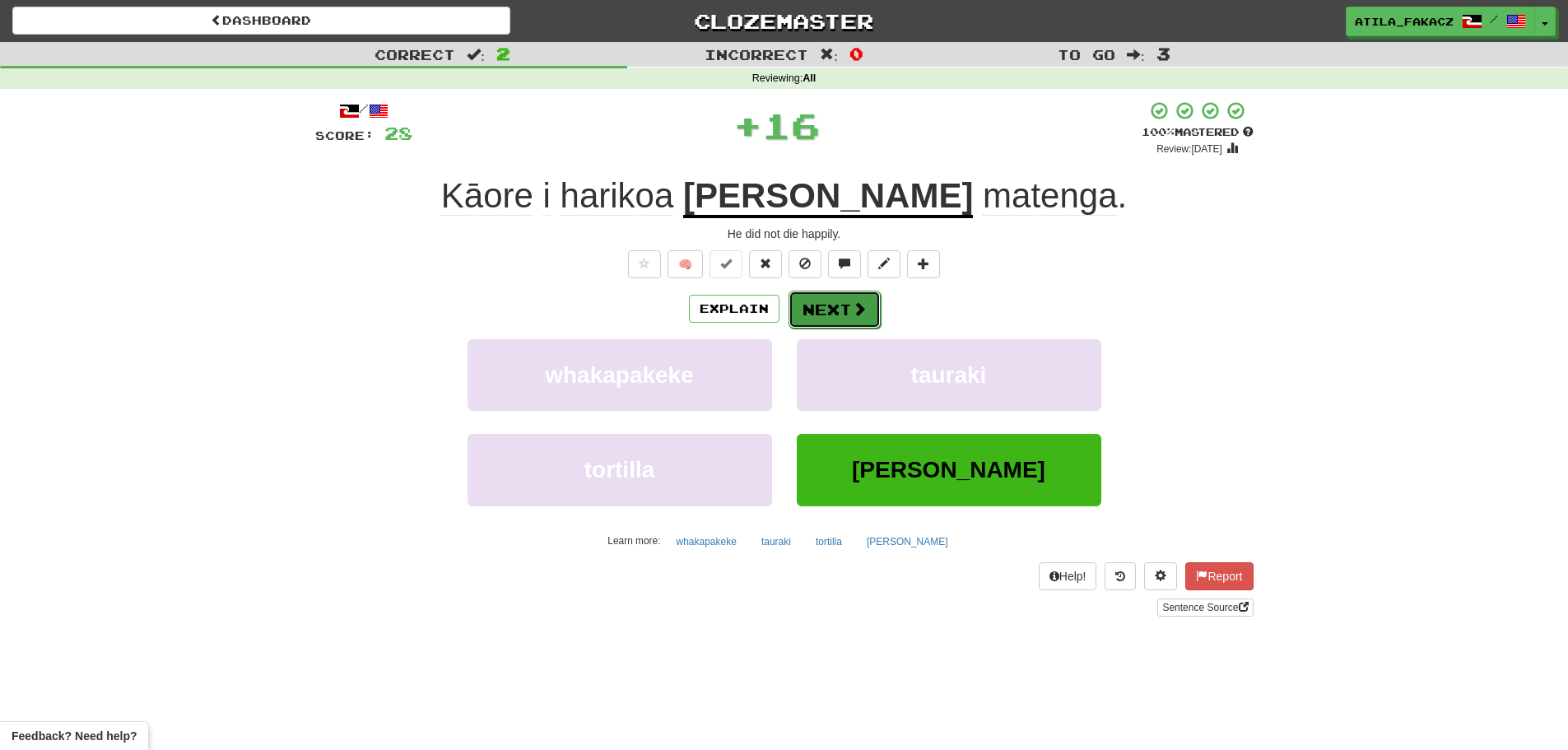
click at [830, 304] on button "Next" at bounding box center [834, 310] width 92 height 38
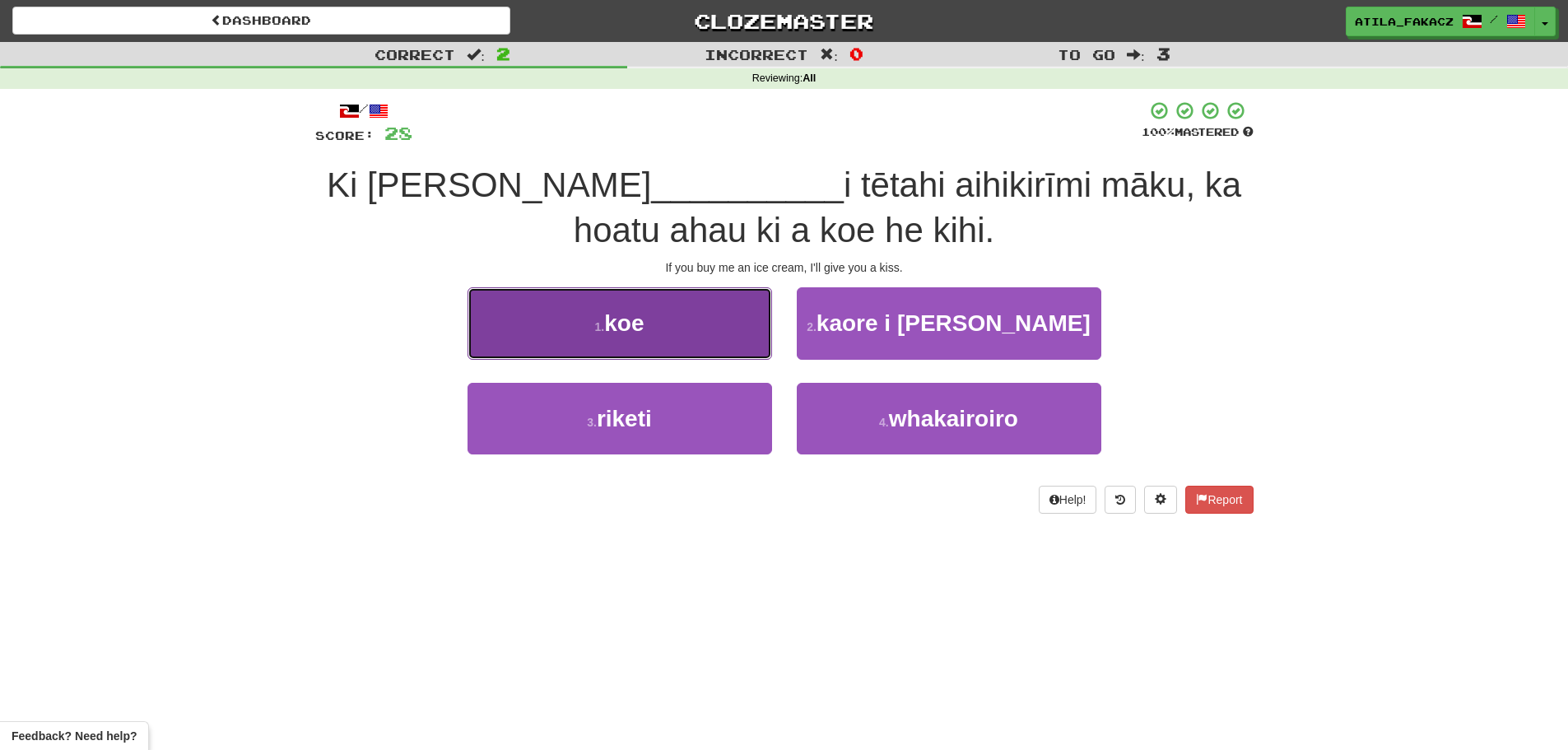
click at [703, 338] on button "1 . koe" at bounding box center [620, 323] width 304 height 71
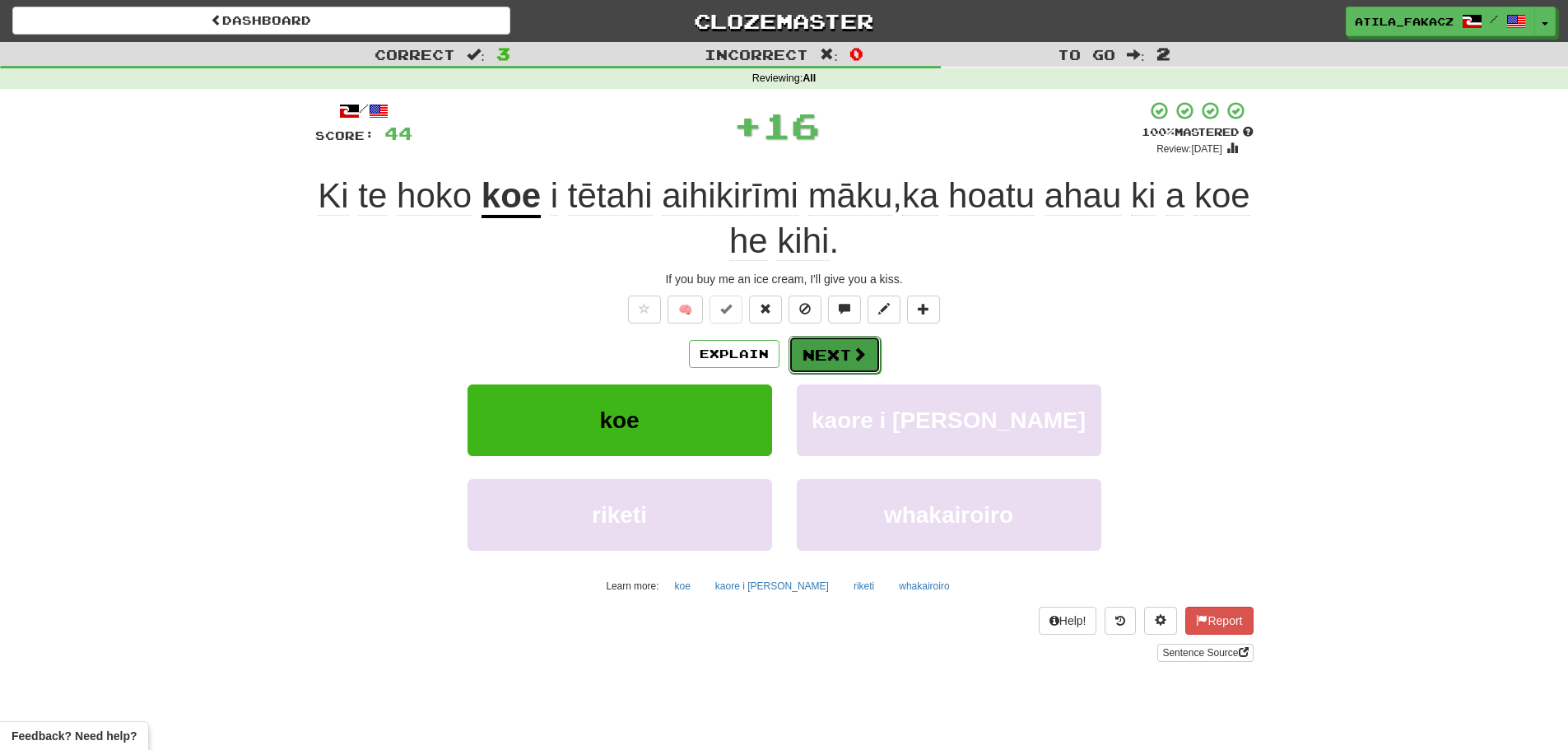
click at [821, 365] on button "Next" at bounding box center [834, 355] width 92 height 38
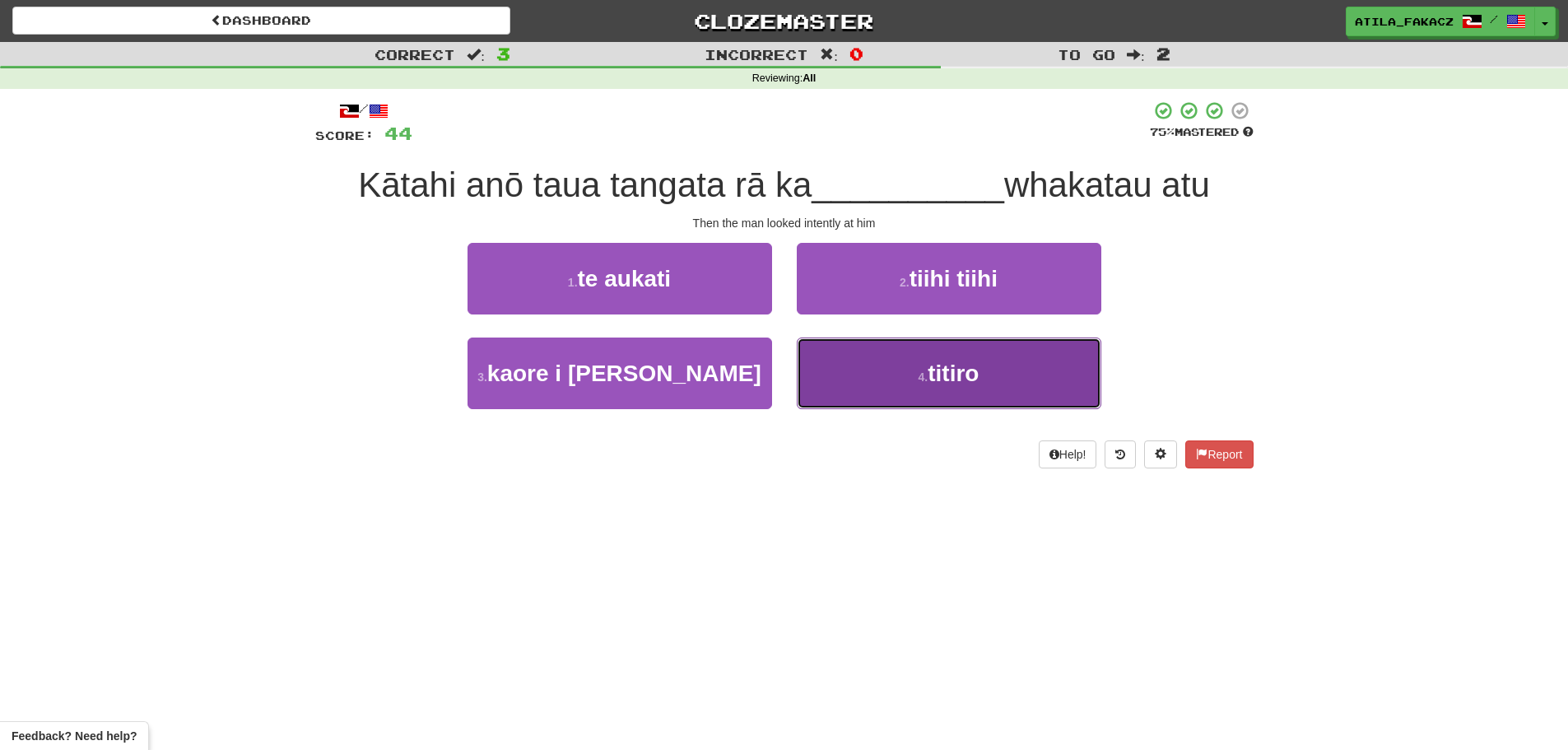
click at [905, 369] on button "4 . titiro" at bounding box center [949, 373] width 304 height 71
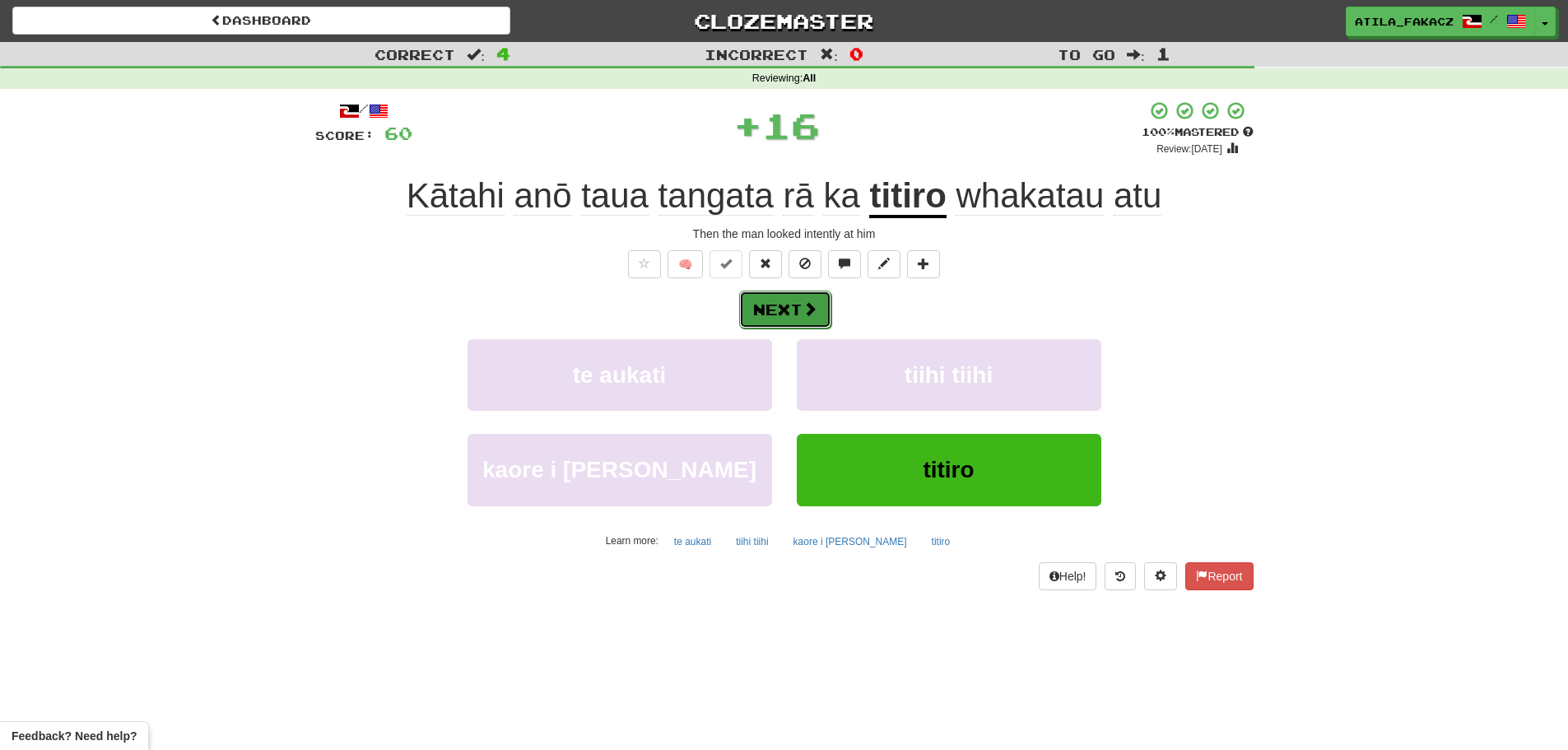
click at [819, 295] on button "Next" at bounding box center [785, 310] width 92 height 38
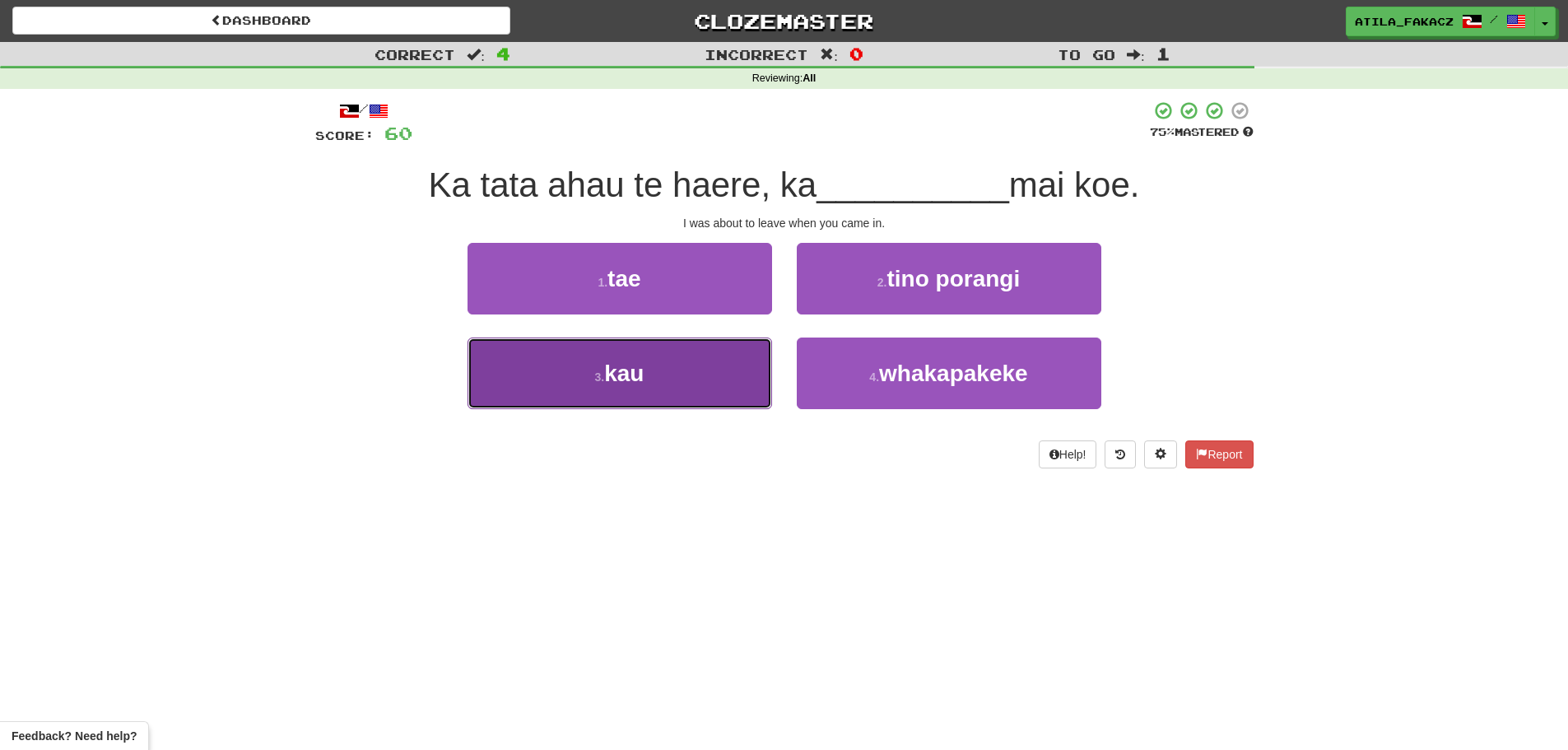
click at [693, 359] on button "3 . kau" at bounding box center [620, 373] width 304 height 71
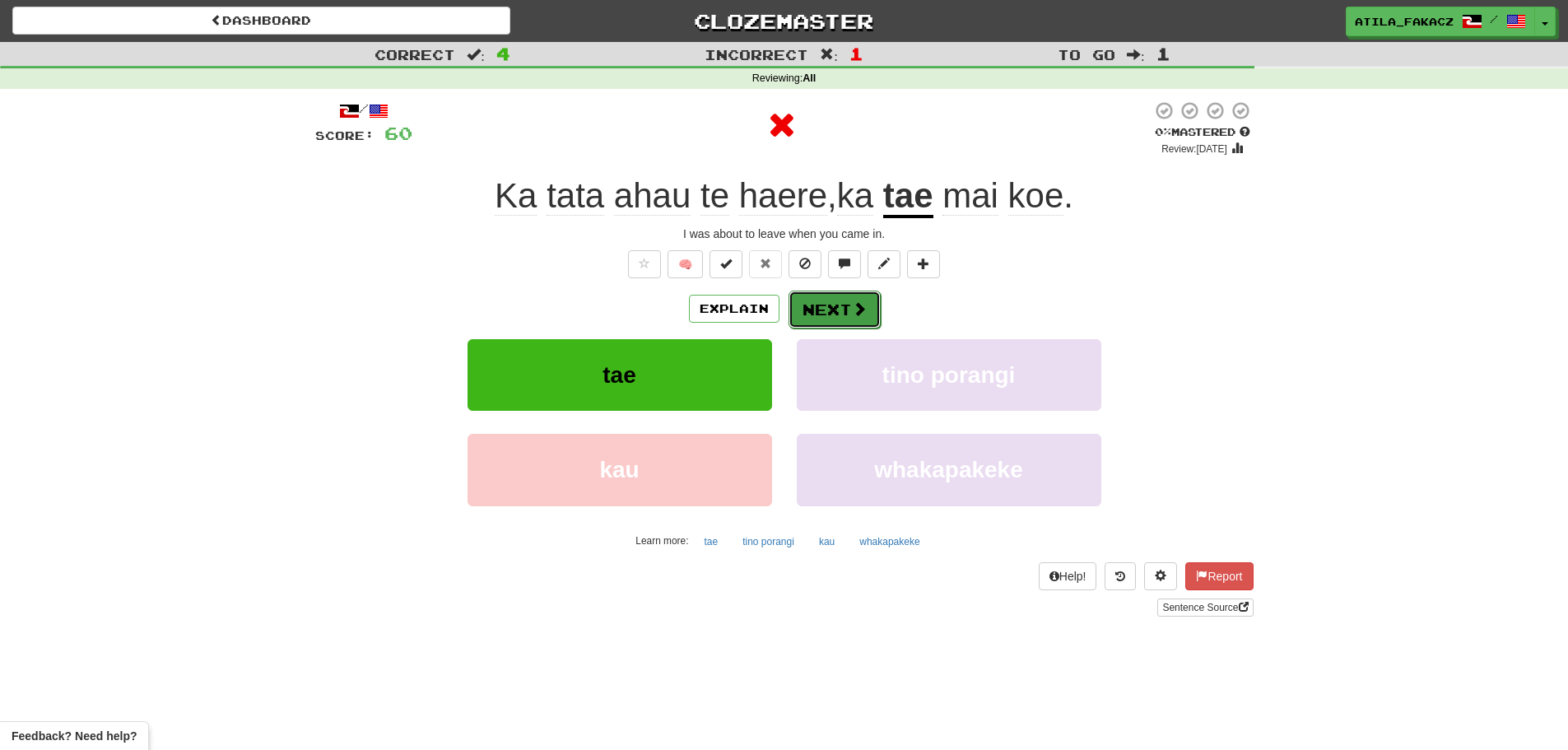
click at [829, 305] on button "Next" at bounding box center [834, 310] width 92 height 38
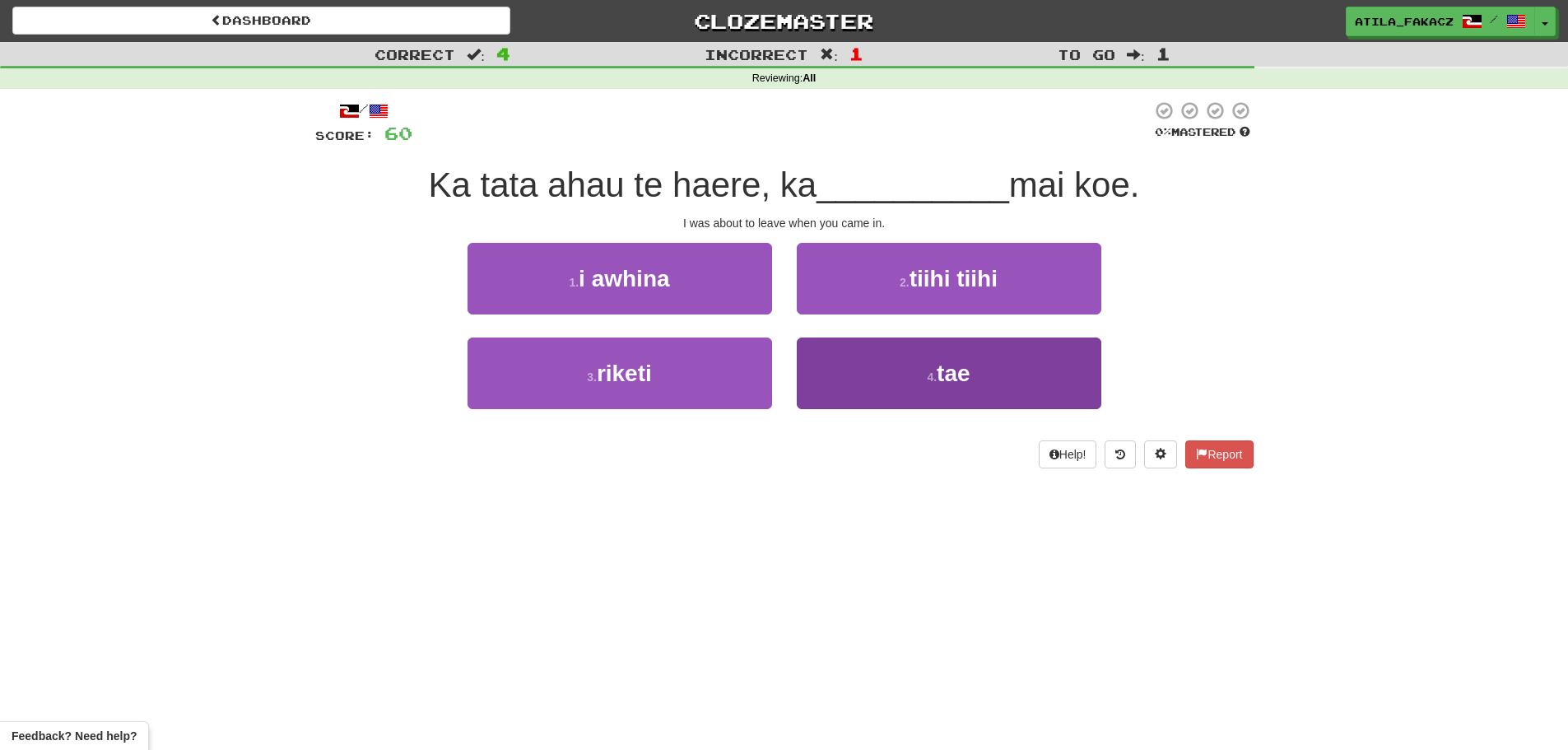
click at [908, 338] on div "1 . i awhina 2 . tiihi tiihi 3 . riketi 4 . tae" at bounding box center [784, 338] width 963 height 190
click at [902, 368] on button "4 . tae" at bounding box center [949, 373] width 304 height 71
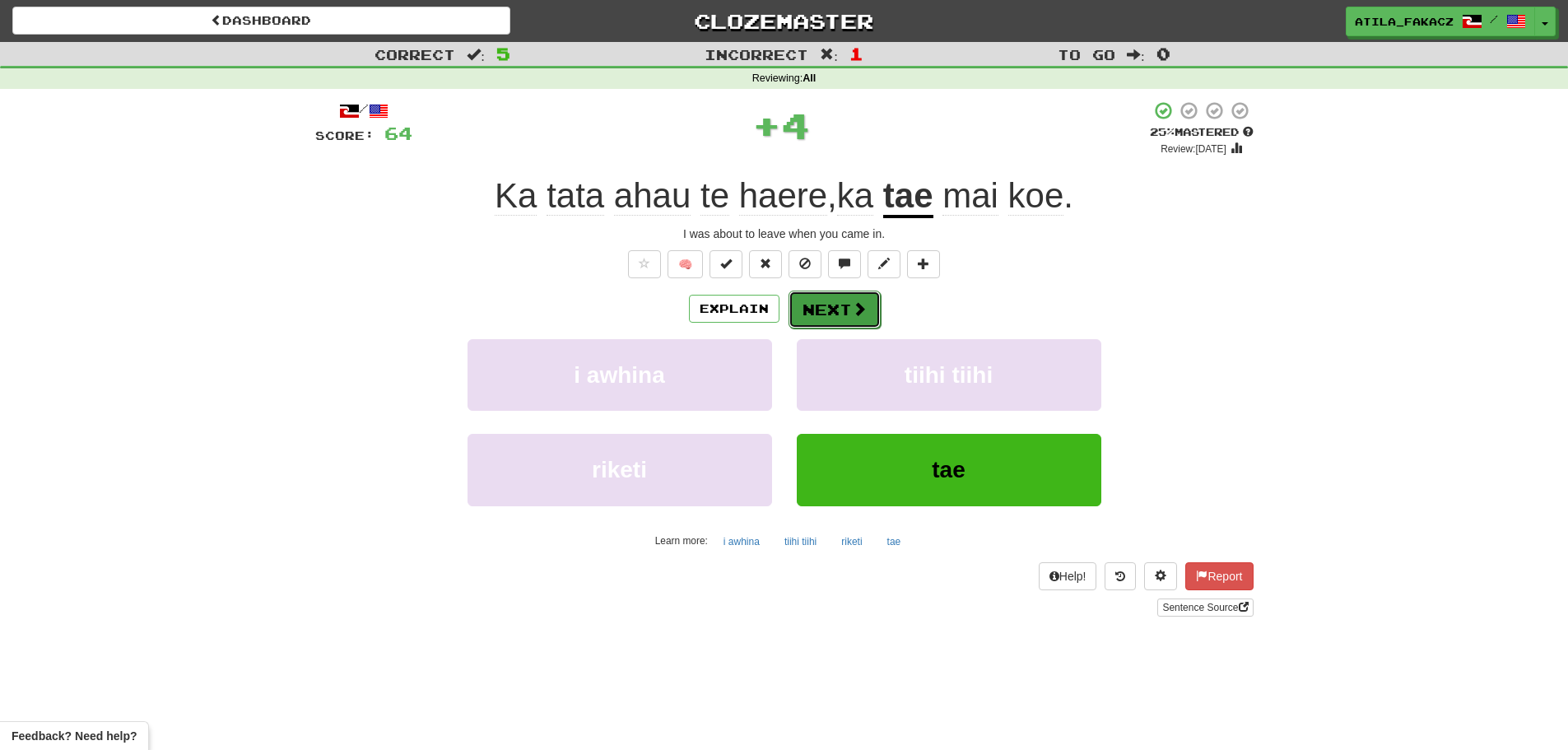
click at [823, 309] on button "Next" at bounding box center [834, 310] width 92 height 38
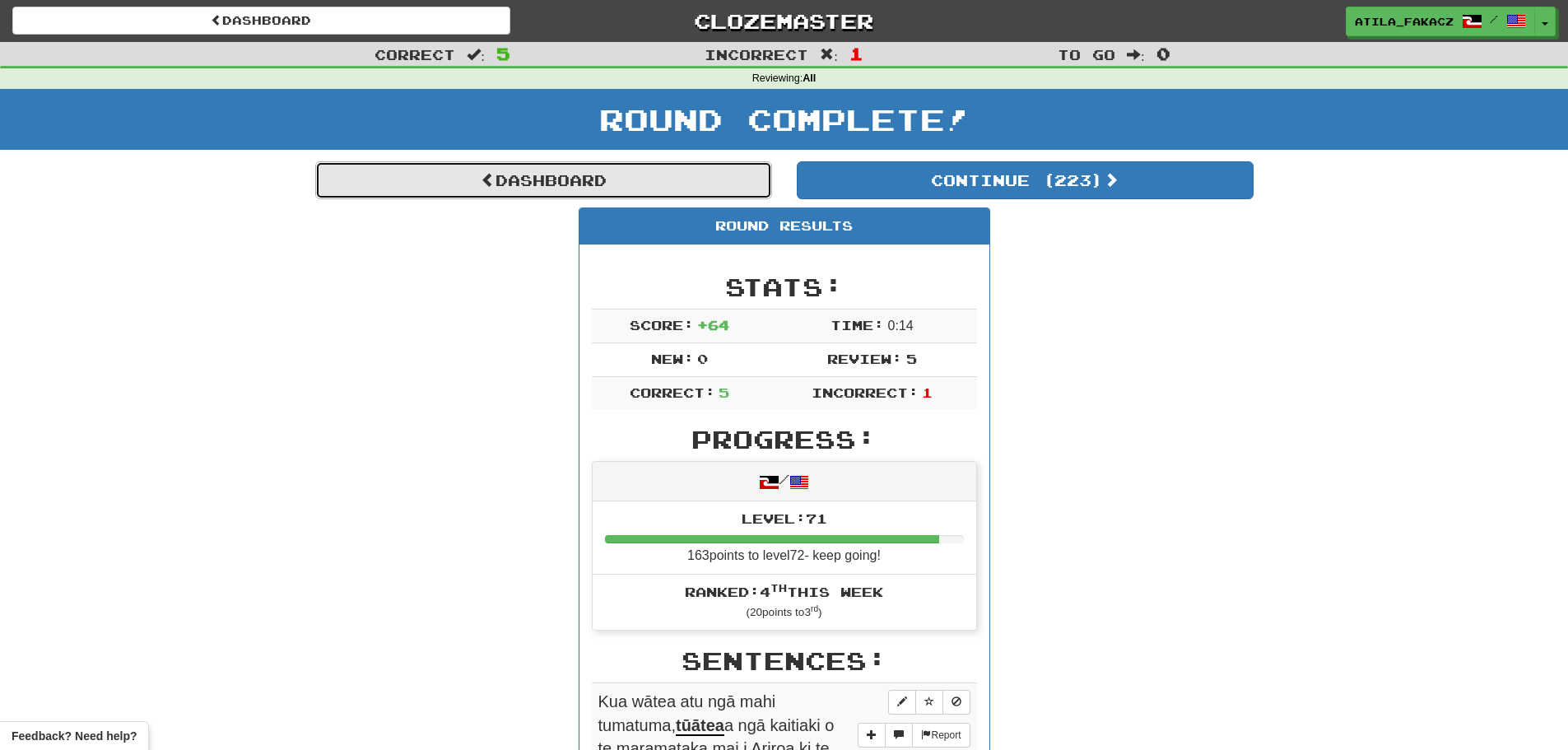
click at [580, 196] on link "Dashboard" at bounding box center [543, 180] width 457 height 38
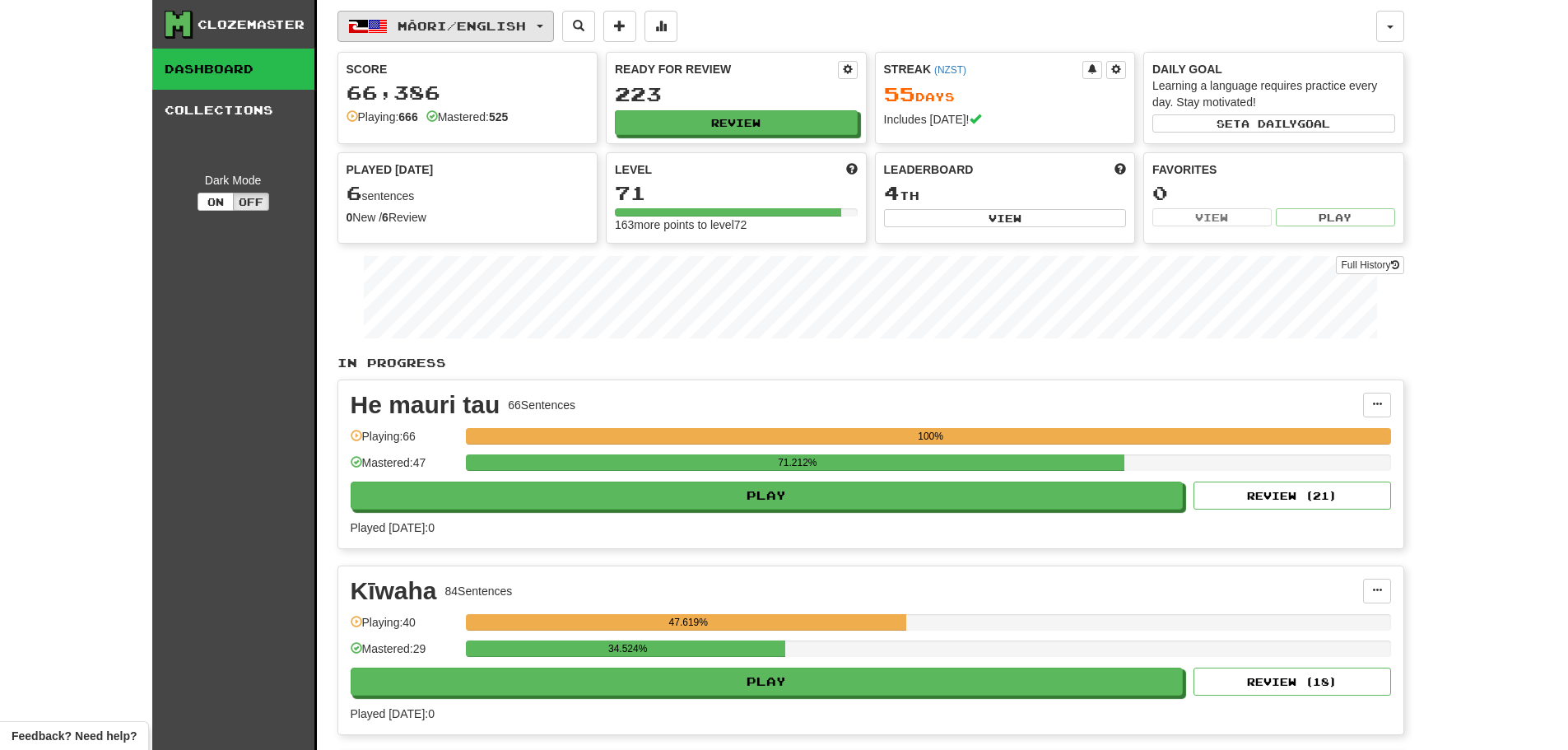
click at [471, 30] on span "Māori / English" at bounding box center [462, 26] width 128 height 14
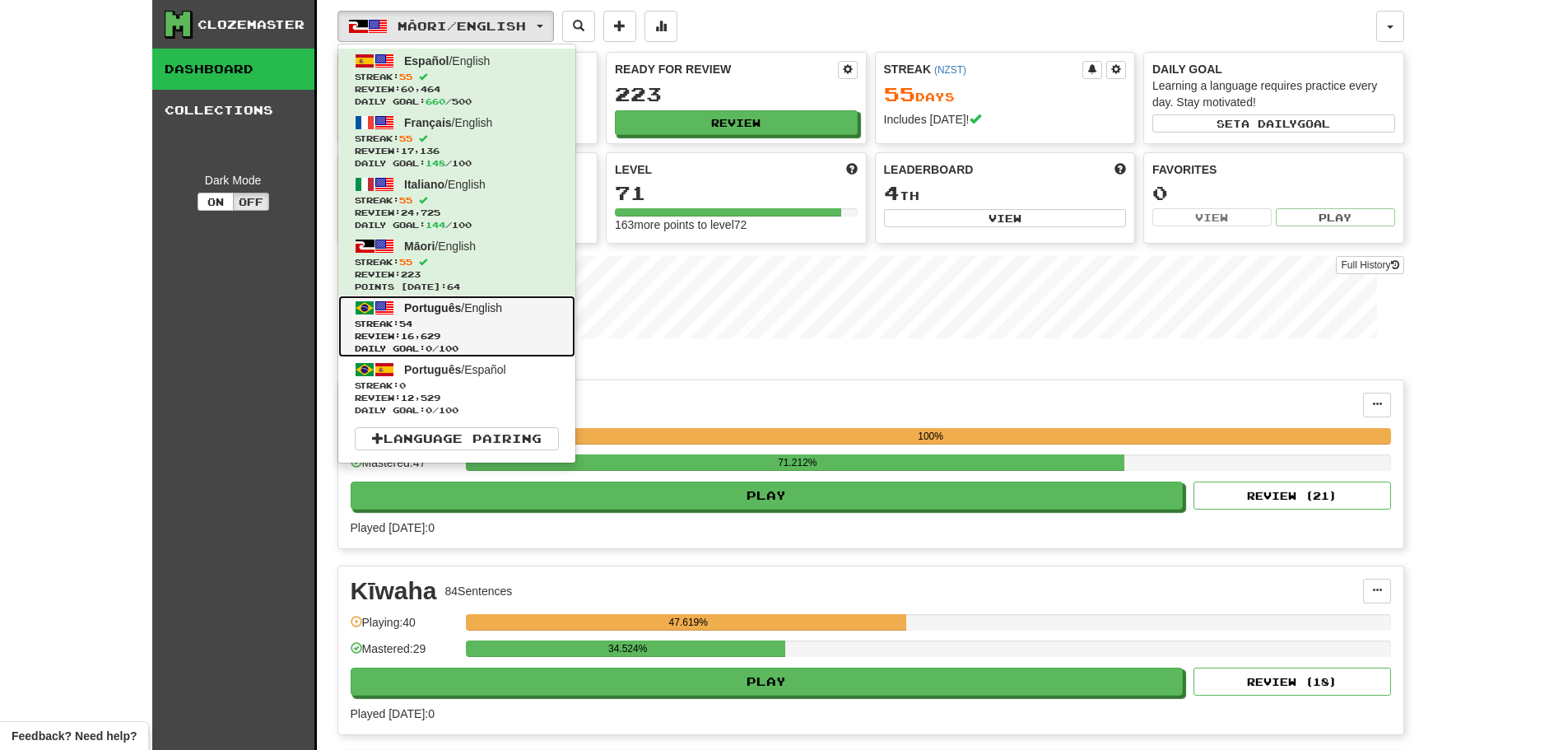
click at [444, 323] on span "Streak: 54" at bounding box center [457, 324] width 204 height 13
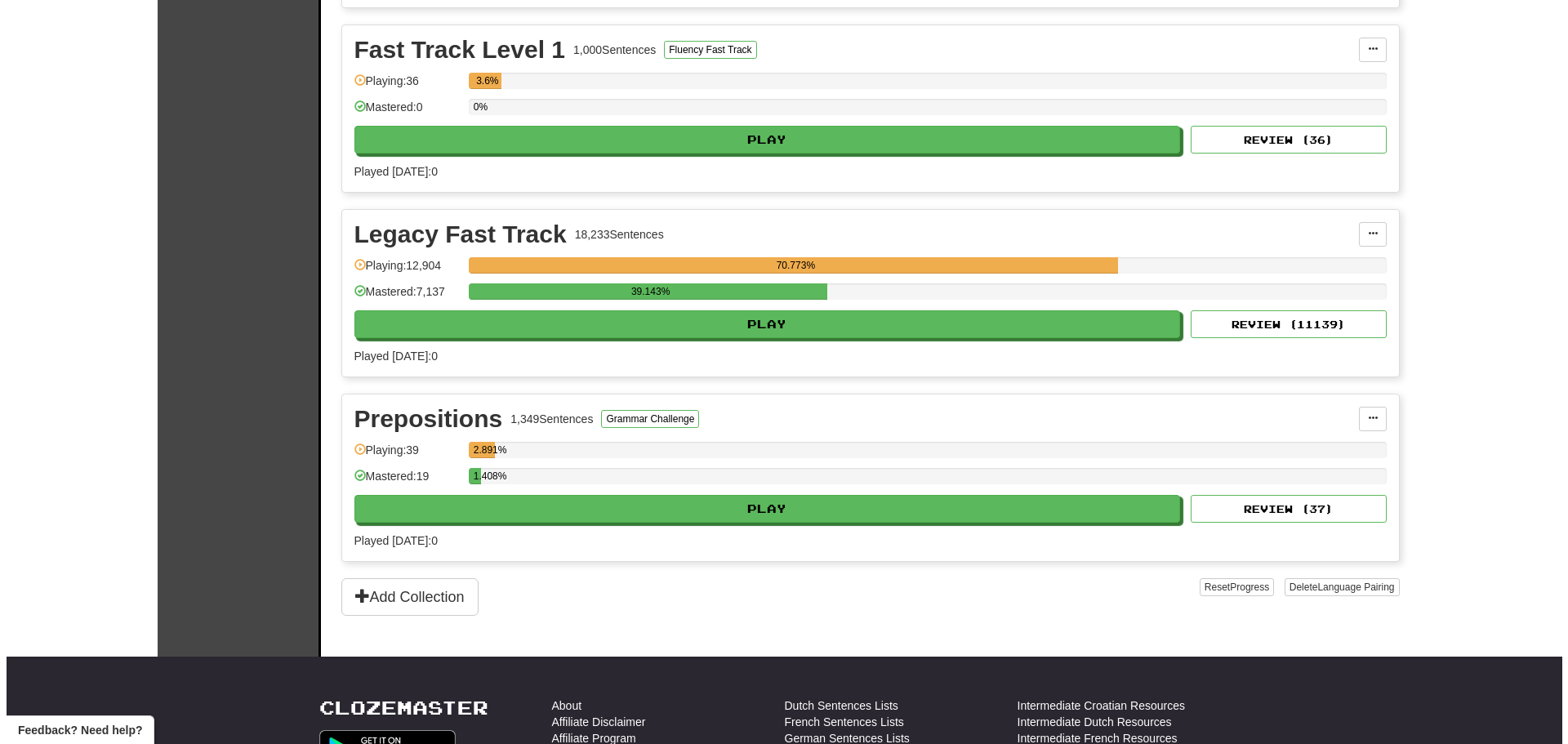
scroll to position [898, 0]
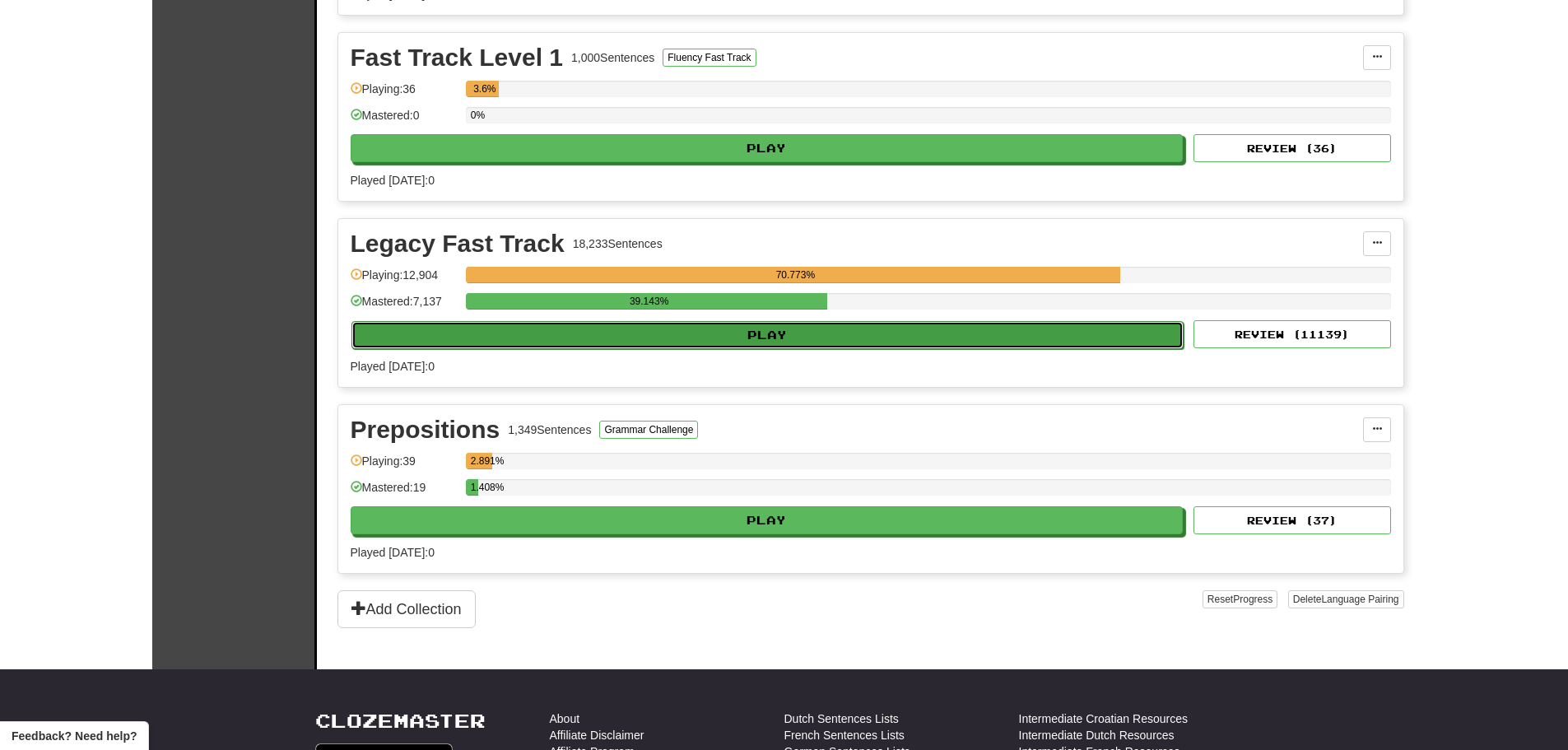
click at [730, 342] on button "Play" at bounding box center [768, 335] width 833 height 28
select select "********"
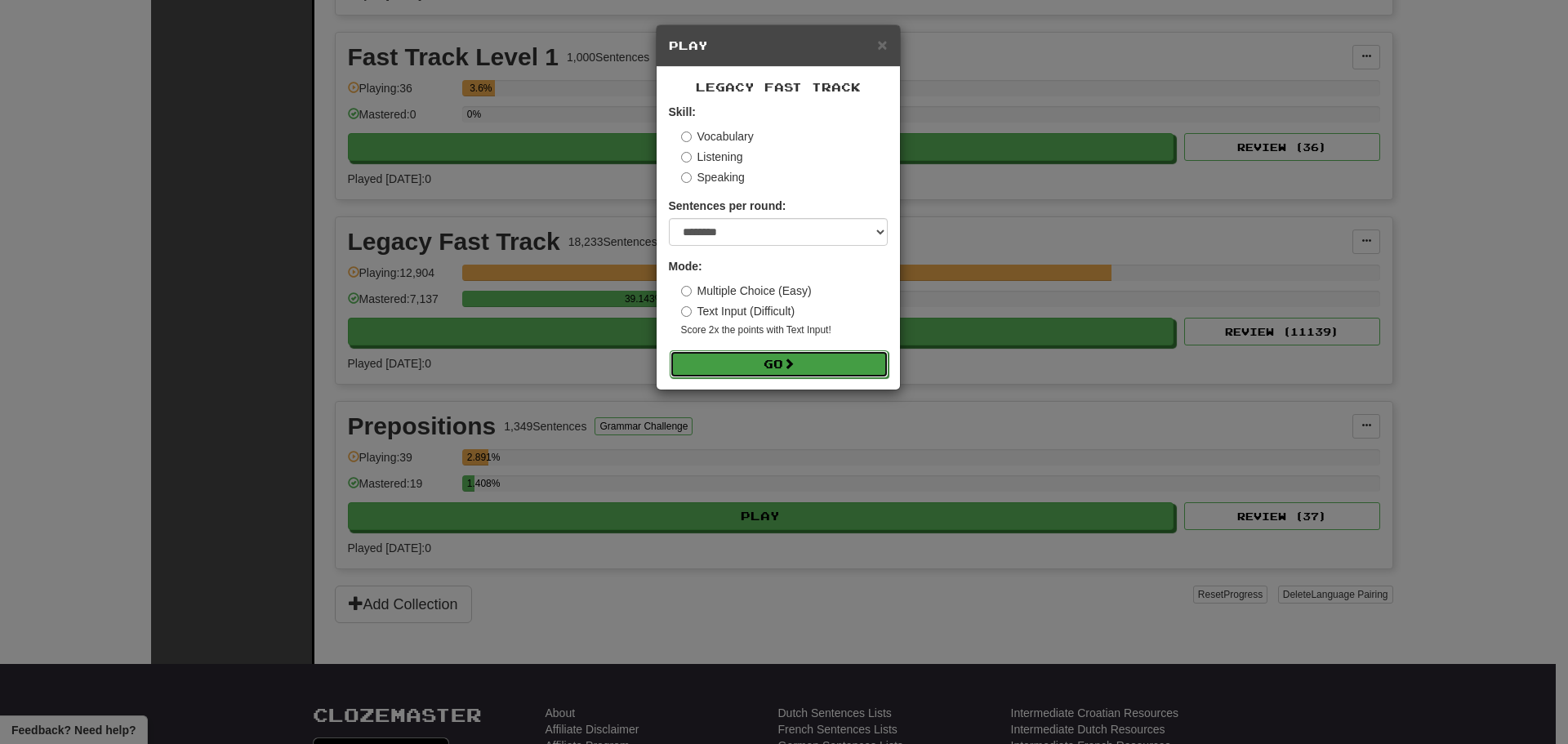
click at [751, 363] on button "Go" at bounding box center [779, 364] width 219 height 28
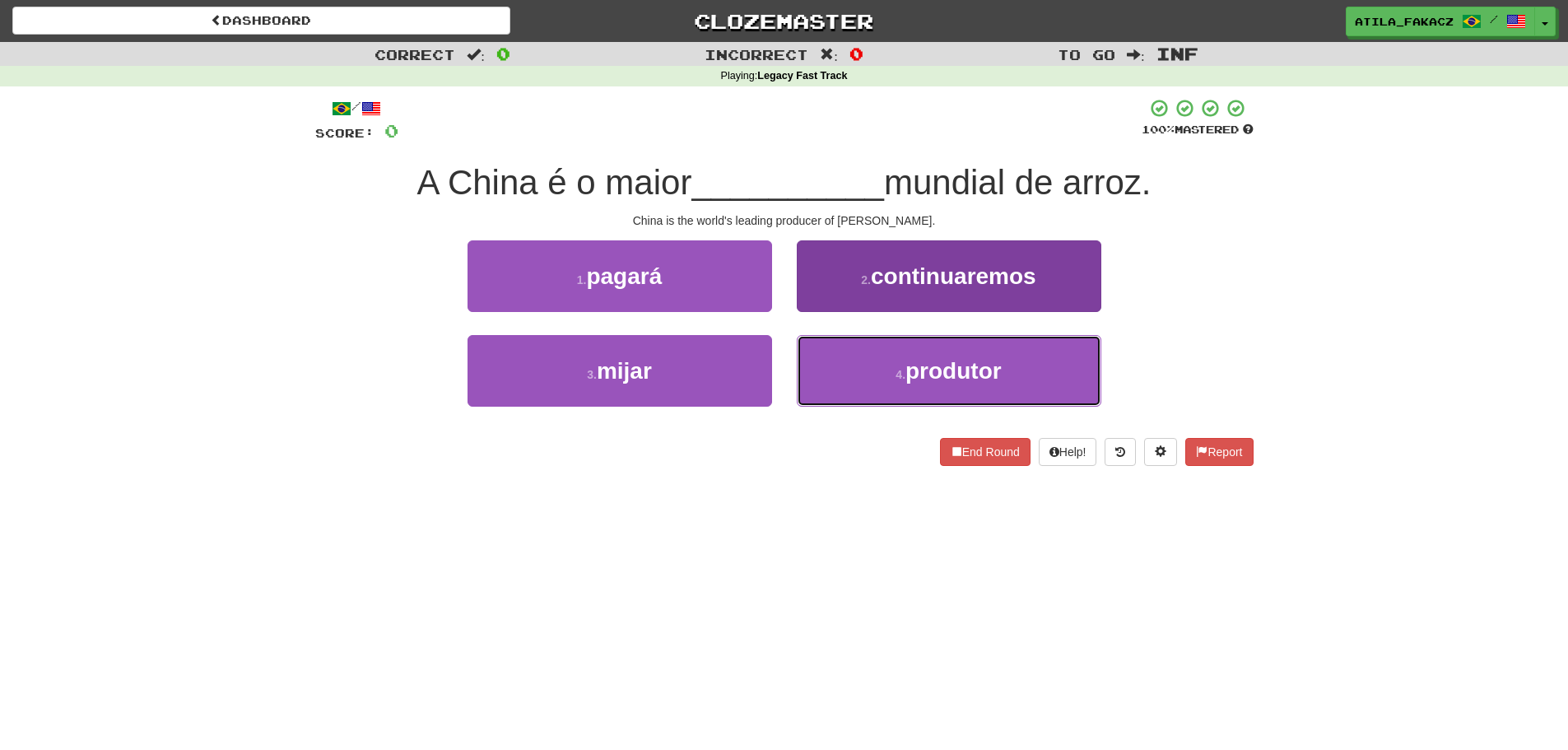
click at [897, 361] on button "4 . produtor" at bounding box center [949, 371] width 304 height 71
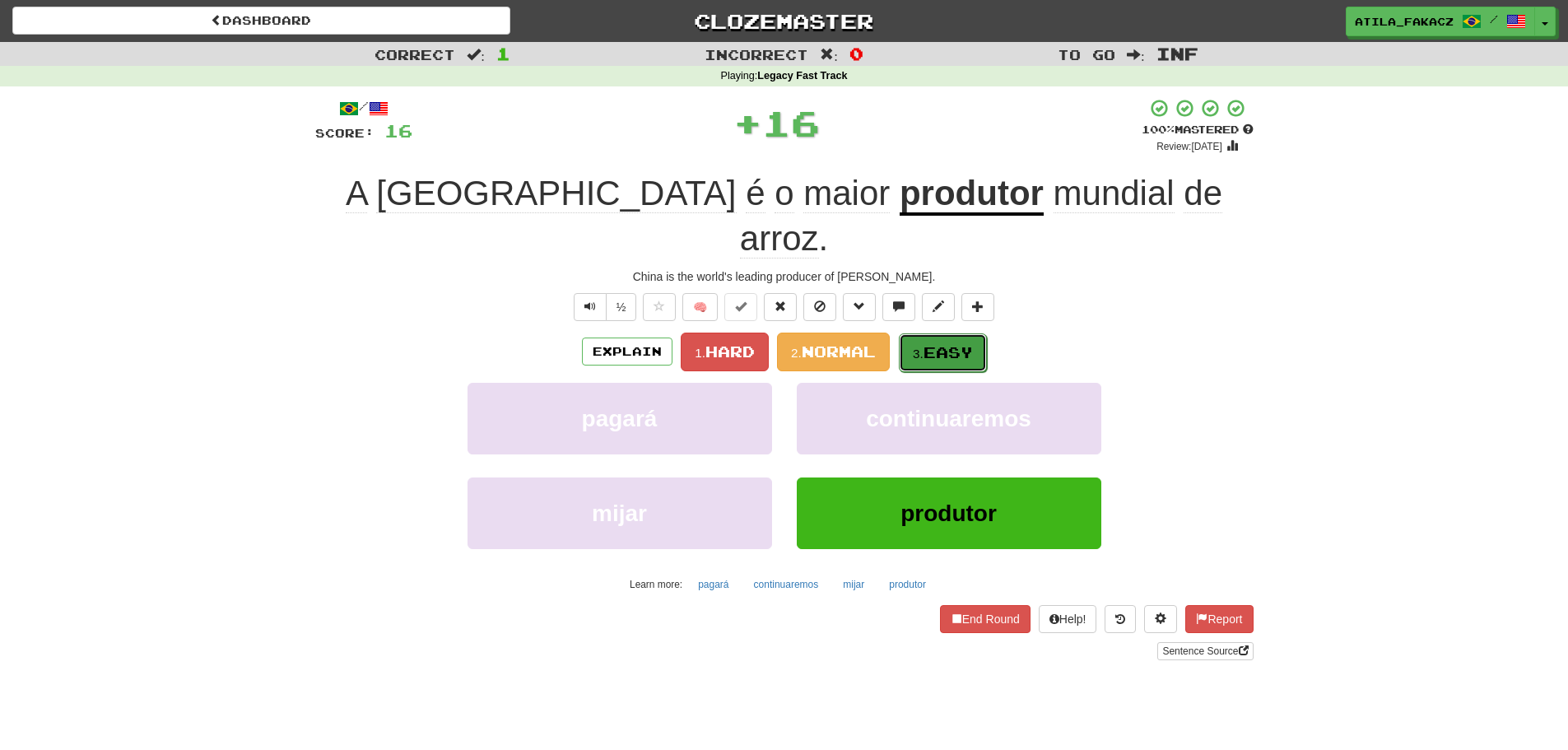
click at [923, 347] on small "3." at bounding box center [918, 354] width 11 height 14
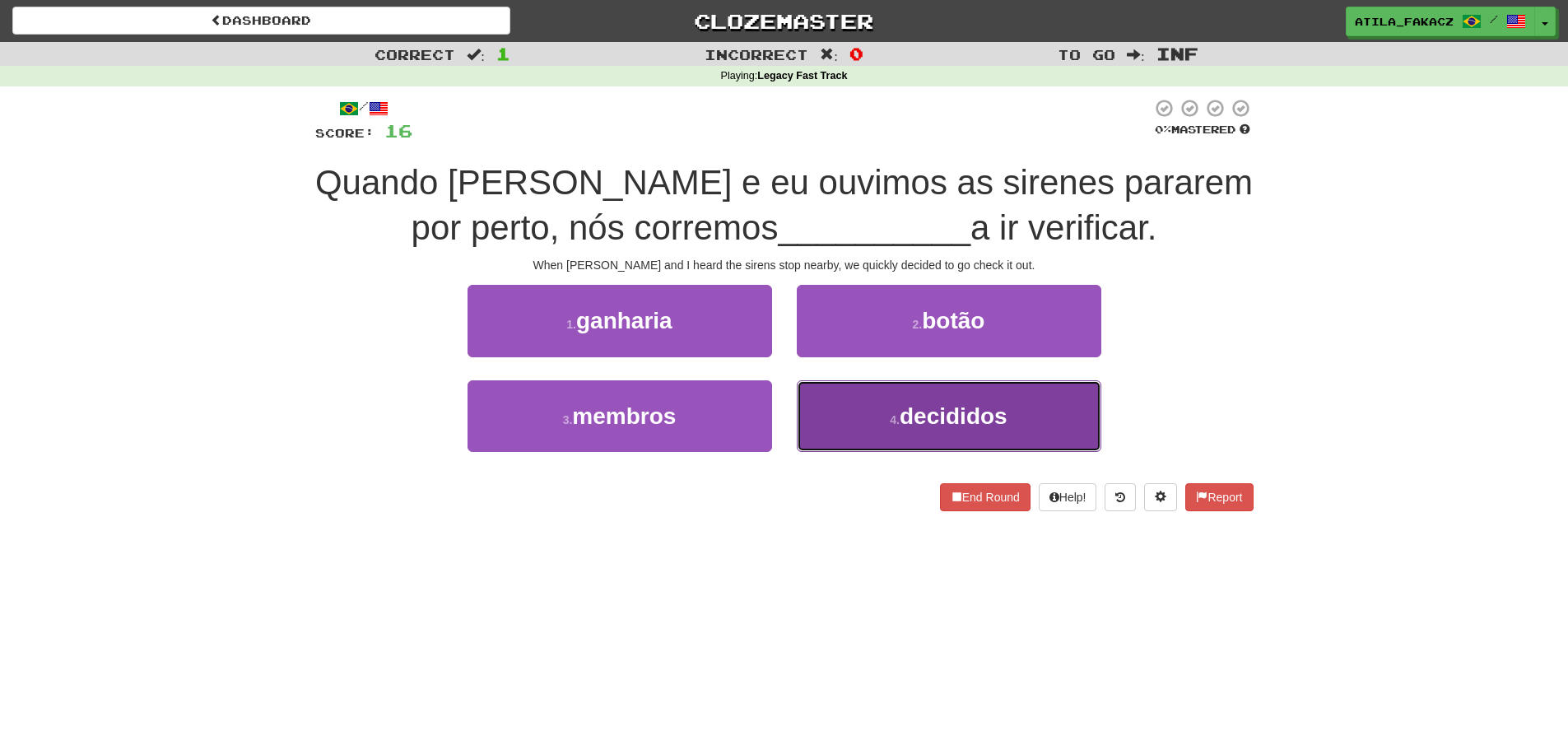
click at [834, 390] on button "4 . decididos" at bounding box center [949, 416] width 304 height 71
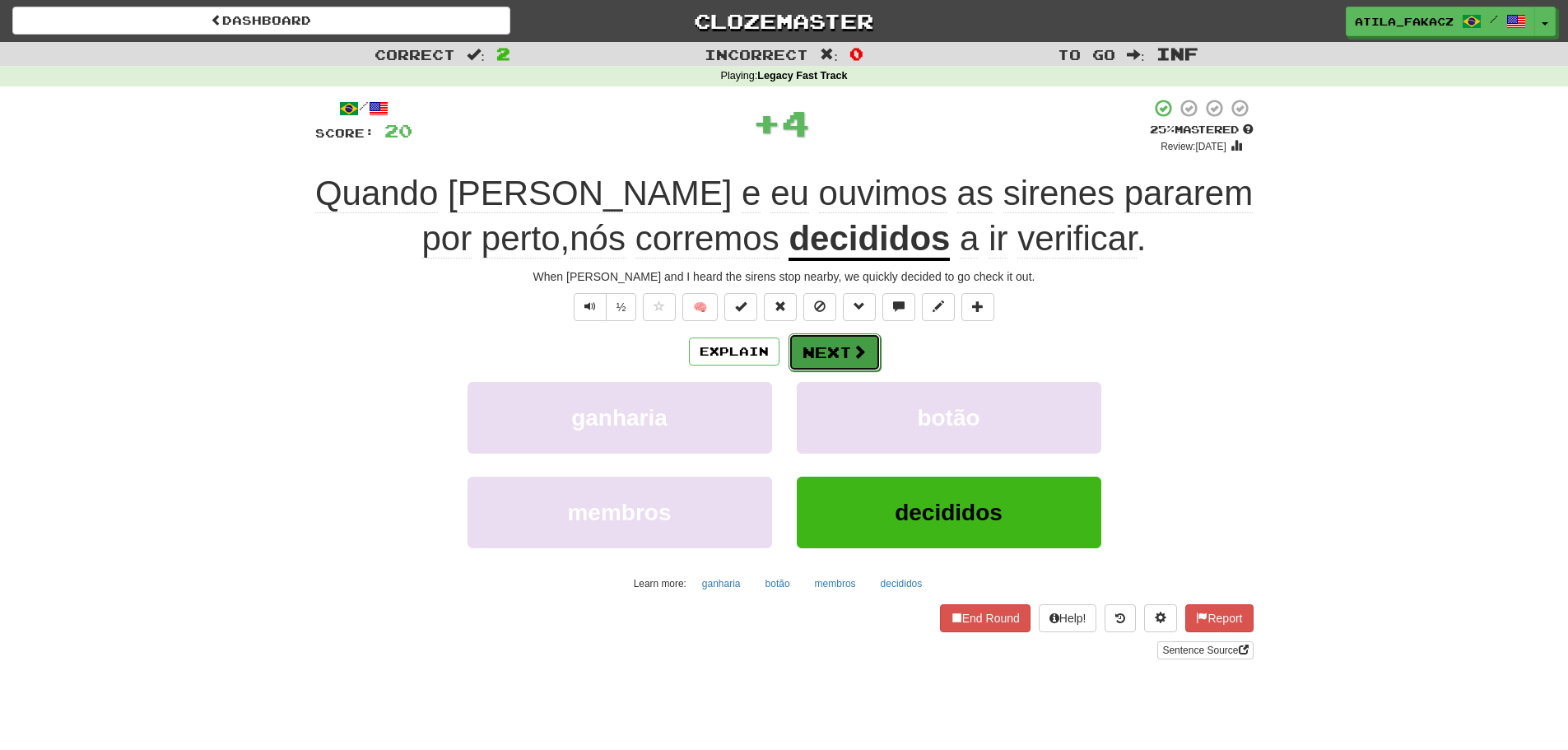
click at [812, 338] on button "Next" at bounding box center [834, 352] width 92 height 38
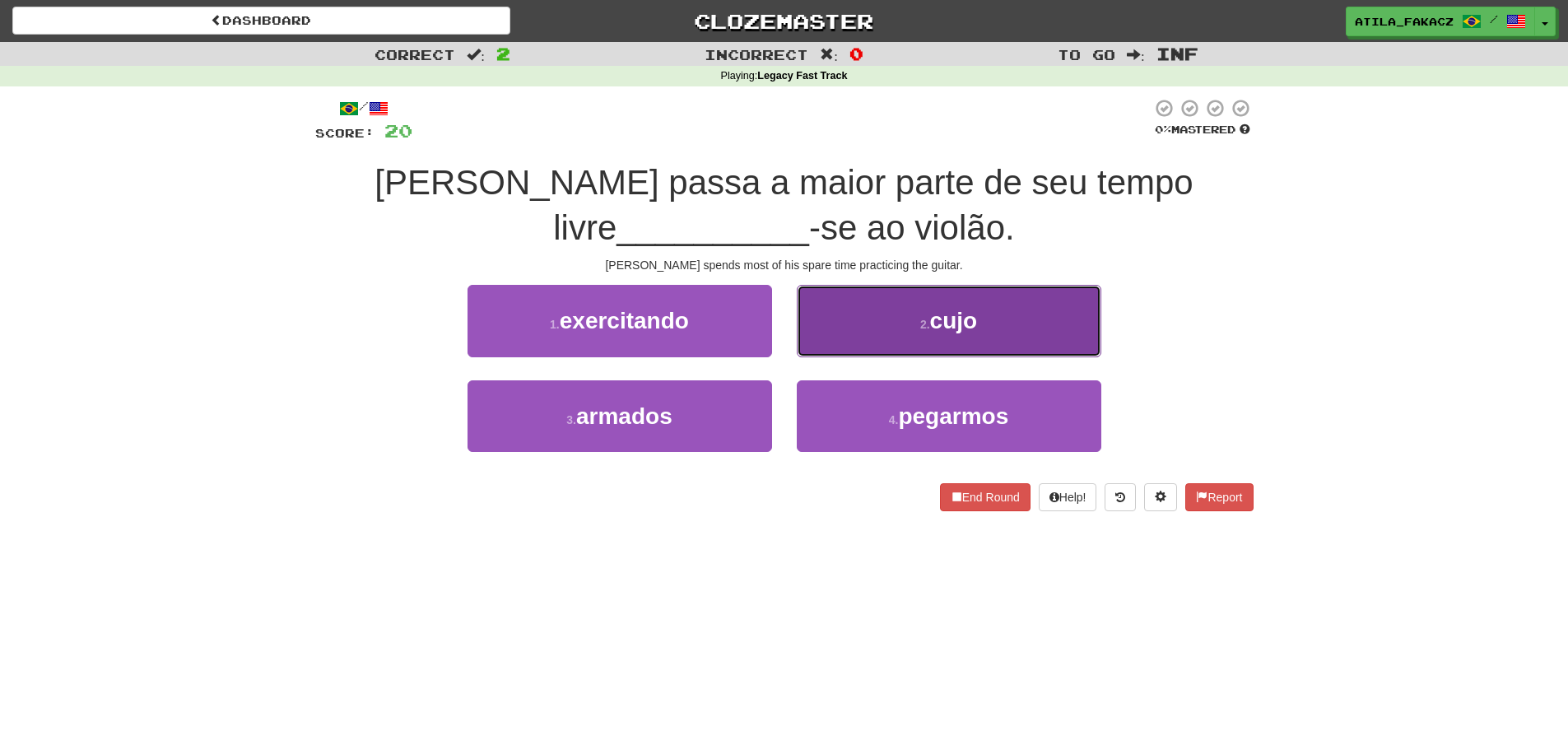
click at [894, 304] on button "2 . cujo" at bounding box center [949, 321] width 304 height 71
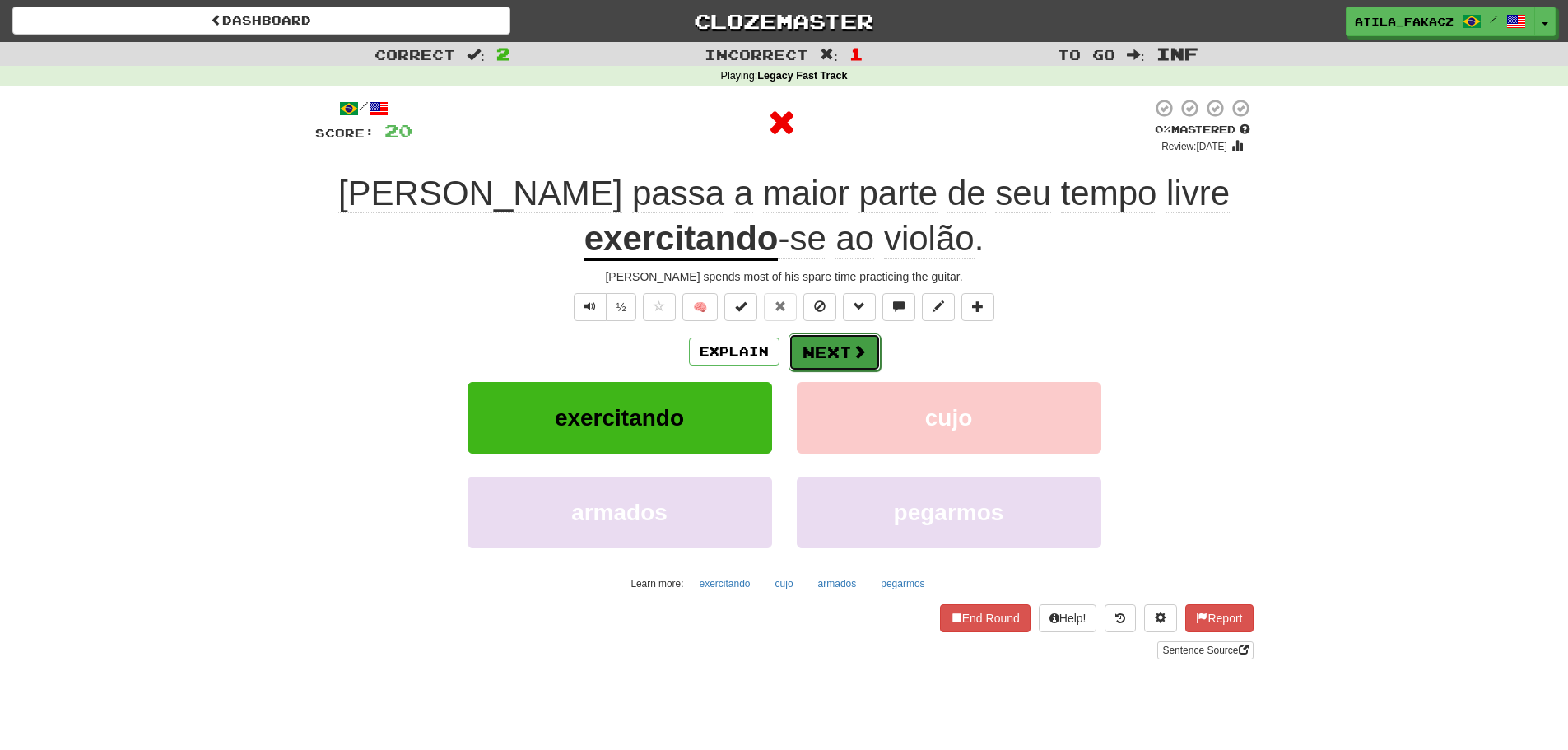
click at [847, 351] on button "Next" at bounding box center [834, 352] width 92 height 38
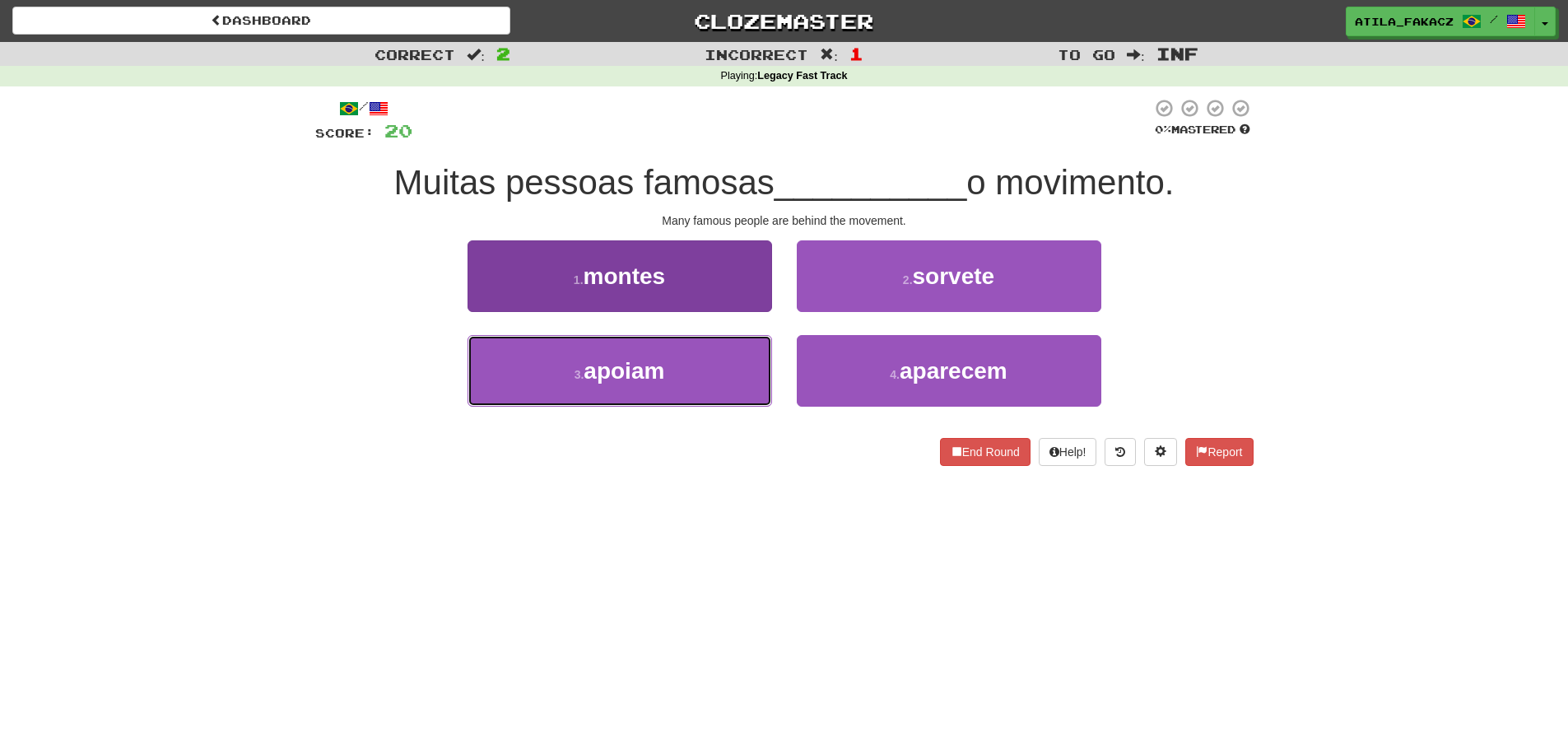
click at [702, 384] on button "3 . apoiam" at bounding box center [620, 371] width 304 height 71
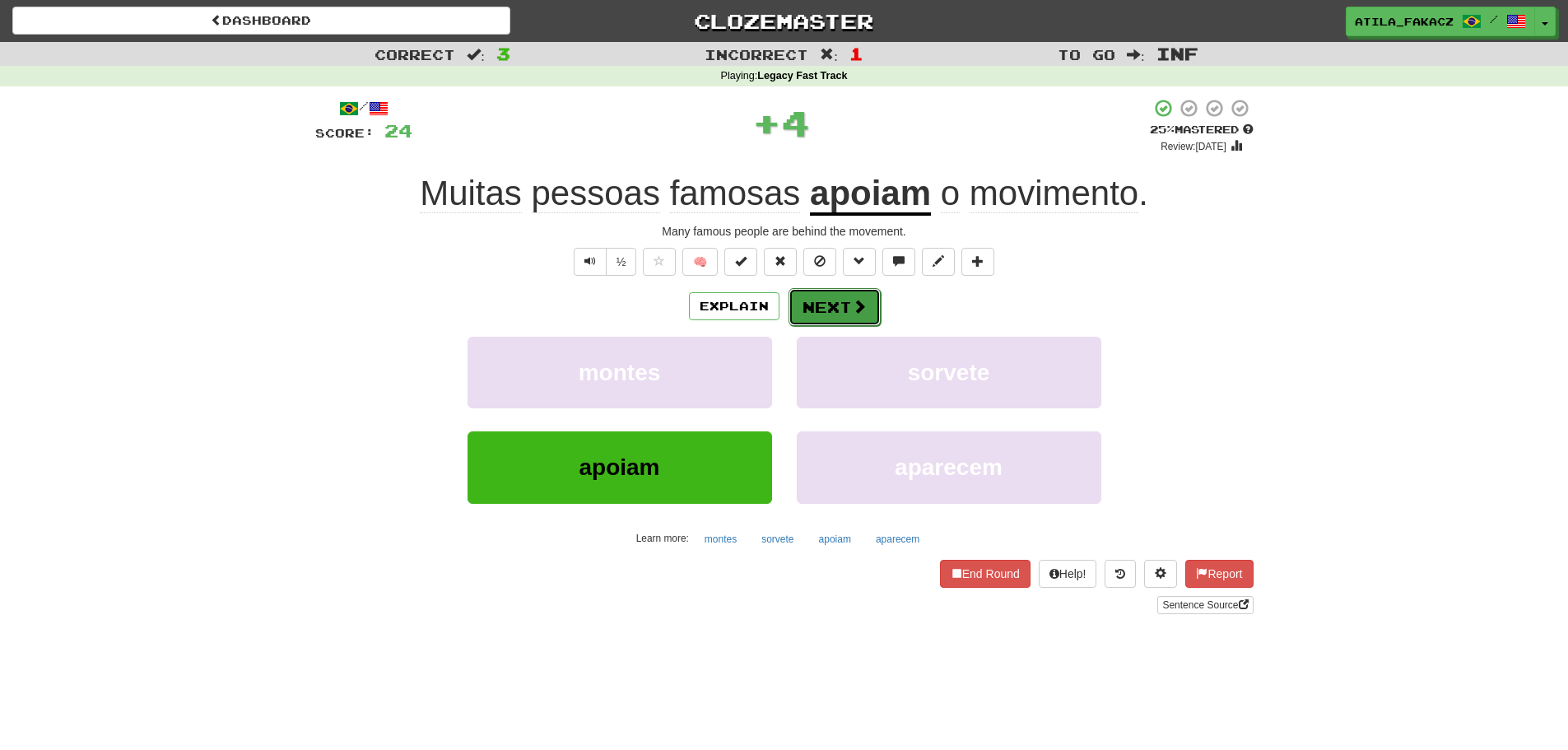
click at [852, 312] on span at bounding box center [859, 305] width 14 height 14
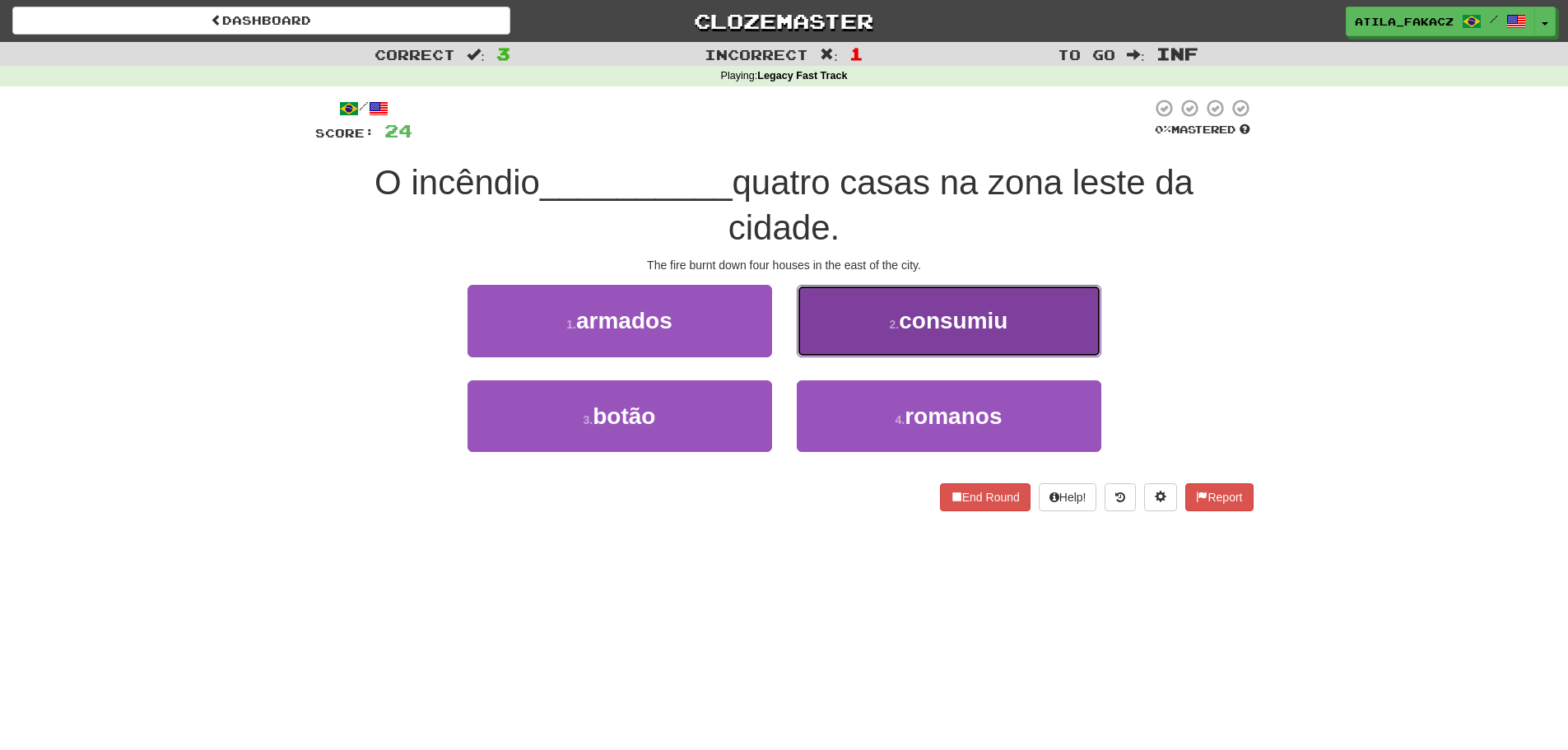
click at [920, 320] on span "consumiu" at bounding box center [953, 321] width 109 height 26
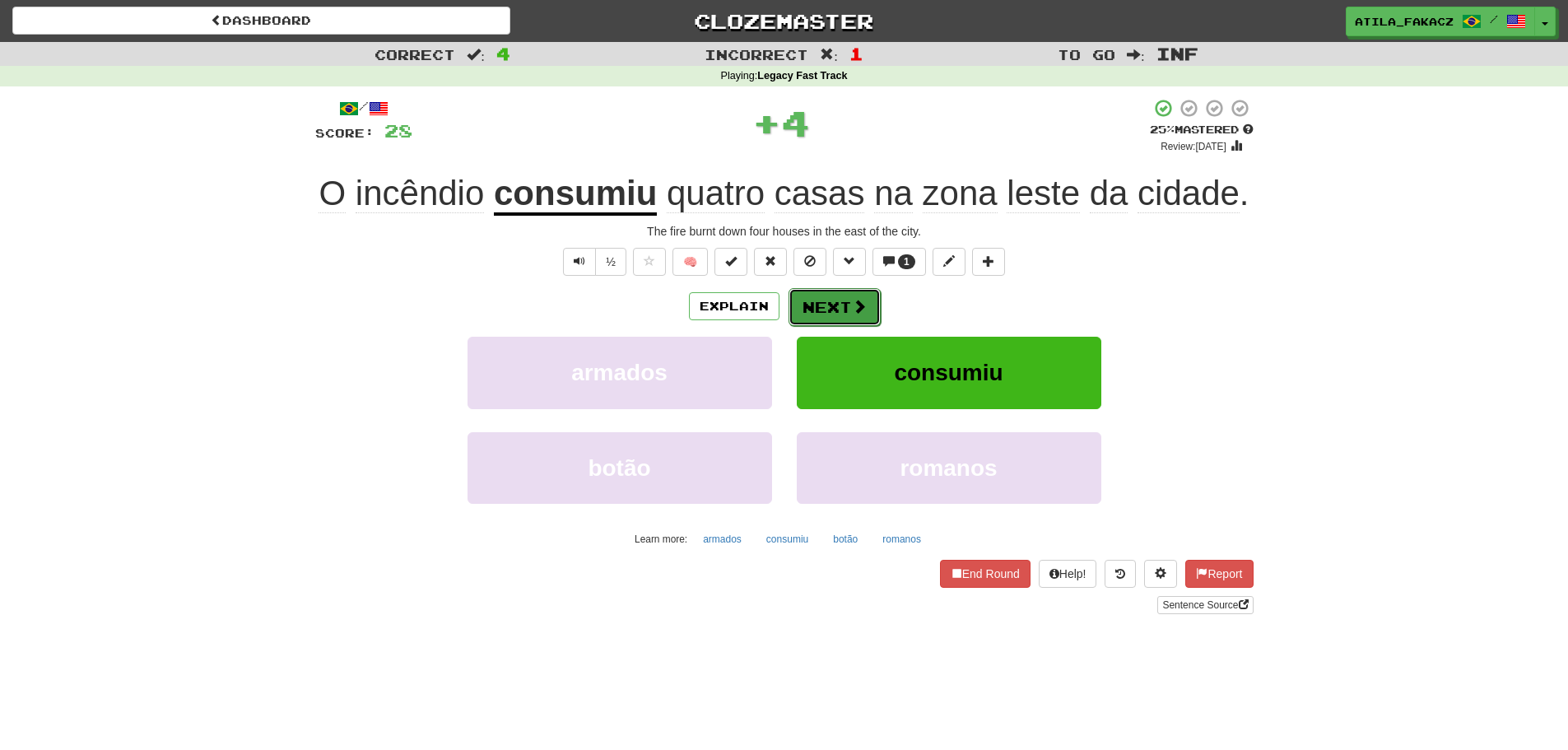
click at [828, 304] on button "Next" at bounding box center [834, 307] width 92 height 38
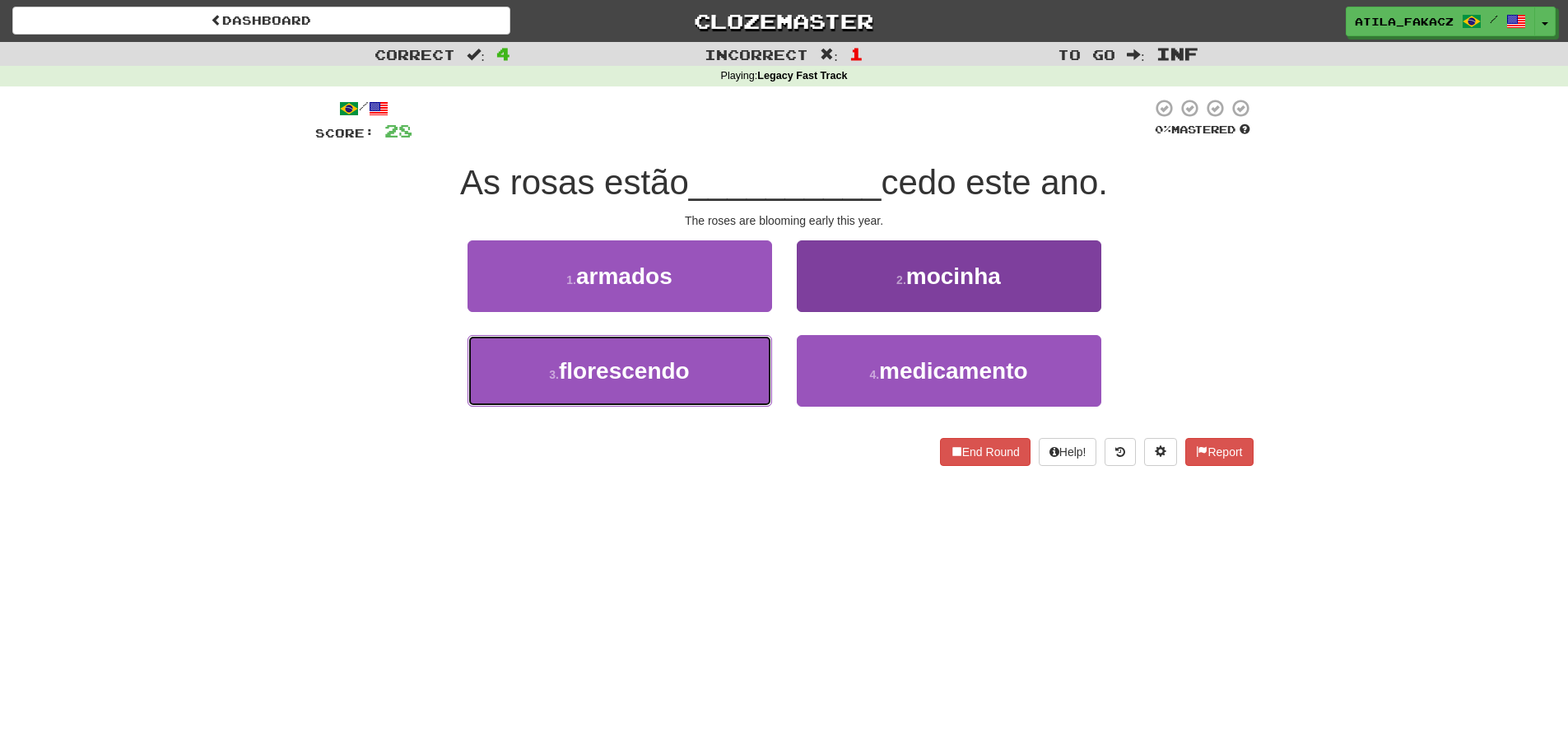
drag, startPoint x: 684, startPoint y: 348, endPoint x: 816, endPoint y: 347, distance: 132.0
click at [684, 349] on button "3 . florescendo" at bounding box center [620, 371] width 304 height 71
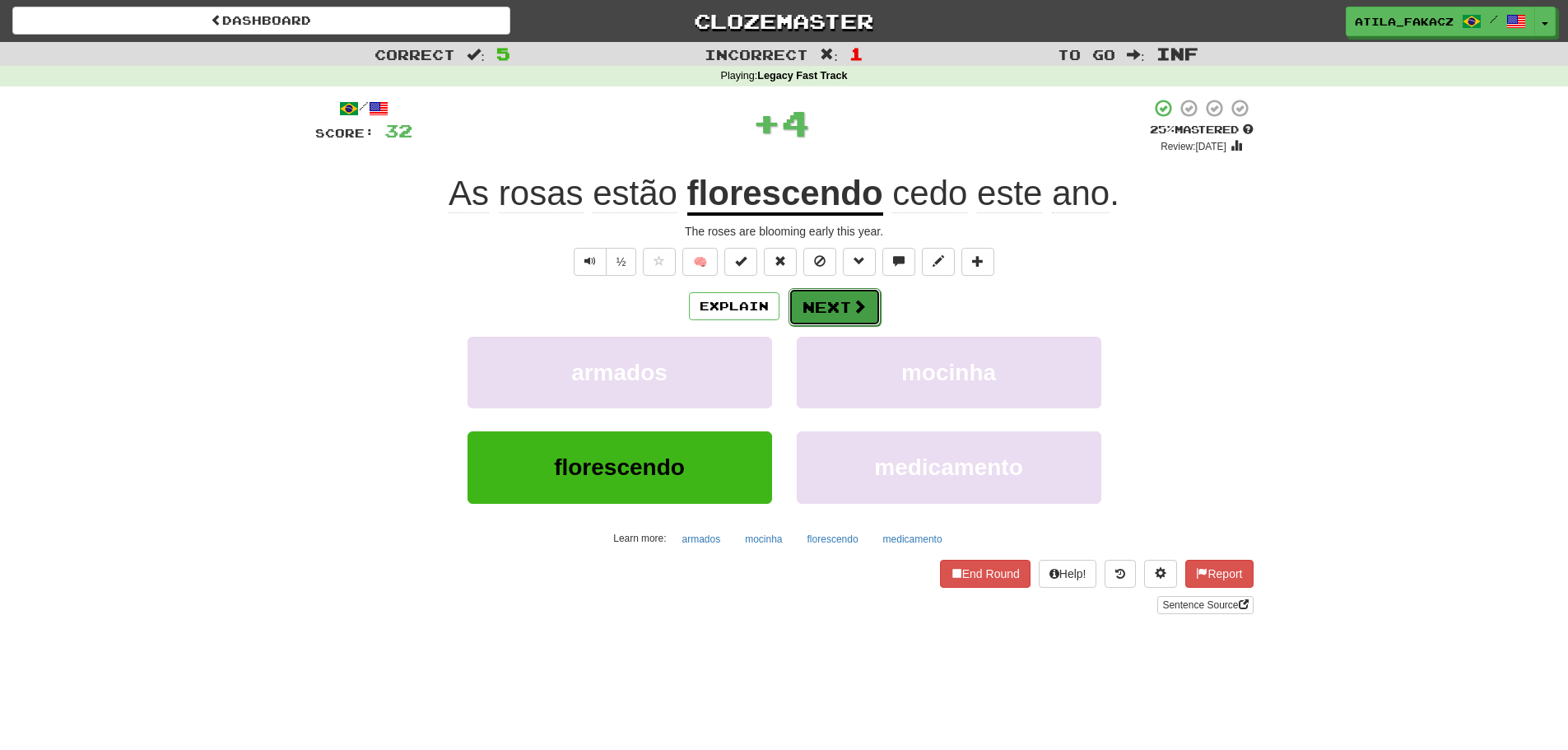
click at [825, 310] on button "Next" at bounding box center [834, 307] width 92 height 38
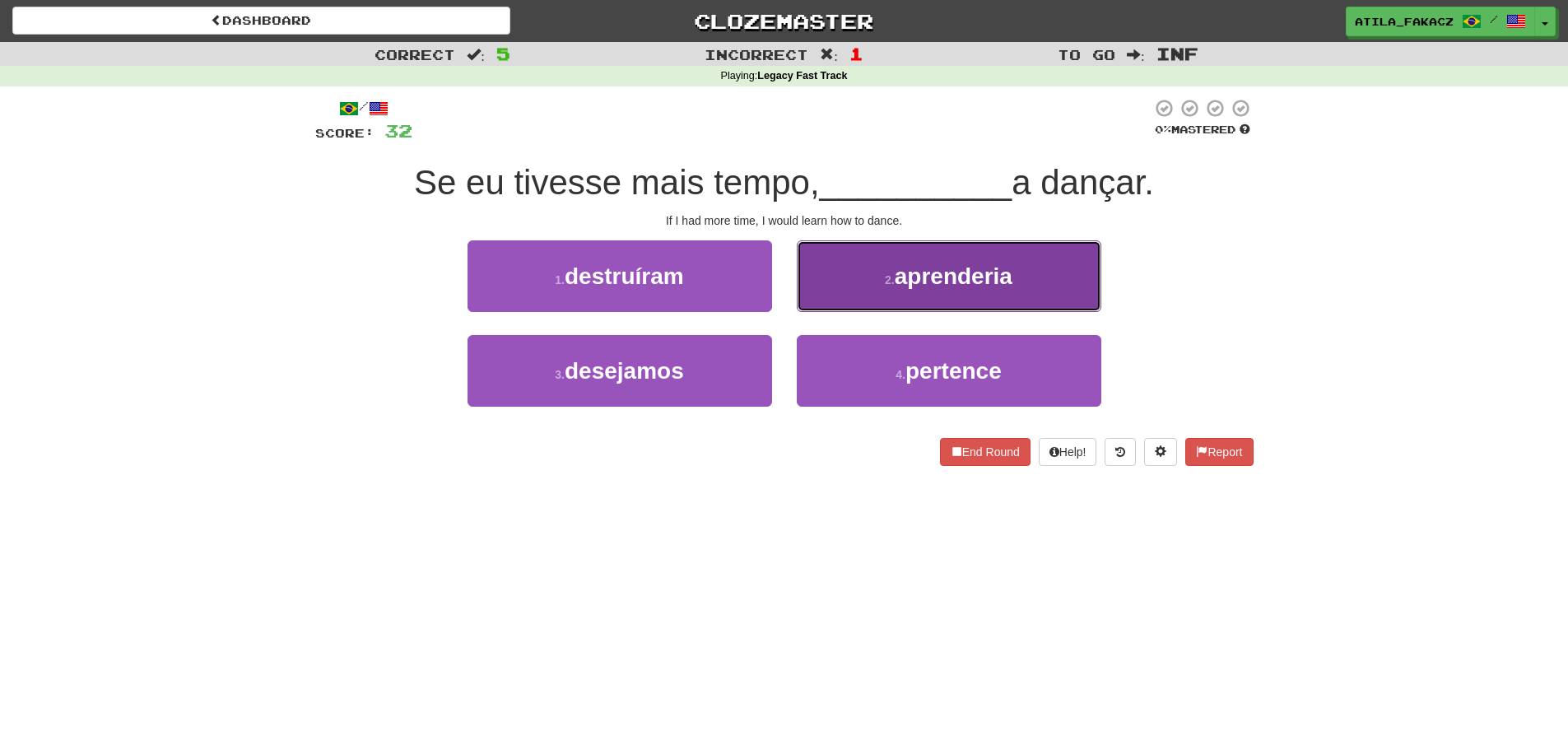
click at [852, 287] on button "2 . aprenderia" at bounding box center [949, 276] width 304 height 71
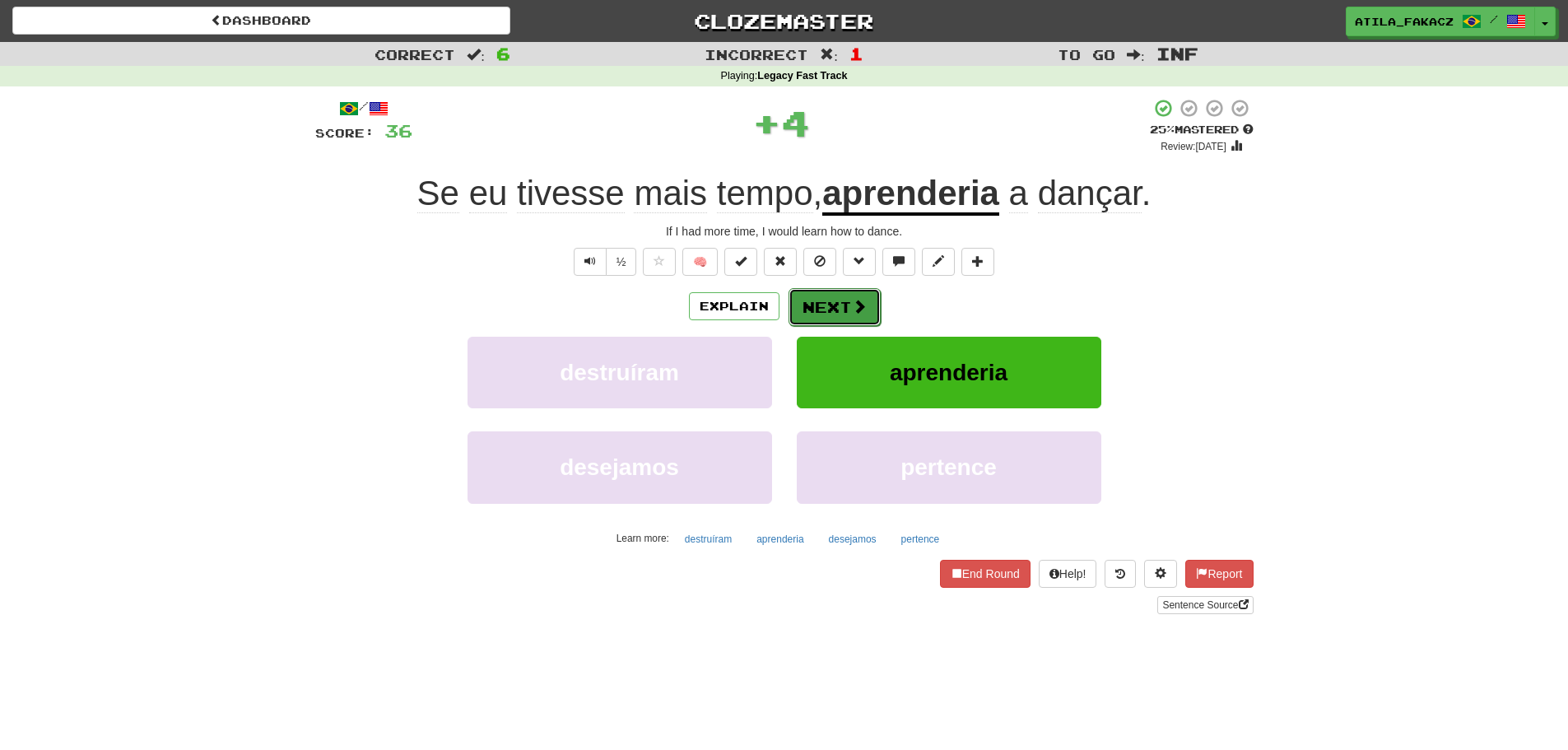
click at [863, 298] on span at bounding box center [859, 305] width 14 height 14
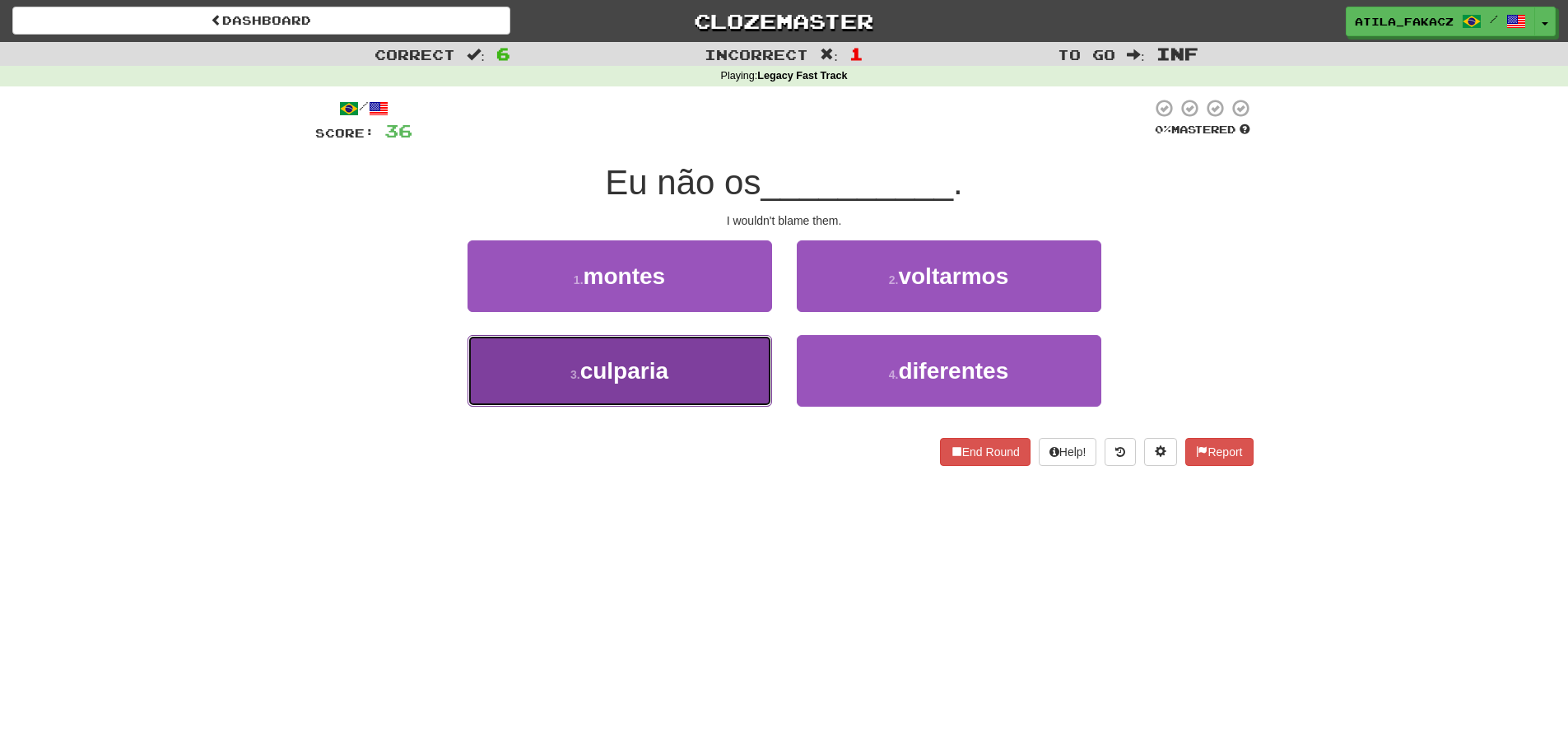
click at [679, 374] on button "3 . culparia" at bounding box center [620, 371] width 304 height 71
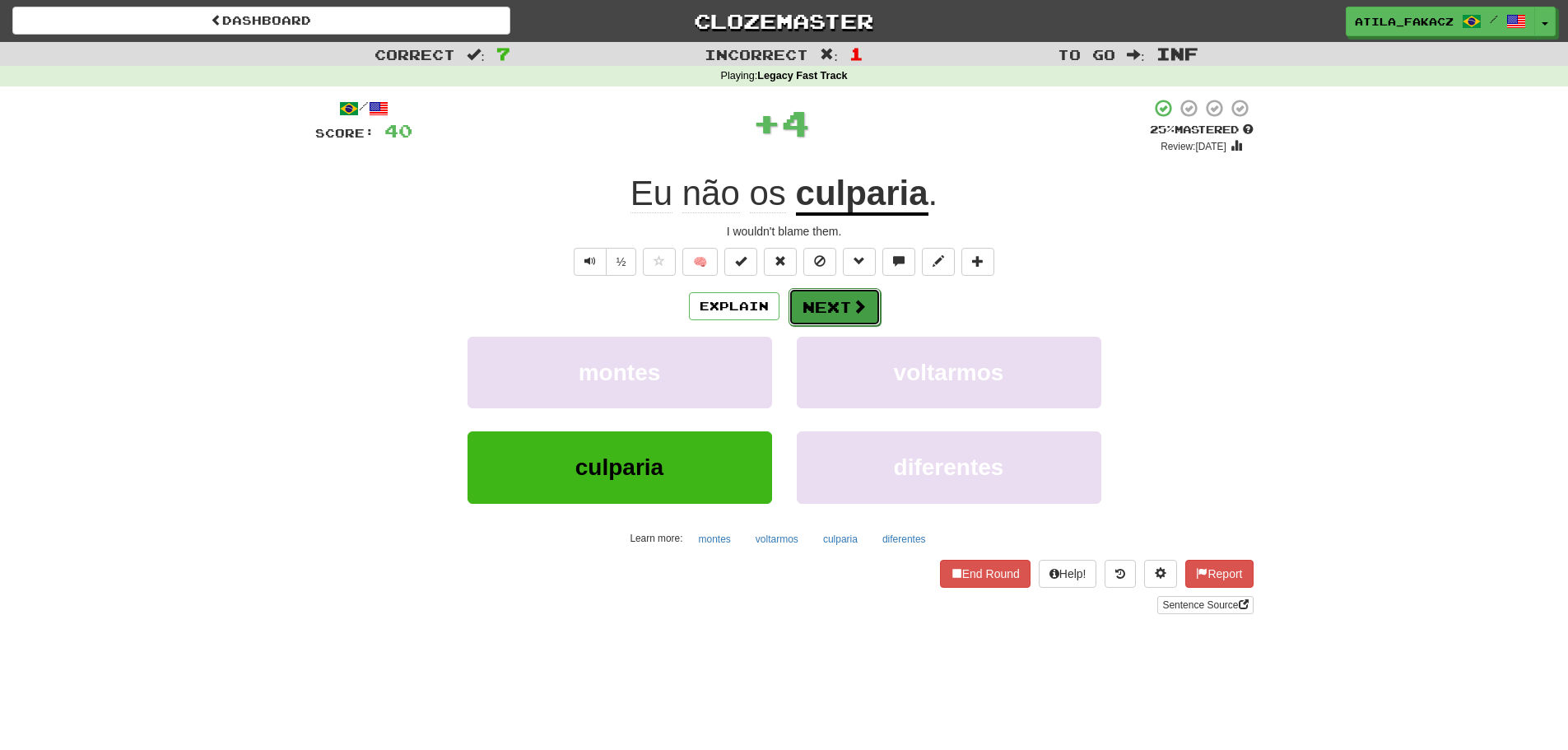
click at [842, 303] on button "Next" at bounding box center [834, 307] width 92 height 38
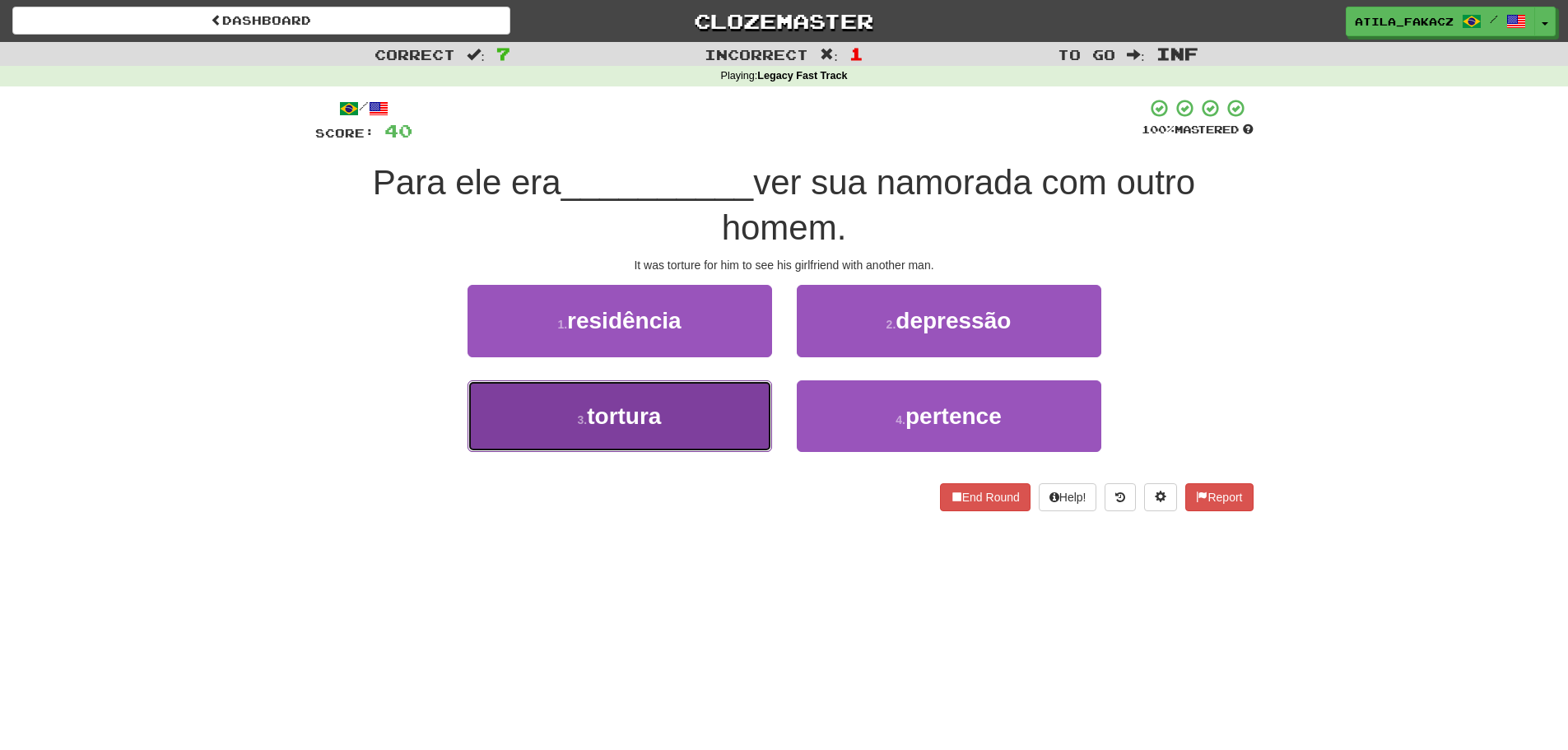
click at [701, 414] on button "3 . tortura" at bounding box center [620, 416] width 304 height 71
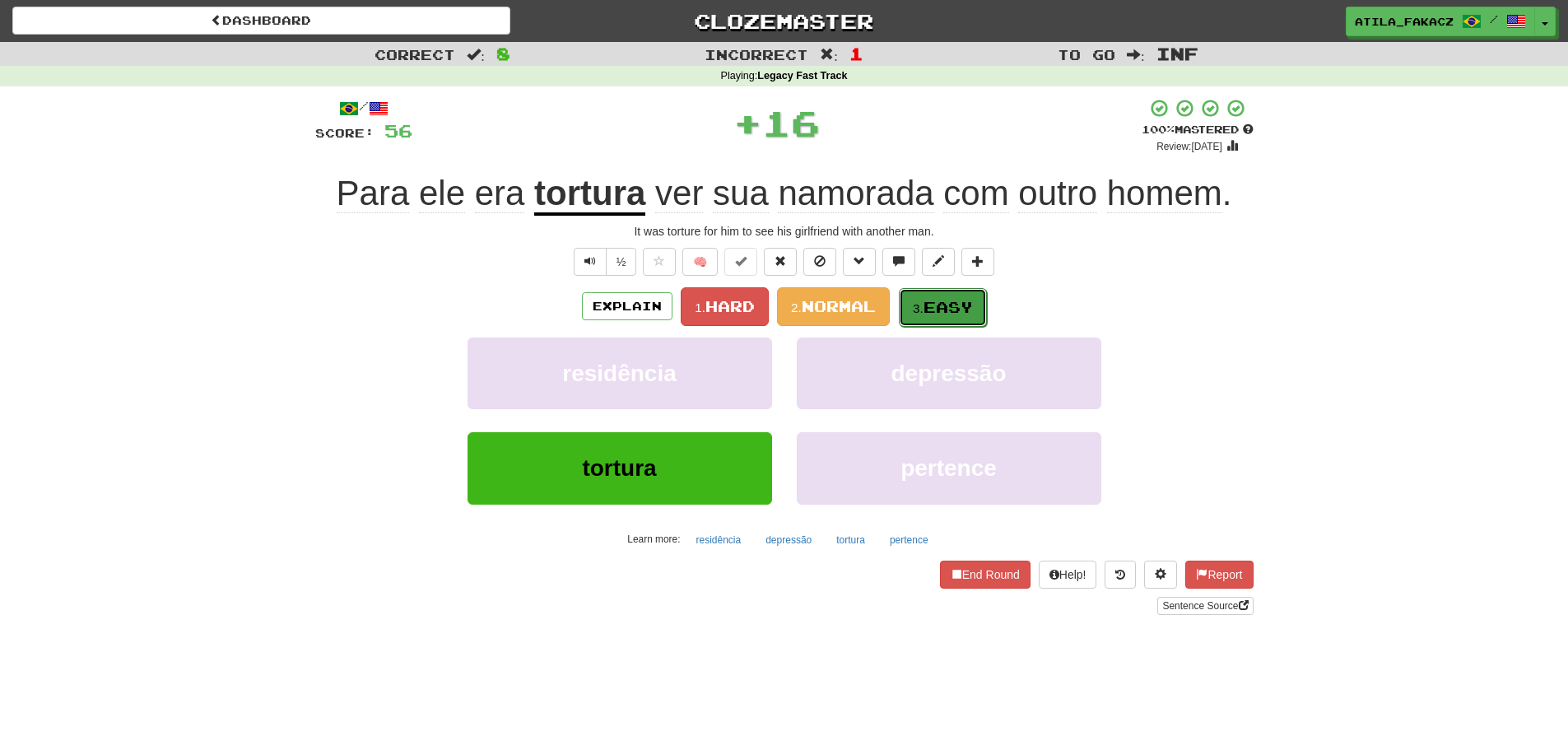
click at [929, 304] on span "Easy" at bounding box center [948, 306] width 49 height 18
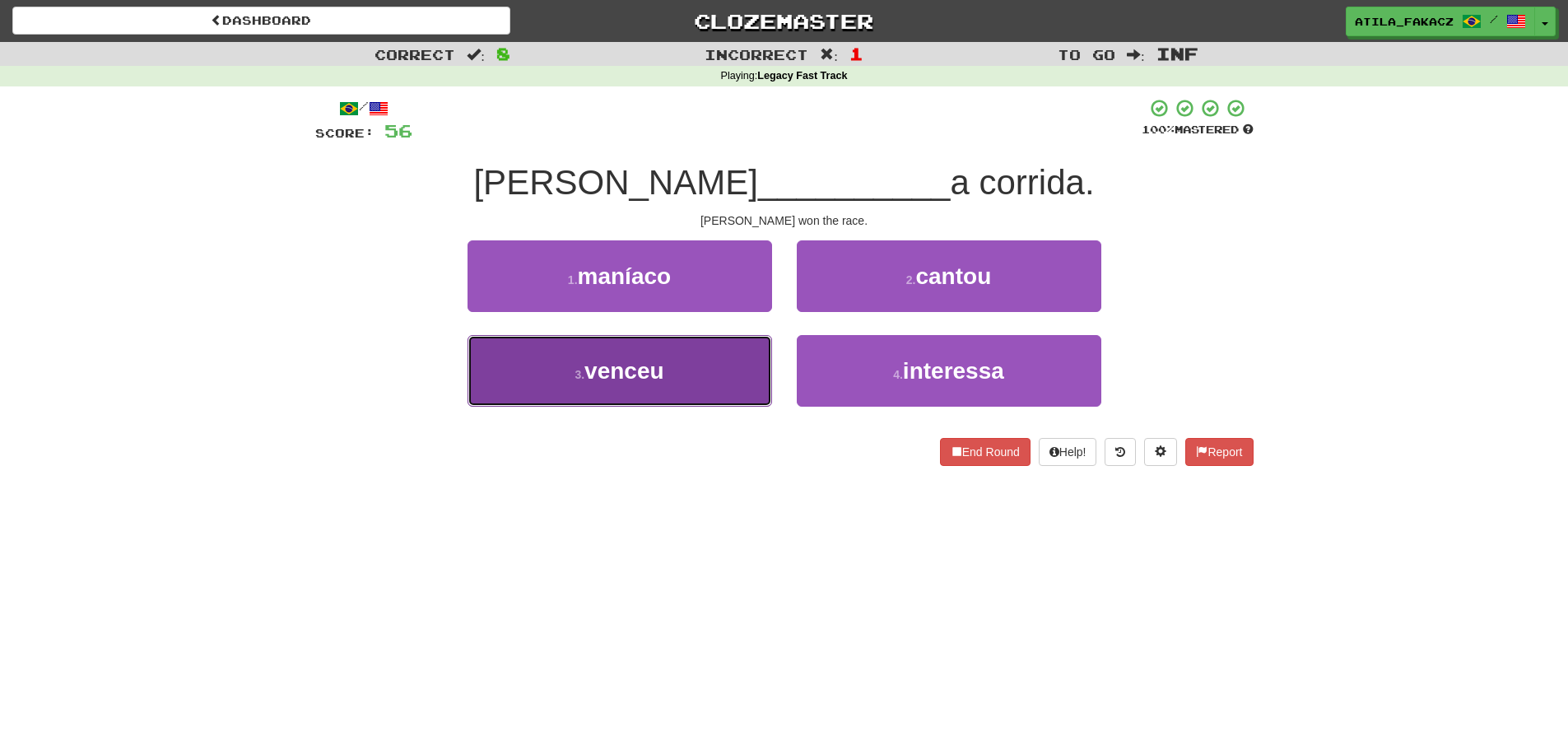
click at [673, 372] on button "3 . venceu" at bounding box center [620, 371] width 304 height 71
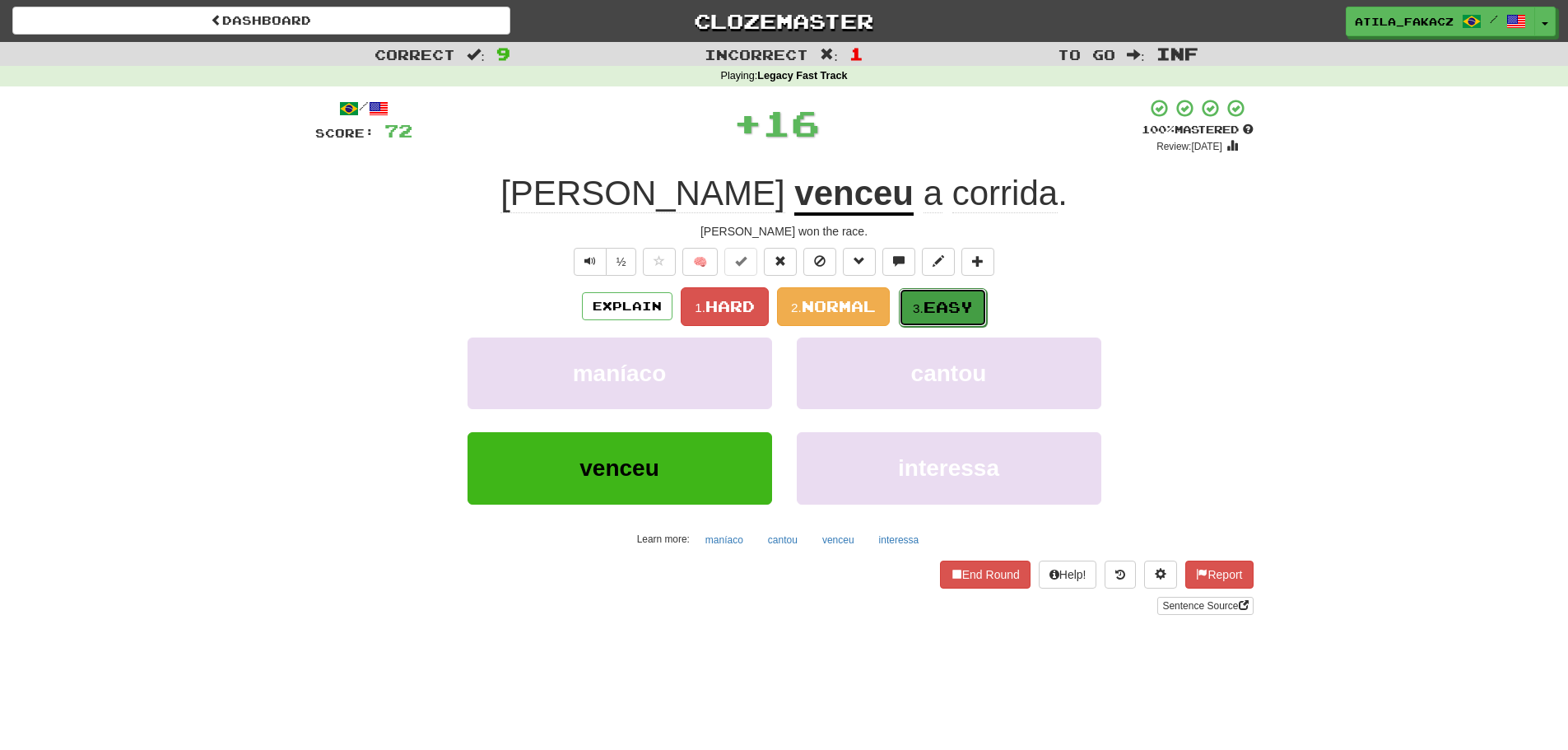
click at [908, 304] on button "3. Easy" at bounding box center [943, 307] width 88 height 38
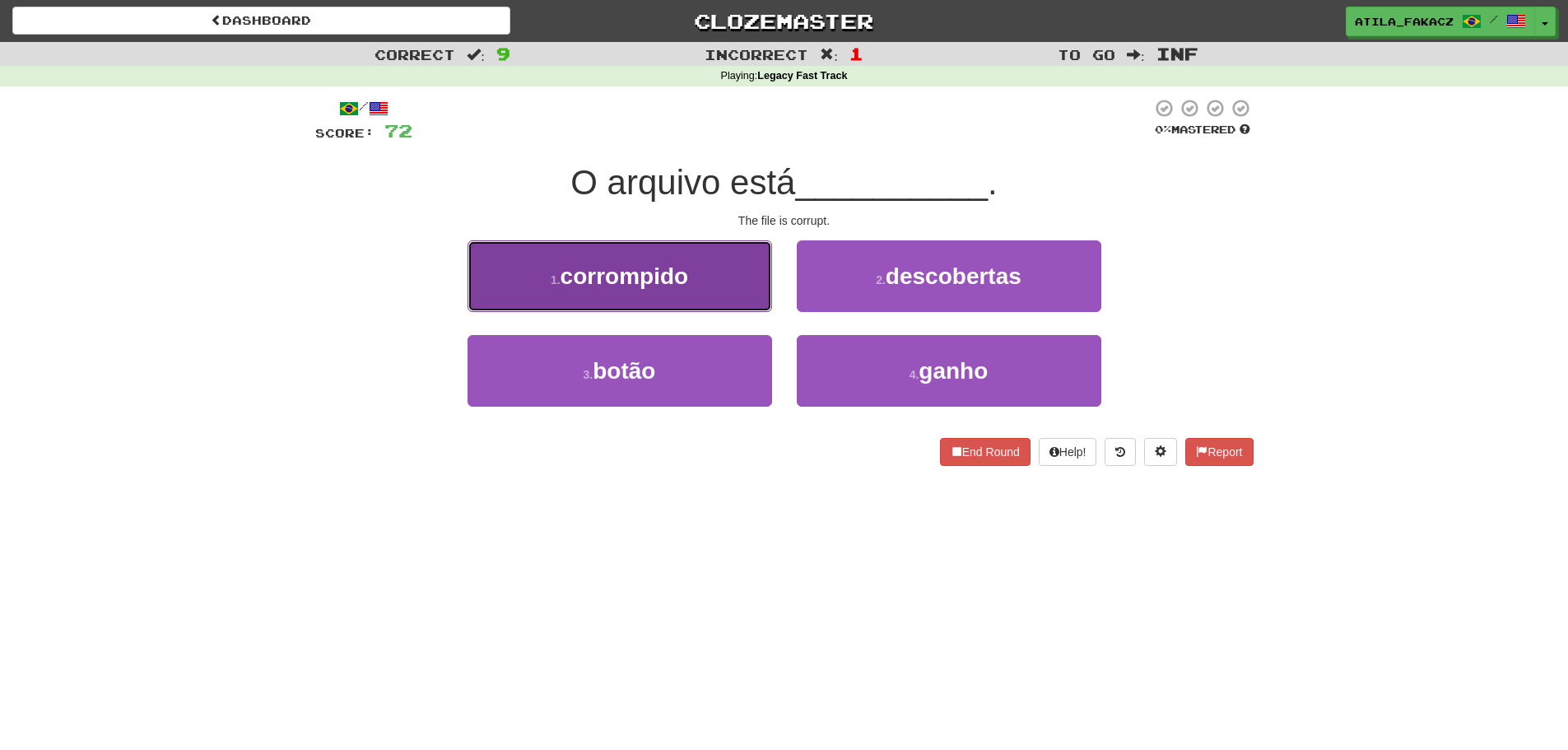
click at [691, 298] on button "1 . corrompido" at bounding box center [620, 276] width 304 height 71
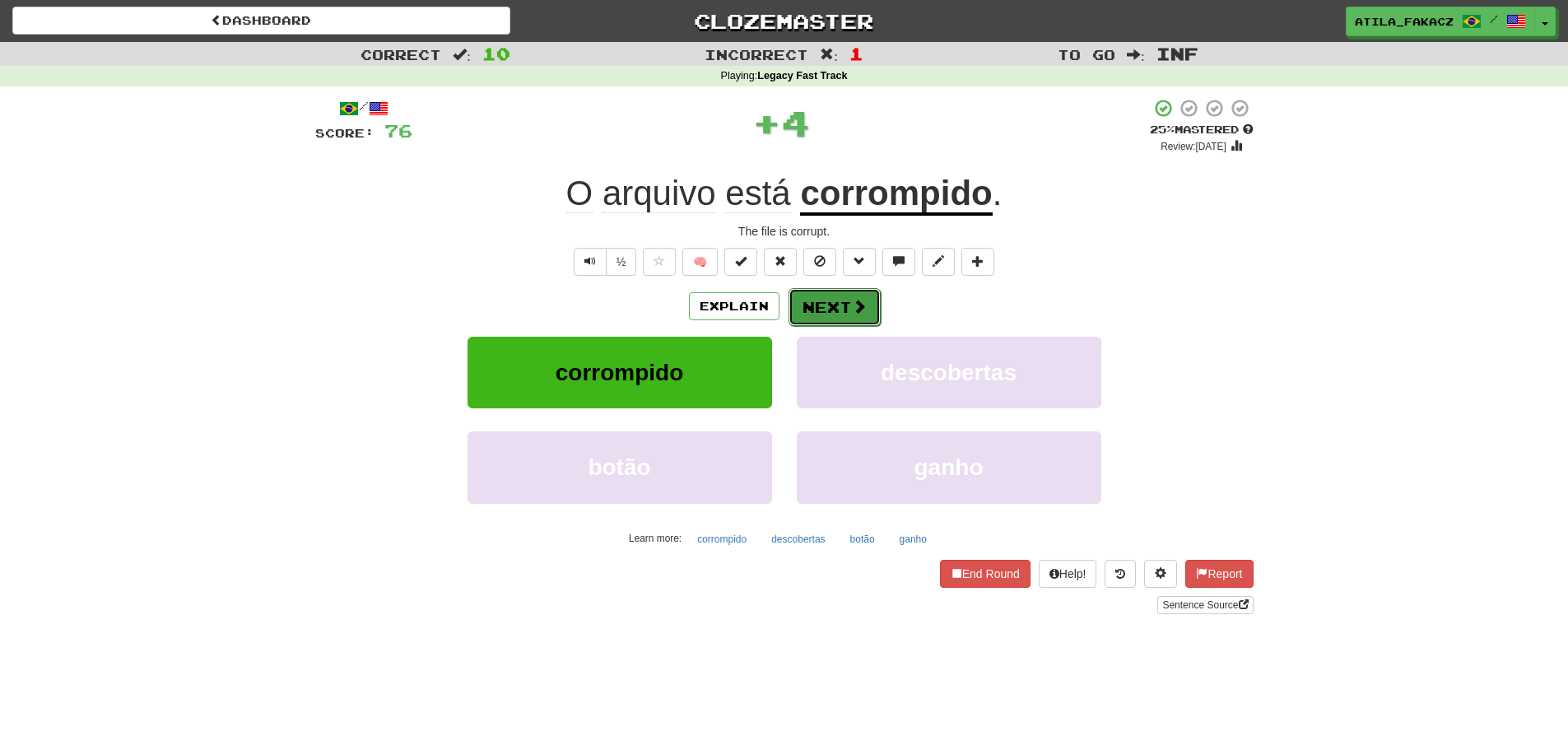
click at [863, 299] on span at bounding box center [859, 305] width 14 height 14
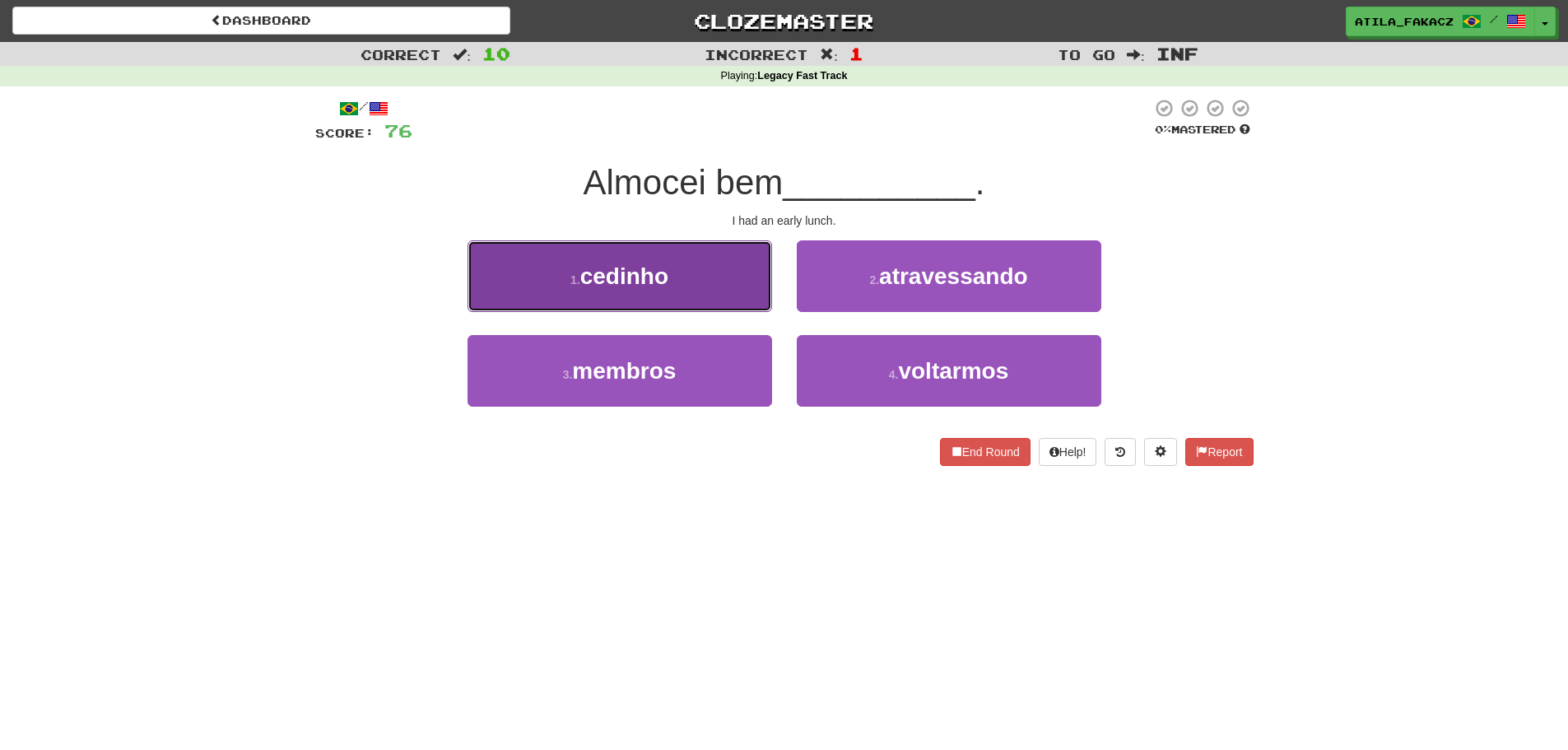
click at [729, 288] on button "1 . cedinho" at bounding box center [620, 276] width 304 height 71
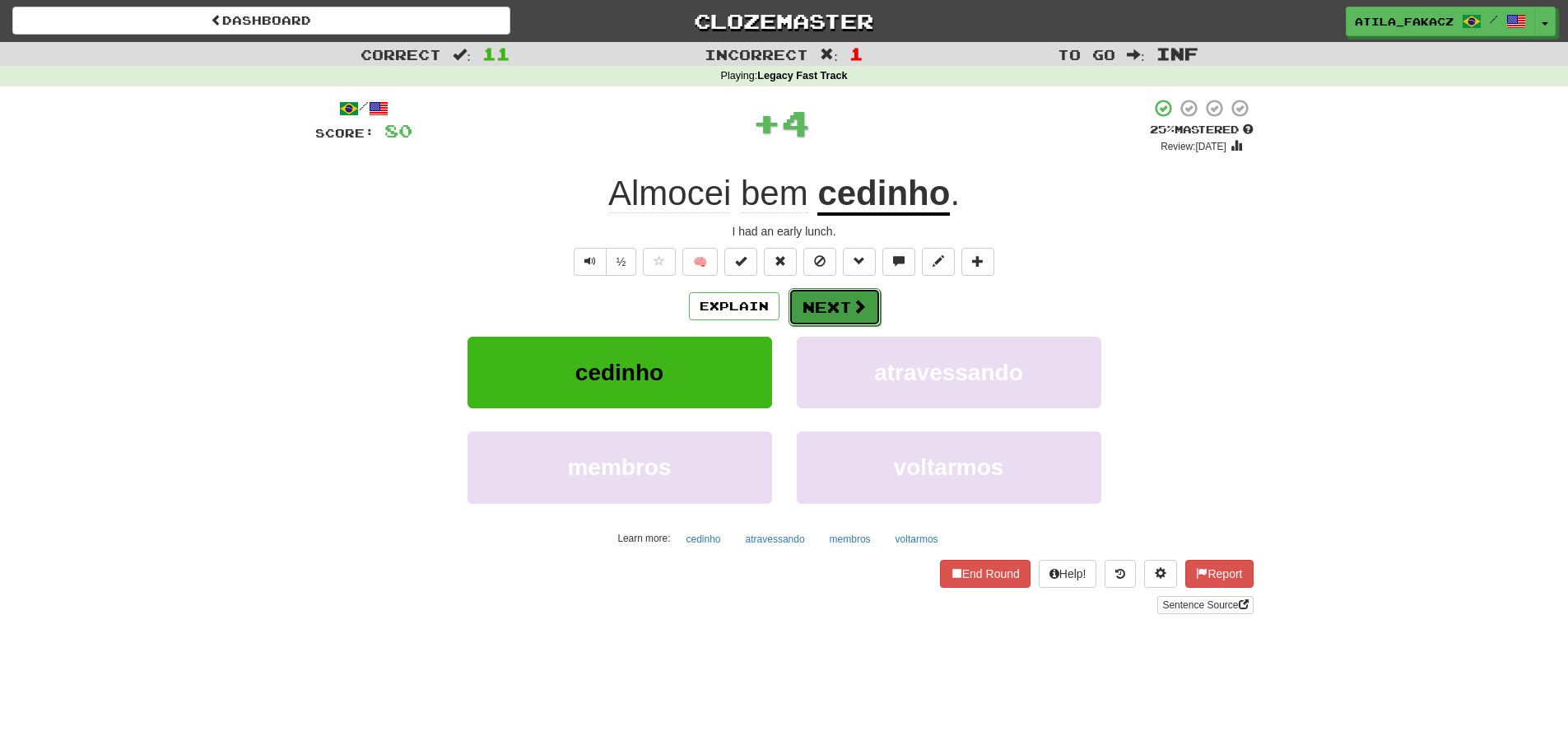
click at [835, 296] on button "Next" at bounding box center [834, 307] width 92 height 38
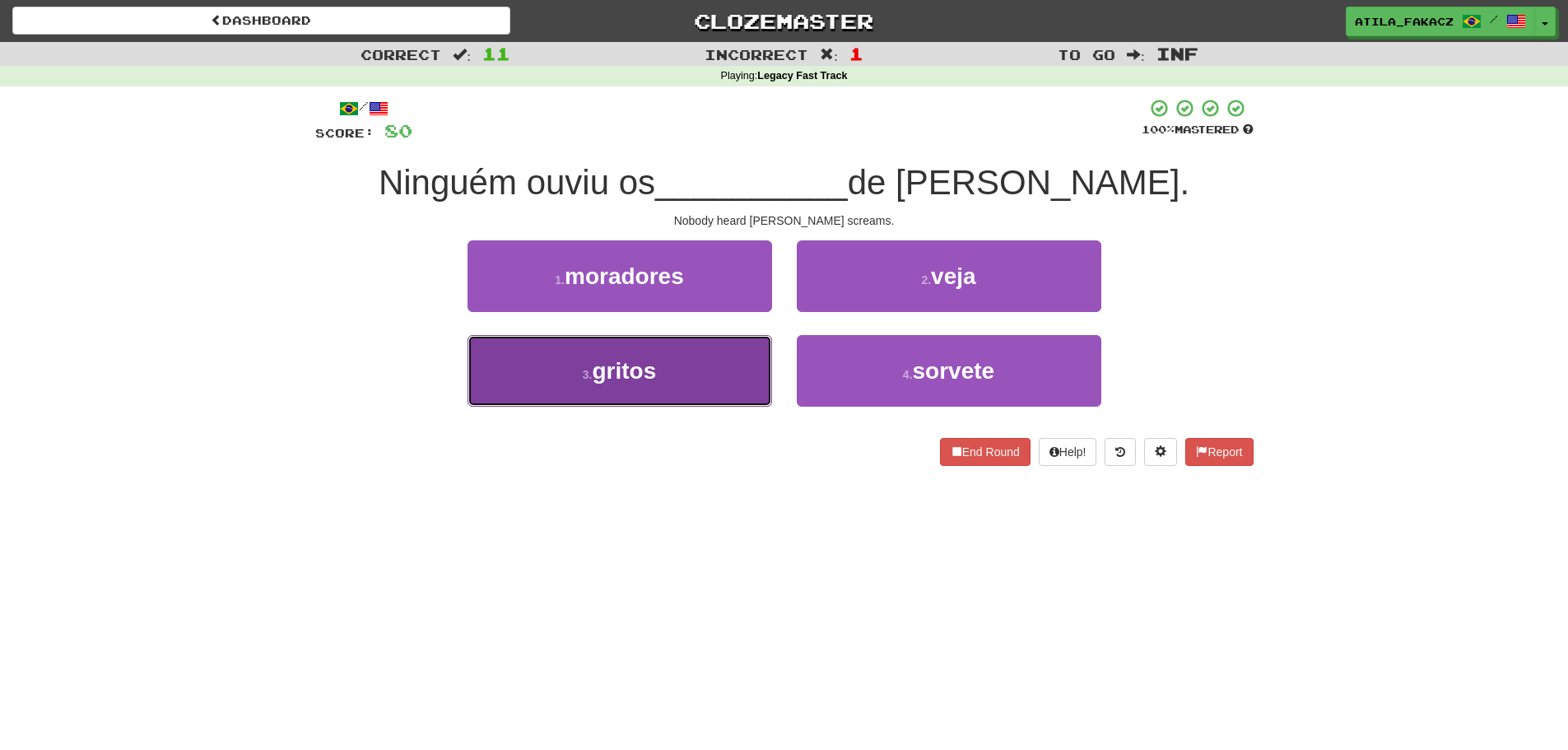
click at [686, 373] on button "3 . gritos" at bounding box center [620, 371] width 304 height 71
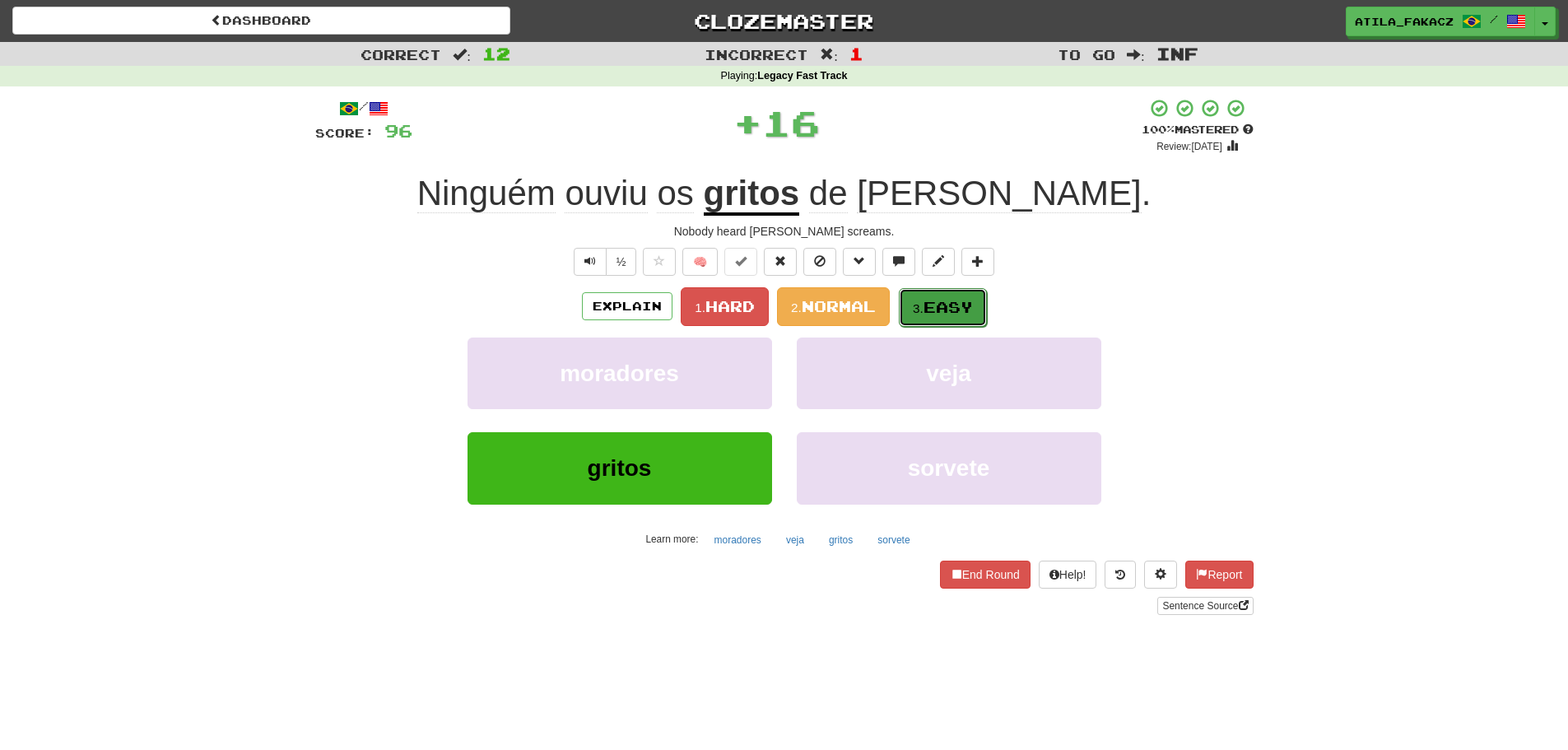
click at [946, 293] on button "3. Easy" at bounding box center [943, 307] width 88 height 38
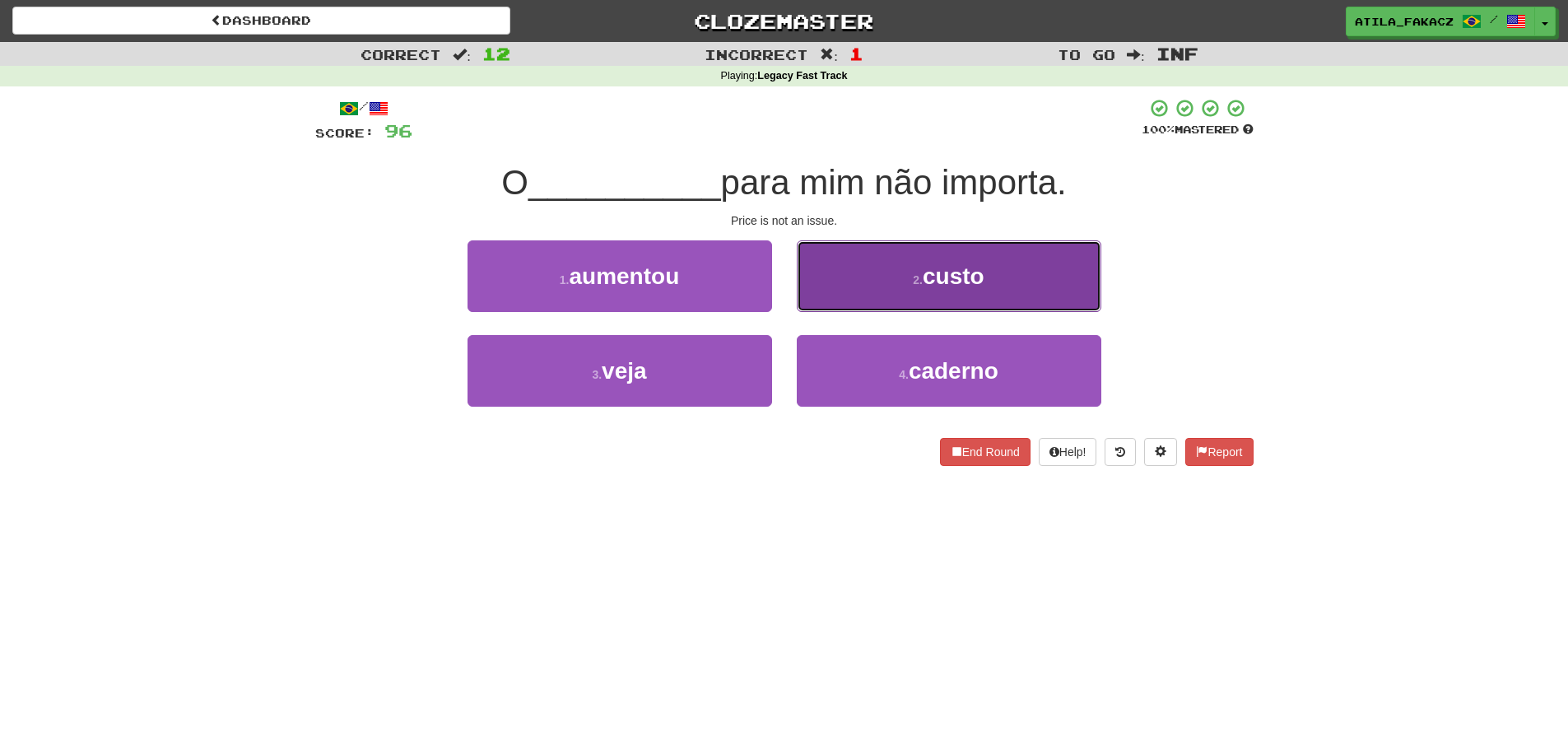
click at [889, 277] on button "2 . custo" at bounding box center [949, 276] width 304 height 71
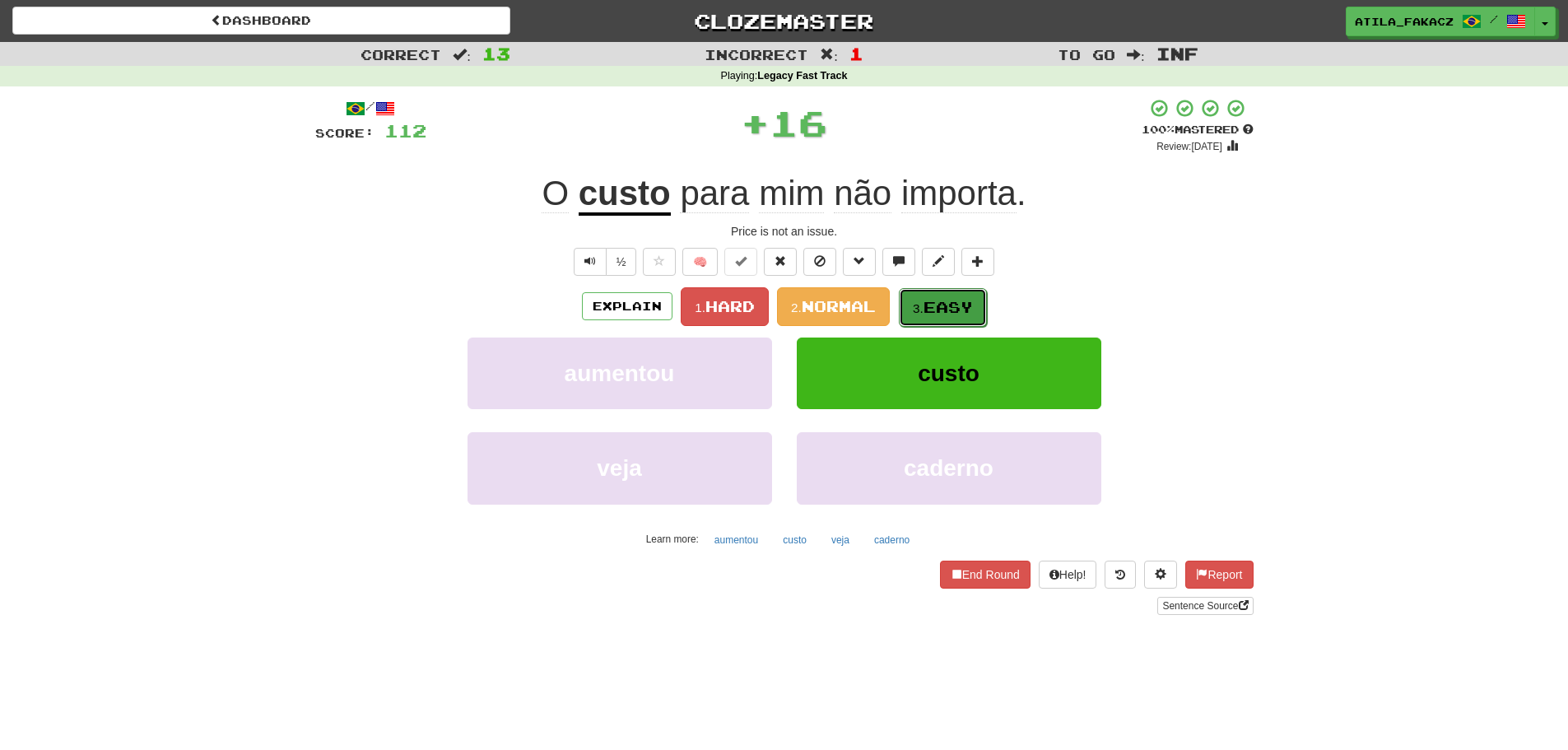
click at [958, 301] on span "Easy" at bounding box center [948, 306] width 49 height 18
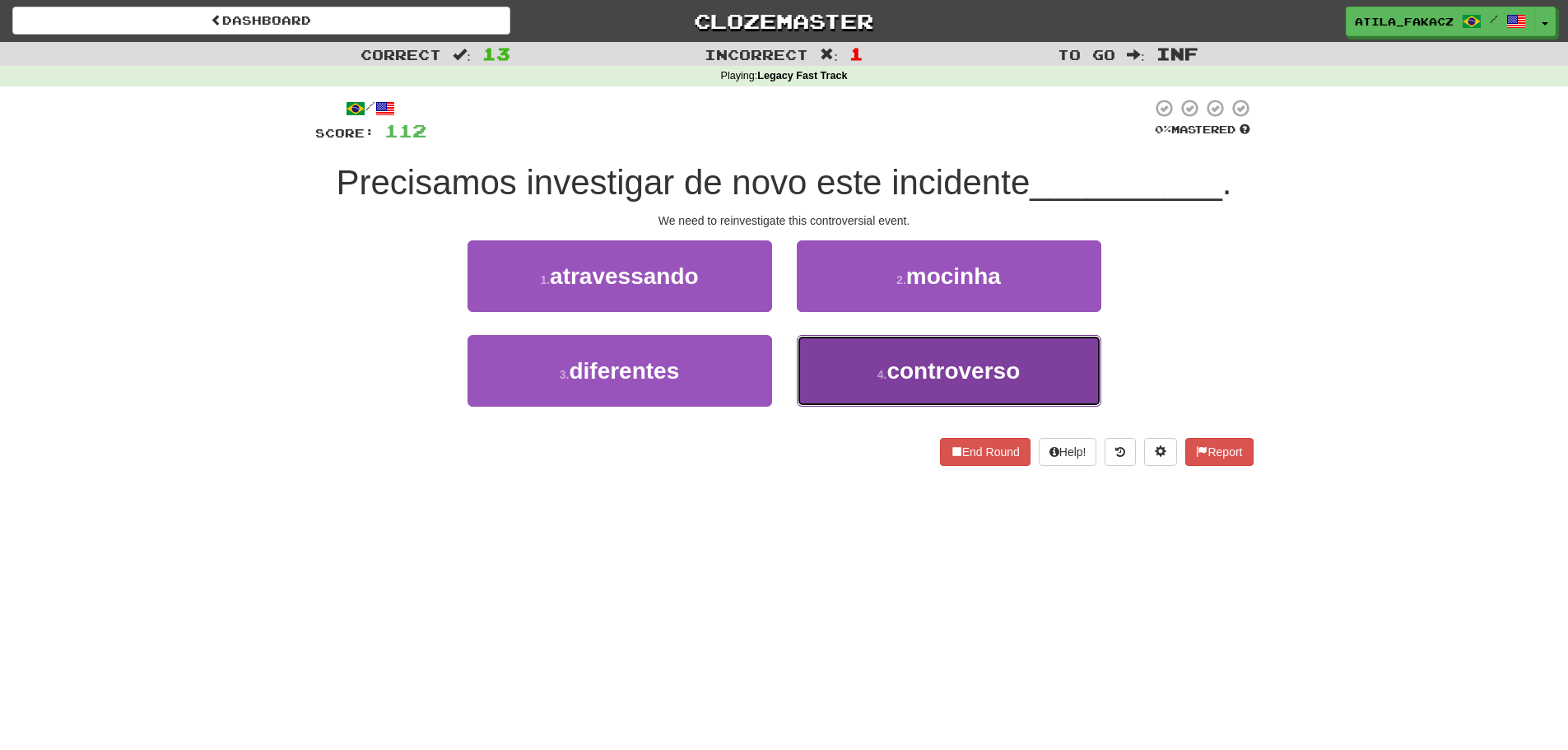
click at [878, 374] on small "4 ." at bounding box center [883, 374] width 10 height 13
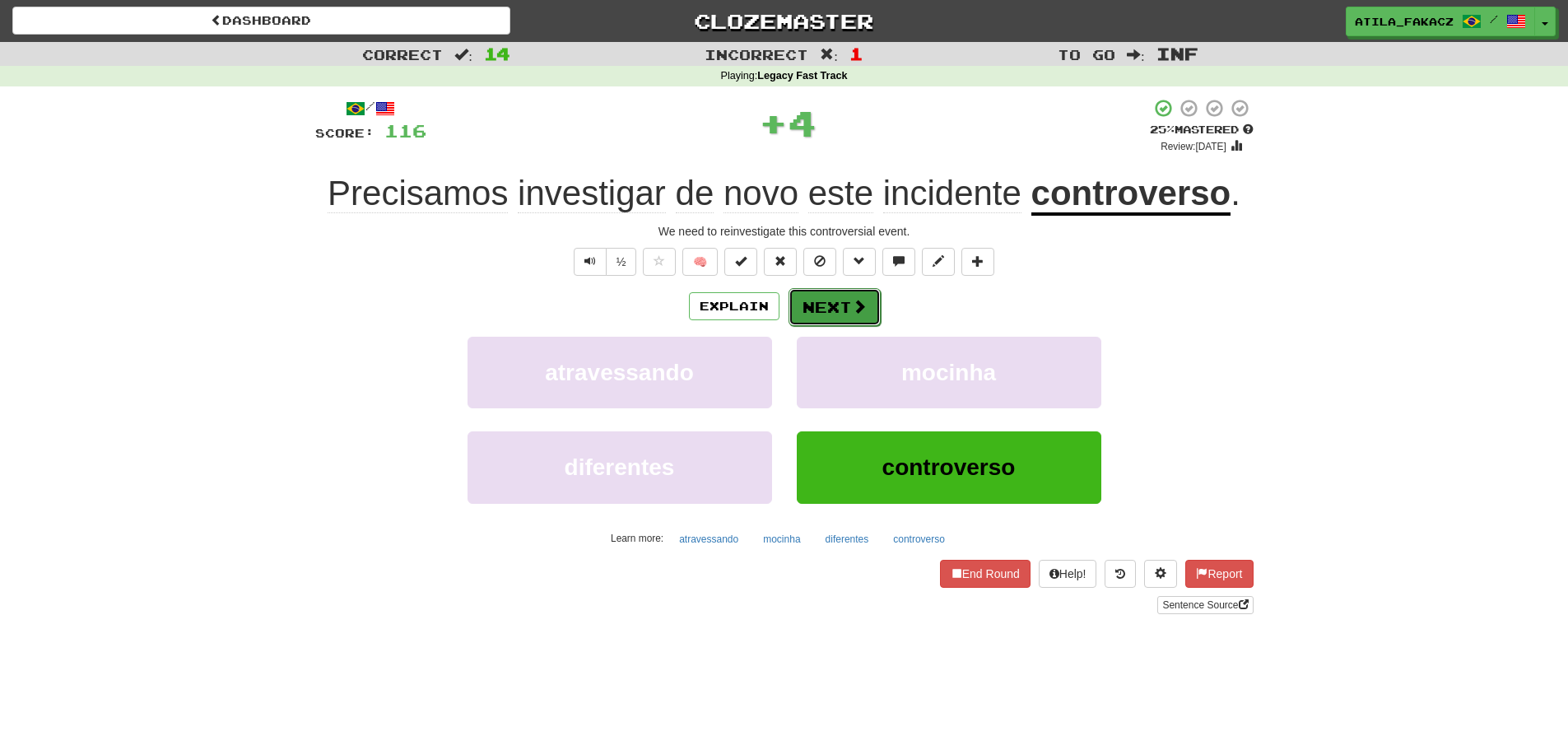
click at [841, 319] on button "Next" at bounding box center [834, 307] width 92 height 38
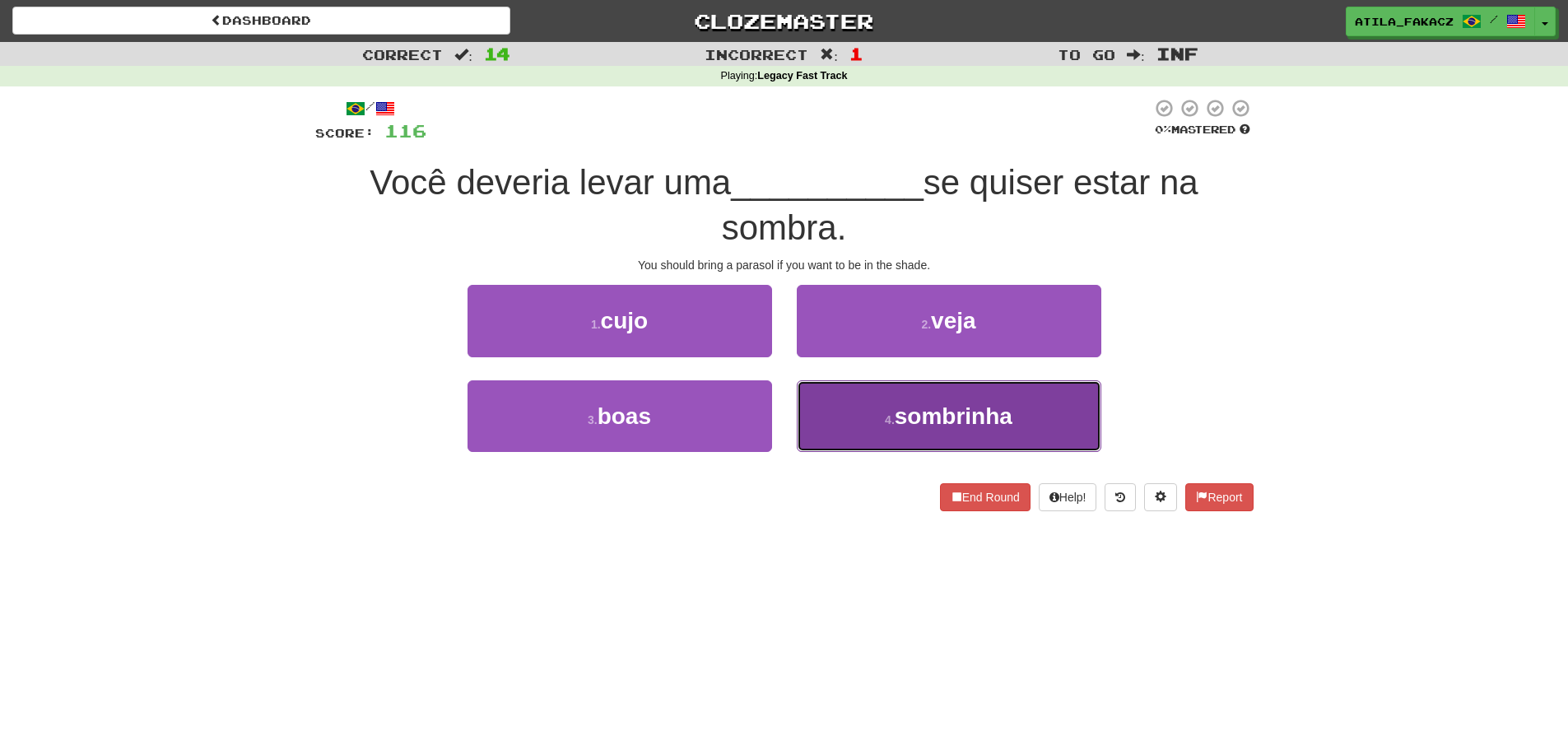
click at [850, 414] on button "4 . sombrinha" at bounding box center [949, 416] width 304 height 71
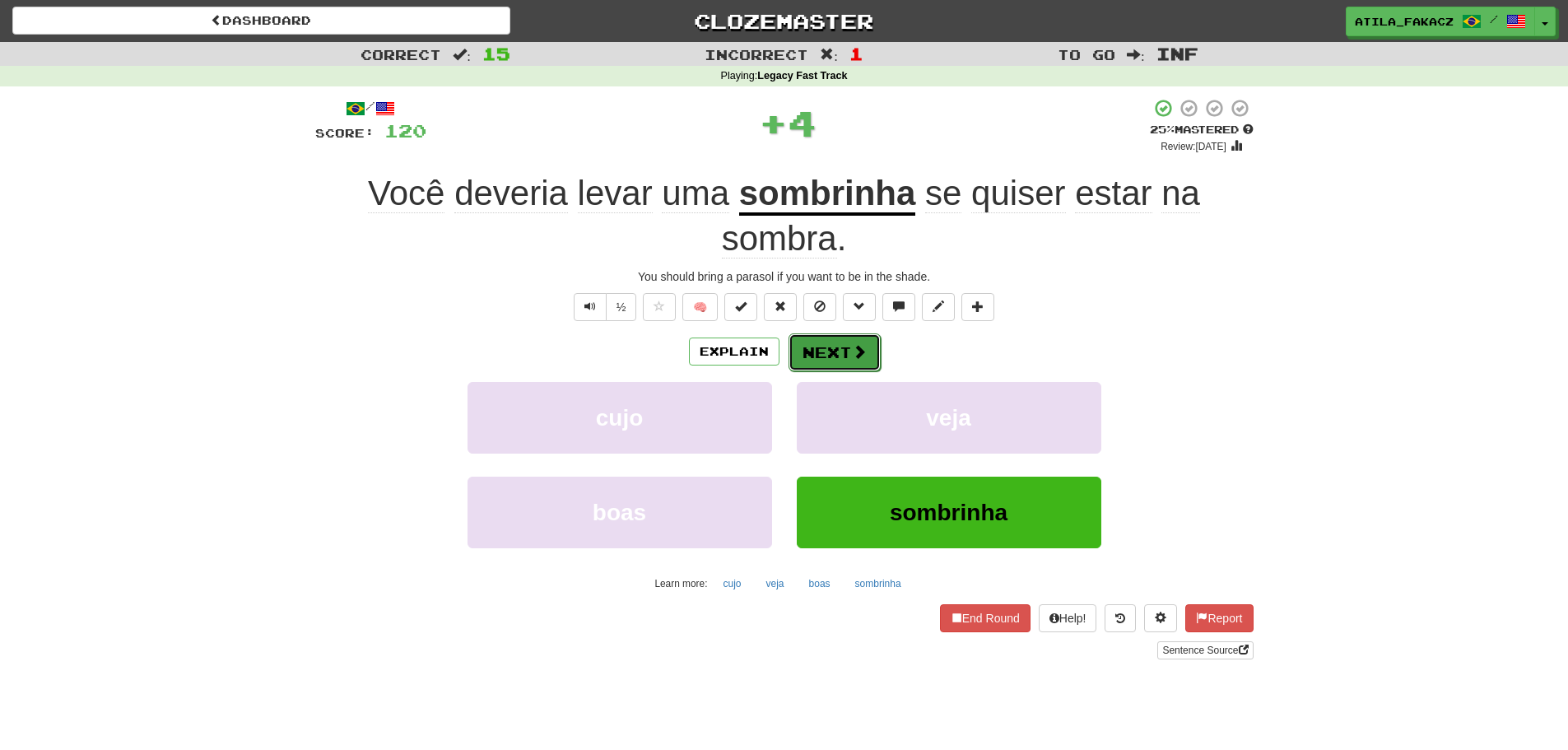
click at [832, 361] on button "Next" at bounding box center [834, 352] width 92 height 38
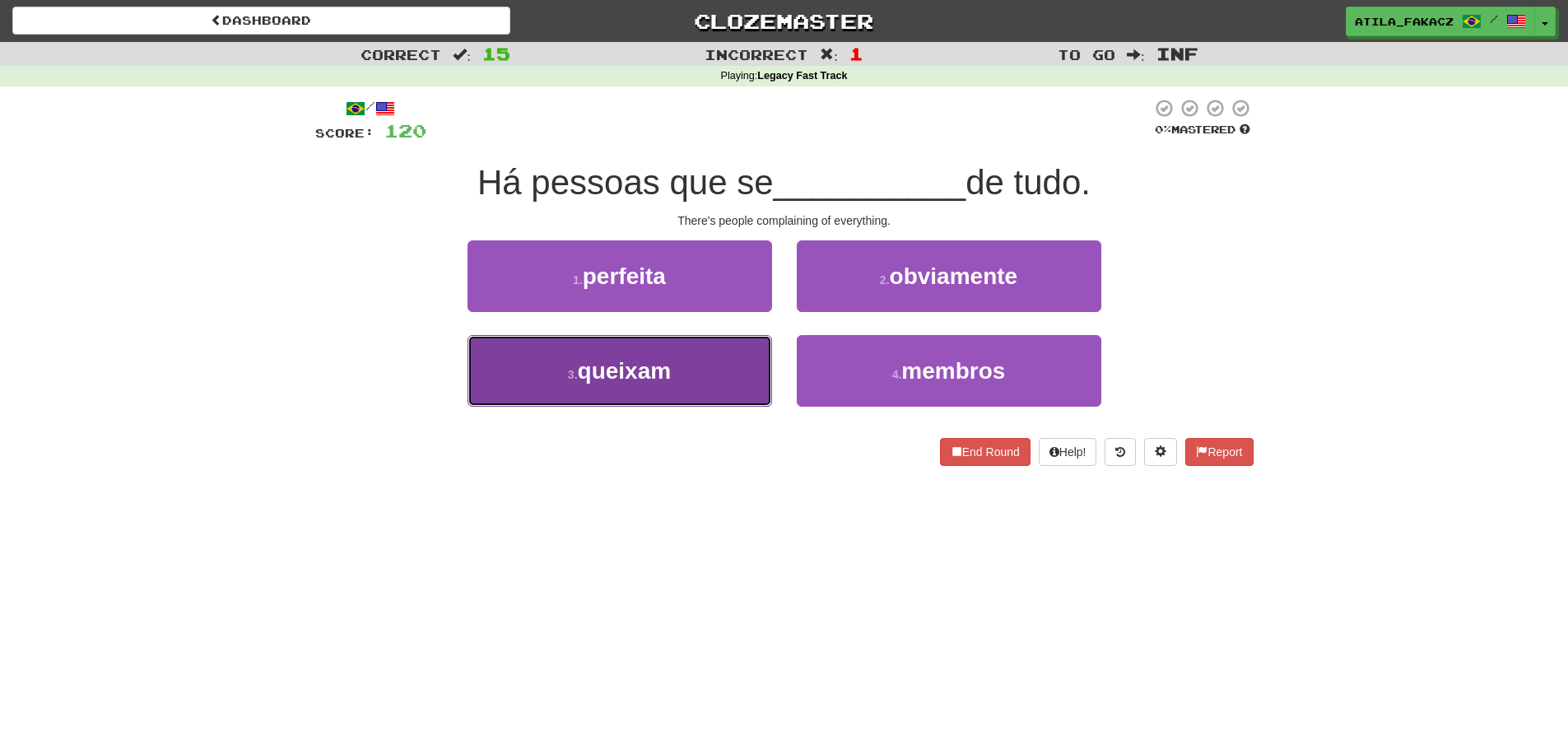
click at [688, 372] on button "3 . queixam" at bounding box center [620, 371] width 304 height 71
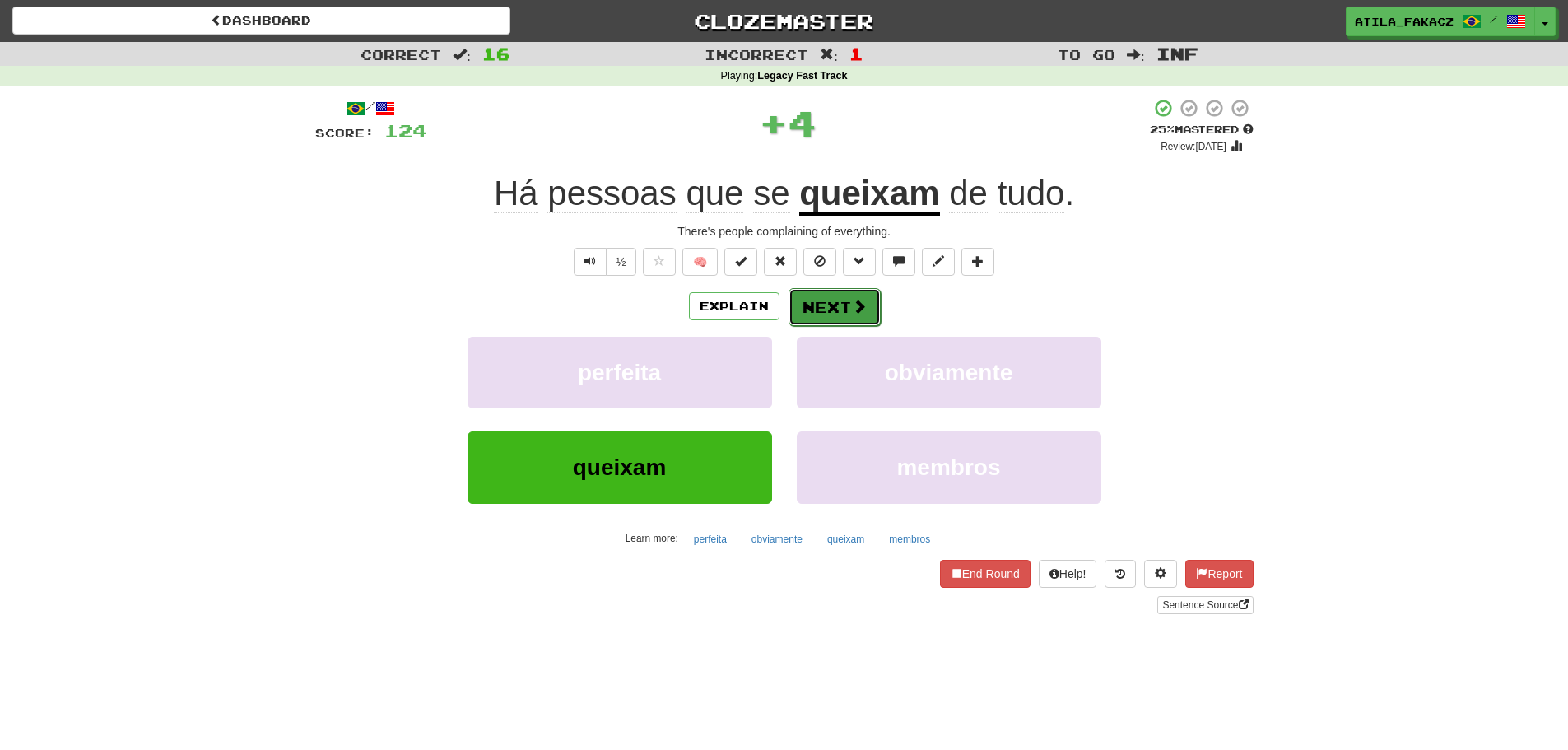
click at [856, 293] on button "Next" at bounding box center [834, 307] width 92 height 38
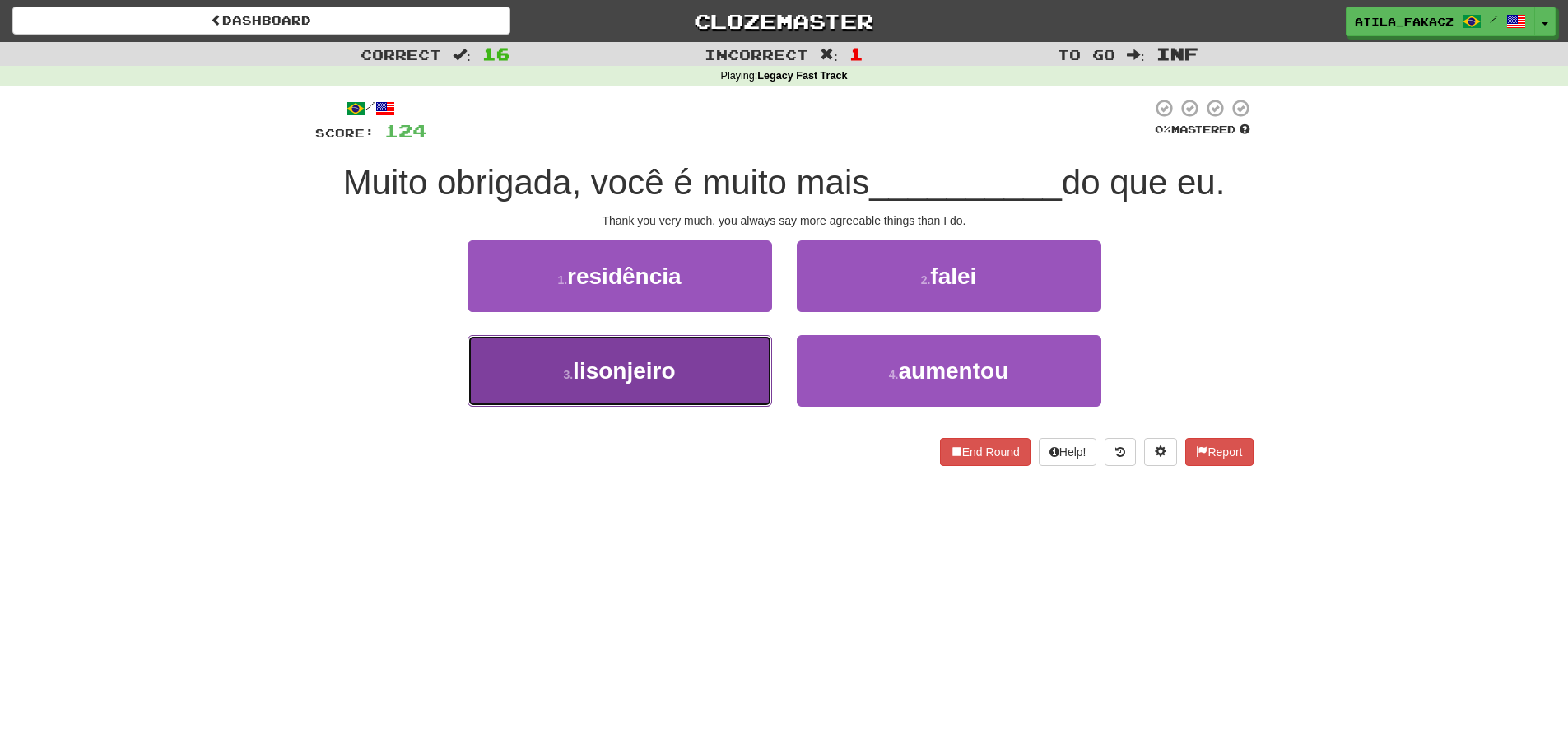
click at [656, 385] on button "3 . lisonjeiro" at bounding box center [620, 371] width 304 height 71
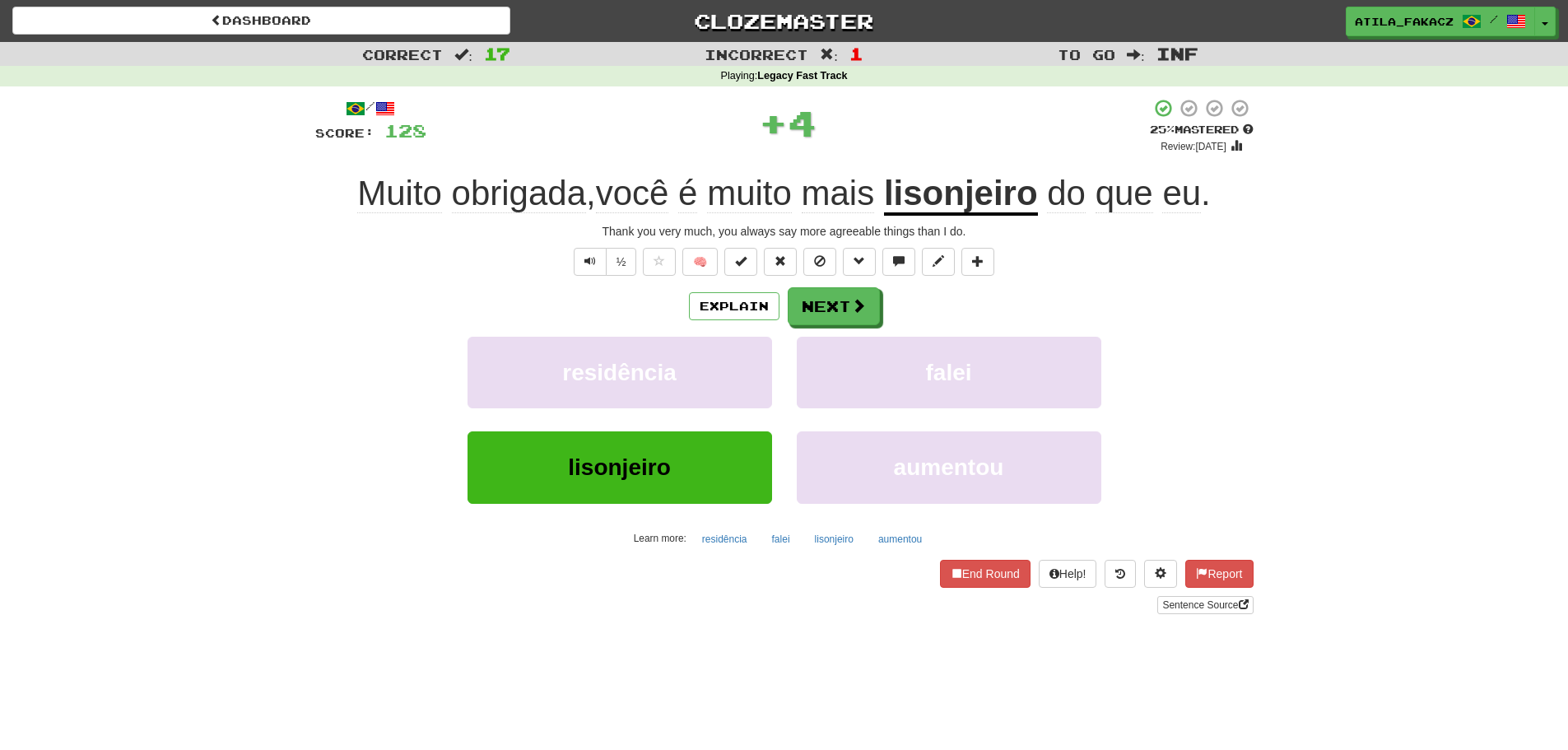
click at [821, 283] on div "/ Score: 128 + 4 25 % Mastered Review: 2025-08-20 Muito obrigada , você é muito…" at bounding box center [784, 355] width 938 height 516
click at [818, 306] on button "Next" at bounding box center [834, 307] width 92 height 38
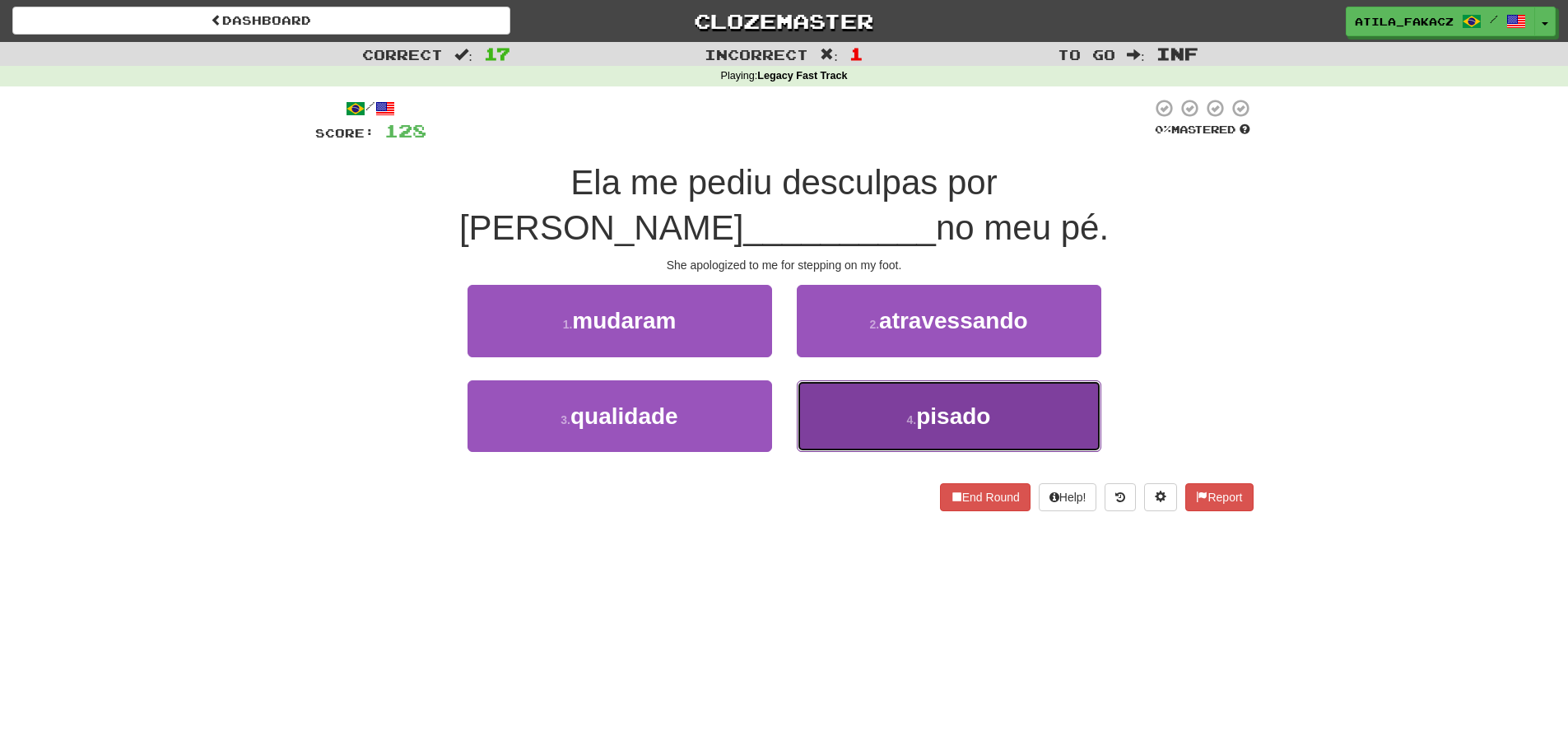
click at [848, 380] on button "4 . pisado" at bounding box center [949, 416] width 304 height 71
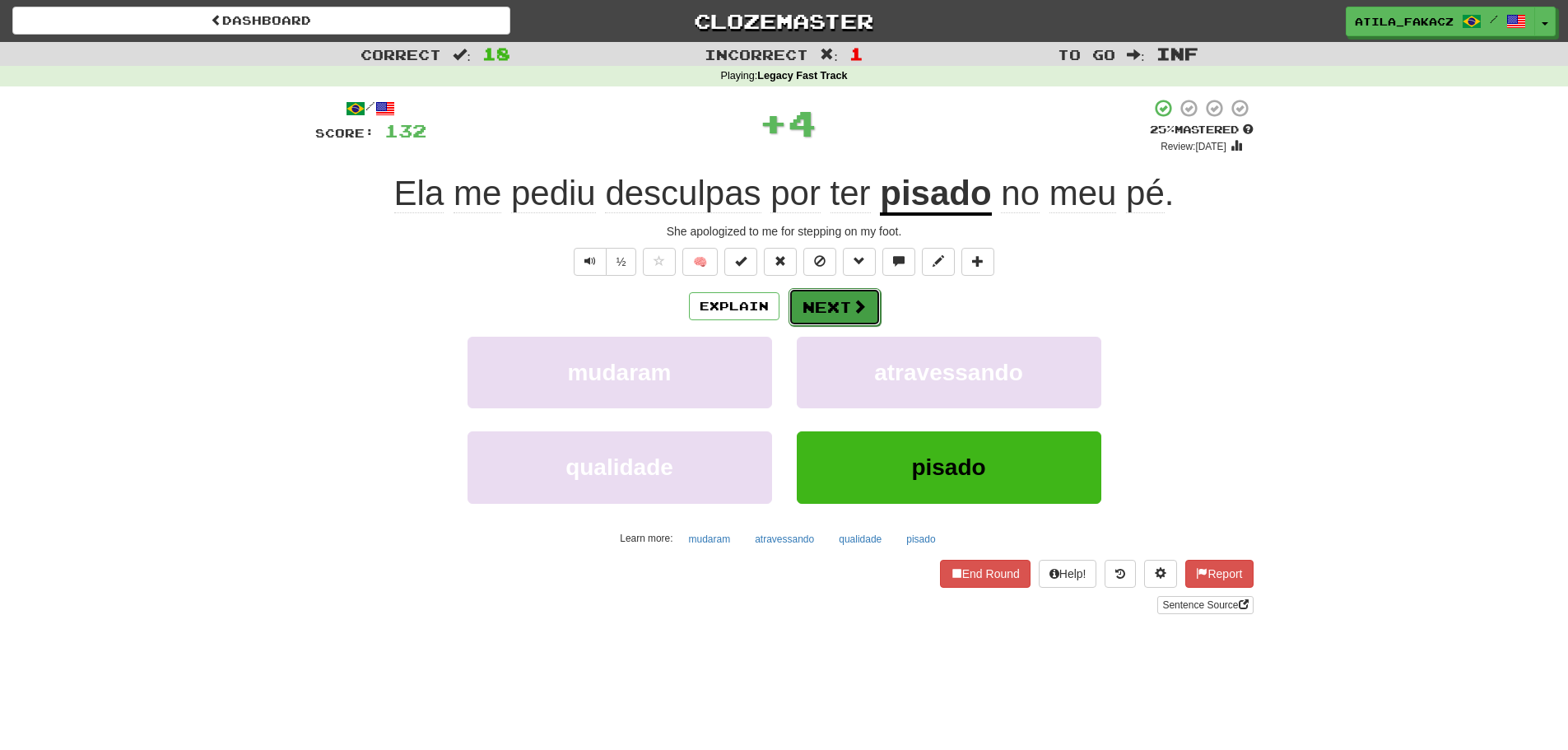
click at [868, 298] on button "Next" at bounding box center [834, 307] width 92 height 38
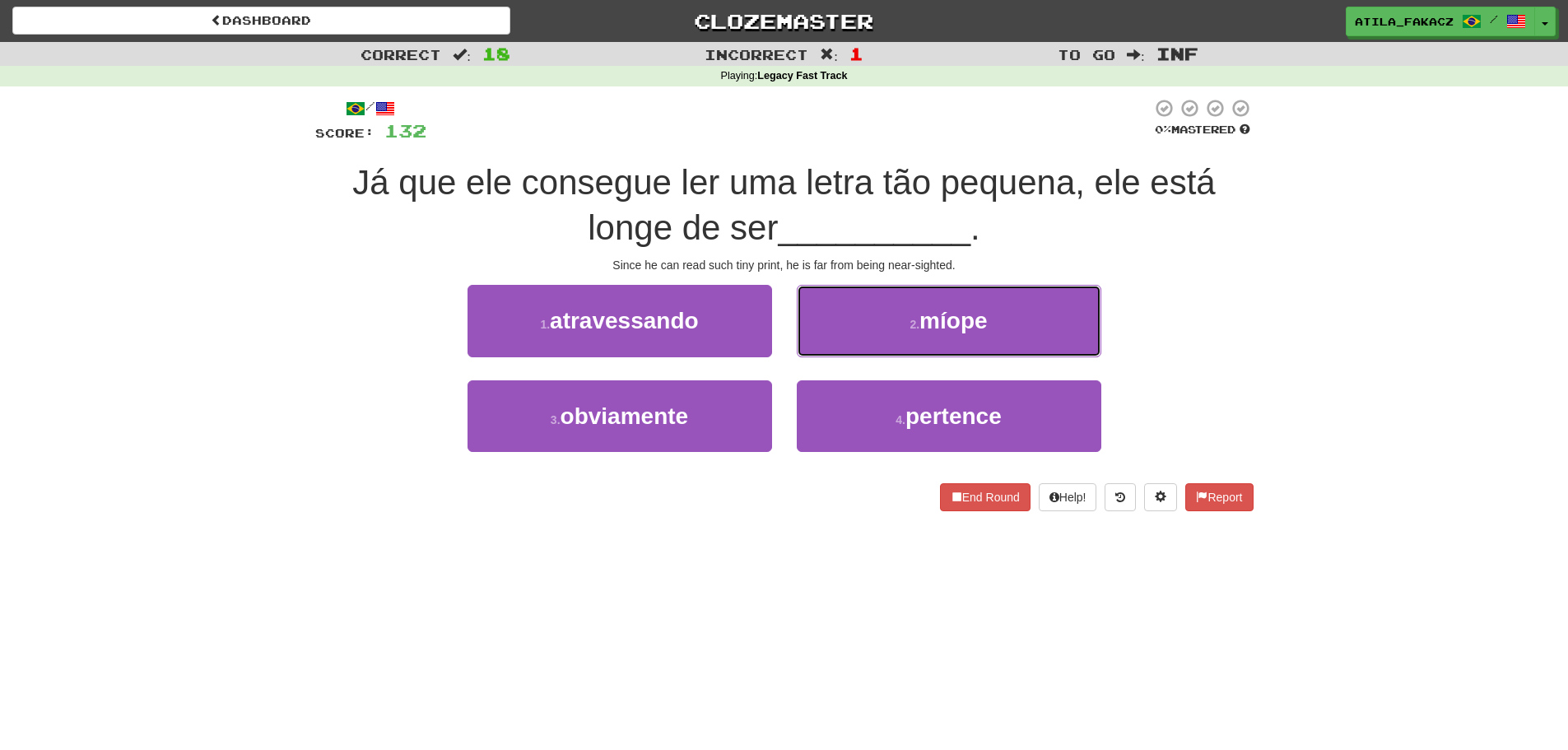
click at [928, 327] on span "míope" at bounding box center [952, 321] width 67 height 26
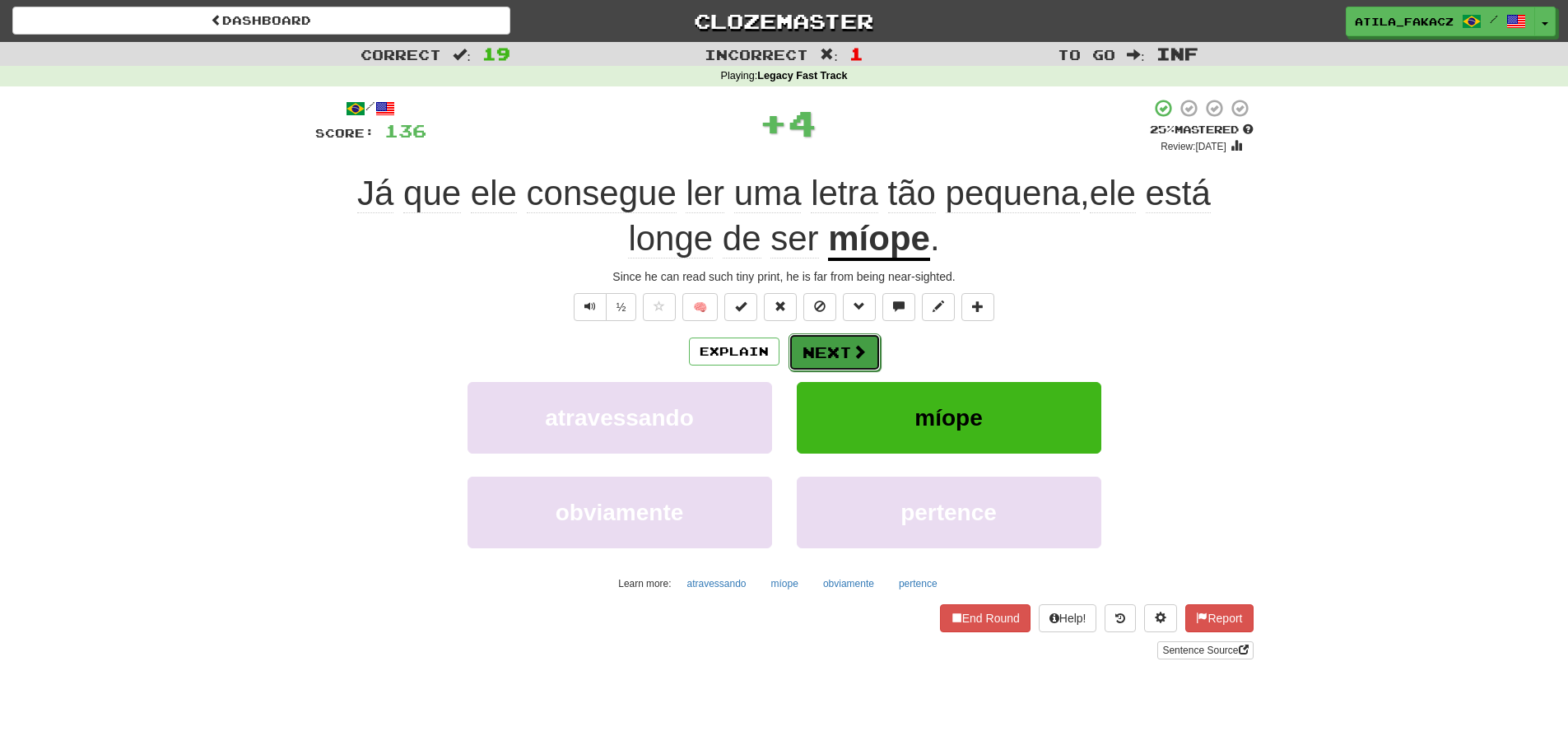
click at [867, 347] on button "Next" at bounding box center [834, 352] width 92 height 38
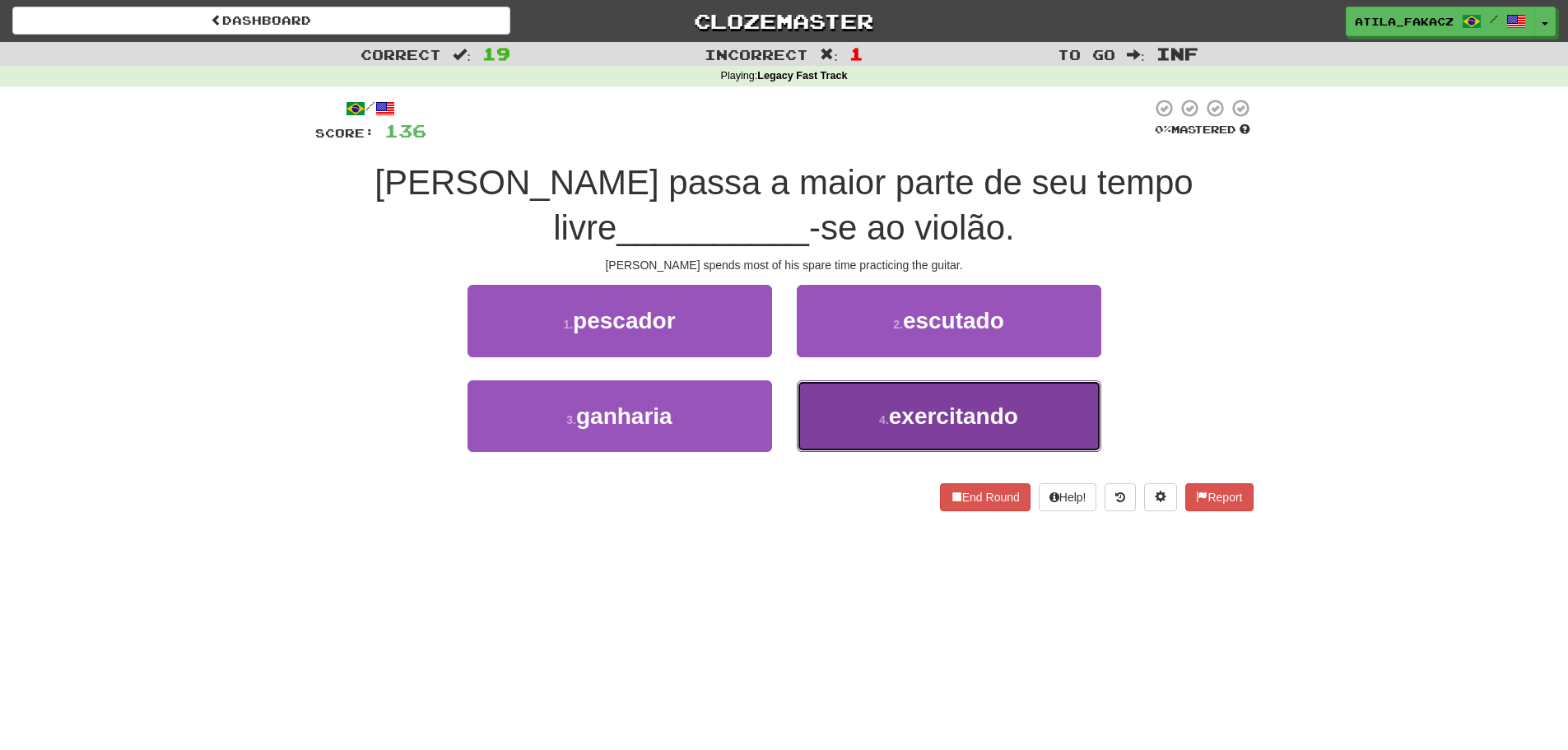
click at [888, 438] on button "4 . exercitando" at bounding box center [949, 416] width 304 height 71
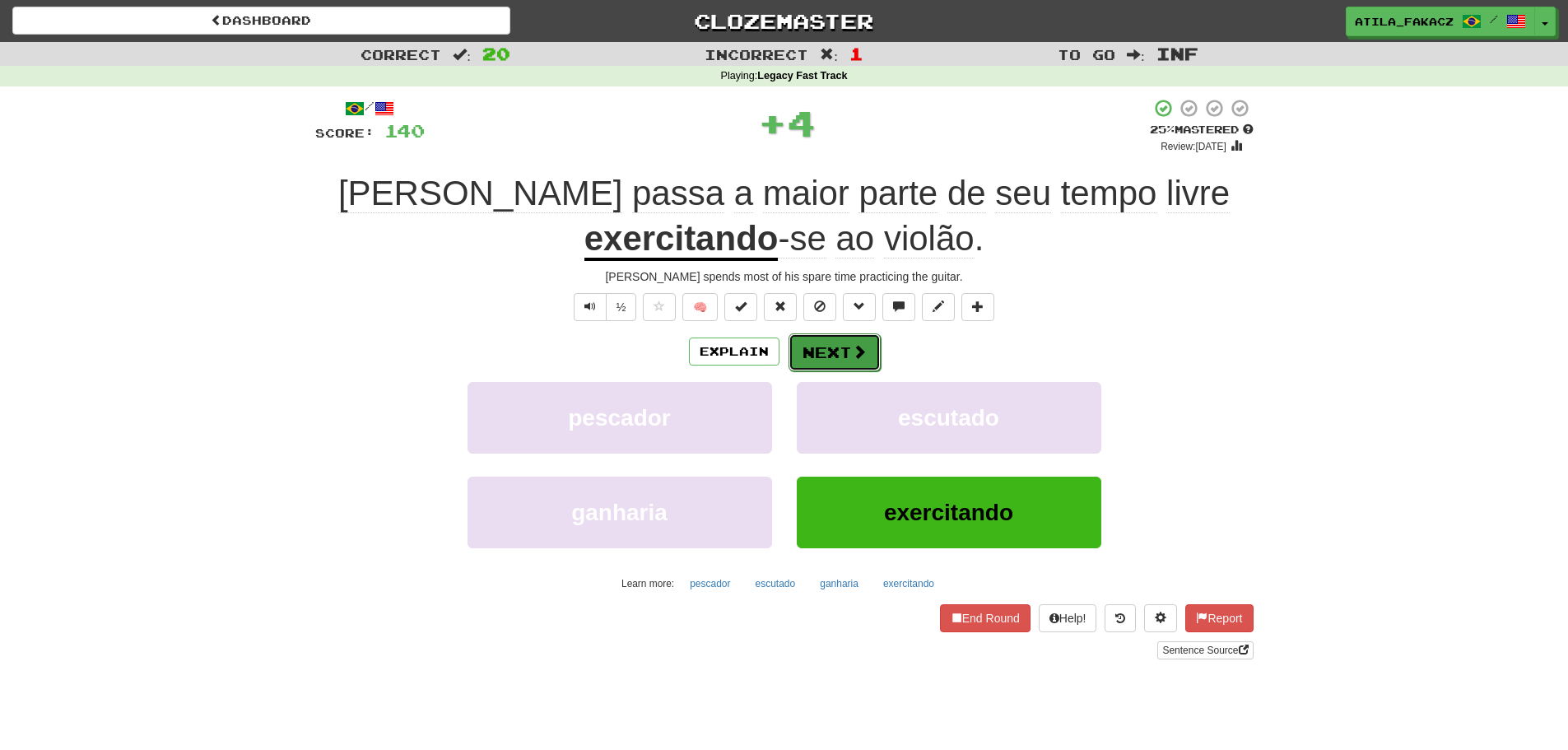
click at [838, 355] on button "Next" at bounding box center [834, 352] width 92 height 38
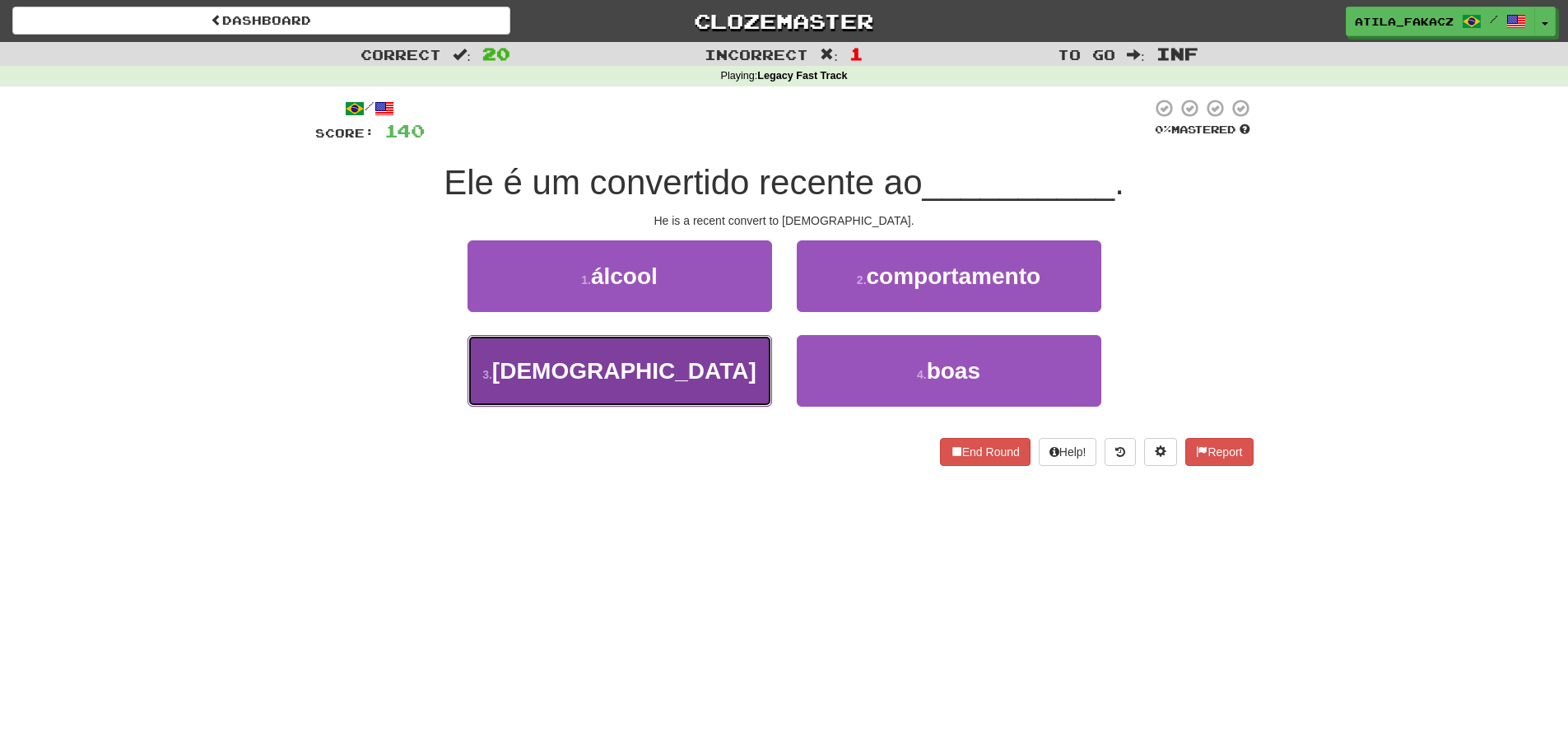
click at [717, 379] on button "3 . catolicismo" at bounding box center [620, 371] width 304 height 71
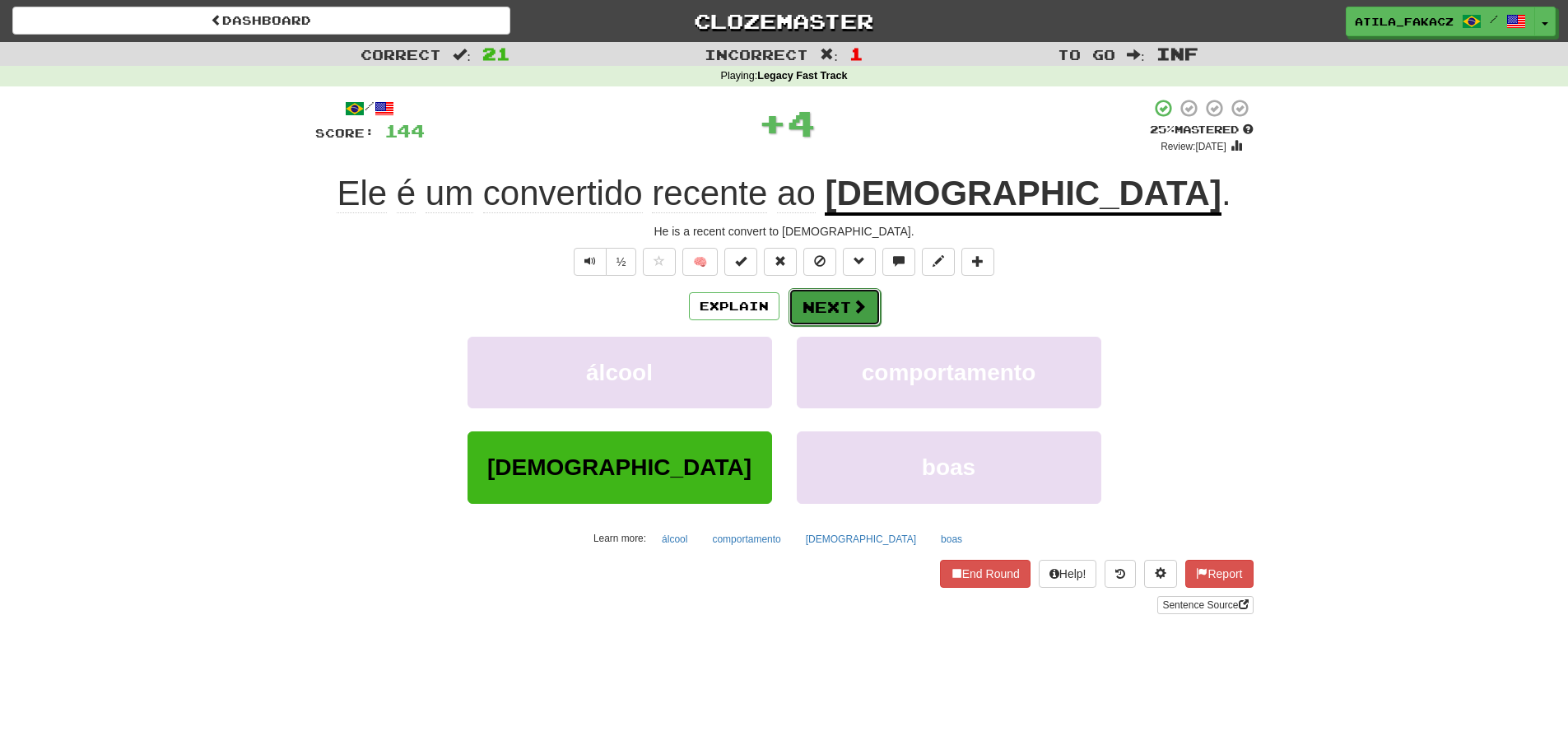
click at [851, 300] on button "Next" at bounding box center [834, 307] width 92 height 38
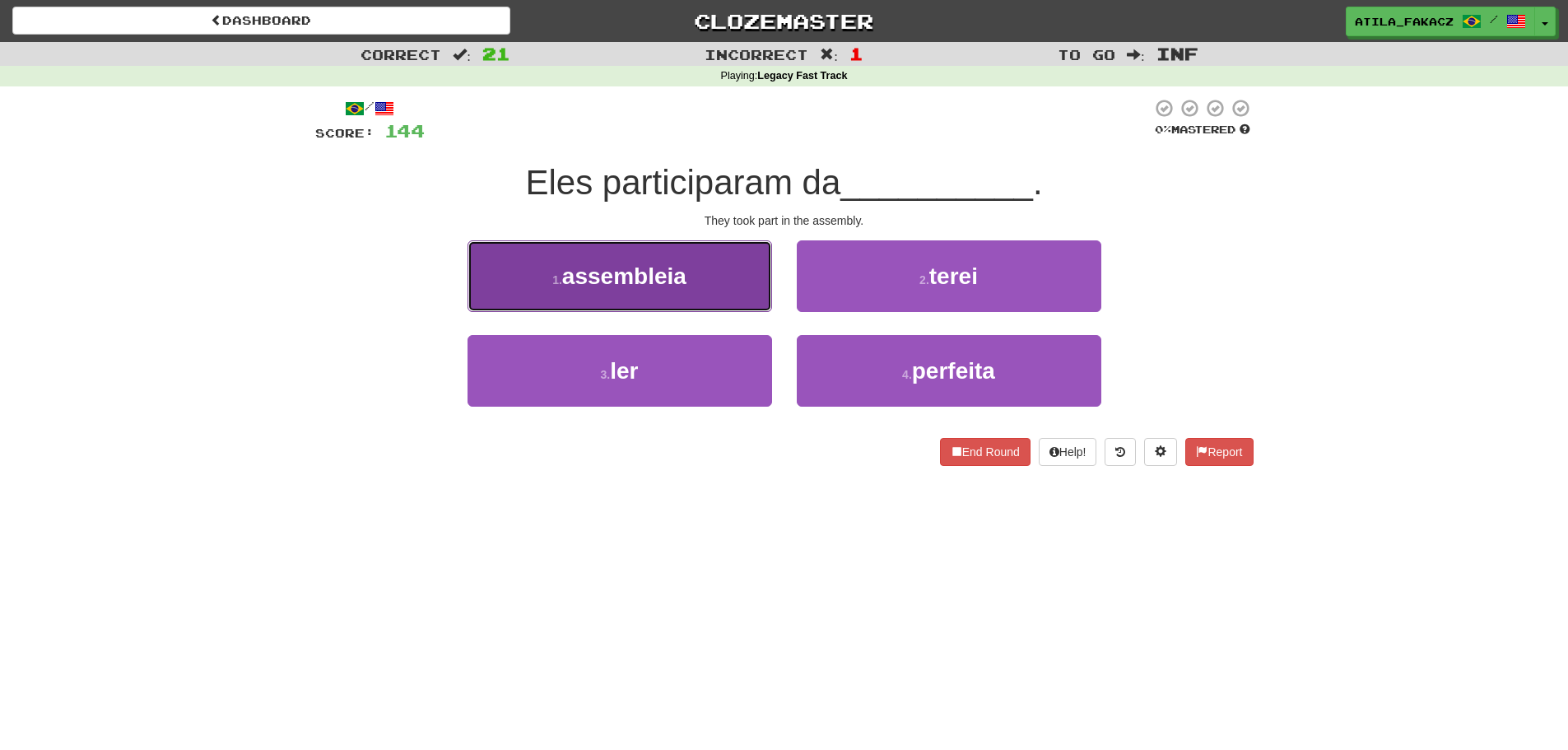
click at [732, 273] on button "1 . assembleia" at bounding box center [620, 276] width 304 height 71
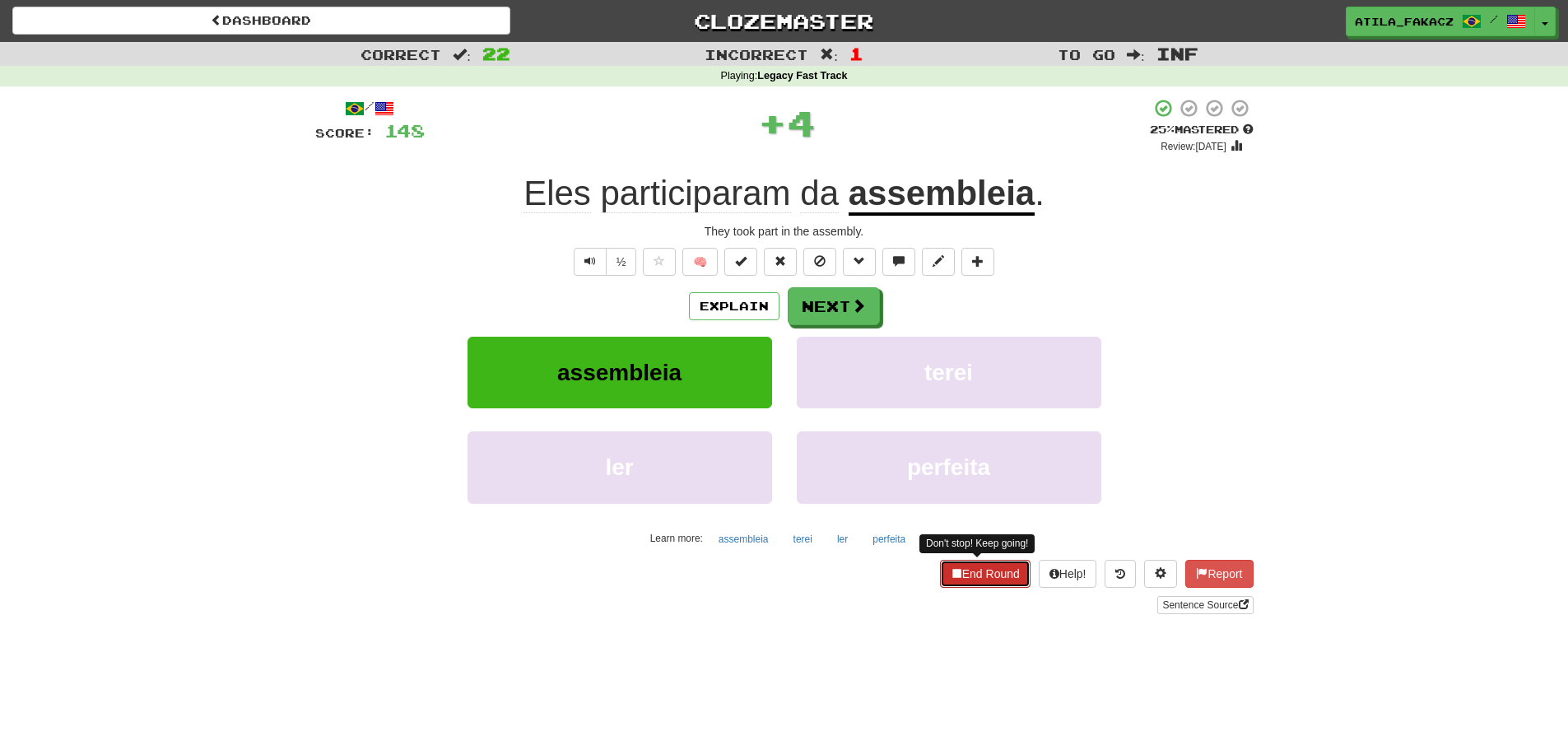
click at [997, 583] on button "End Round" at bounding box center [985, 573] width 90 height 28
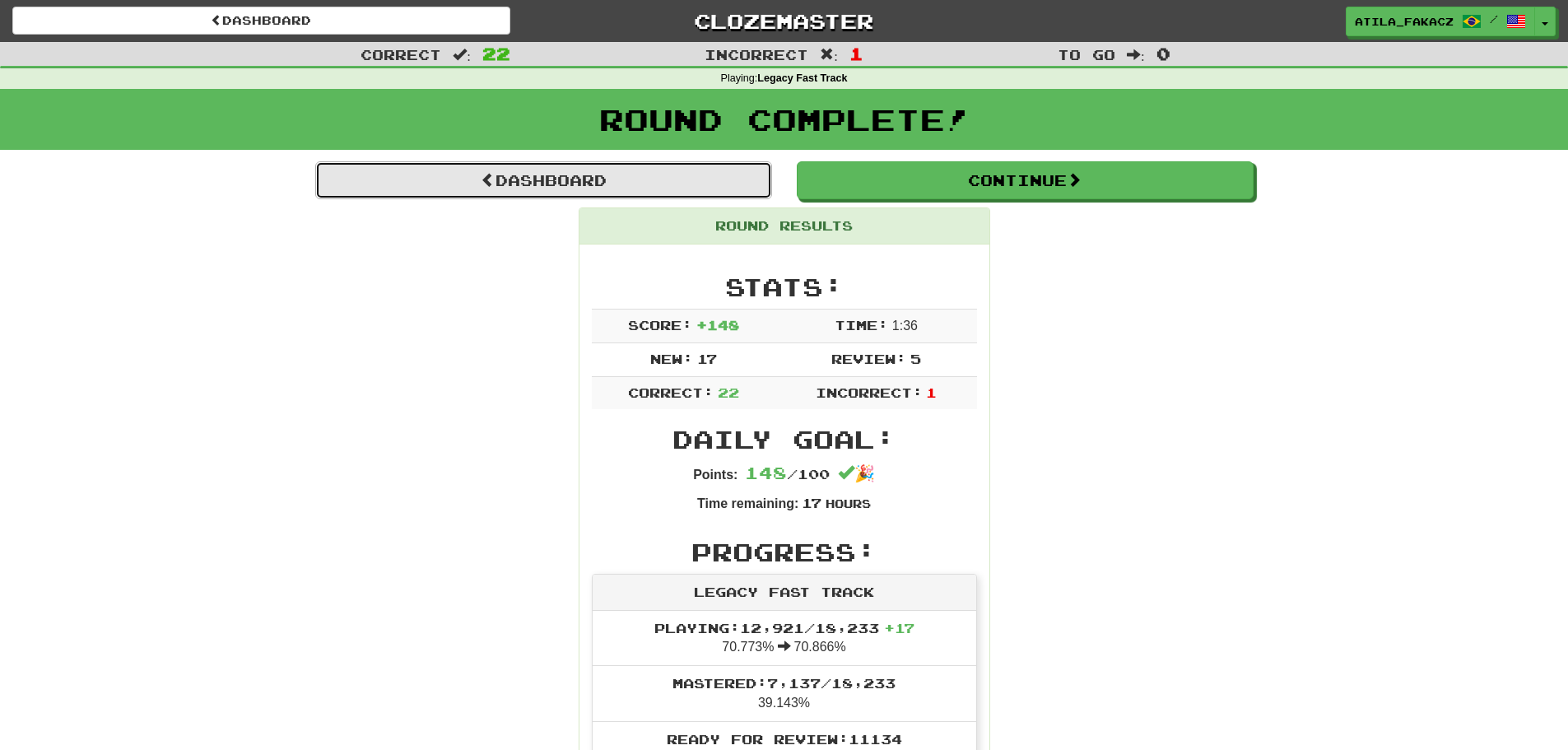
click at [559, 185] on link "Dashboard" at bounding box center [543, 180] width 457 height 38
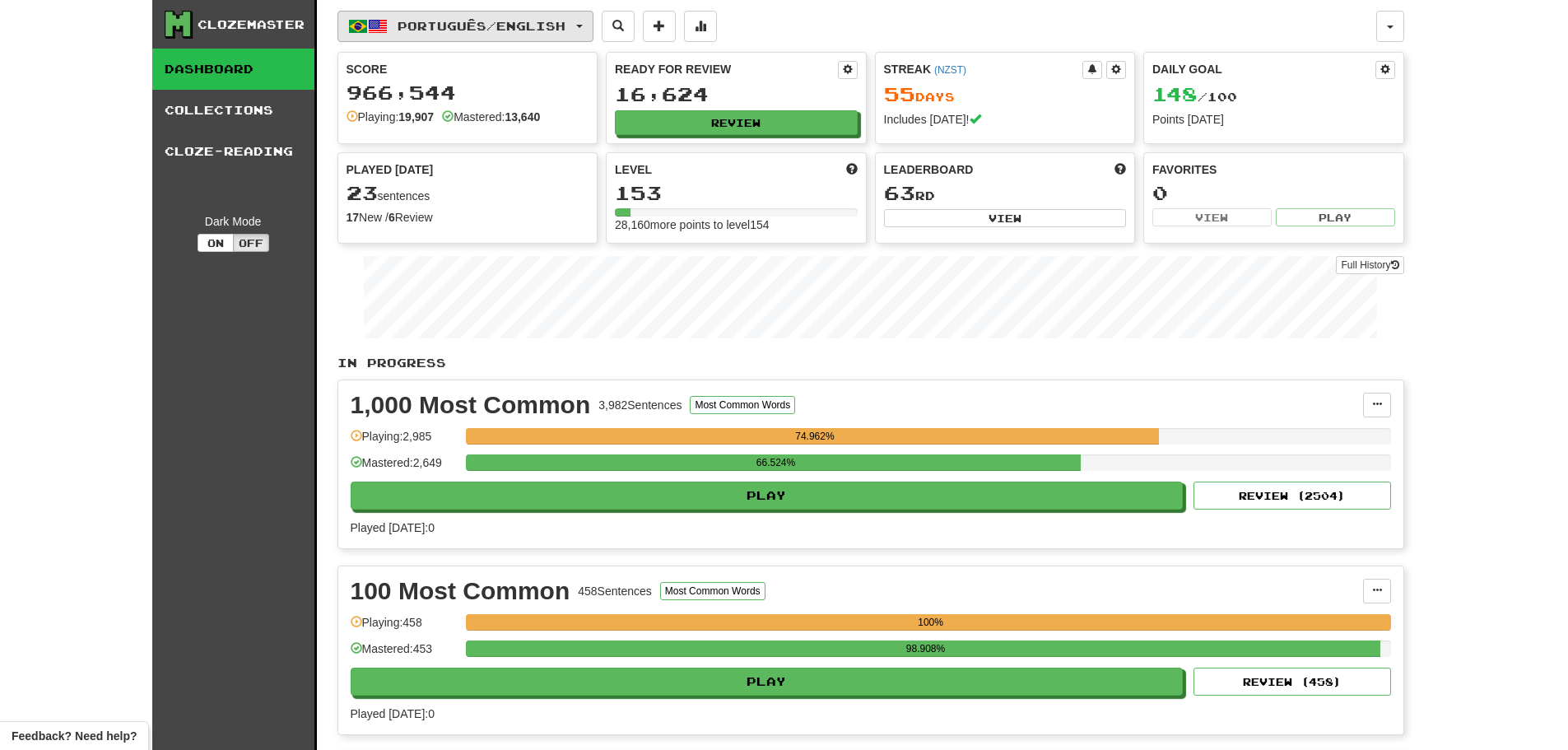
click at [519, 21] on span "Português / English" at bounding box center [481, 26] width 168 height 14
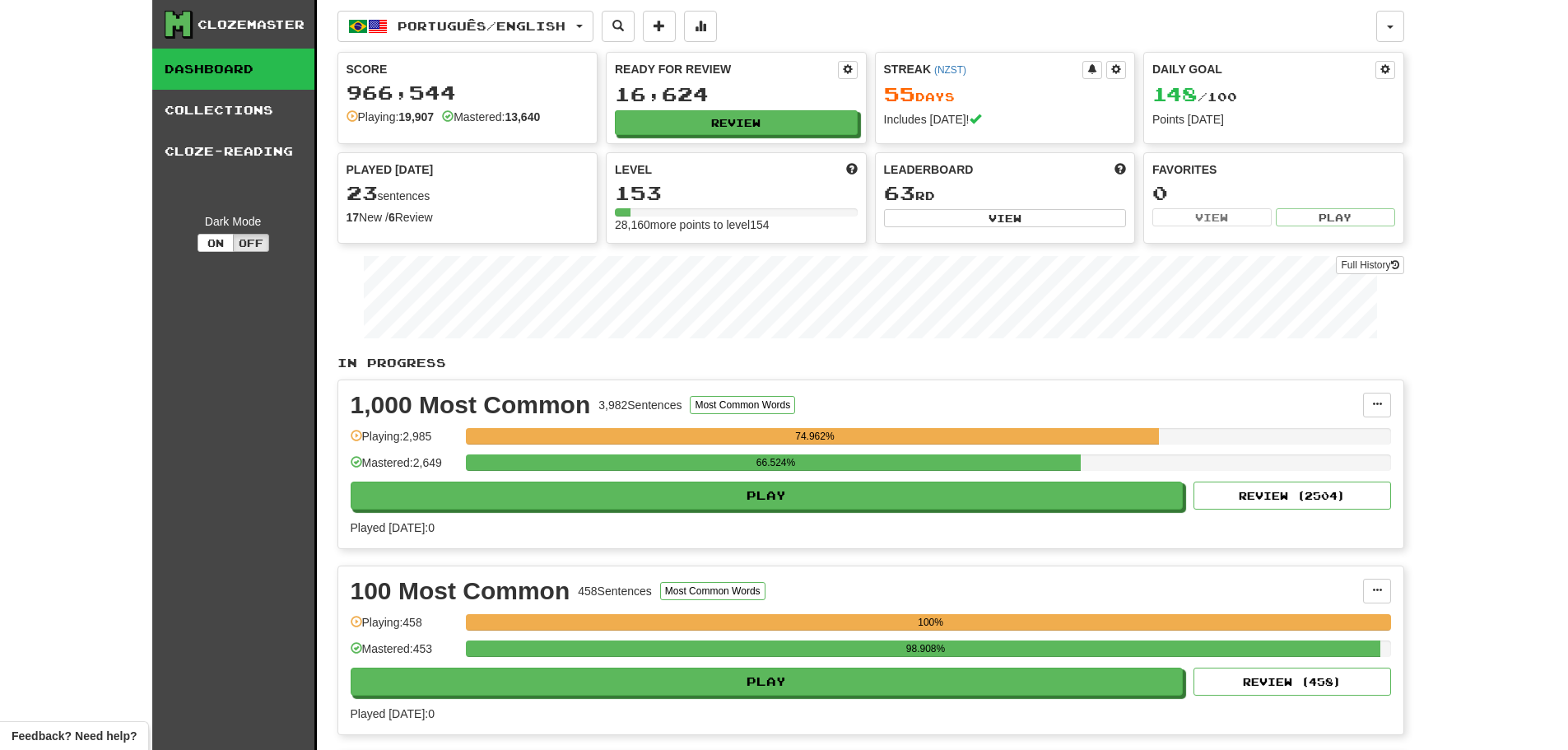
drag, startPoint x: 1489, startPoint y: 345, endPoint x: 1485, endPoint y: 395, distance: 50.2
drag, startPoint x: 1485, startPoint y: 395, endPoint x: 1511, endPoint y: 486, distance: 94.6
click at [544, 34] on button "Português / English" at bounding box center [465, 26] width 256 height 31
